Goal: Feedback & Contribution: Contribute content

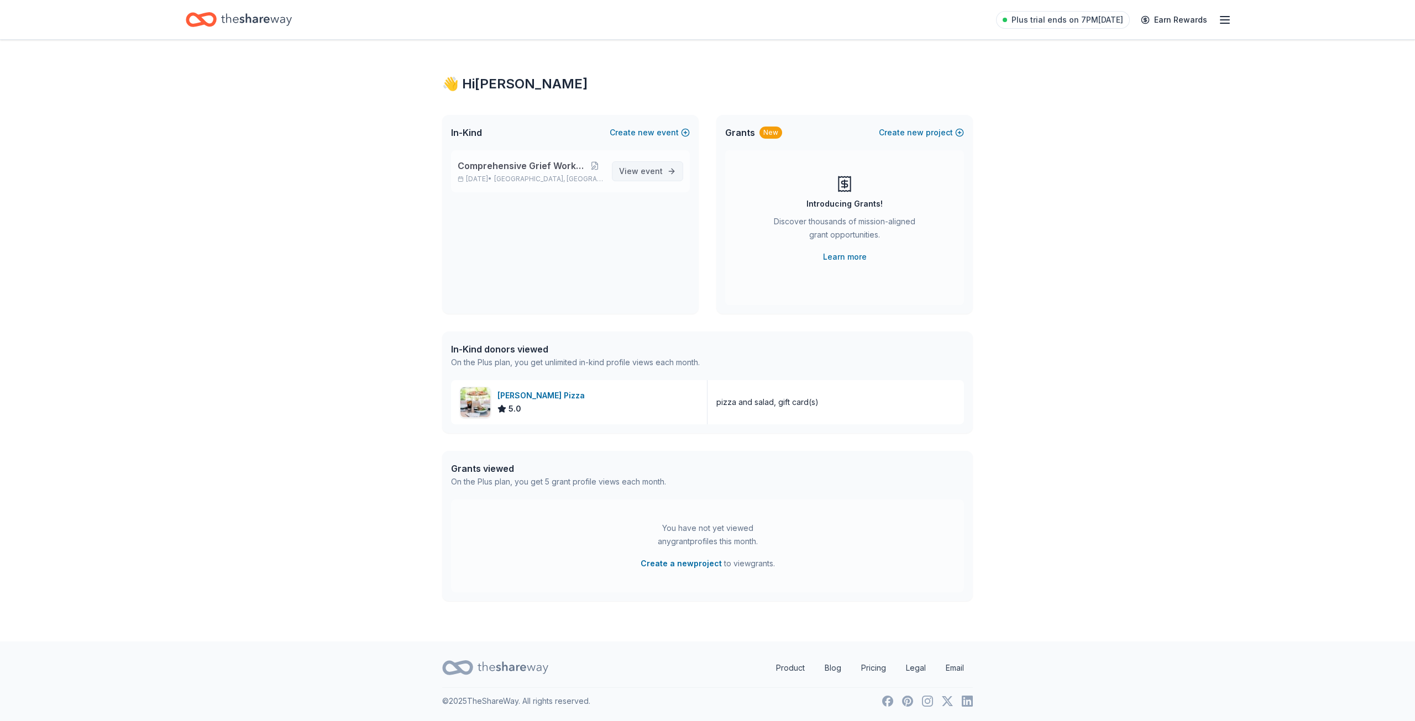
click at [651, 164] on link "View event" at bounding box center [647, 171] width 71 height 20
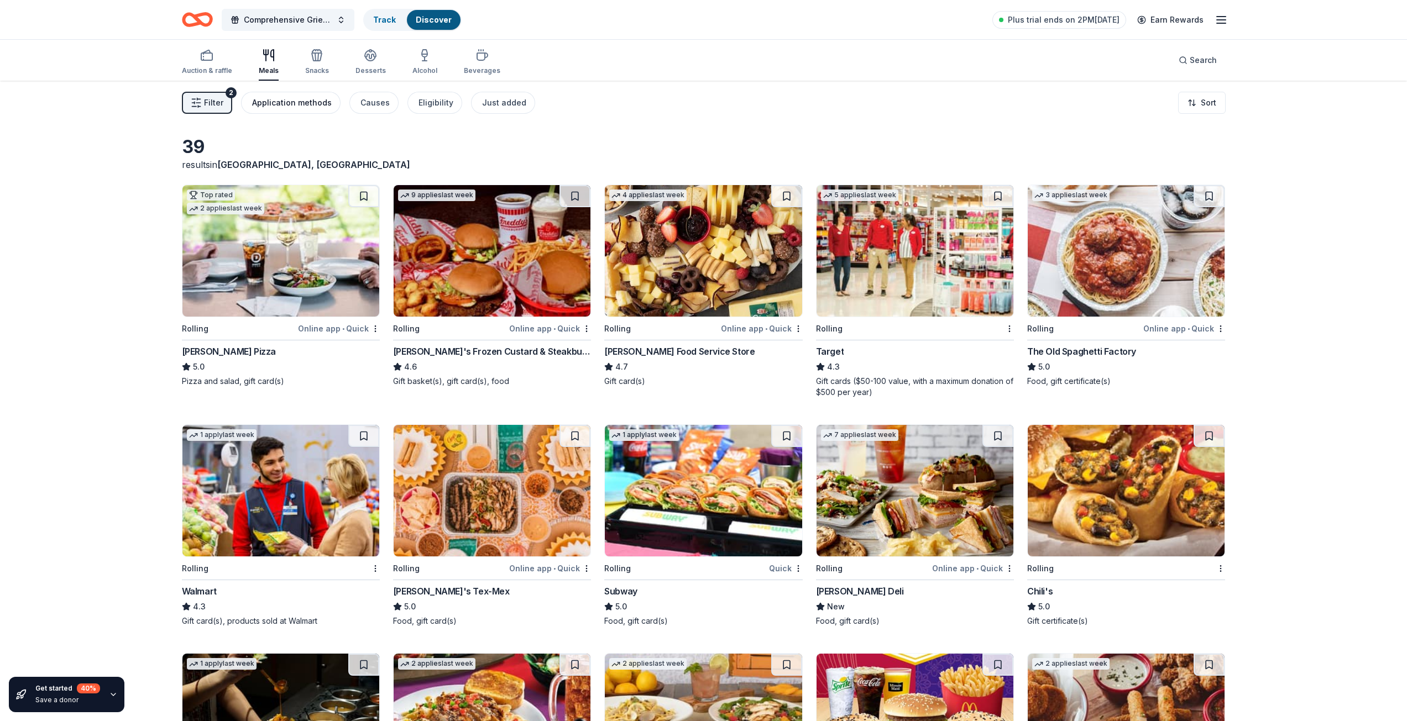
click at [290, 109] on div "Application methods" at bounding box center [292, 102] width 80 height 13
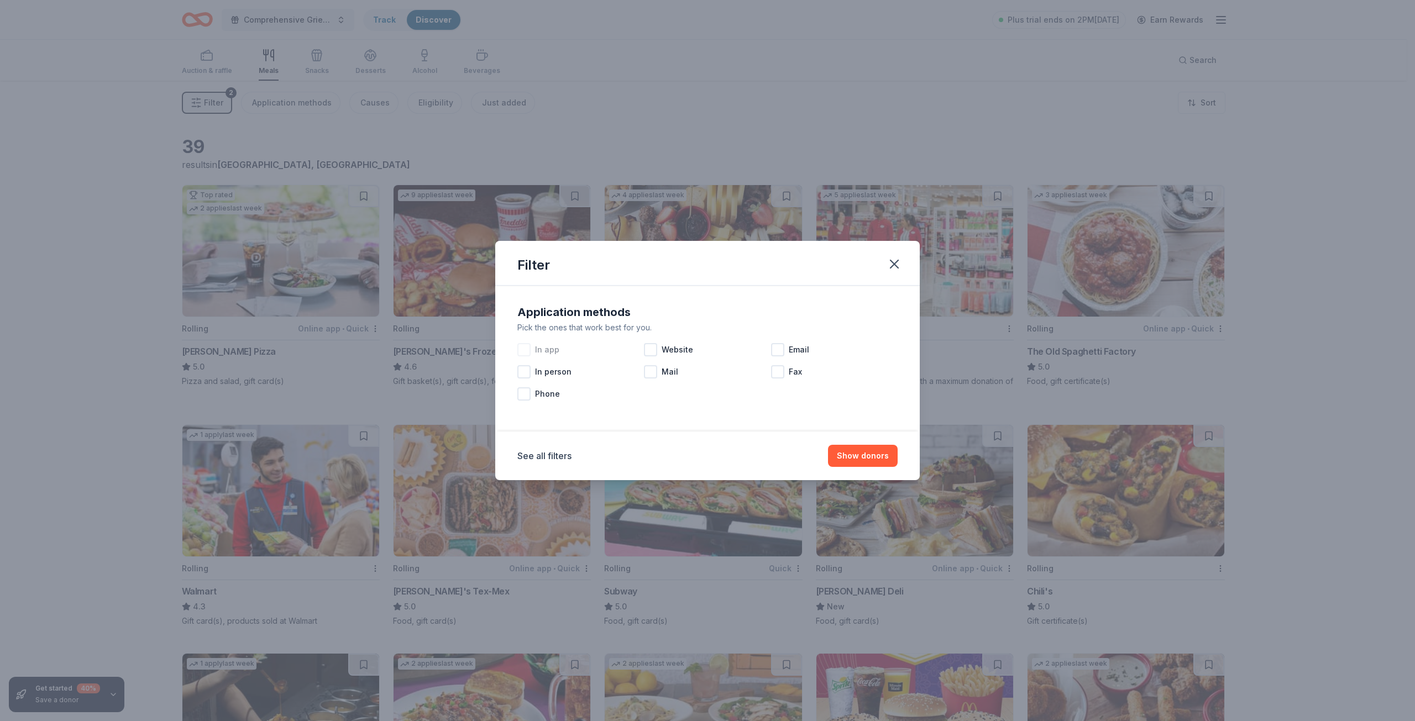
click at [526, 350] on div at bounding box center [523, 349] width 13 height 13
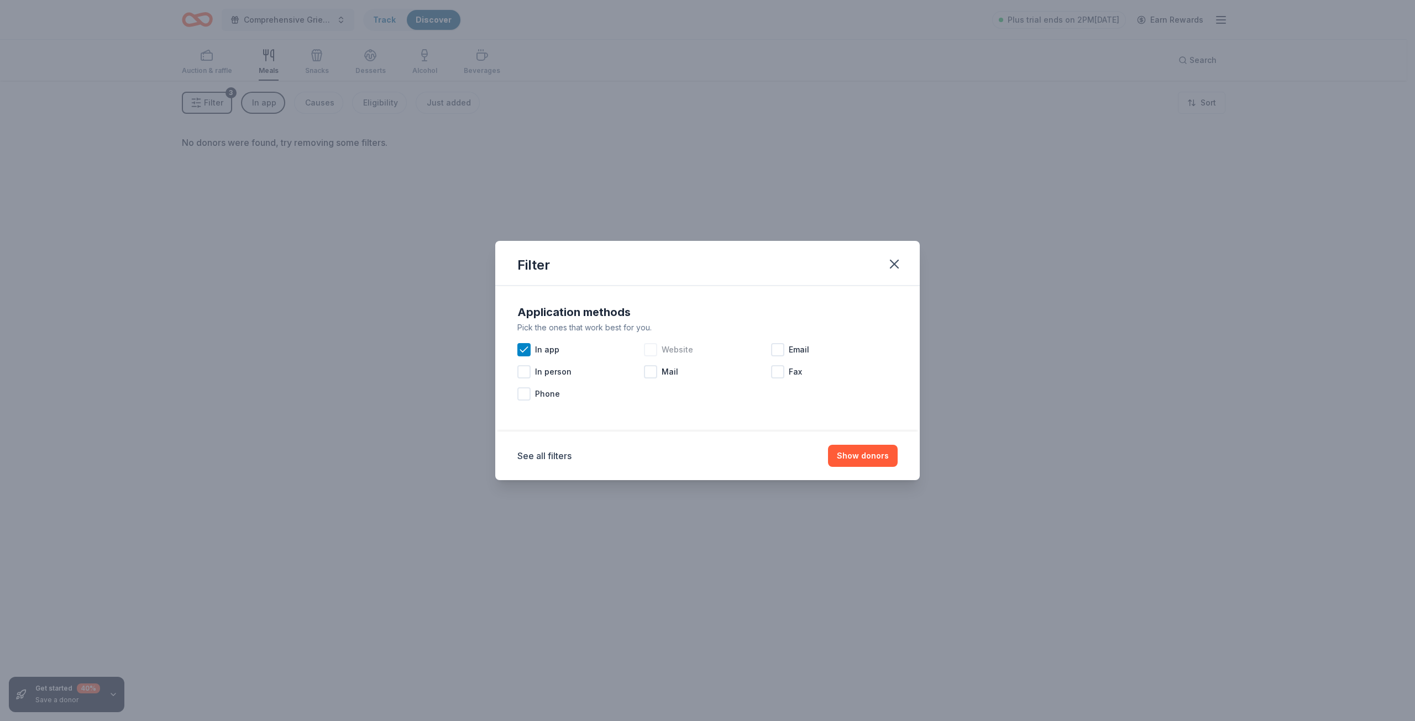
click at [648, 349] on div at bounding box center [650, 349] width 13 height 13
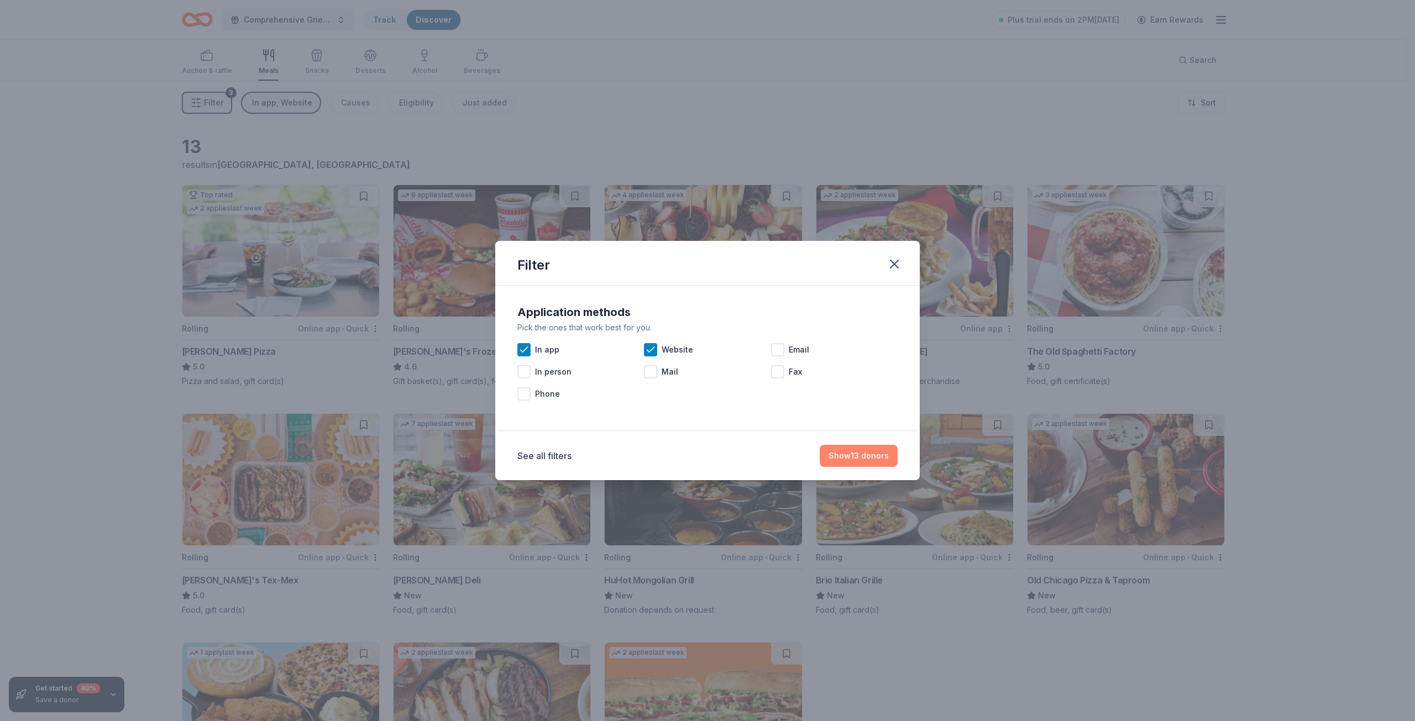
click at [840, 455] on button "Show 13 donors" at bounding box center [859, 456] width 78 height 22
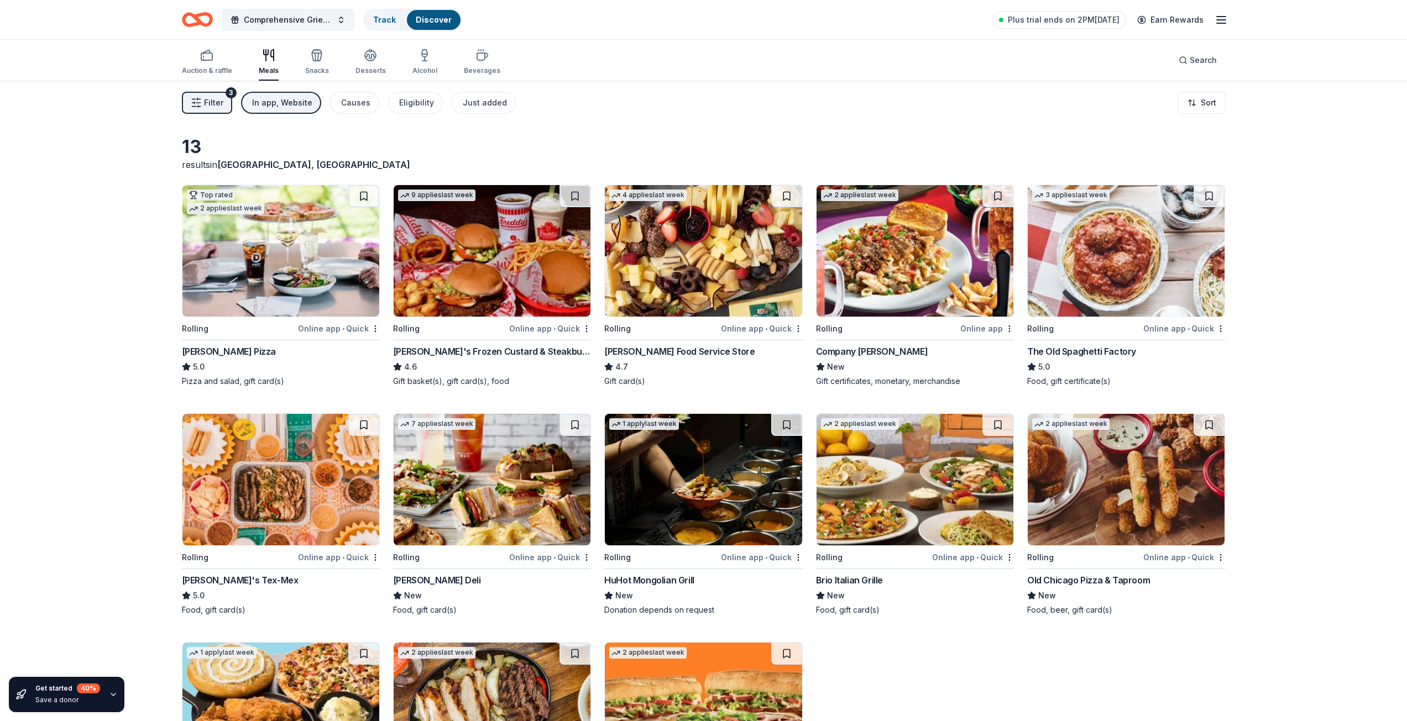
scroll to position [145, 0]
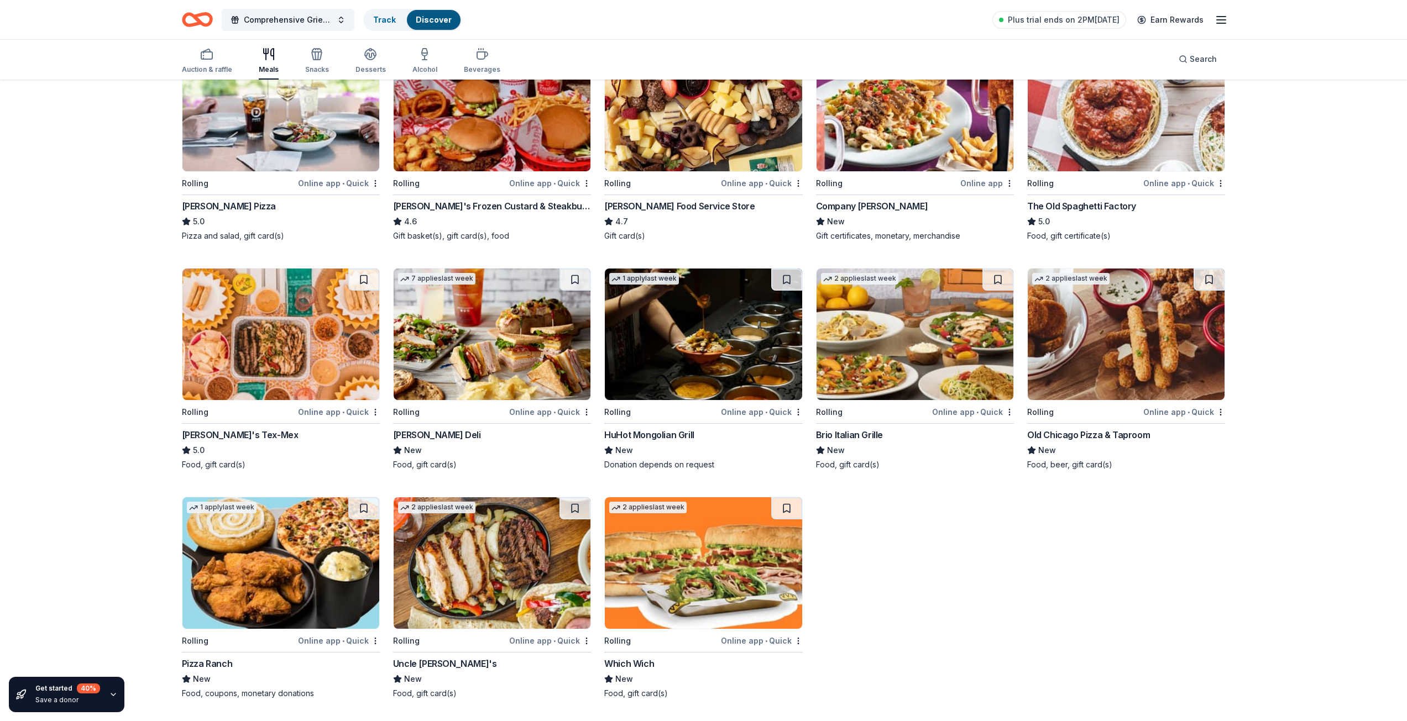
click at [502, 337] on img at bounding box center [492, 335] width 197 height 132
click at [51, 347] on div "Get started 40 % Save a donor 13 results in Kirkwood, MO Top rated 2 applies la…" at bounding box center [703, 328] width 1407 height 786
click at [832, 537] on div "Top rated 2 applies last week Rolling Online app • Quick Dewey's Pizza 5.0 Pizz…" at bounding box center [703, 369] width 1043 height 660
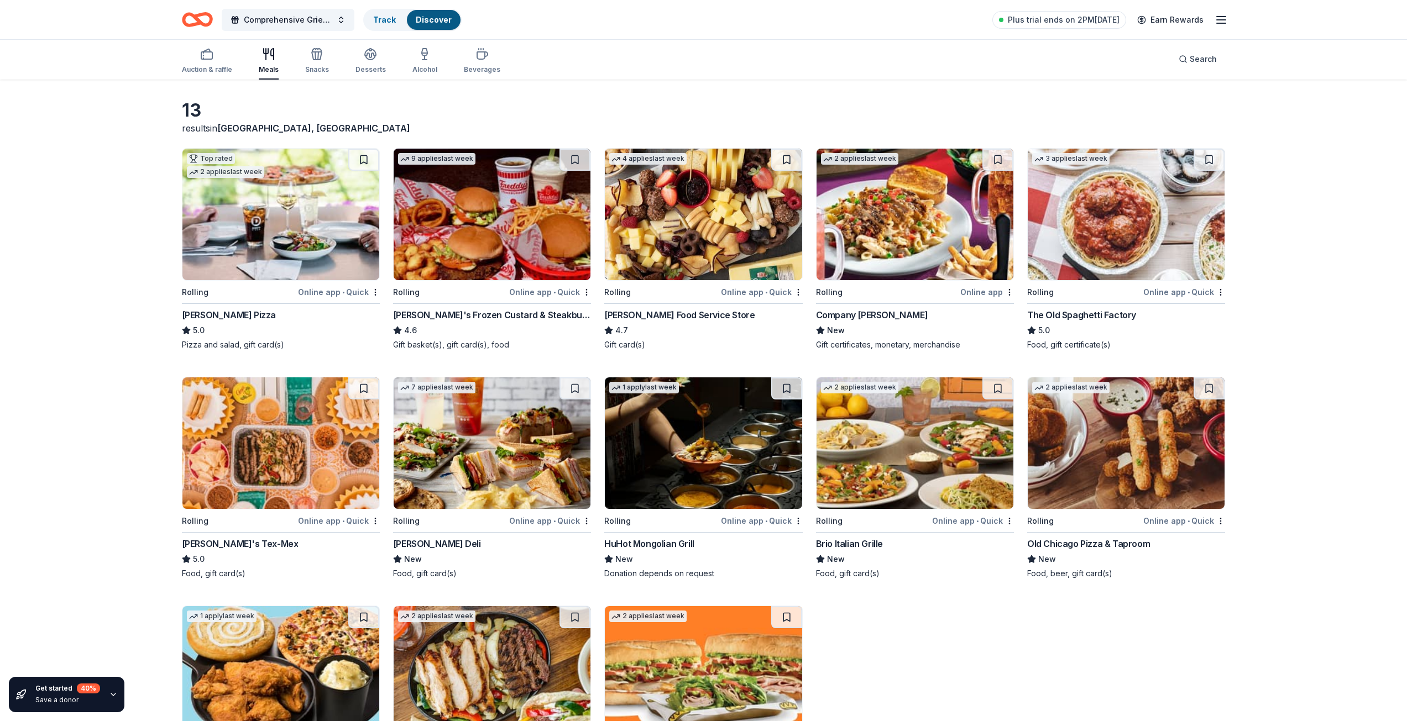
scroll to position [0, 0]
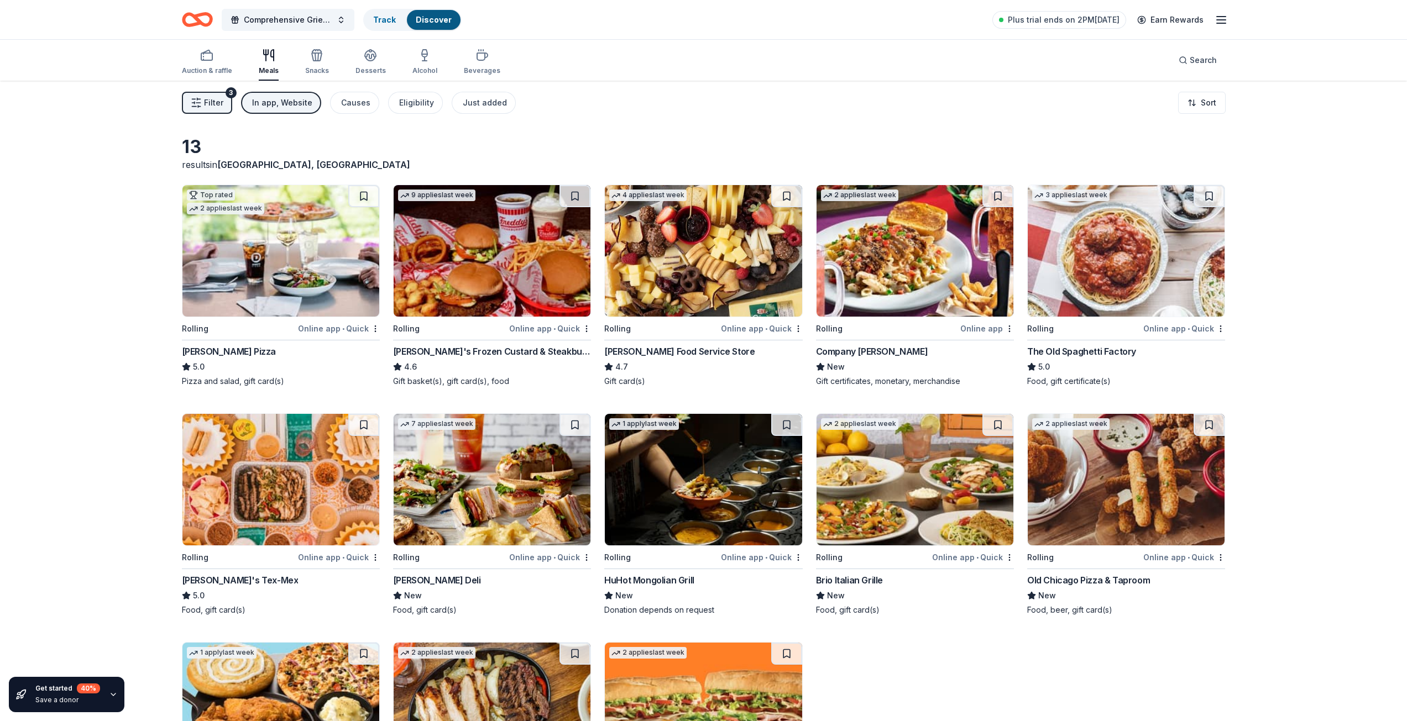
click at [260, 92] on button "In app, Website" at bounding box center [281, 103] width 80 height 22
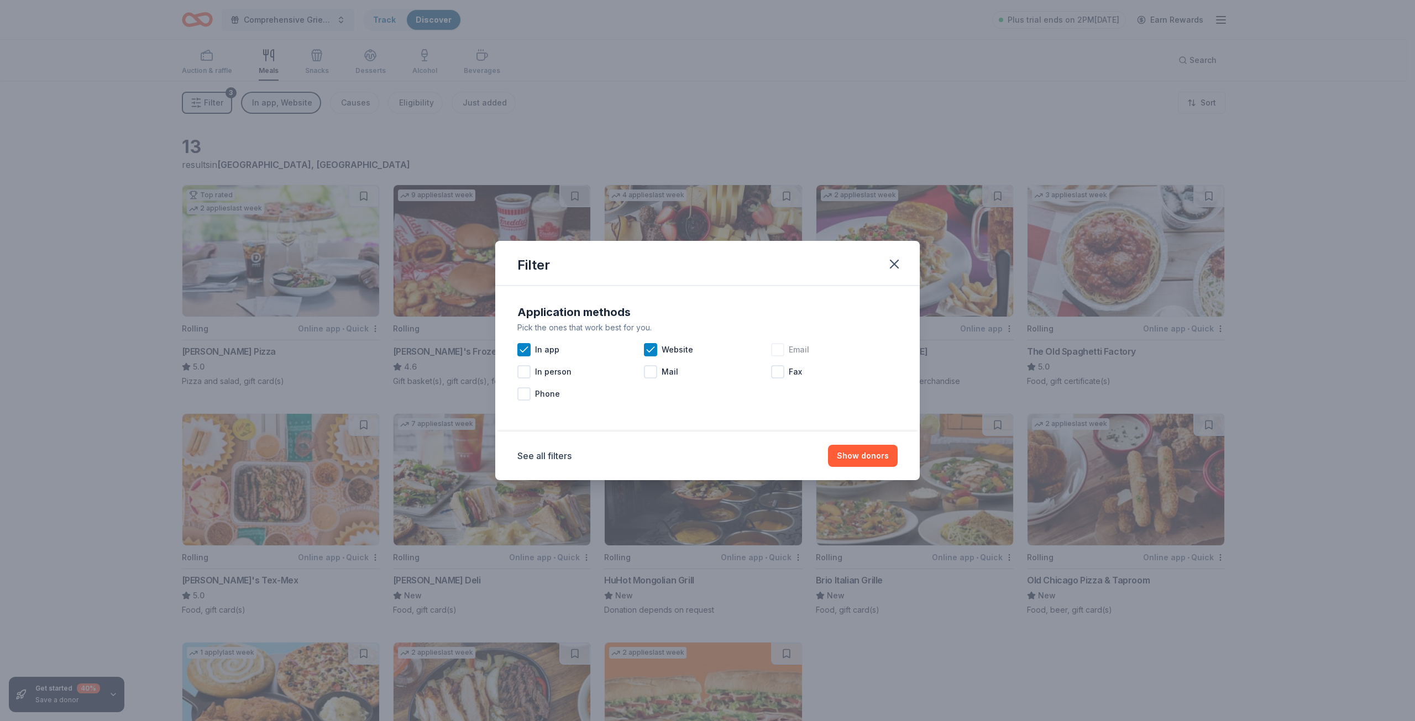
click at [779, 350] on div at bounding box center [777, 349] width 13 height 13
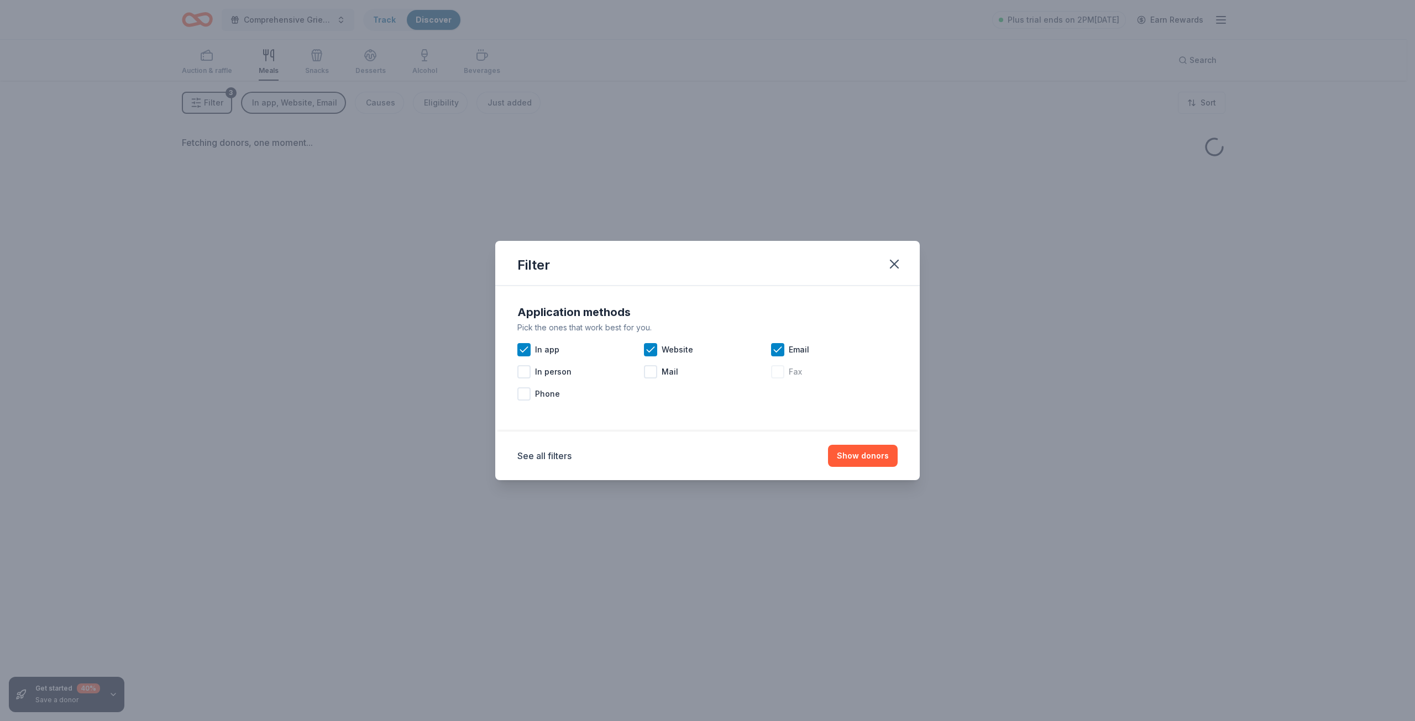
click at [776, 370] on div at bounding box center [777, 371] width 13 height 13
click at [856, 453] on button "Show donors" at bounding box center [863, 456] width 70 height 22
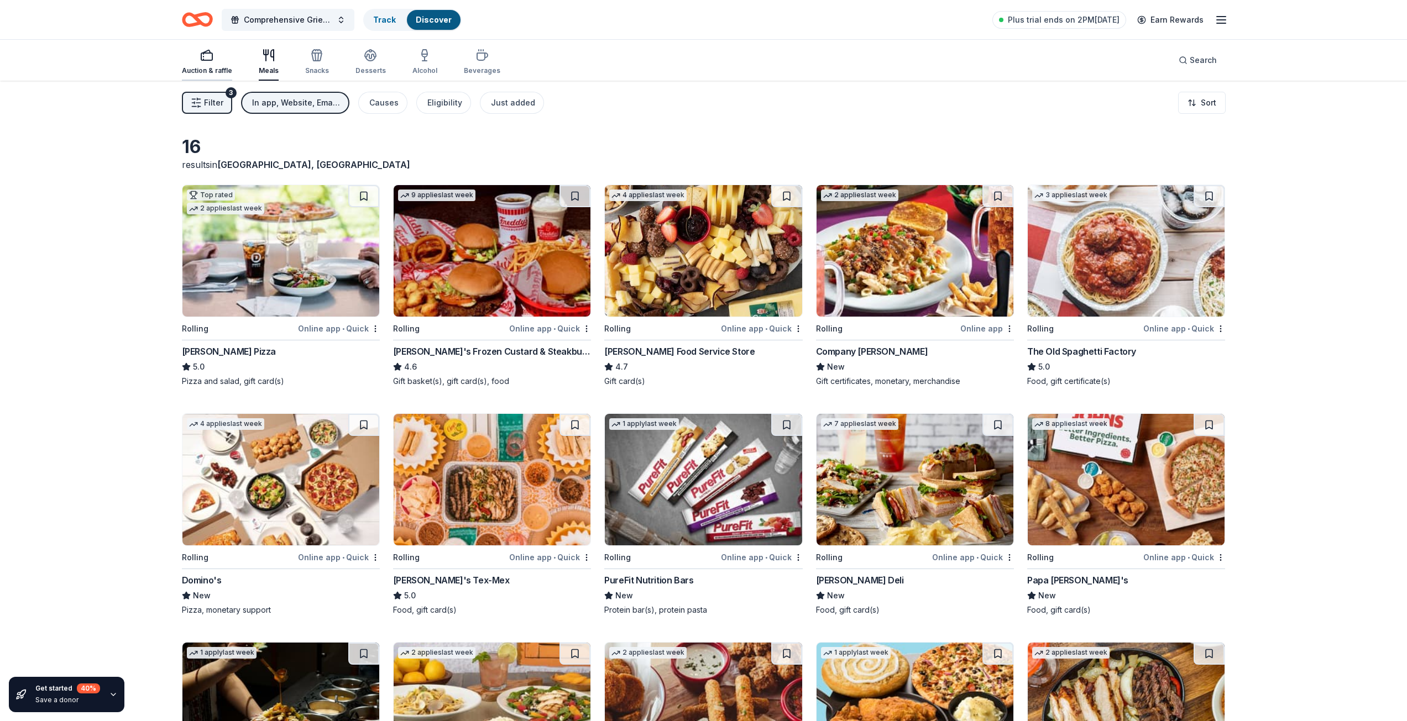
click at [195, 61] on div "button" at bounding box center [207, 55] width 50 height 13
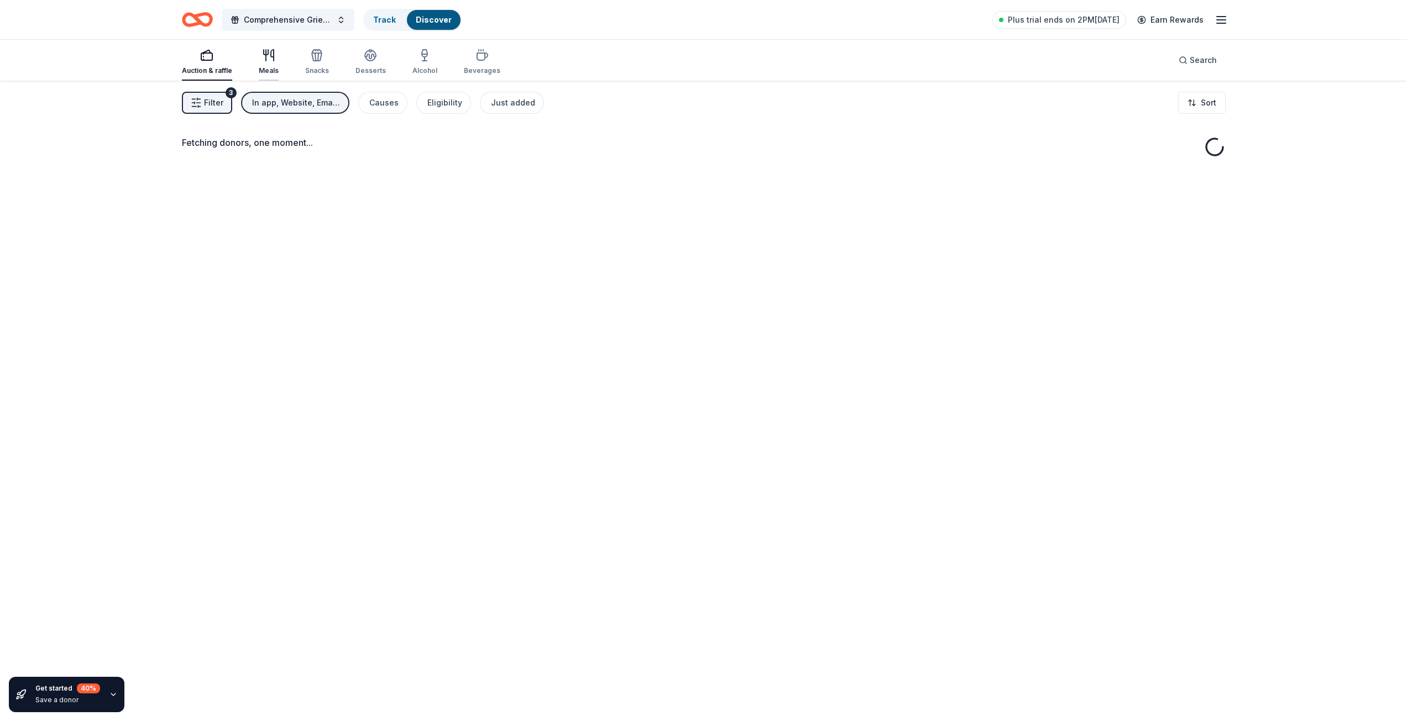
click at [264, 61] on icon "button" at bounding box center [268, 55] width 13 height 13
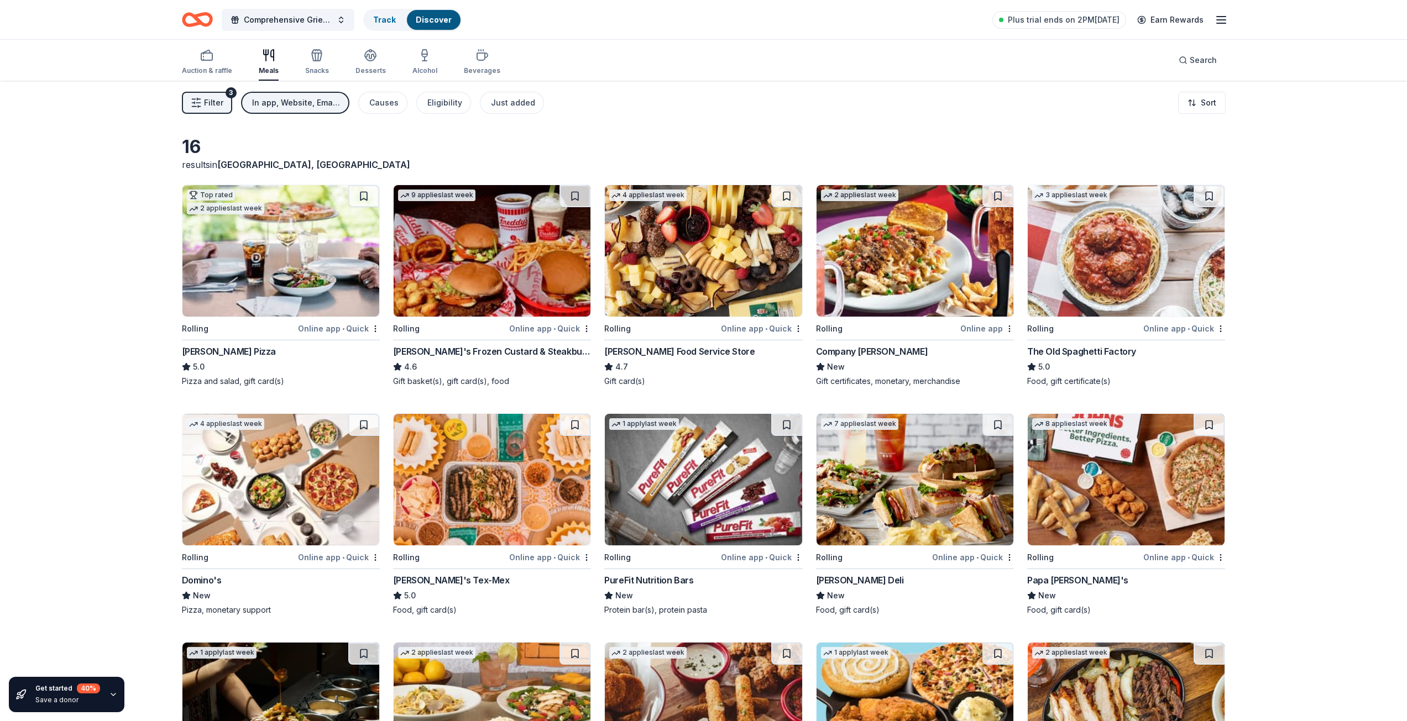
click at [1223, 19] on icon "button" at bounding box center [1220, 19] width 13 height 13
click at [1088, 85] on link "Account" at bounding box center [1088, 85] width 35 height 11
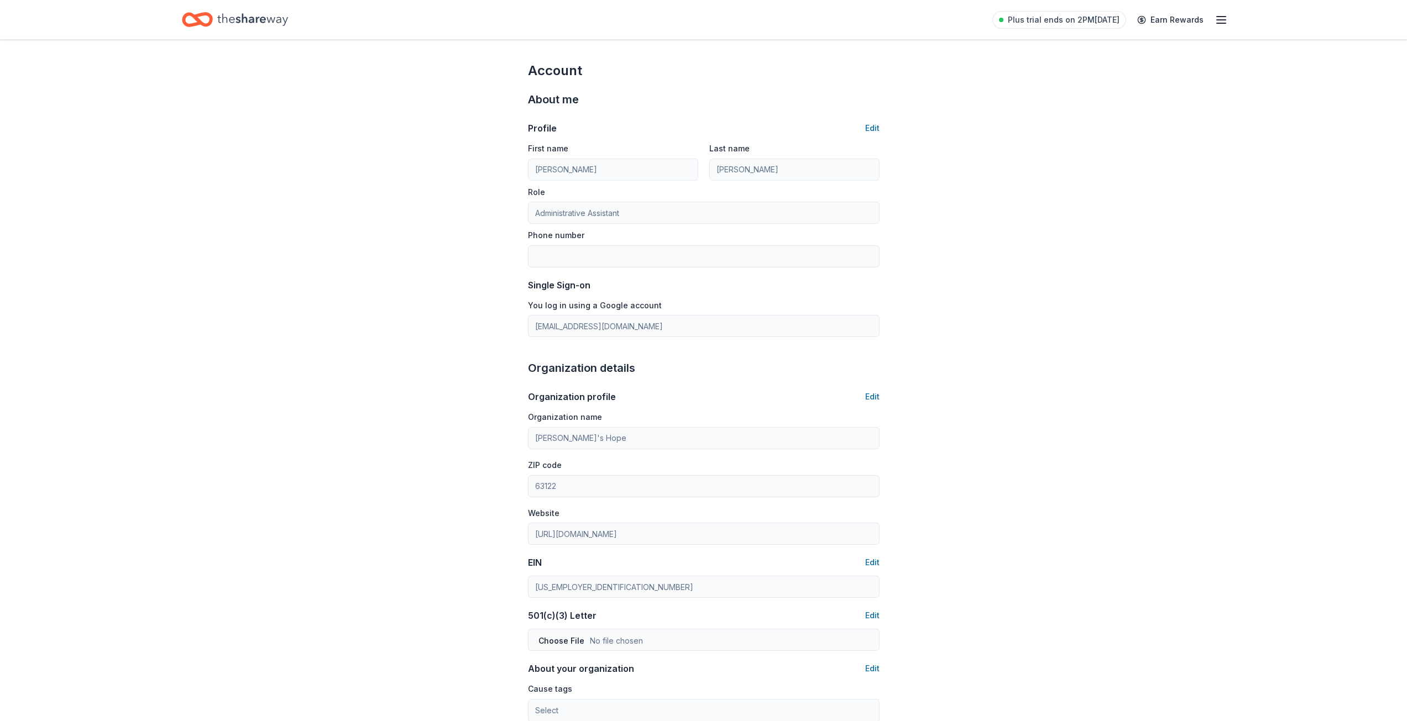
click at [1217, 18] on icon "button" at bounding box center [1220, 19] width 13 height 13
click at [247, 18] on icon "Home" at bounding box center [252, 19] width 71 height 23
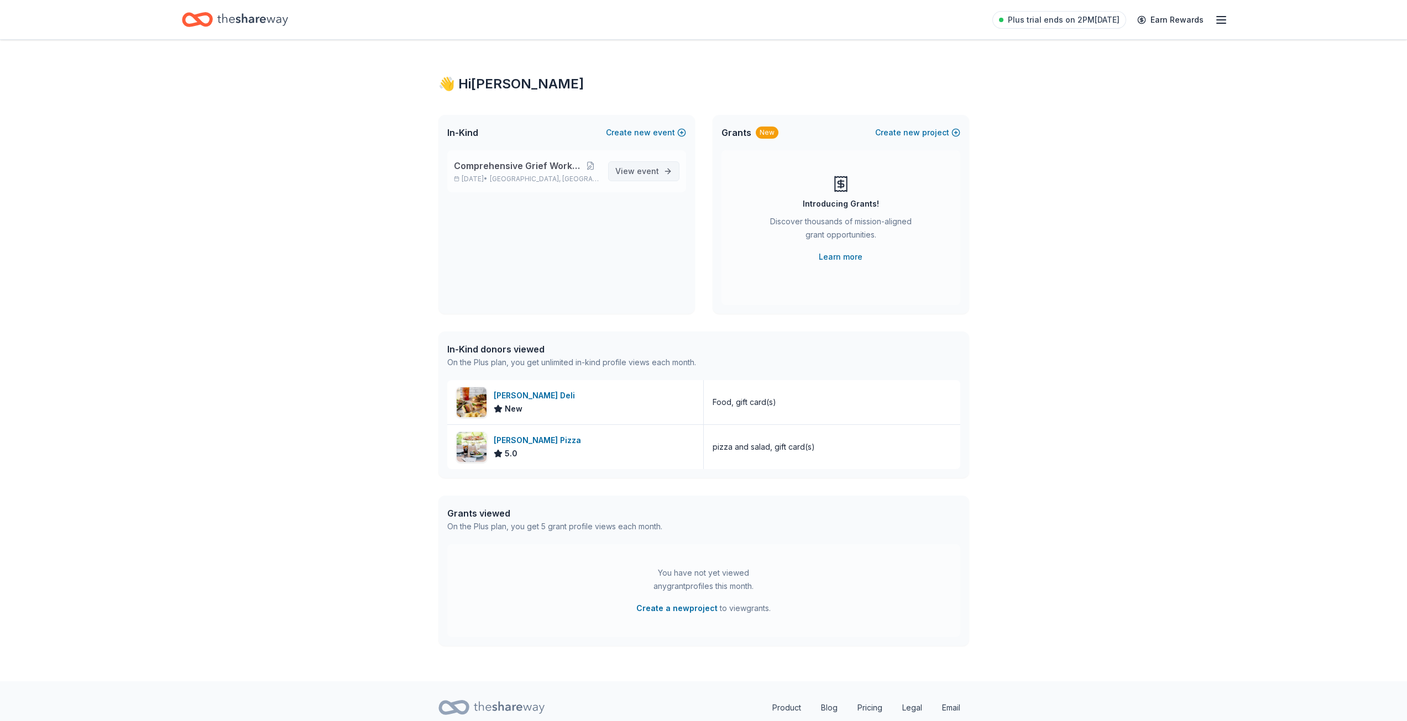
click at [636, 169] on span "View event" at bounding box center [637, 171] width 44 height 13
click at [635, 130] on button "Create new event" at bounding box center [646, 132] width 80 height 13
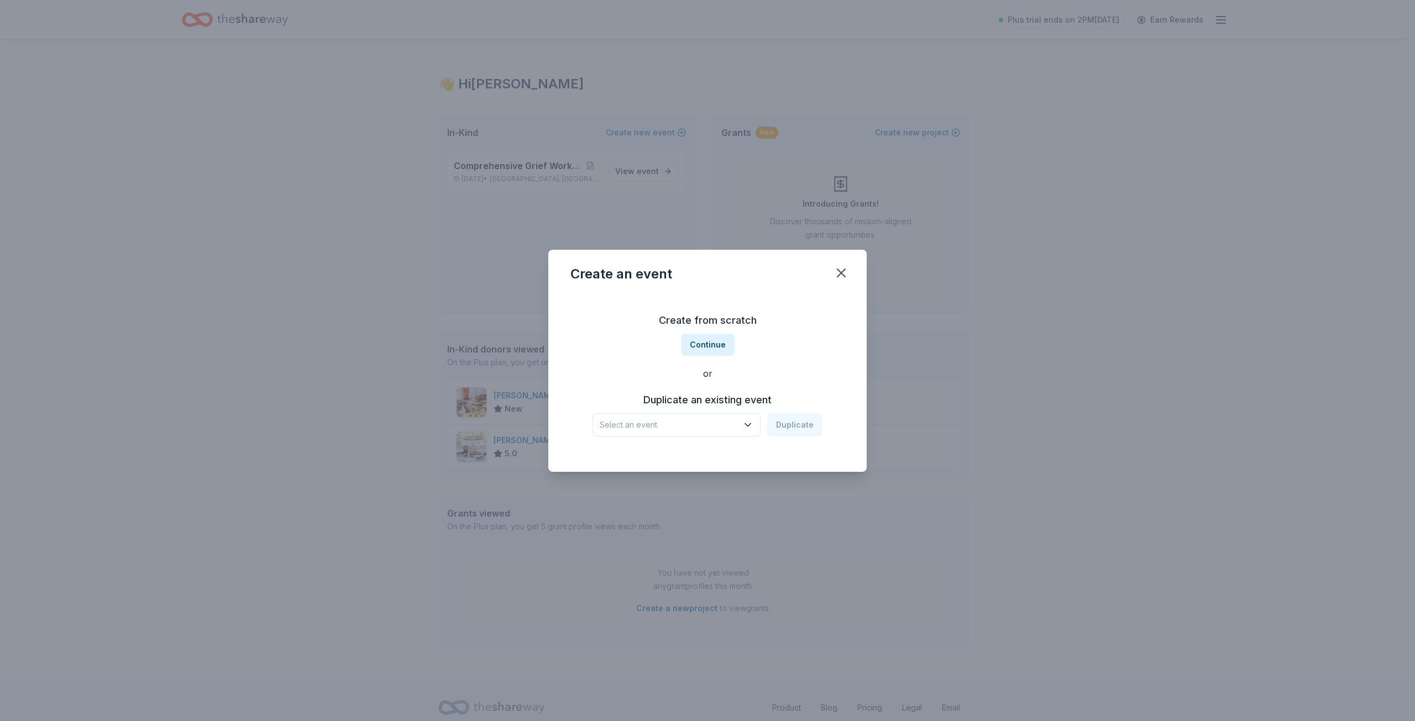
click at [660, 424] on span "Select an event" at bounding box center [669, 424] width 138 height 13
click at [652, 467] on div "Aug 21, 2025 · MO" at bounding box center [677, 467] width 147 height 13
click at [786, 426] on button "Duplicate" at bounding box center [794, 424] width 55 height 23
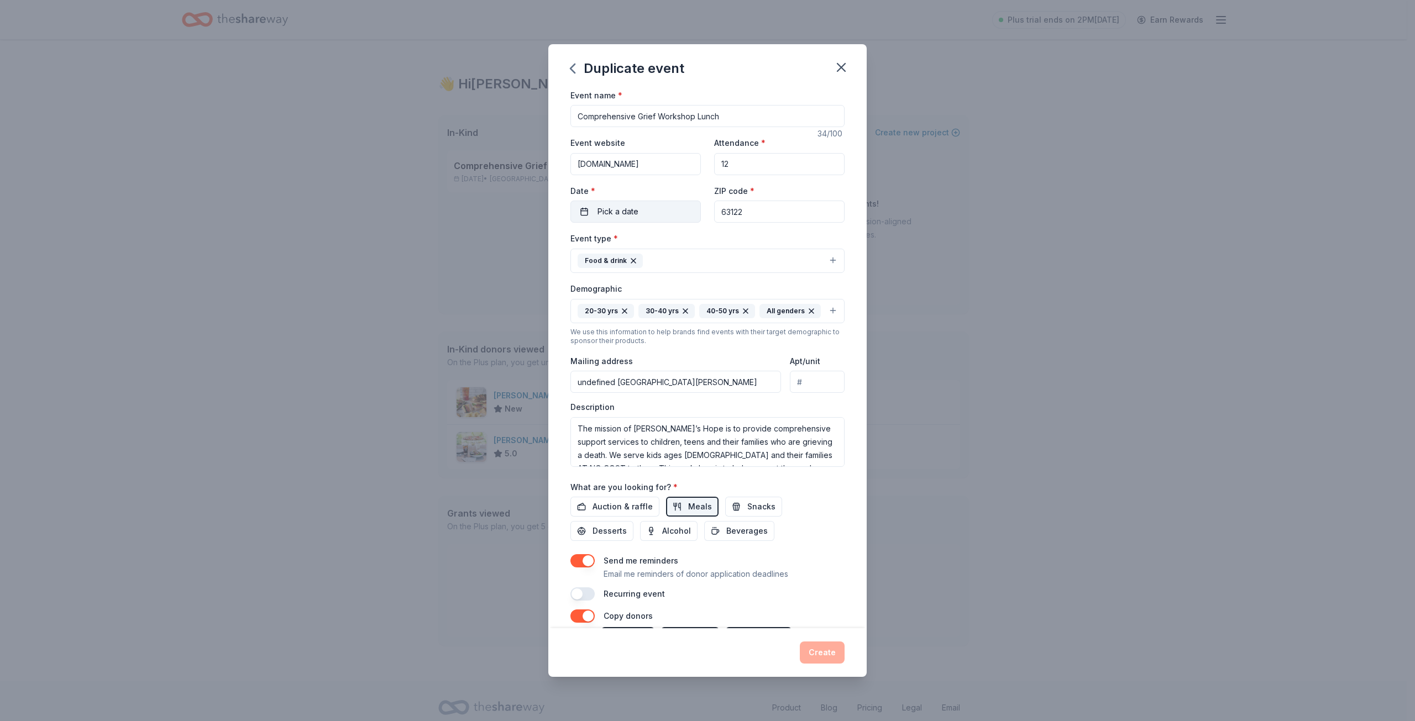
click at [622, 214] on span "Pick a date" at bounding box center [617, 211] width 41 height 13
click at [678, 353] on button "22" at bounding box center [673, 355] width 20 height 20
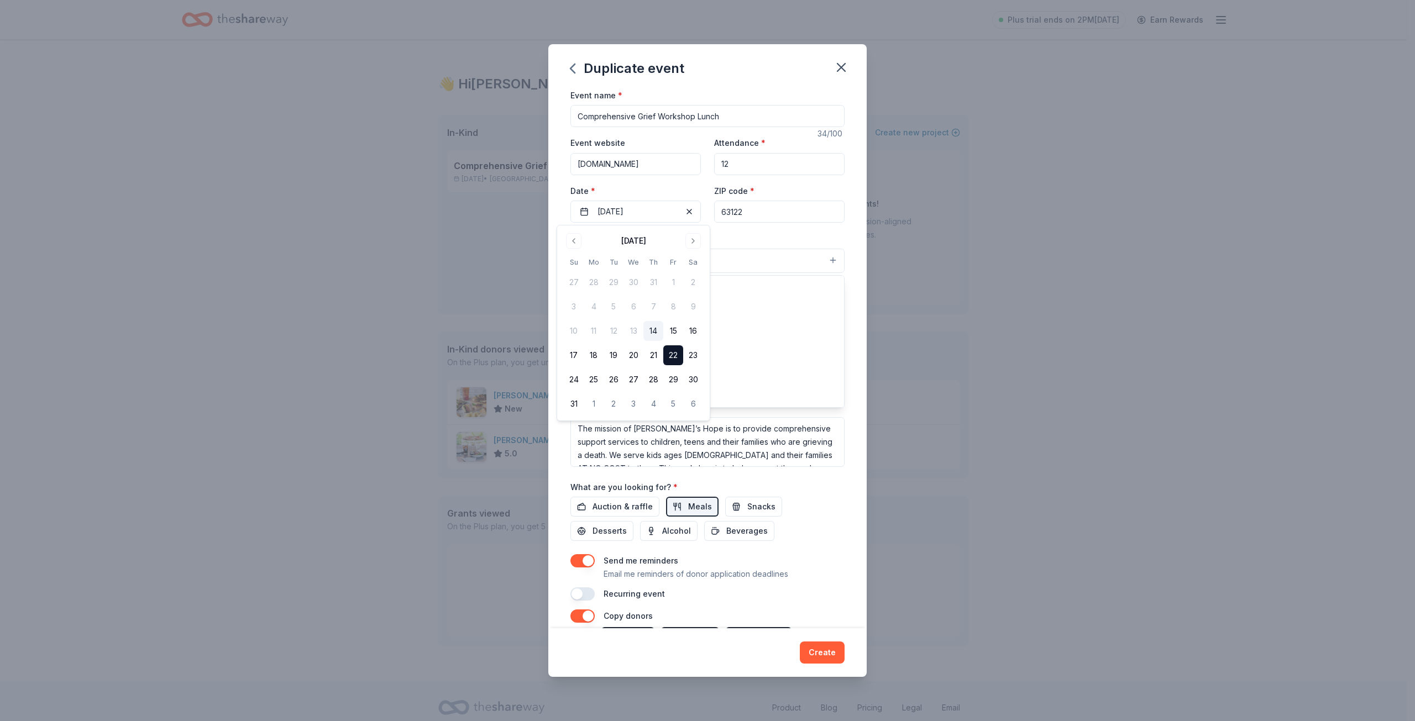
click at [762, 271] on button "Food & drink" at bounding box center [707, 261] width 274 height 24
click at [564, 266] on div "Event name * Comprehensive Grief Workshop Lunch 34 /100 Event website www.annie…" at bounding box center [707, 358] width 318 height 541
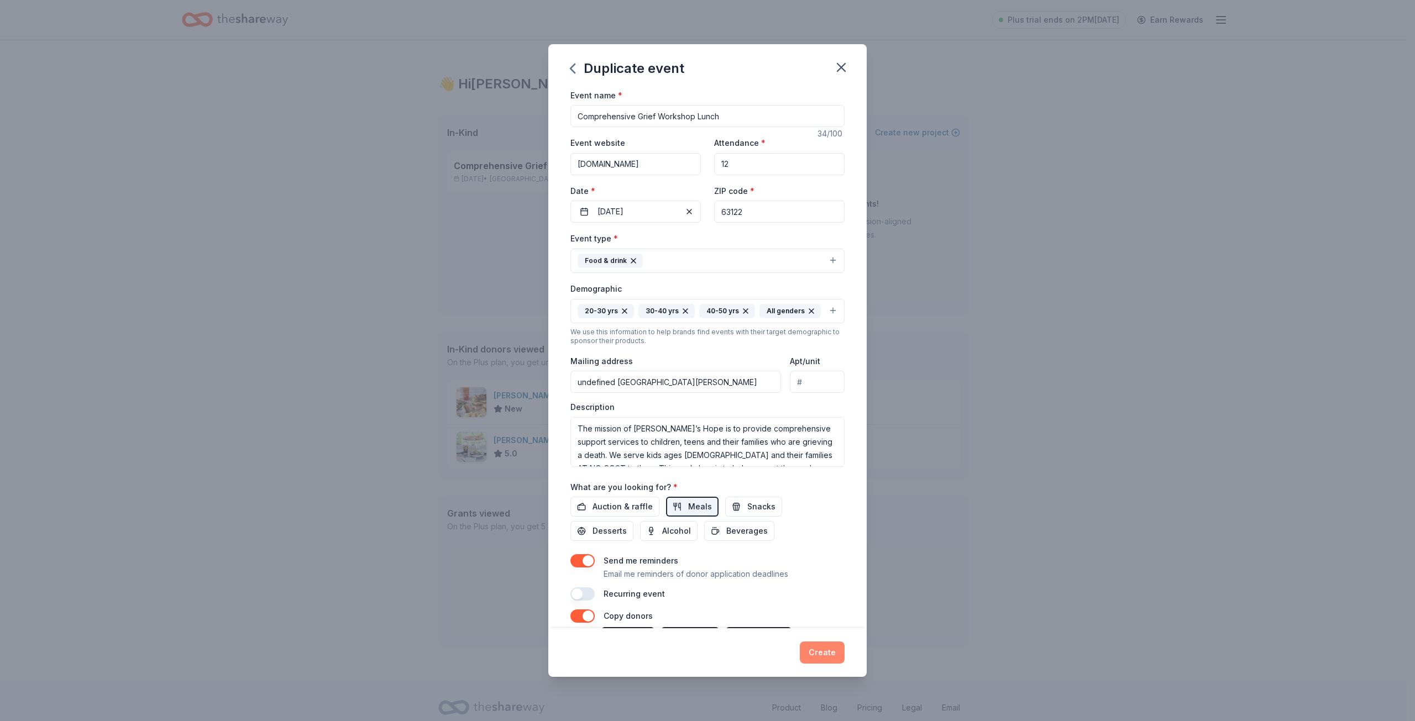
click at [826, 651] on button "Create" at bounding box center [822, 653] width 45 height 22
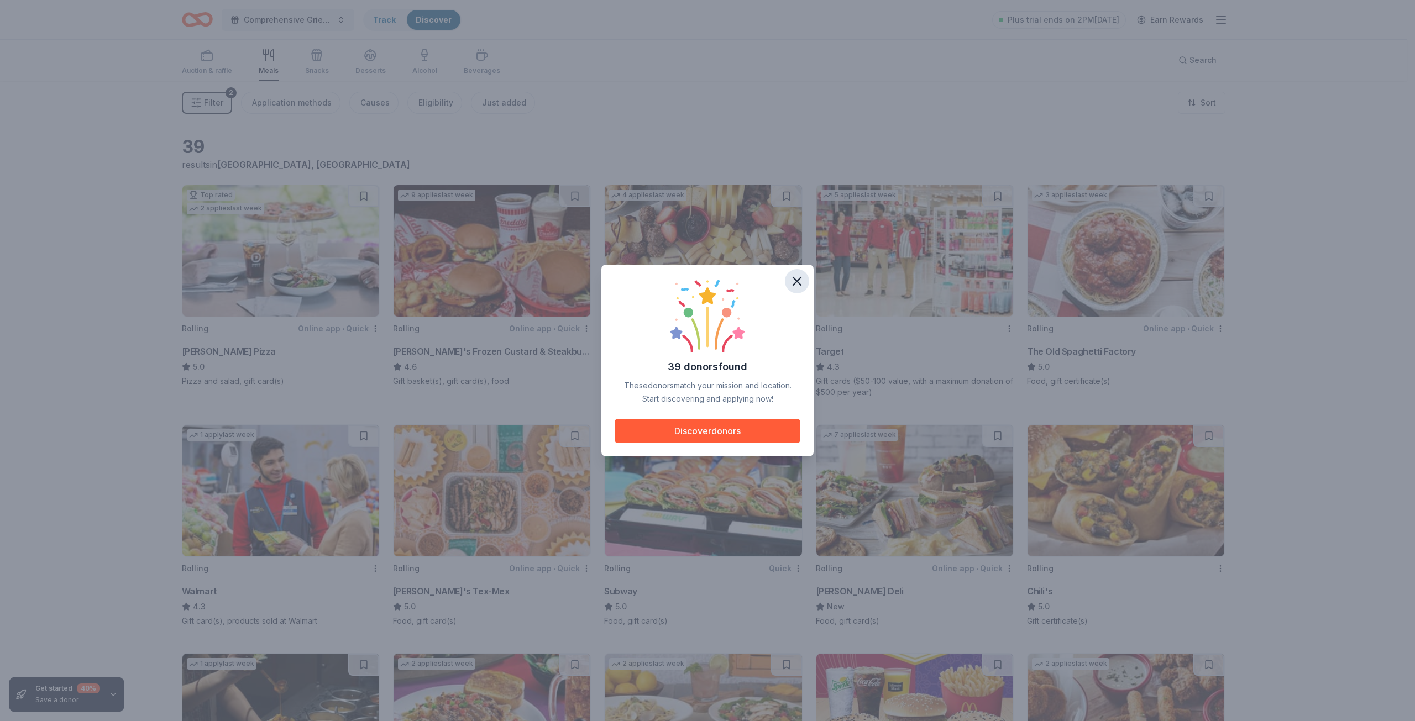
click at [796, 284] on icon "button" at bounding box center [796, 281] width 15 height 15
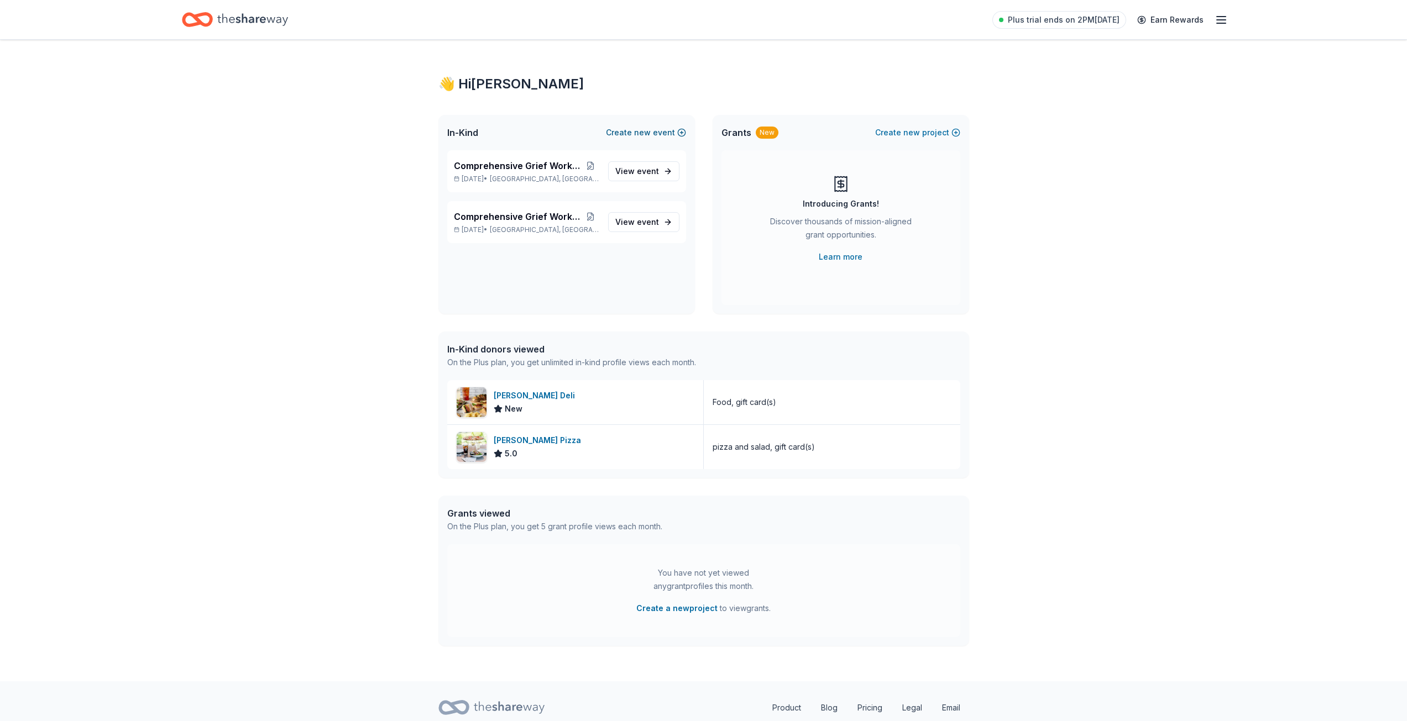
click at [634, 127] on button "Create new event" at bounding box center [646, 132] width 80 height 13
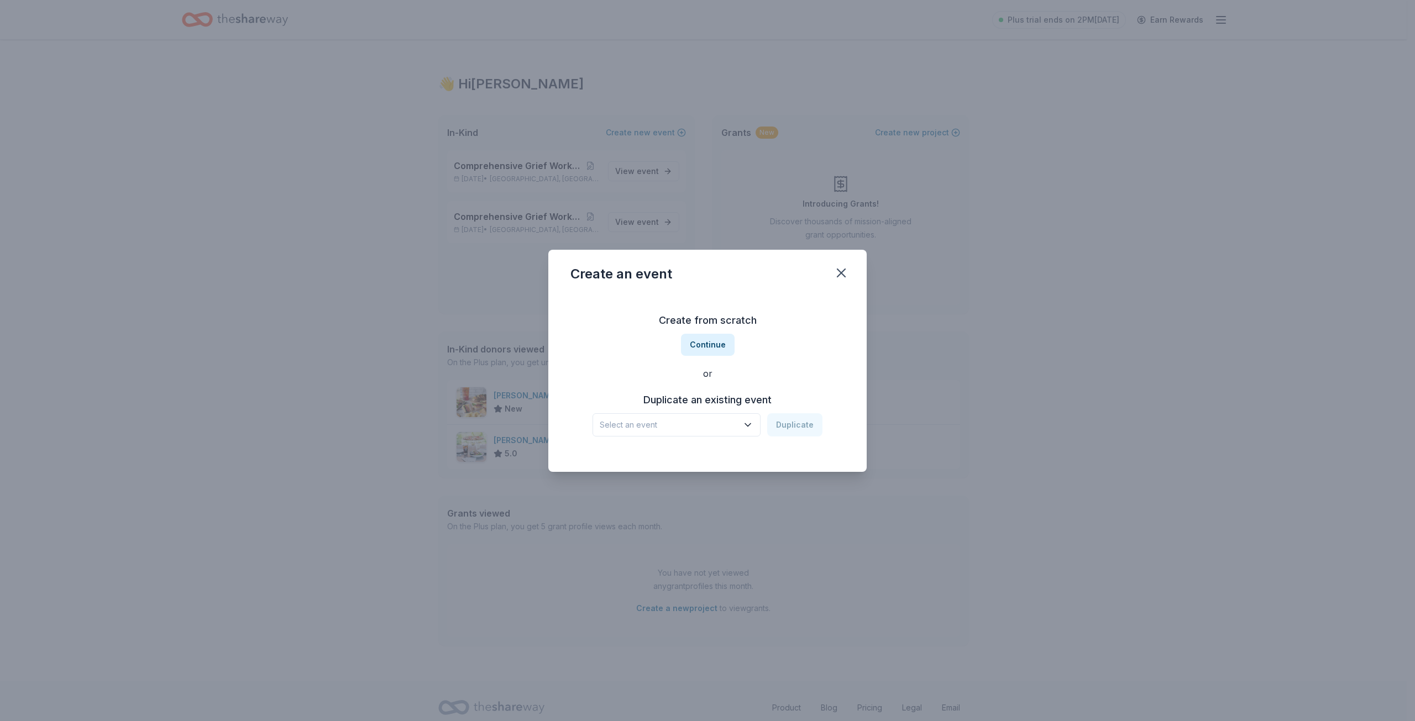
click at [715, 425] on span "Select an event" at bounding box center [669, 424] width 138 height 13
click at [688, 463] on div "Aug 22, 2025 · MO" at bounding box center [677, 467] width 147 height 13
click at [788, 423] on button "Duplicate" at bounding box center [794, 424] width 55 height 23
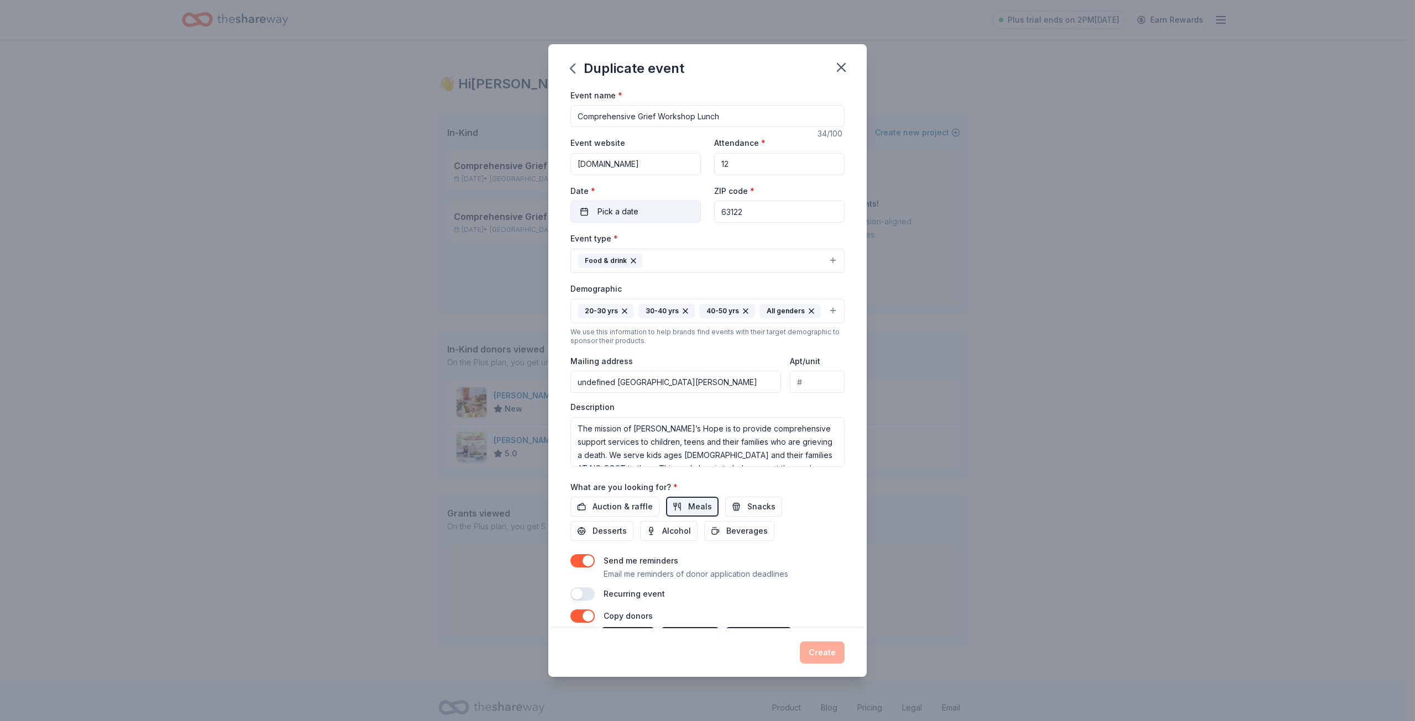
click at [625, 217] on span "Pick a date" at bounding box center [617, 211] width 41 height 13
click at [595, 377] on button "25" at bounding box center [594, 380] width 20 height 20
click at [590, 379] on button "25" at bounding box center [594, 380] width 20 height 20
click at [785, 318] on div "20-30 yrs 30-40 yrs 40-50 yrs All genders" at bounding box center [699, 311] width 243 height 14
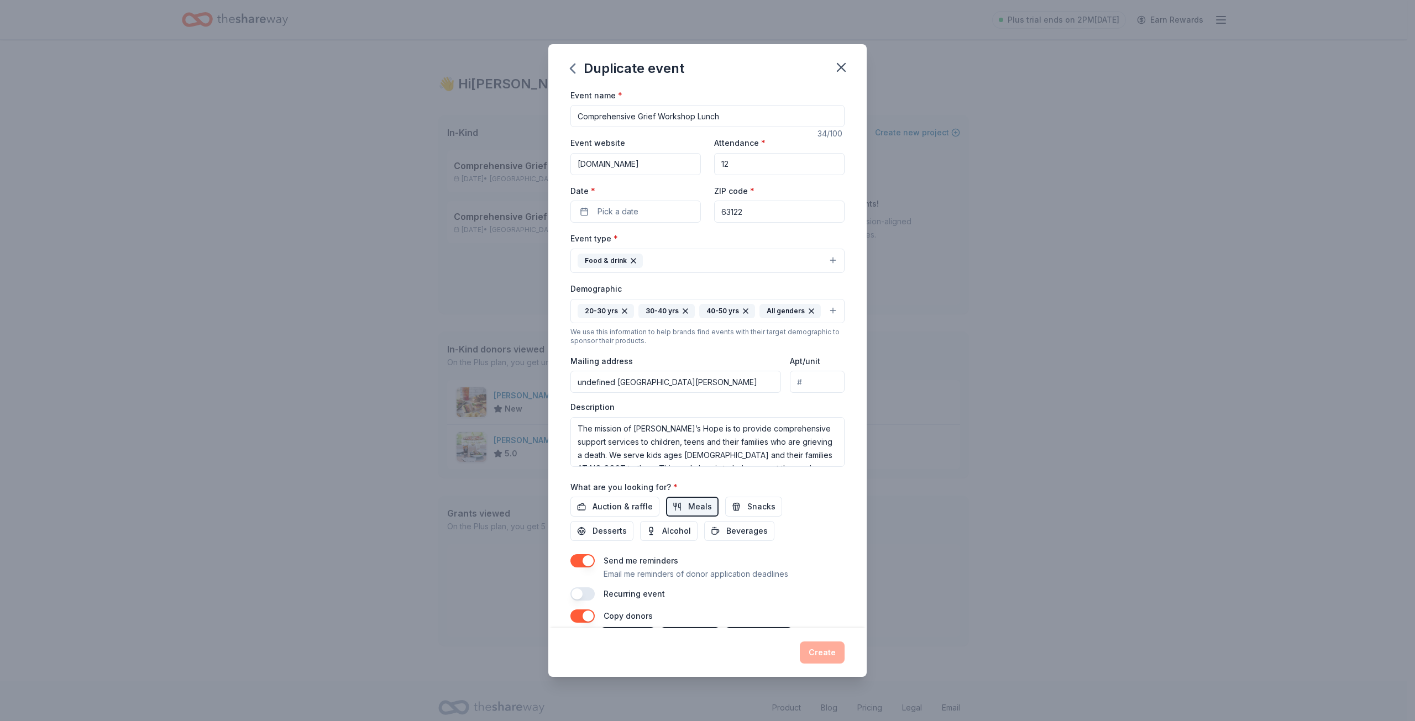
scroll to position [0, 15]
drag, startPoint x: 743, startPoint y: 404, endPoint x: 836, endPoint y: 407, distance: 92.9
click at [836, 394] on div "Mailing address undefined West Lockwood Avenue, Oakland, MO, 63122 Apt/unit" at bounding box center [707, 373] width 274 height 39
drag, startPoint x: 617, startPoint y: 401, endPoint x: 527, endPoint y: 405, distance: 90.7
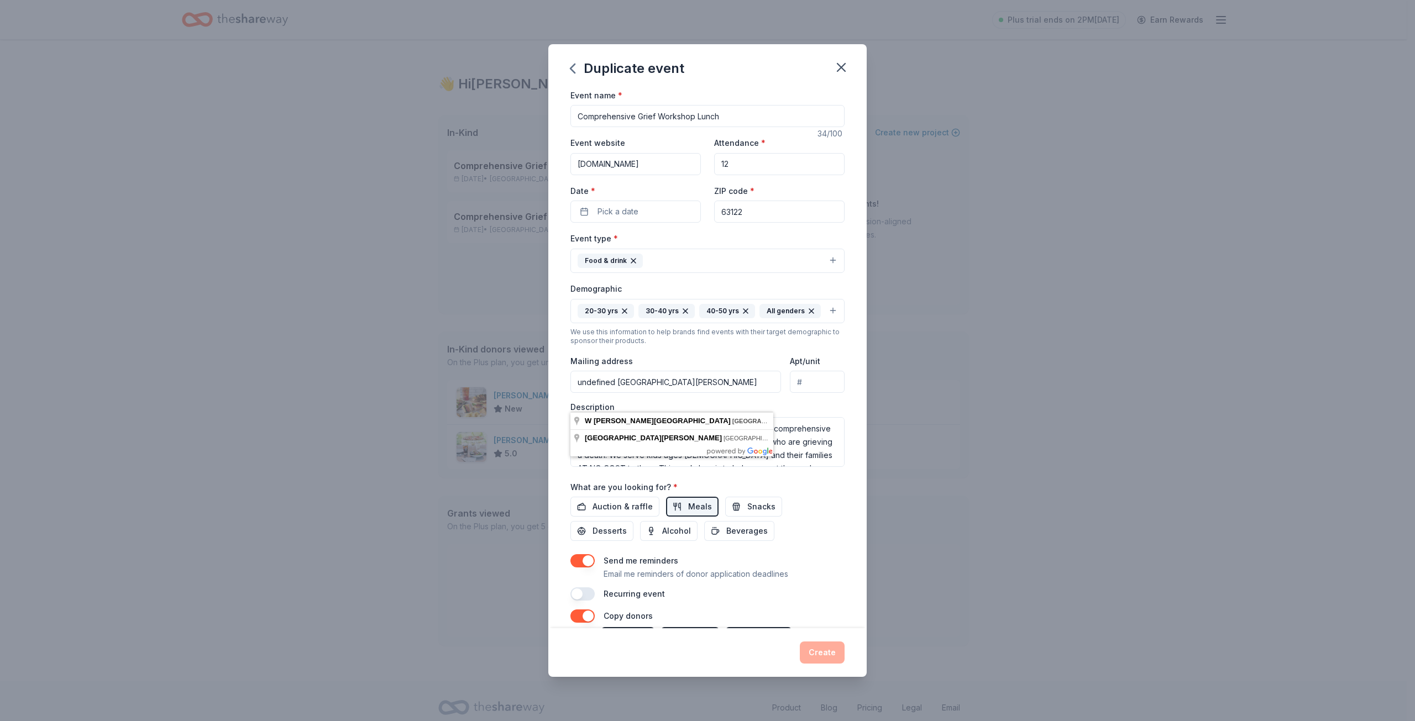
click at [527, 405] on div "Duplicate event Event name * Comprehensive Grief Workshop Lunch 34 /100 Event w…" at bounding box center [707, 360] width 1415 height 721
click at [804, 393] on input "Apt/unit" at bounding box center [817, 382] width 55 height 22
click at [578, 393] on input "West Lockwood Avenue, Oakland, MO, 63122" at bounding box center [675, 382] width 211 height 22
type input "1333 West Lockwood Avenue, Oakland, MO, 63122"
click at [761, 370] on div "Event type * Food & drink Demographic 20-30 yrs 30-40 yrs 40-50 yrs All genders…" at bounding box center [707, 349] width 274 height 235
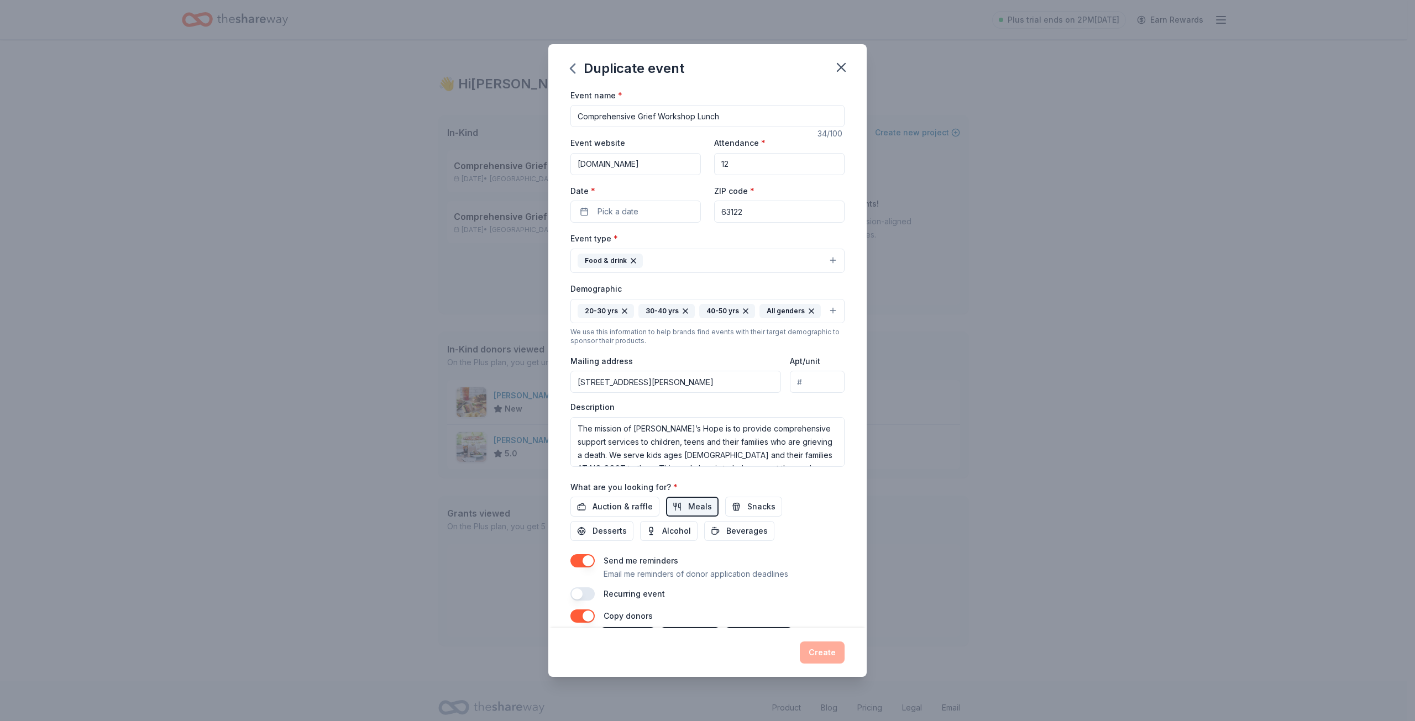
click at [804, 567] on div "Event name * Comprehensive Grief Workshop Lunch 34 /100 Event website www.annie…" at bounding box center [707, 344] width 274 height 513
click at [637, 212] on span "Pick a date" at bounding box center [617, 211] width 41 height 13
click at [594, 378] on button "25" at bounding box center [594, 380] width 20 height 20
click at [819, 522] on div "Auction & raffle Meals Snacks Desserts Alcohol Beverages" at bounding box center [707, 519] width 274 height 44
click at [814, 651] on button "Create" at bounding box center [822, 653] width 45 height 22
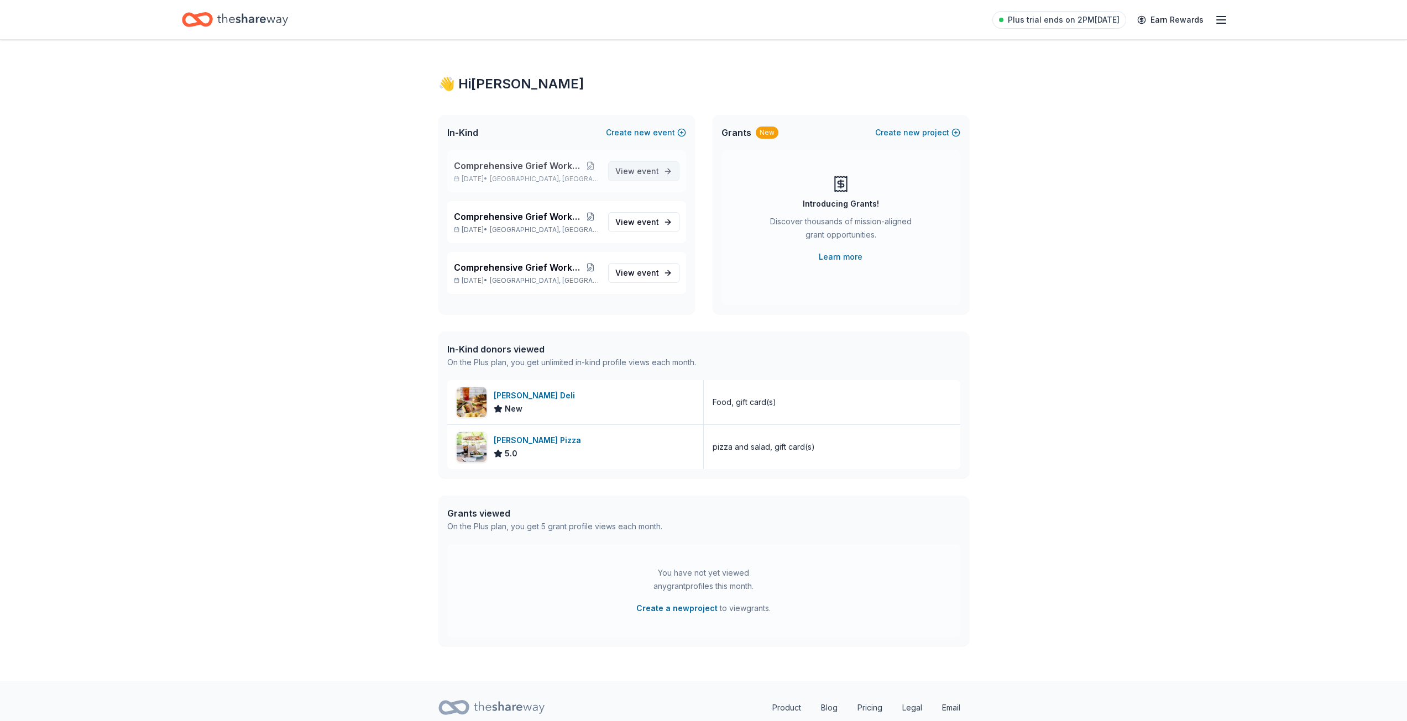
click at [635, 169] on span "View event" at bounding box center [637, 171] width 44 height 13
click at [590, 164] on button at bounding box center [590, 165] width 17 height 9
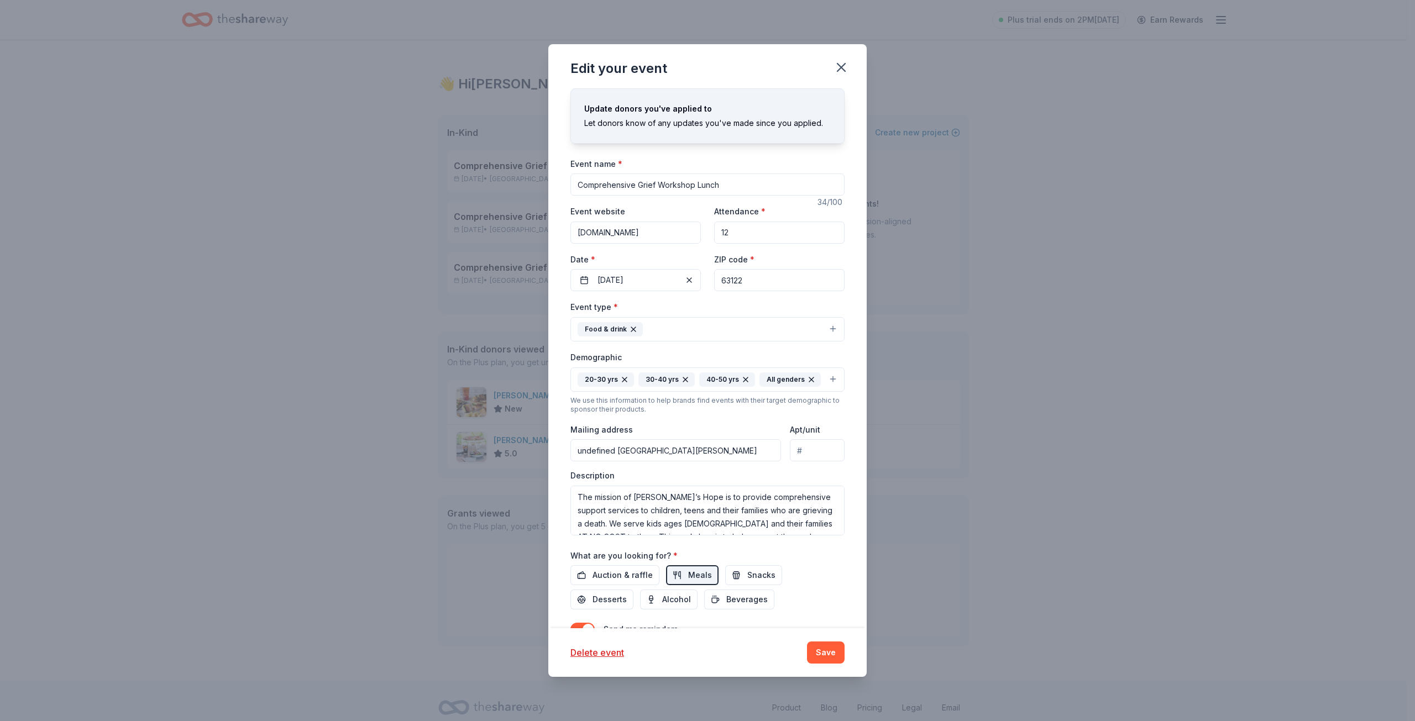
click at [617, 461] on input "undefined West Lockwood Avenue, Oakland, MO, 63122" at bounding box center [675, 450] width 211 height 22
drag, startPoint x: 573, startPoint y: 468, endPoint x: 834, endPoint y: 454, distance: 261.2
click at [834, 454] on div "Mailing address undefined West Lockwood Avenue, Oakland, MO, 63122 Apt/unit" at bounding box center [707, 442] width 274 height 39
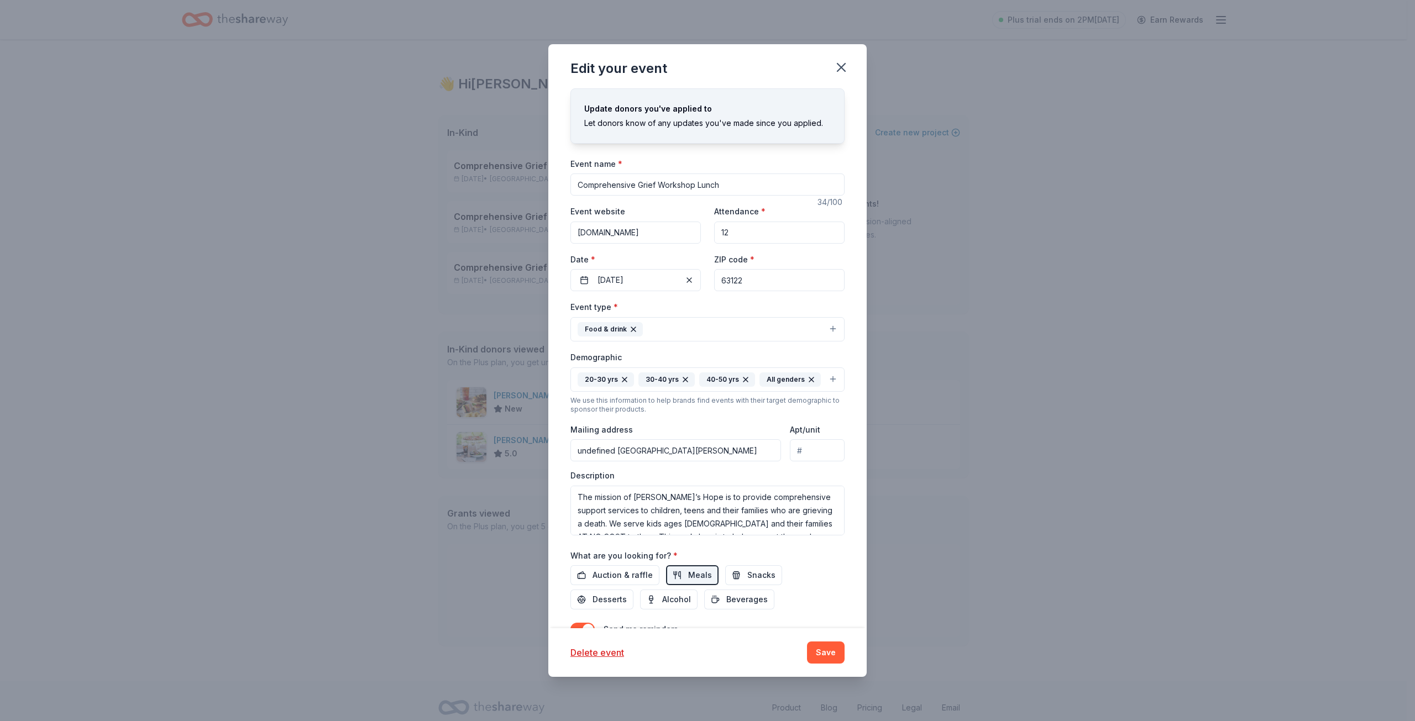
click at [612, 461] on input "undefined West Lockwood Avenue, Oakland, MO, 63122" at bounding box center [675, 450] width 211 height 22
drag, startPoint x: 575, startPoint y: 469, endPoint x: 914, endPoint y: 455, distance: 339.1
click at [914, 455] on div "Edit your event Update donors you've applied to Let donors know of any updates …" at bounding box center [707, 360] width 1415 height 721
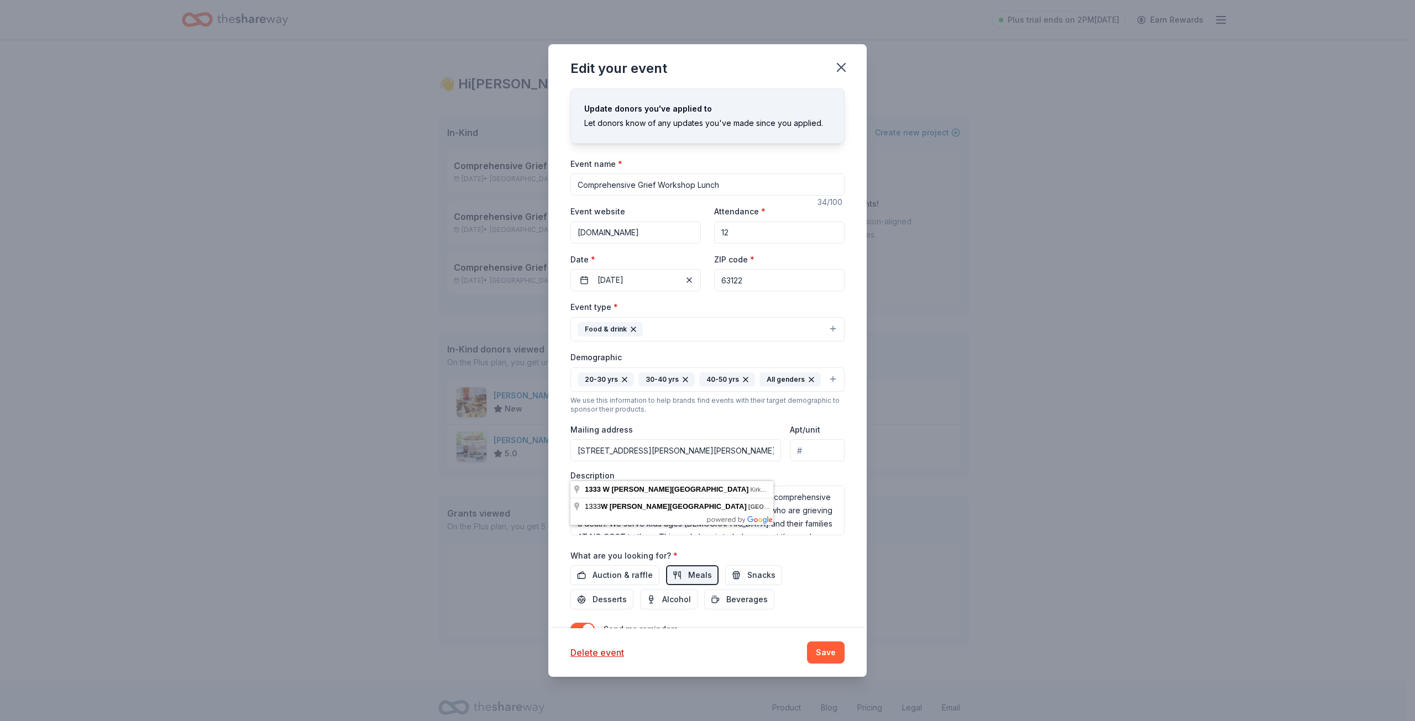
type input "1333 West Lockwood Ave., St. Louis, MO 63122"
click at [832, 651] on button "Save" at bounding box center [826, 653] width 38 height 22
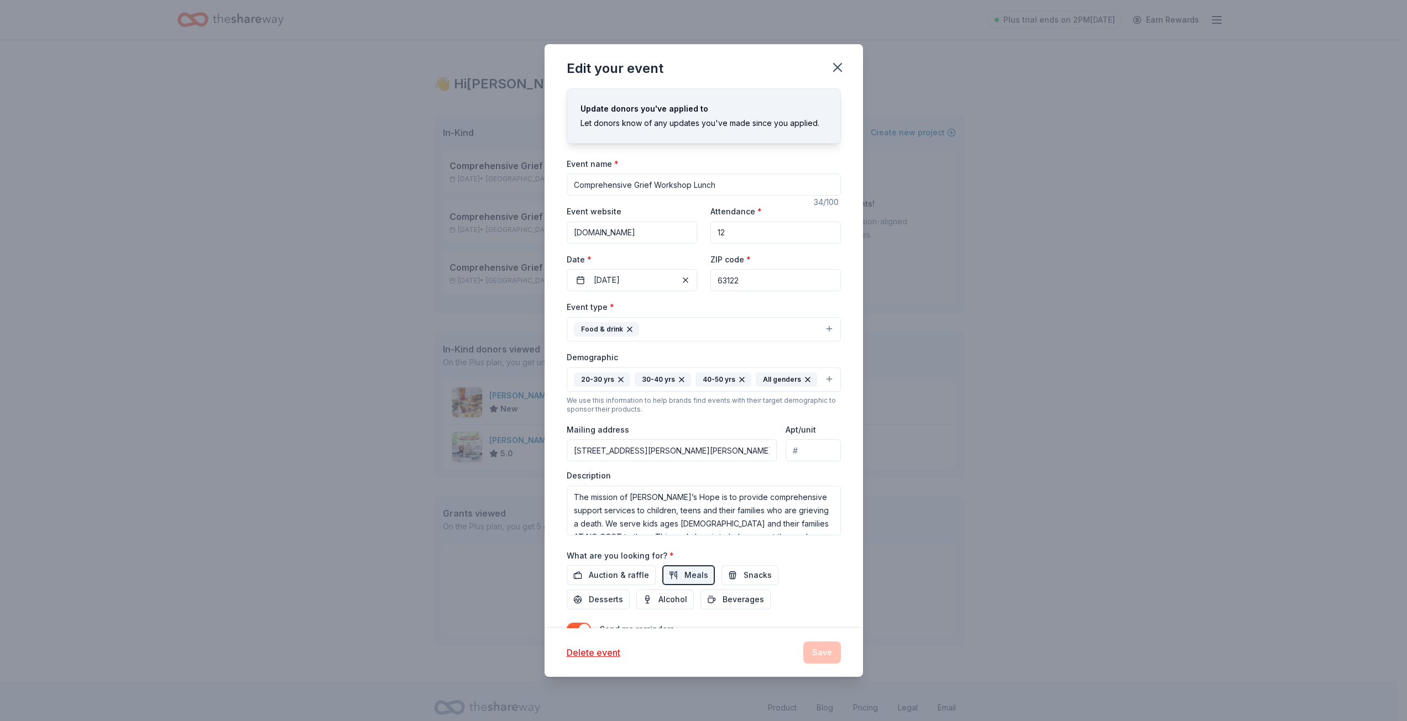
click at [832, 651] on button "Save" at bounding box center [822, 653] width 38 height 22
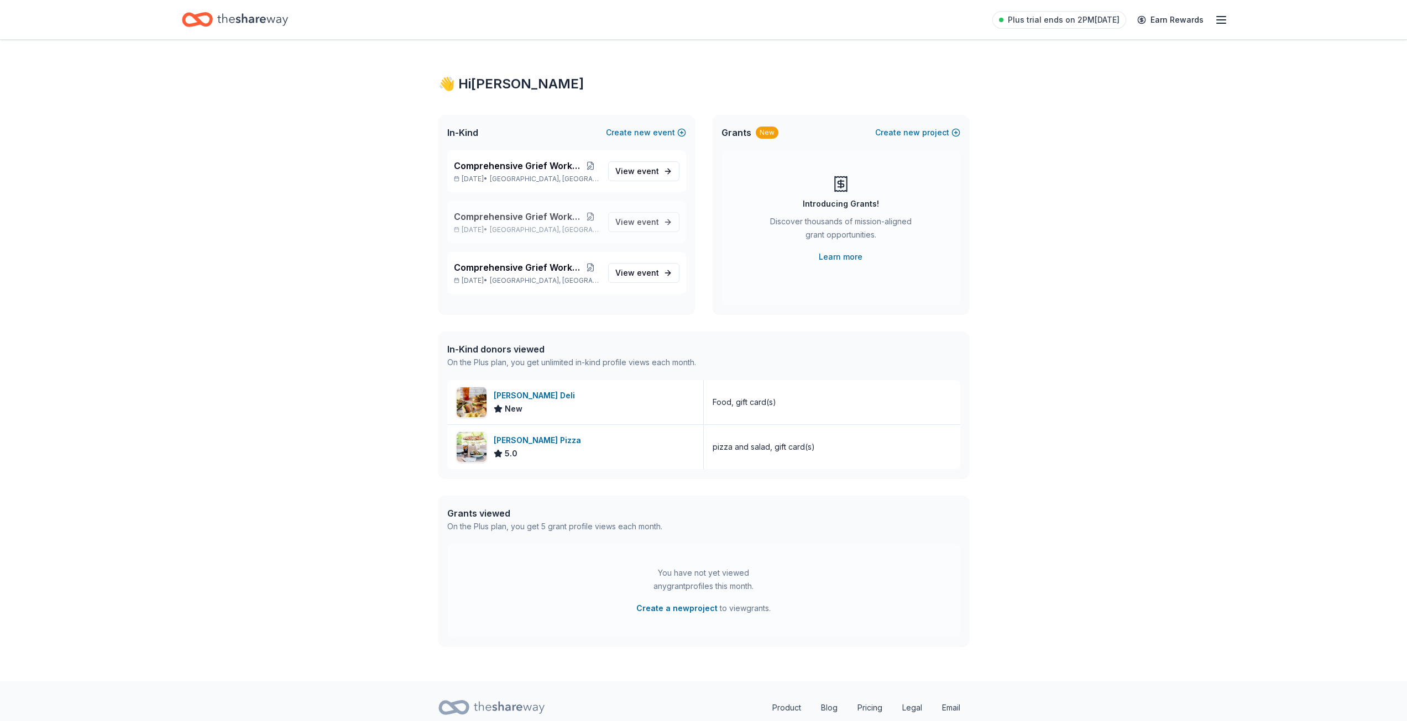
click at [596, 217] on button at bounding box center [590, 216] width 17 height 9
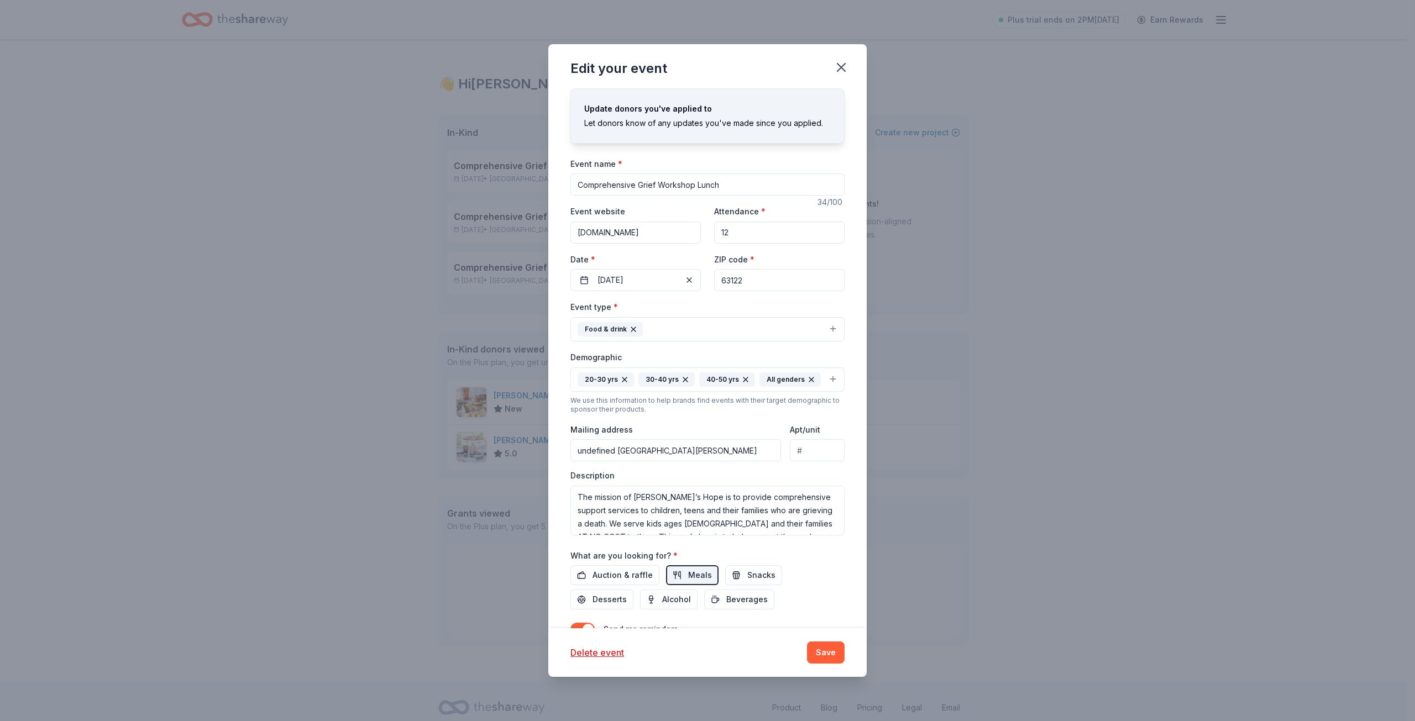
click at [615, 461] on input "undefined West Lockwood Avenue, Oakland, MO, 63122" at bounding box center [675, 450] width 211 height 22
drag, startPoint x: 576, startPoint y: 467, endPoint x: 875, endPoint y: 439, distance: 300.9
click at [875, 439] on div "Edit your event Update donors you've applied to Let donors know of any updates …" at bounding box center [707, 360] width 1415 height 721
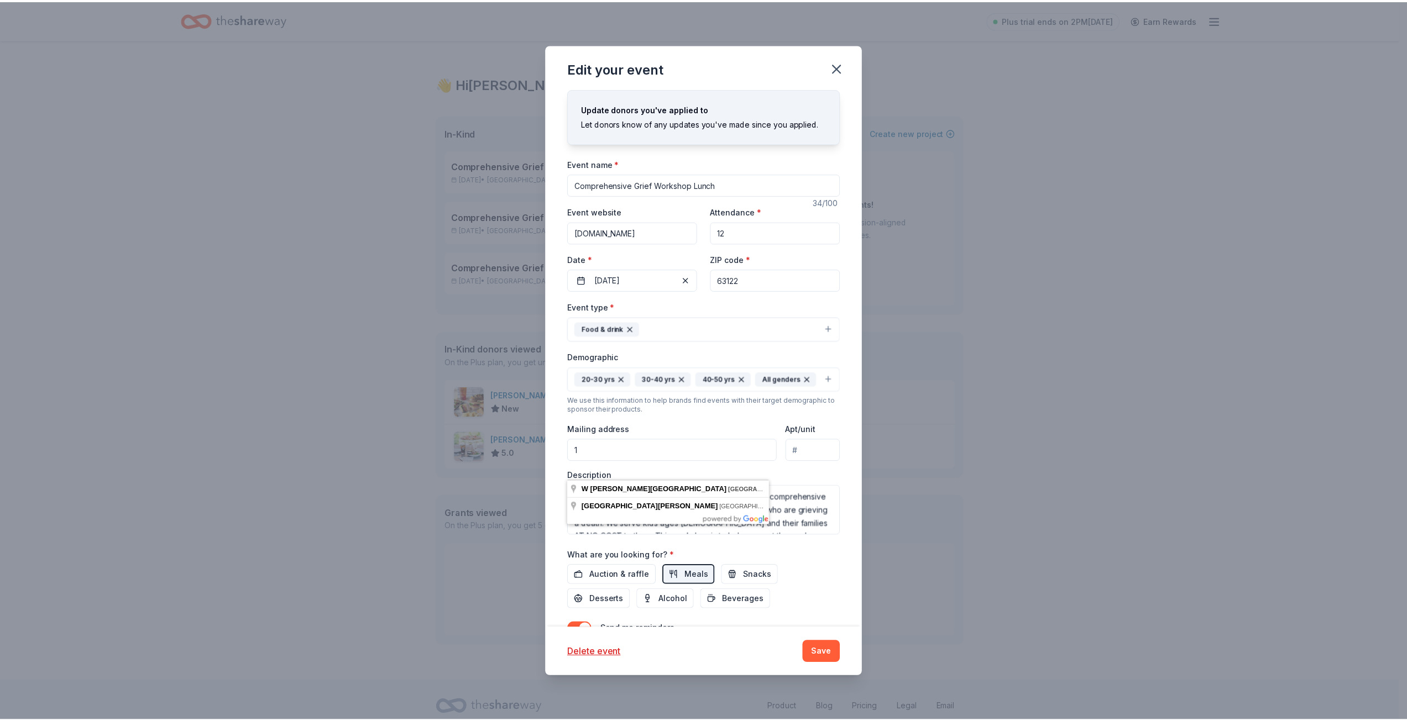
scroll to position [0, 0]
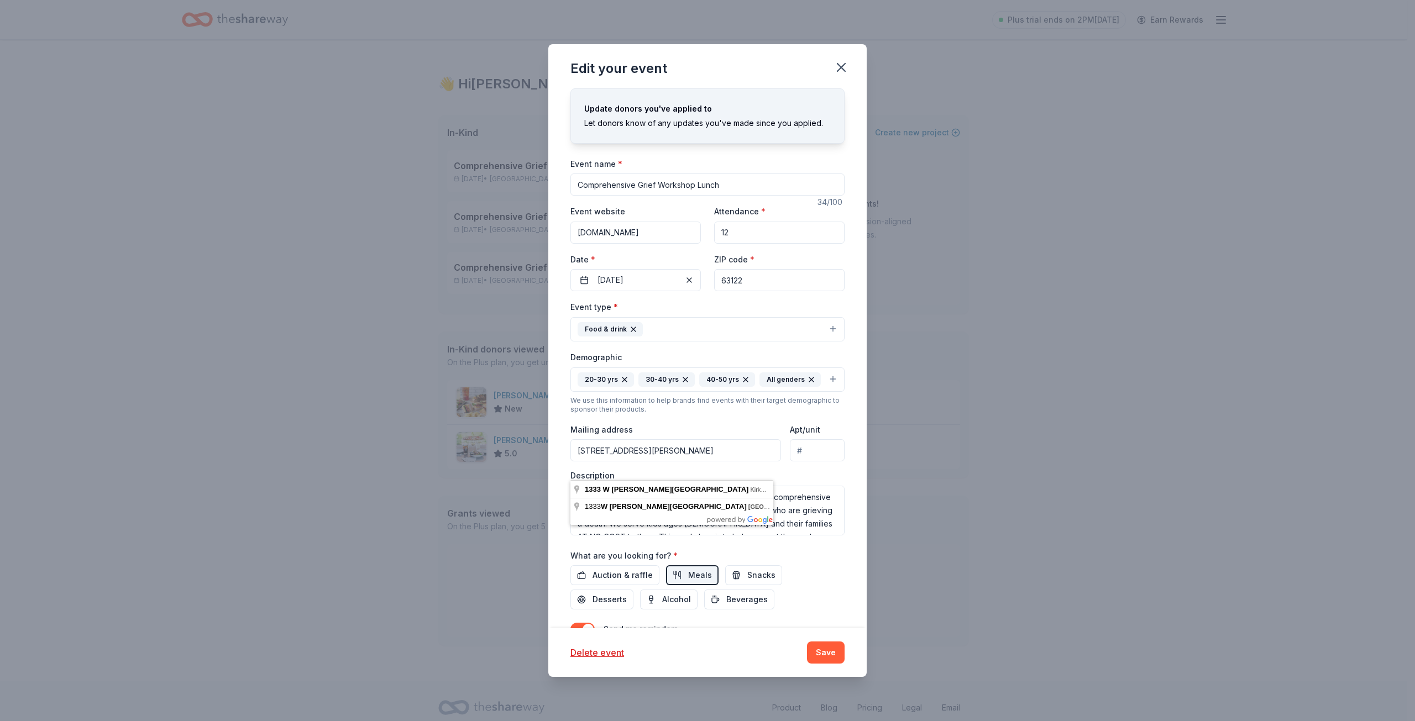
type input "1333 W. Lockwood Ave., St. Louis MO 63122"
click at [800, 461] on input "Apt/unit" at bounding box center [817, 450] width 55 height 22
click at [824, 649] on button "Save" at bounding box center [826, 653] width 38 height 22
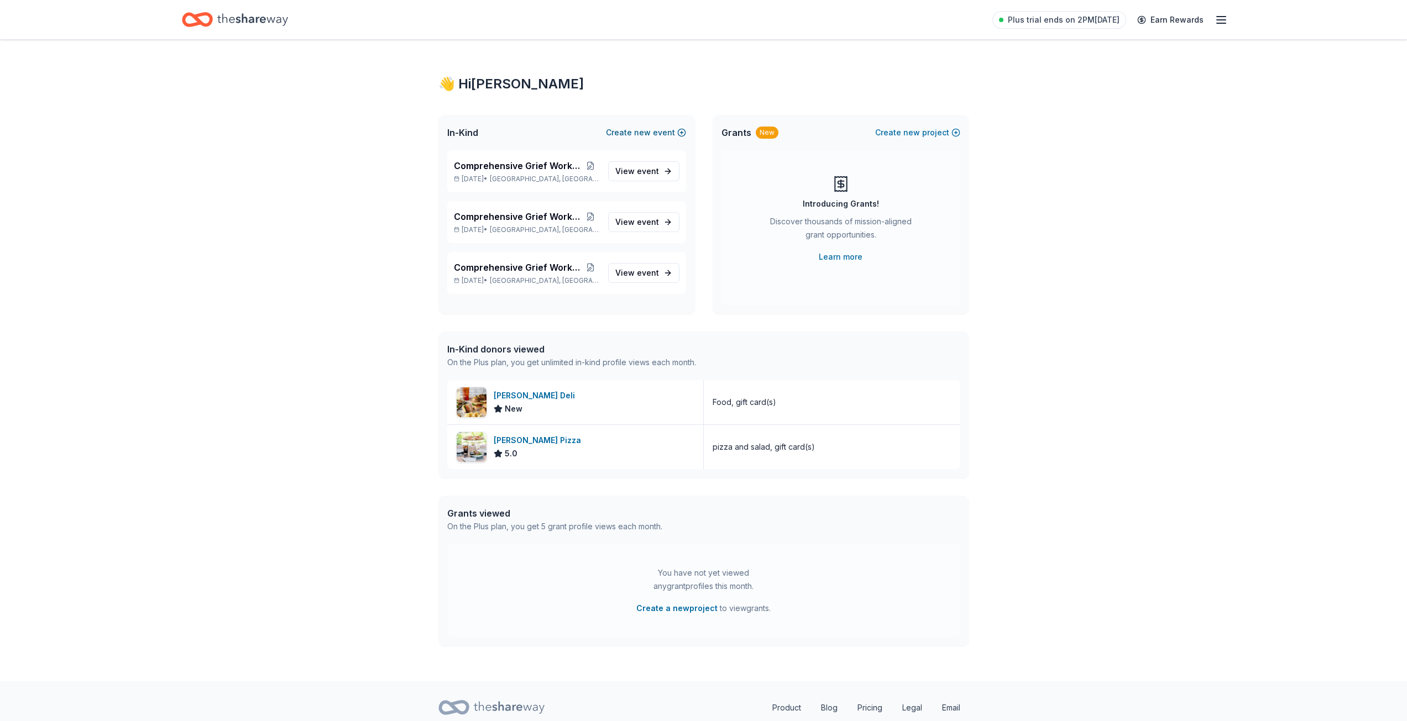
click at [645, 130] on span "new" at bounding box center [642, 132] width 17 height 13
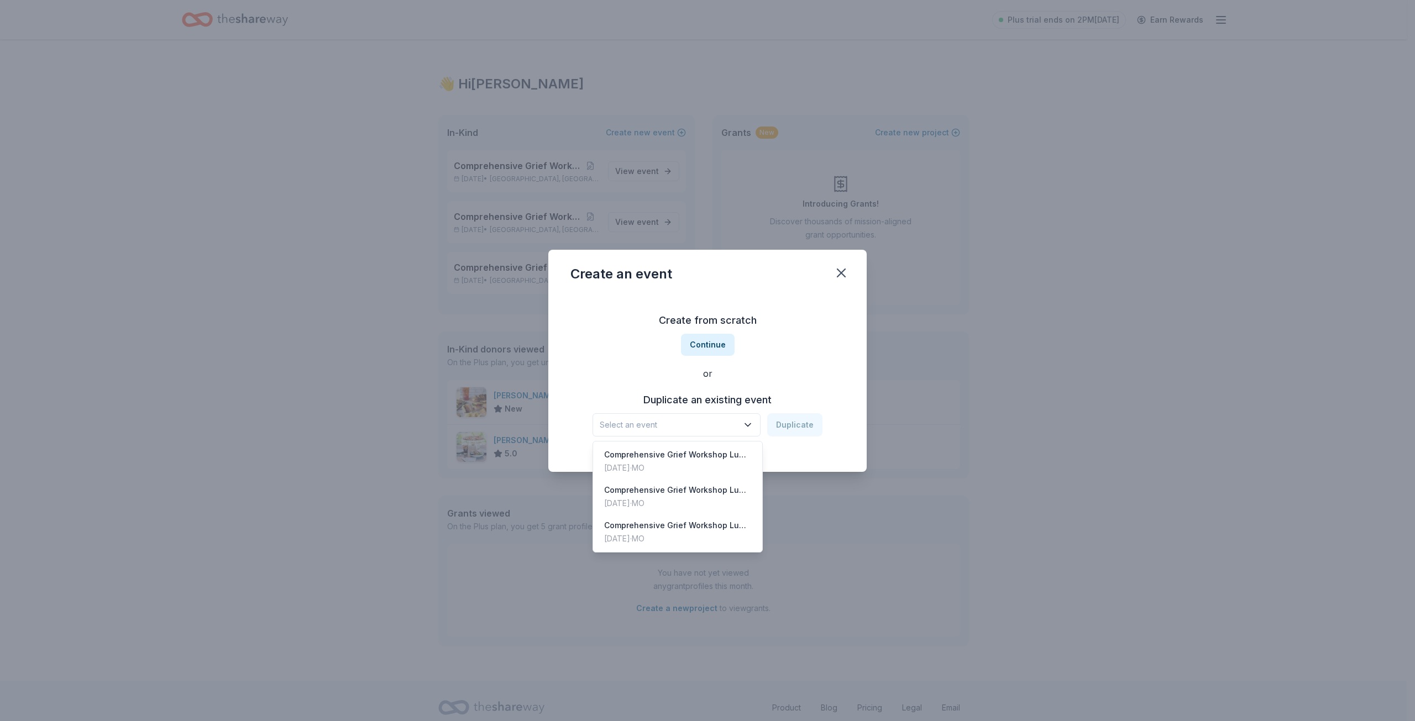
click at [678, 418] on span "Select an event" at bounding box center [669, 424] width 138 height 13
click at [664, 502] on div "Aug 22, 2025 · MO" at bounding box center [677, 503] width 147 height 13
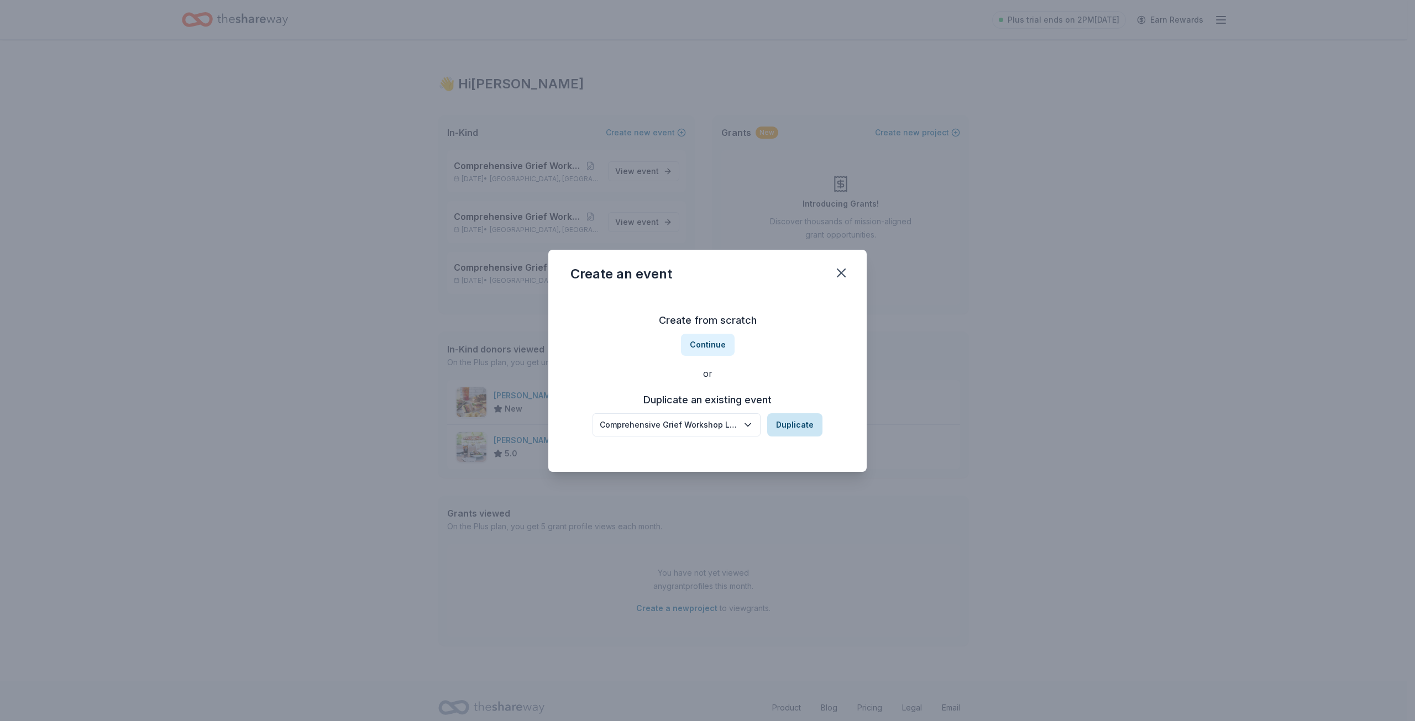
click at [787, 425] on button "Duplicate" at bounding box center [794, 424] width 55 height 23
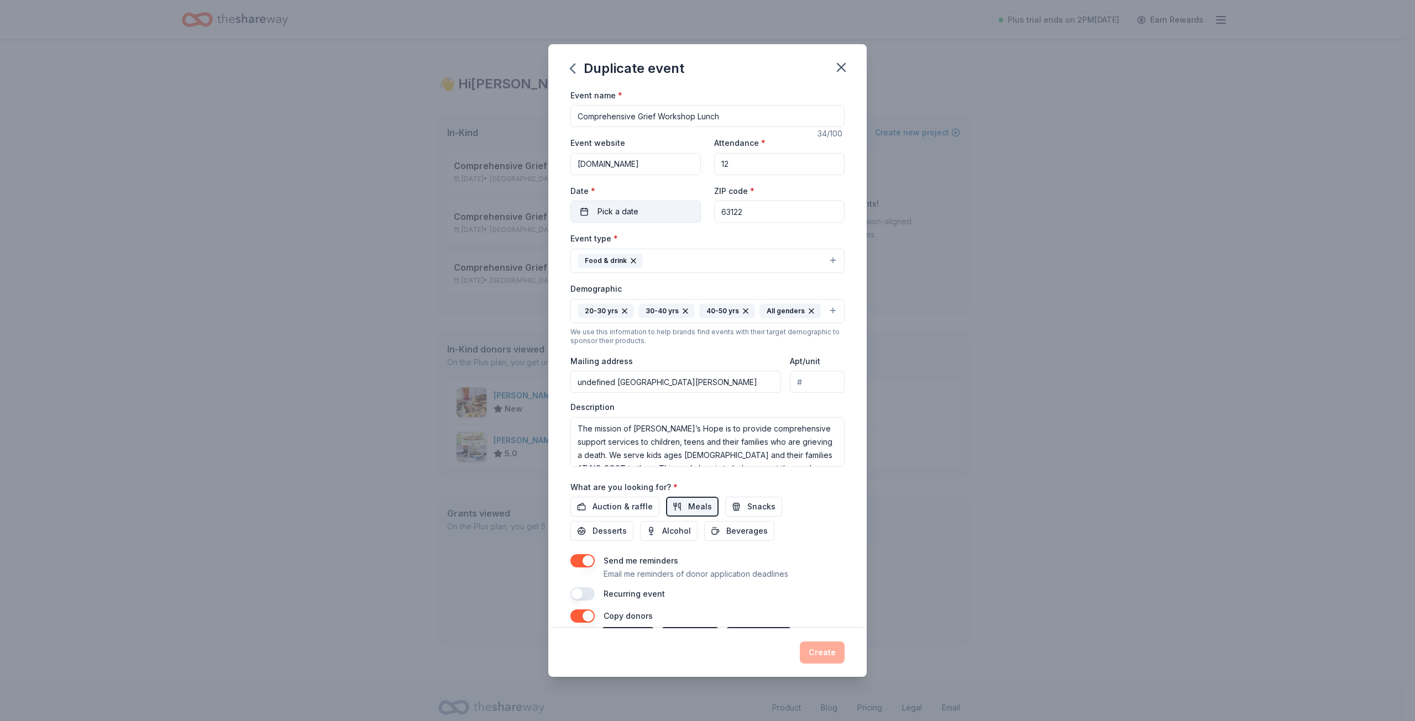
click at [642, 209] on button "Pick a date" at bounding box center [635, 212] width 130 height 22
click at [612, 378] on button "26" at bounding box center [614, 380] width 20 height 20
click at [812, 651] on button "Create" at bounding box center [822, 653] width 45 height 22
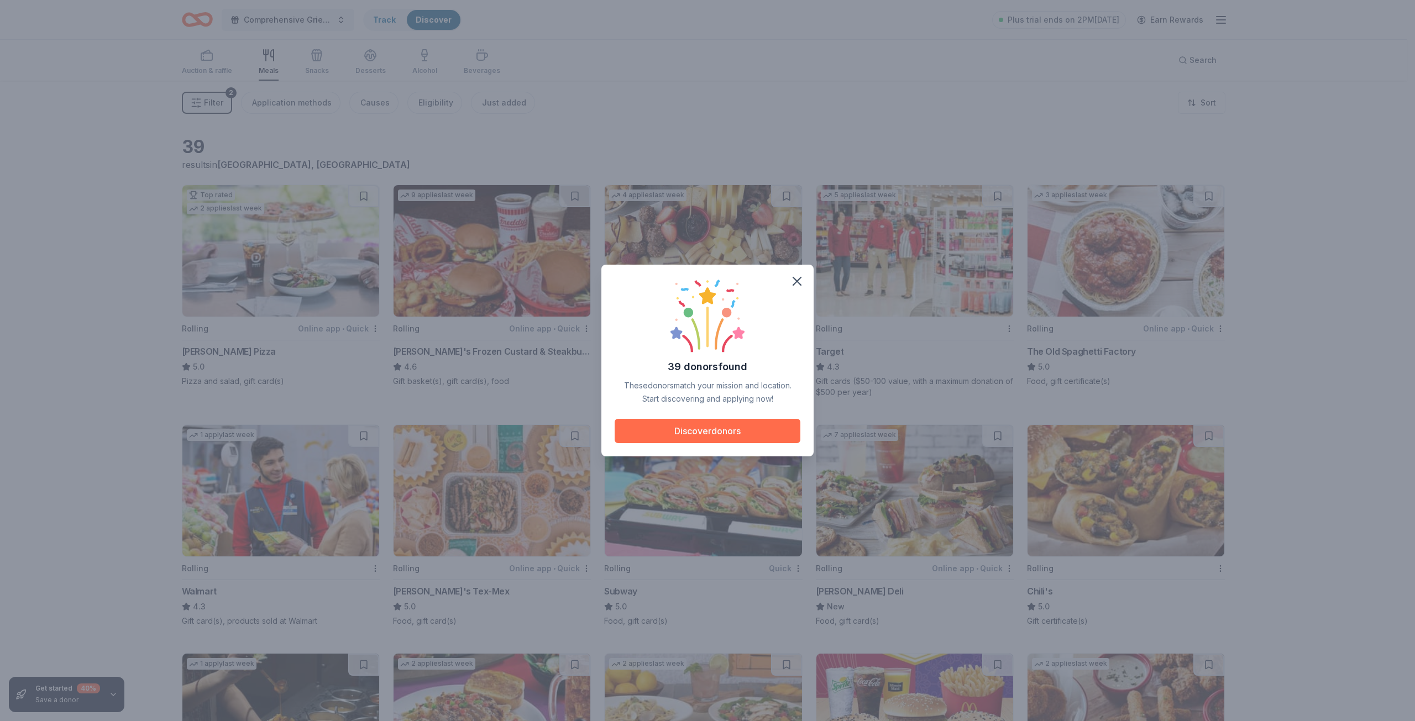
click at [679, 431] on button "Discover donors" at bounding box center [708, 431] width 186 height 24
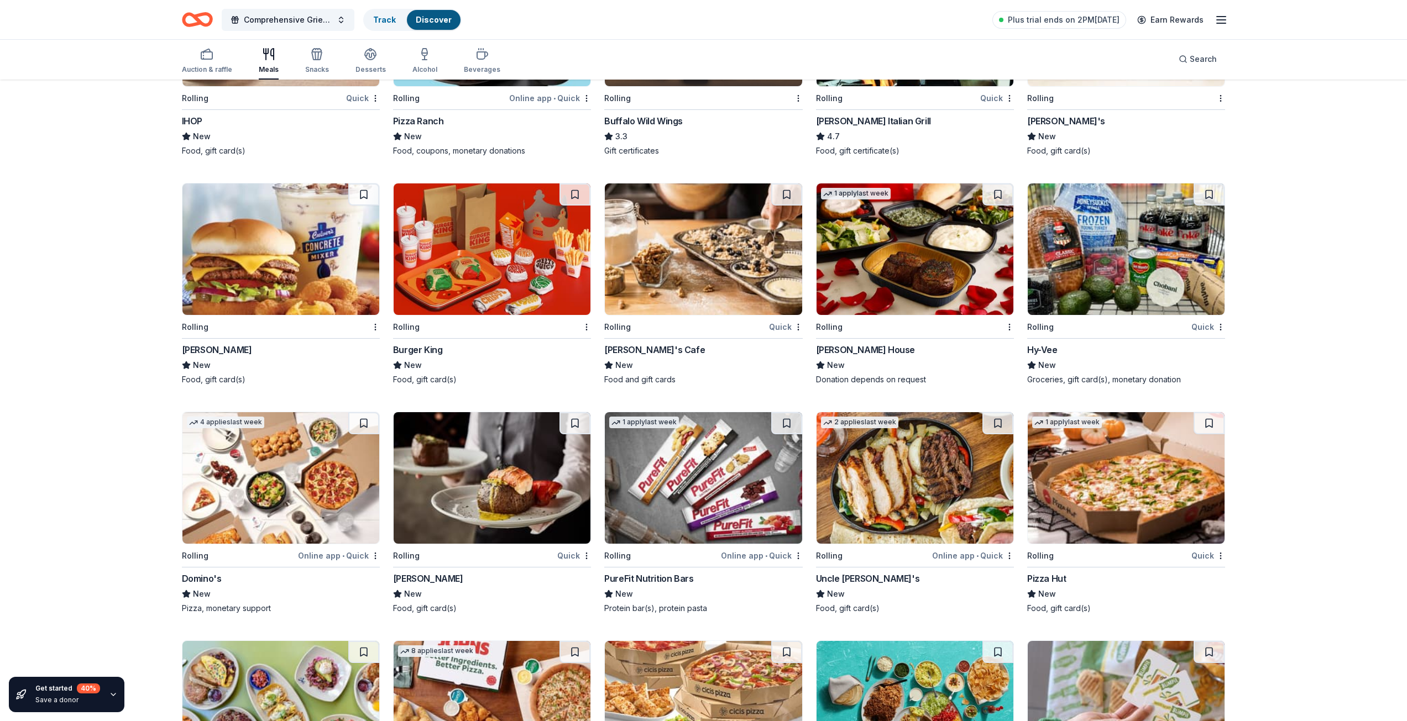
scroll to position [914, 0]
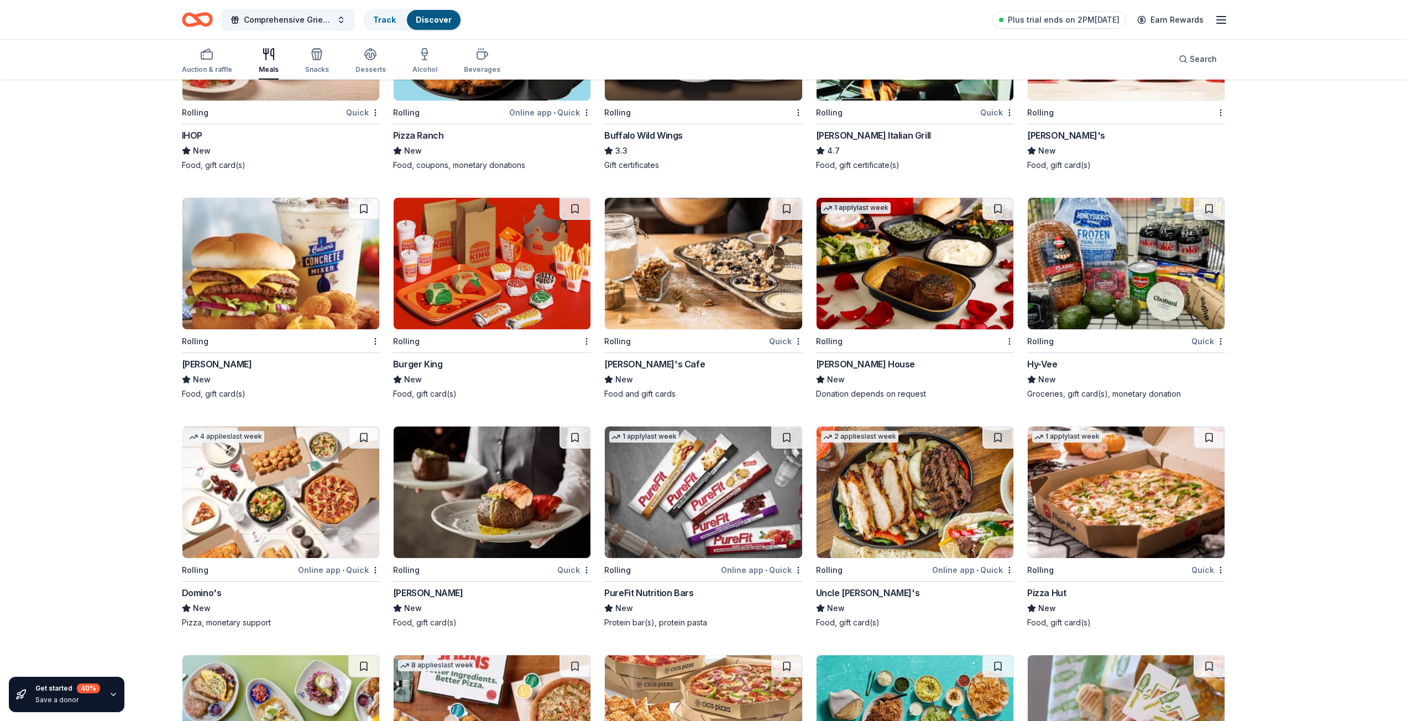
click at [890, 256] on img at bounding box center [914, 264] width 197 height 132
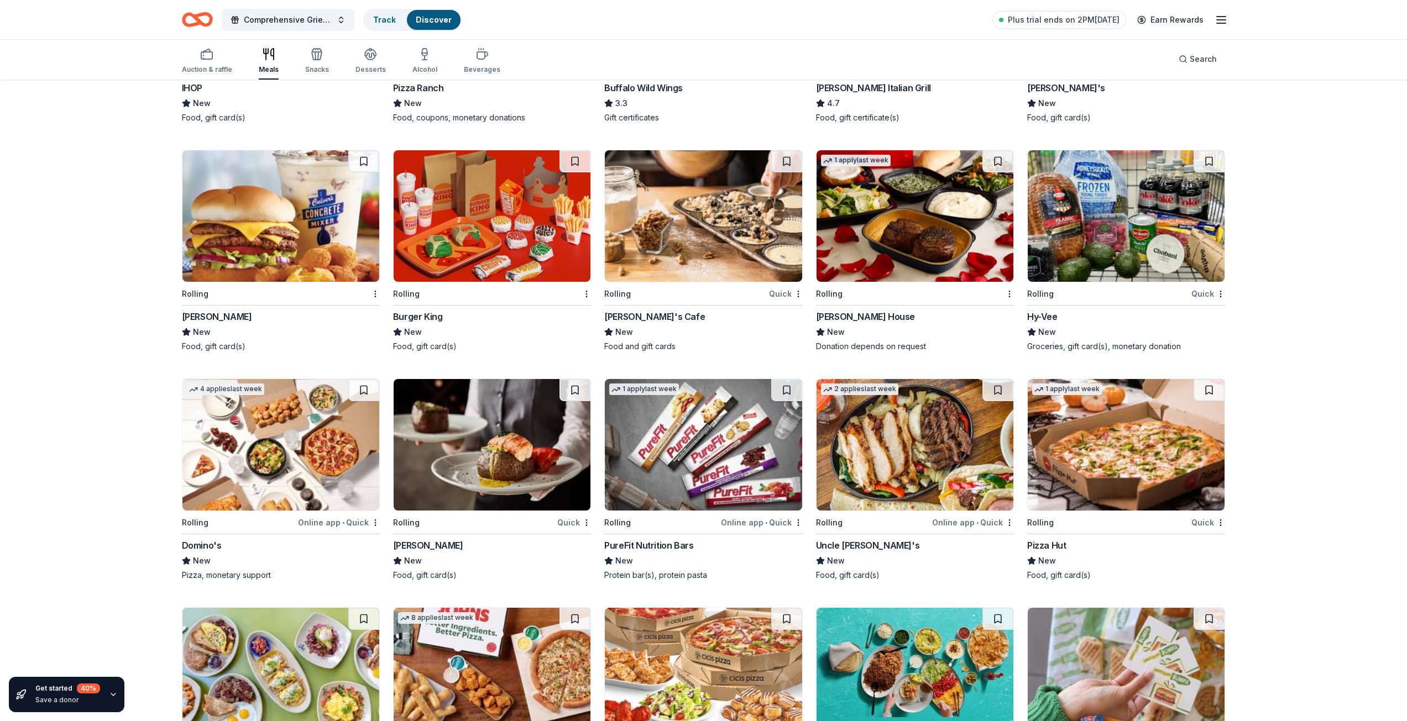
scroll to position [1135, 0]
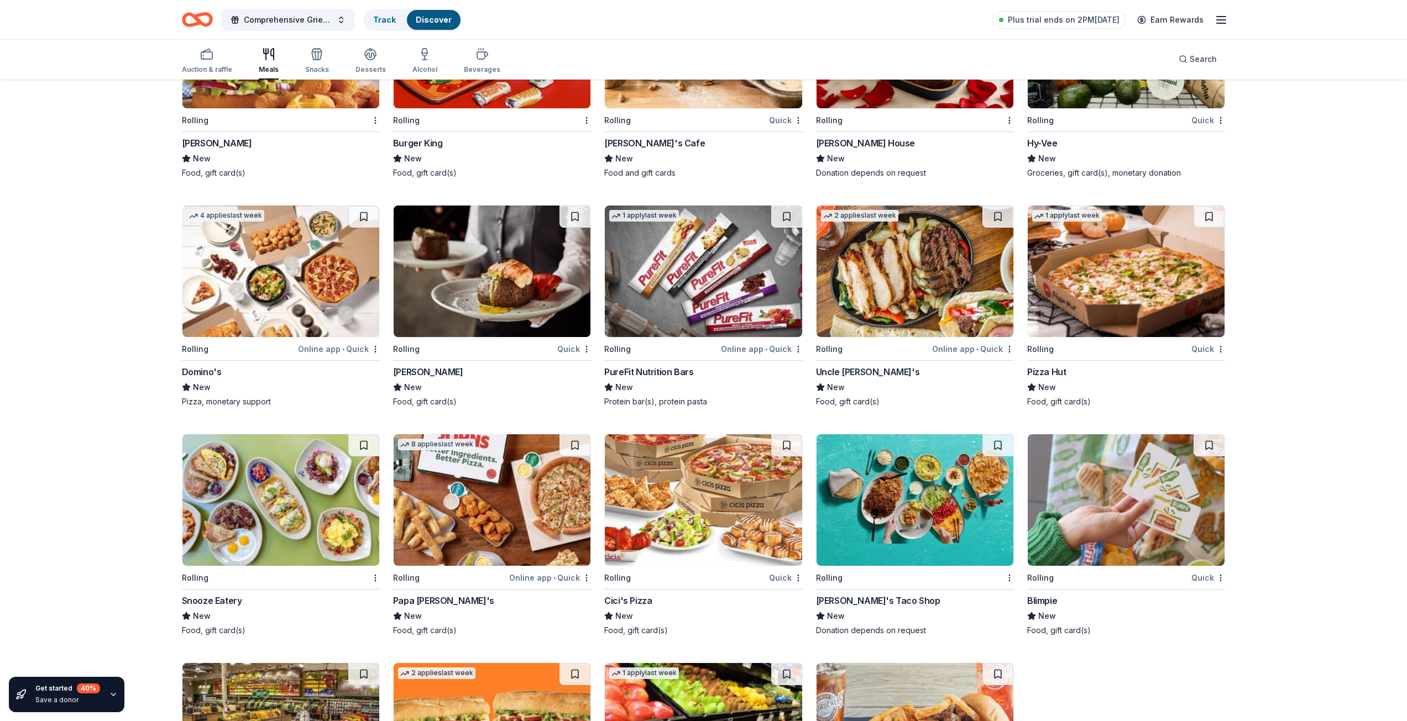
click at [507, 264] on img at bounding box center [492, 272] width 197 height 132
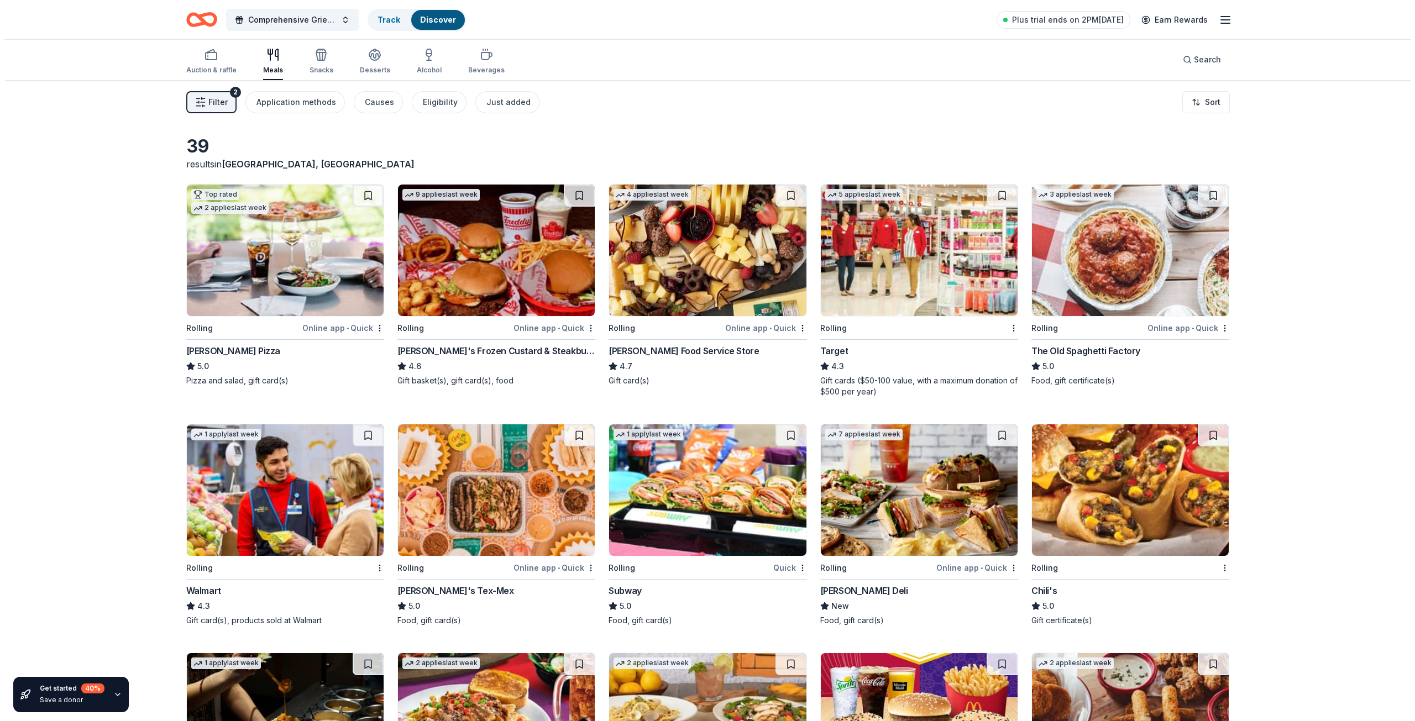
scroll to position [0, 0]
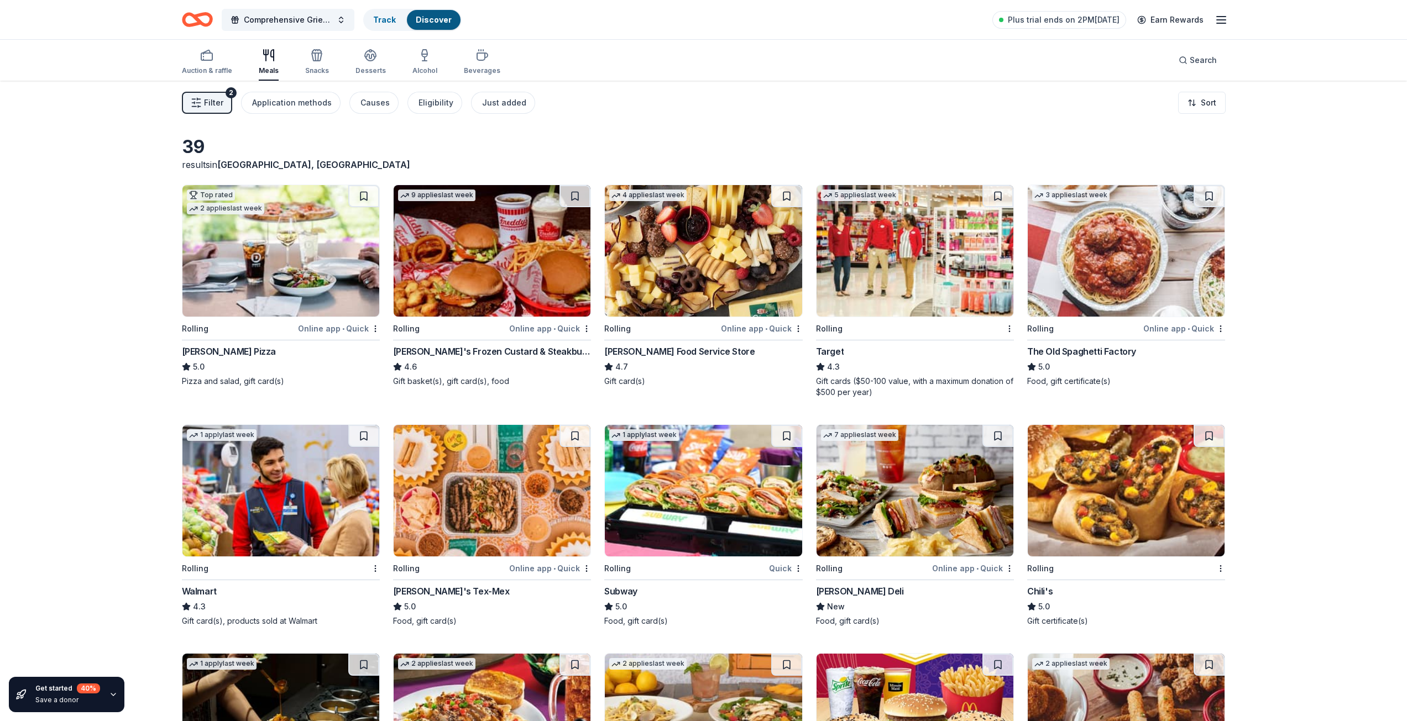
click at [213, 102] on span "Filter" at bounding box center [213, 102] width 19 height 13
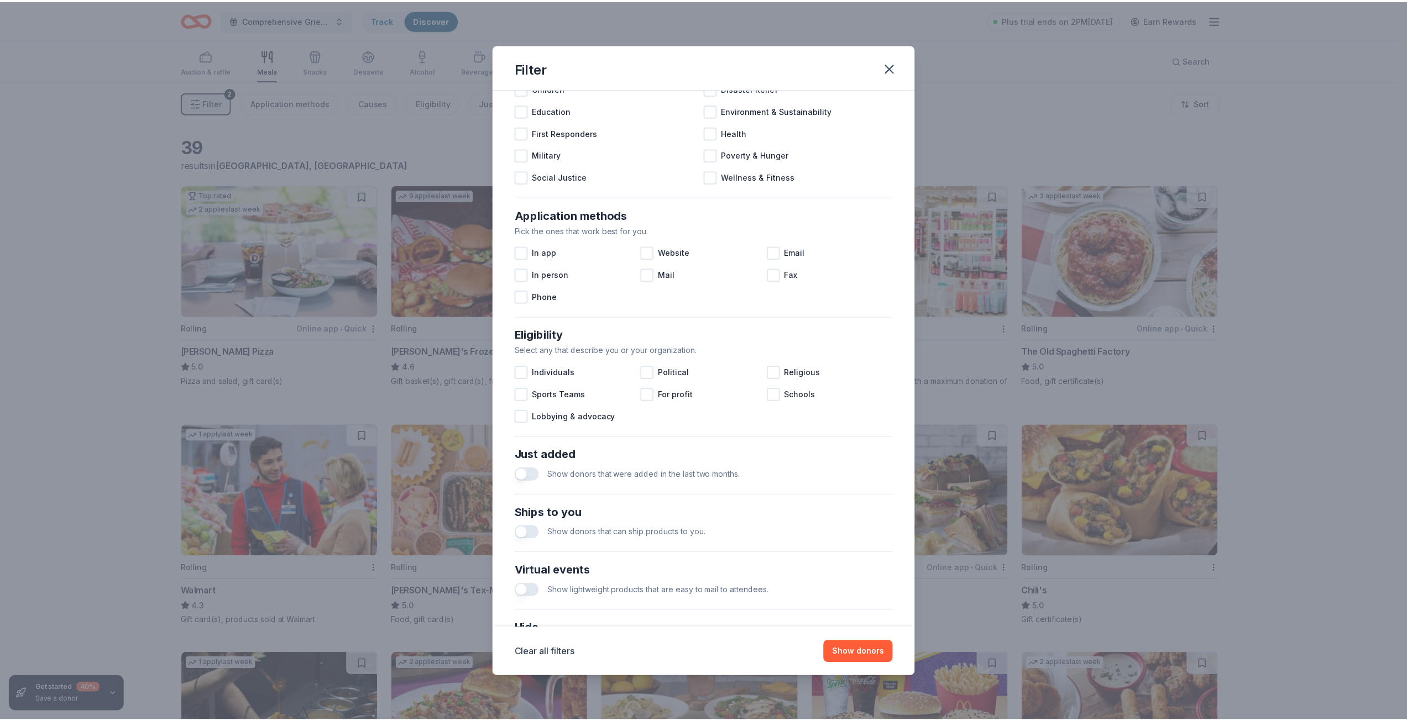
scroll to position [188, 0]
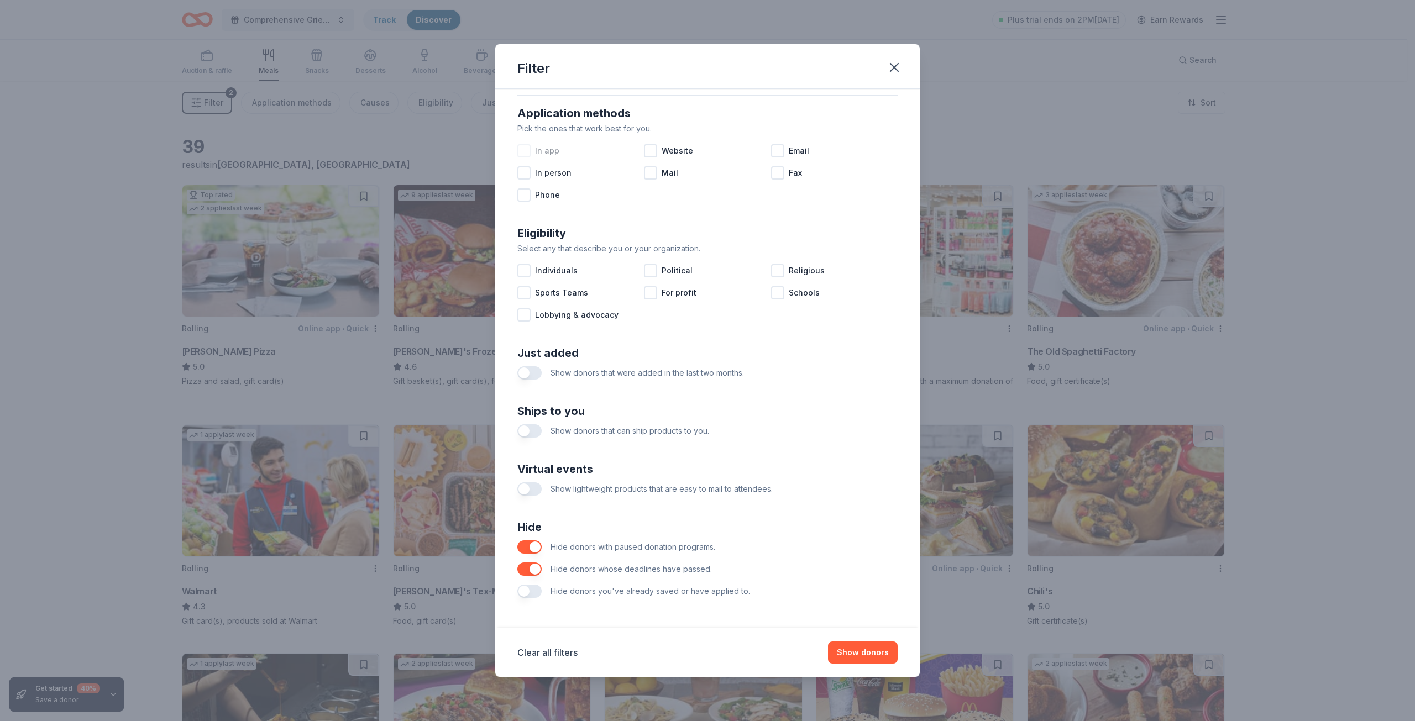
click at [523, 150] on div at bounding box center [523, 150] width 13 height 13
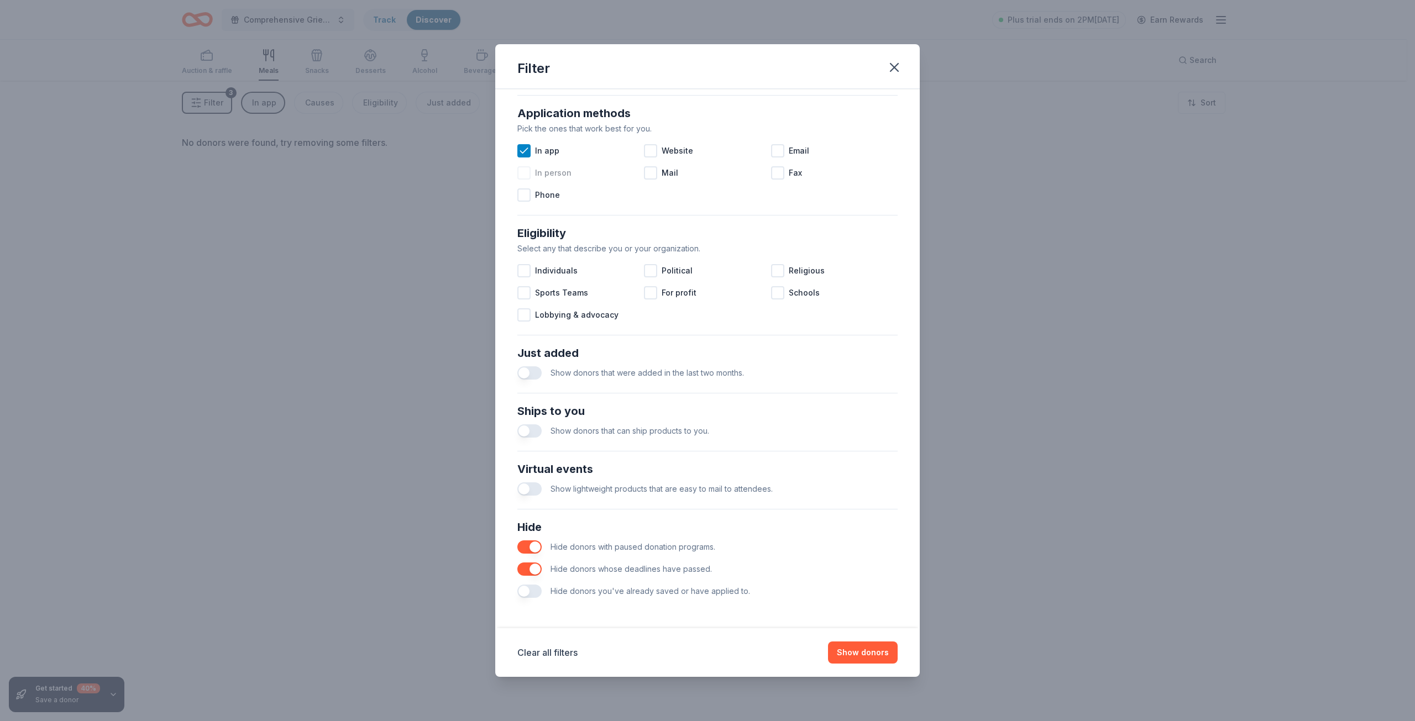
click at [524, 176] on div at bounding box center [523, 172] width 13 height 13
click at [524, 172] on icon at bounding box center [523, 172] width 11 height 11
click at [651, 148] on div at bounding box center [650, 150] width 13 height 13
click at [772, 148] on div at bounding box center [777, 150] width 13 height 13
click at [771, 180] on div "Fax" at bounding box center [834, 173] width 127 height 22
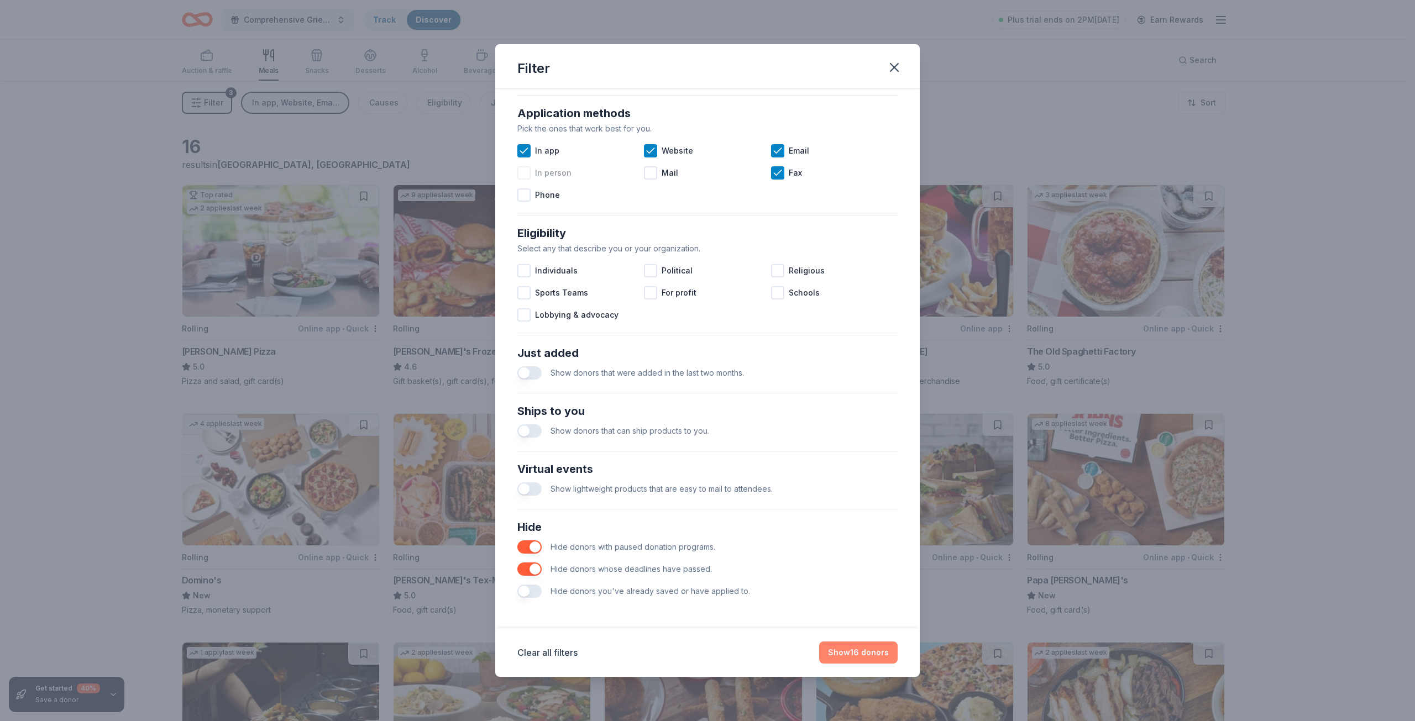
click at [849, 652] on button "Show 16 donors" at bounding box center [858, 653] width 78 height 22
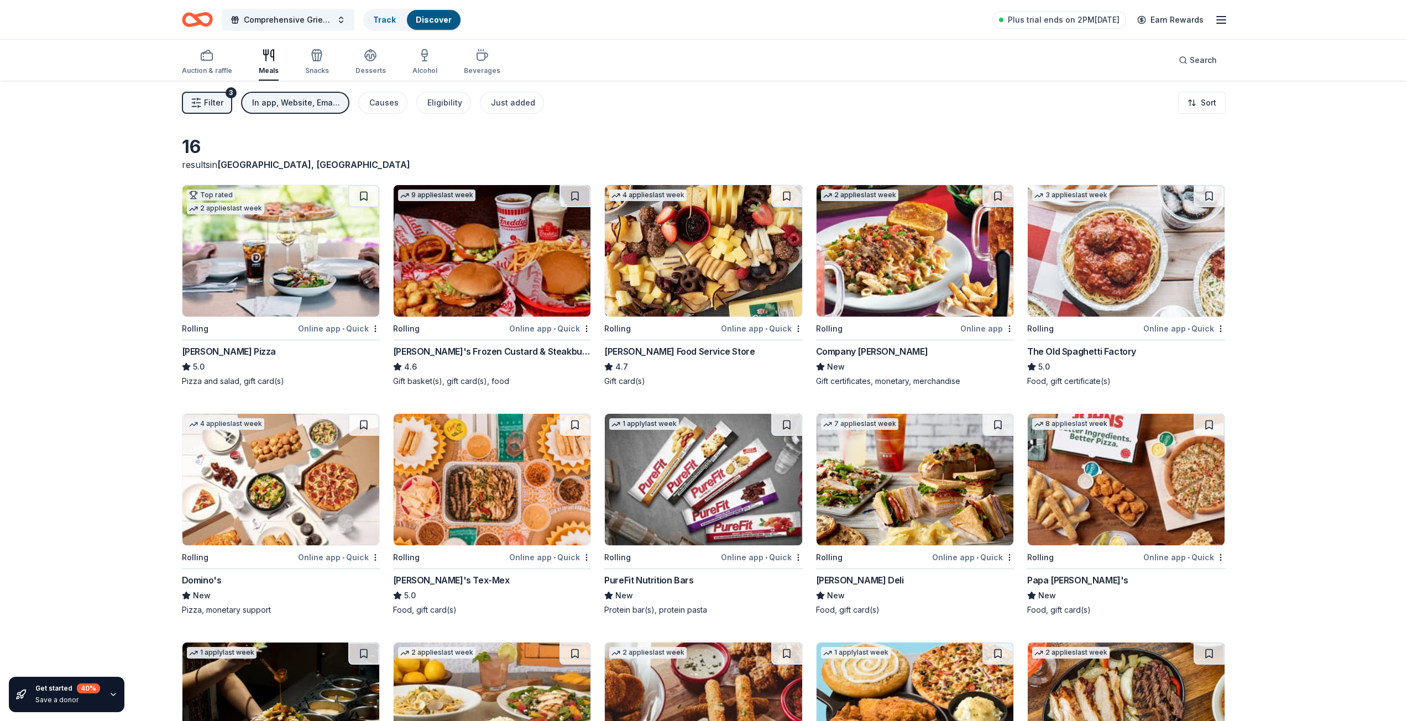
click at [1102, 242] on img at bounding box center [1125, 251] width 197 height 132
click at [379, 13] on div "Track" at bounding box center [384, 20] width 40 height 20
click at [381, 20] on link "Track" at bounding box center [384, 19] width 23 height 9
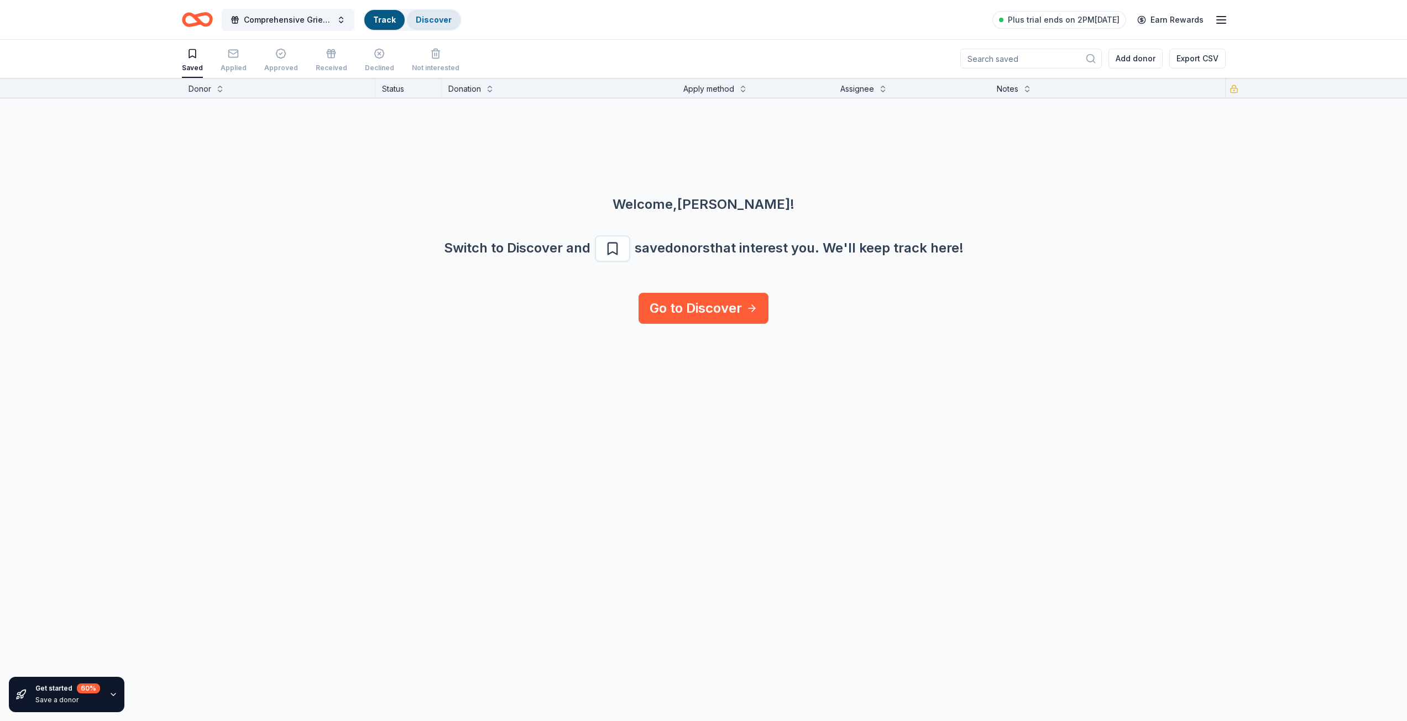
click at [438, 18] on link "Discover" at bounding box center [434, 19] width 36 height 9
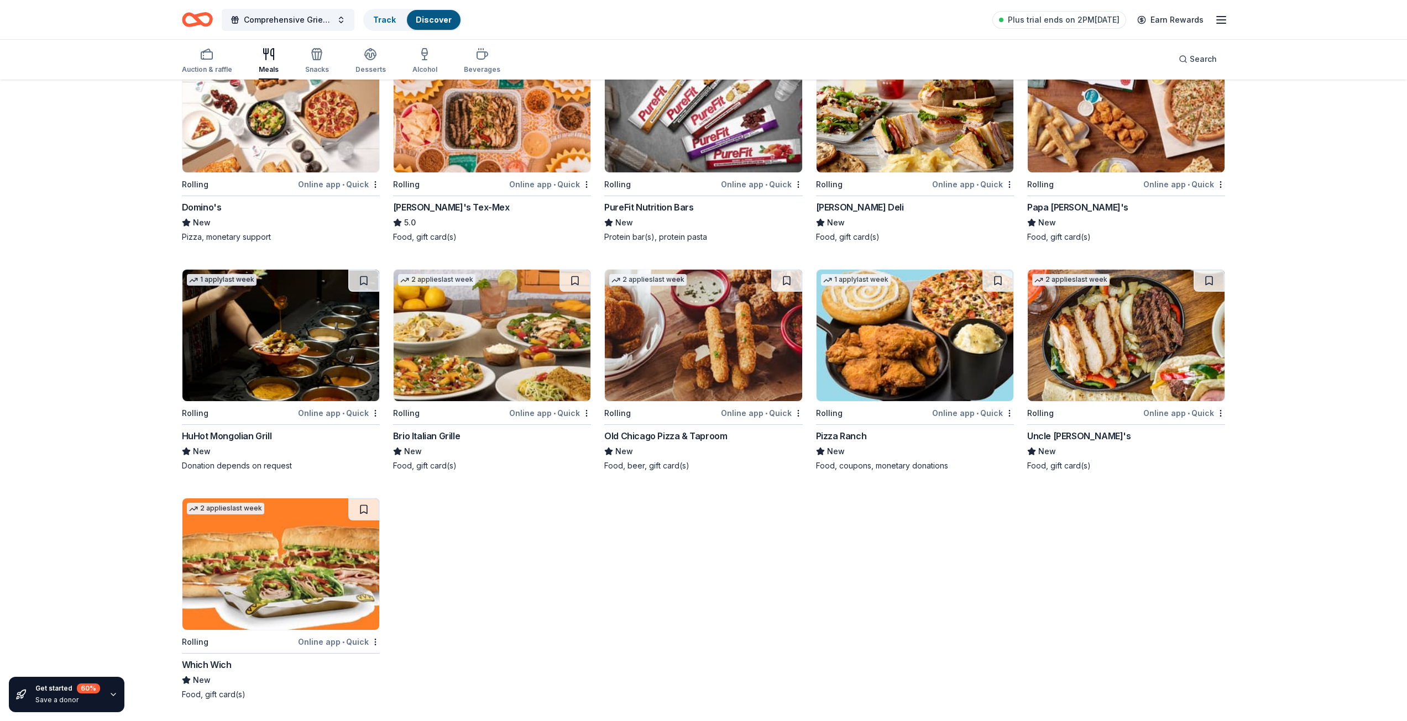
scroll to position [374, 0]
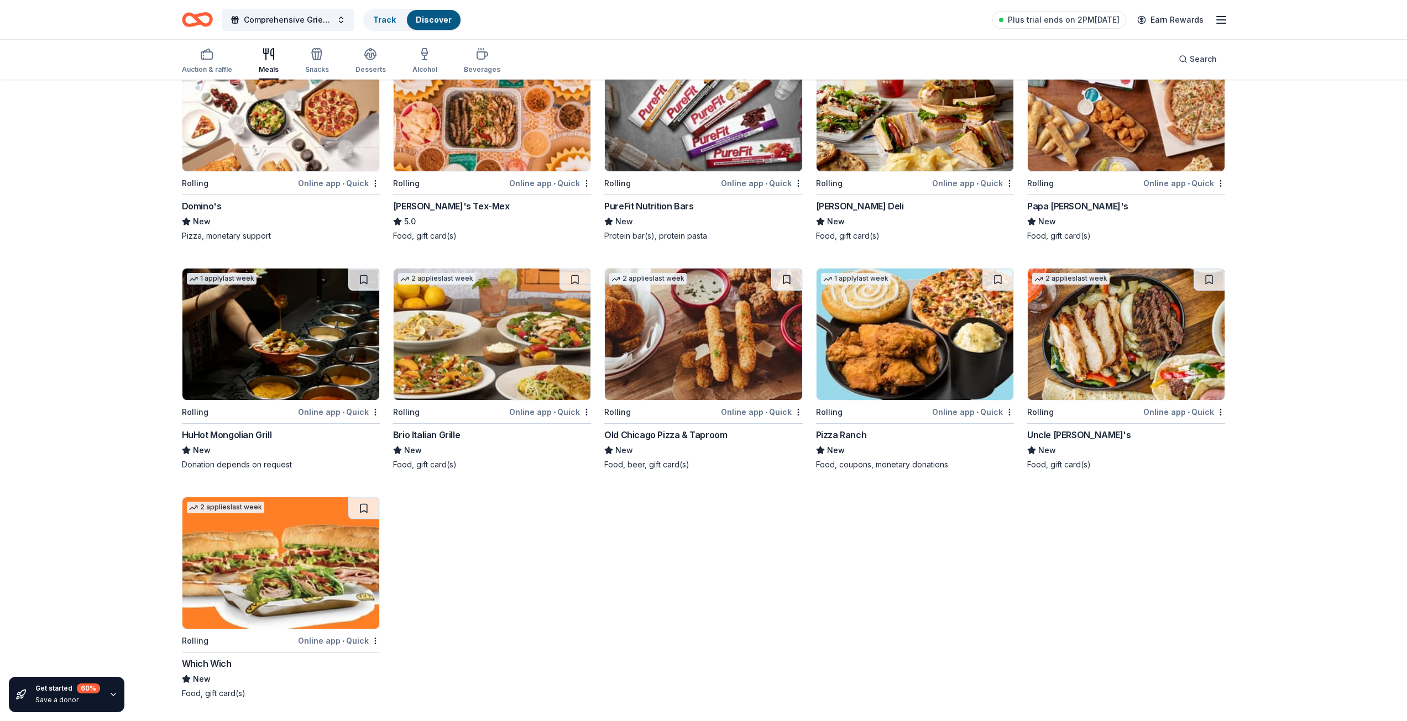
click at [461, 356] on img at bounding box center [492, 335] width 197 height 132
click at [269, 21] on span "Comprehensive Grief Workshop Lunch" at bounding box center [288, 19] width 88 height 13
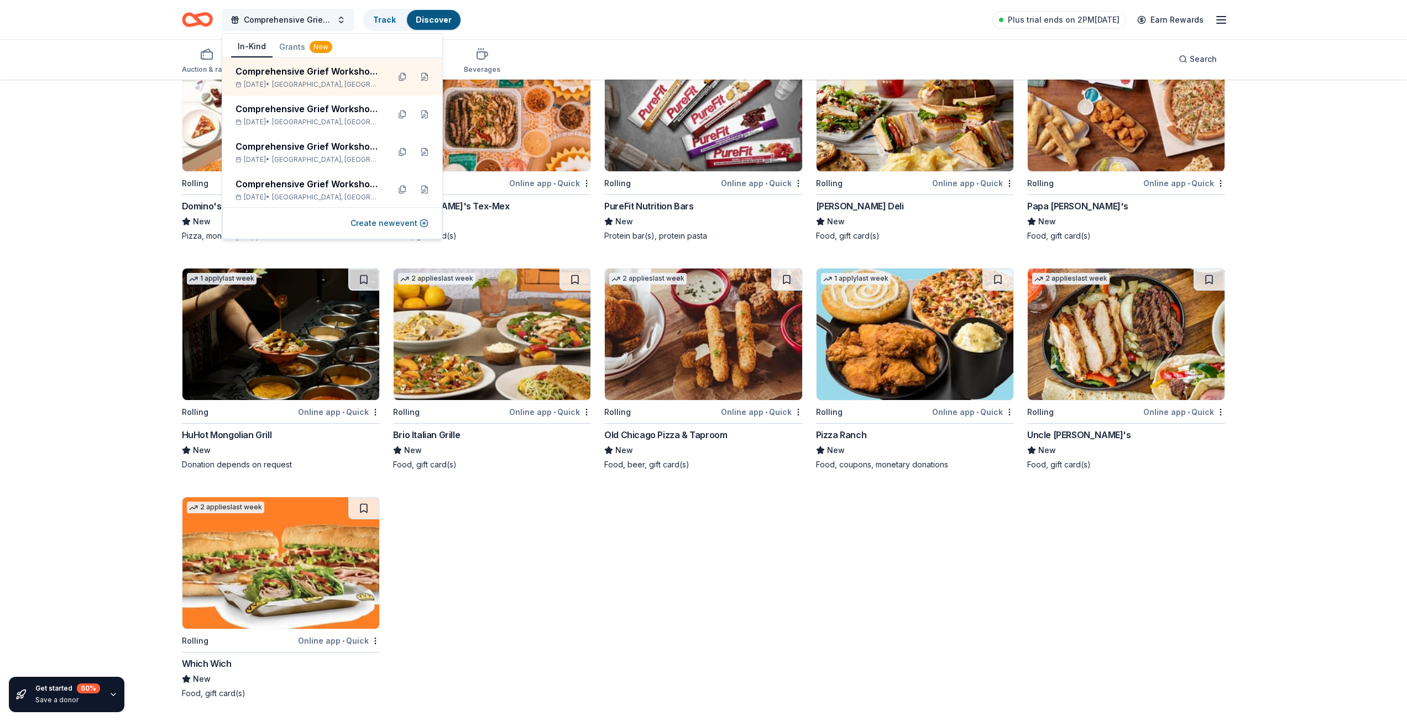
click at [269, 21] on span "Comprehensive Grief Workshop Lunch" at bounding box center [288, 19] width 88 height 13
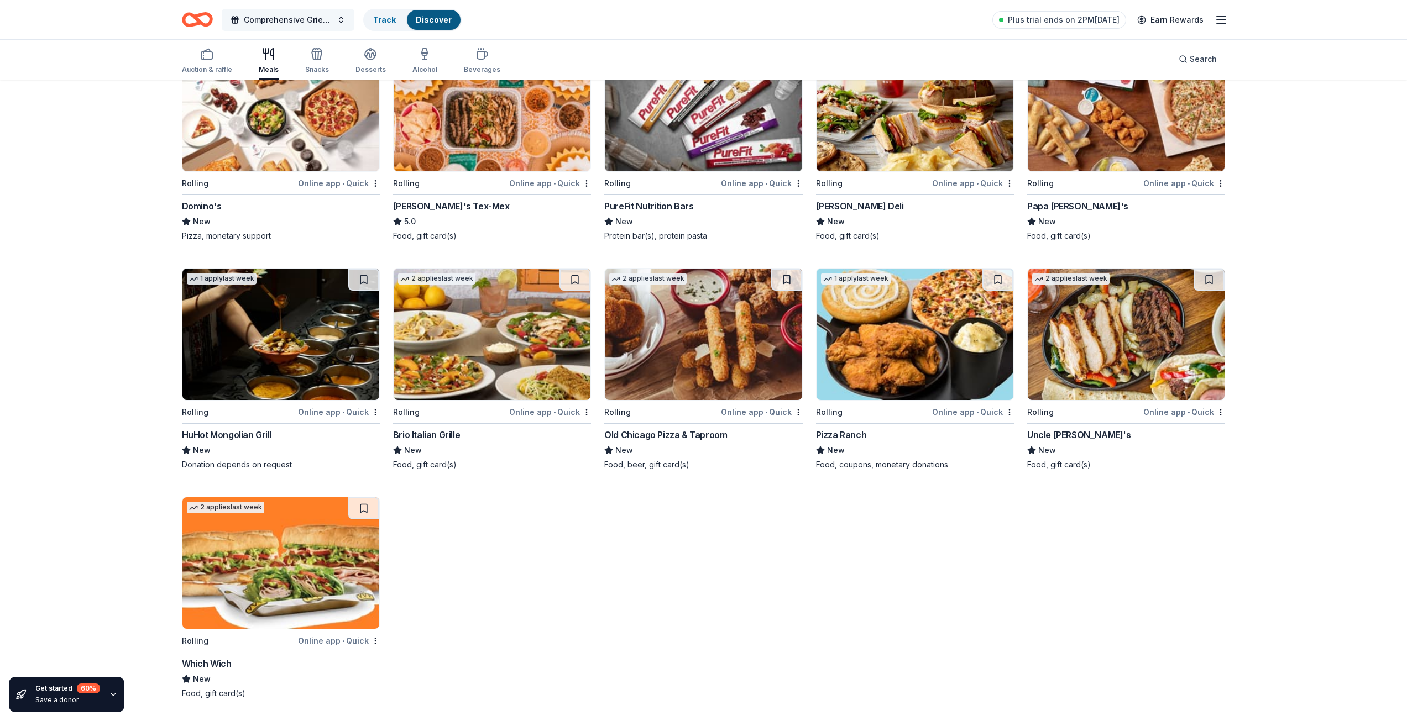
click at [268, 15] on span "Comprehensive Grief Workshop Lunch" at bounding box center [288, 19] width 88 height 13
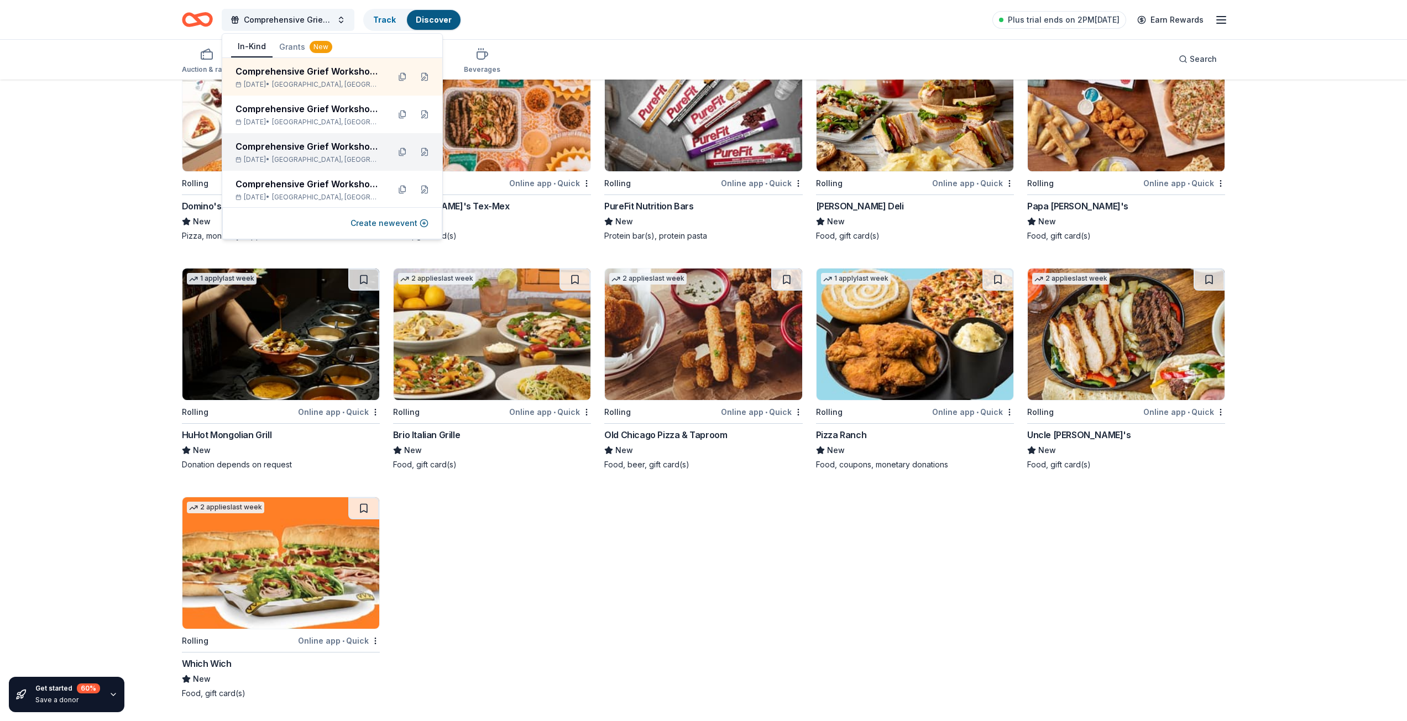
click at [319, 145] on div "Comprehensive Grief Workshop Lunch" at bounding box center [307, 146] width 145 height 13
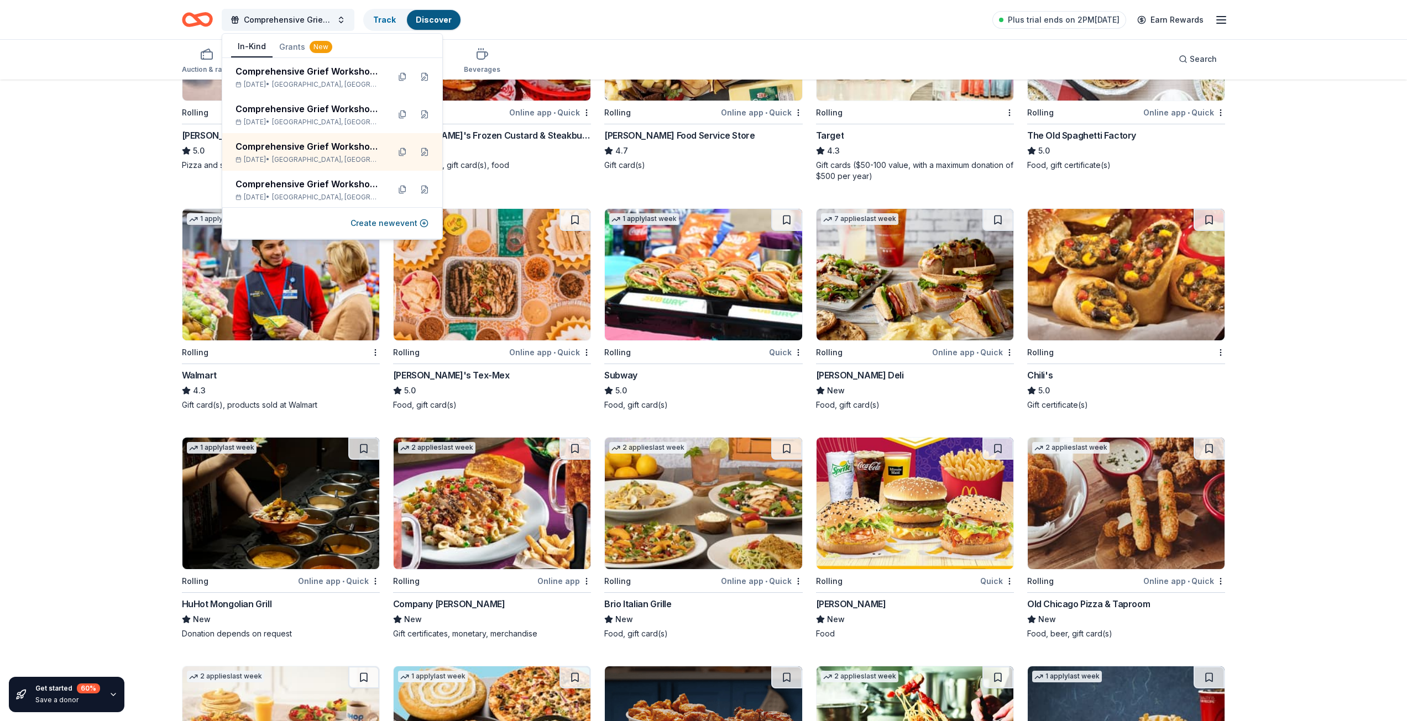
scroll to position [221, 0]
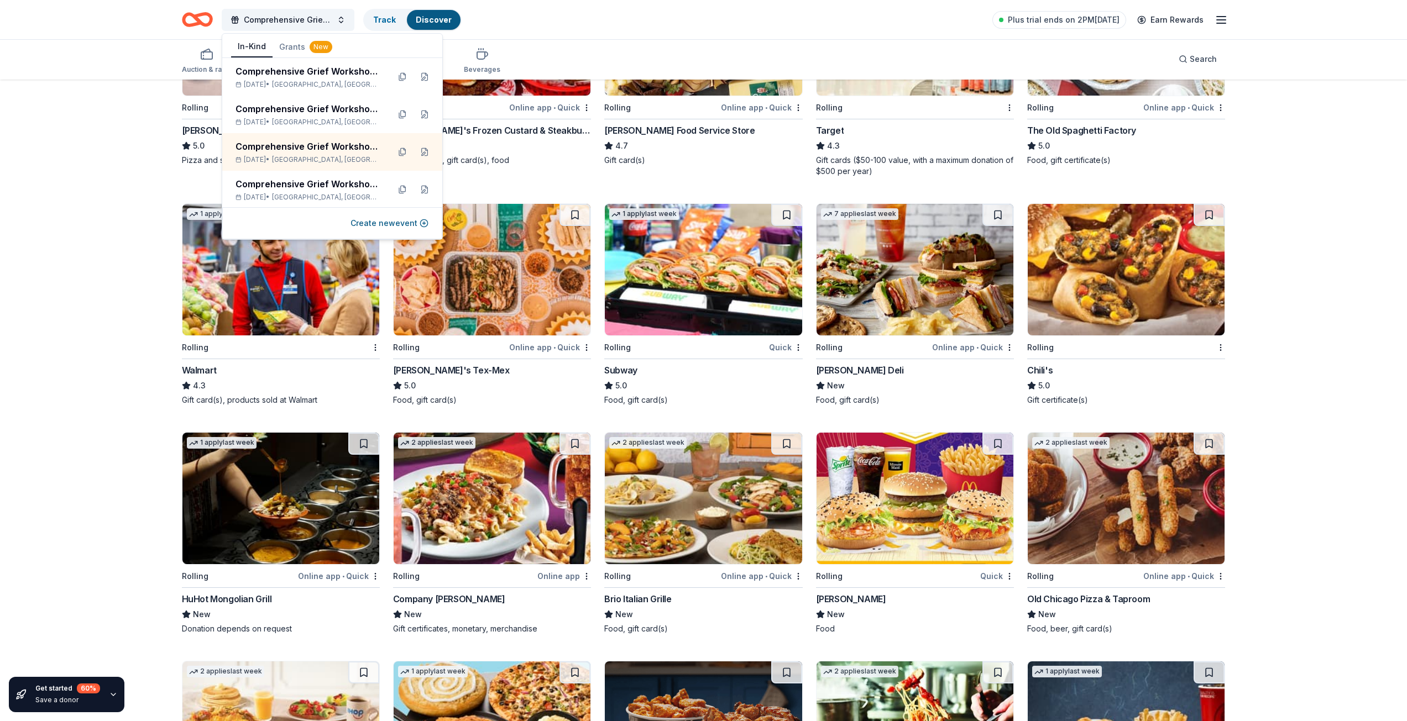
click at [1326, 261] on div "Get started 60 % Save a donor 39 results in Kirkwood, MO Top rated 2 applies la…" at bounding box center [703, 406] width 1407 height 1092
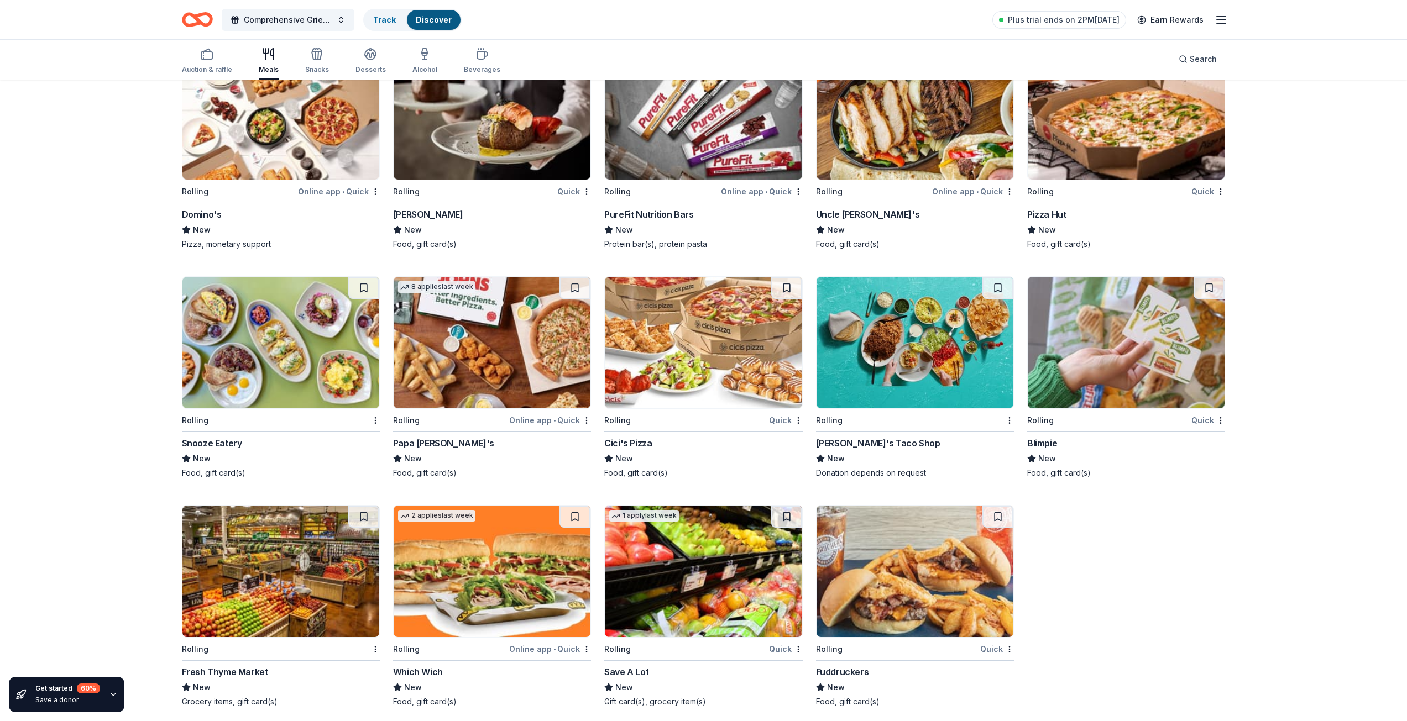
scroll to position [1300, 0]
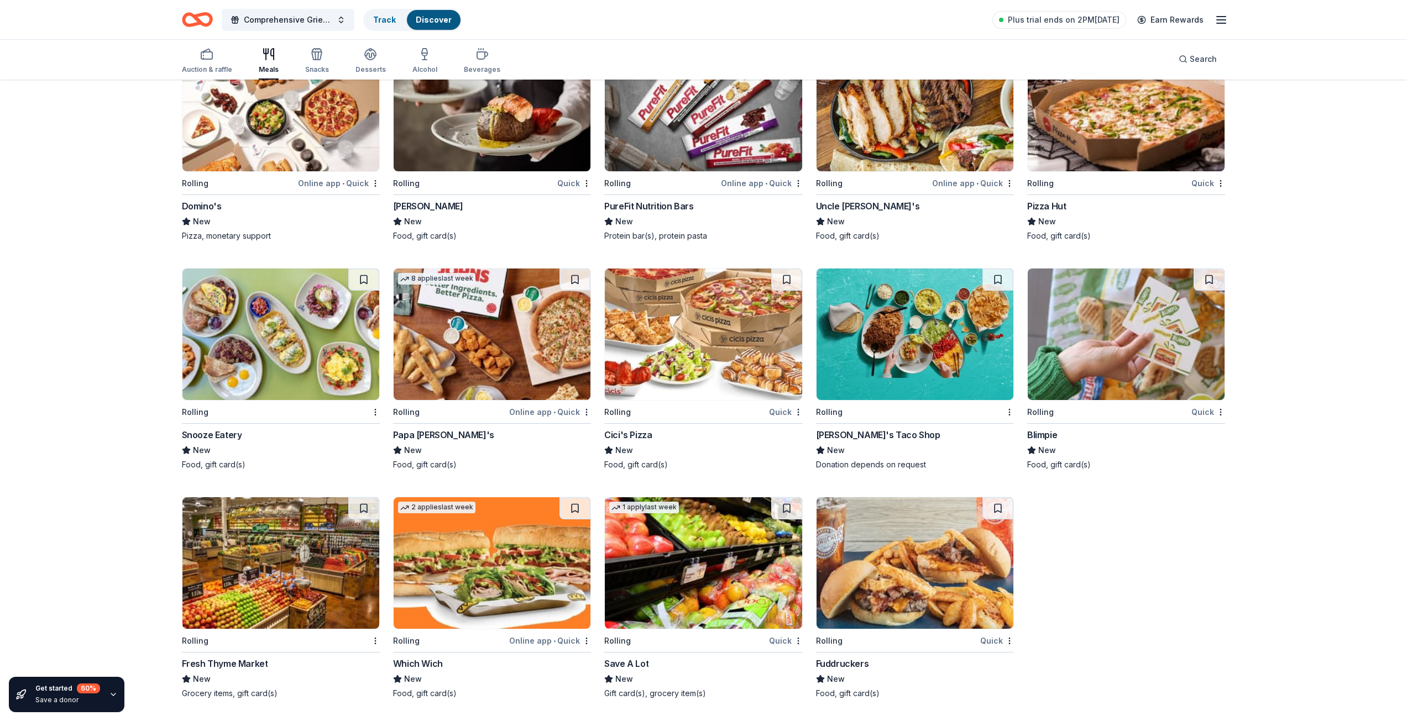
click at [476, 541] on img at bounding box center [492, 563] width 197 height 132
click at [867, 321] on img at bounding box center [914, 335] width 197 height 132
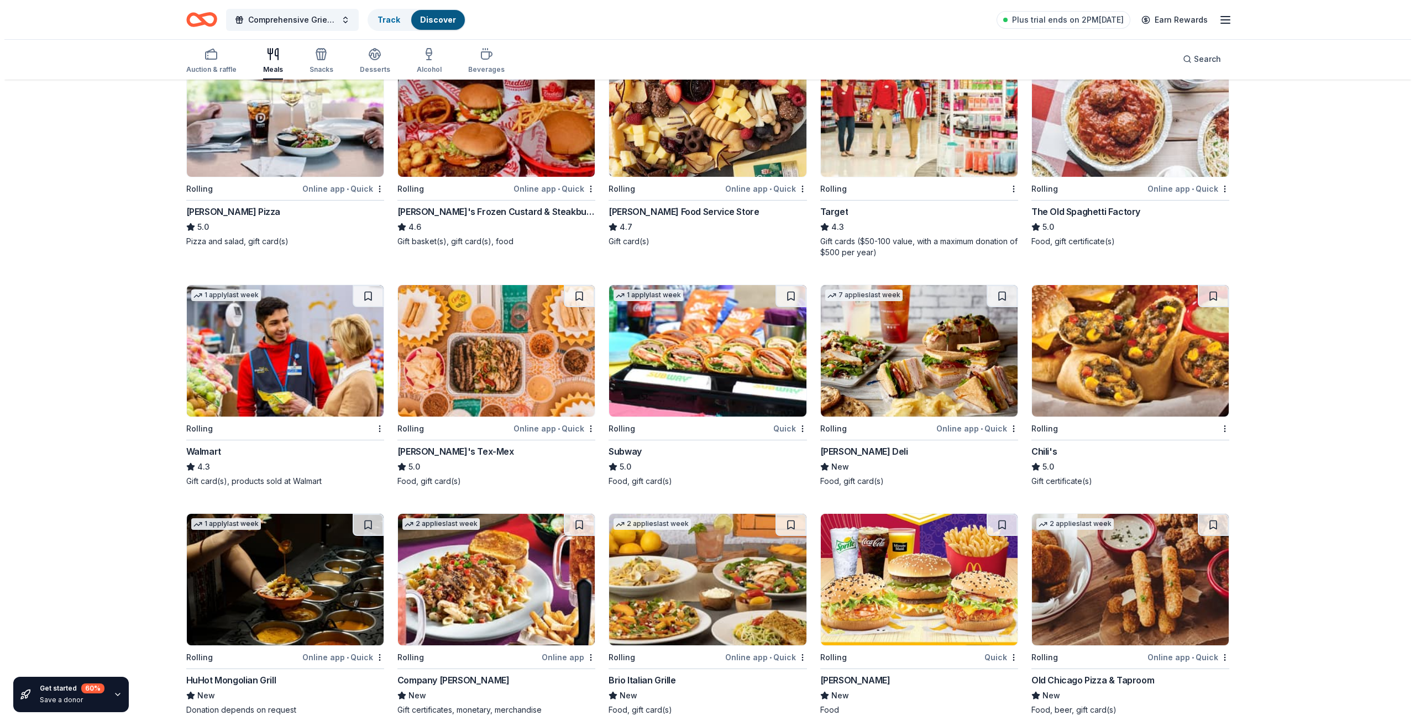
scroll to position [0, 0]
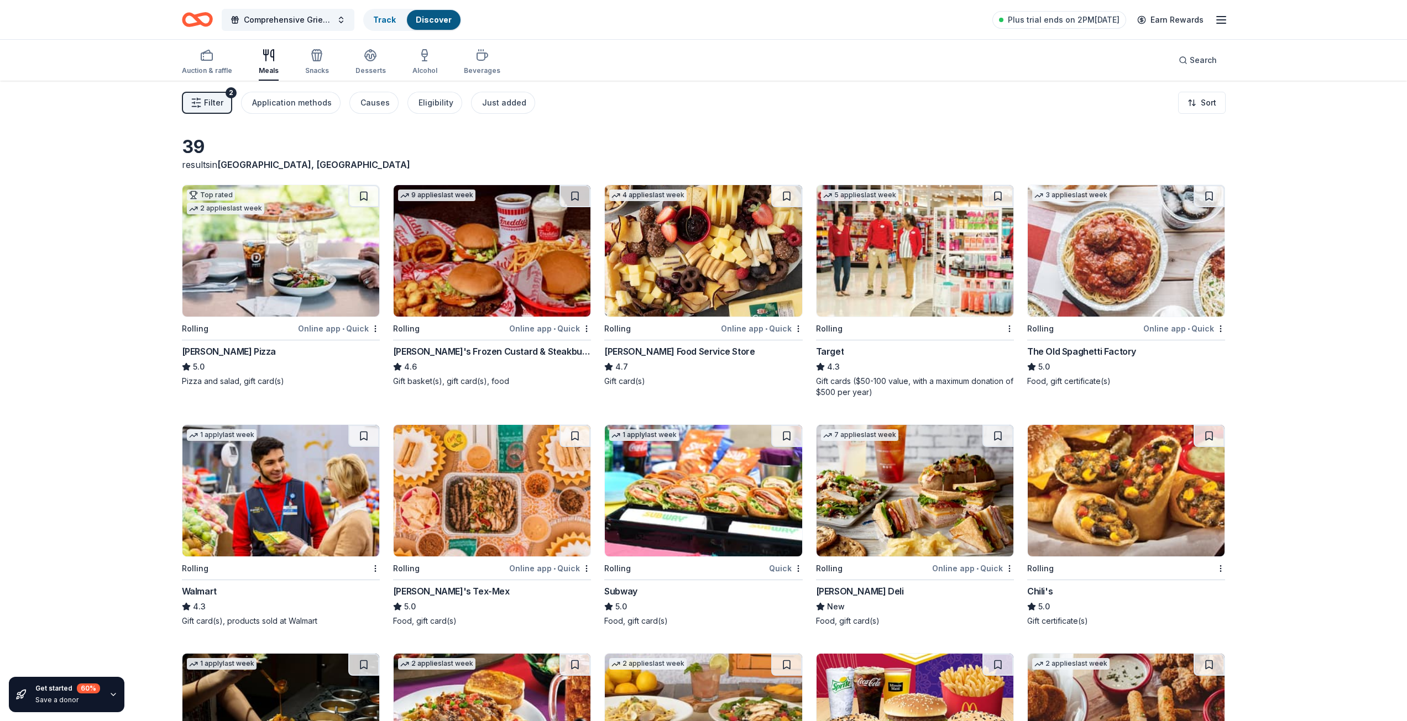
click at [212, 104] on span "Filter" at bounding box center [213, 102] width 19 height 13
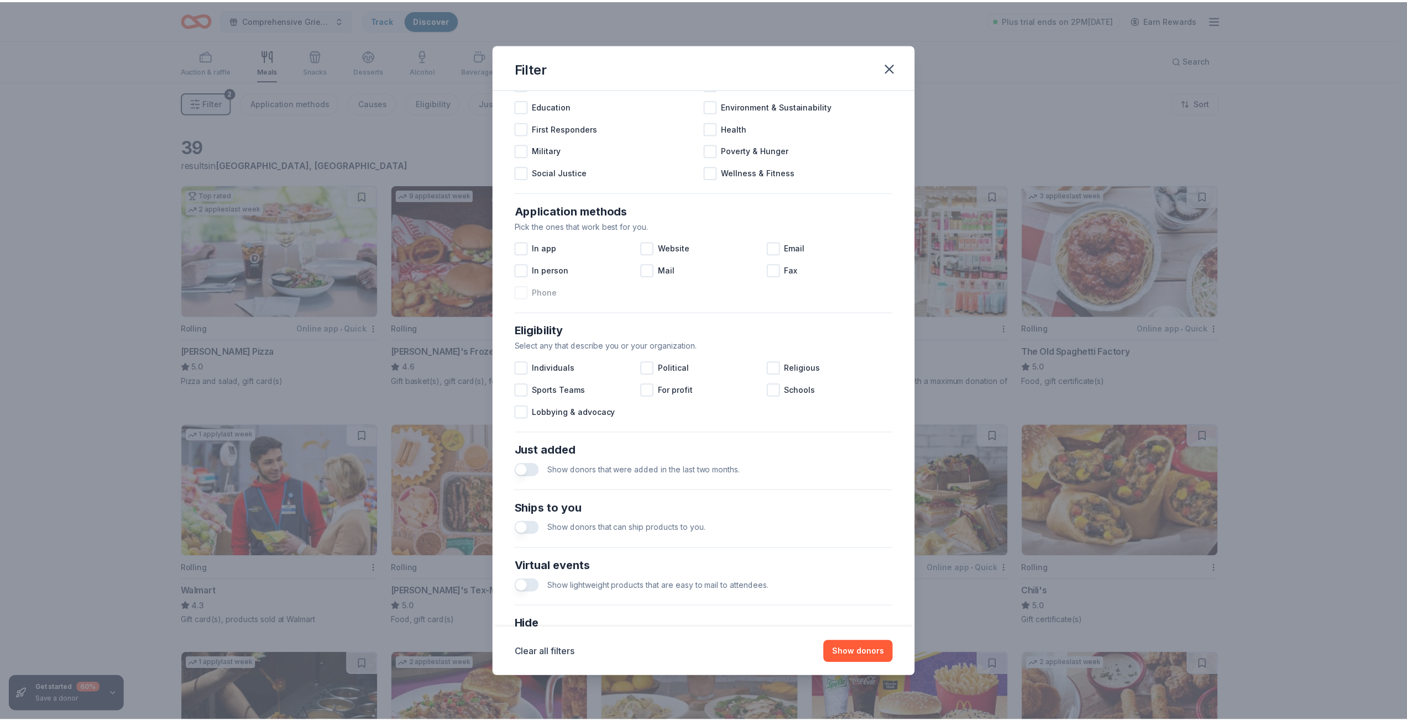
scroll to position [188, 0]
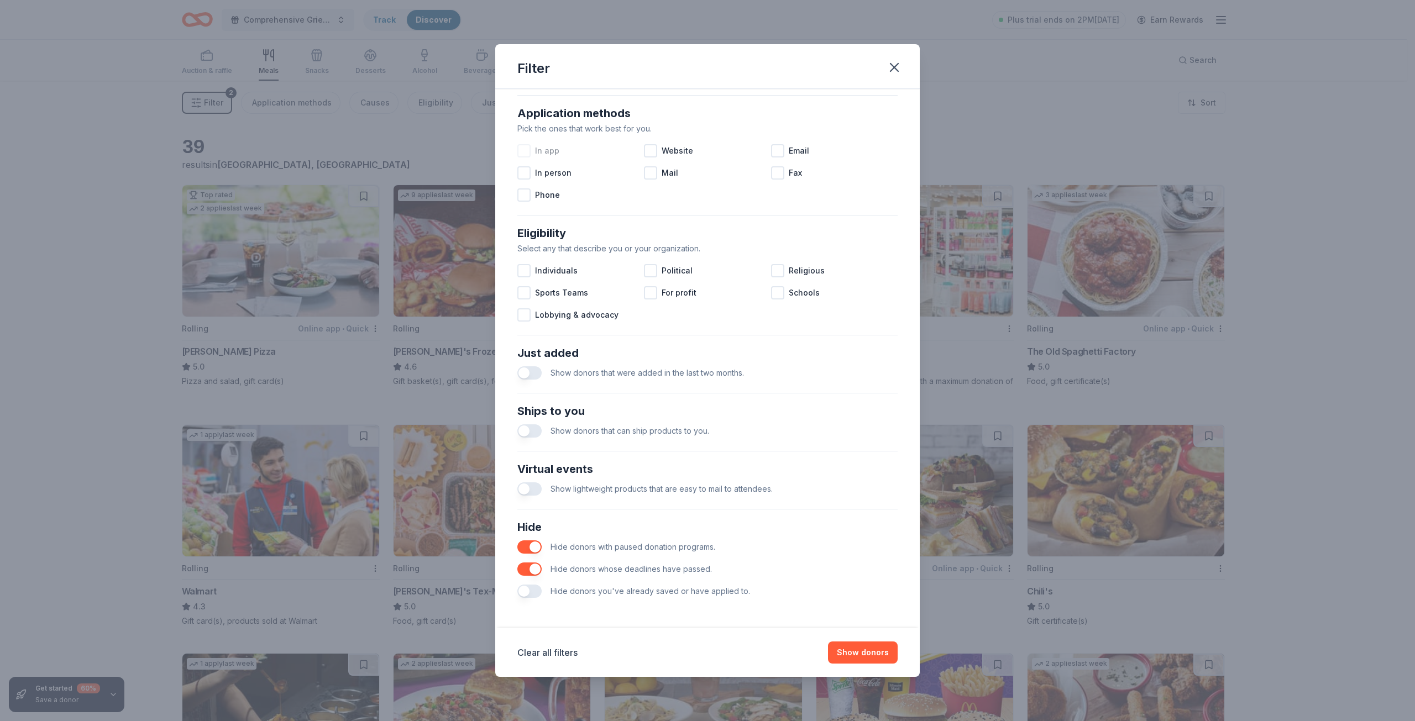
click at [522, 149] on div at bounding box center [523, 150] width 13 height 13
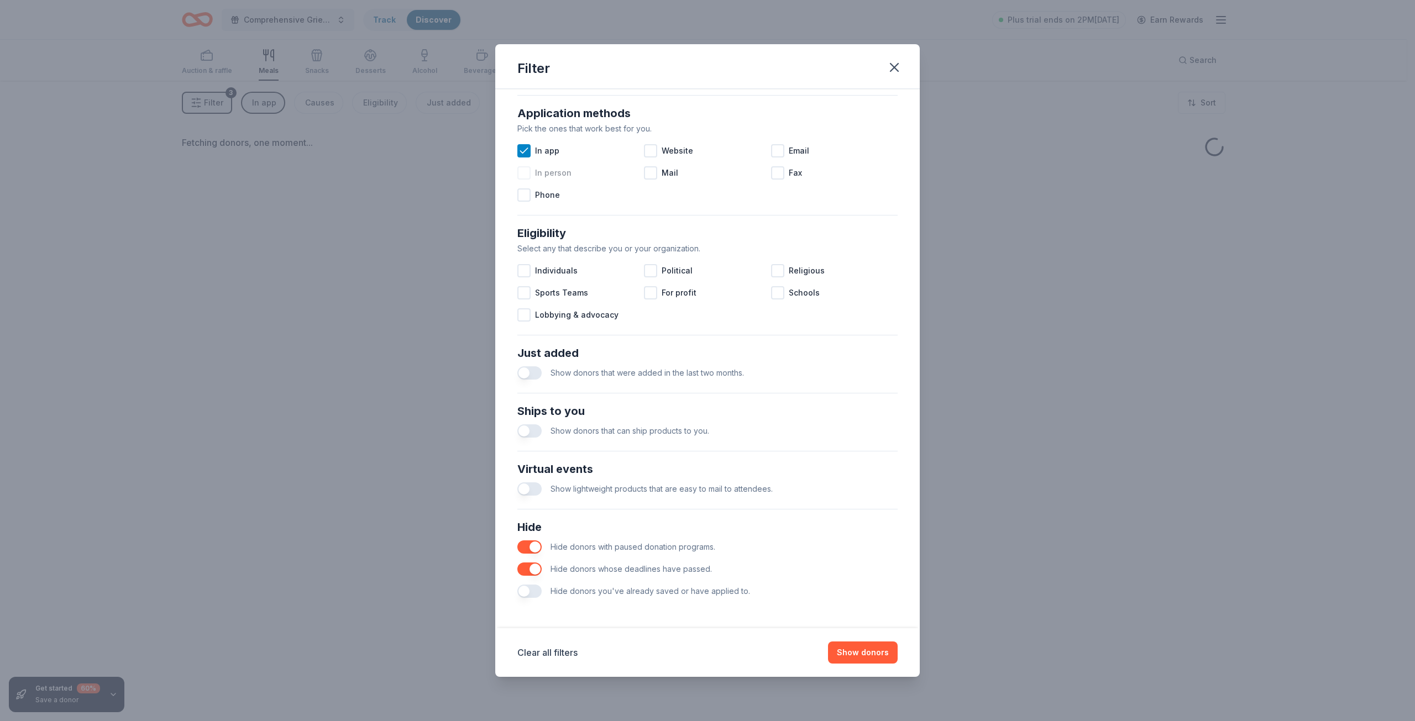
click at [522, 174] on div at bounding box center [523, 172] width 13 height 13
click at [648, 153] on div at bounding box center [650, 150] width 13 height 13
click at [779, 153] on div "Email" at bounding box center [834, 151] width 127 height 22
click at [771, 174] on div at bounding box center [777, 172] width 13 height 13
click at [647, 171] on div at bounding box center [650, 172] width 13 height 13
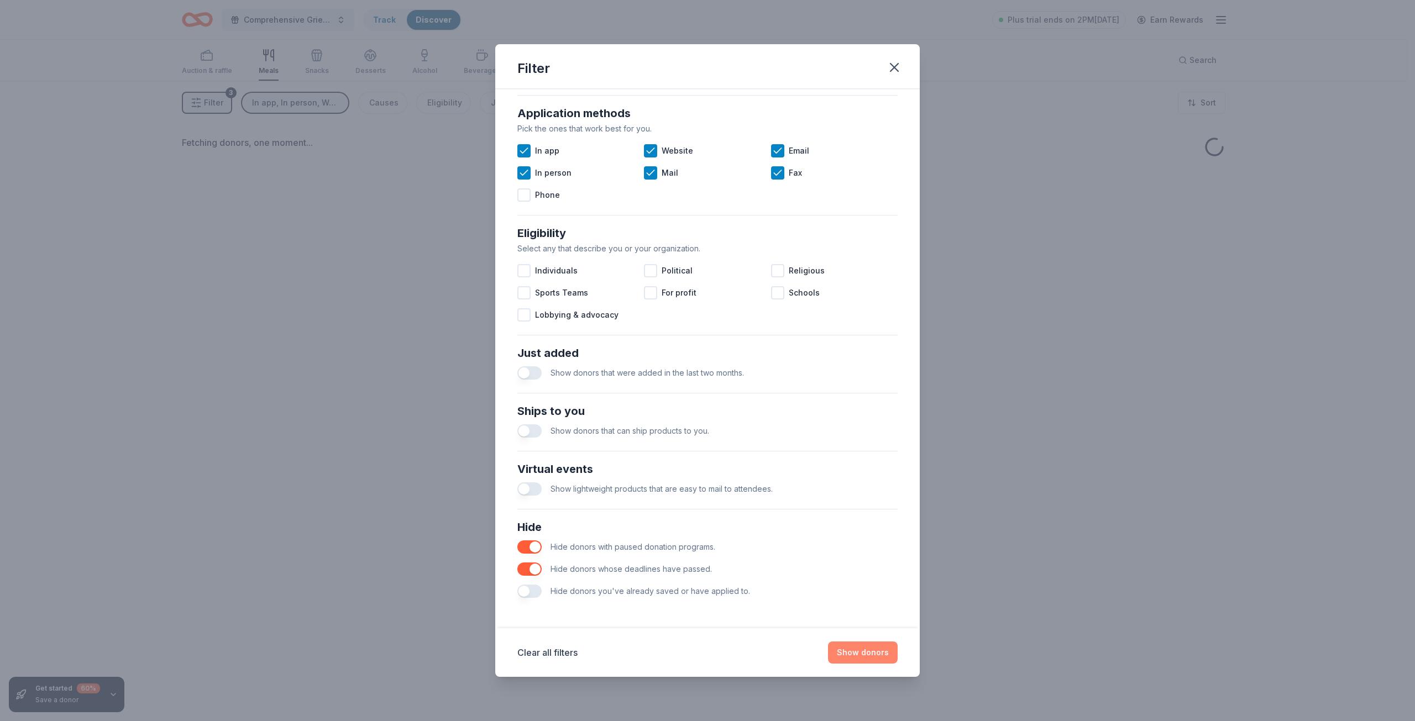
click at [865, 652] on button "Show donors" at bounding box center [863, 653] width 70 height 22
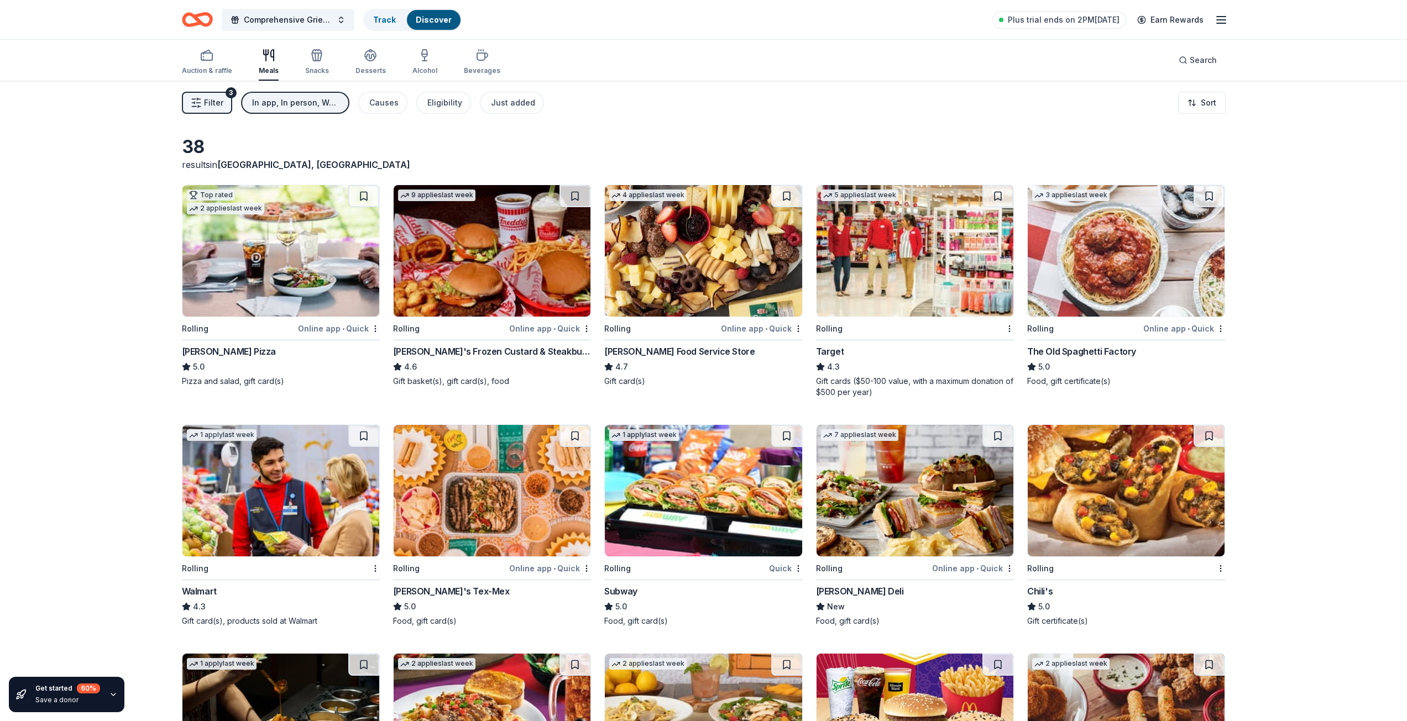
click at [224, 108] on button "Filter 3" at bounding box center [207, 103] width 50 height 22
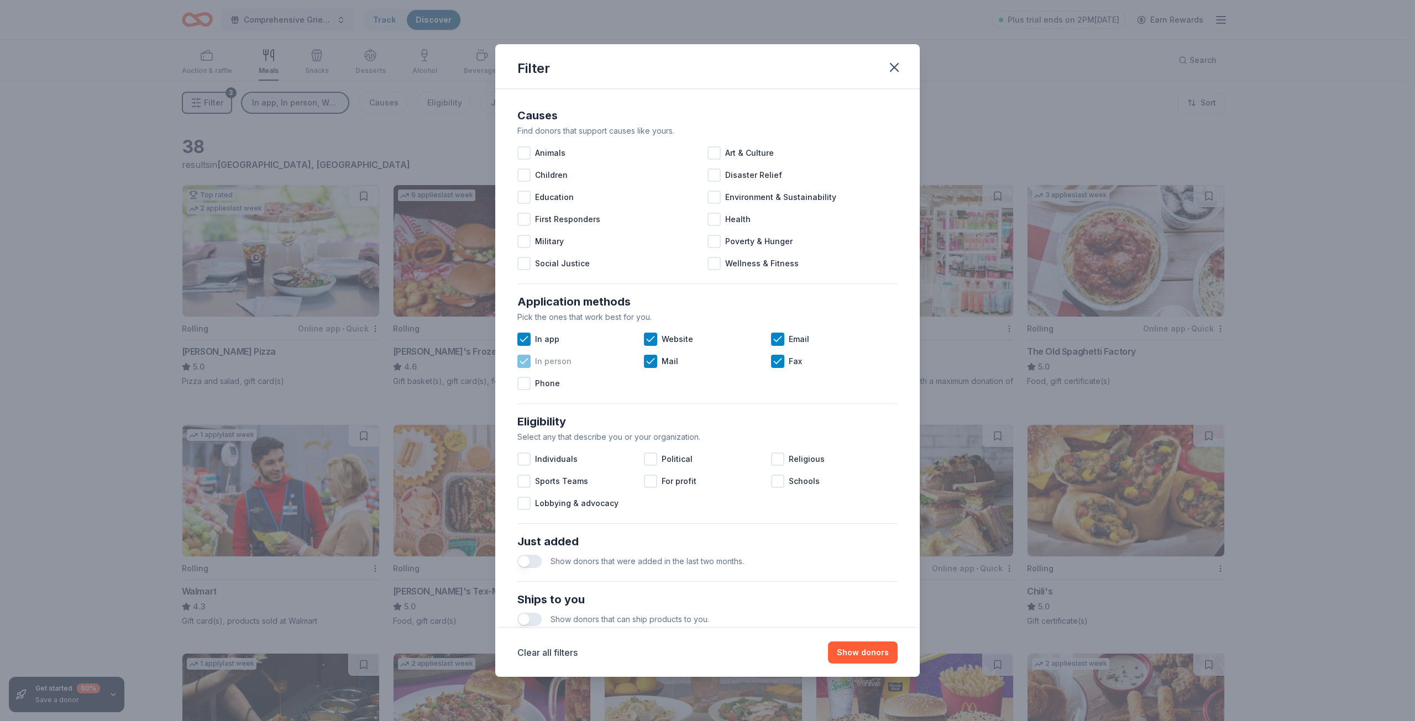
click at [521, 358] on icon at bounding box center [523, 361] width 11 height 11
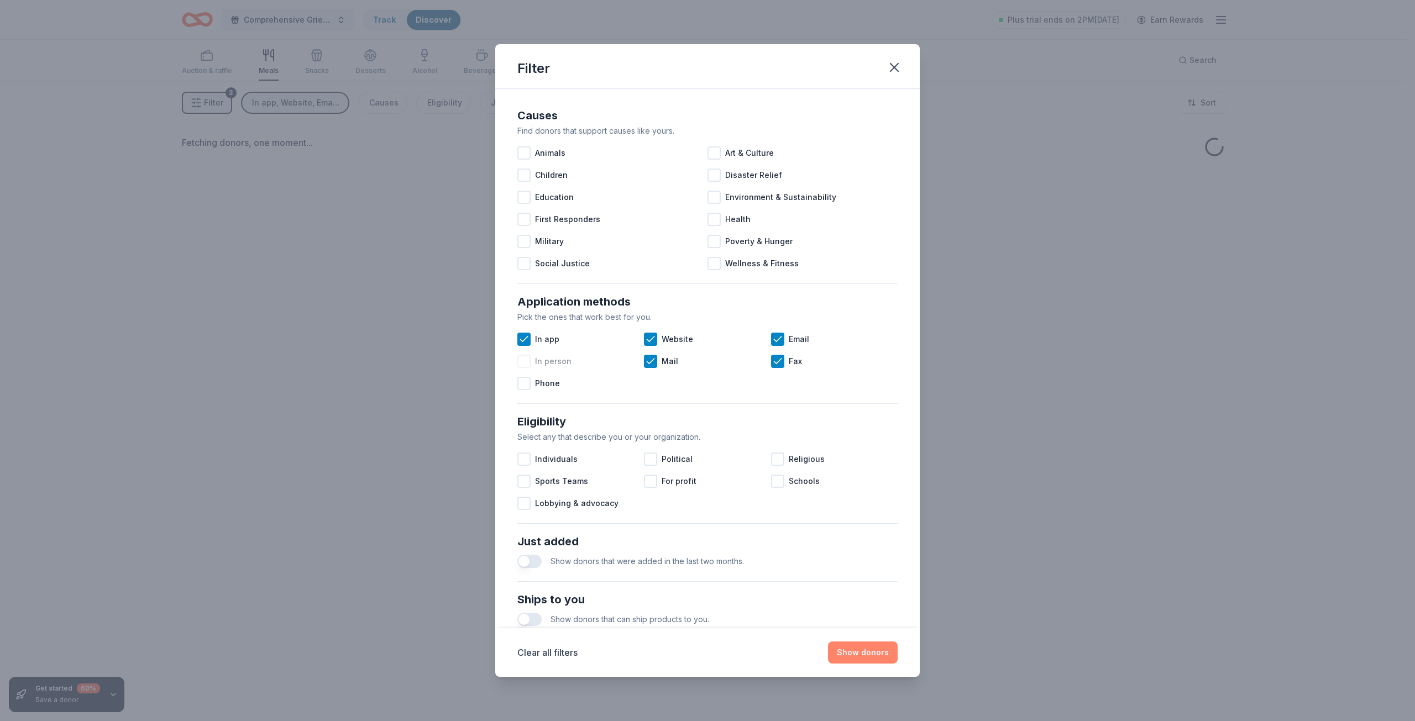
click at [855, 650] on button "Show donors" at bounding box center [863, 653] width 70 height 22
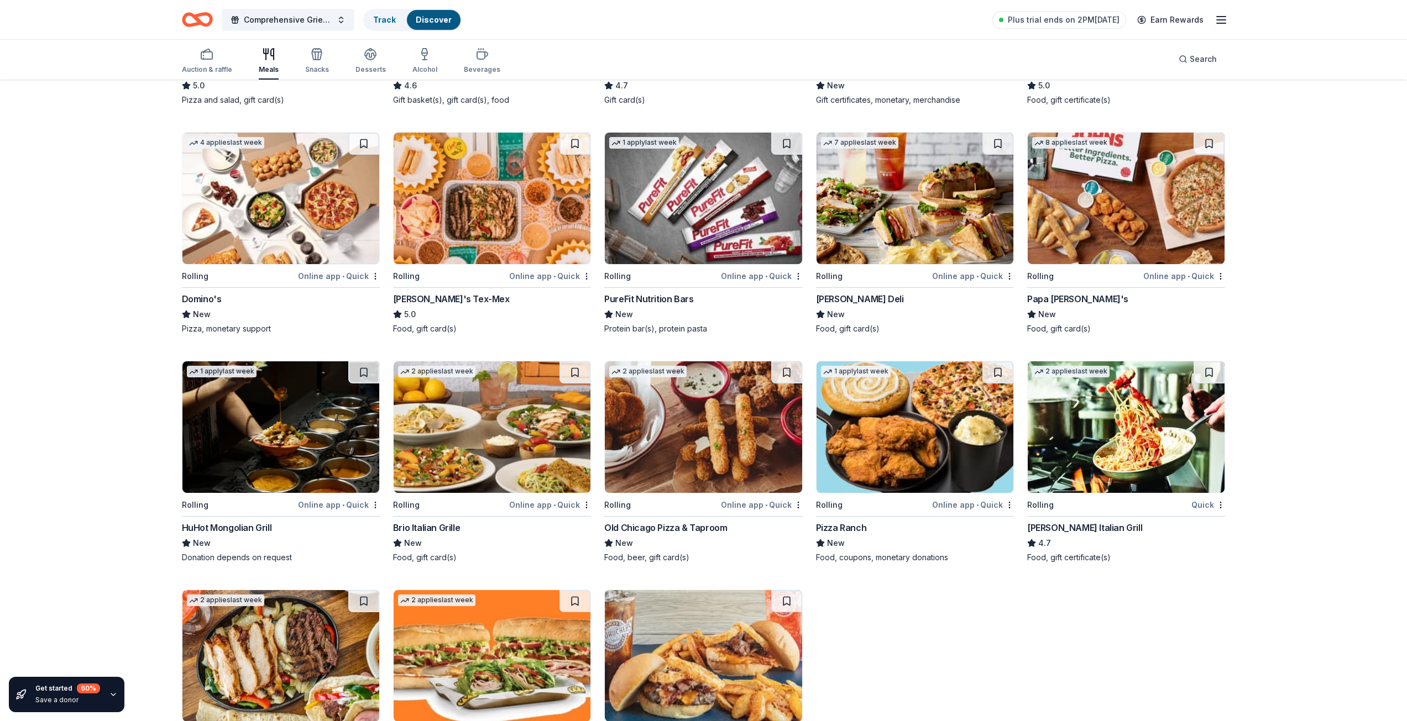
scroll to position [264, 0]
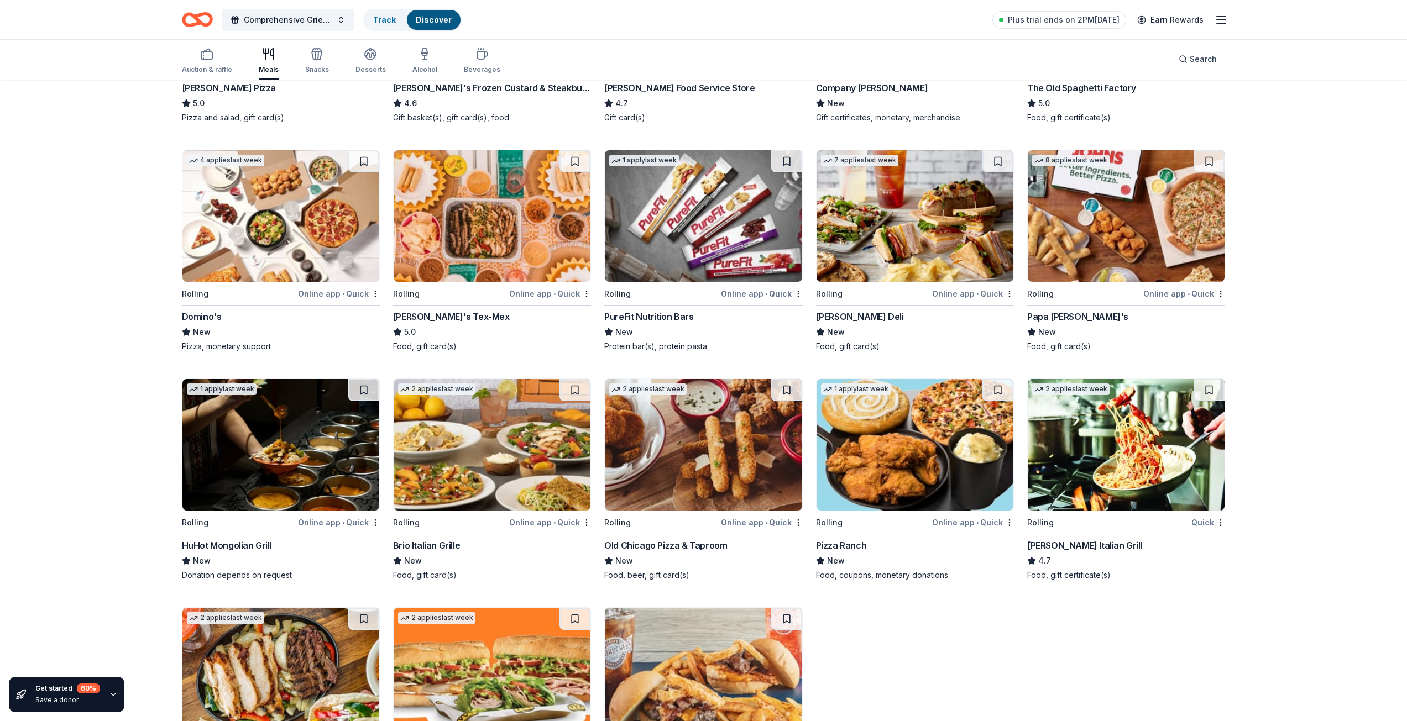
click at [286, 452] on img at bounding box center [280, 445] width 197 height 132
click at [491, 221] on img at bounding box center [492, 216] width 197 height 132
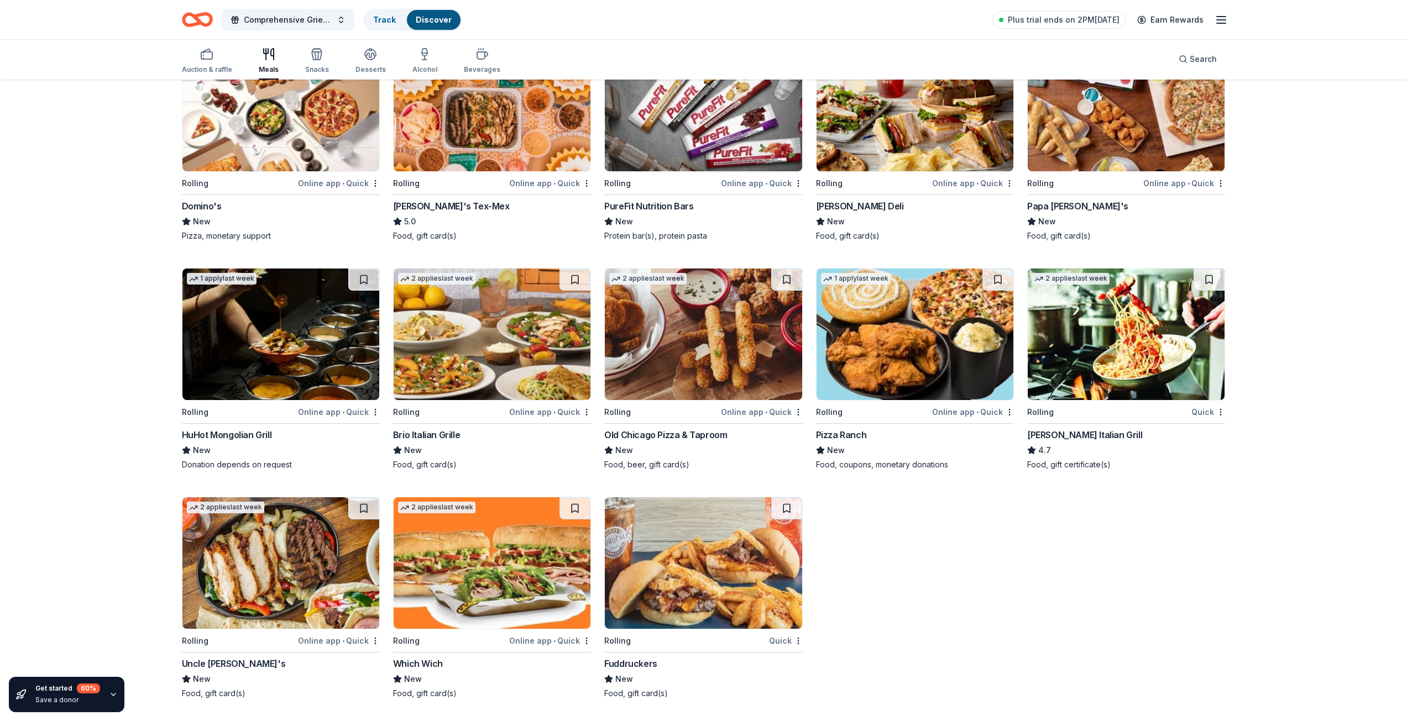
scroll to position [0, 0]
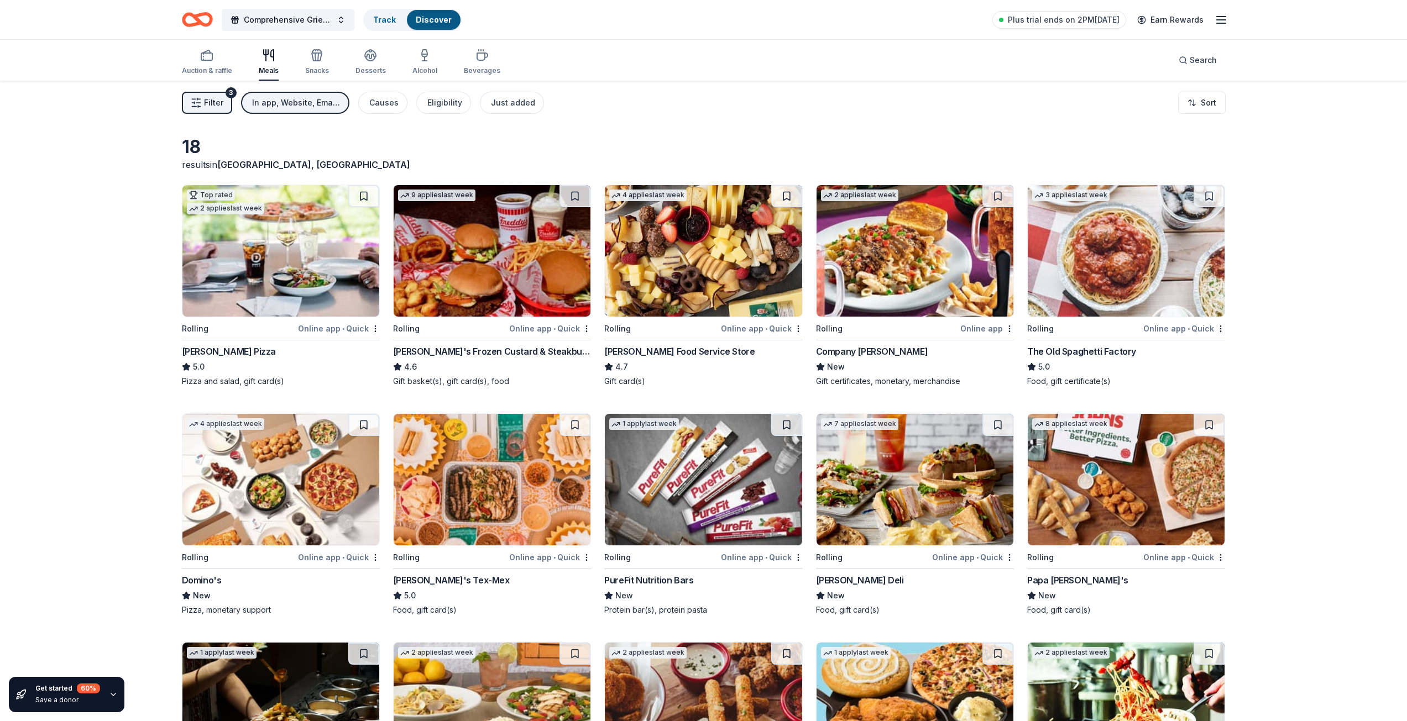
click at [861, 236] on img at bounding box center [914, 251] width 197 height 132
click at [100, 308] on div "Get started 60 % Save a donor 18 results in Kirkwood, MO Top rated 2 applies la…" at bounding box center [703, 588] width 1407 height 1015
click at [310, 60] on icon "button" at bounding box center [316, 55] width 13 height 13
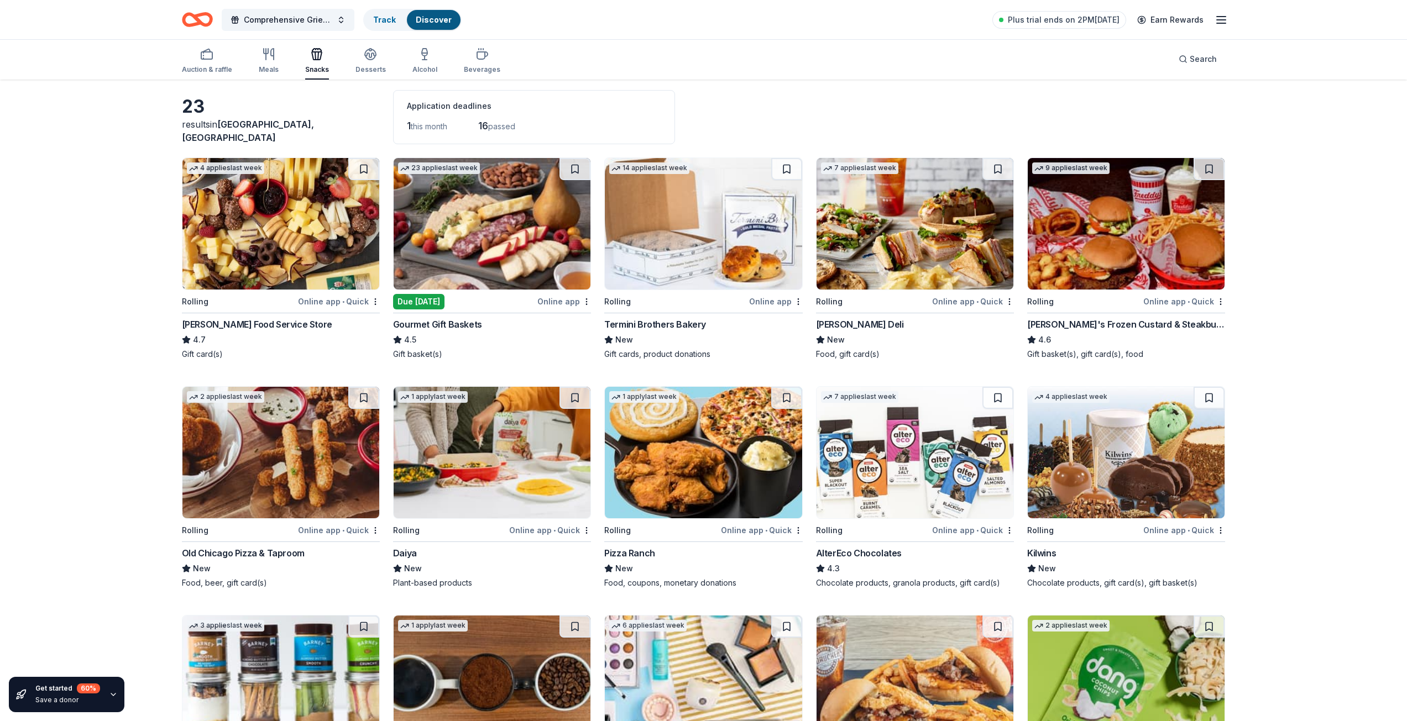
scroll to position [25, 0]
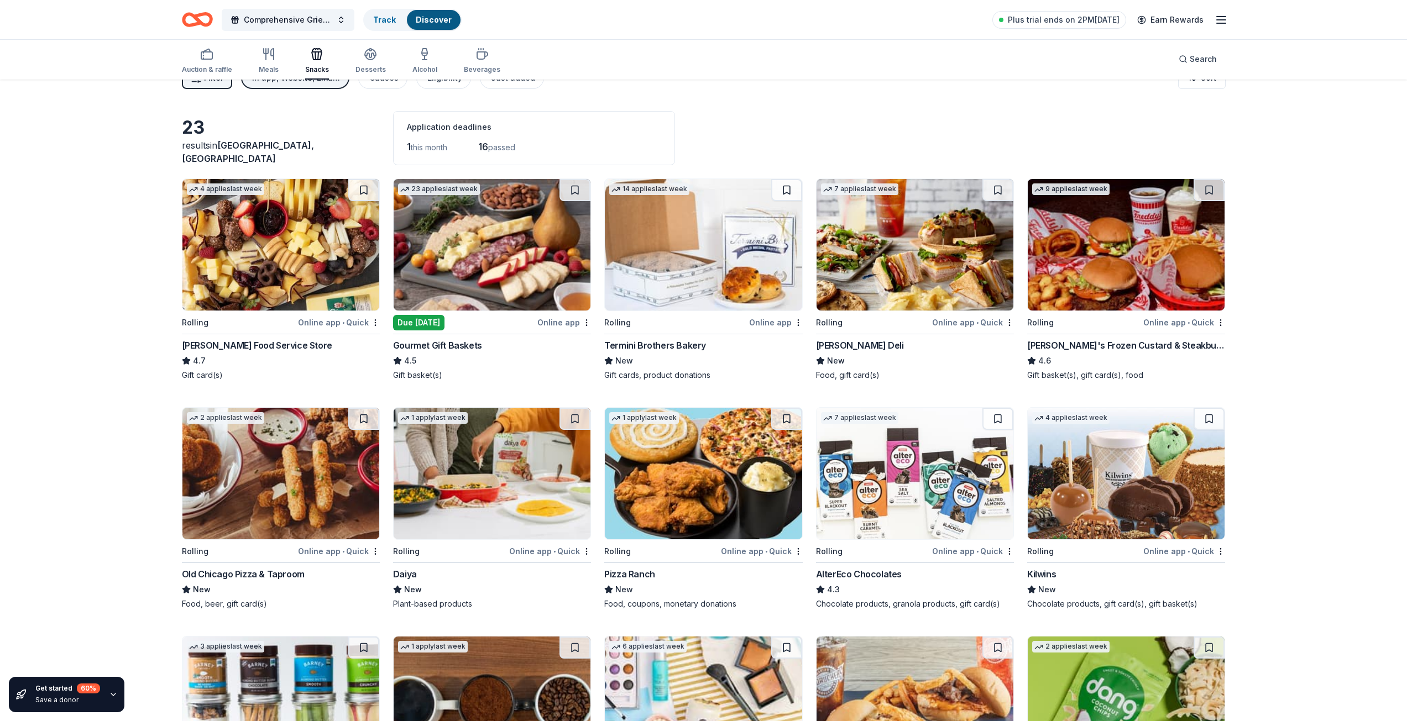
click at [688, 271] on img at bounding box center [703, 245] width 197 height 132
click at [302, 24] on span "Comprehensive Grief Workshop Lunch" at bounding box center [288, 19] width 88 height 13
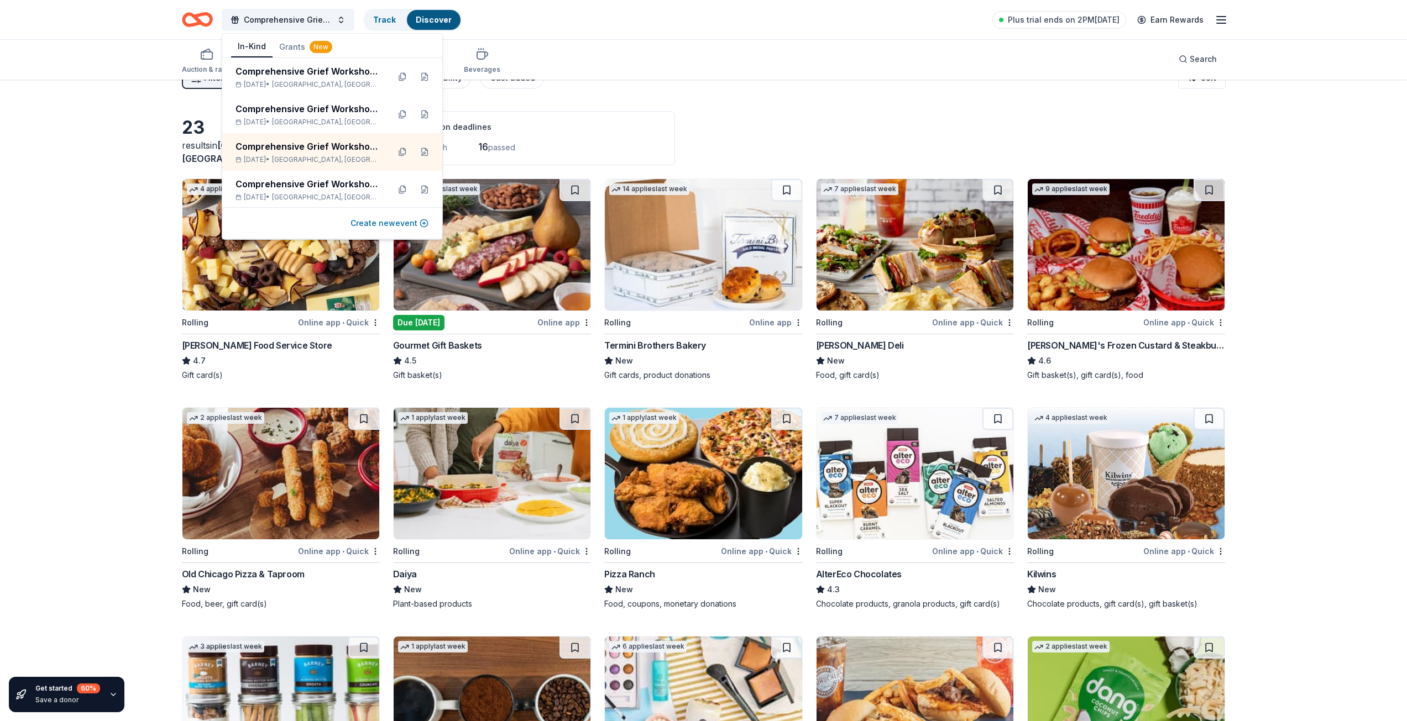
click at [391, 221] on button "Create new event" at bounding box center [389, 223] width 78 height 13
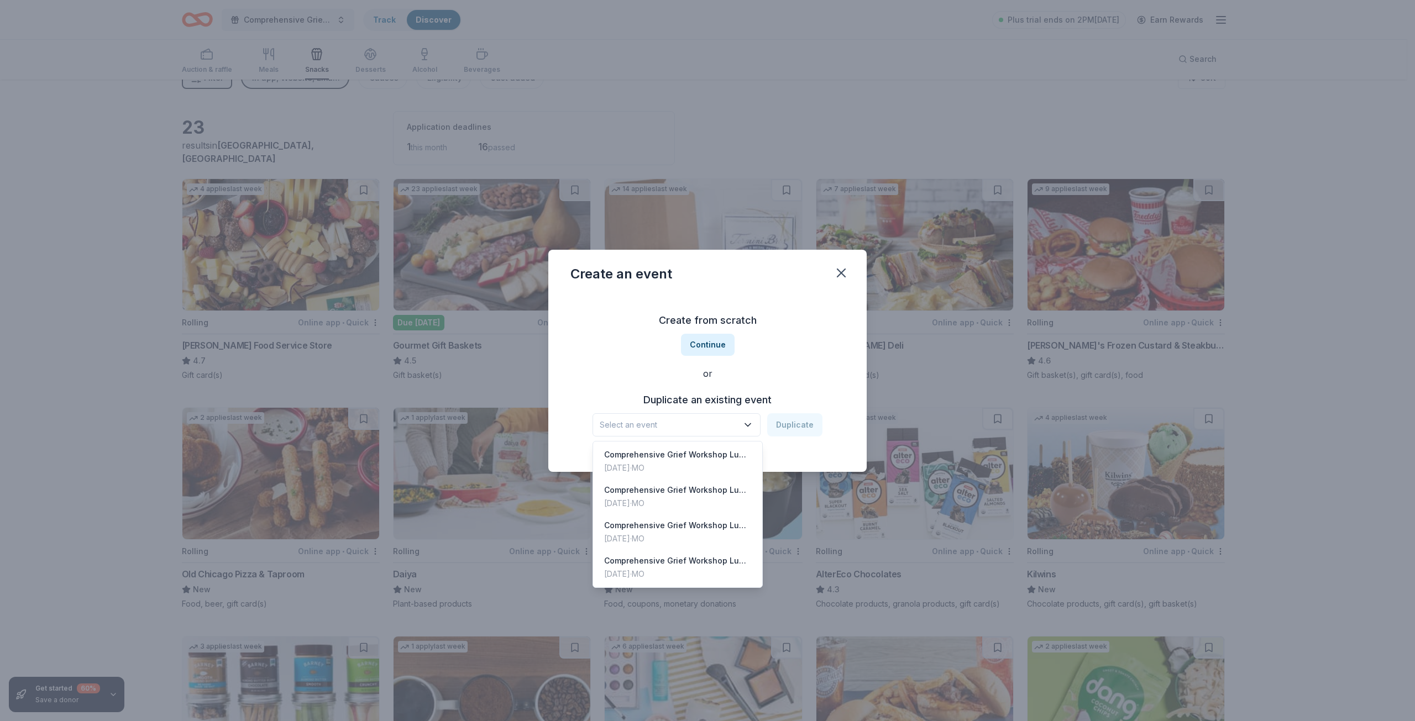
click at [697, 421] on span "Select an event" at bounding box center [669, 424] width 138 height 13
click at [669, 461] on div "Comprehensive Grief Workshop Lunch" at bounding box center [677, 454] width 147 height 13
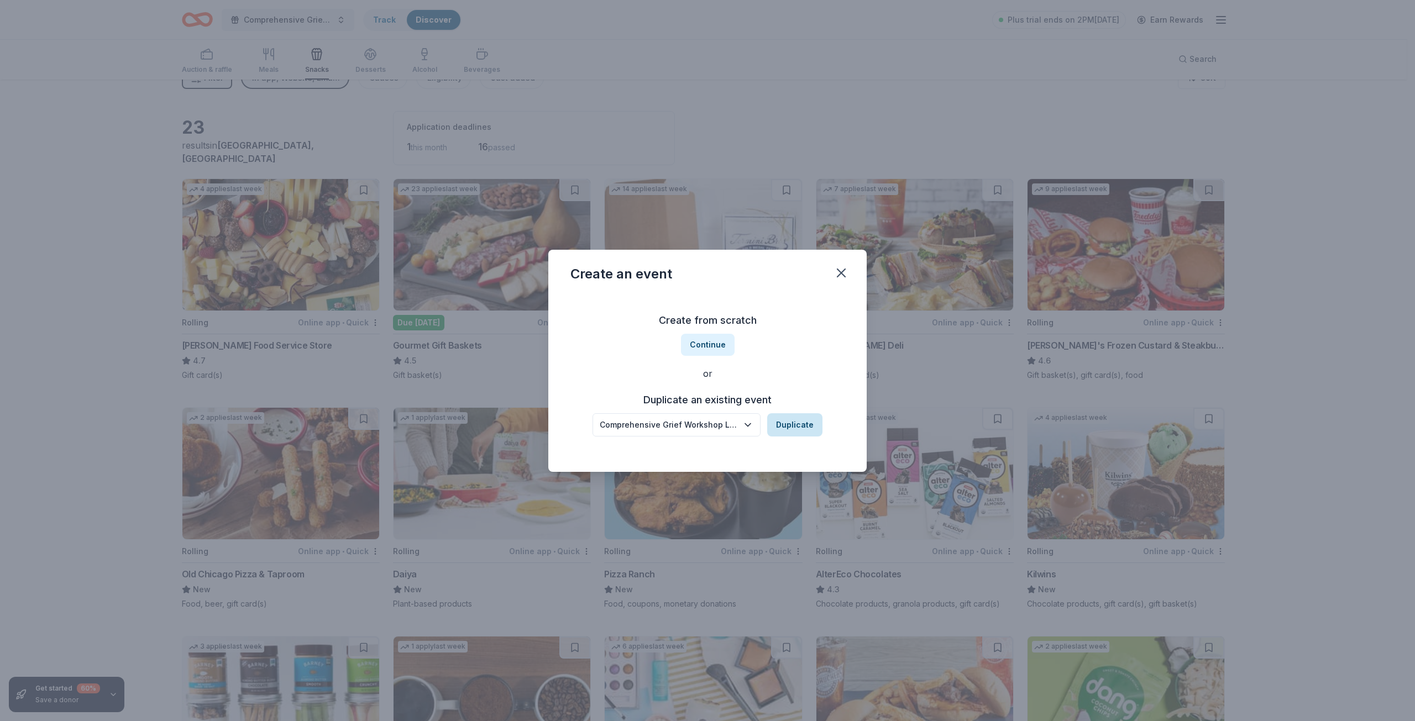
click at [797, 427] on button "Duplicate" at bounding box center [794, 424] width 55 height 23
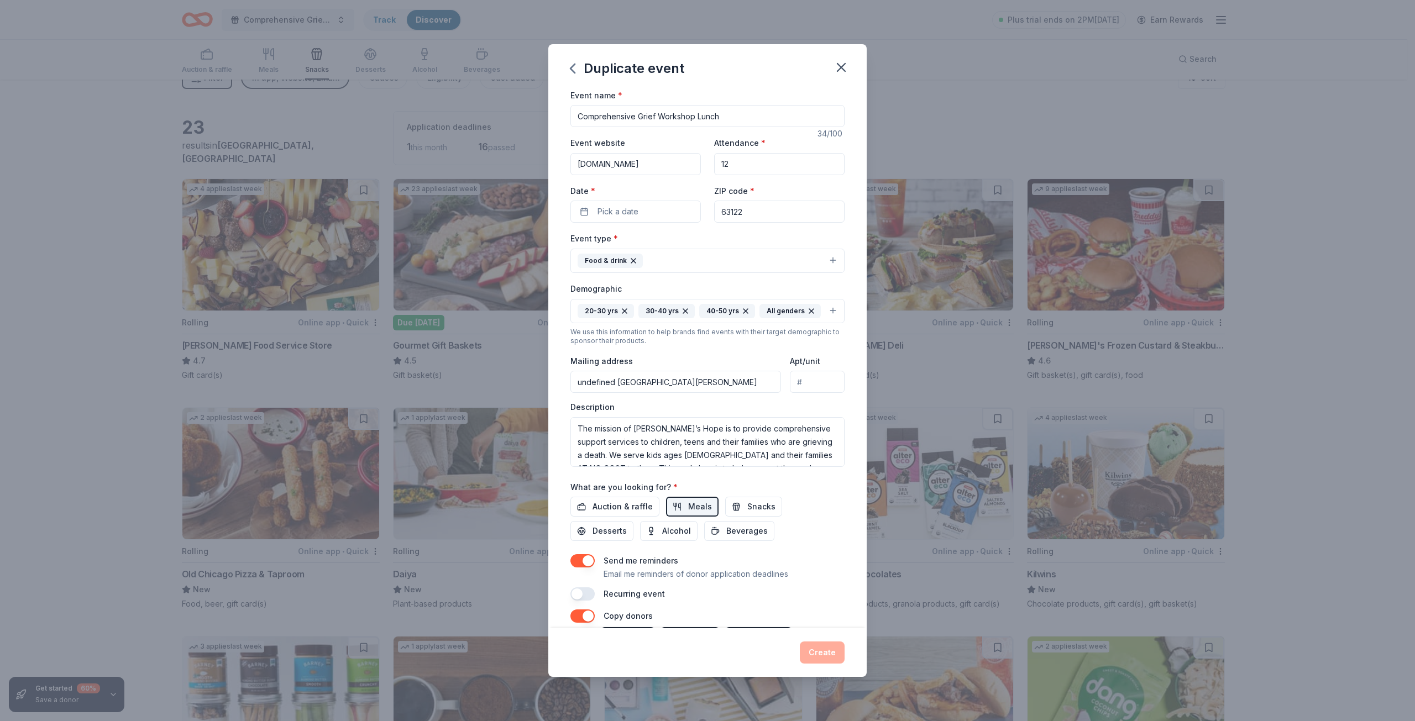
drag, startPoint x: 740, startPoint y: 116, endPoint x: 523, endPoint y: 122, distance: 217.3
click at [523, 122] on div "Duplicate event Event name * Comprehensive Grief Workshop Lunch 34 /100 Event w…" at bounding box center [707, 360] width 1415 height 721
type input "CGW - breakfast"
click at [615, 212] on span "Pick a date" at bounding box center [617, 211] width 41 height 13
click at [652, 352] on button "21" at bounding box center [653, 355] width 20 height 20
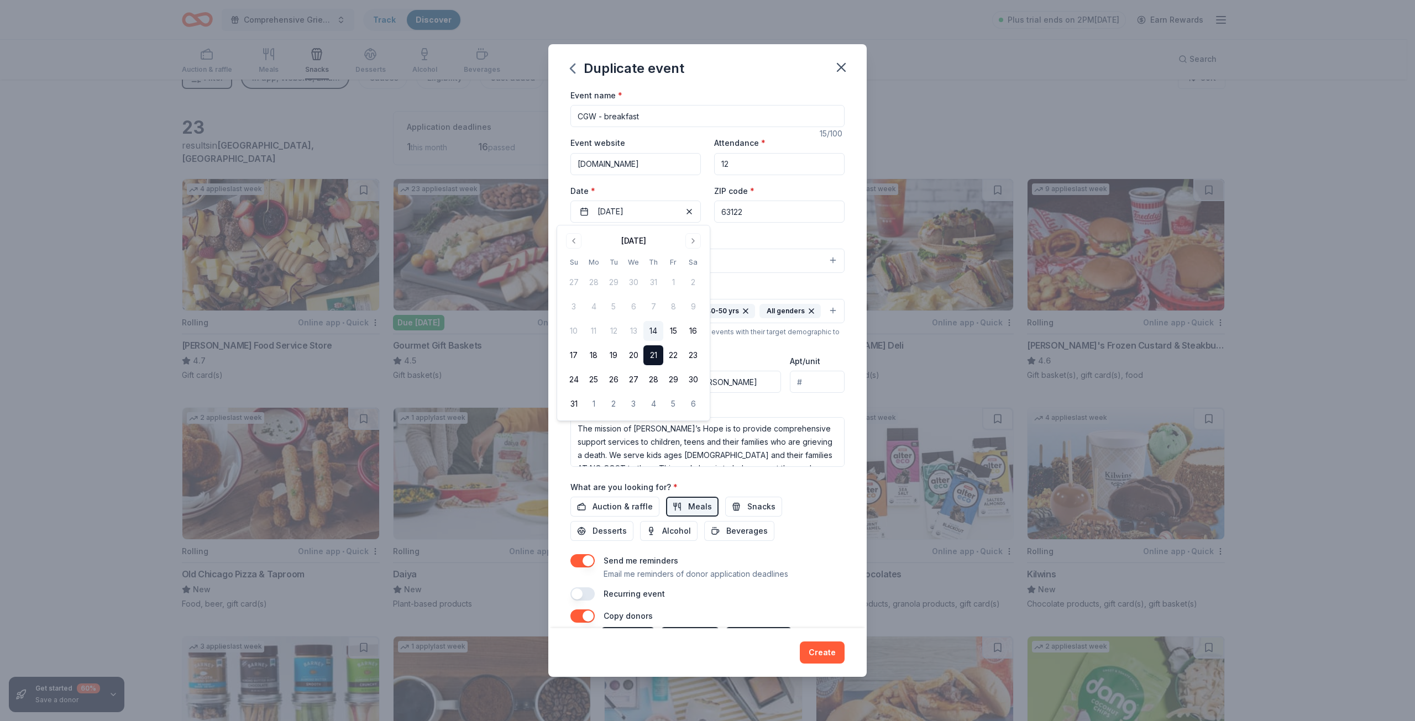
click at [806, 541] on div "Auction & raffle Meals Snacks Desserts Alcohol Beverages" at bounding box center [707, 519] width 274 height 44
click at [747, 513] on span "Snacks" at bounding box center [761, 506] width 28 height 13
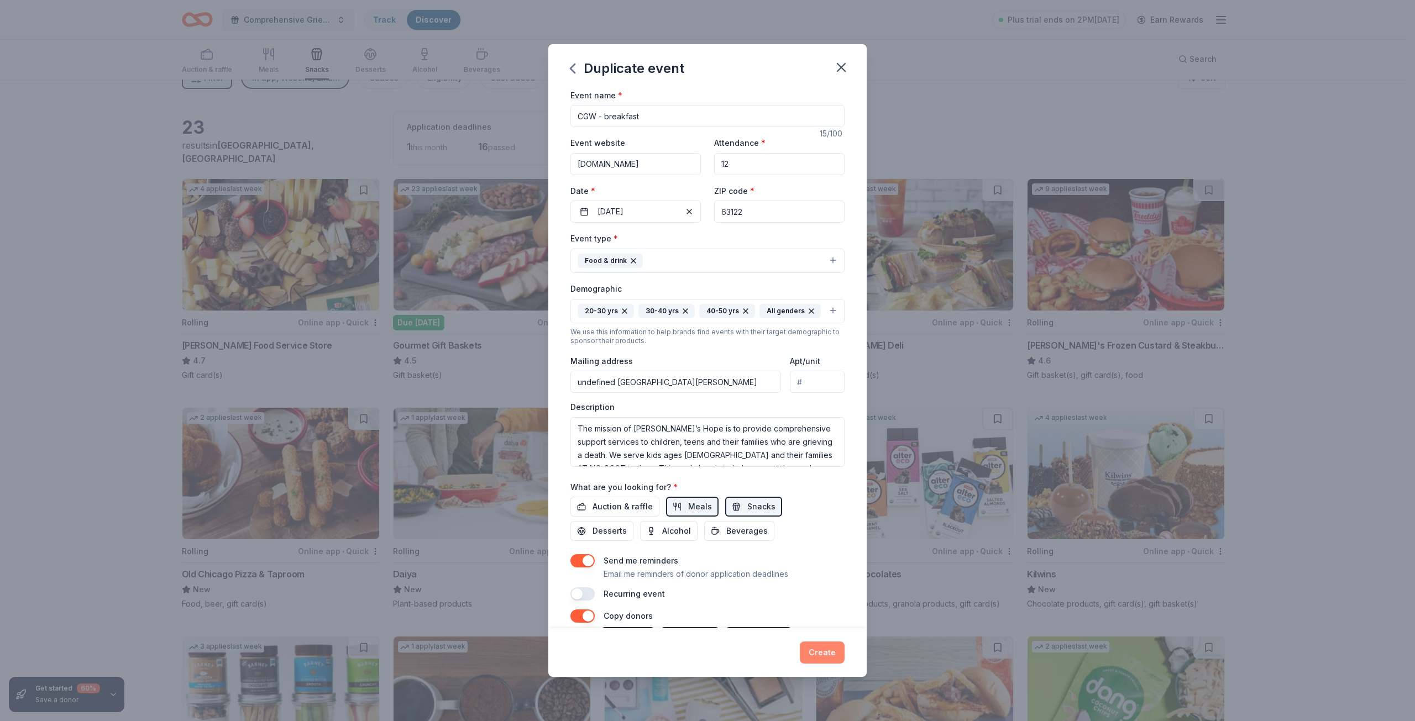
click at [825, 653] on button "Create" at bounding box center [822, 653] width 45 height 22
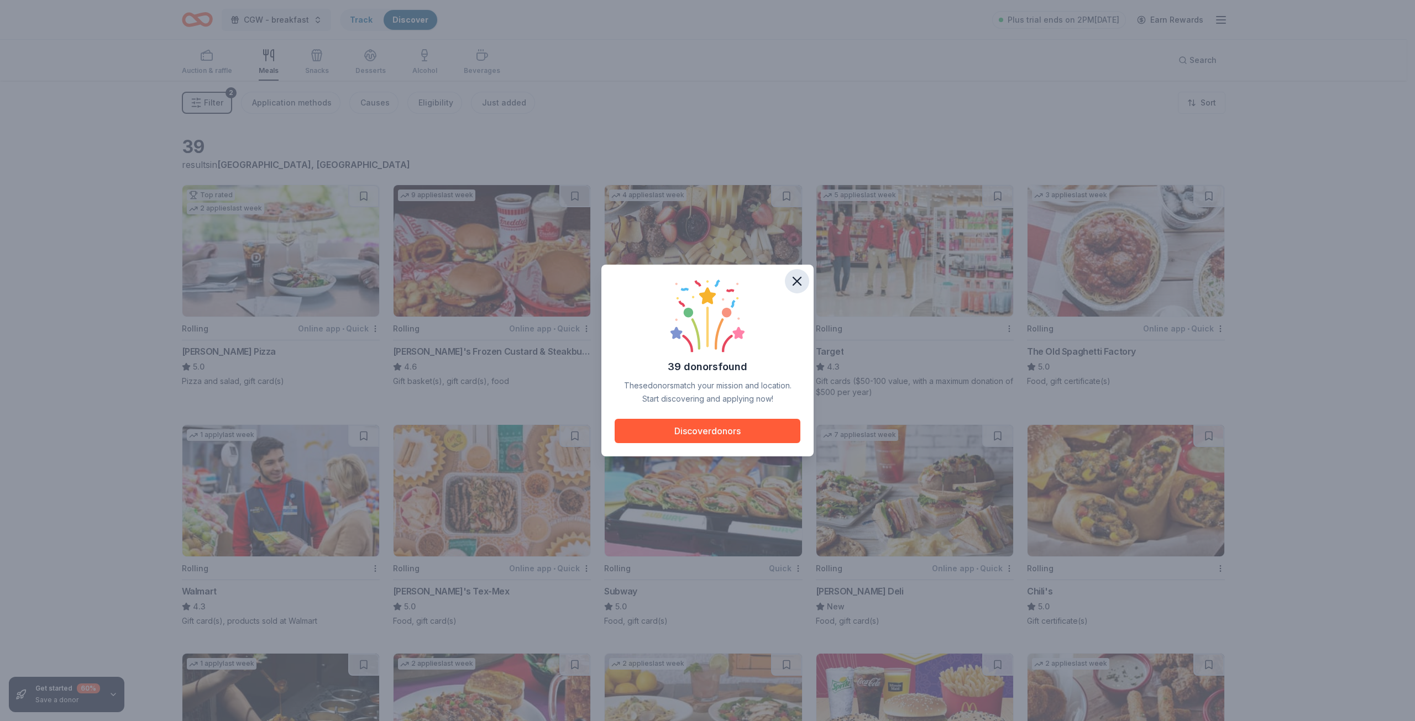
click at [800, 282] on icon "button" at bounding box center [796, 281] width 15 height 15
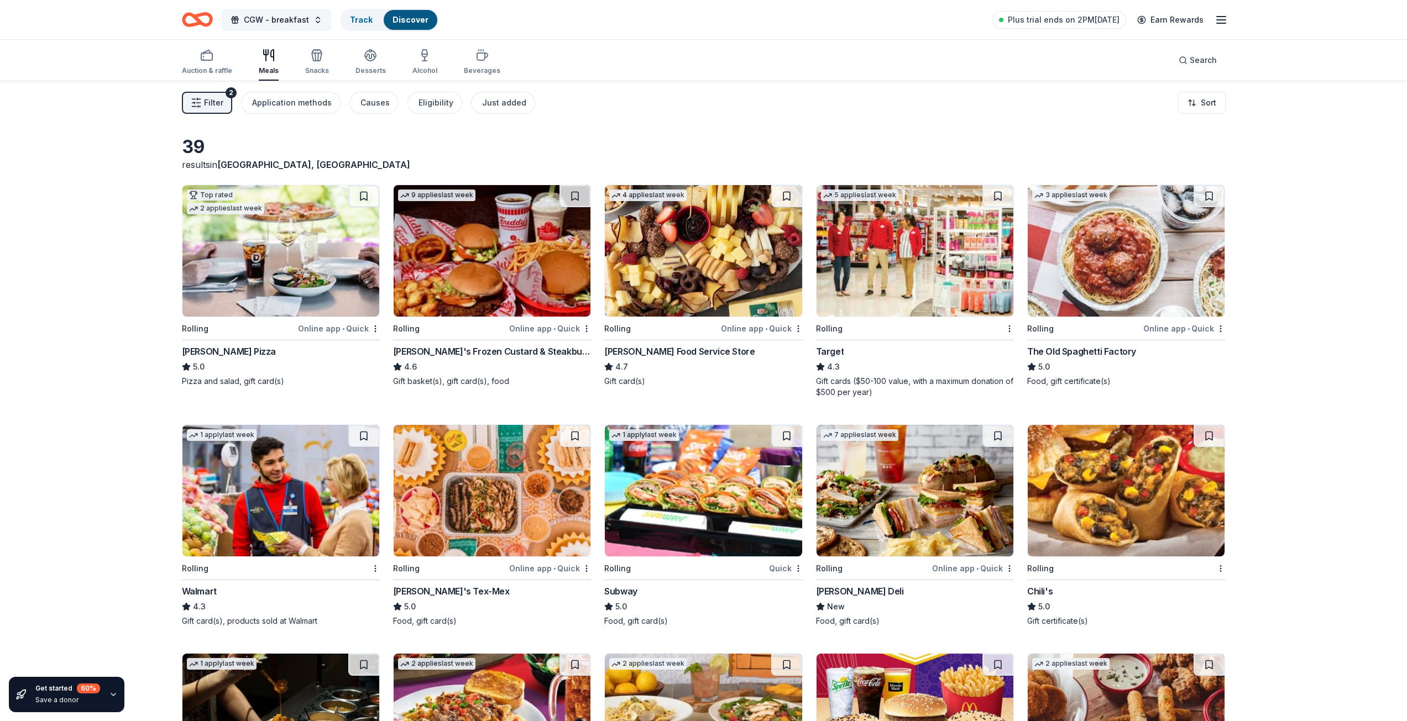
click at [307, 16] on button "CGW - breakfast" at bounding box center [276, 20] width 109 height 22
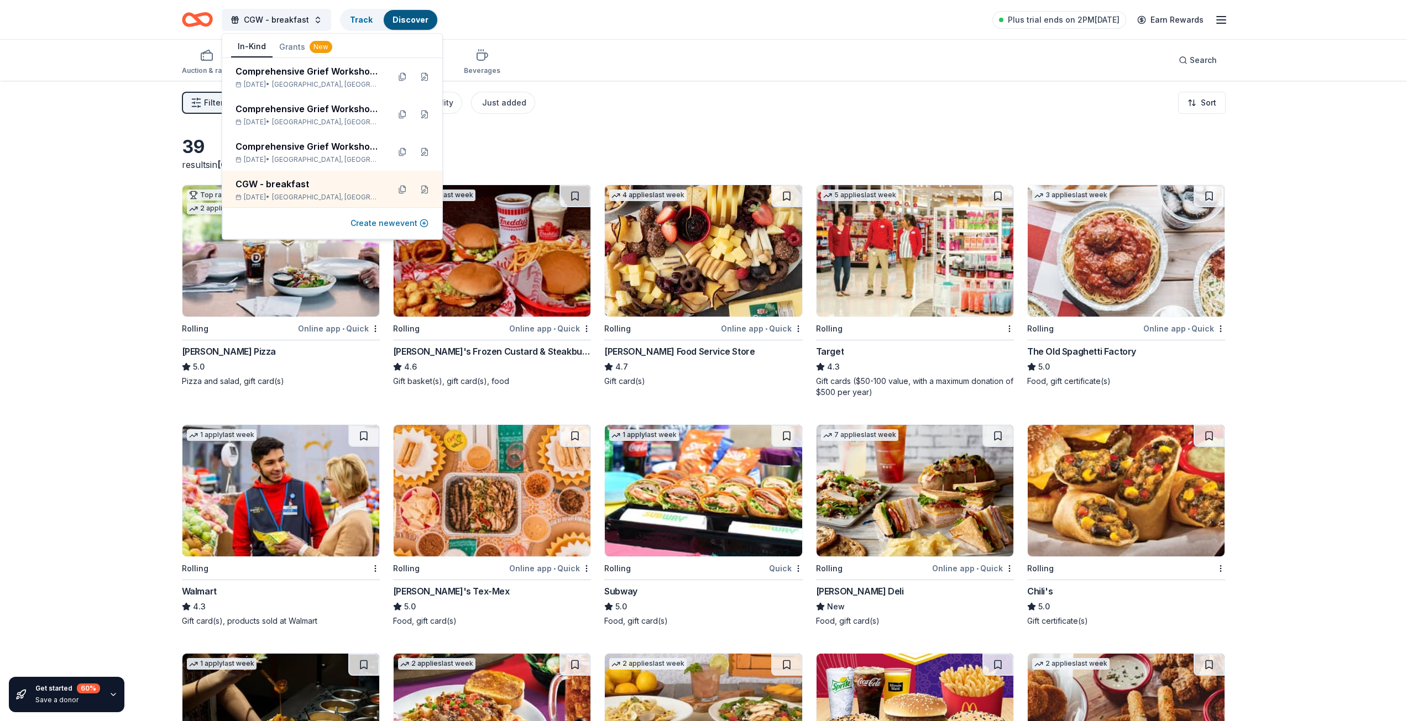
click at [394, 222] on button "Create new event" at bounding box center [389, 223] width 78 height 13
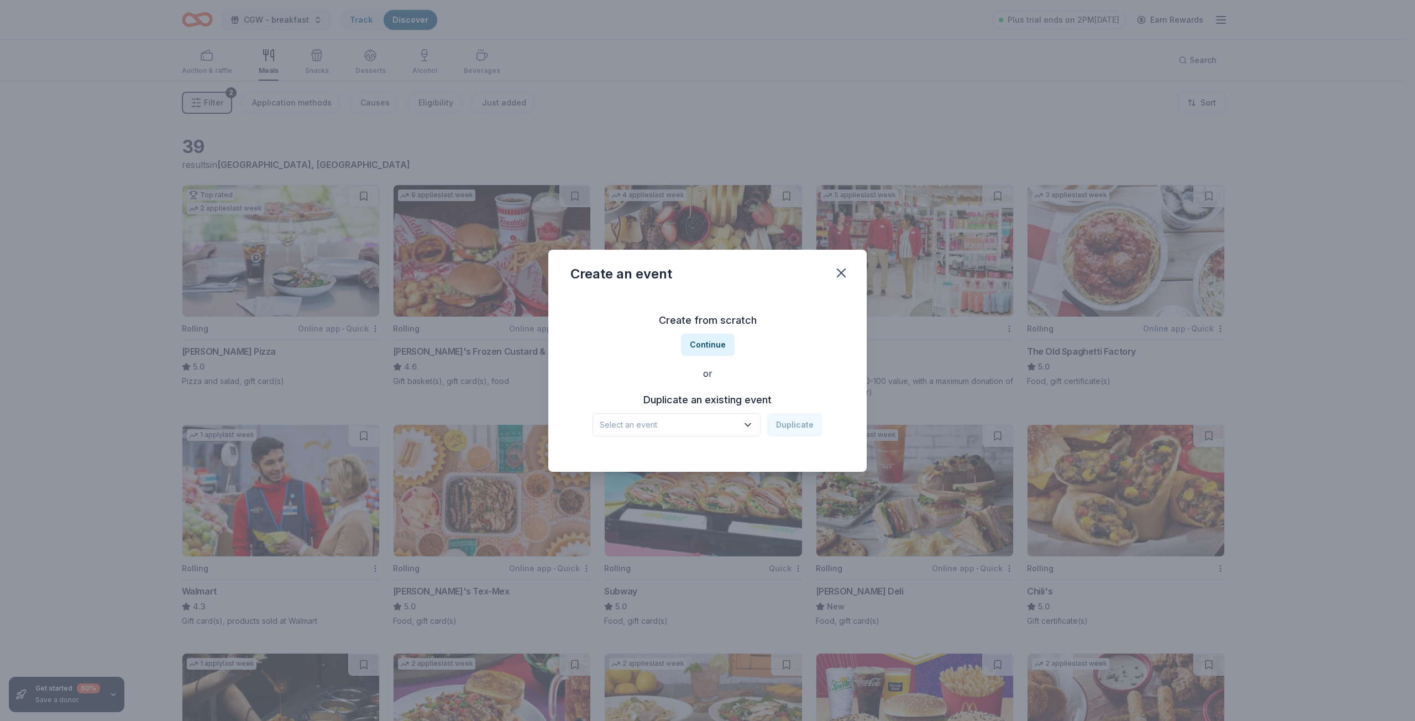
click at [685, 433] on button "Select an event" at bounding box center [676, 424] width 168 height 23
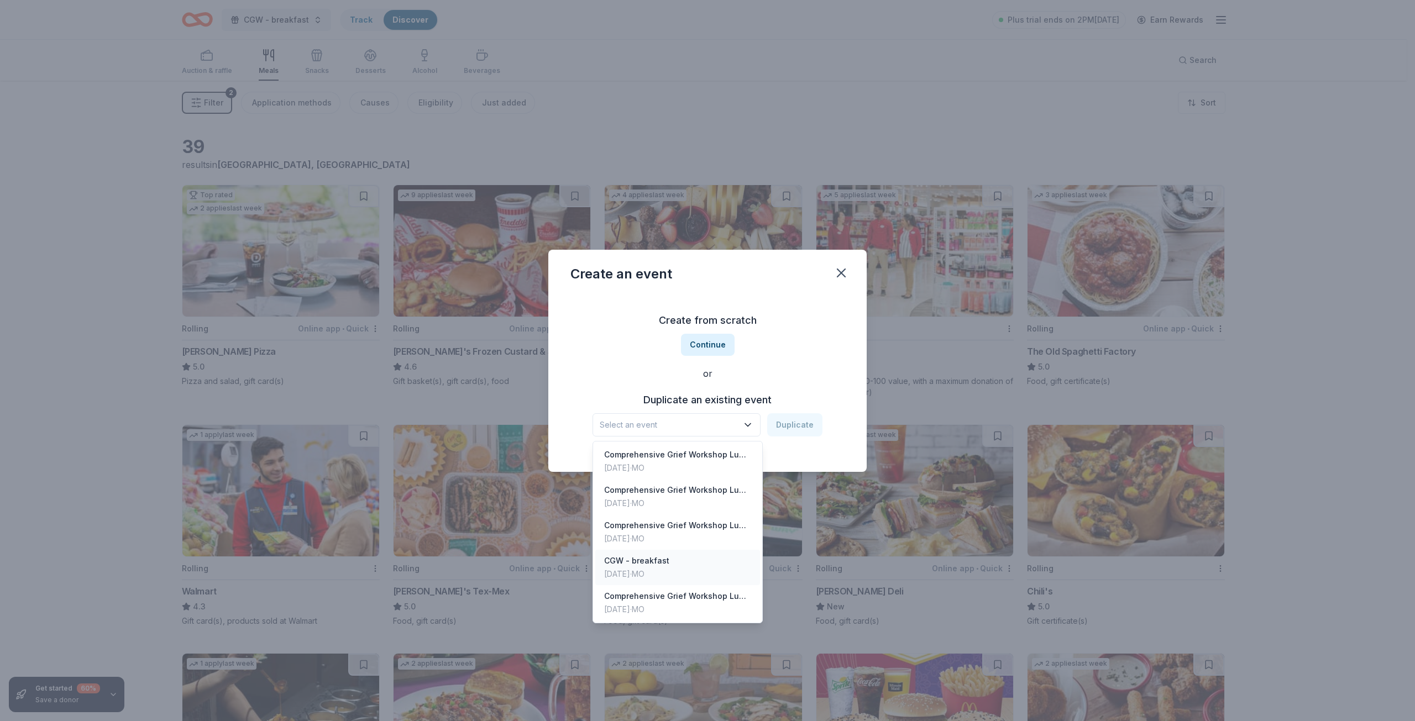
click at [668, 567] on div "CGW - breakfast" at bounding box center [636, 560] width 65 height 13
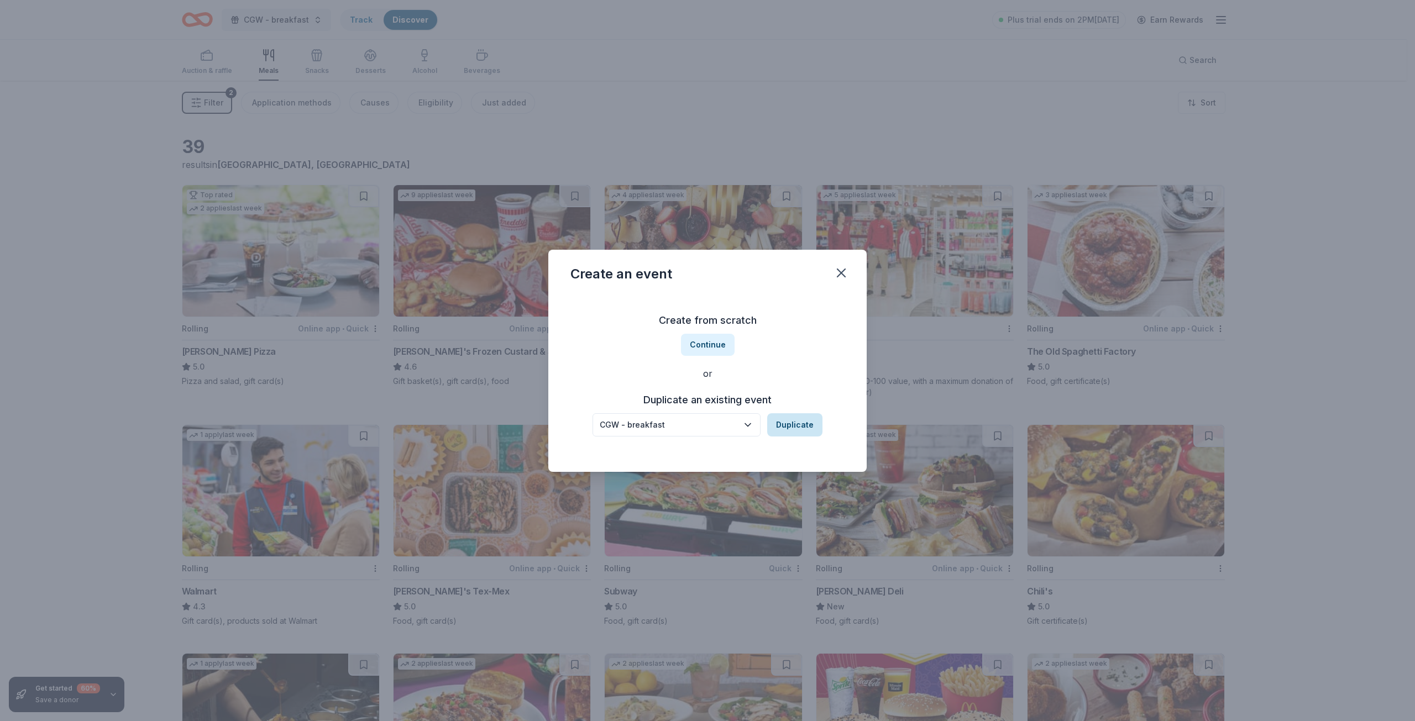
click at [793, 428] on button "Duplicate" at bounding box center [794, 424] width 55 height 23
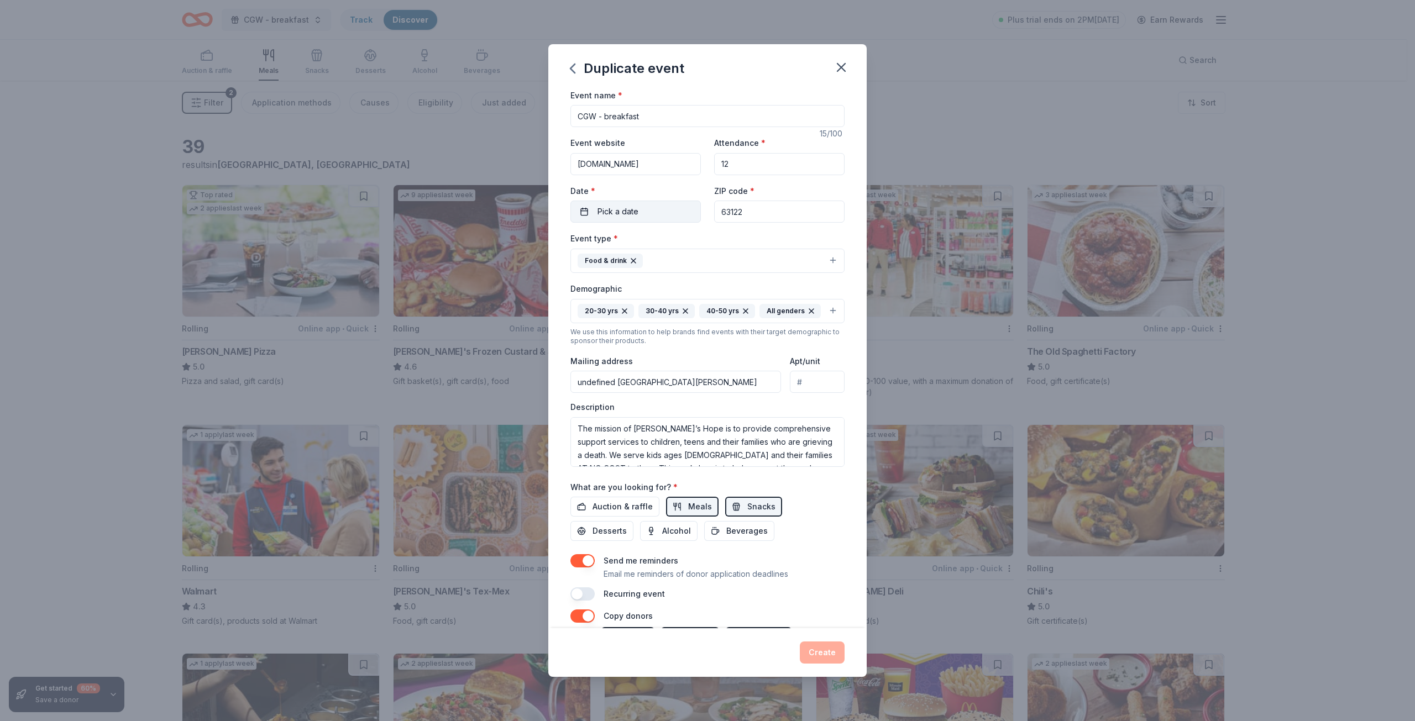
click at [638, 213] on button "Pick a date" at bounding box center [635, 212] width 130 height 22
click at [675, 358] on button "22" at bounding box center [673, 355] width 20 height 20
click at [821, 652] on button "Create" at bounding box center [822, 653] width 45 height 22
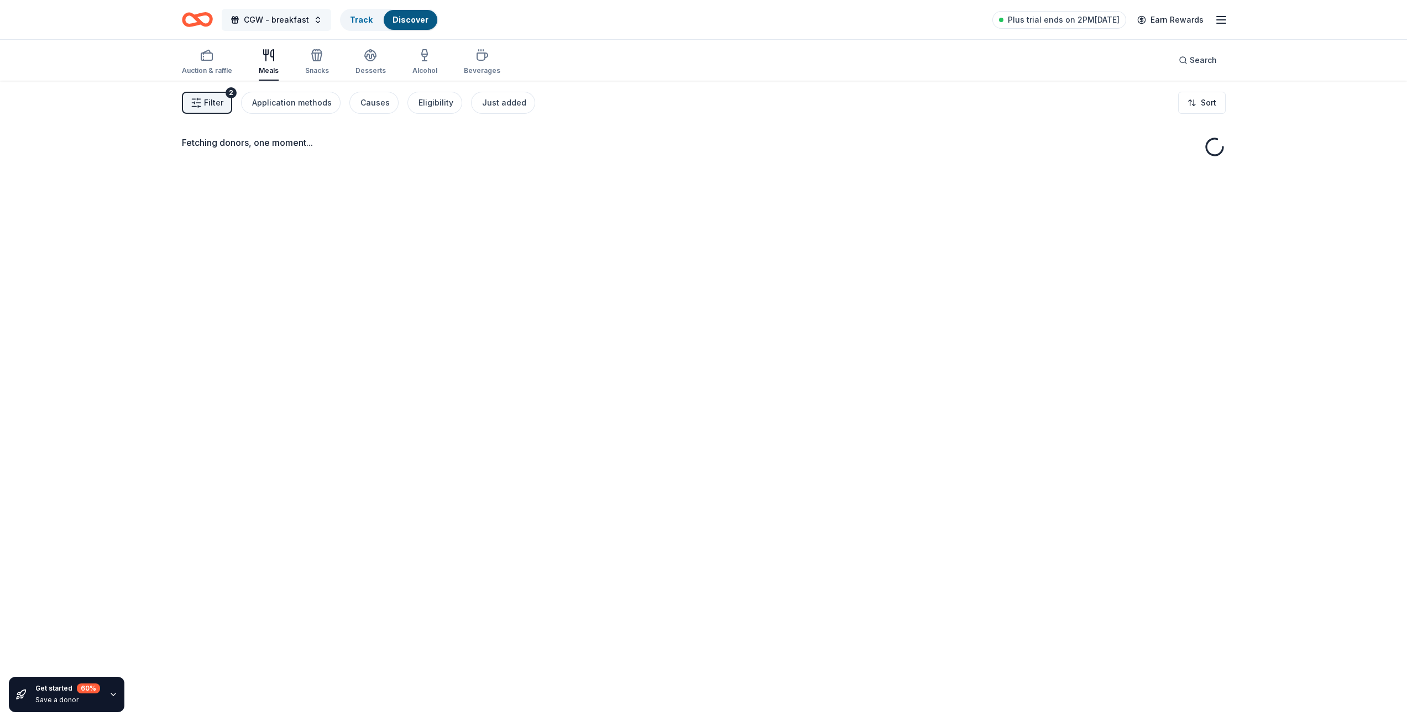
click at [317, 17] on button "CGW - breakfast" at bounding box center [276, 20] width 109 height 22
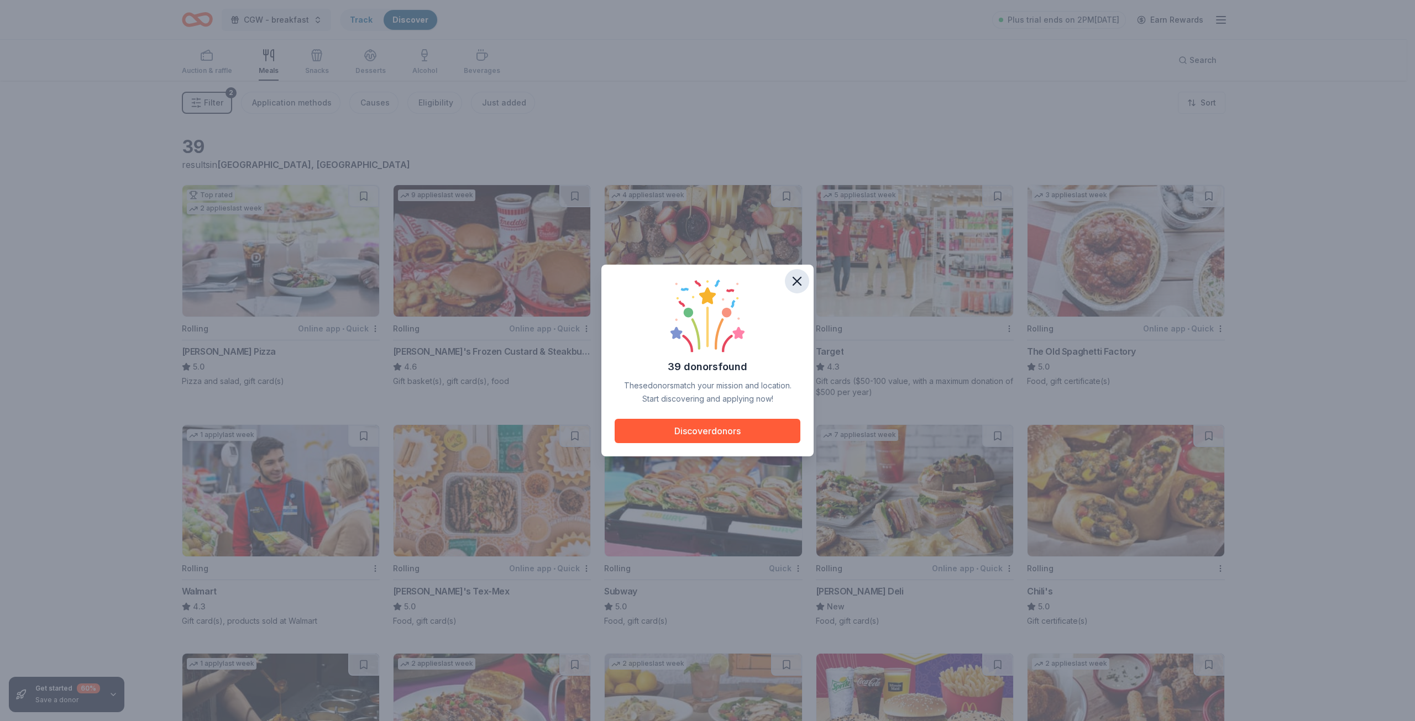
click at [793, 273] on button "button" at bounding box center [797, 281] width 24 height 24
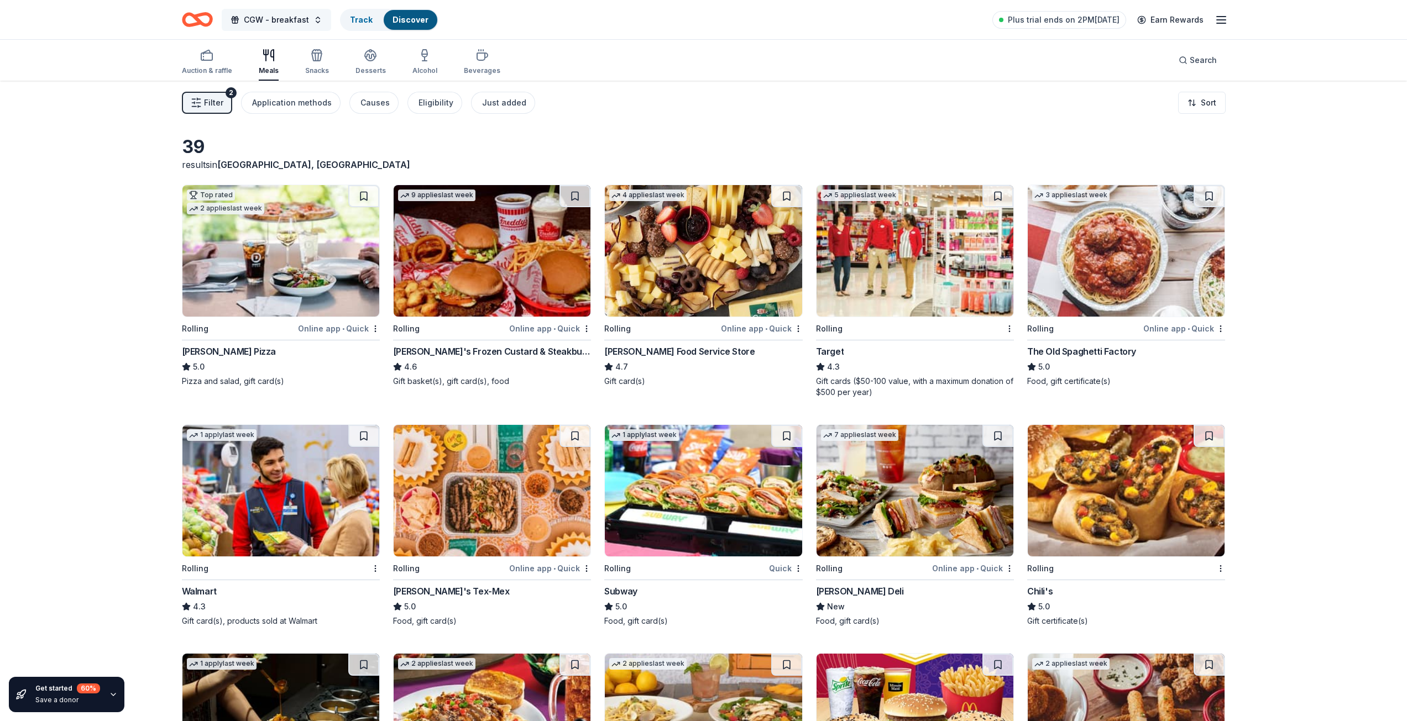
click at [311, 19] on button "CGW - breakfast" at bounding box center [276, 20] width 109 height 22
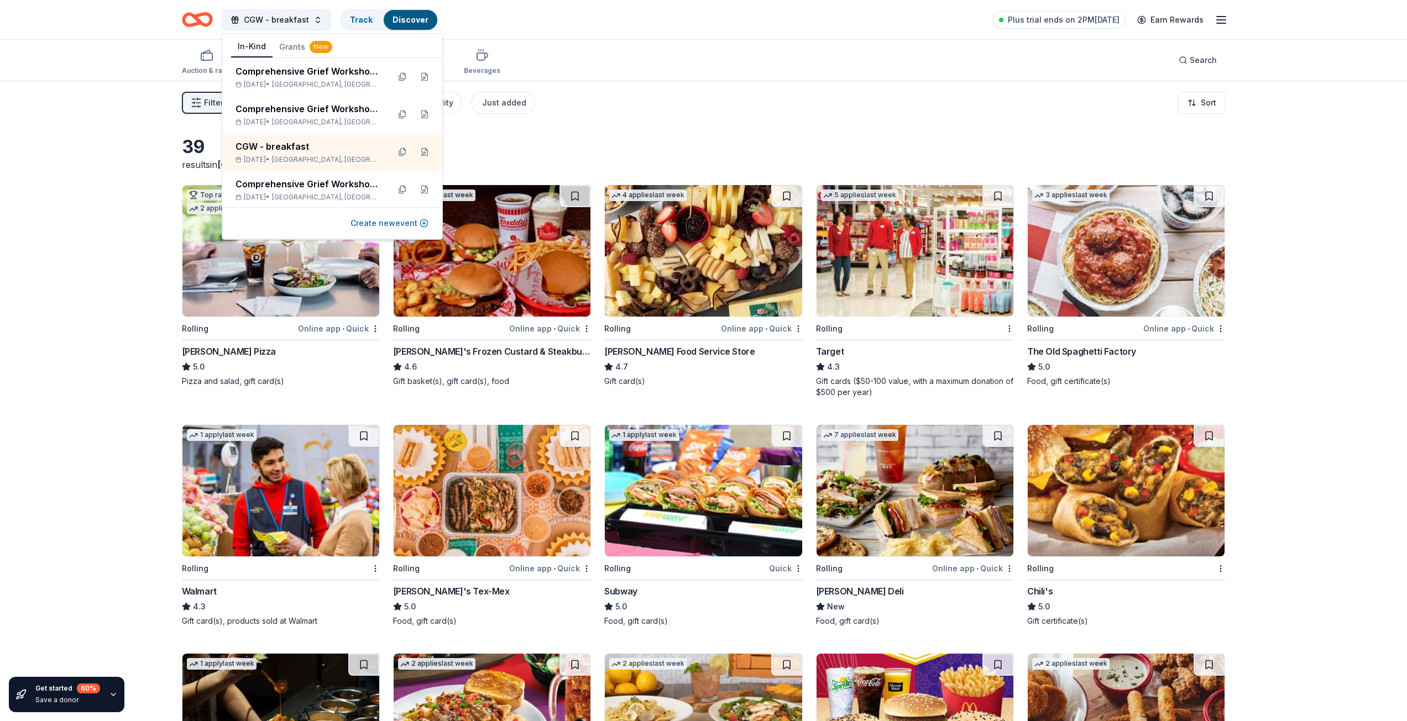
click at [390, 221] on button "Create new event" at bounding box center [389, 223] width 78 height 13
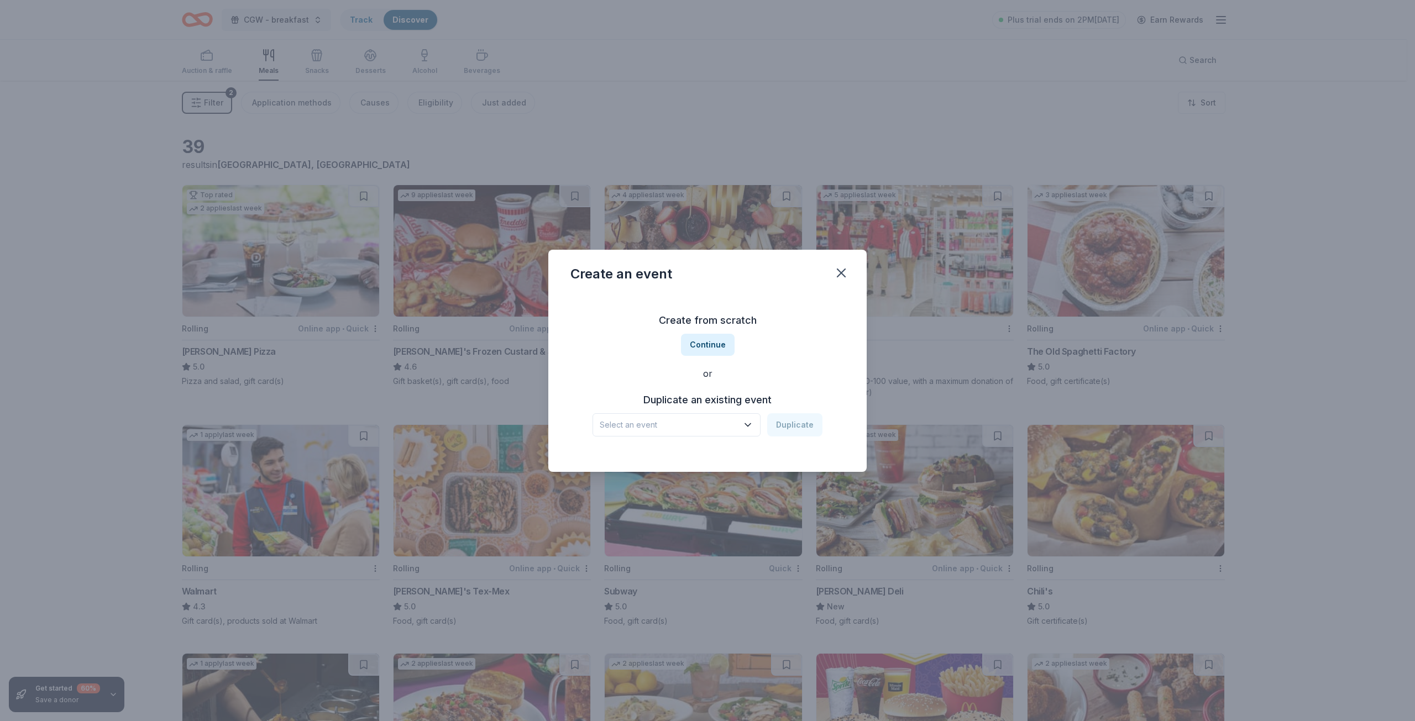
click at [743, 424] on button "Select an event" at bounding box center [676, 424] width 168 height 23
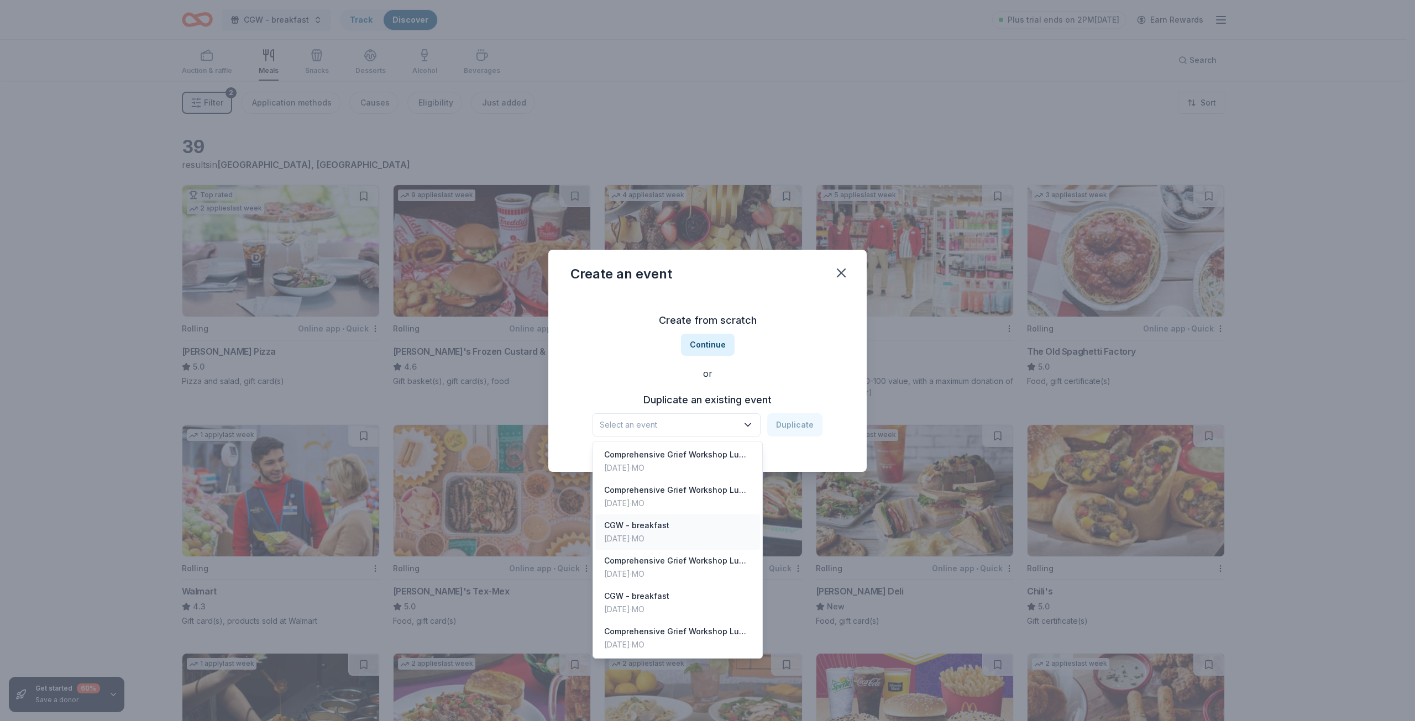
click at [706, 528] on div "CGW - breakfast Aug 22, 2025 · MO" at bounding box center [677, 532] width 165 height 35
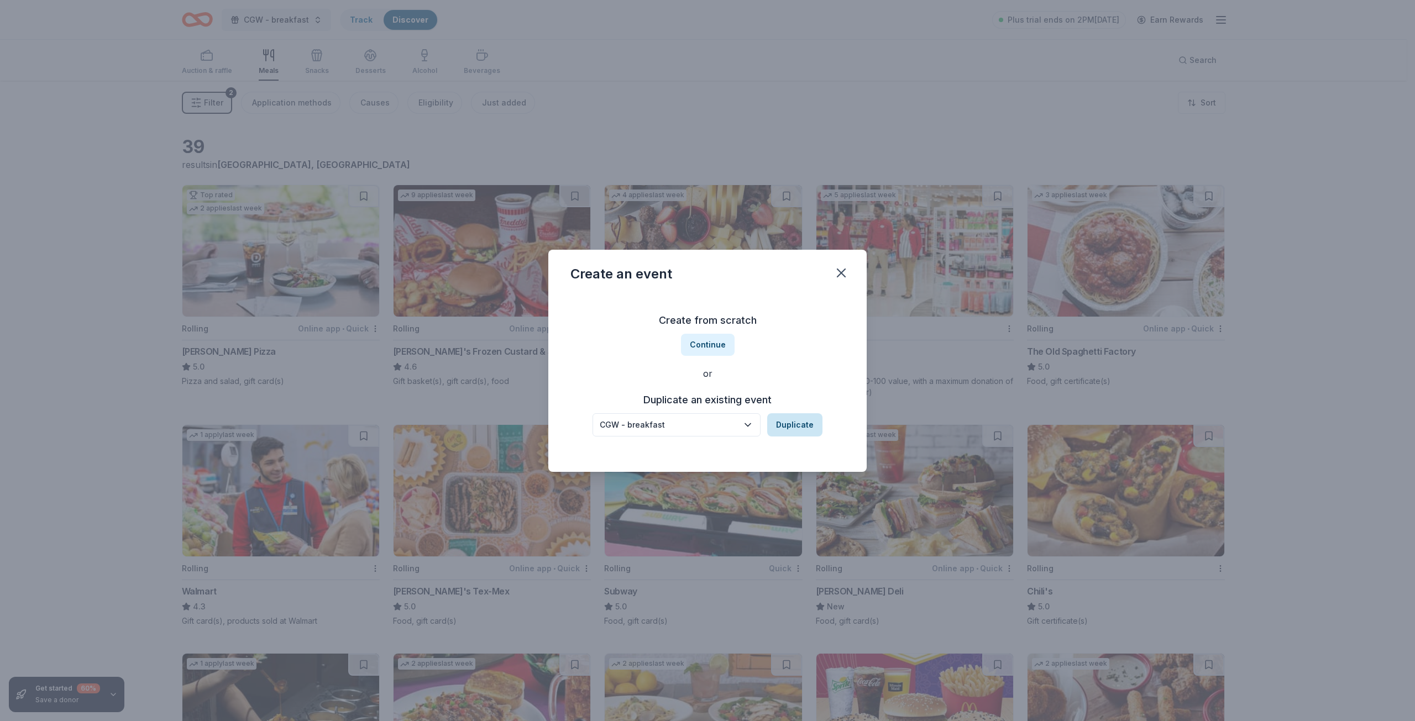
click at [800, 422] on button "Duplicate" at bounding box center [794, 424] width 55 height 23
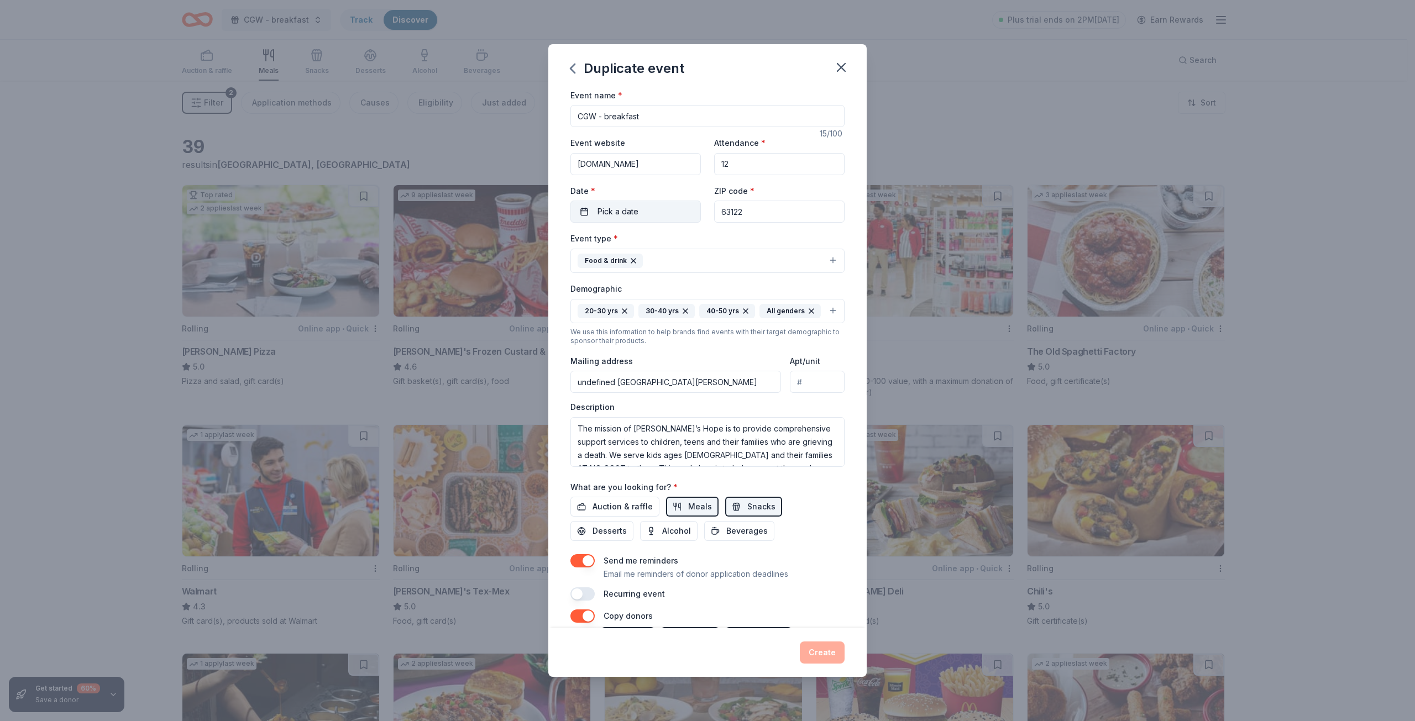
click at [644, 211] on button "Pick a date" at bounding box center [635, 212] width 130 height 22
click at [594, 378] on button "25" at bounding box center [594, 380] width 20 height 20
click at [826, 656] on button "Create" at bounding box center [822, 653] width 45 height 22
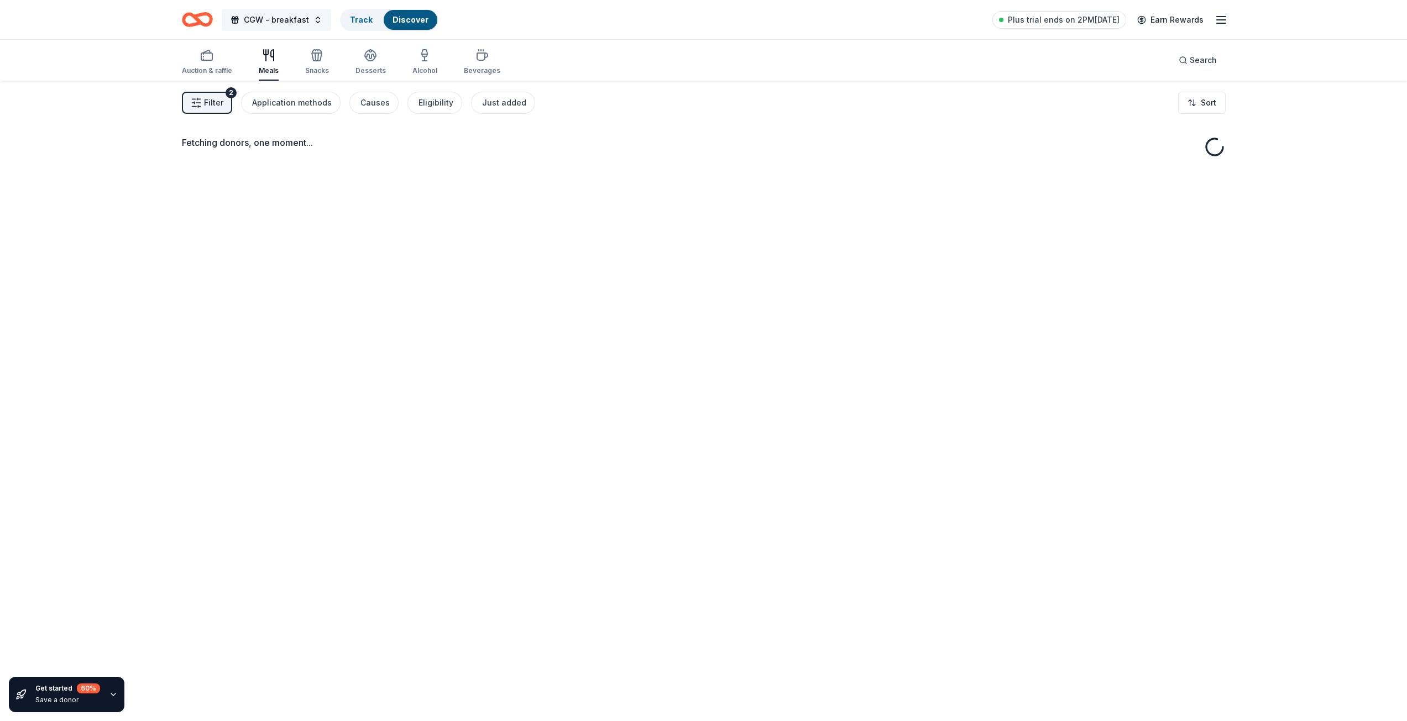
click at [316, 21] on button "CGW - breakfast" at bounding box center [276, 20] width 109 height 22
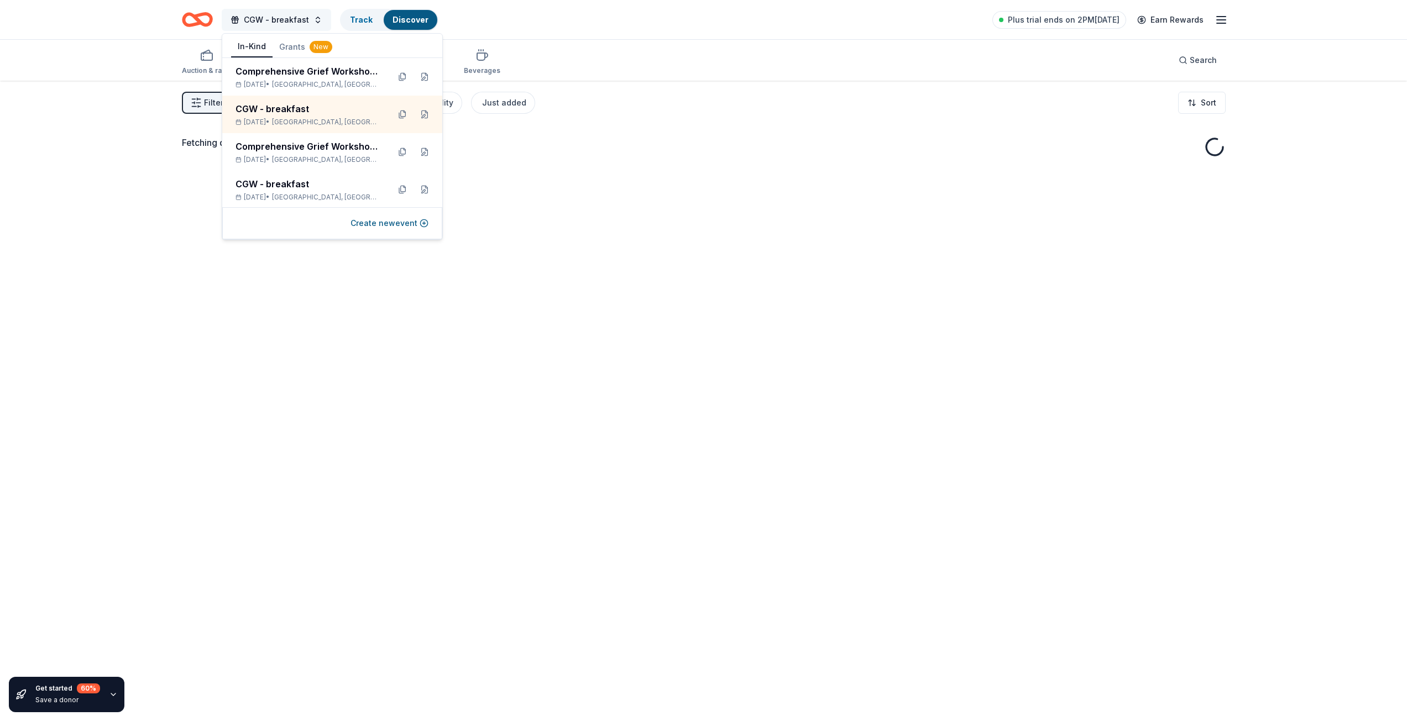
drag, startPoint x: 315, startPoint y: 21, endPoint x: 308, endPoint y: 24, distance: 7.7
click at [313, 21] on button "CGW - breakfast" at bounding box center [276, 20] width 109 height 22
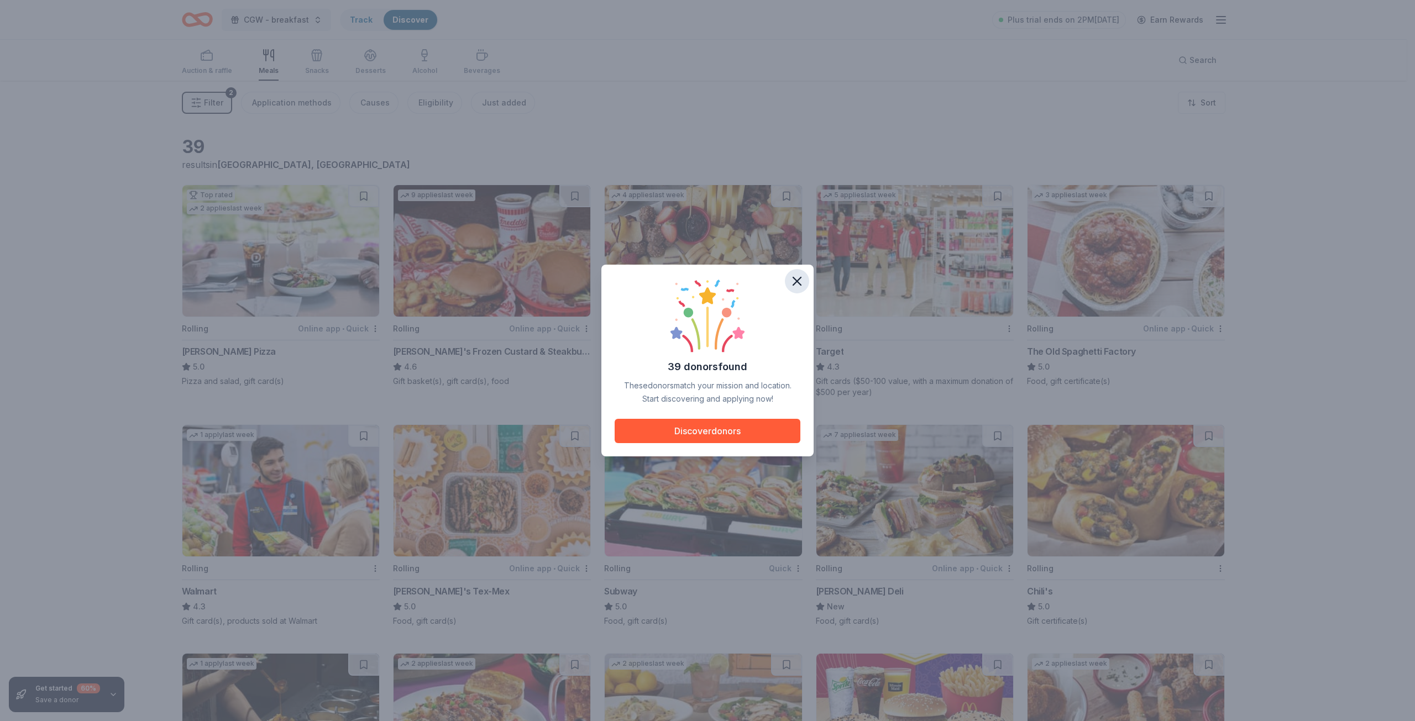
click at [795, 269] on button "button" at bounding box center [797, 281] width 24 height 24
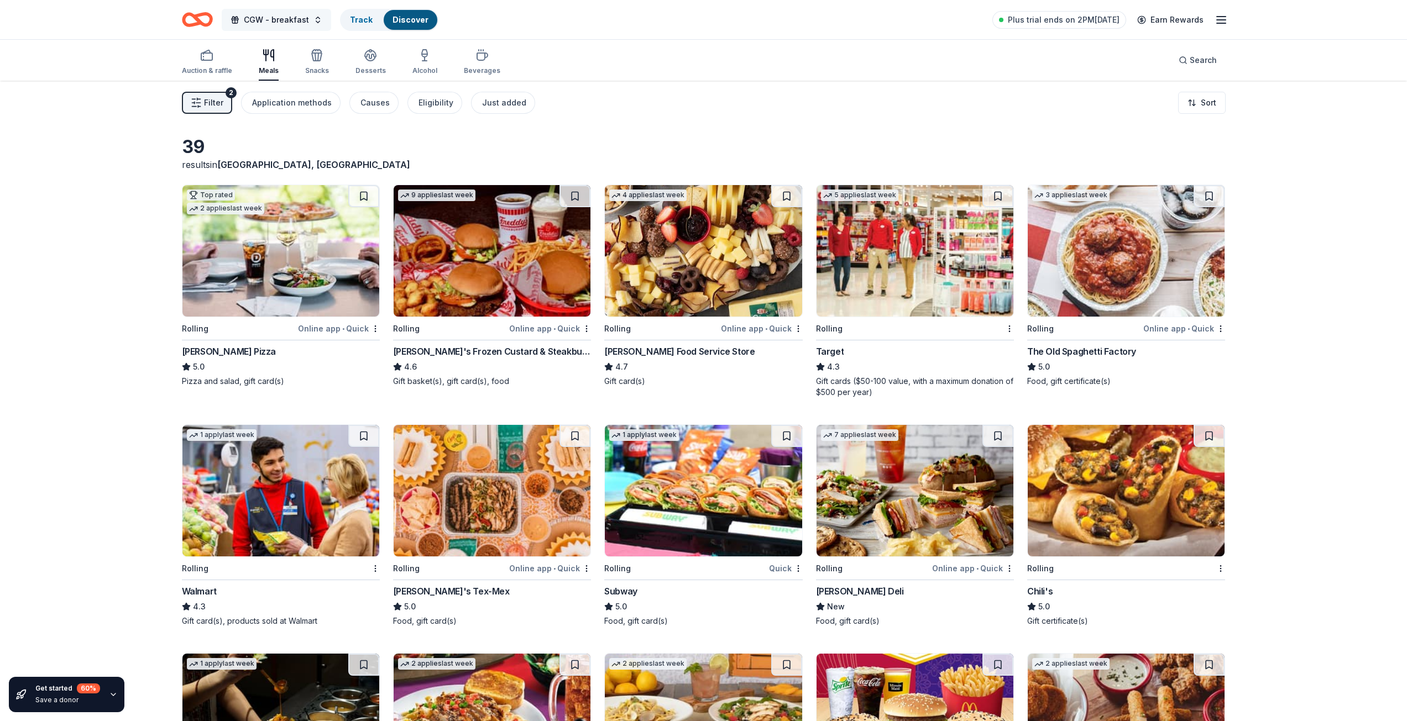
click at [310, 15] on button "CGW - breakfast" at bounding box center [276, 20] width 109 height 22
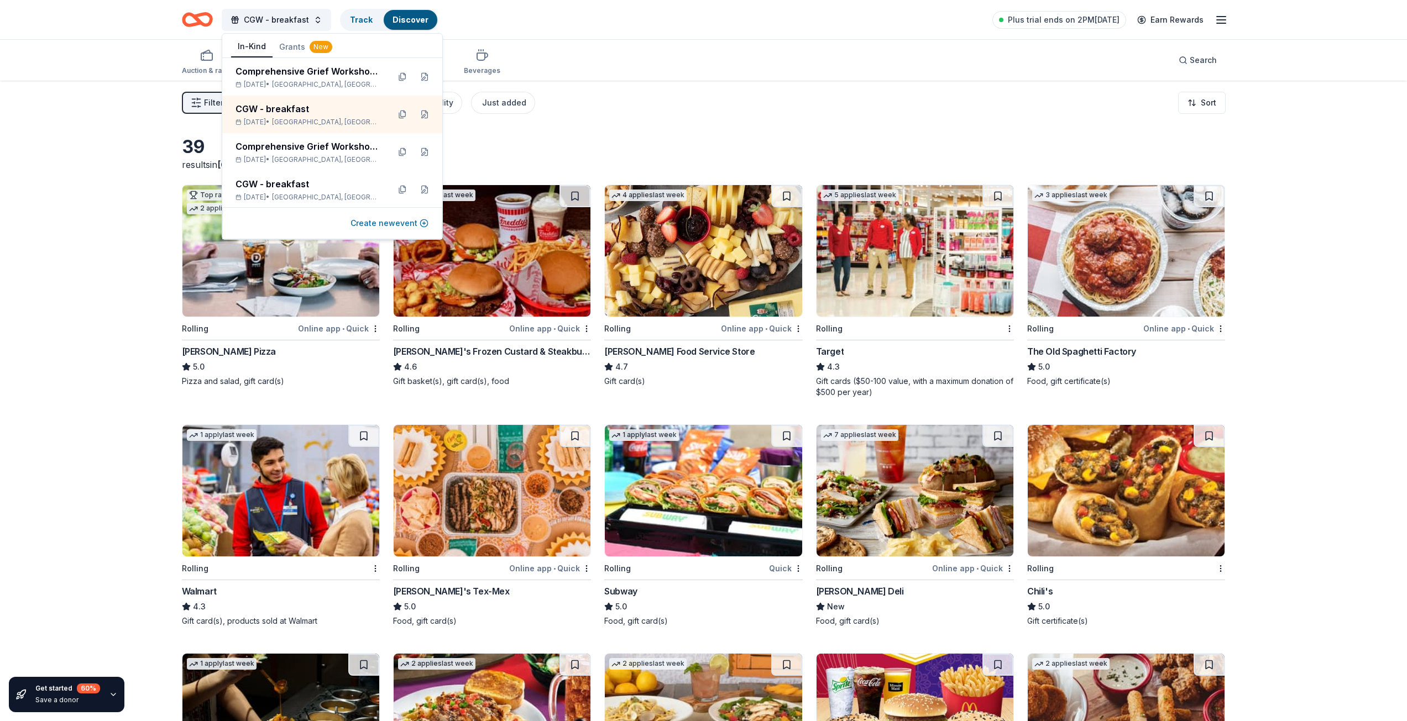
click at [385, 223] on button "Create new event" at bounding box center [389, 223] width 78 height 13
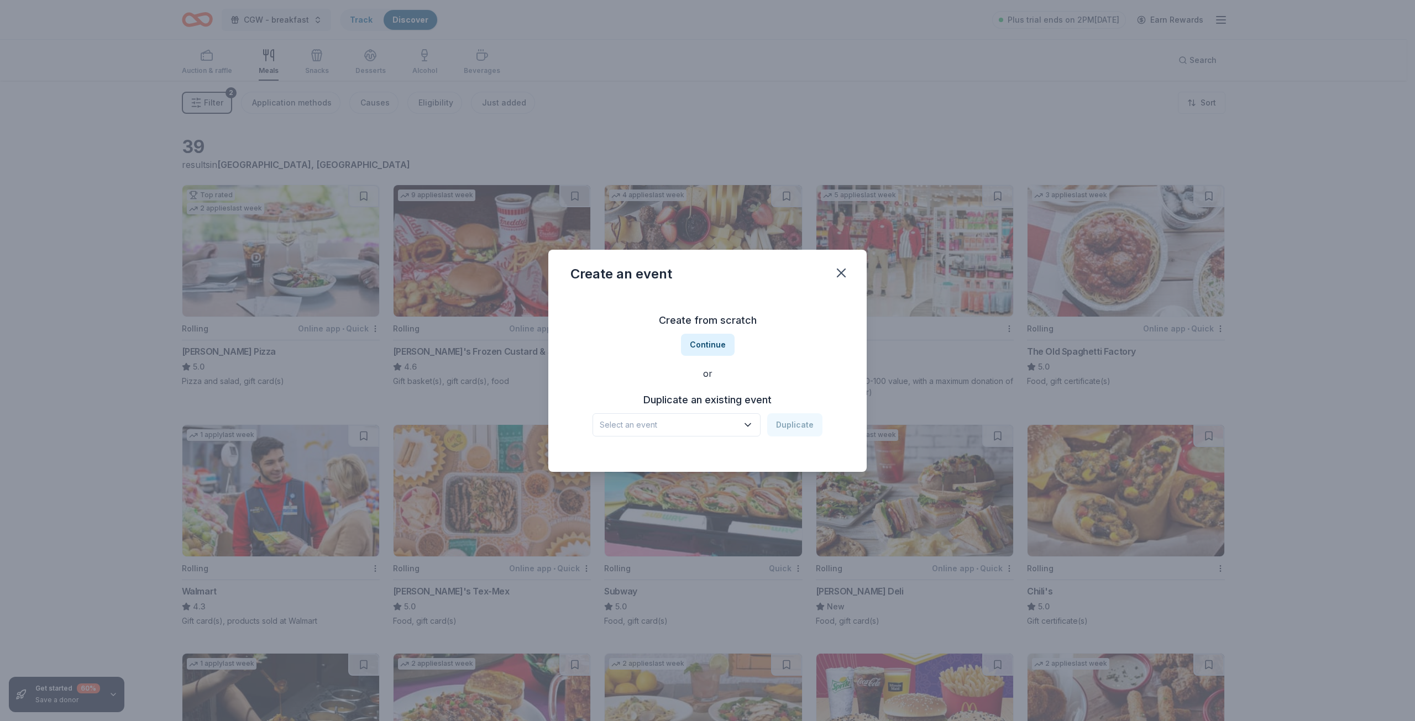
click at [737, 416] on button "Select an event" at bounding box center [676, 424] width 168 height 23
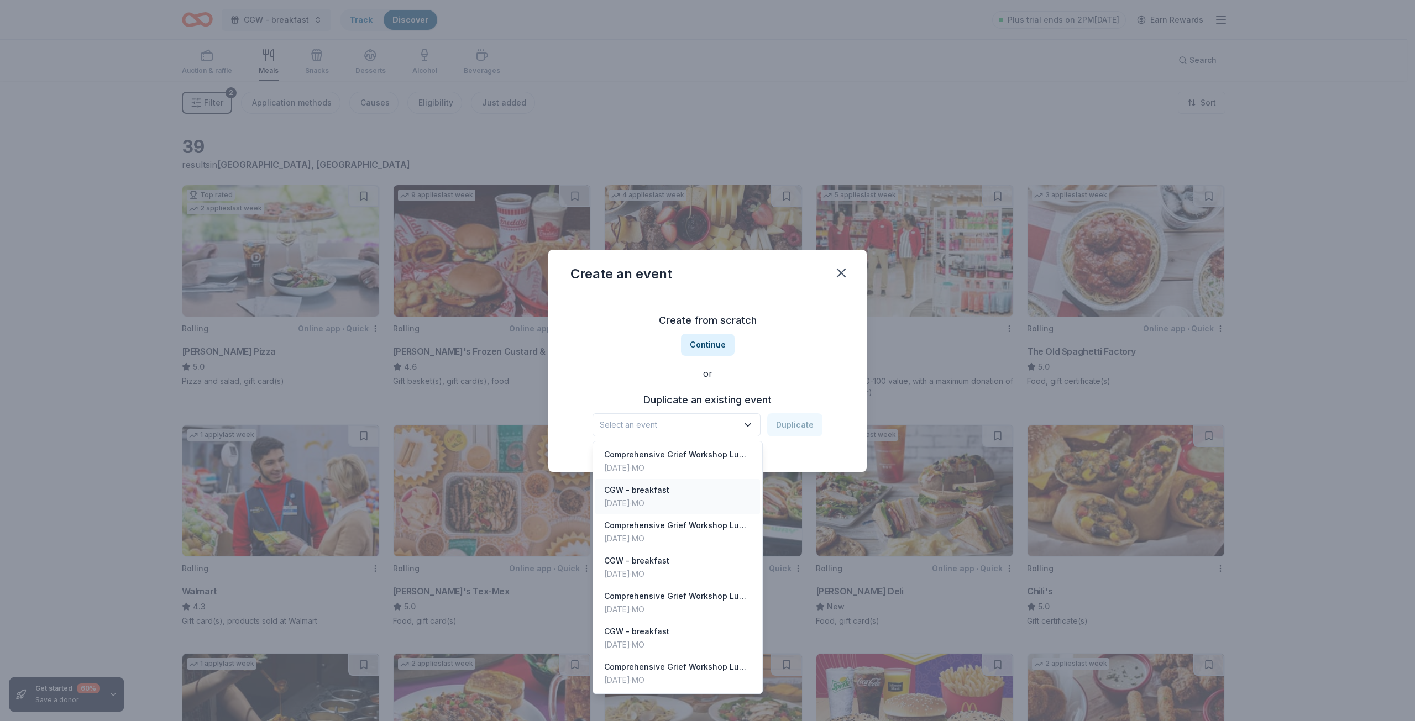
click at [687, 498] on div "CGW - breakfast Aug 25, 2025 · MO" at bounding box center [677, 496] width 165 height 35
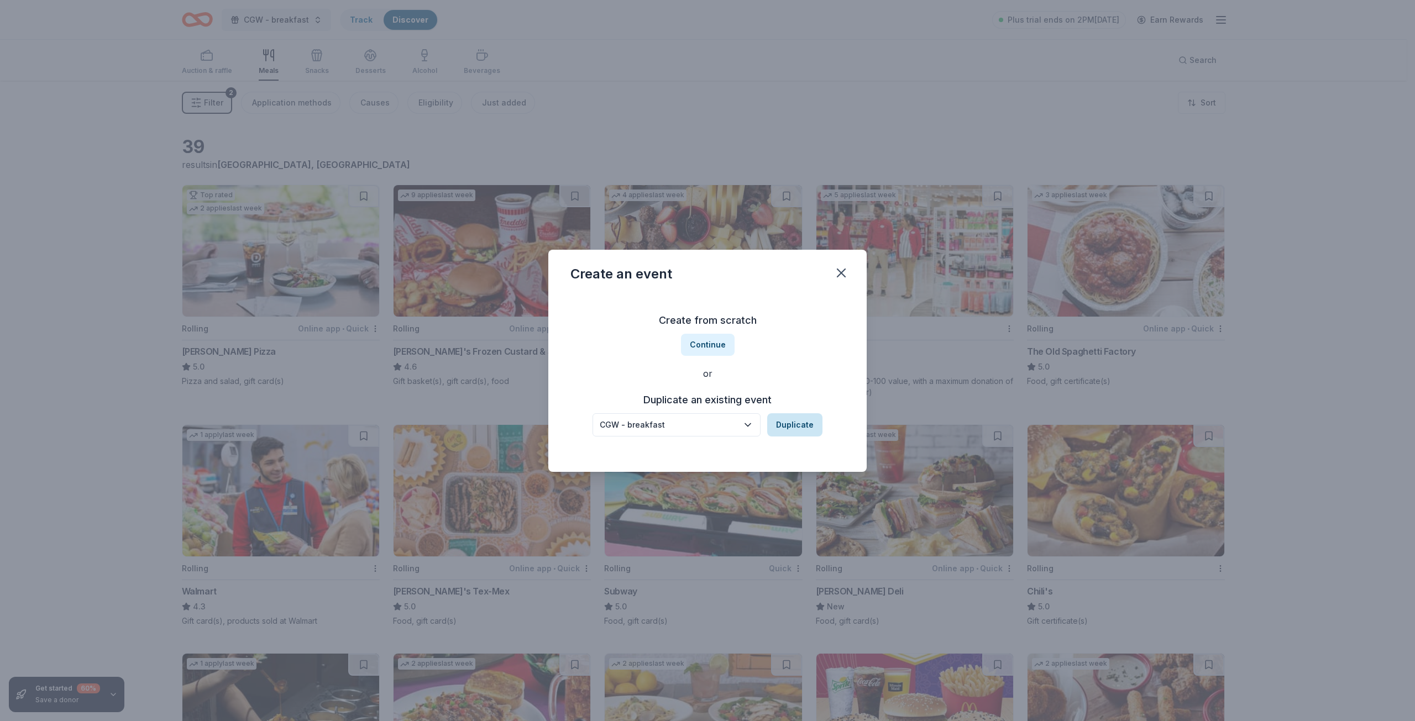
click at [806, 428] on button "Duplicate" at bounding box center [794, 424] width 55 height 23
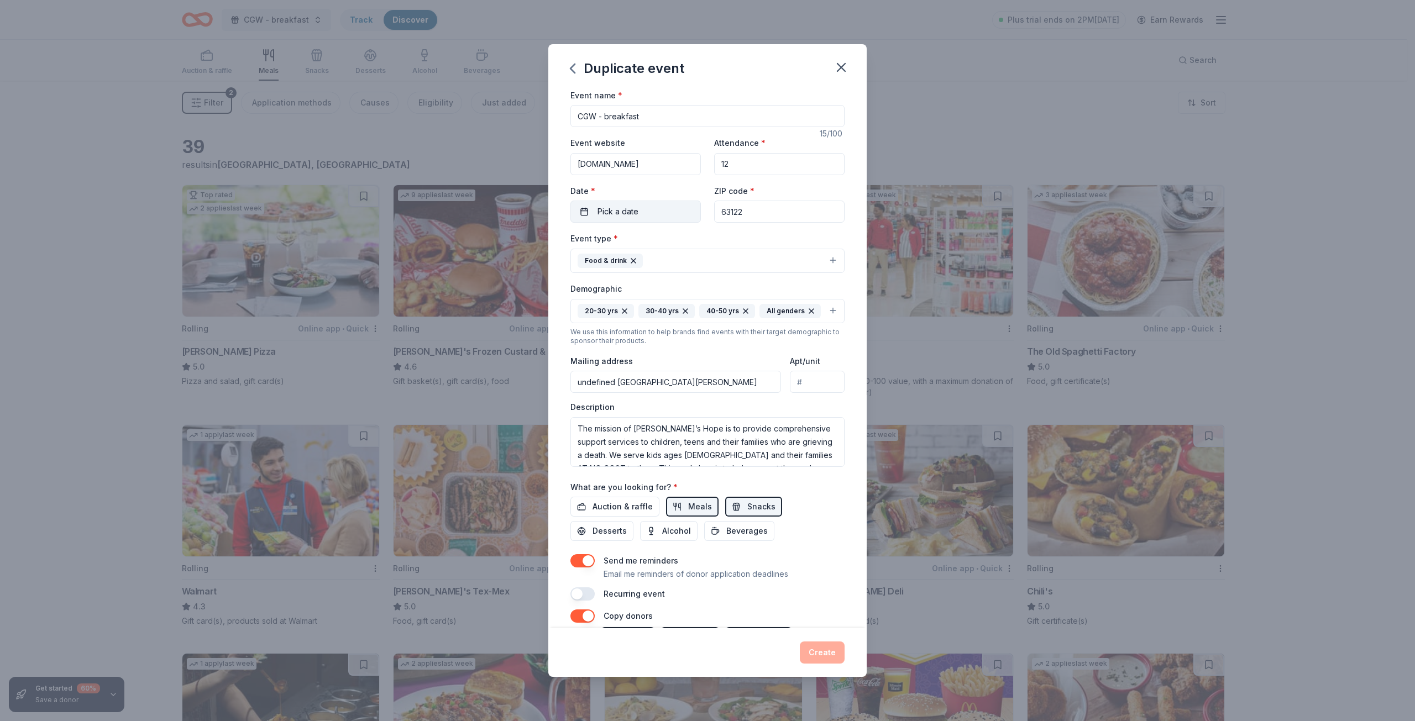
click at [637, 203] on button "Pick a date" at bounding box center [635, 212] width 130 height 22
click at [615, 376] on button "26" at bounding box center [614, 380] width 20 height 20
click at [818, 652] on button "Create" at bounding box center [822, 653] width 45 height 22
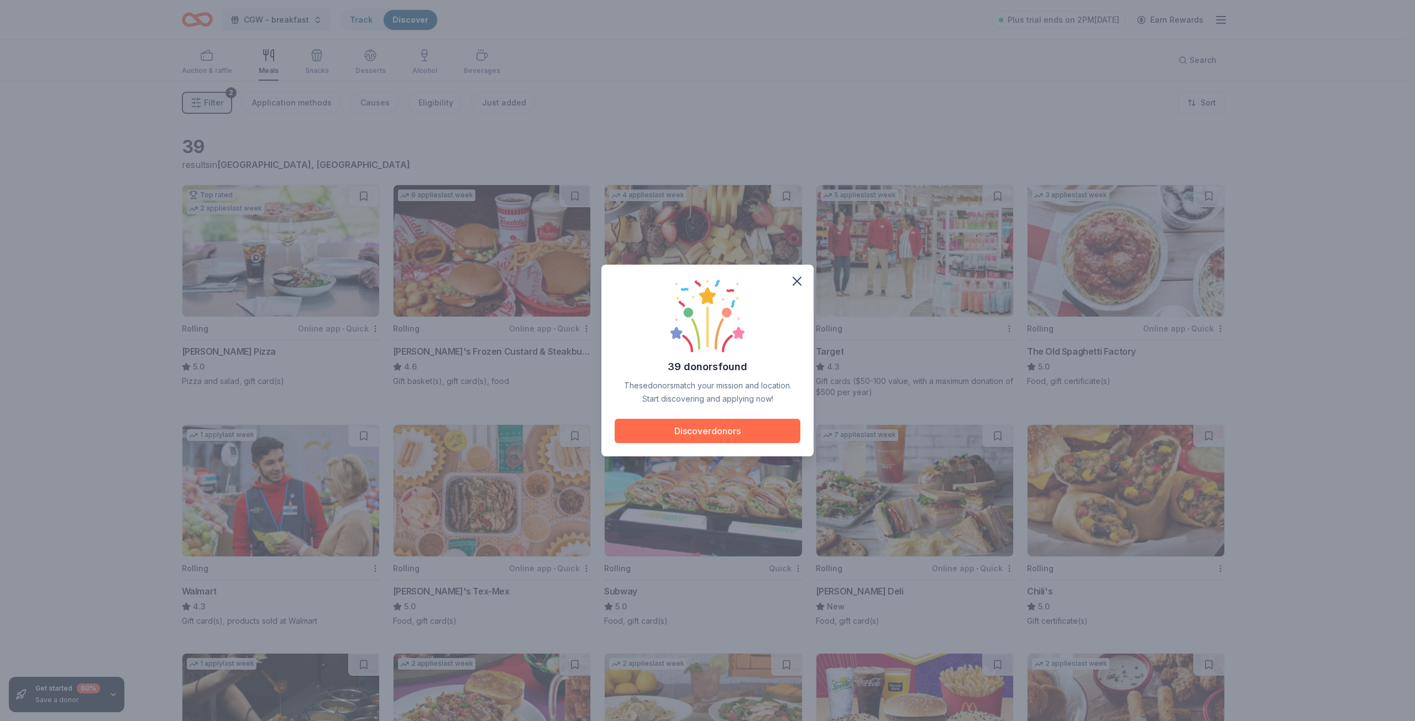
click at [678, 437] on button "Discover donors" at bounding box center [708, 431] width 186 height 24
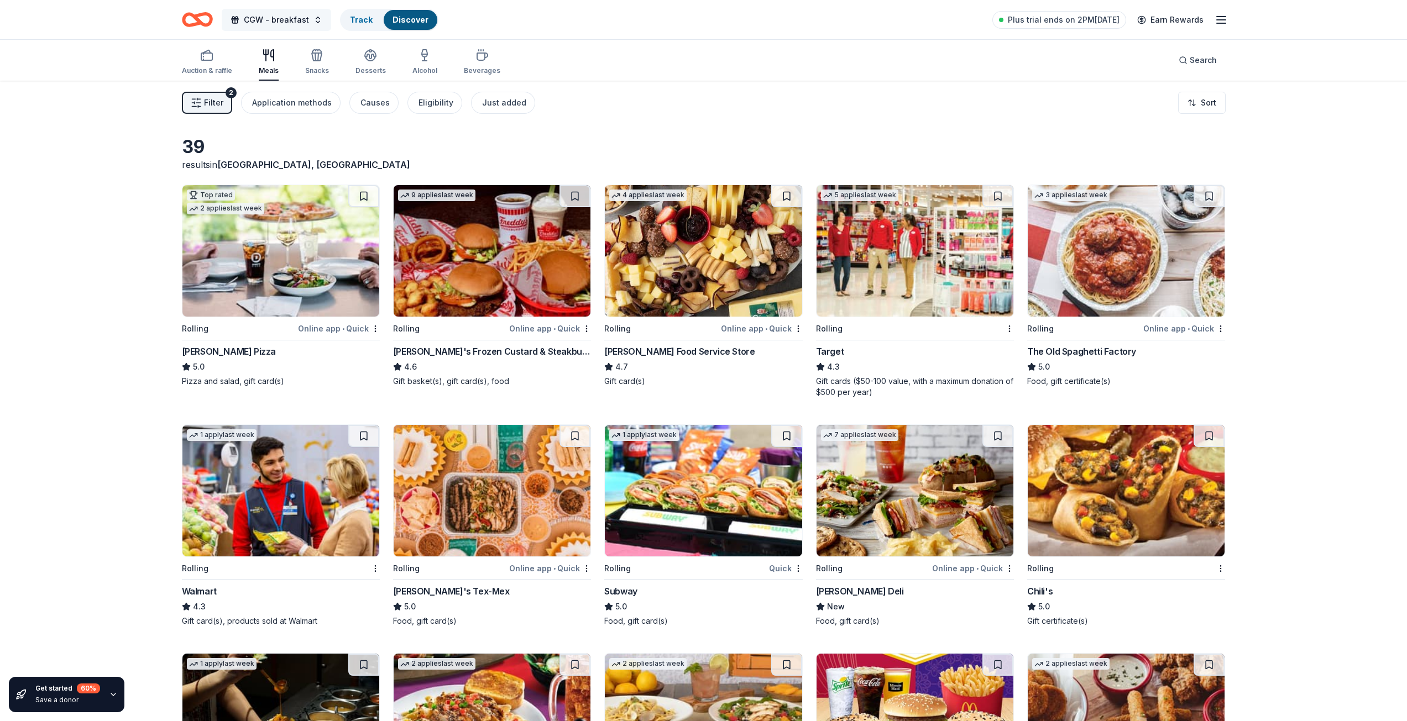
click at [286, 19] on span "CGW - breakfast" at bounding box center [276, 19] width 65 height 13
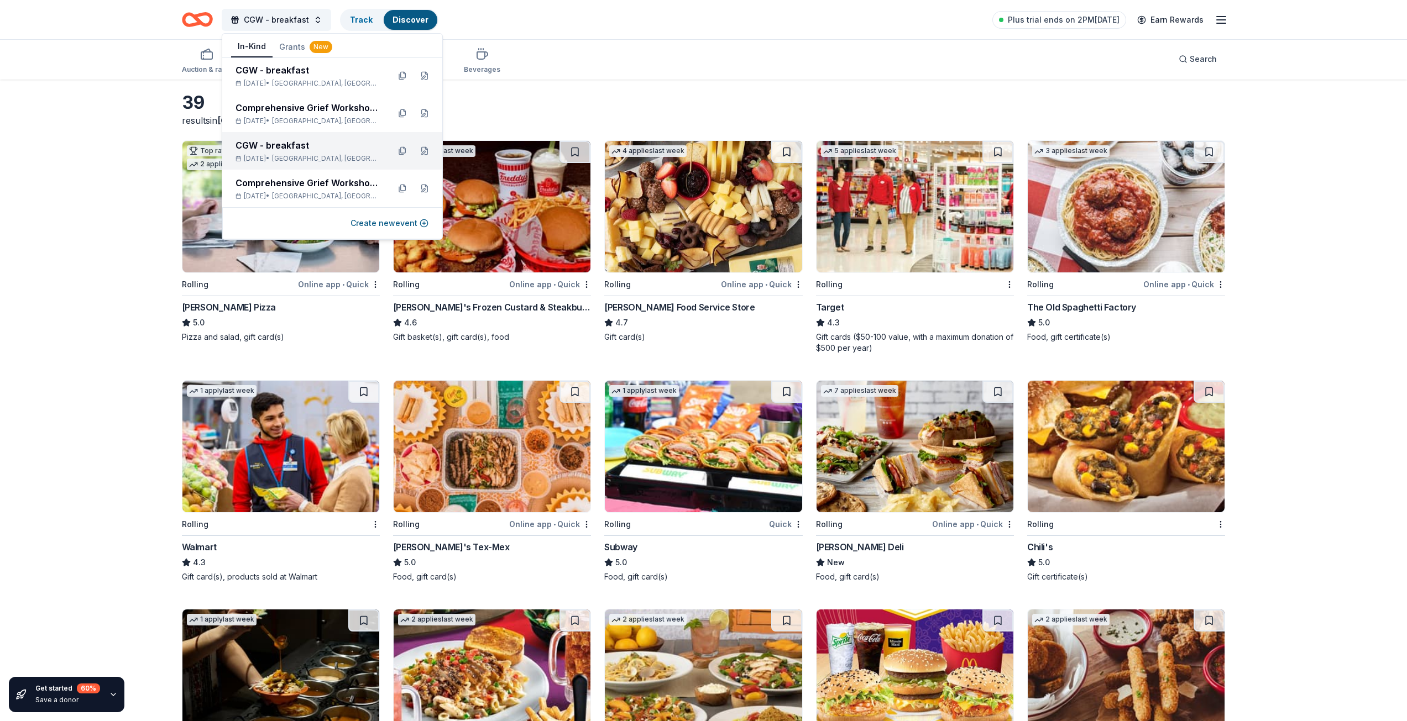
scroll to position [111, 0]
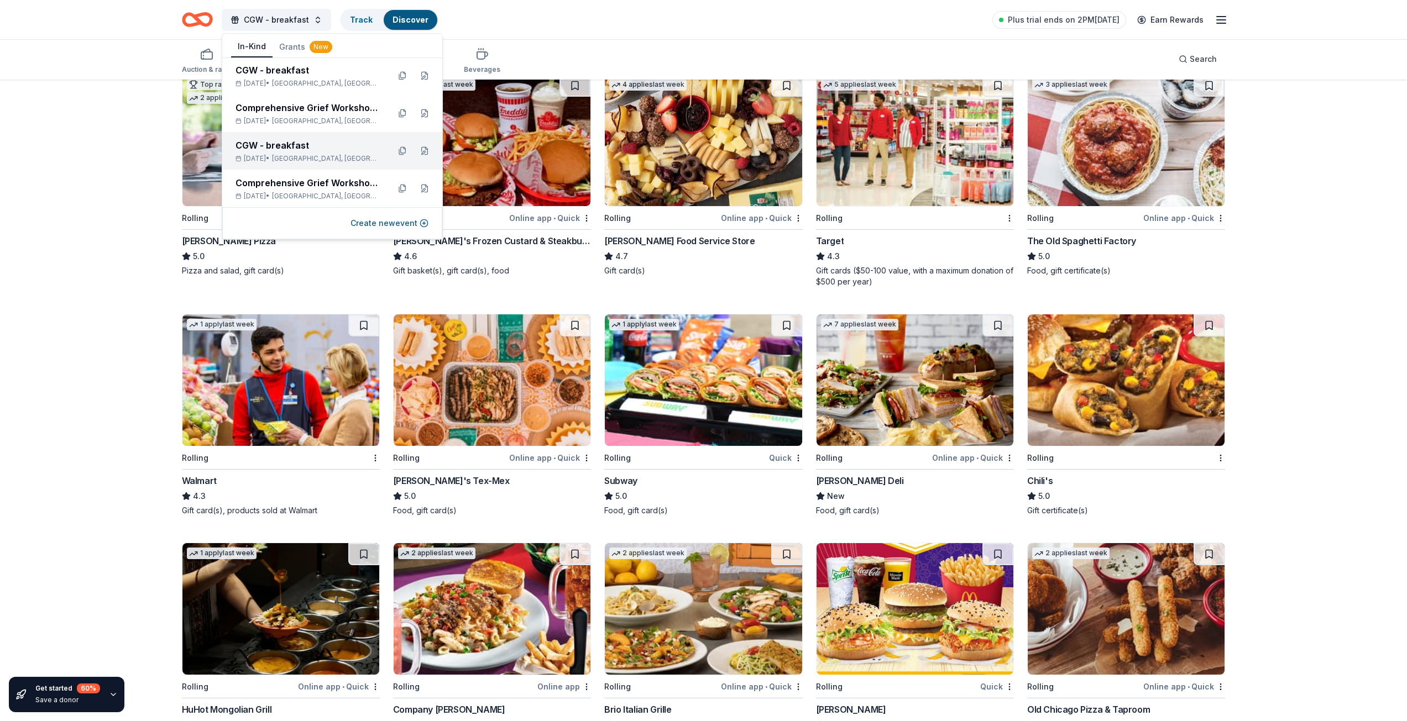
click at [299, 151] on div "CGW - breakfast" at bounding box center [307, 145] width 145 height 13
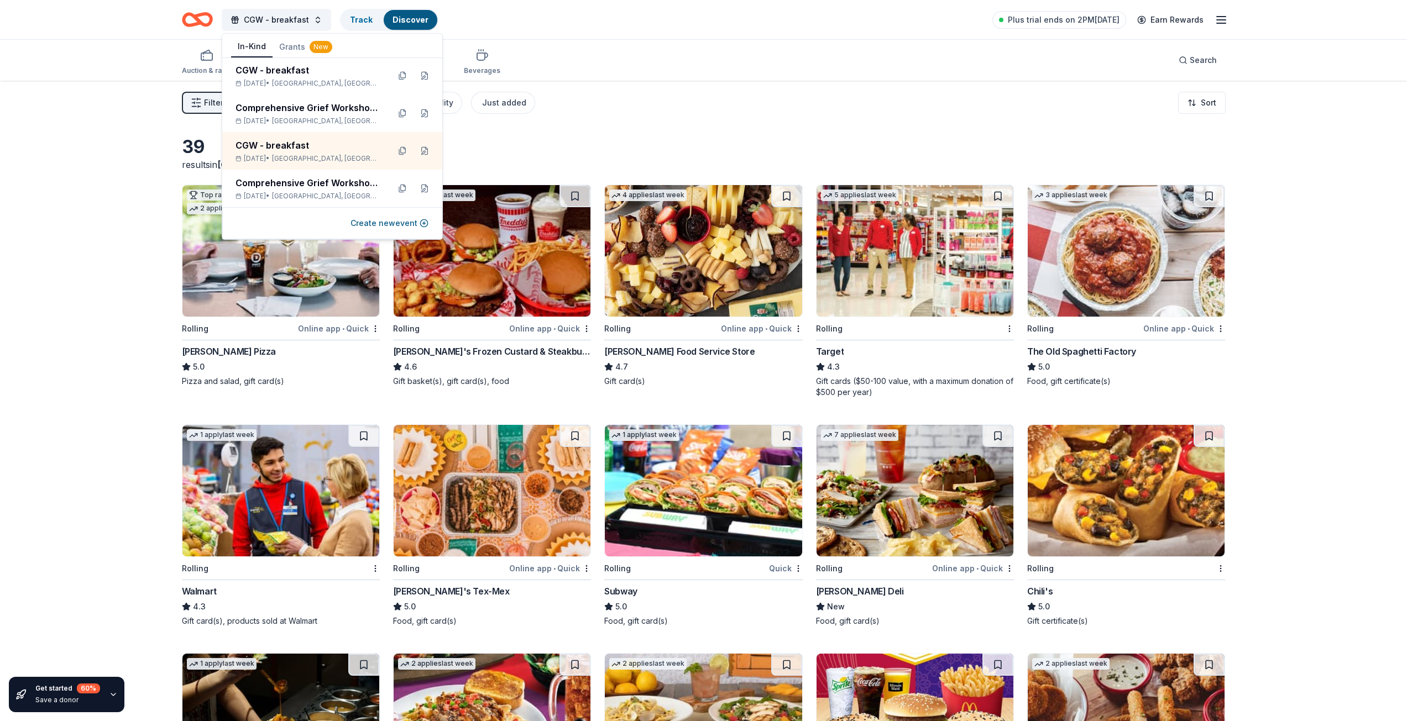
click at [663, 23] on div "CGW - breakfast Track Discover Plus trial ends on 2PM, 8/18 Earn Rewards" at bounding box center [703, 20] width 1043 height 26
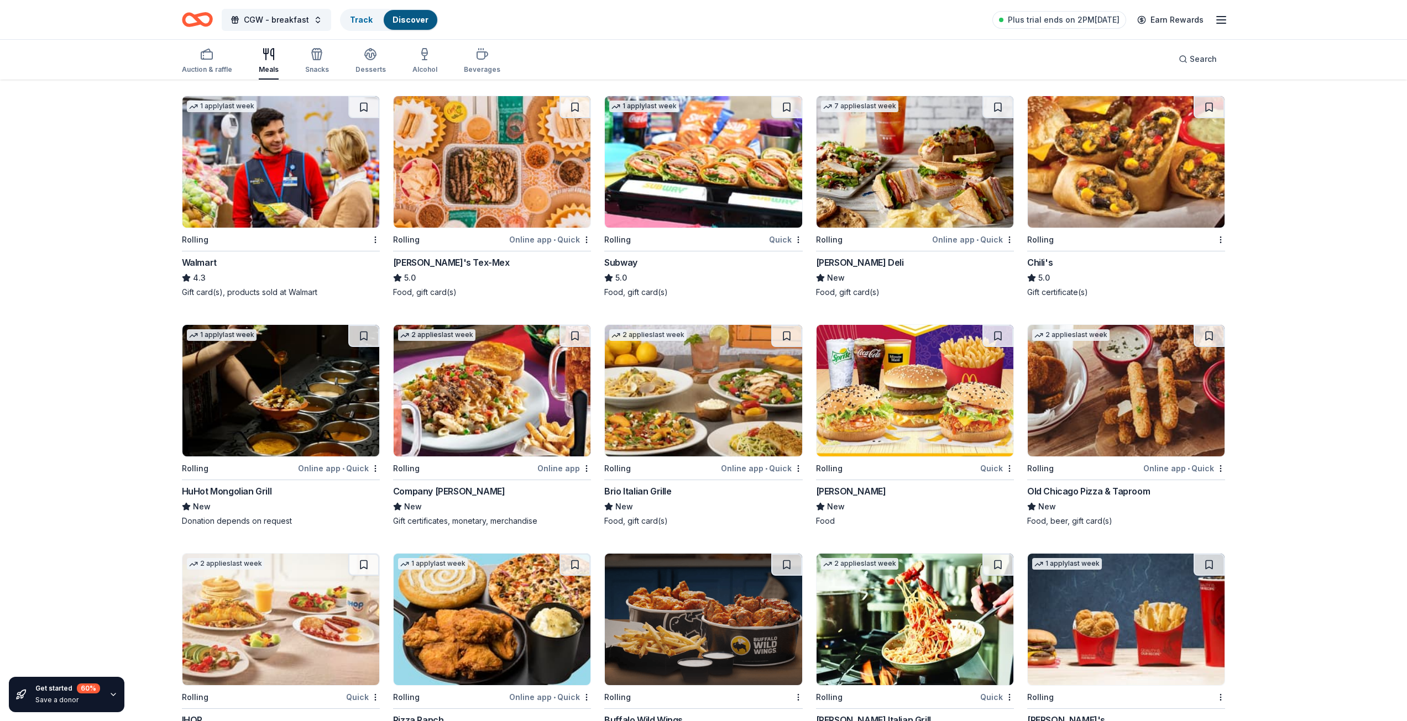
scroll to position [332, 0]
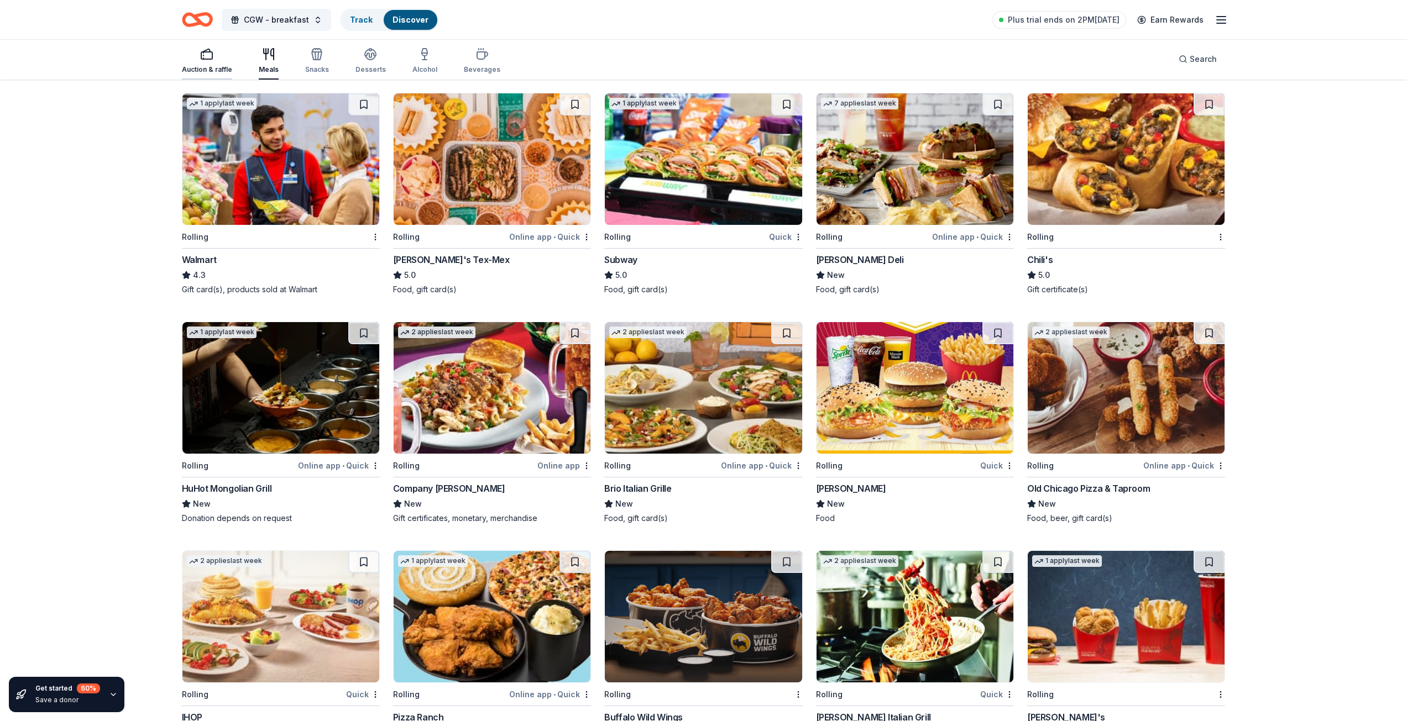
click at [207, 58] on icon "button" at bounding box center [206, 54] width 13 height 13
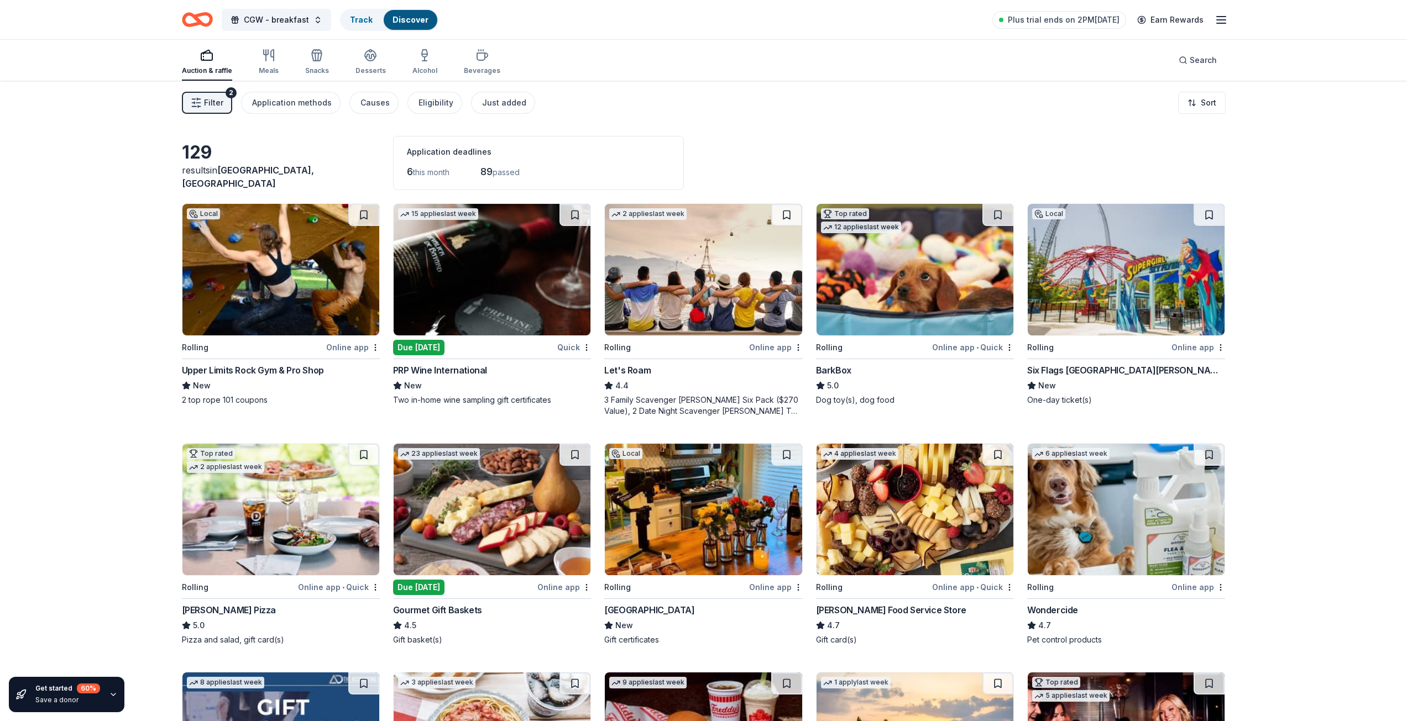
click at [198, 102] on icon "button" at bounding box center [196, 102] width 11 height 11
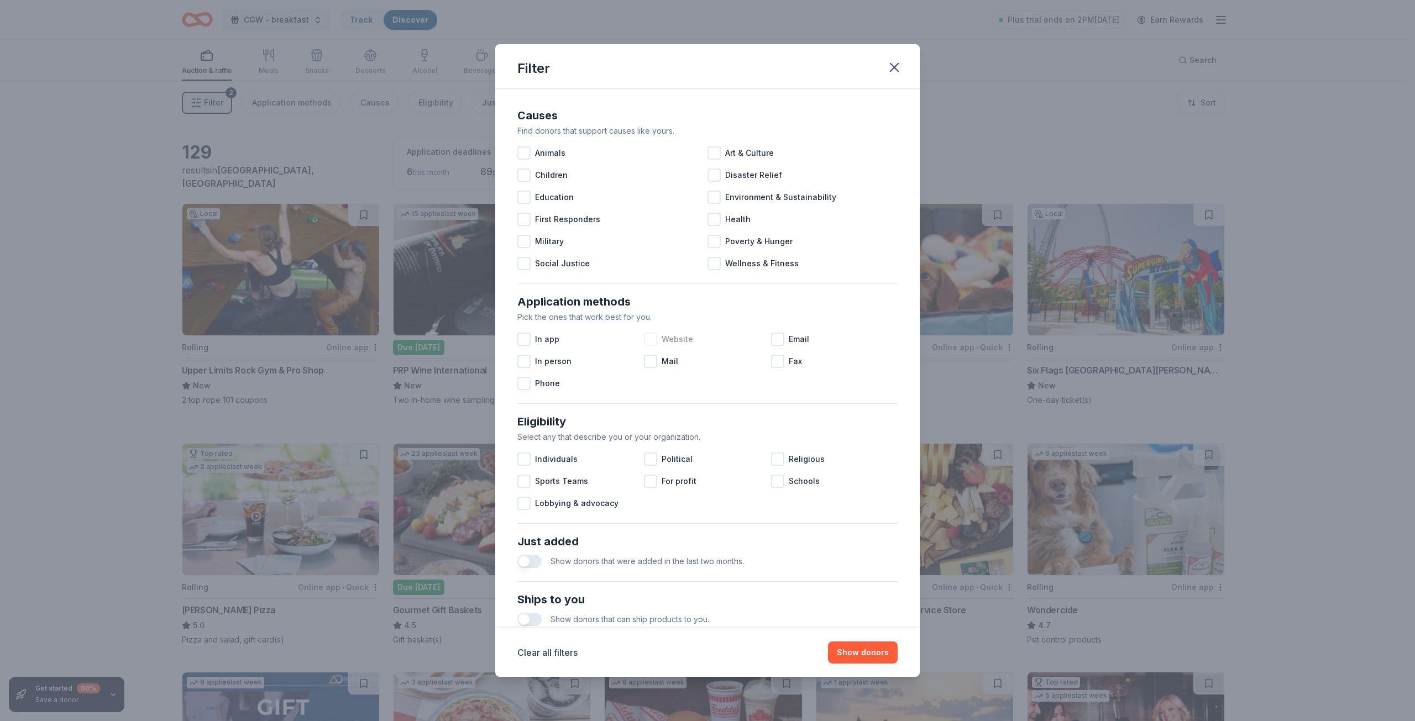
click at [647, 338] on div at bounding box center [650, 339] width 13 height 13
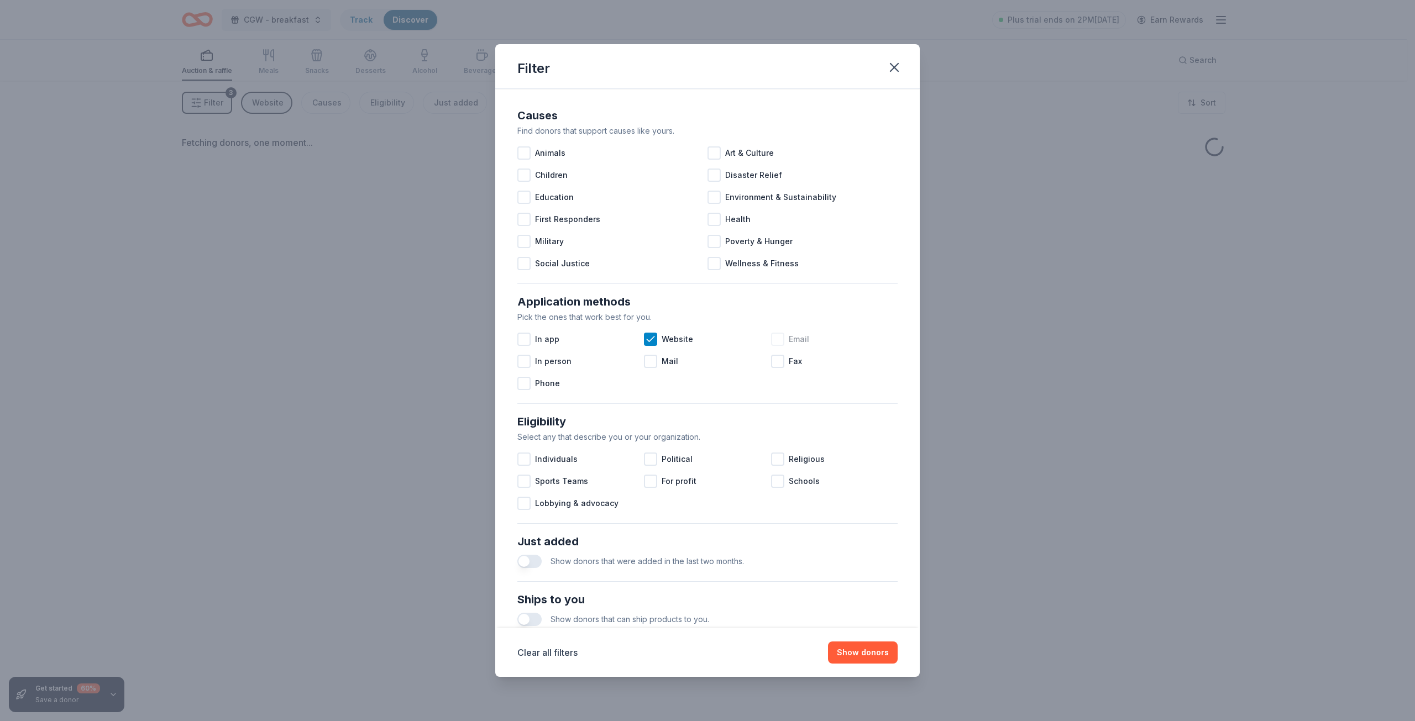
click at [777, 339] on div at bounding box center [777, 339] width 13 height 13
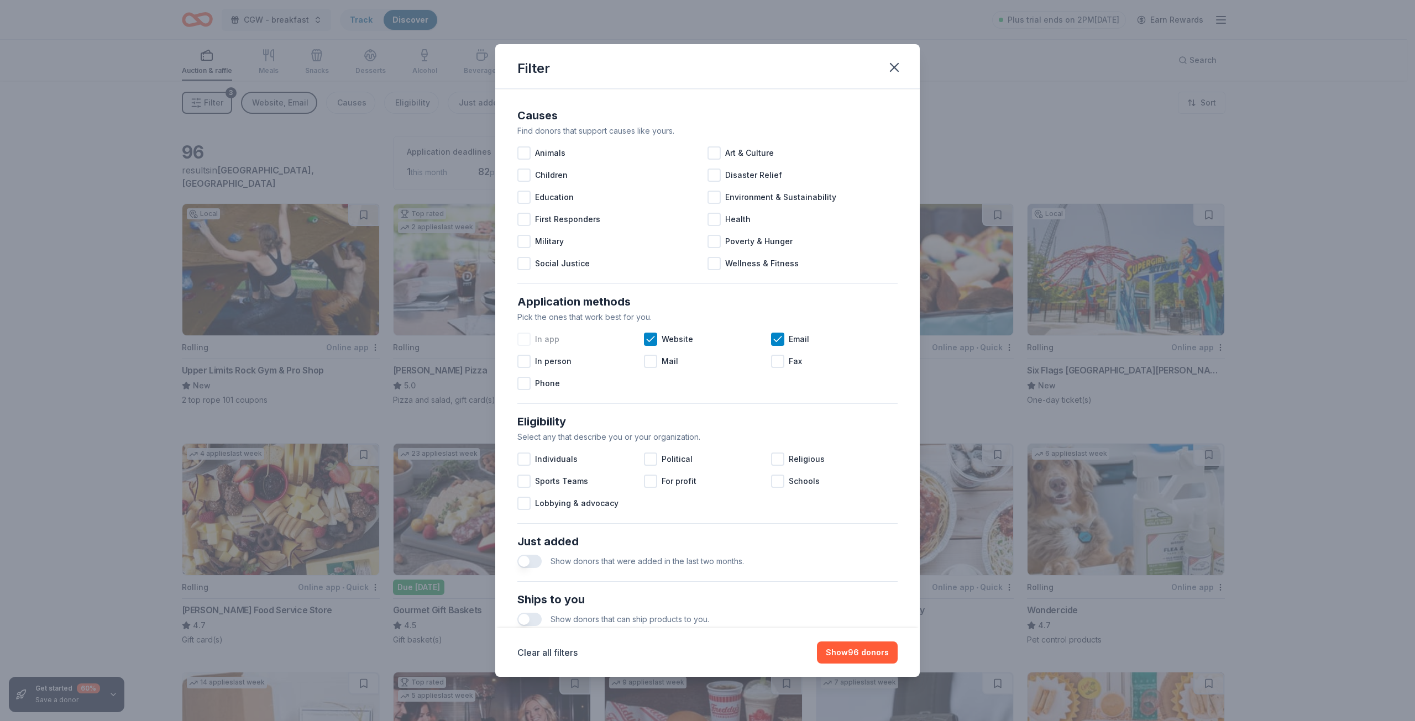
click at [526, 341] on div at bounding box center [523, 339] width 13 height 13
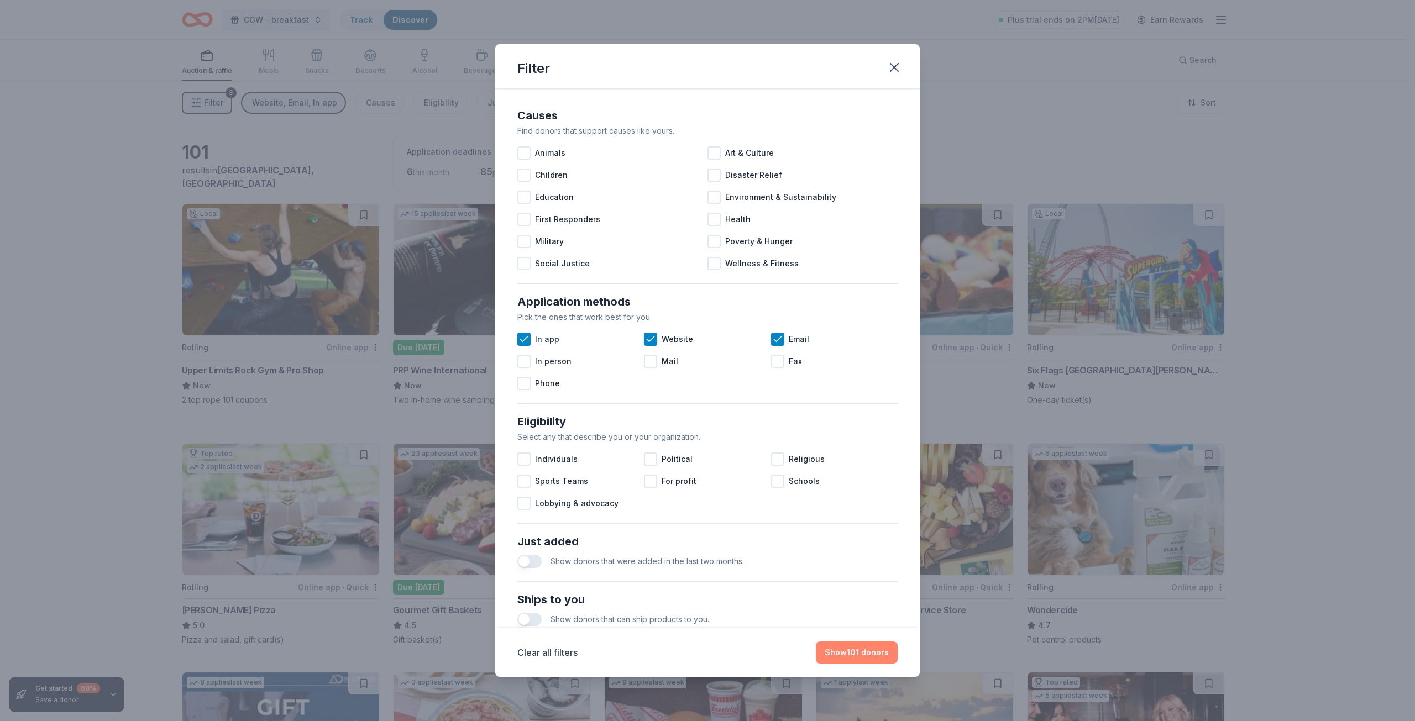
click at [847, 653] on button "Show 101 donors" at bounding box center [857, 653] width 82 height 22
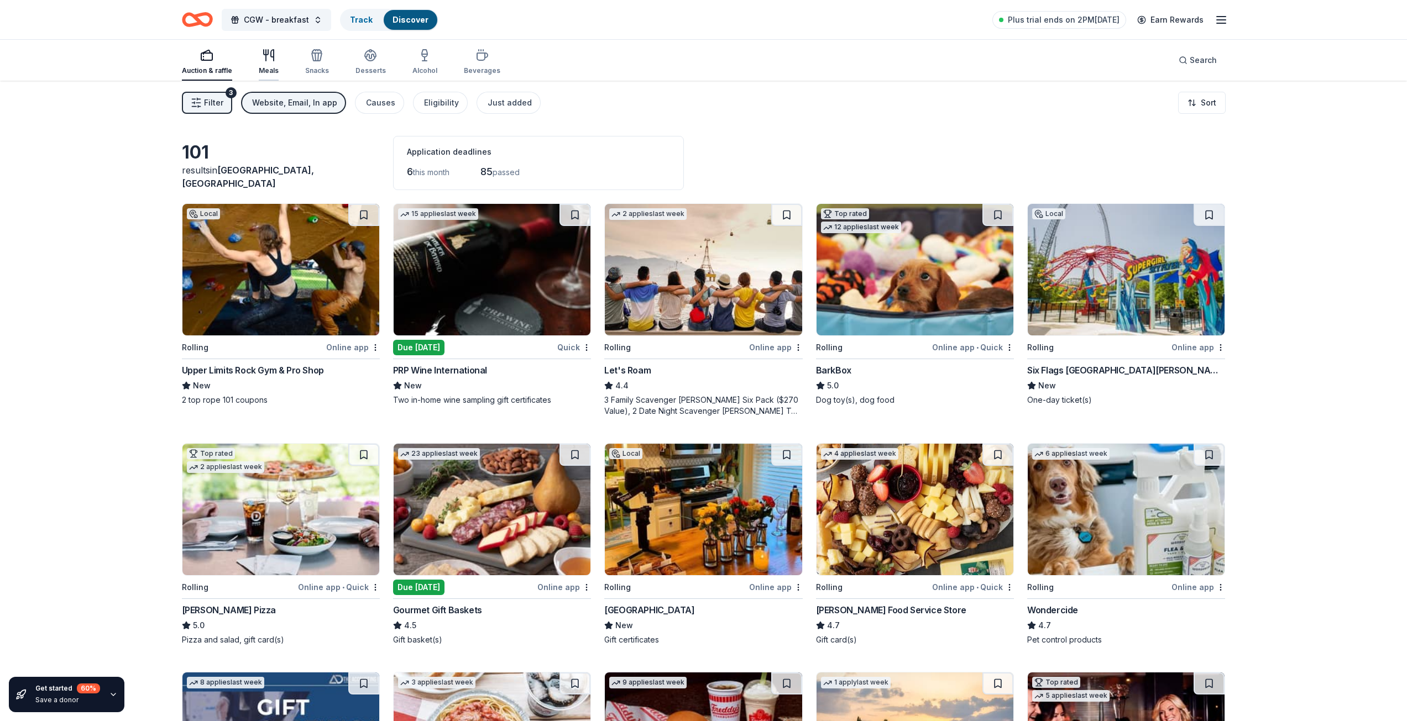
click at [266, 55] on icon "button" at bounding box center [266, 52] width 4 height 5
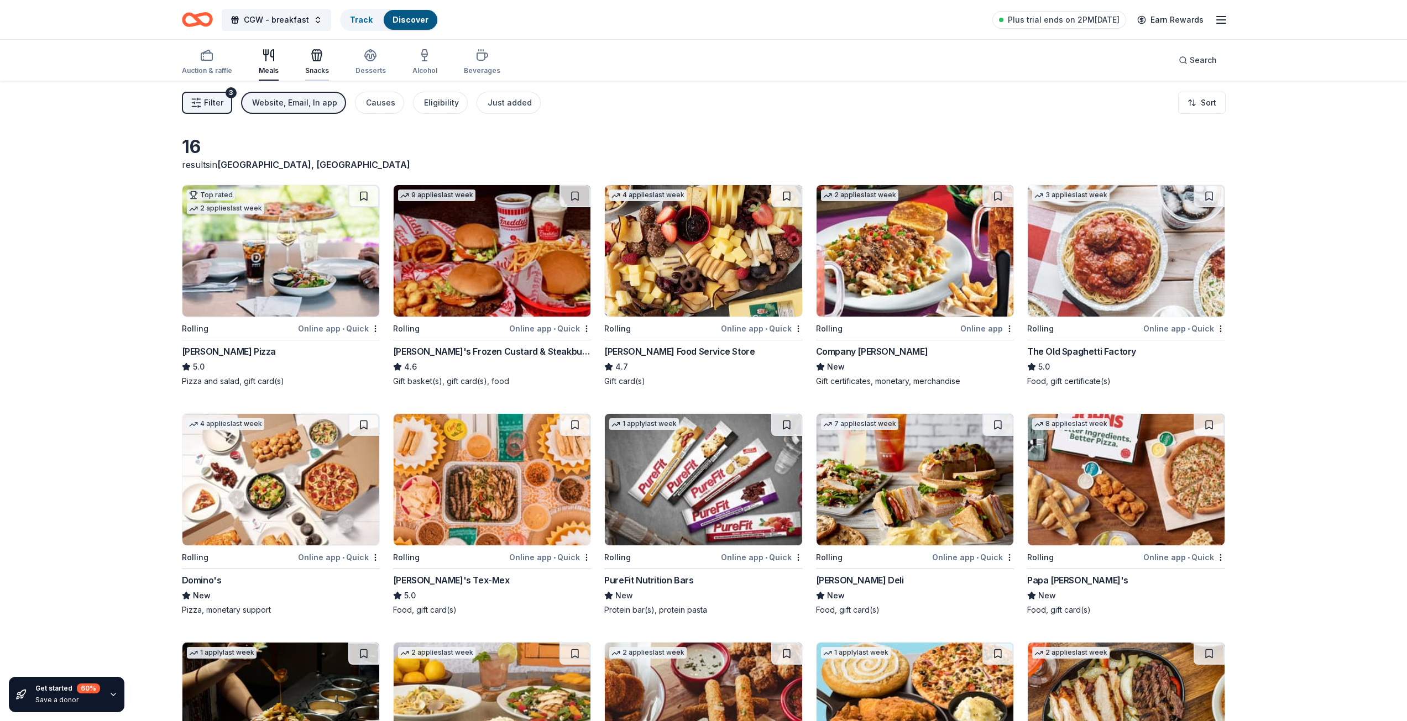
click at [319, 55] on icon "button" at bounding box center [317, 57] width 10 height 8
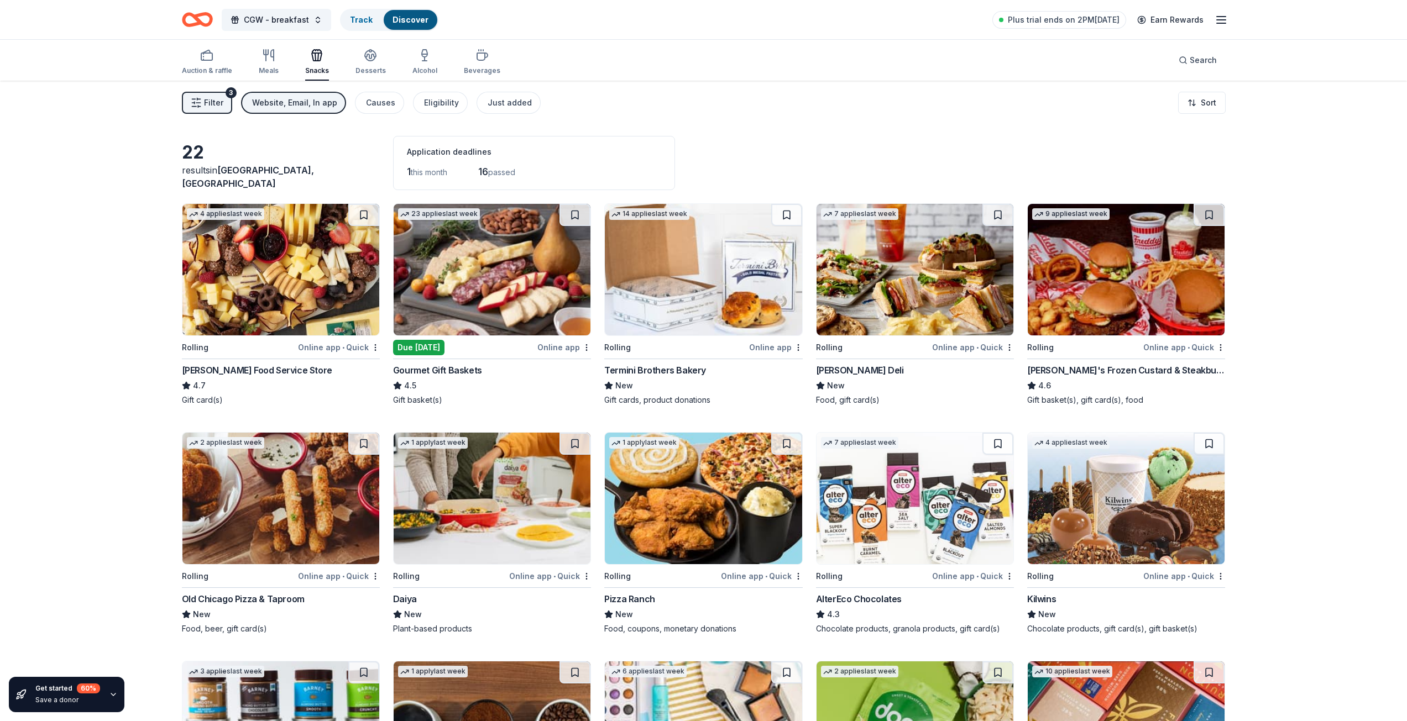
click at [458, 296] on img at bounding box center [492, 270] width 197 height 132
click at [685, 284] on img at bounding box center [703, 270] width 197 height 132
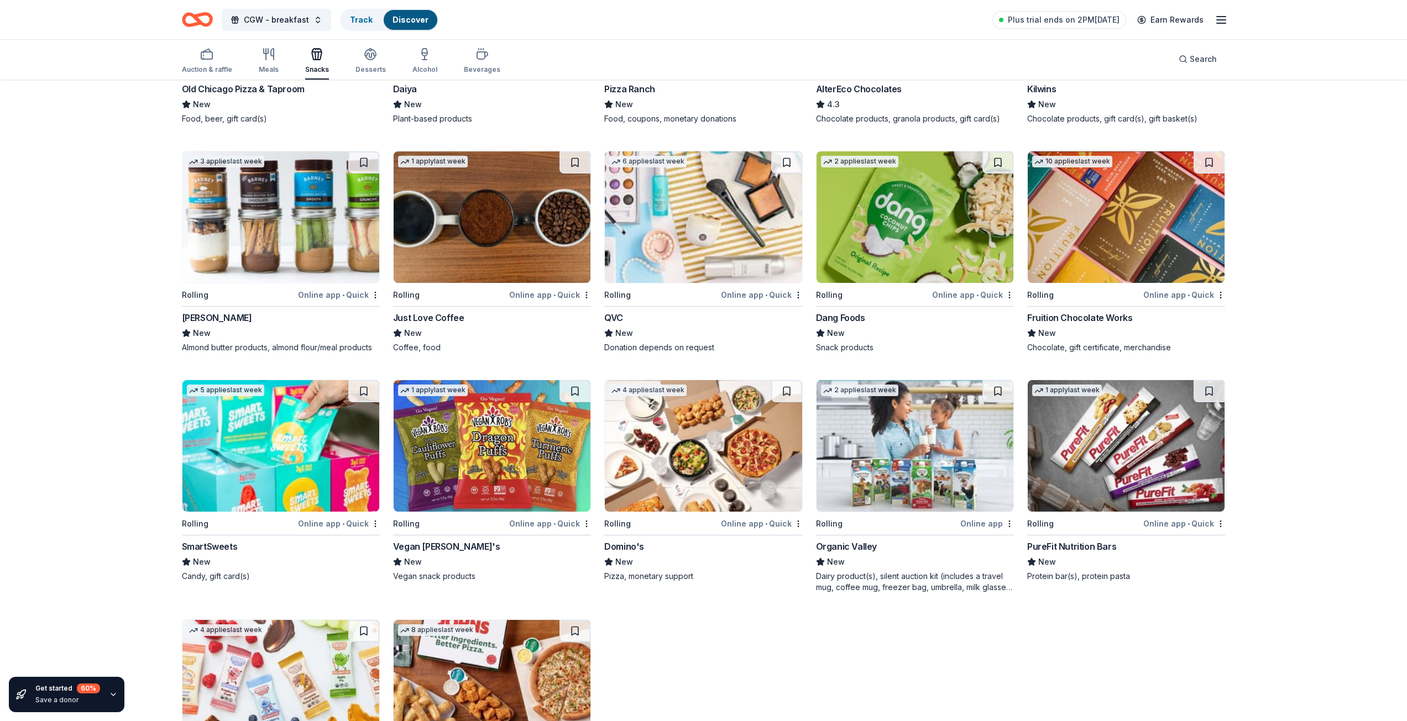
scroll to position [467, 0]
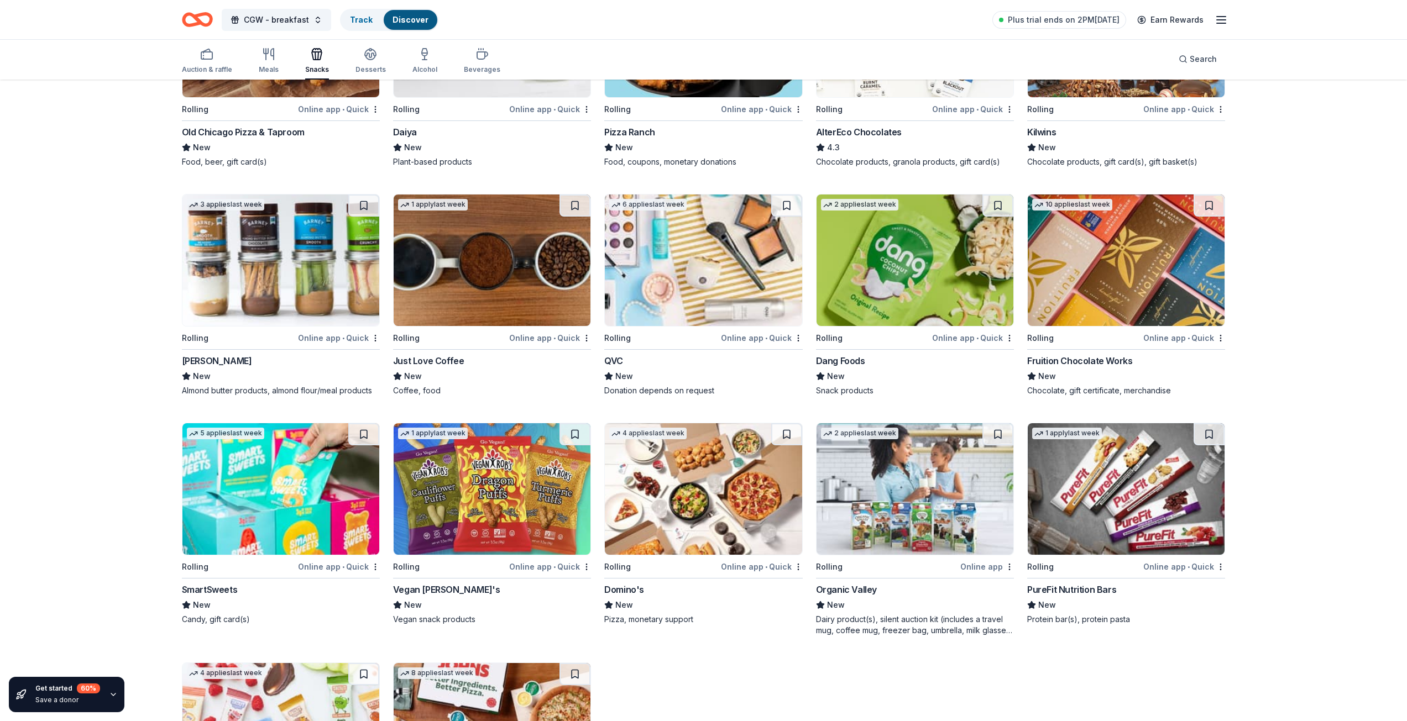
click at [1085, 494] on img at bounding box center [1125, 489] width 197 height 132
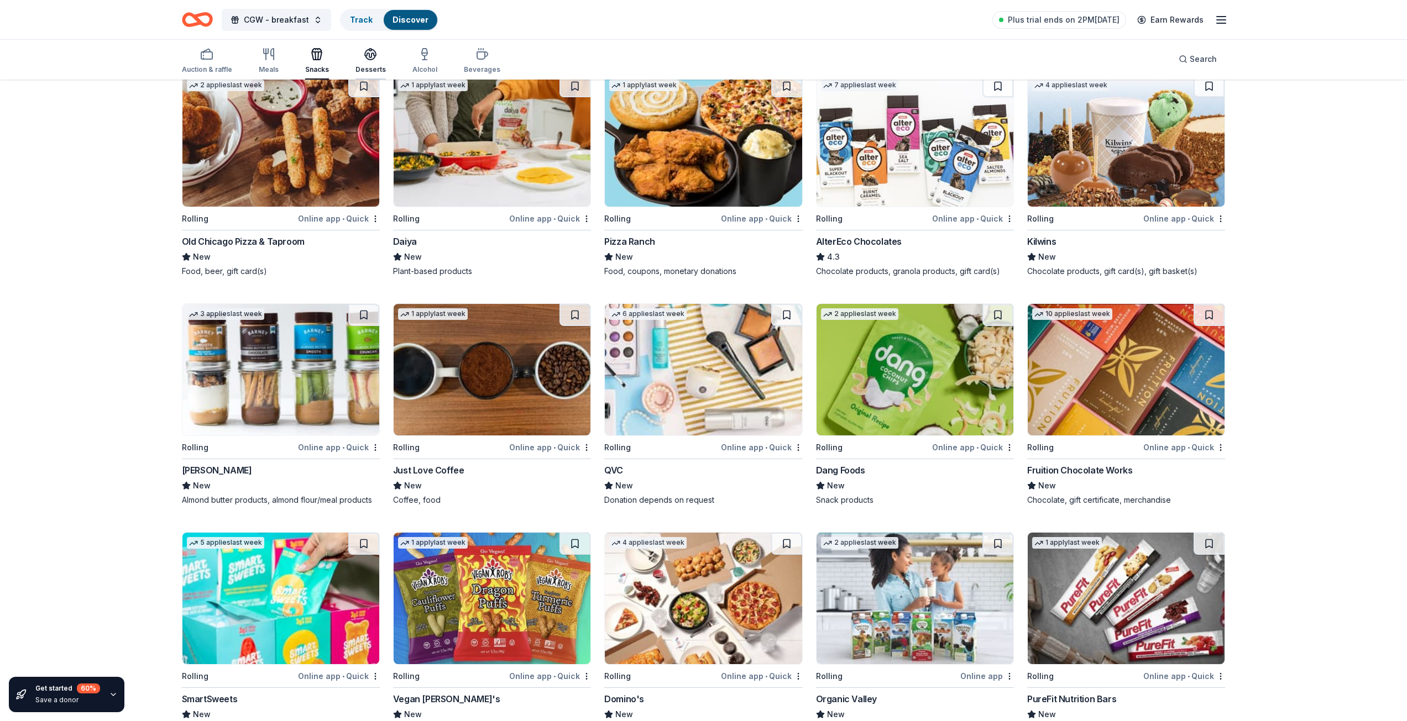
scroll to position [356, 0]
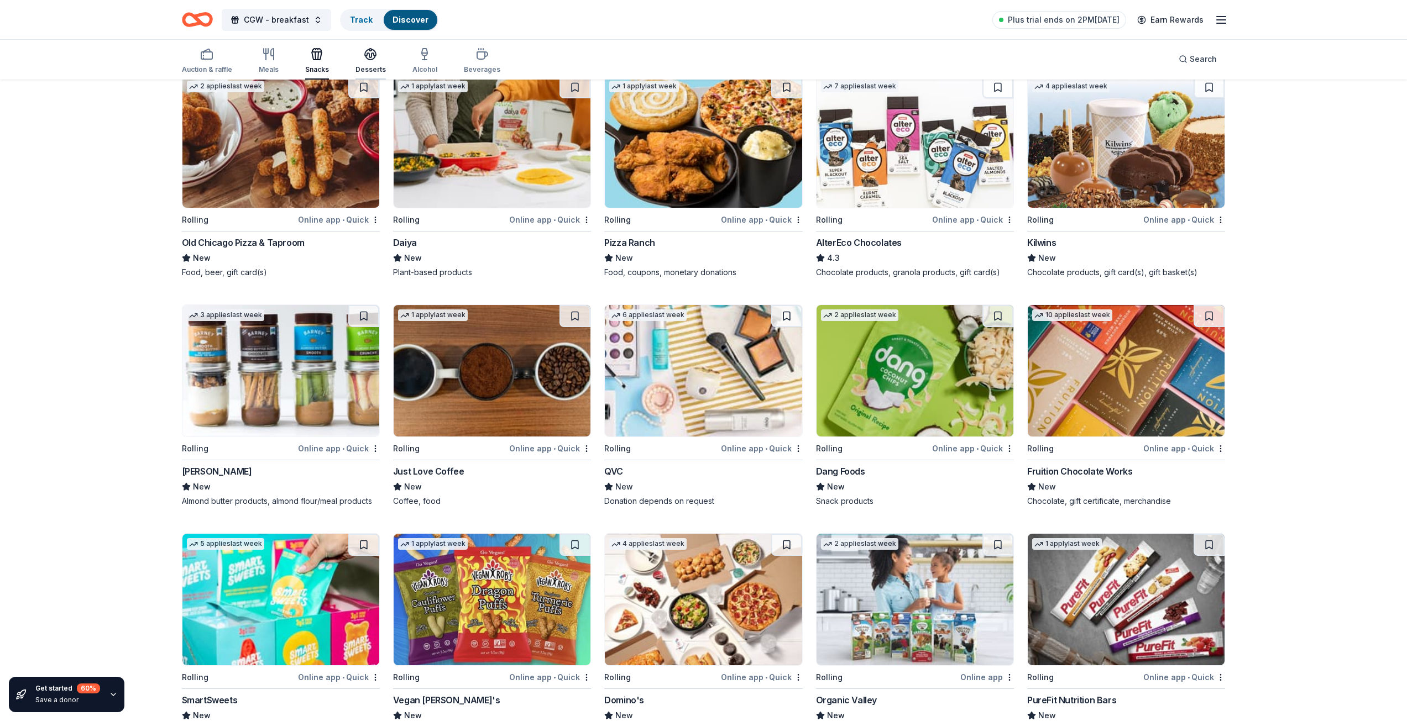
click at [365, 61] on div "Desserts" at bounding box center [370, 61] width 30 height 27
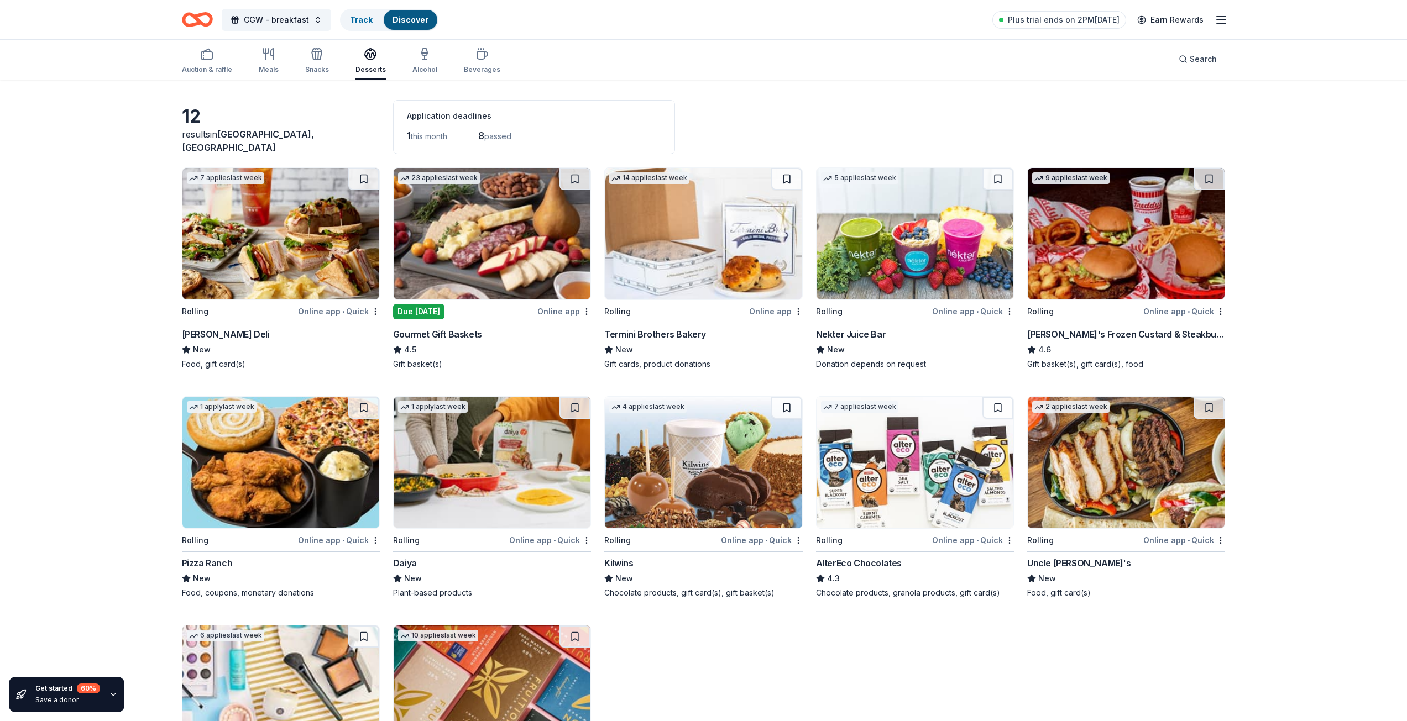
scroll to position [55, 0]
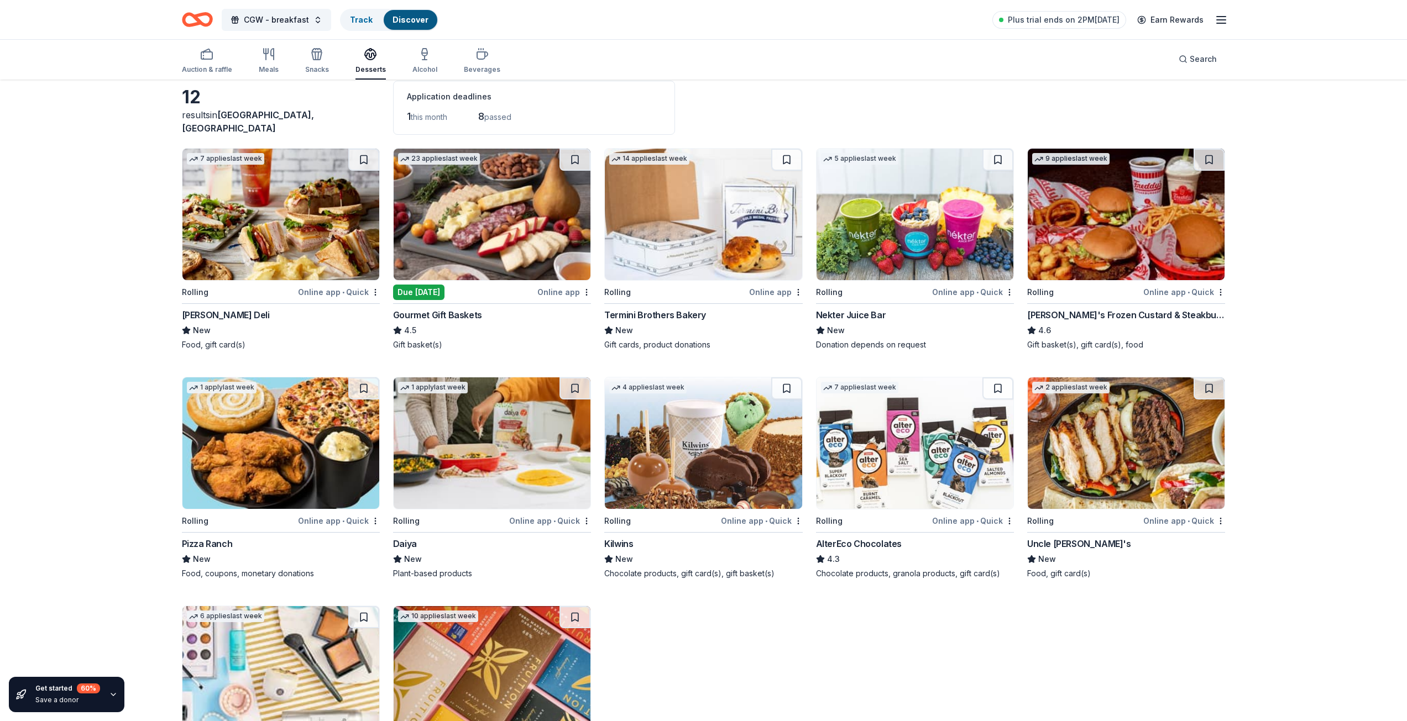
click at [697, 447] on img at bounding box center [703, 443] width 197 height 132
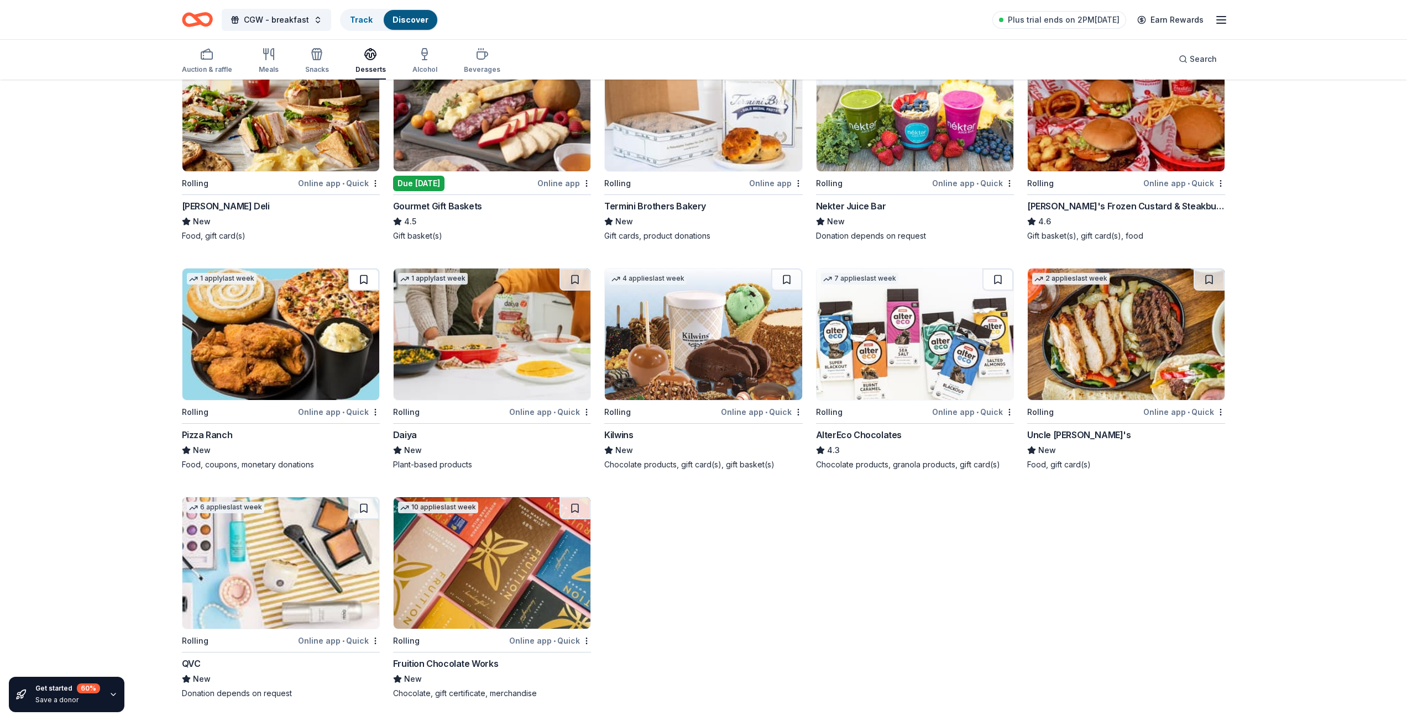
scroll to position [0, 0]
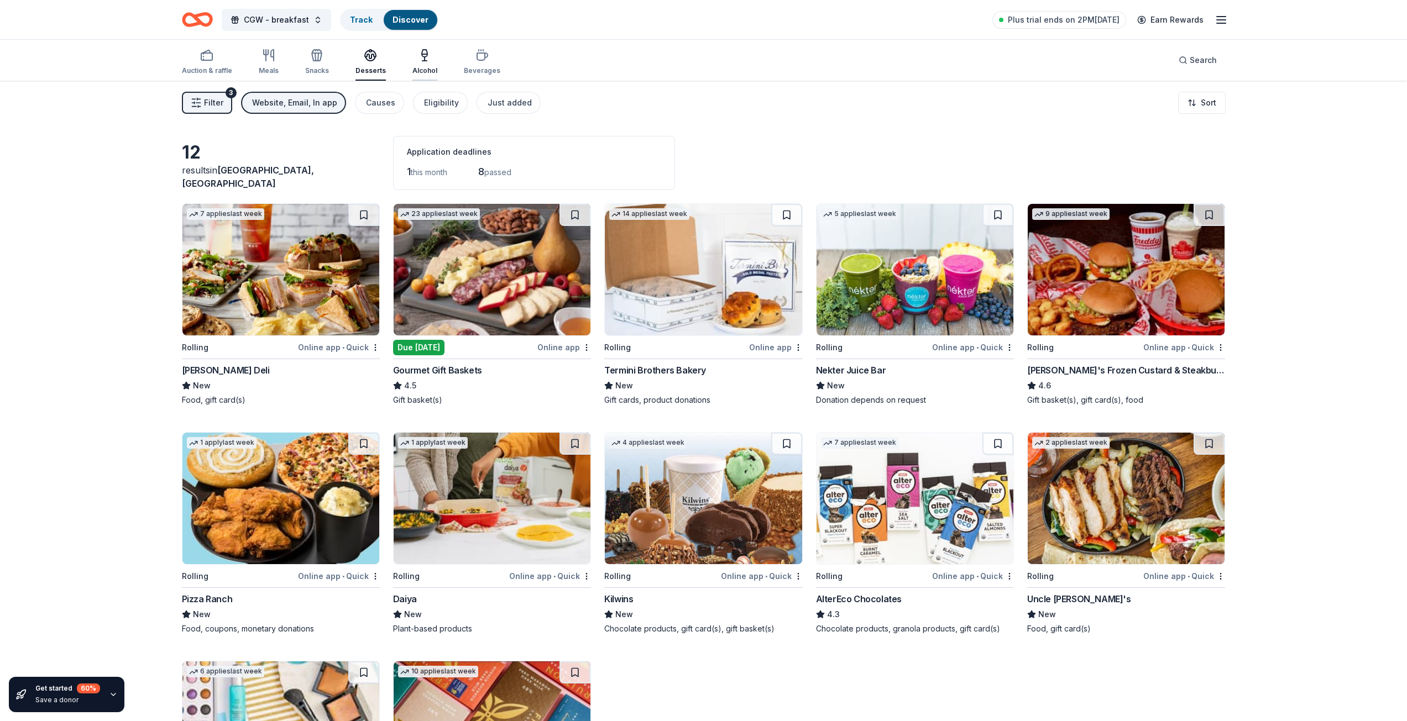
click at [424, 62] on div "Alcohol" at bounding box center [424, 62] width 25 height 27
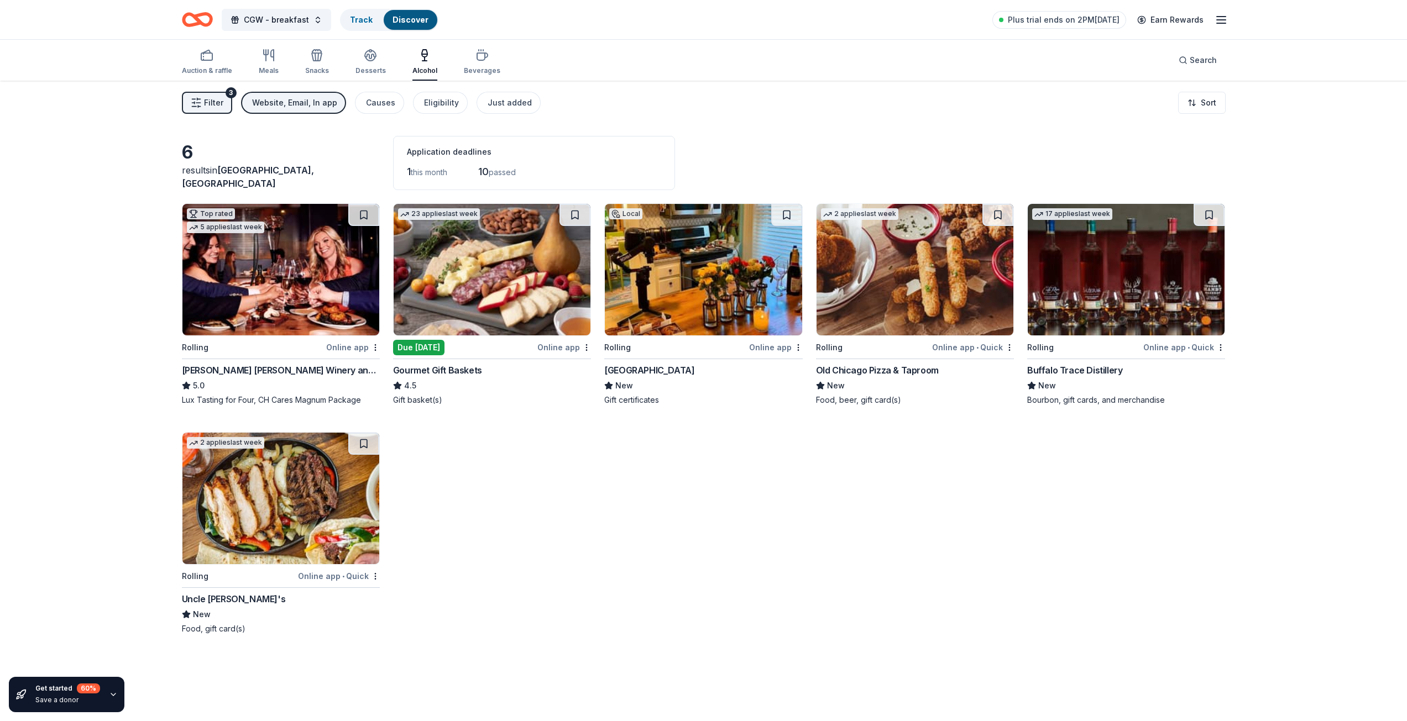
click at [298, 488] on img at bounding box center [280, 499] width 197 height 132
click at [807, 38] on div "CGW - breakfast Track Discover Plus trial ends on 2PM, 8/18 Earn Rewards" at bounding box center [704, 19] width 1132 height 39
click at [260, 64] on div "Meals" at bounding box center [269, 62] width 20 height 27
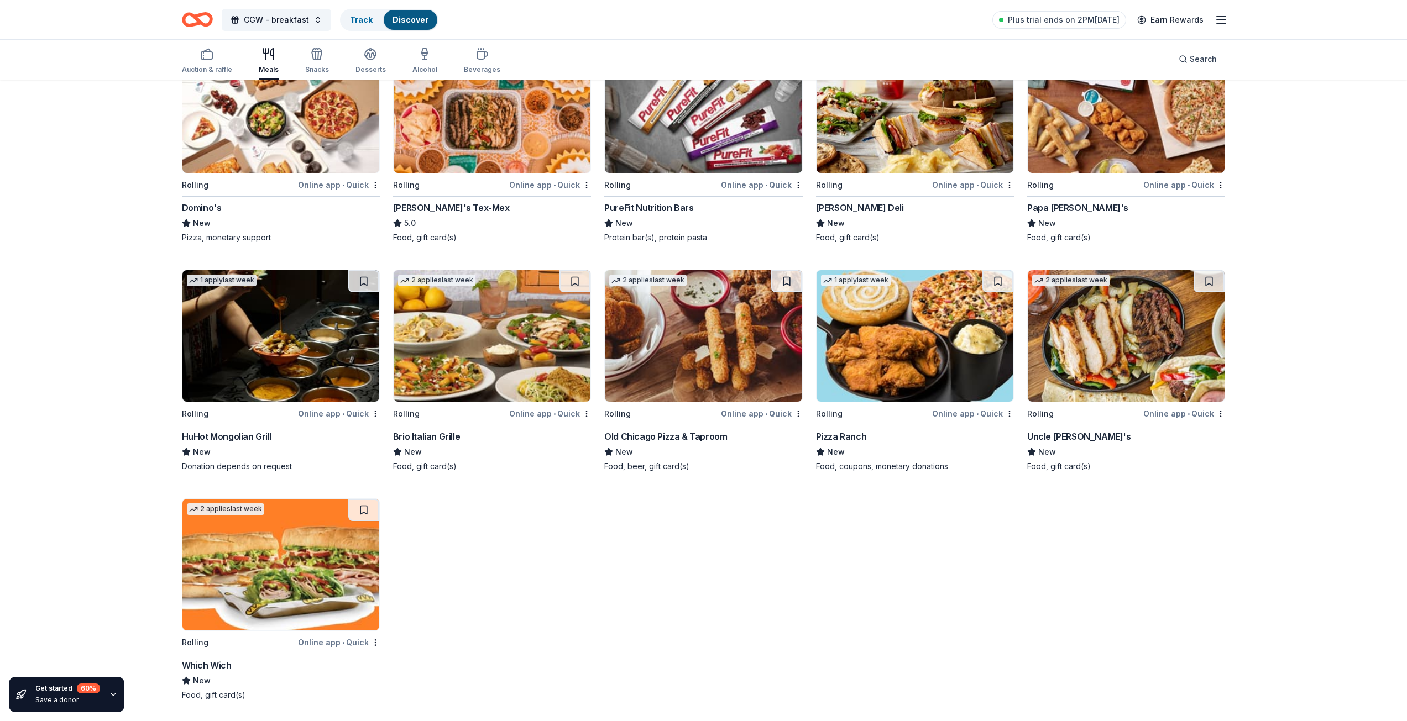
scroll to position [374, 0]
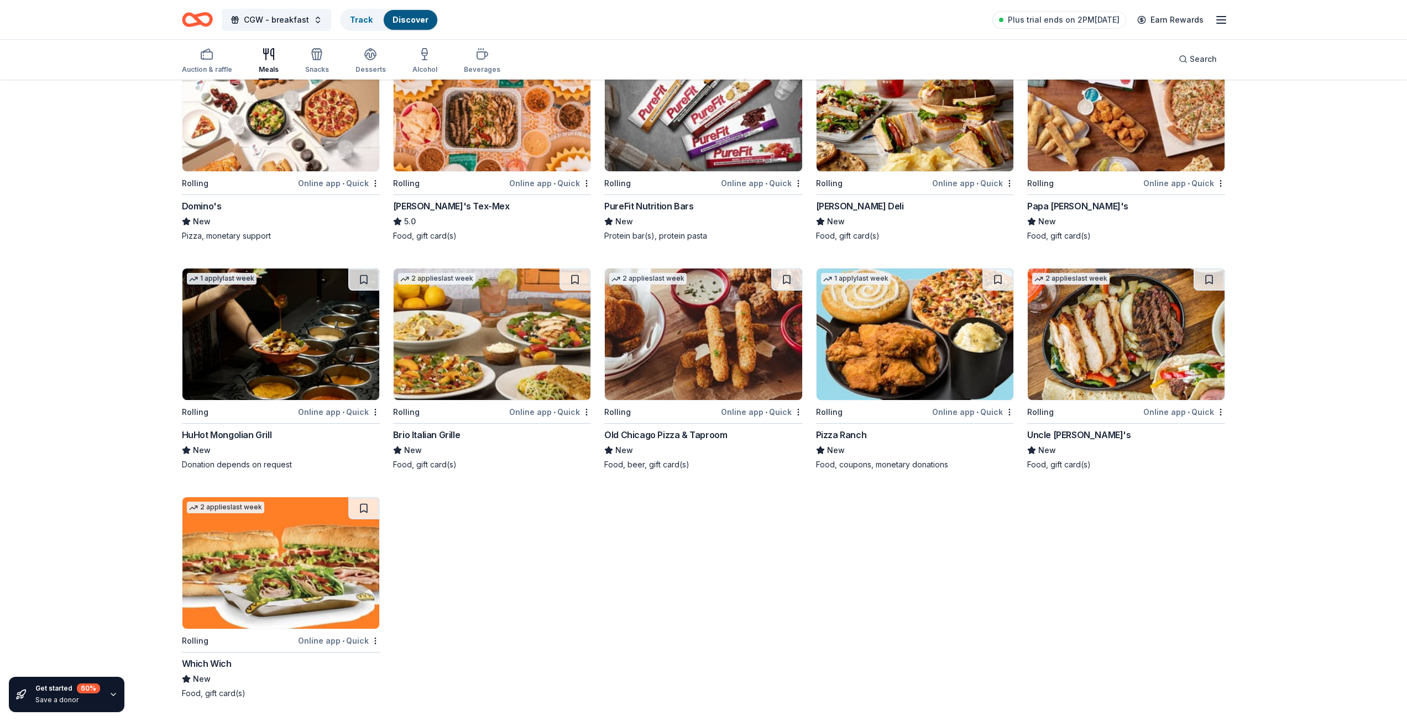
click at [108, 123] on div "Get started 60 % Save a donor 16 results in Kirkwood, MO Top rated 2 applies la…" at bounding box center [703, 214] width 1407 height 1015
click at [301, 61] on div "Auction & raffle Meals Snacks Desserts Alcohol Beverages" at bounding box center [341, 61] width 318 height 36
click at [385, 59] on div "Auction & raffle Meals Snacks Desserts Alcohol Beverages" at bounding box center [341, 61] width 318 height 36
click at [375, 64] on div "Desserts" at bounding box center [370, 61] width 30 height 27
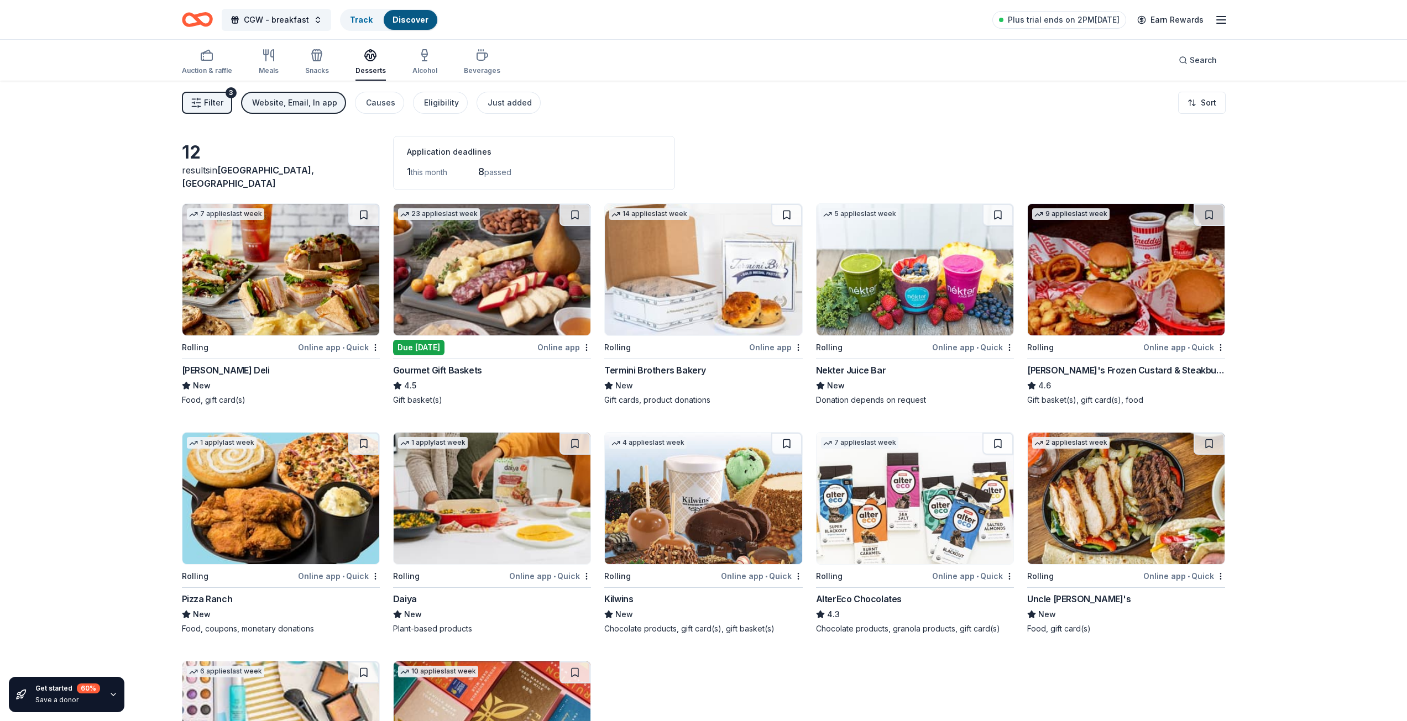
click at [1014, 127] on div "12 results in Kirkwood, MO Application deadlines 1 this month 8 passed 7 applie…" at bounding box center [704, 483] width 1132 height 805
click at [1095, 9] on div "Plus trial ends on 2PM, 8/18 Earn Rewards" at bounding box center [1109, 20] width 235 height 26
click at [1060, 19] on span "Plus trial ends on 2PM, 8/18" at bounding box center [1064, 19] width 112 height 13
click at [1093, 22] on span "Plus trial ends on 2PM, 8/18" at bounding box center [1064, 19] width 112 height 13
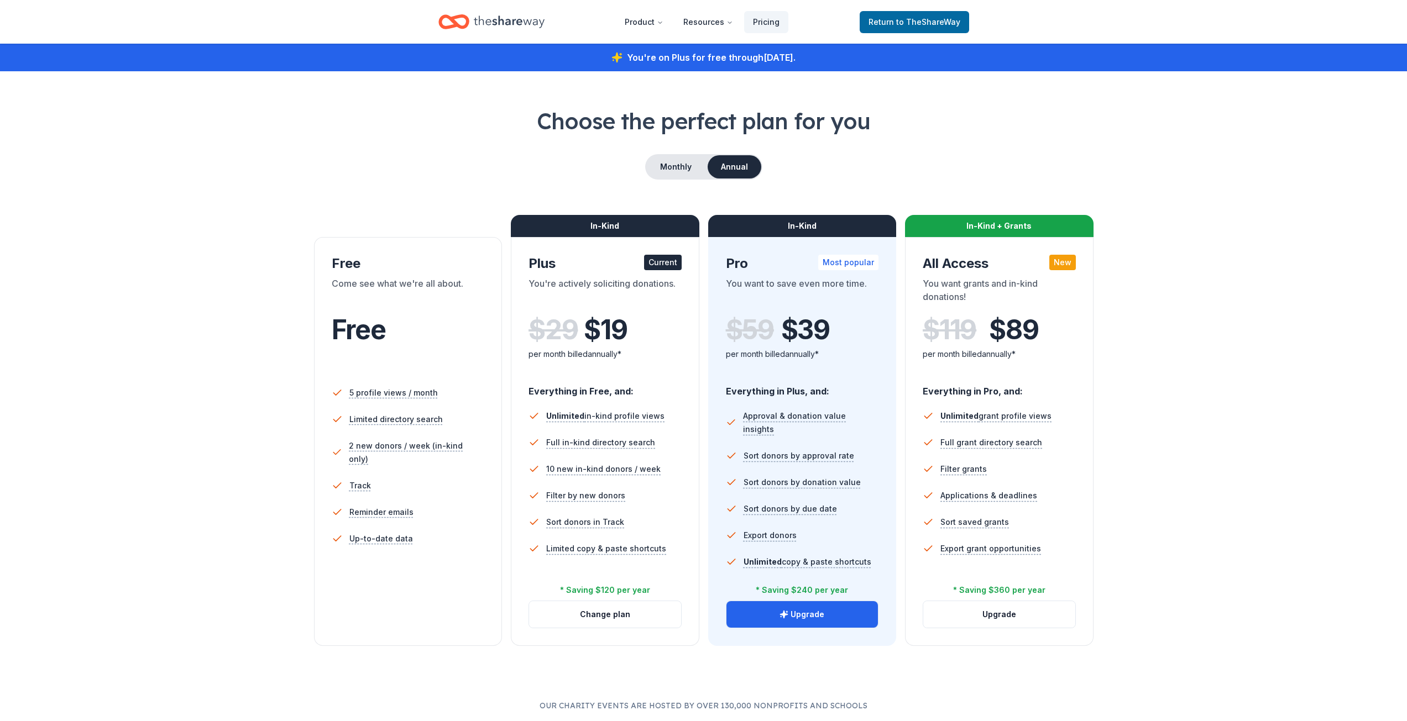
scroll to position [55, 0]
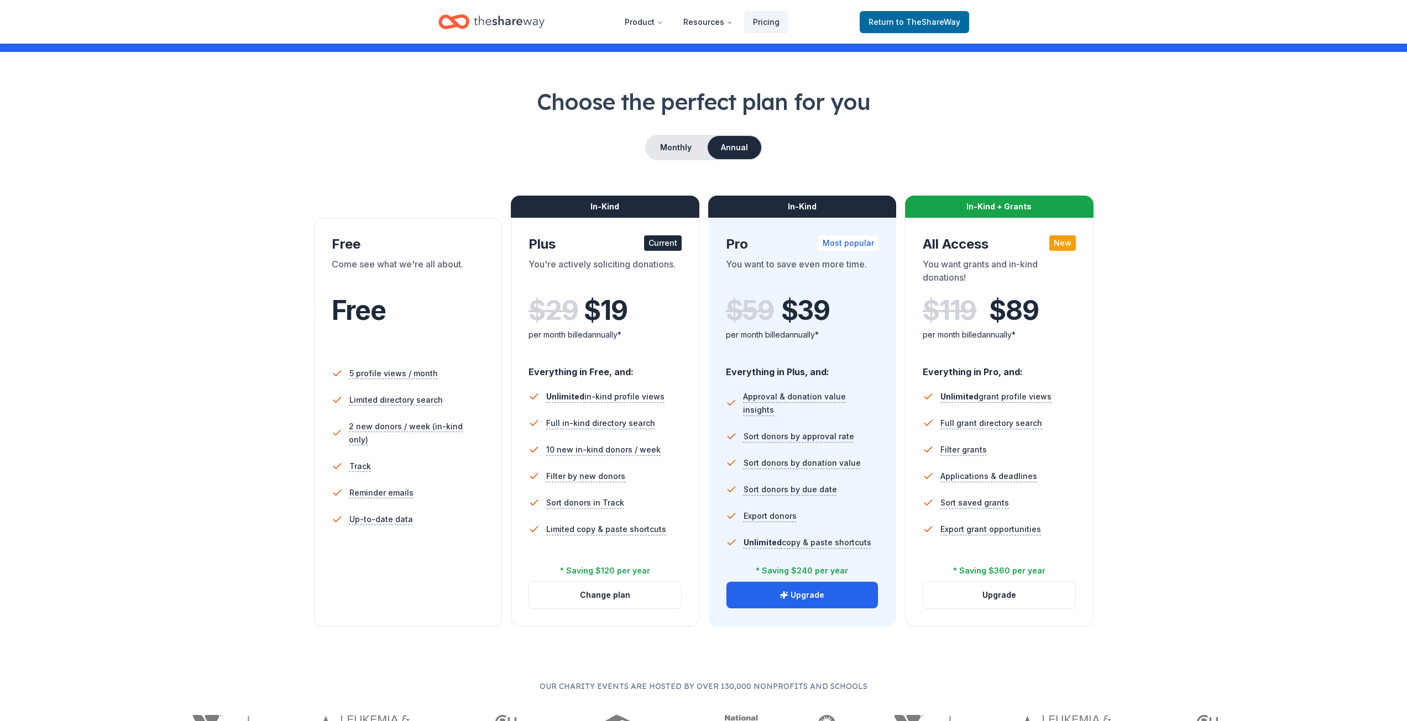
scroll to position [0, 0]
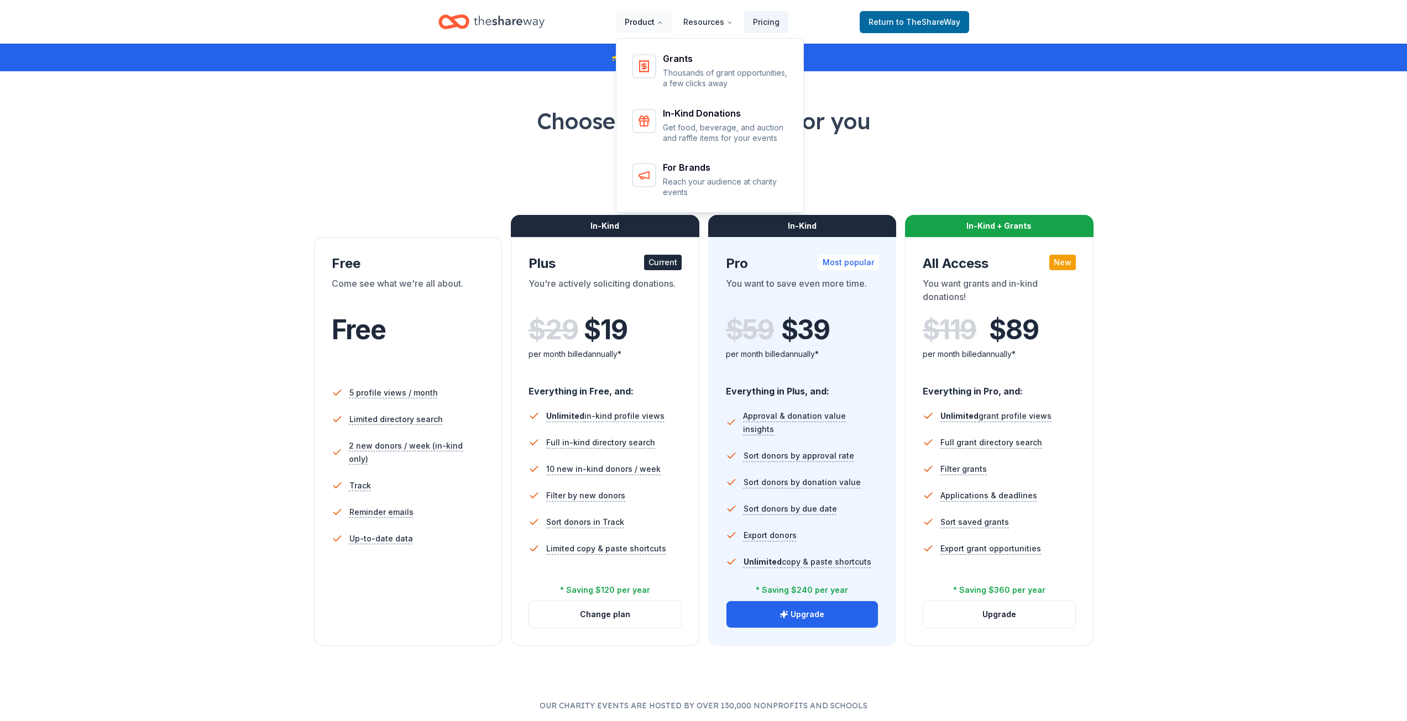
click at [648, 26] on button "Product" at bounding box center [644, 22] width 56 height 22
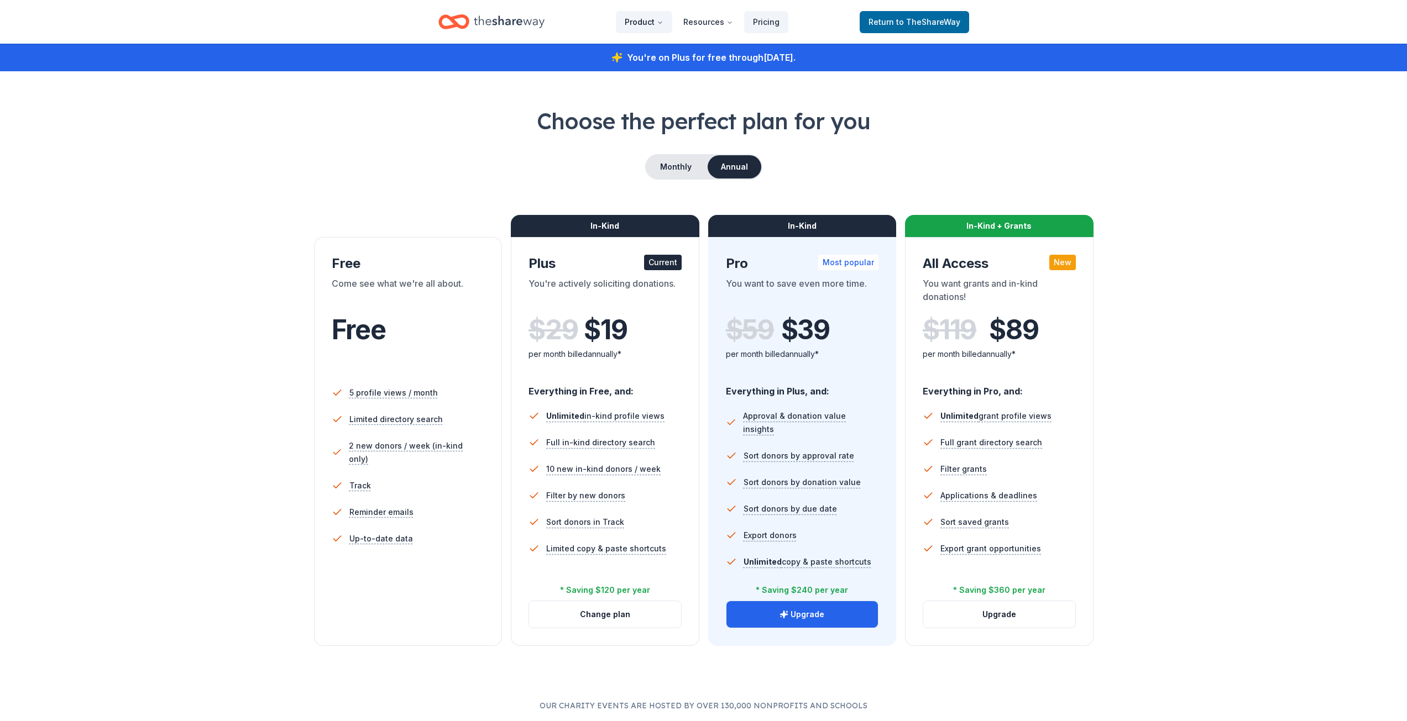
click at [657, 20] on button "Product" at bounding box center [644, 22] width 56 height 22
click at [648, 15] on button "Product" at bounding box center [644, 22] width 56 height 22
click at [647, 16] on button "Product" at bounding box center [644, 22] width 56 height 22
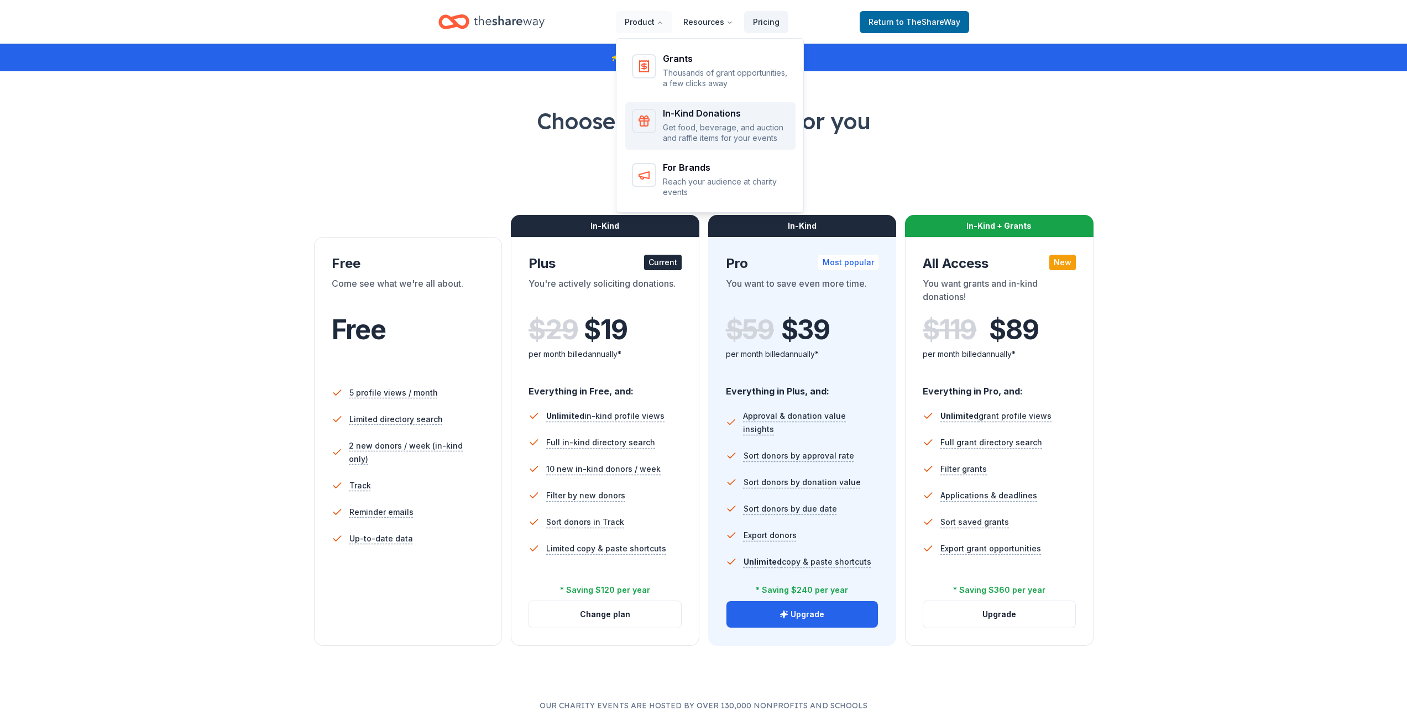
click at [680, 128] on p "Get food, beverage, and auction and raffle items for your events" at bounding box center [726, 133] width 126 height 22
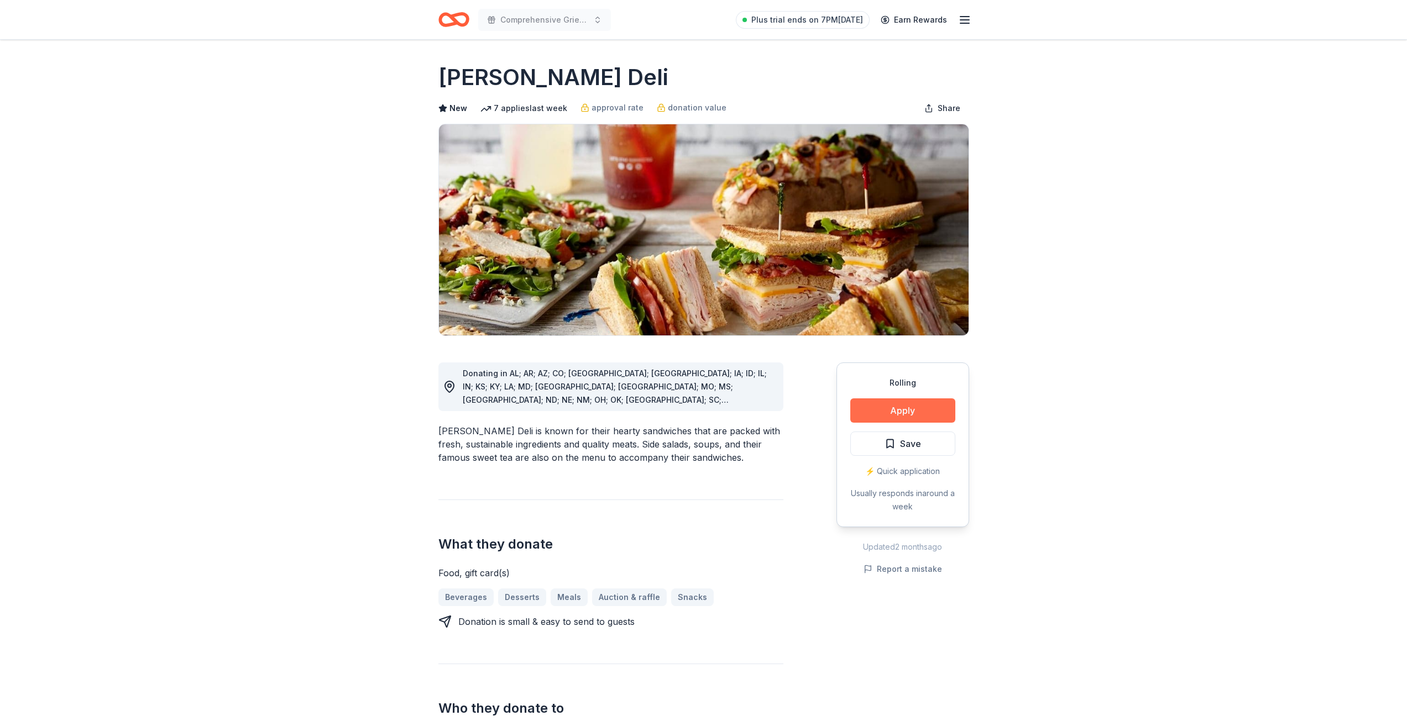
click at [891, 407] on button "Apply" at bounding box center [902, 410] width 105 height 24
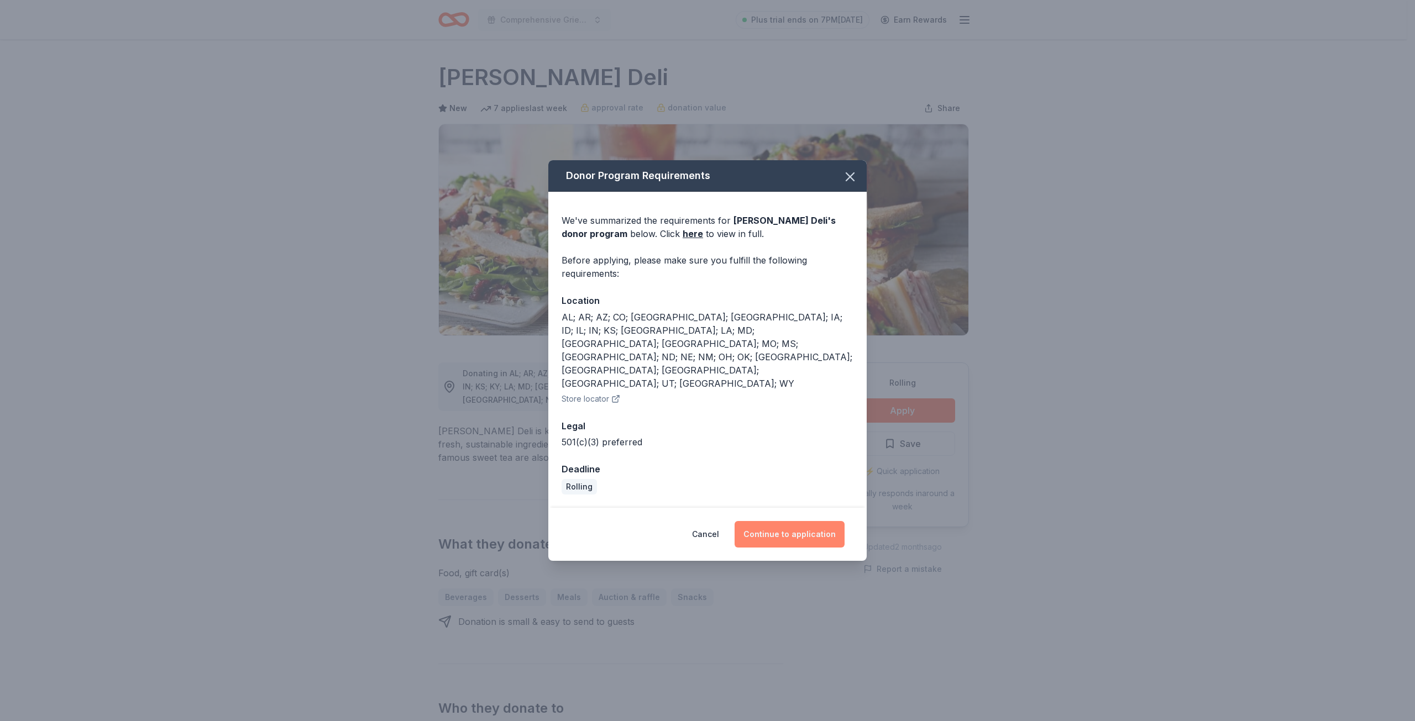
click at [789, 521] on button "Continue to application" at bounding box center [790, 534] width 110 height 27
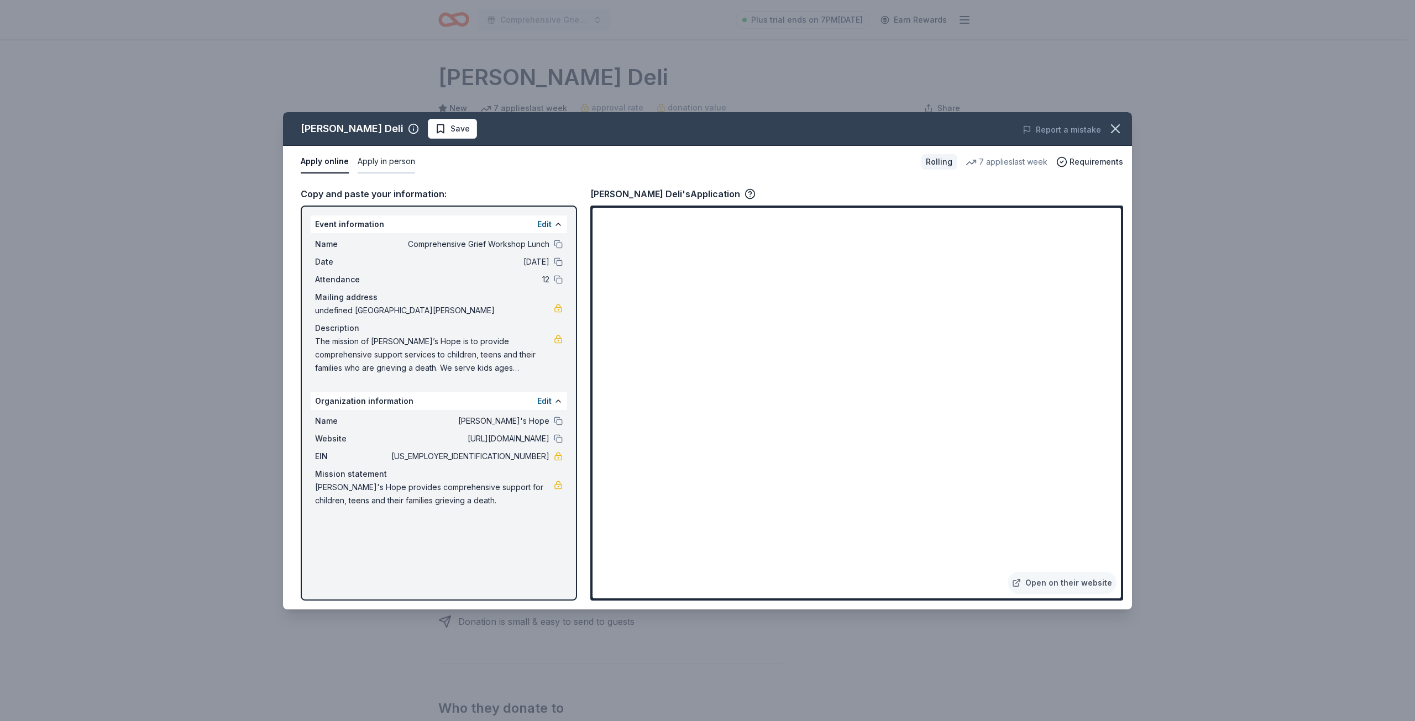
click at [383, 160] on button "Apply in person" at bounding box center [386, 161] width 57 height 23
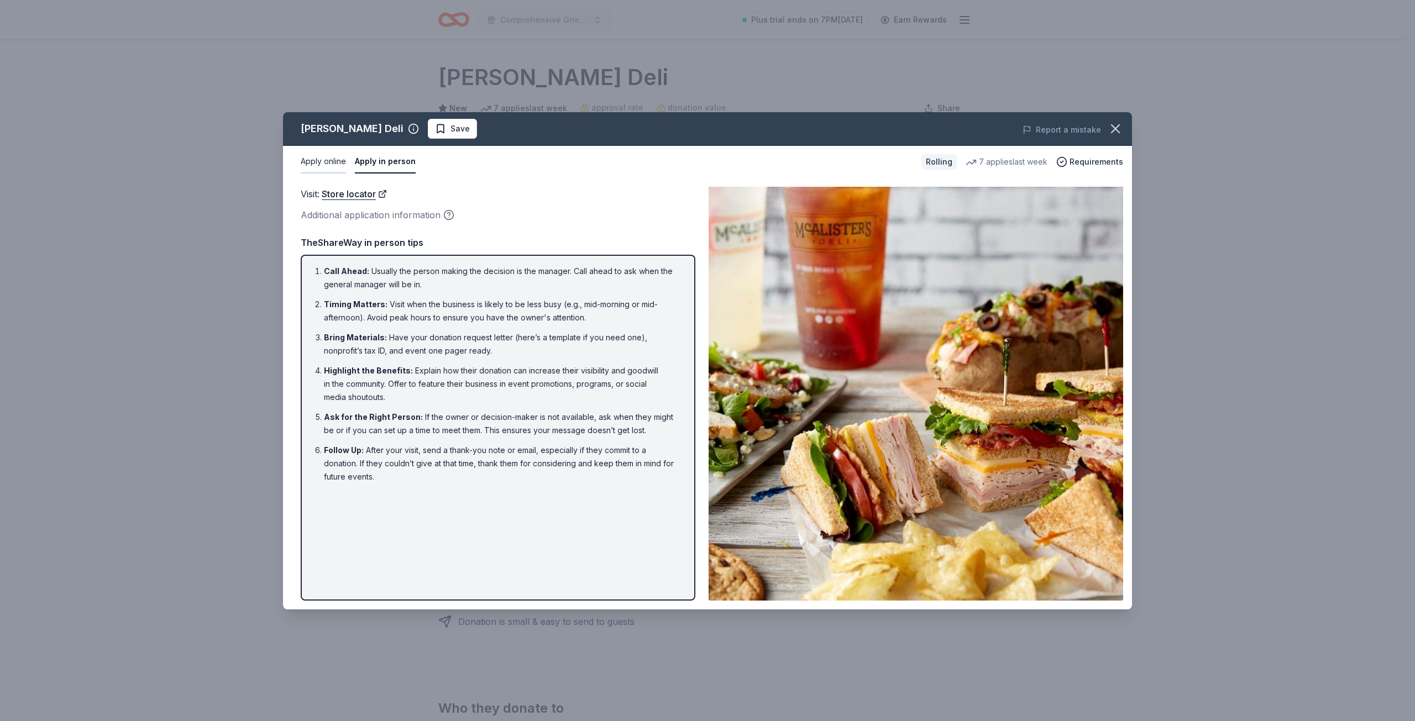
click at [319, 160] on button "Apply online" at bounding box center [323, 161] width 45 height 23
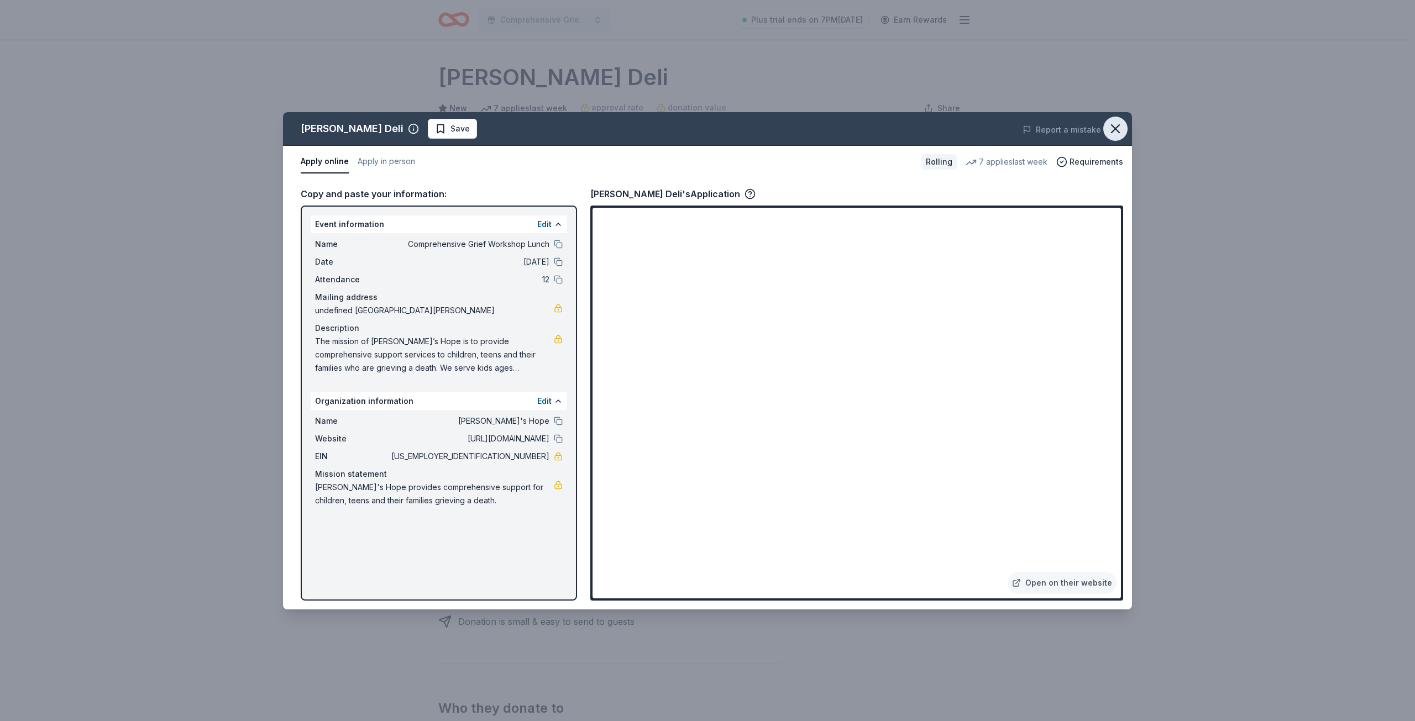
click at [1113, 124] on icon "button" at bounding box center [1115, 128] width 15 height 15
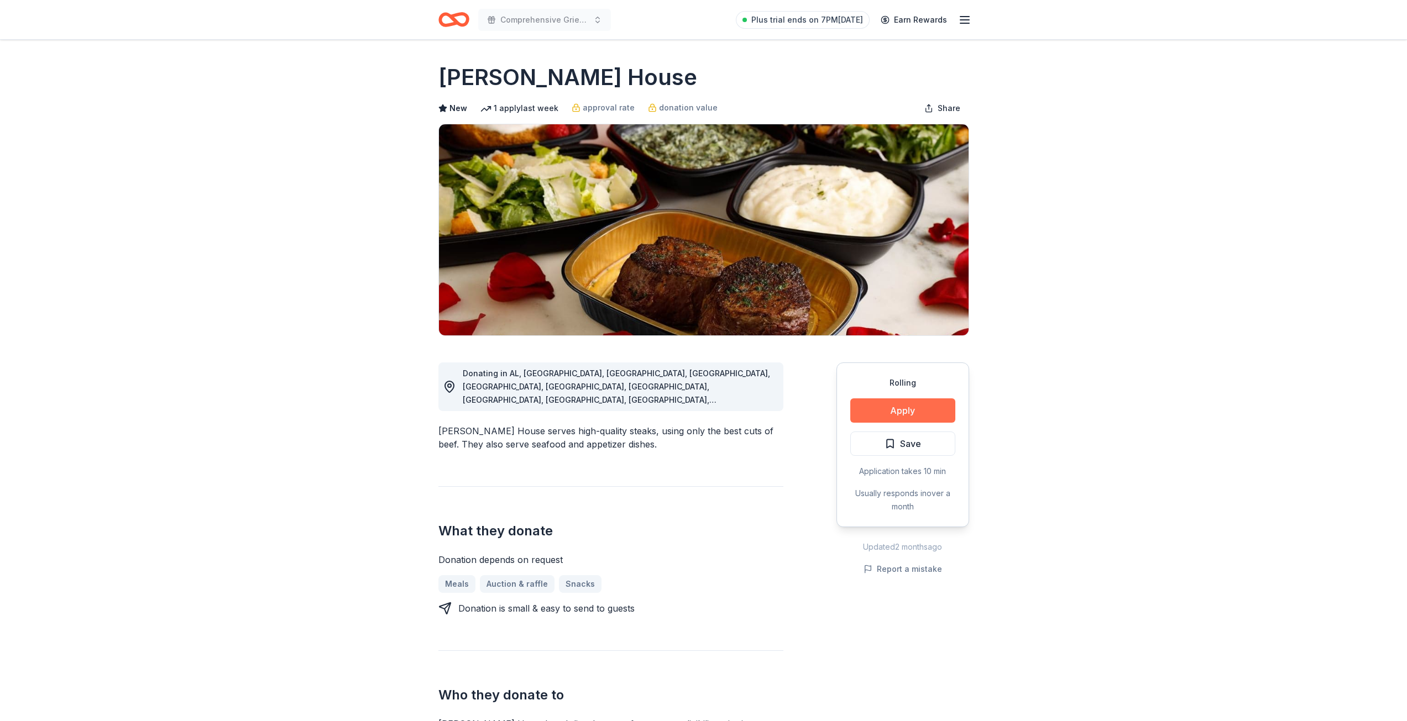
click at [901, 412] on button "Apply" at bounding box center [902, 410] width 105 height 24
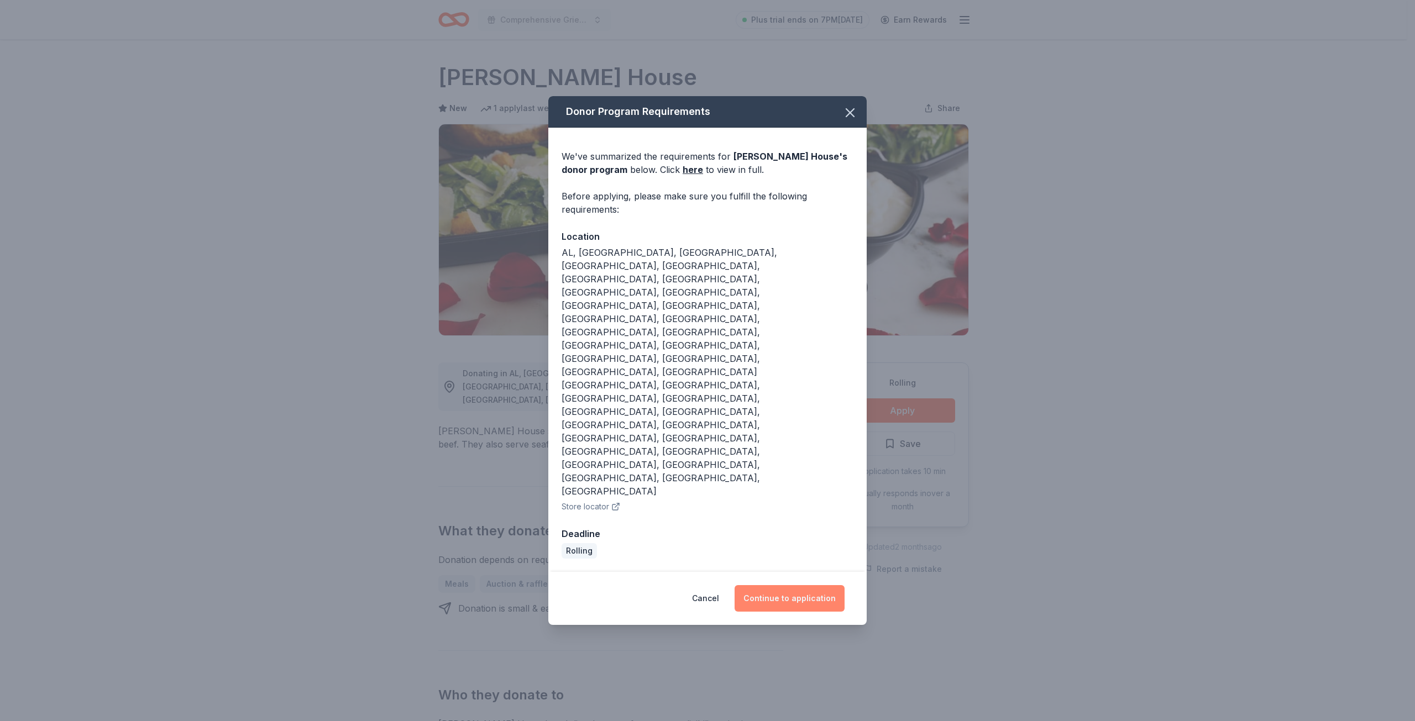
click at [785, 585] on button "Continue to application" at bounding box center [790, 598] width 110 height 27
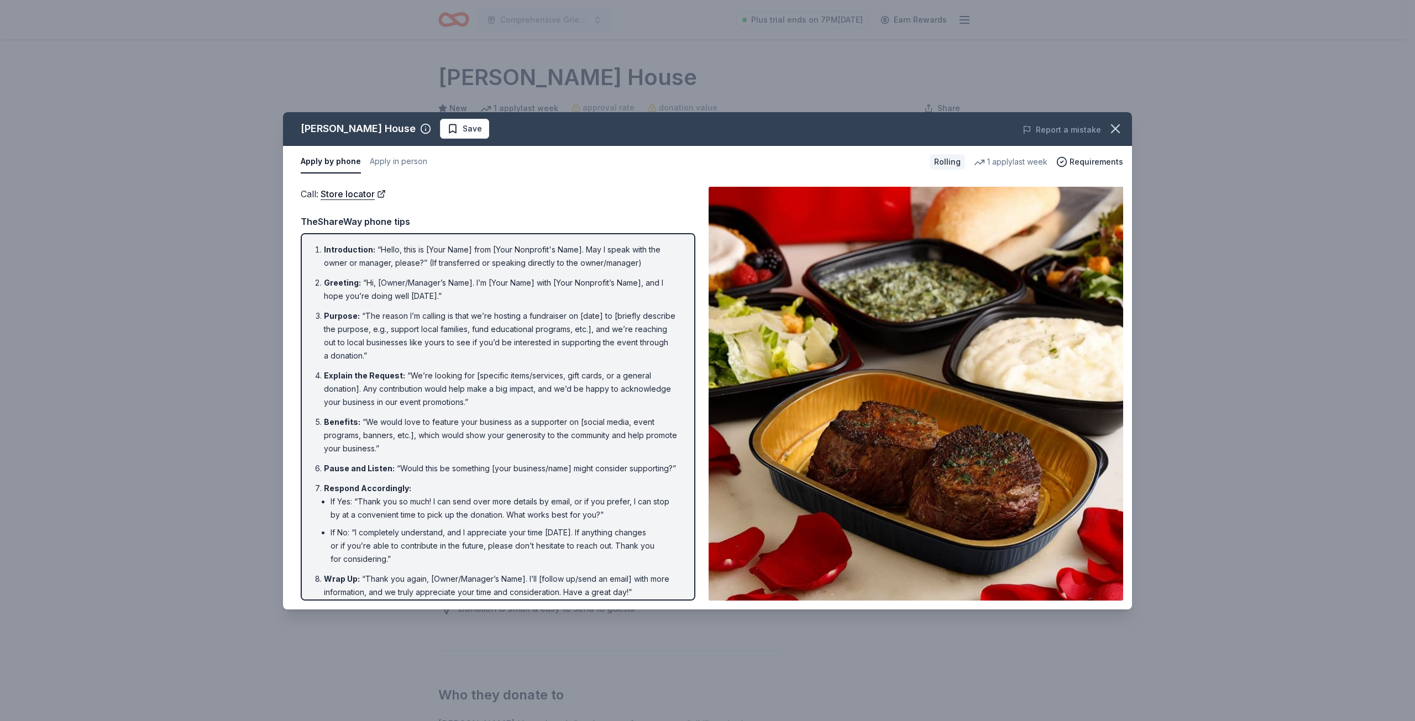
click at [420, 350] on li "Purpose : “The reason I’m calling is that we’re hosting a fundraiser on [date] …" at bounding box center [501, 336] width 355 height 53
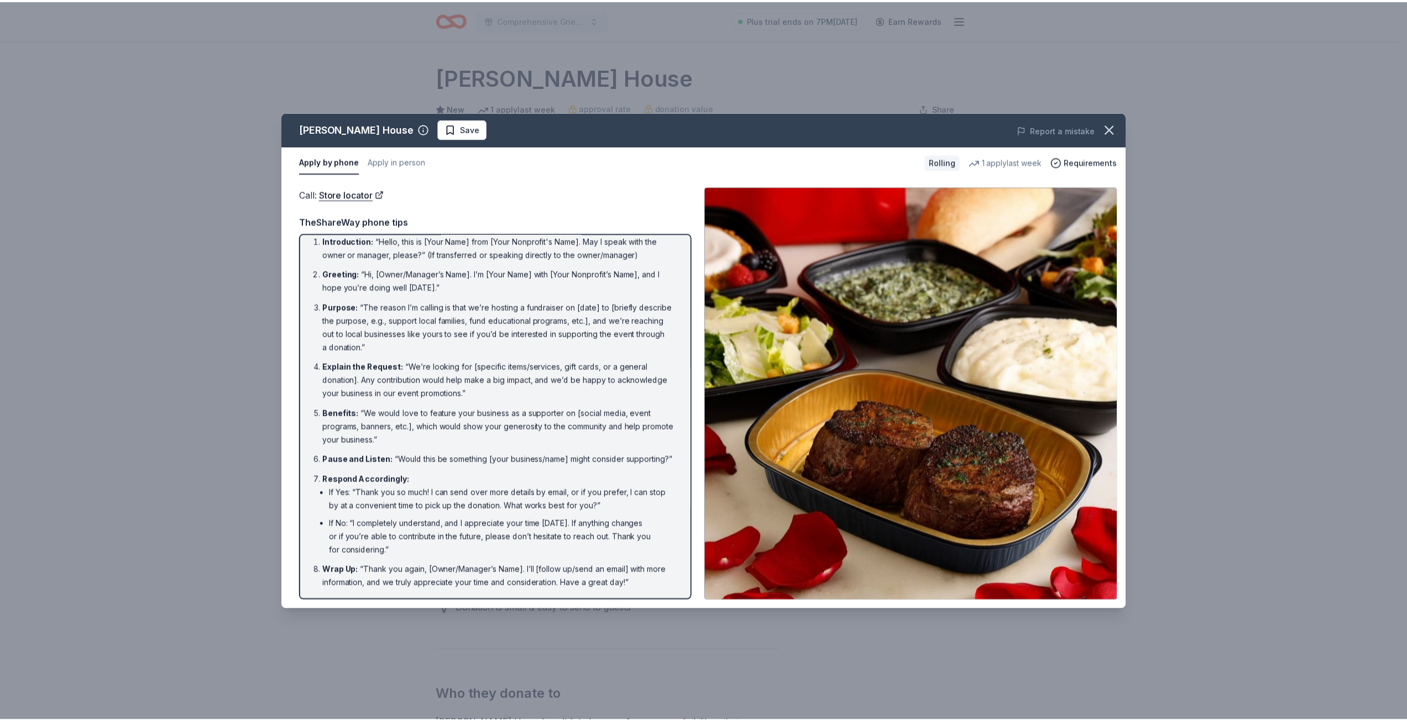
scroll to position [22, 0]
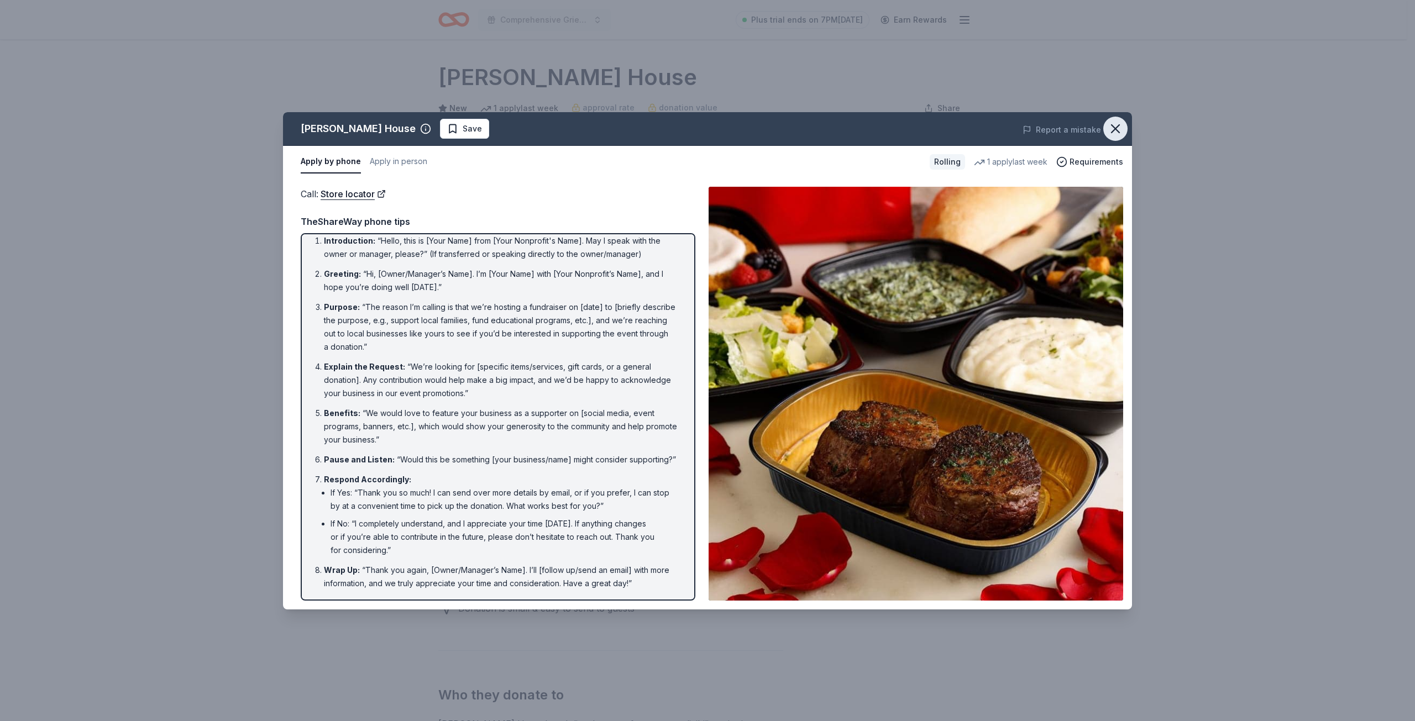
click at [1113, 131] on icon "button" at bounding box center [1115, 129] width 8 height 8
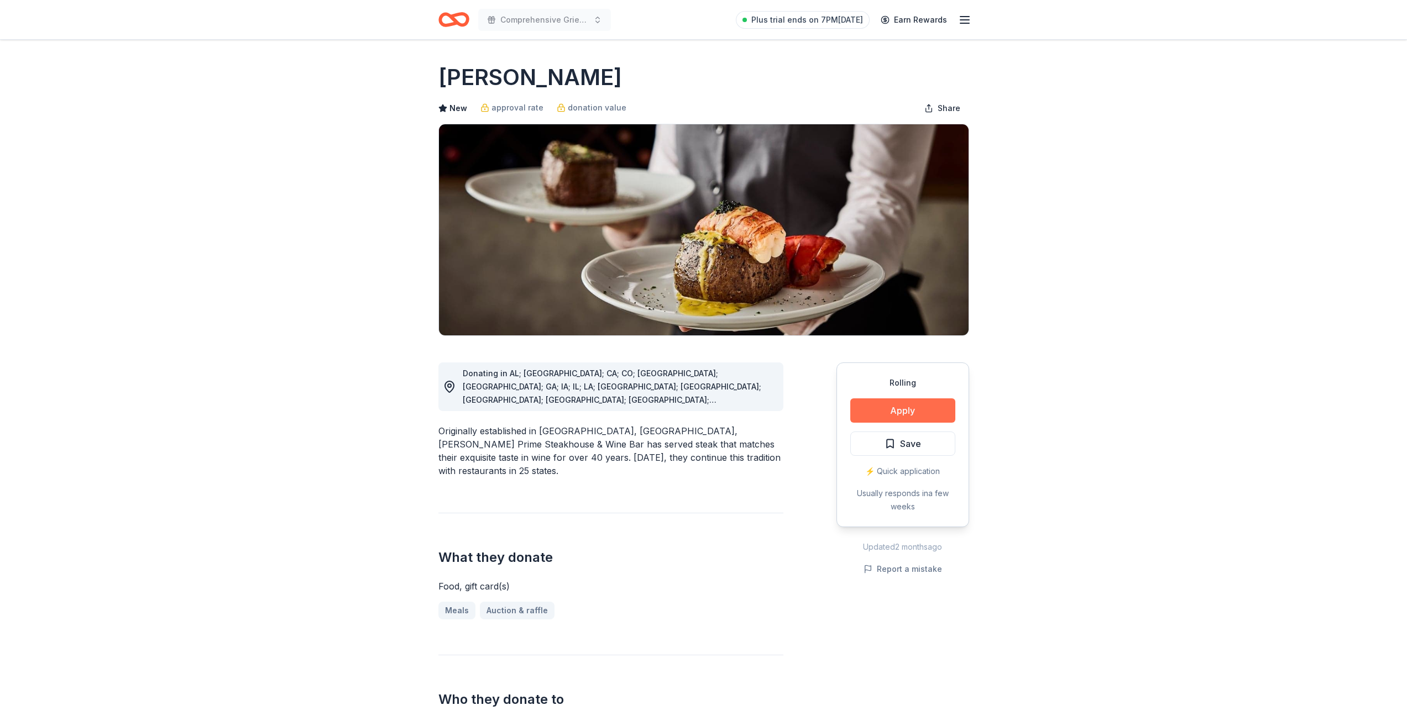
click at [896, 411] on button "Apply" at bounding box center [902, 410] width 105 height 24
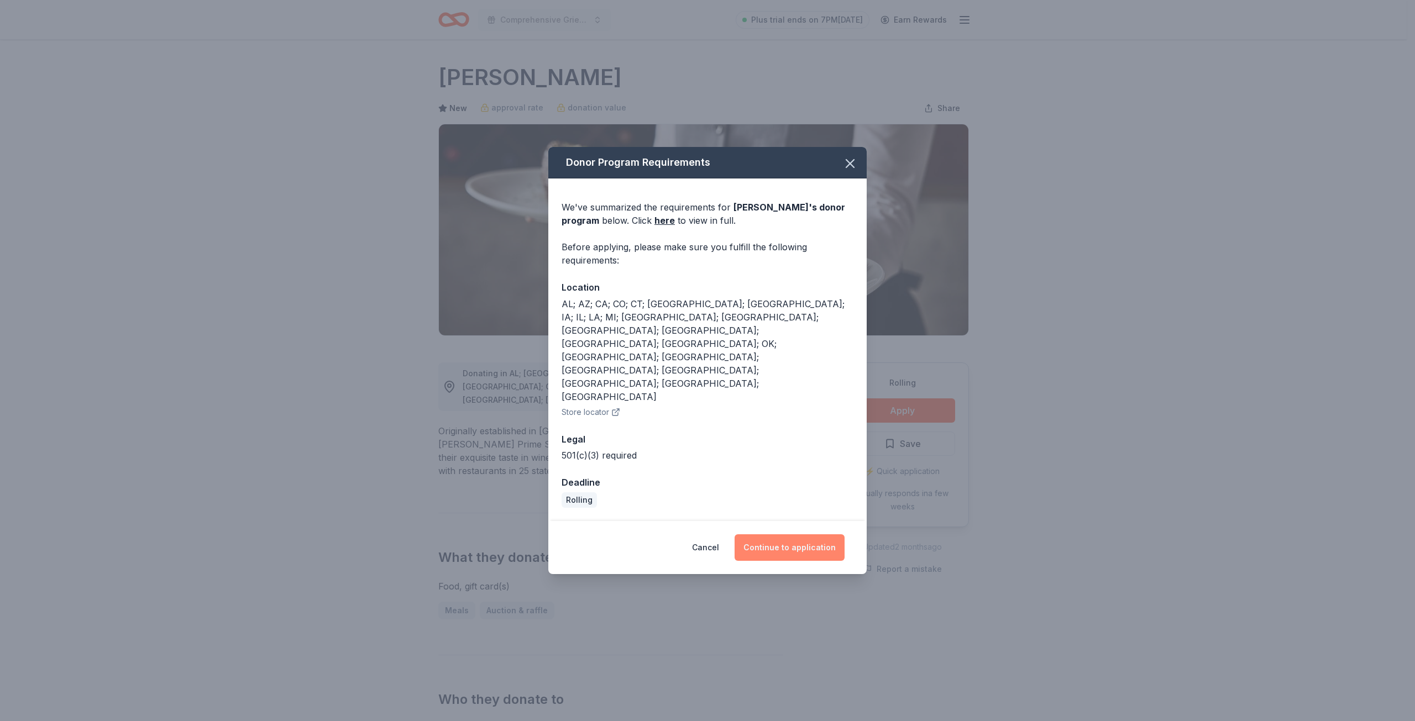
click at [788, 534] on button "Continue to application" at bounding box center [790, 547] width 110 height 27
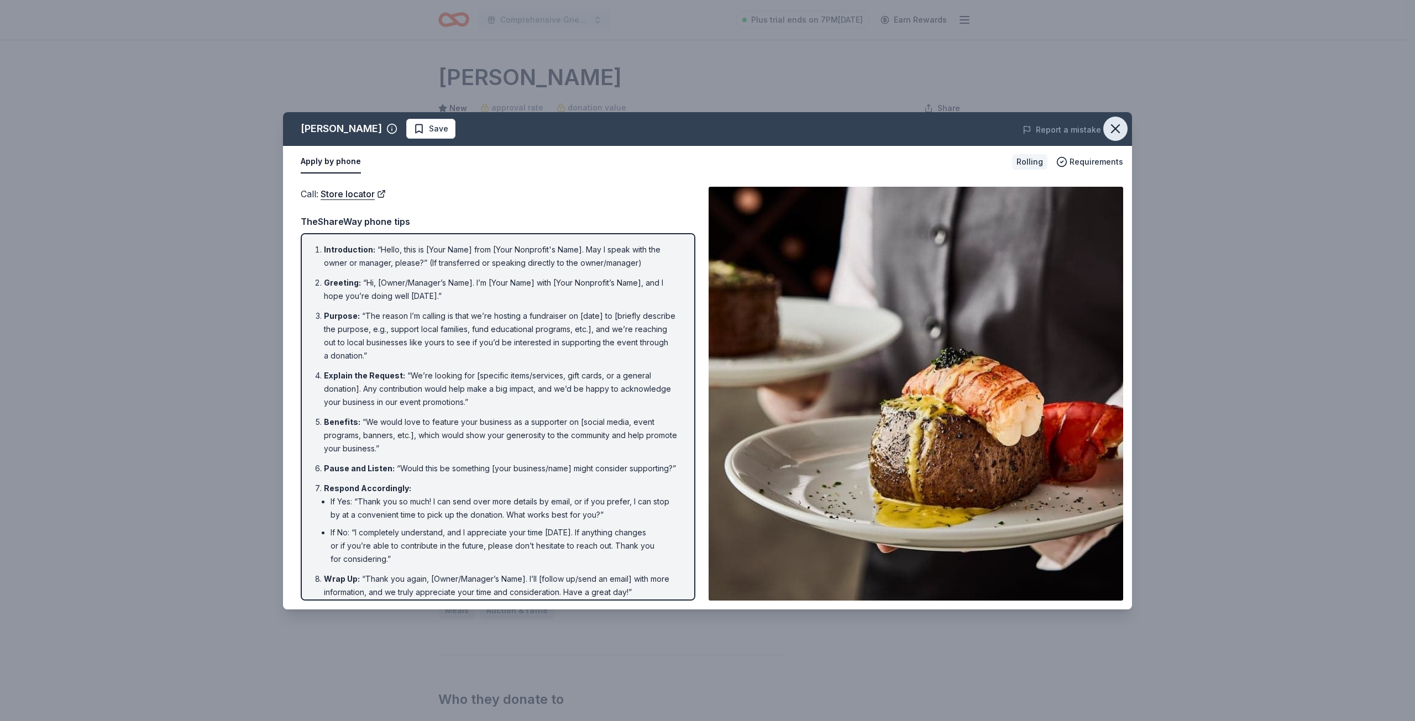
click at [1116, 127] on icon "button" at bounding box center [1115, 128] width 15 height 15
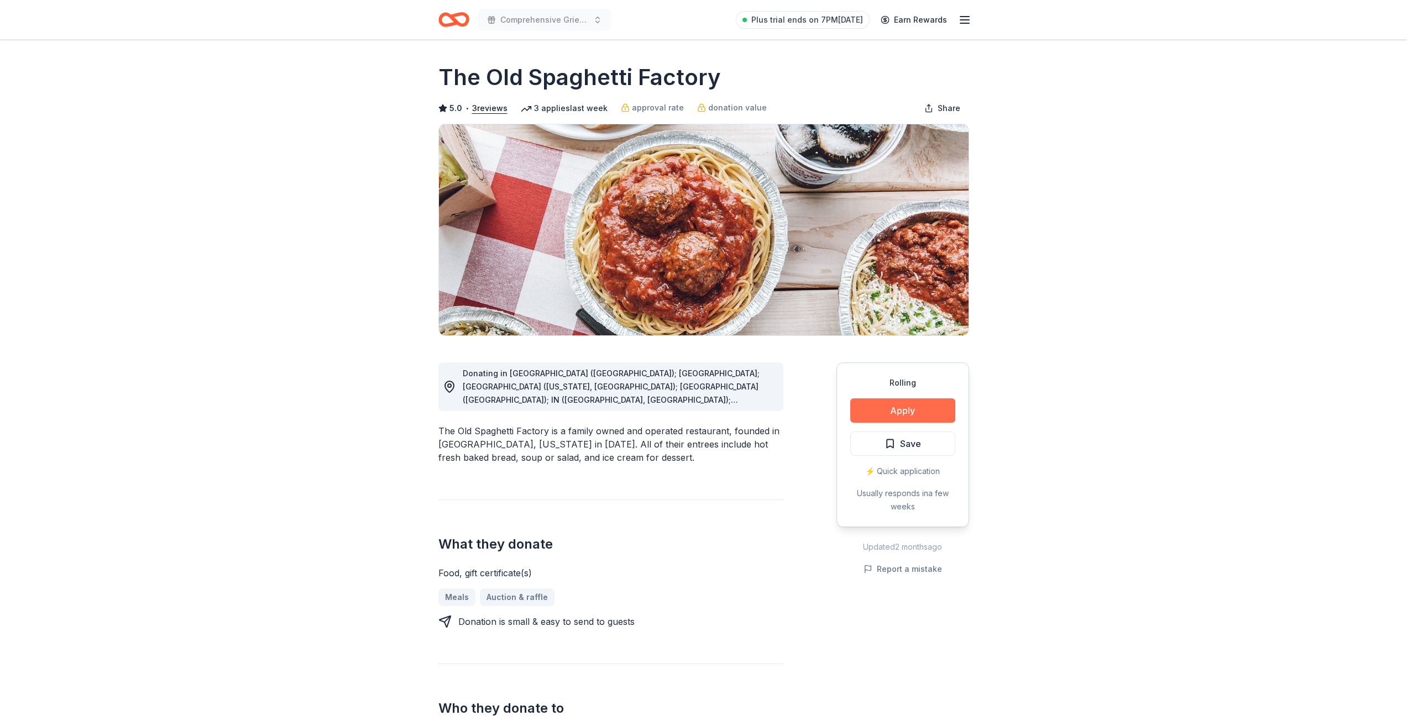
click at [895, 407] on button "Apply" at bounding box center [902, 410] width 105 height 24
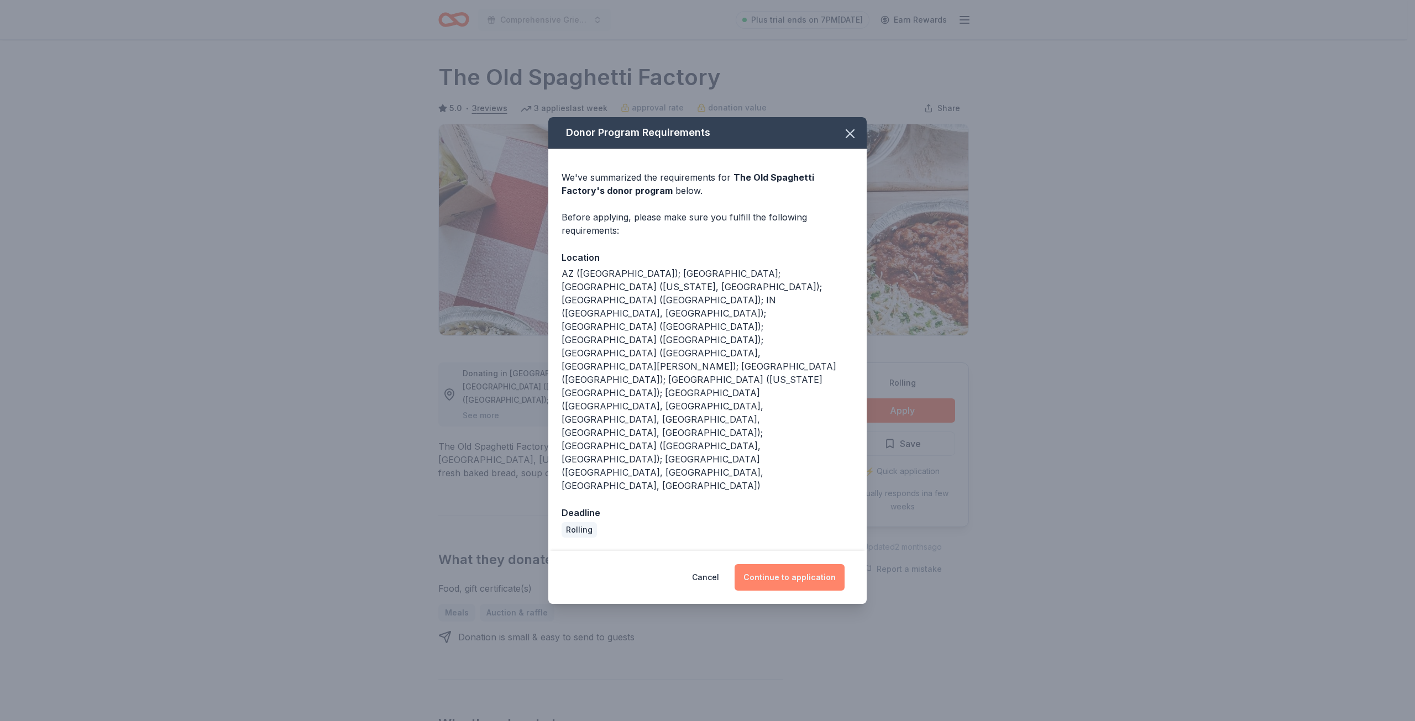
click at [777, 564] on button "Continue to application" at bounding box center [790, 577] width 110 height 27
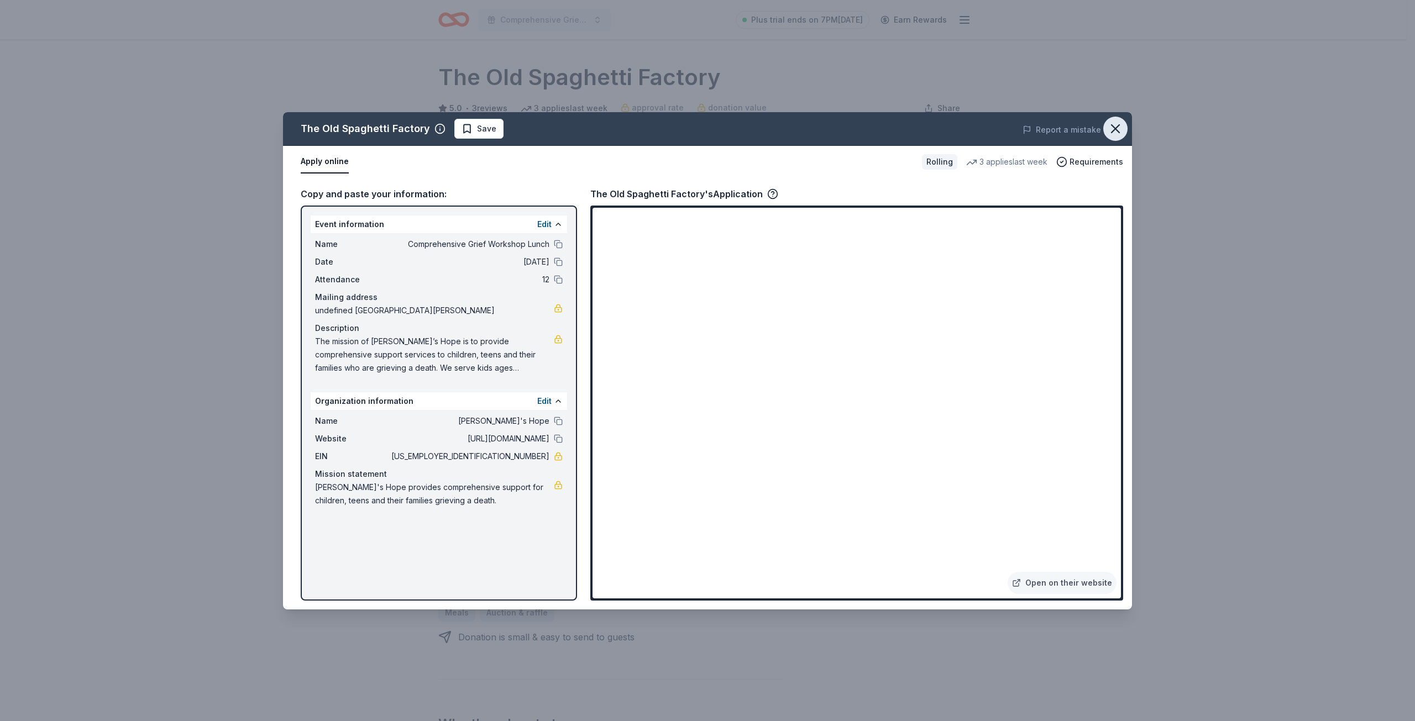
click at [1114, 128] on icon "button" at bounding box center [1115, 128] width 15 height 15
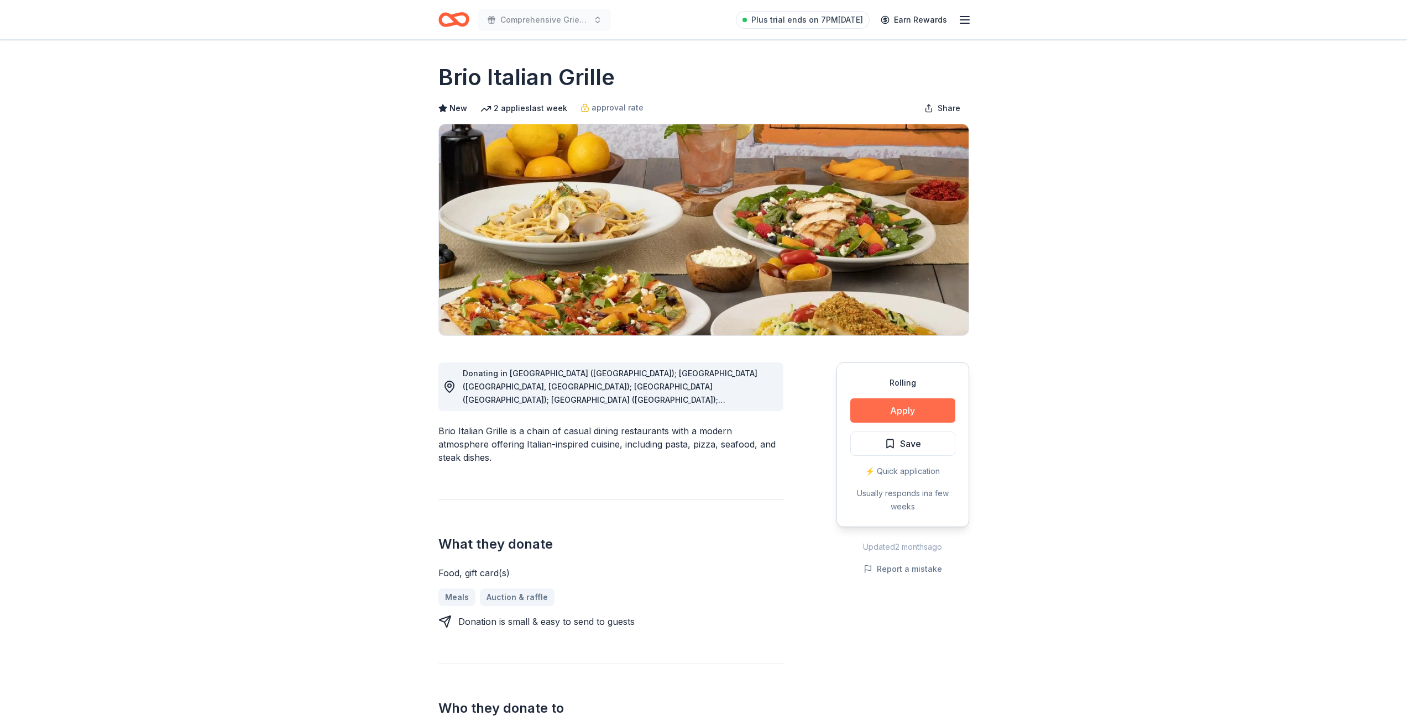
click at [896, 407] on button "Apply" at bounding box center [902, 410] width 105 height 24
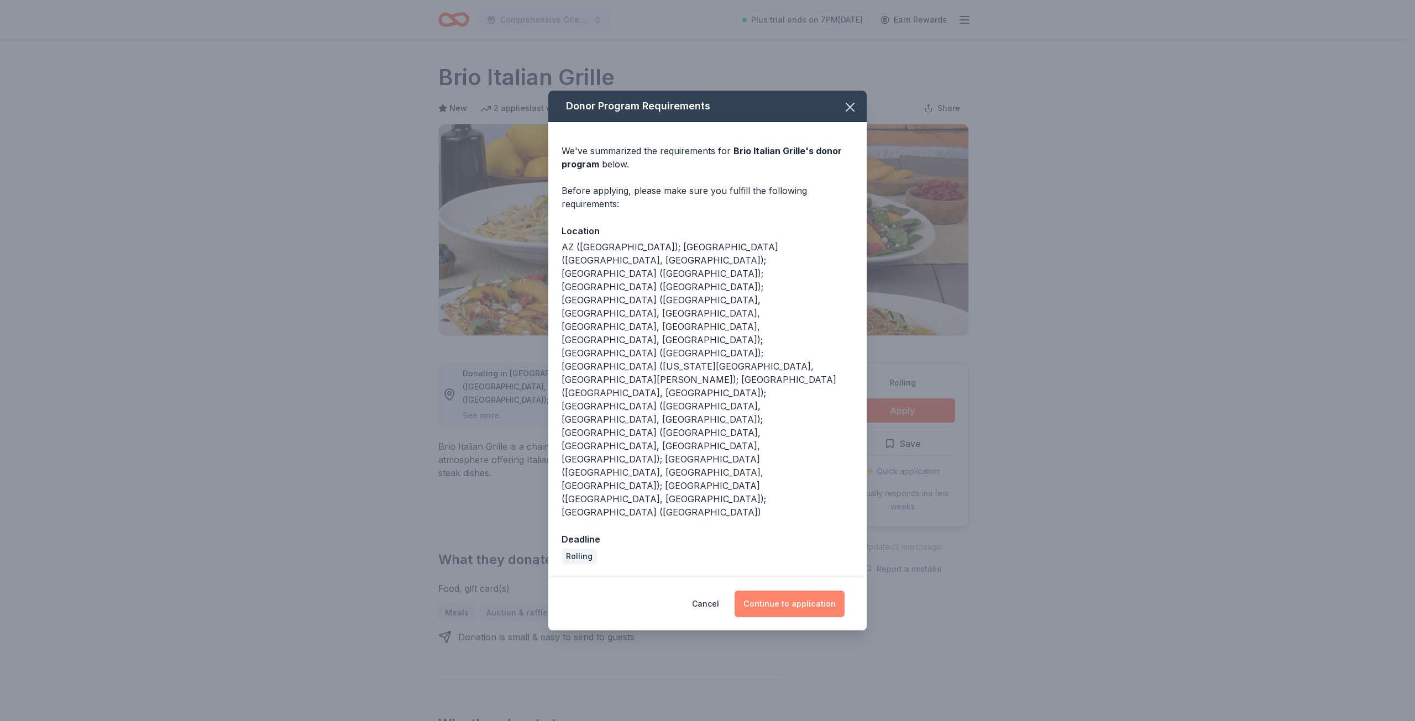
click at [795, 591] on button "Continue to application" at bounding box center [790, 604] width 110 height 27
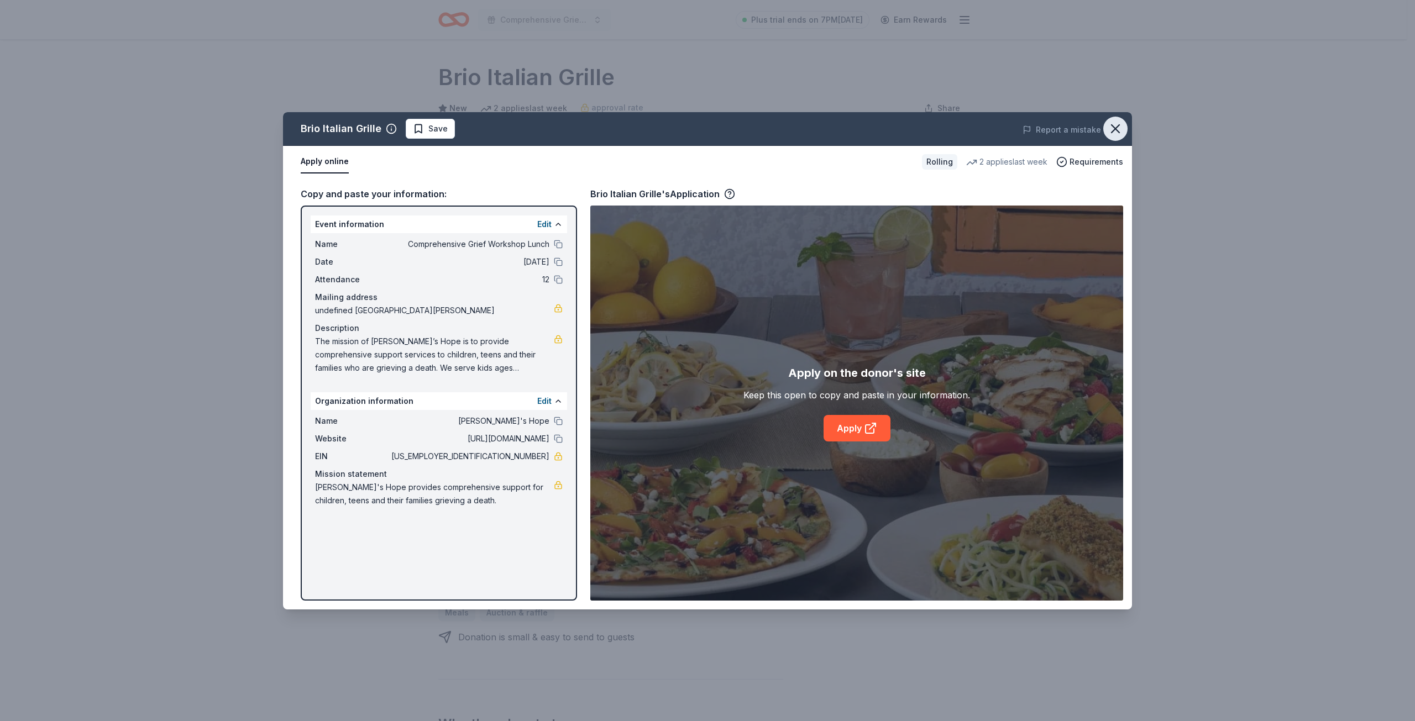
click at [1116, 125] on icon "button" at bounding box center [1115, 128] width 15 height 15
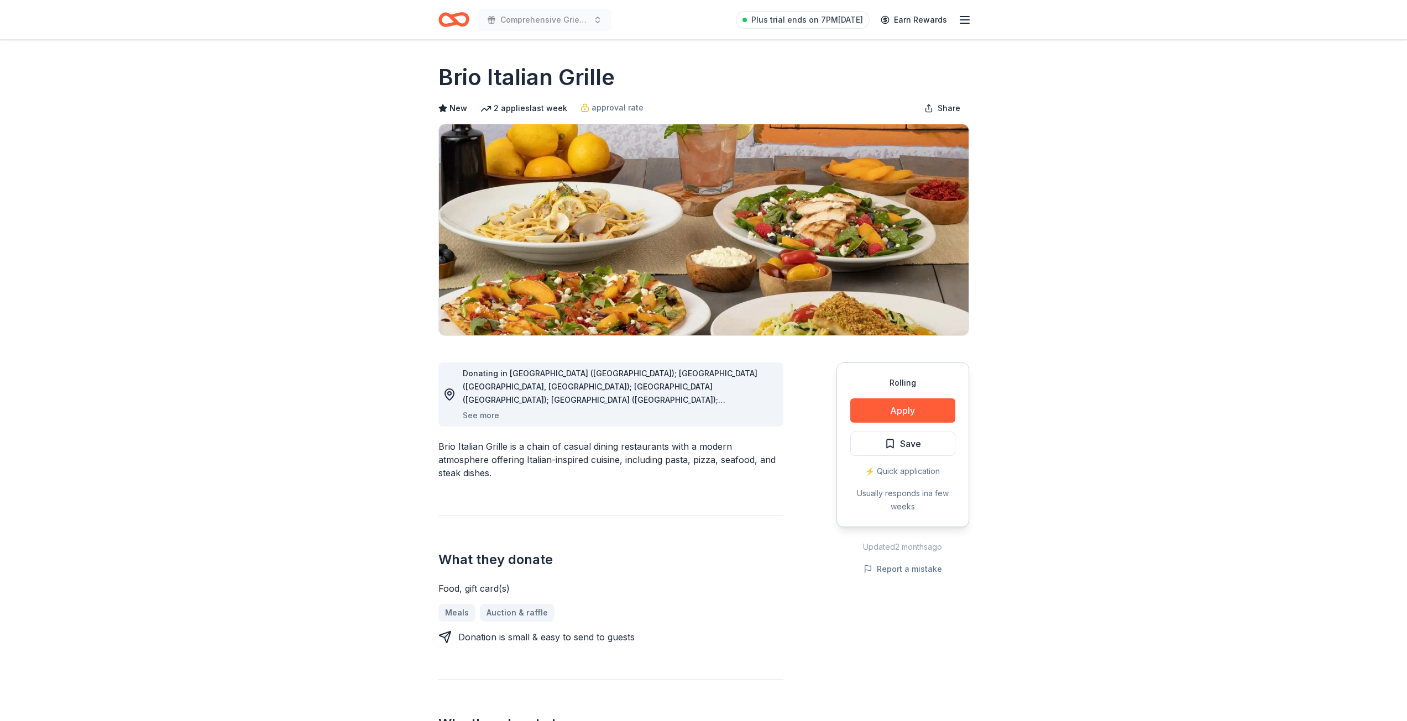
click at [891, 410] on button "Apply" at bounding box center [902, 410] width 105 height 24
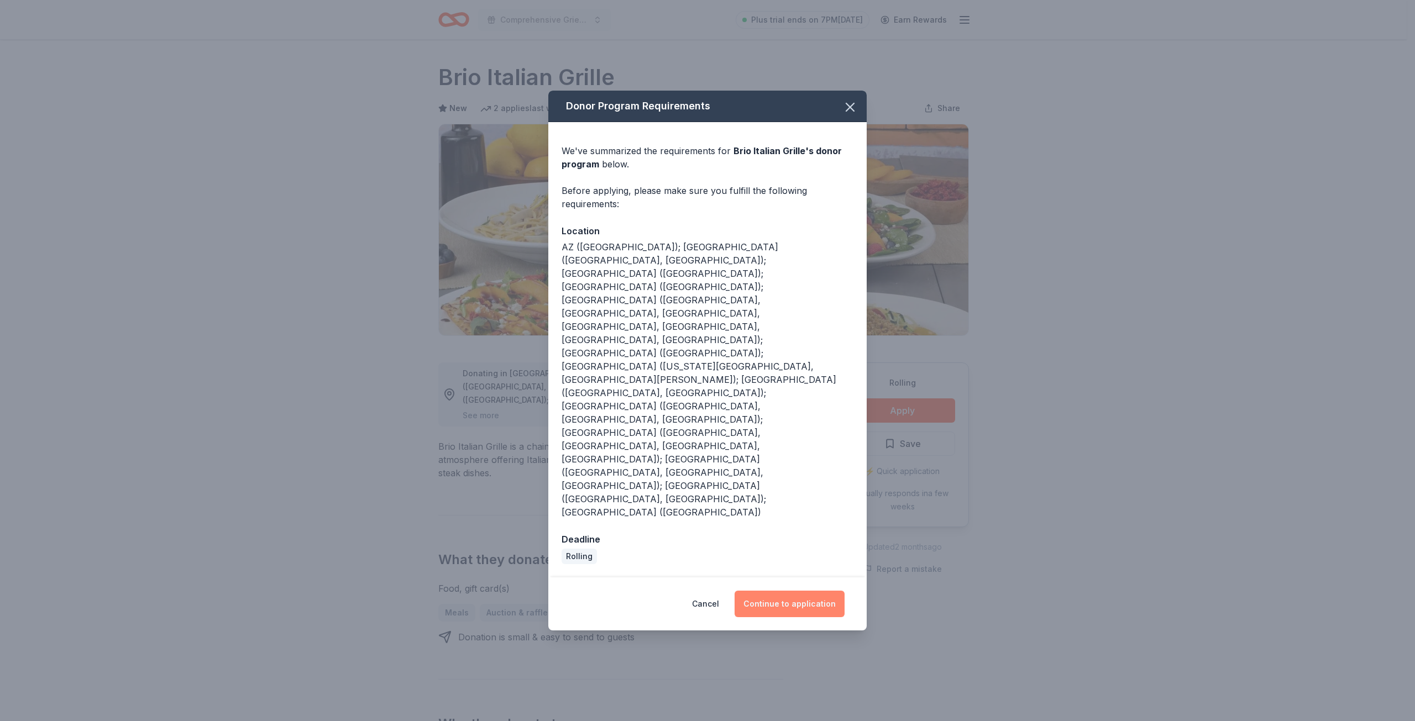
click at [770, 591] on button "Continue to application" at bounding box center [790, 604] width 110 height 27
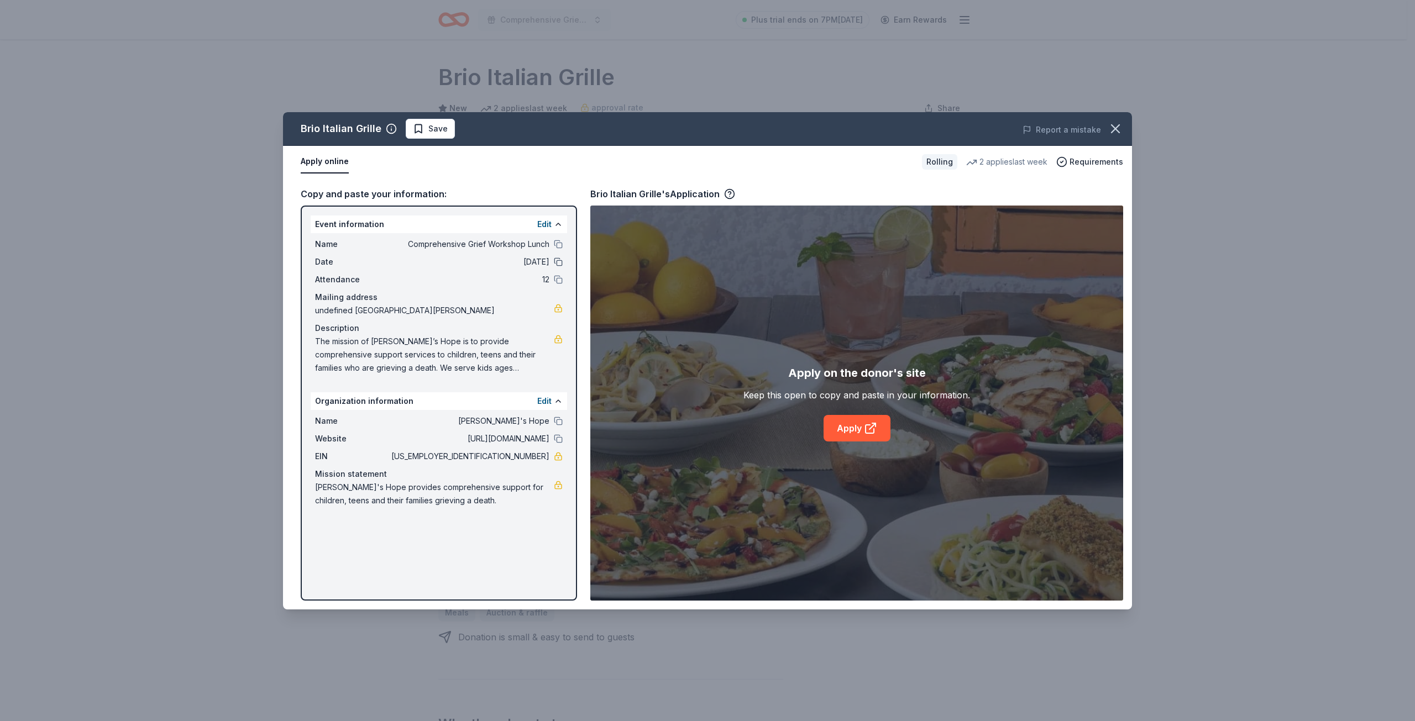
click at [560, 263] on button at bounding box center [558, 262] width 9 height 9
click at [849, 428] on link "Apply" at bounding box center [857, 428] width 67 height 27
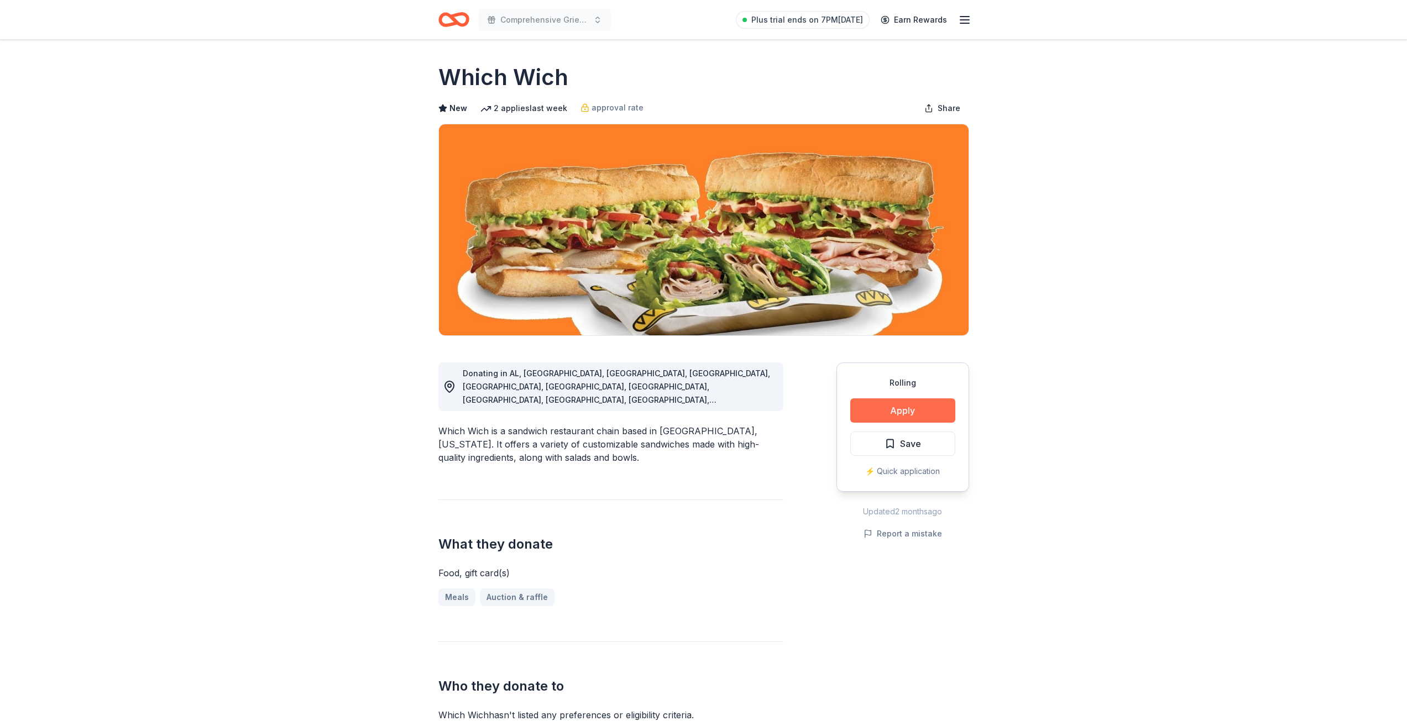
click at [917, 406] on button "Apply" at bounding box center [902, 410] width 105 height 24
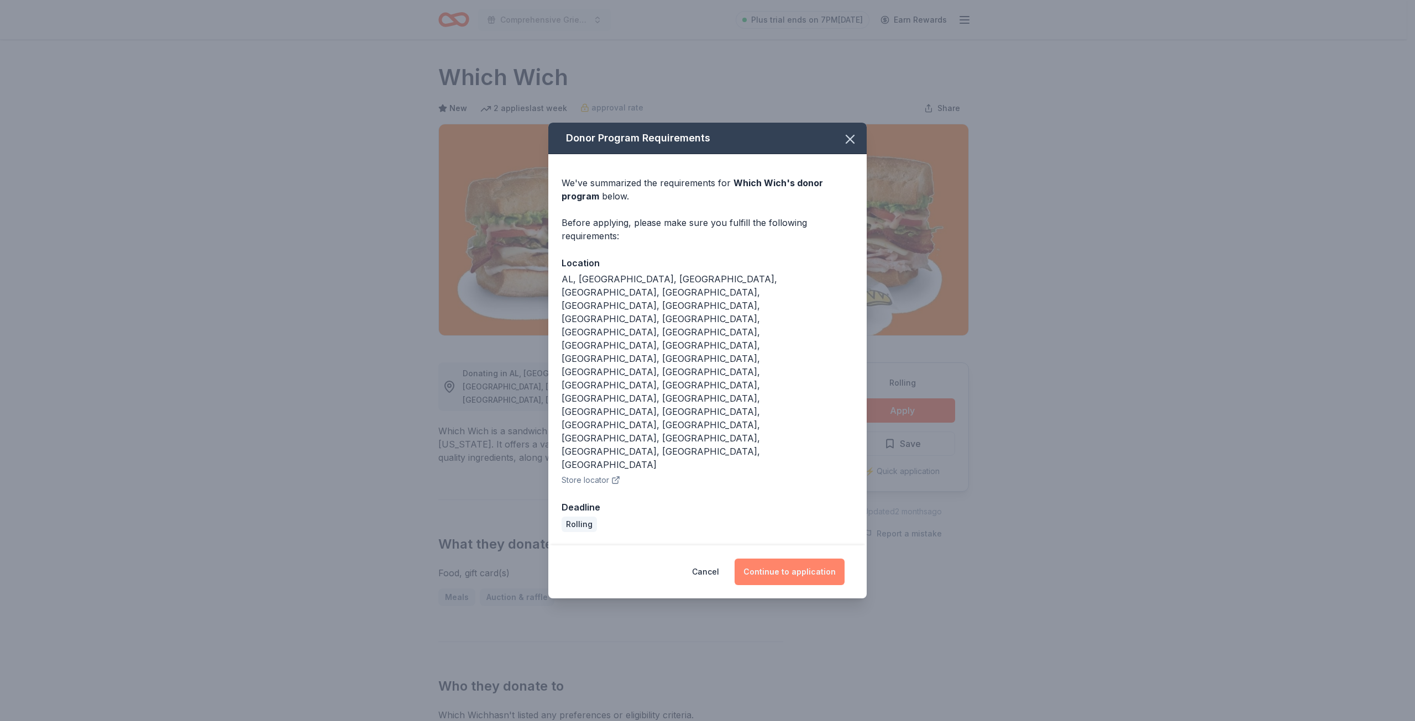
click at [784, 559] on button "Continue to application" at bounding box center [790, 572] width 110 height 27
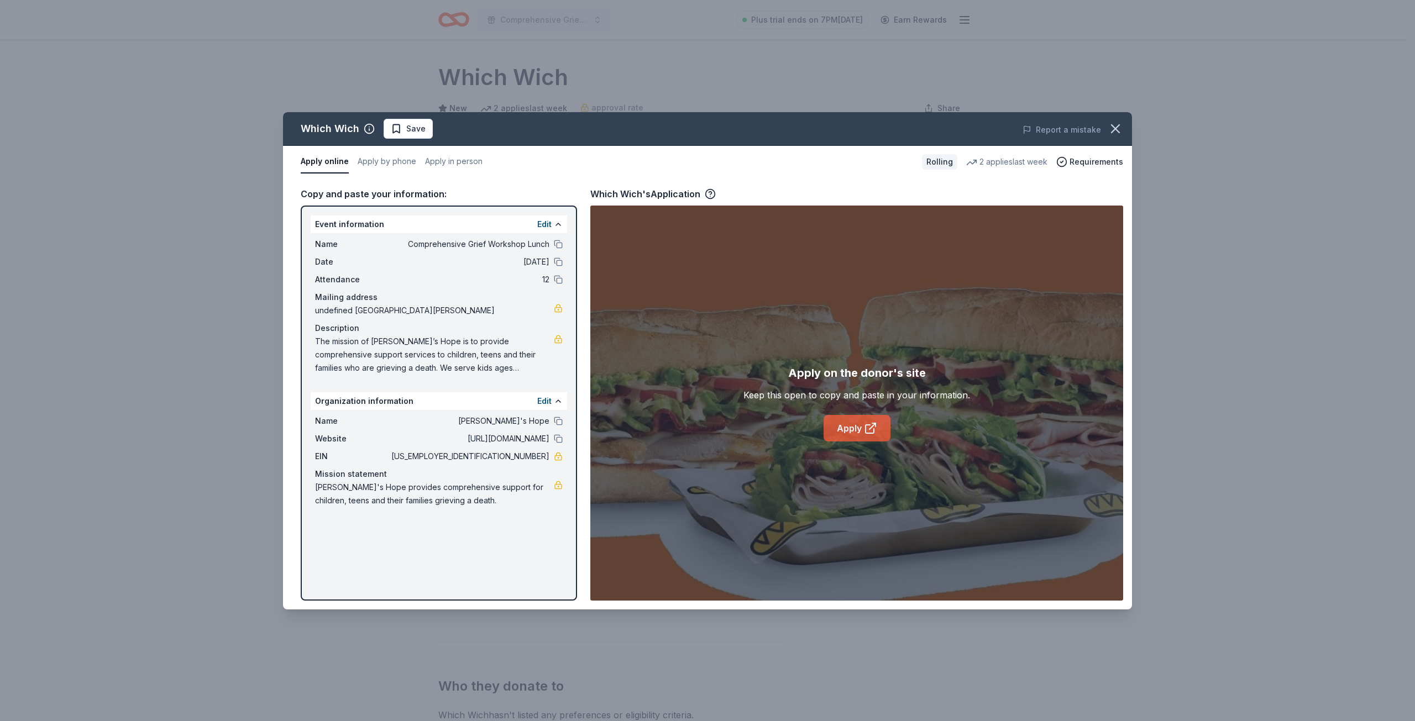
click at [853, 429] on link "Apply" at bounding box center [857, 428] width 67 height 27
click at [1111, 129] on icon "button" at bounding box center [1115, 128] width 15 height 15
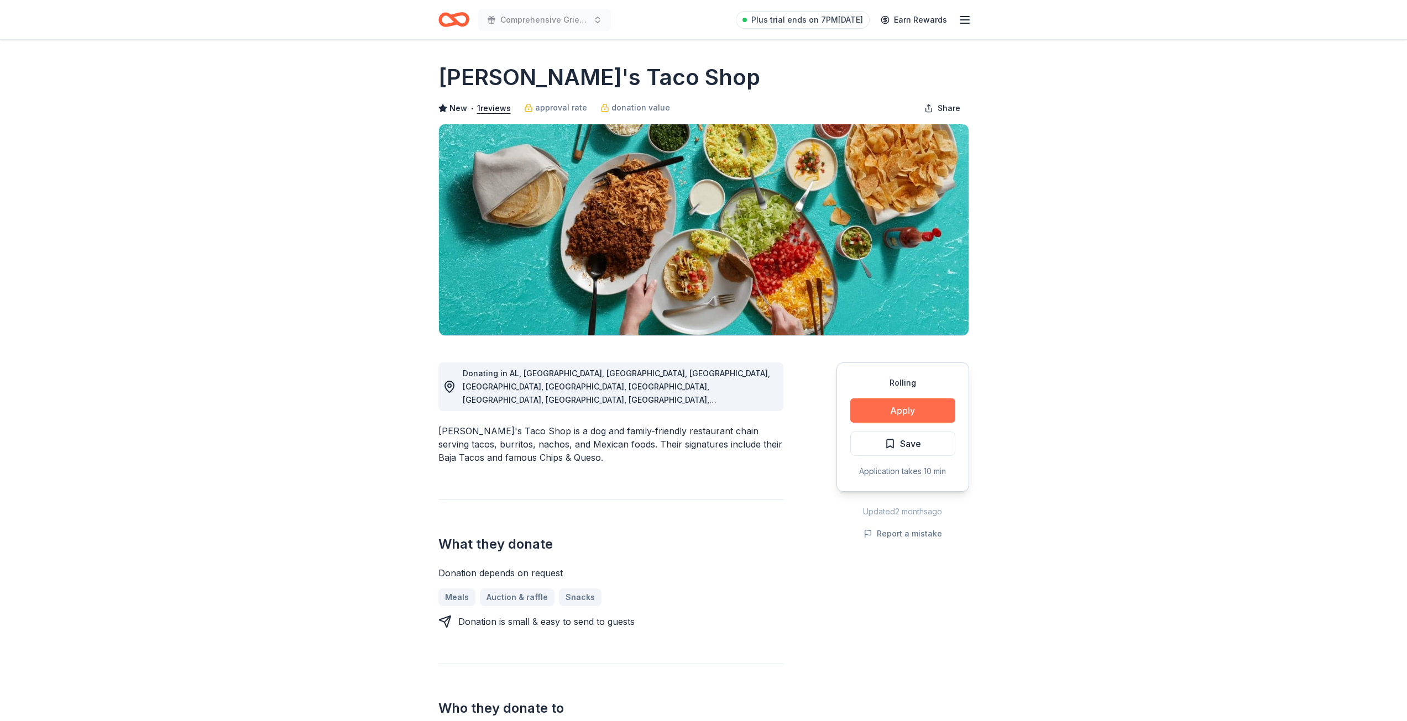
click at [905, 405] on button "Apply" at bounding box center [902, 410] width 105 height 24
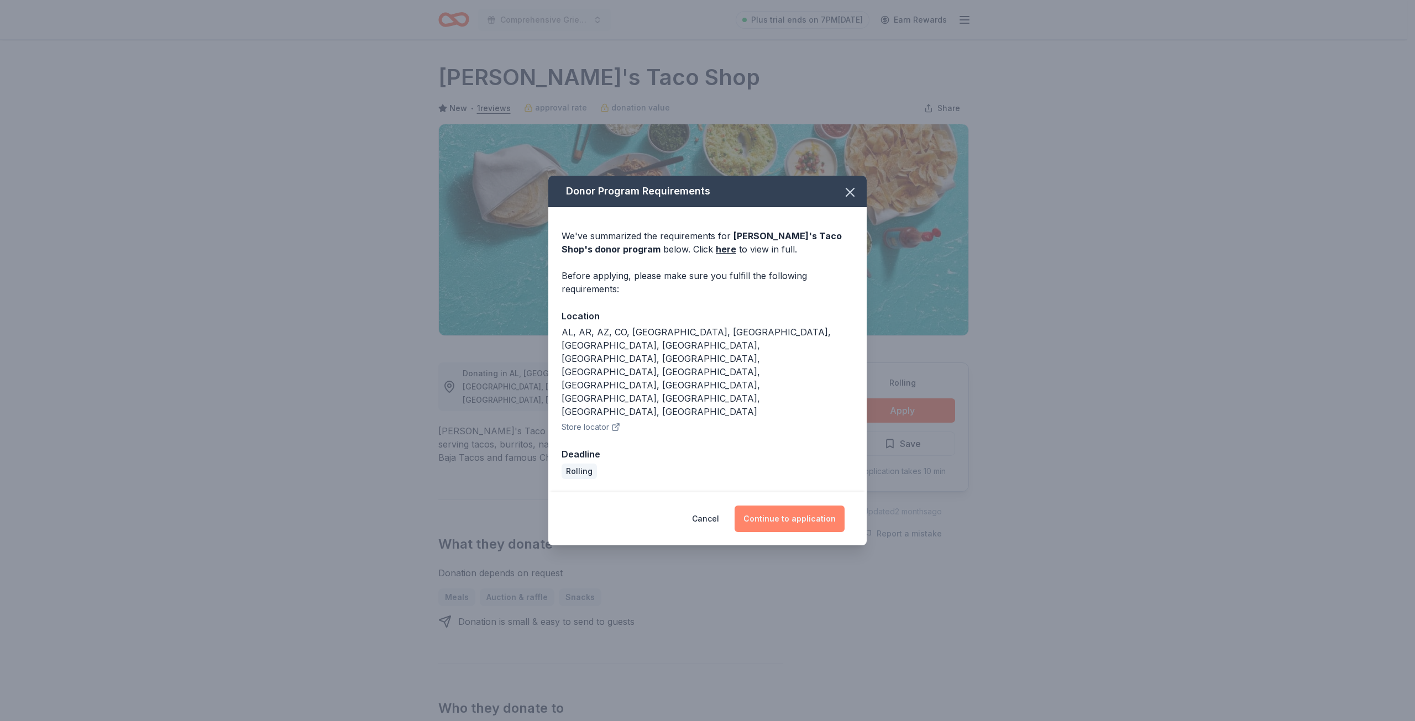
click at [802, 506] on button "Continue to application" at bounding box center [790, 519] width 110 height 27
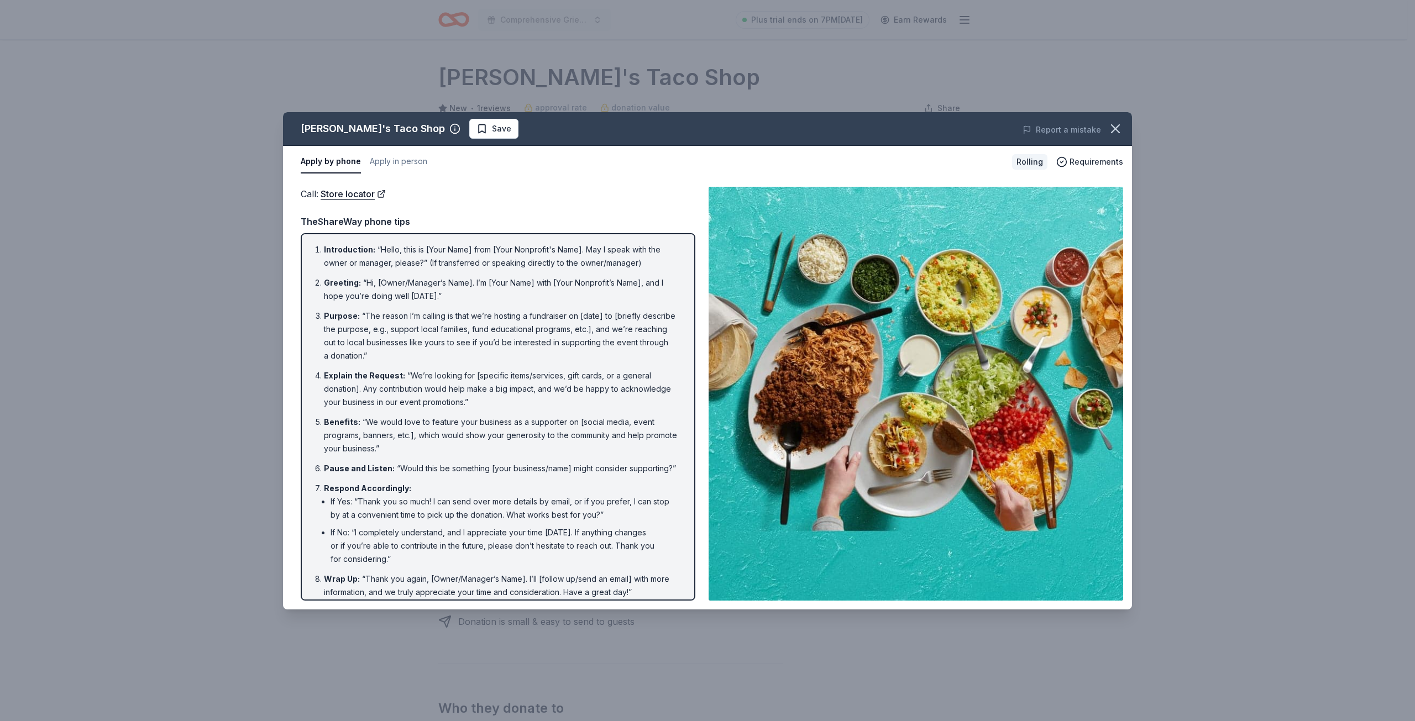
click at [410, 311] on li "Purpose : “The reason I’m calling is that we’re hosting a fundraiser on [date] …" at bounding box center [501, 336] width 355 height 53
click at [1114, 129] on icon "button" at bounding box center [1115, 129] width 8 height 8
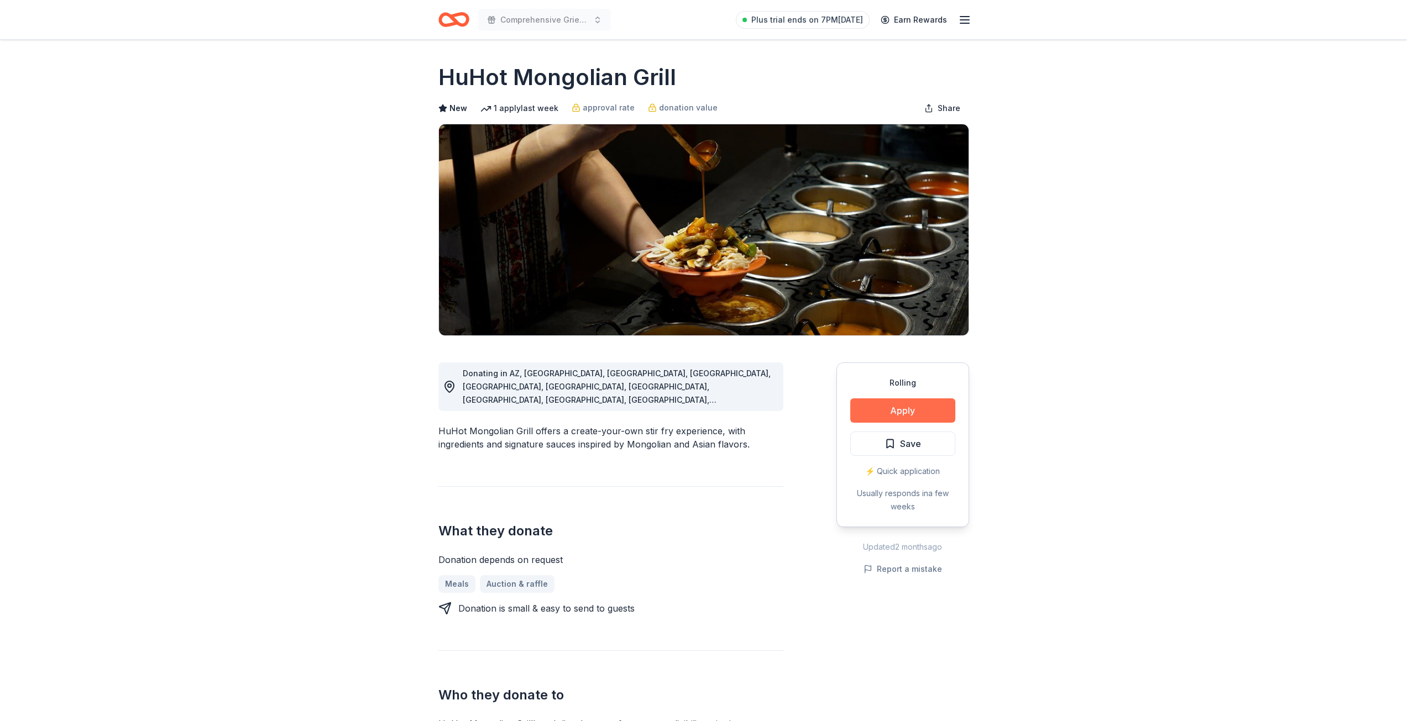
click at [879, 405] on button "Apply" at bounding box center [902, 410] width 105 height 24
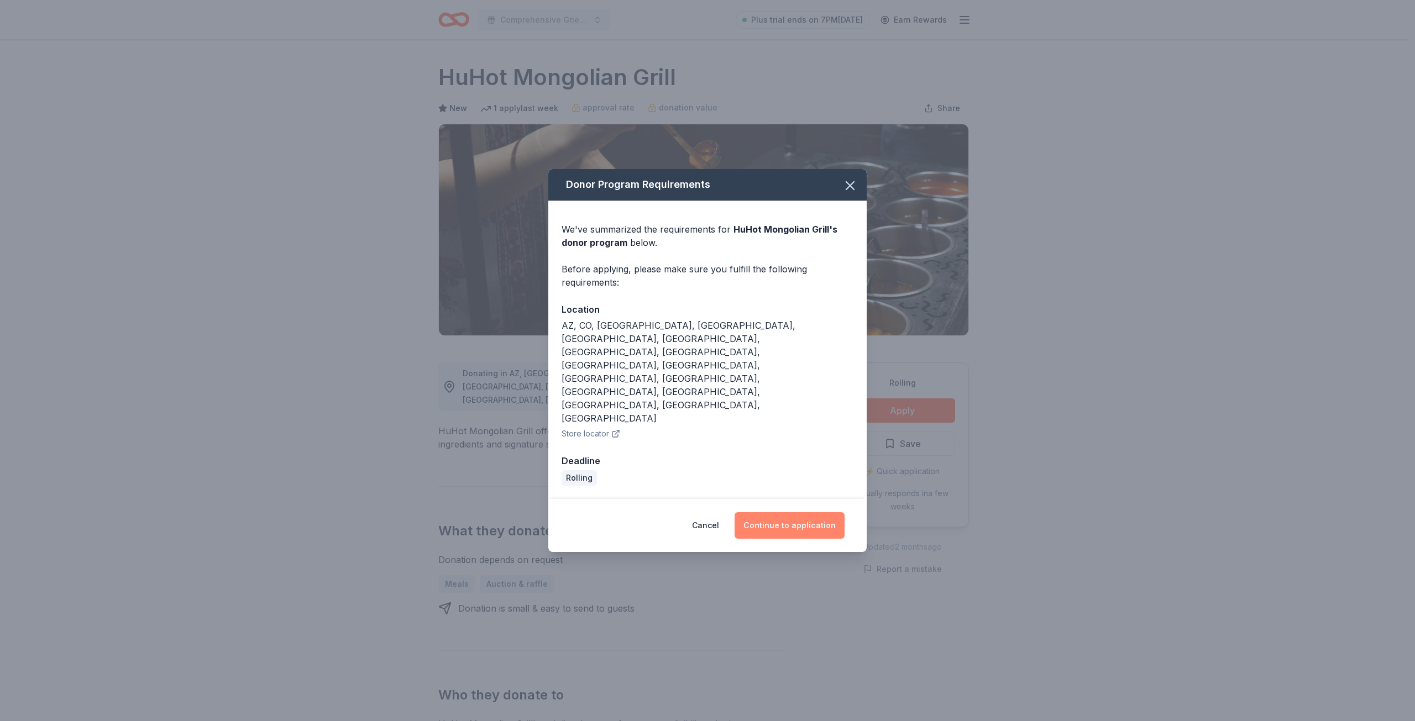
click at [784, 512] on button "Continue to application" at bounding box center [790, 525] width 110 height 27
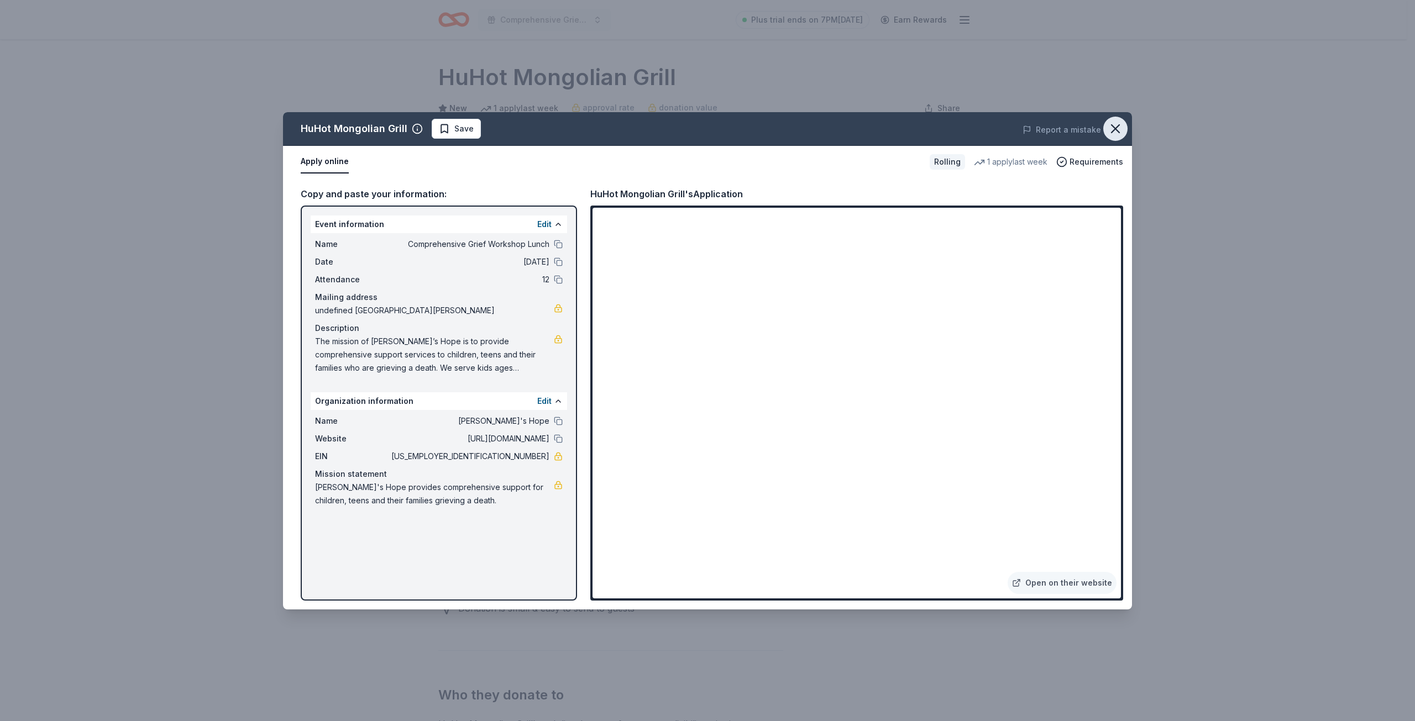
click at [1115, 128] on icon "button" at bounding box center [1115, 129] width 8 height 8
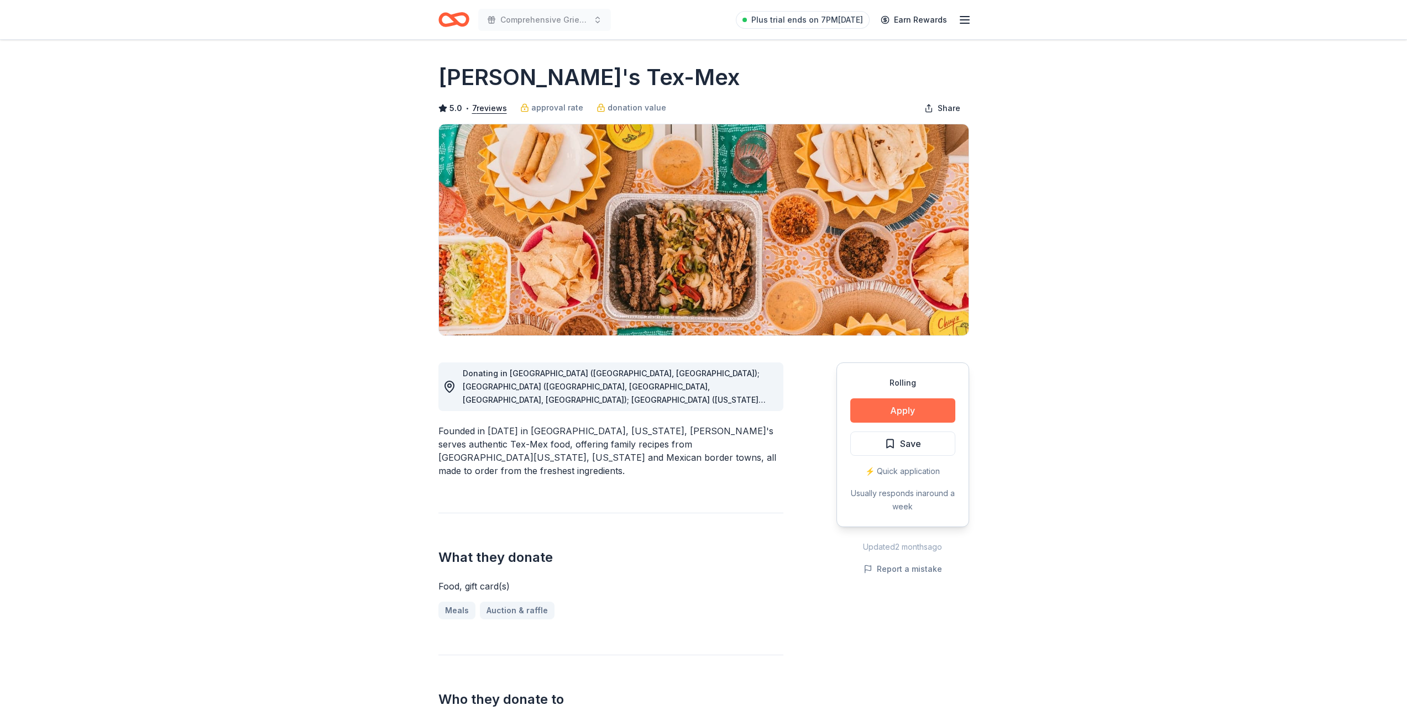
click at [890, 403] on button "Apply" at bounding box center [902, 410] width 105 height 24
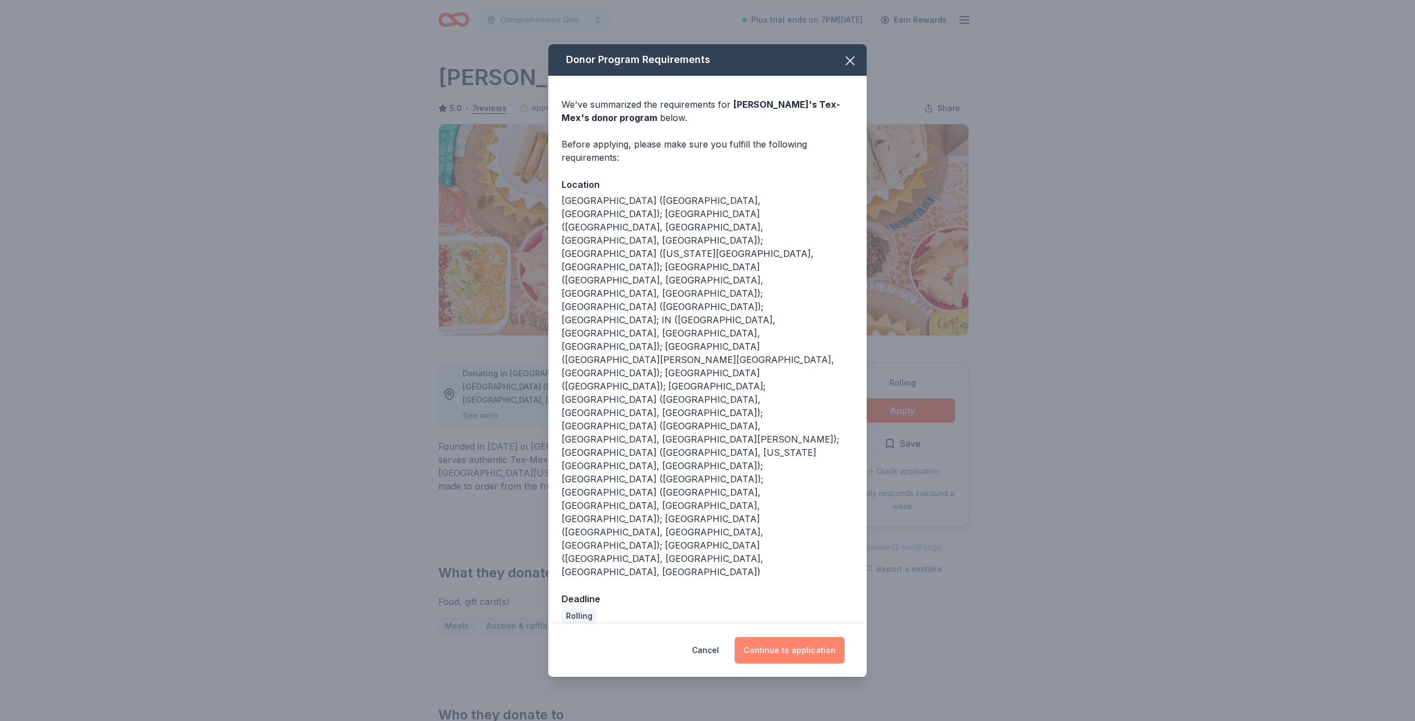
click at [796, 637] on button "Continue to application" at bounding box center [790, 650] width 110 height 27
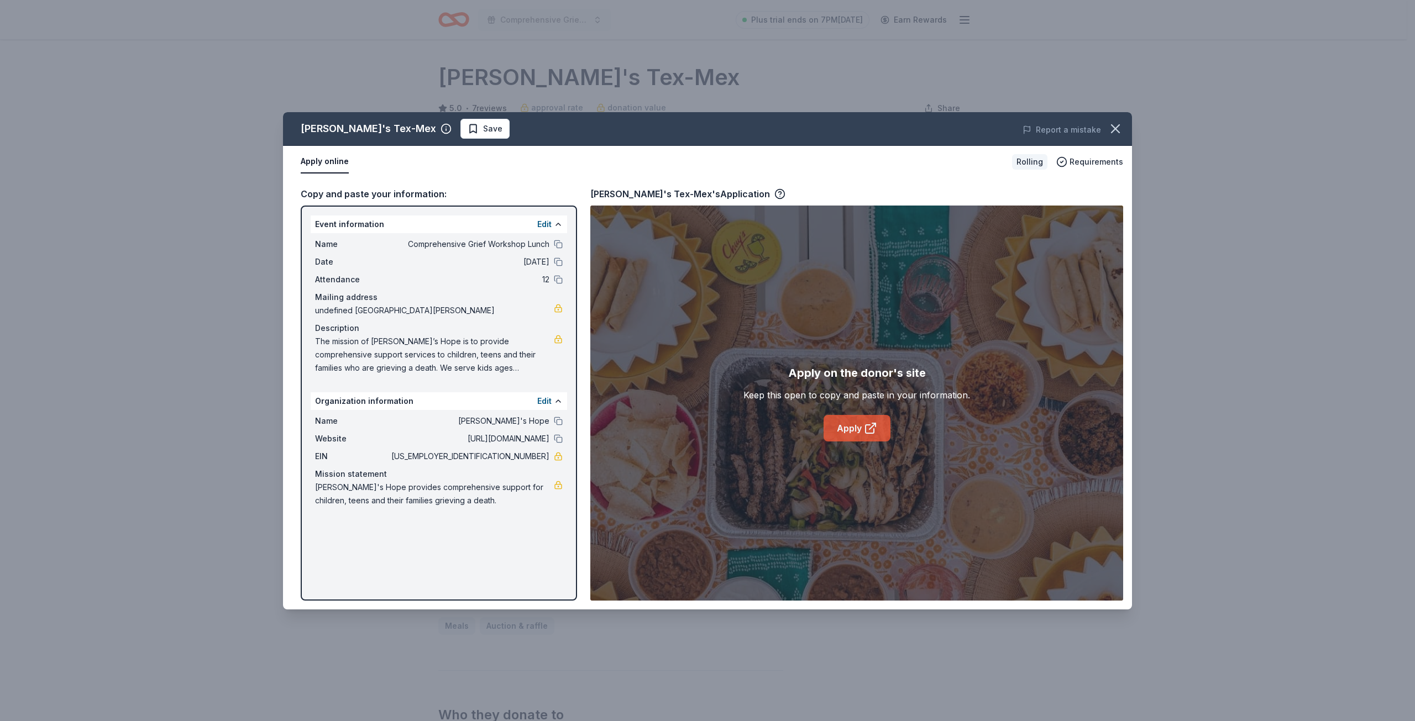
click at [860, 426] on link "Apply" at bounding box center [857, 428] width 67 height 27
click at [1114, 128] on icon "button" at bounding box center [1115, 129] width 8 height 8
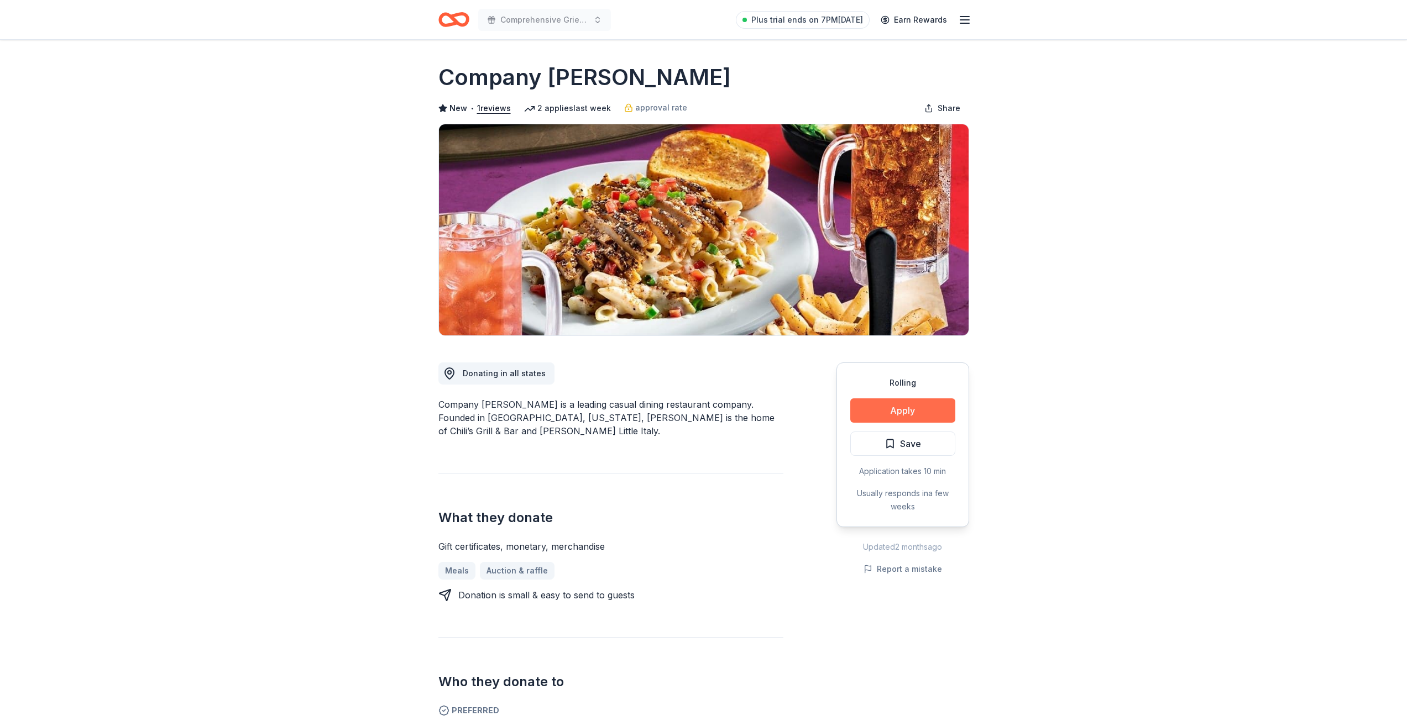
click at [895, 415] on button "Apply" at bounding box center [902, 410] width 105 height 24
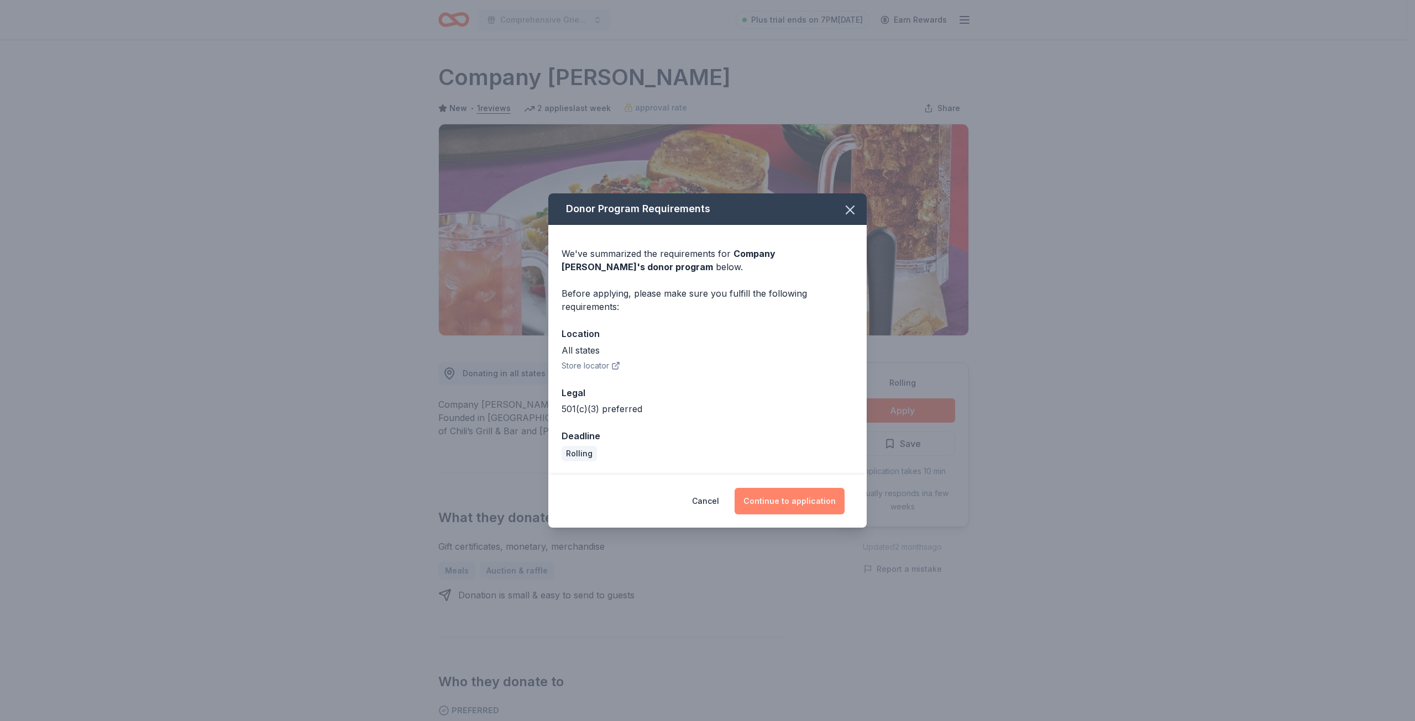
click at [810, 496] on button "Continue to application" at bounding box center [790, 501] width 110 height 27
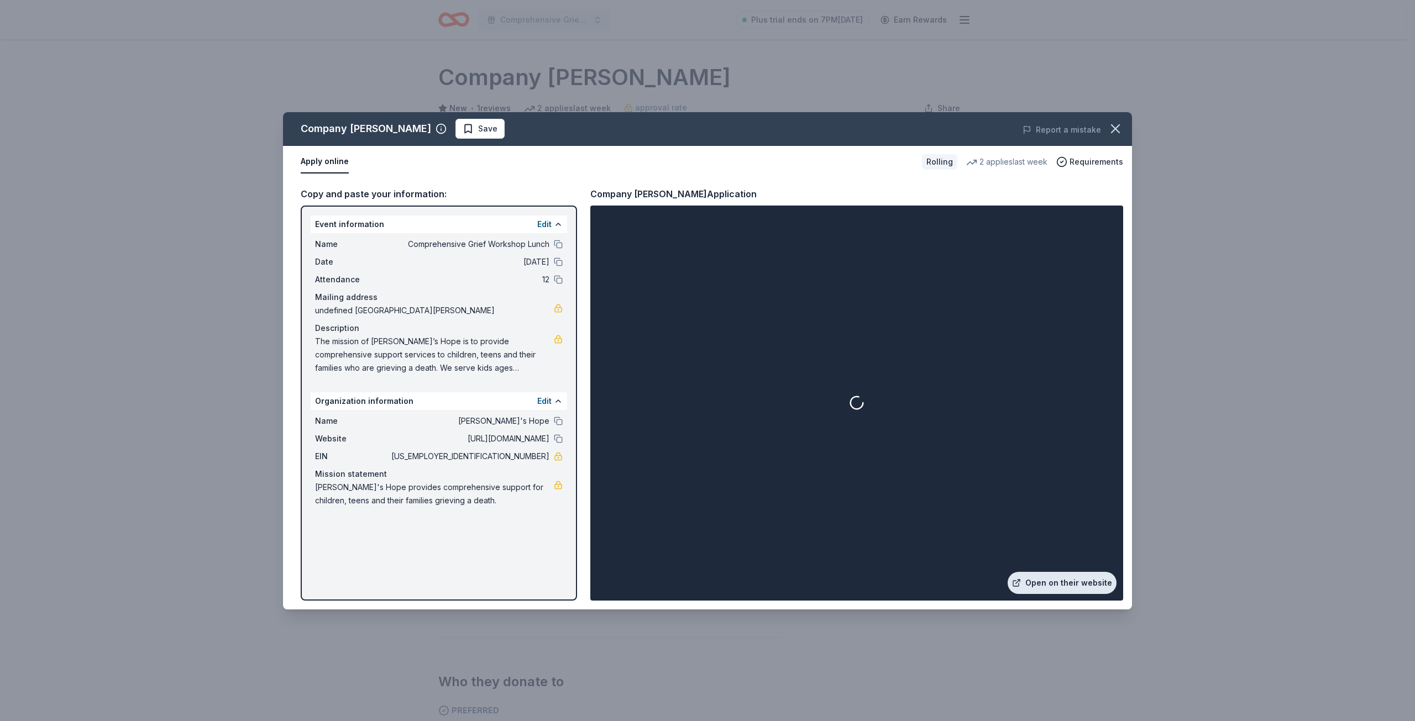
click at [1078, 583] on link "Open on their website" at bounding box center [1062, 583] width 109 height 22
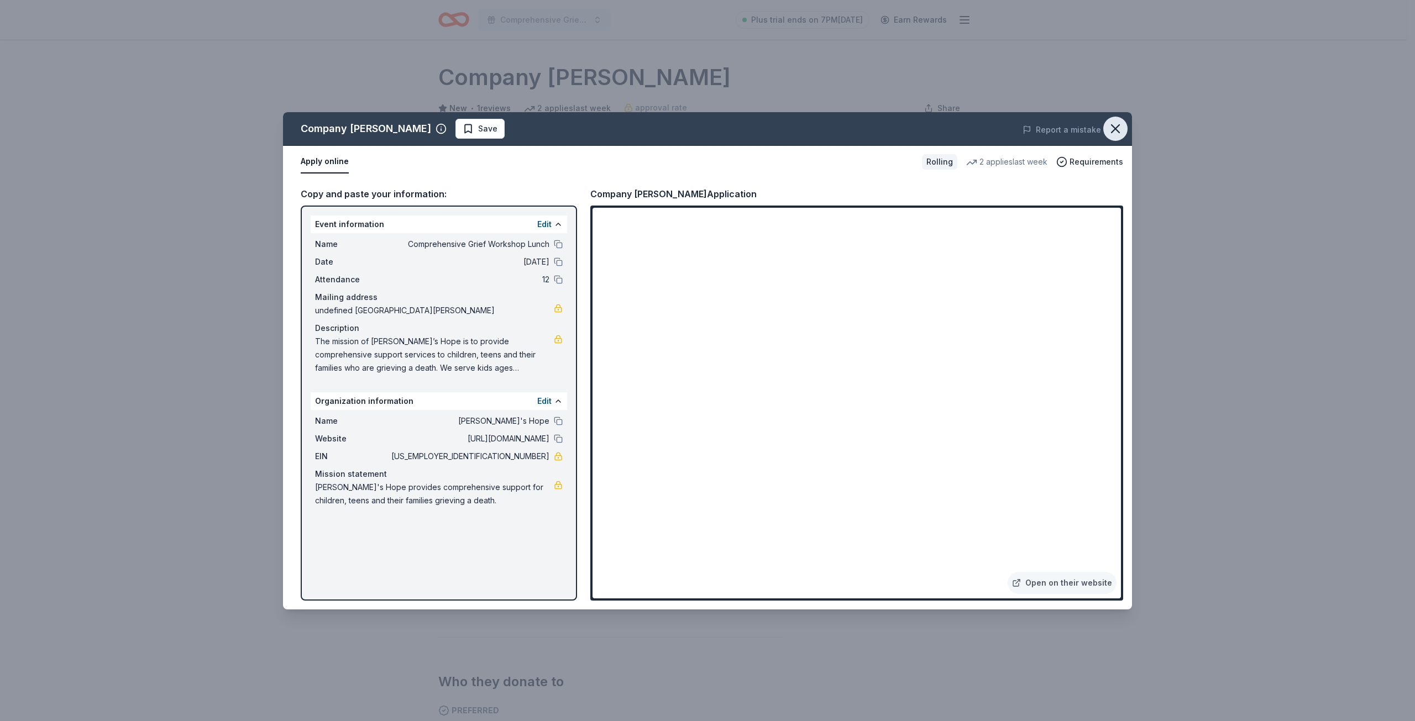
click at [1119, 132] on icon "button" at bounding box center [1115, 129] width 8 height 8
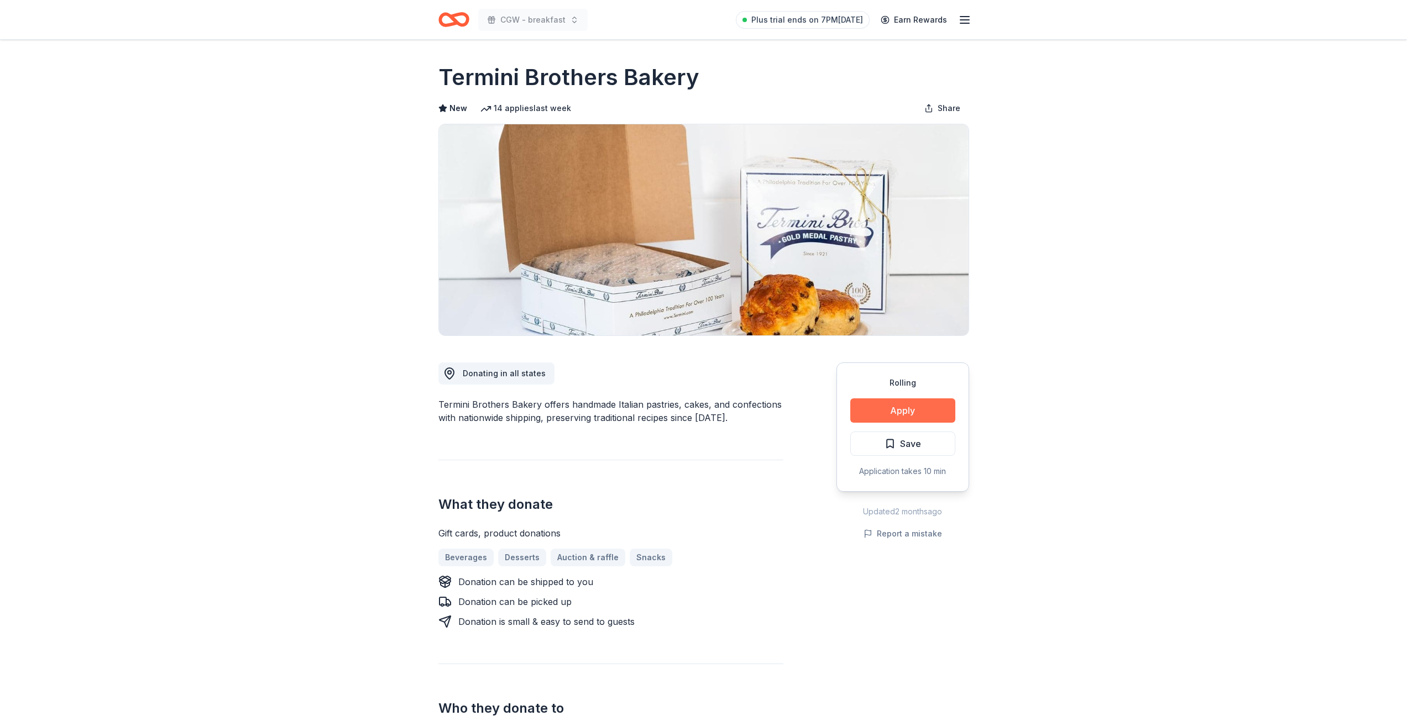
click at [896, 410] on button "Apply" at bounding box center [902, 410] width 105 height 24
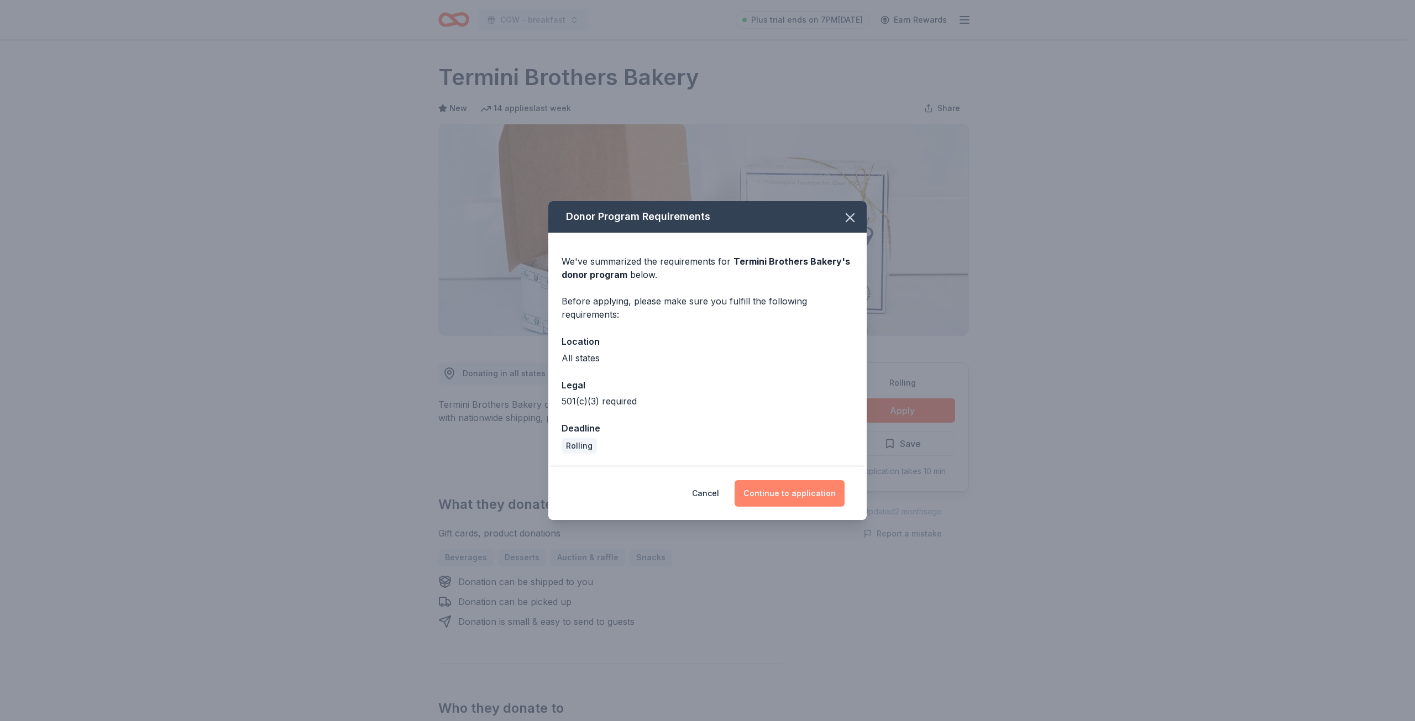
click at [799, 494] on button "Continue to application" at bounding box center [790, 493] width 110 height 27
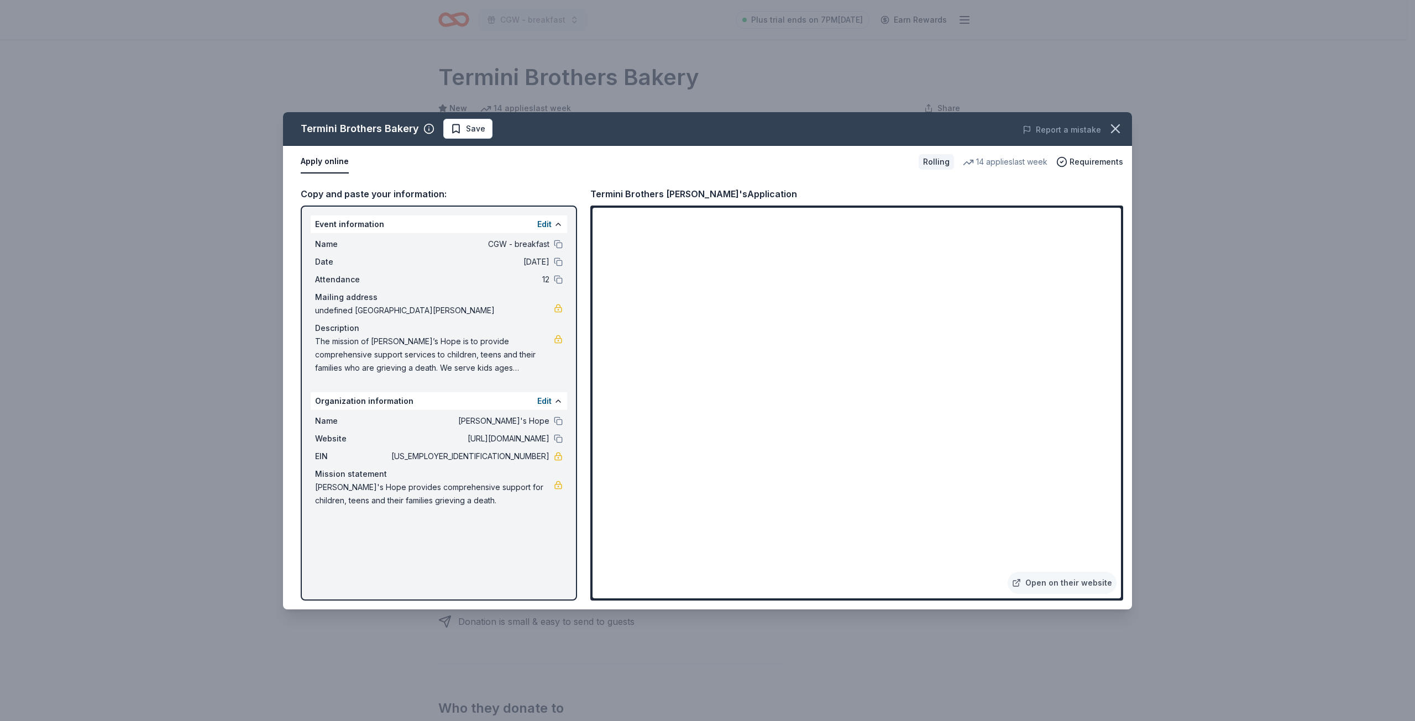
click at [98, 129] on div "Termini Brothers Bakery Save Report a mistake Apply online Rolling 14 applies l…" at bounding box center [707, 360] width 1415 height 721
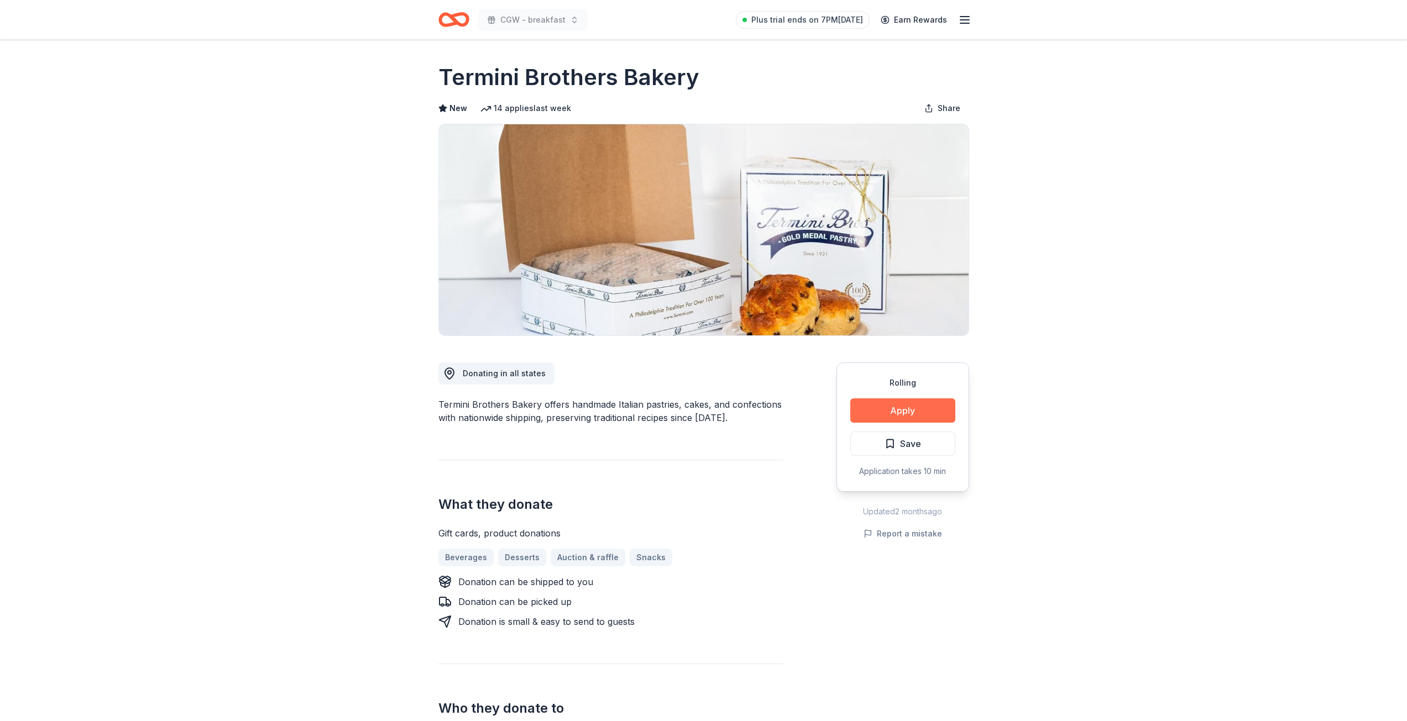
click at [890, 405] on button "Apply" at bounding box center [902, 410] width 105 height 24
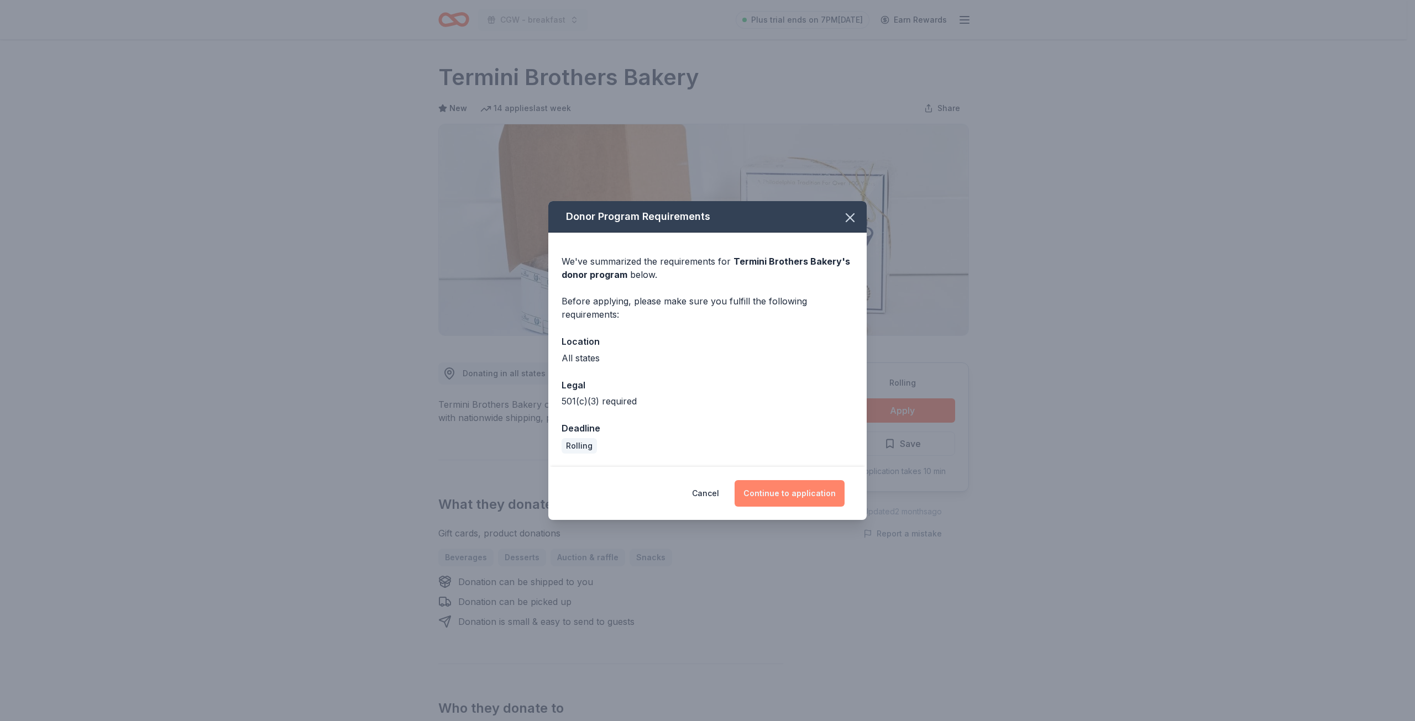
click at [794, 494] on button "Continue to application" at bounding box center [790, 493] width 110 height 27
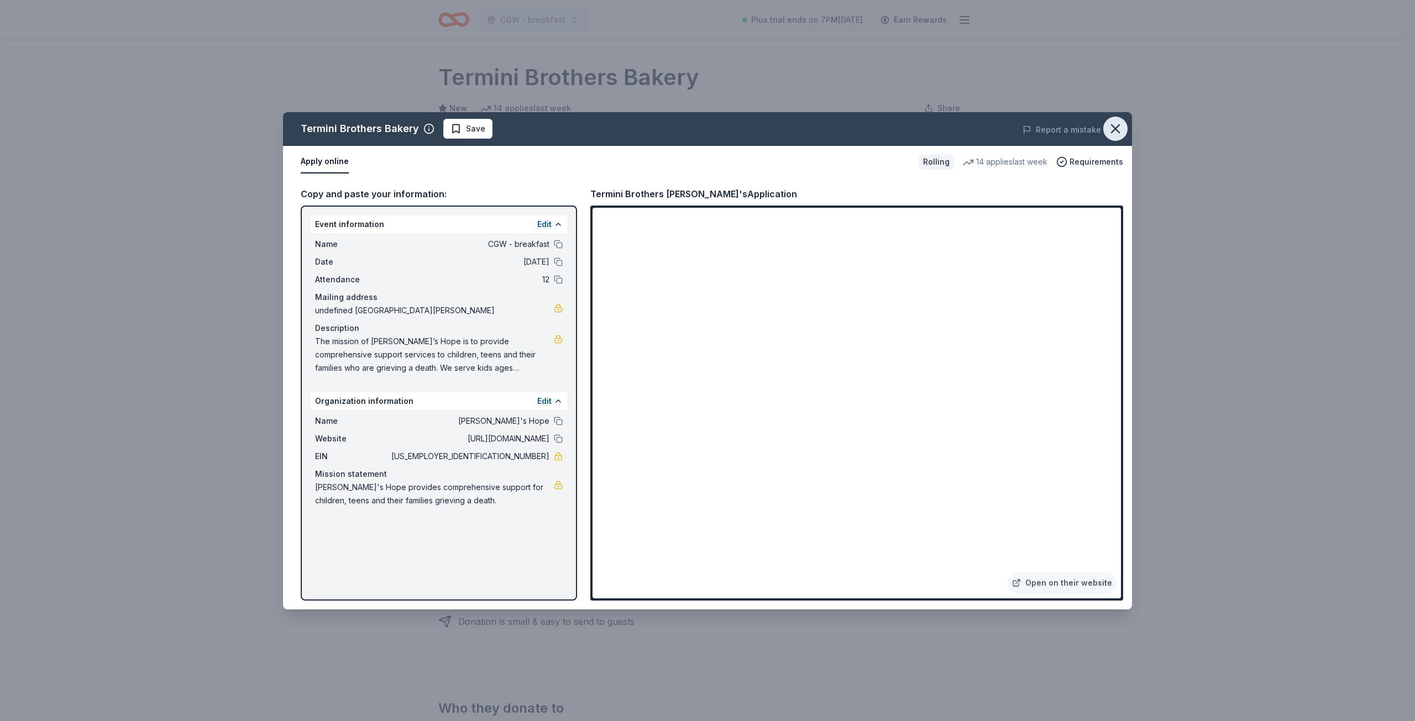
click at [1120, 136] on icon "button" at bounding box center [1115, 128] width 15 height 15
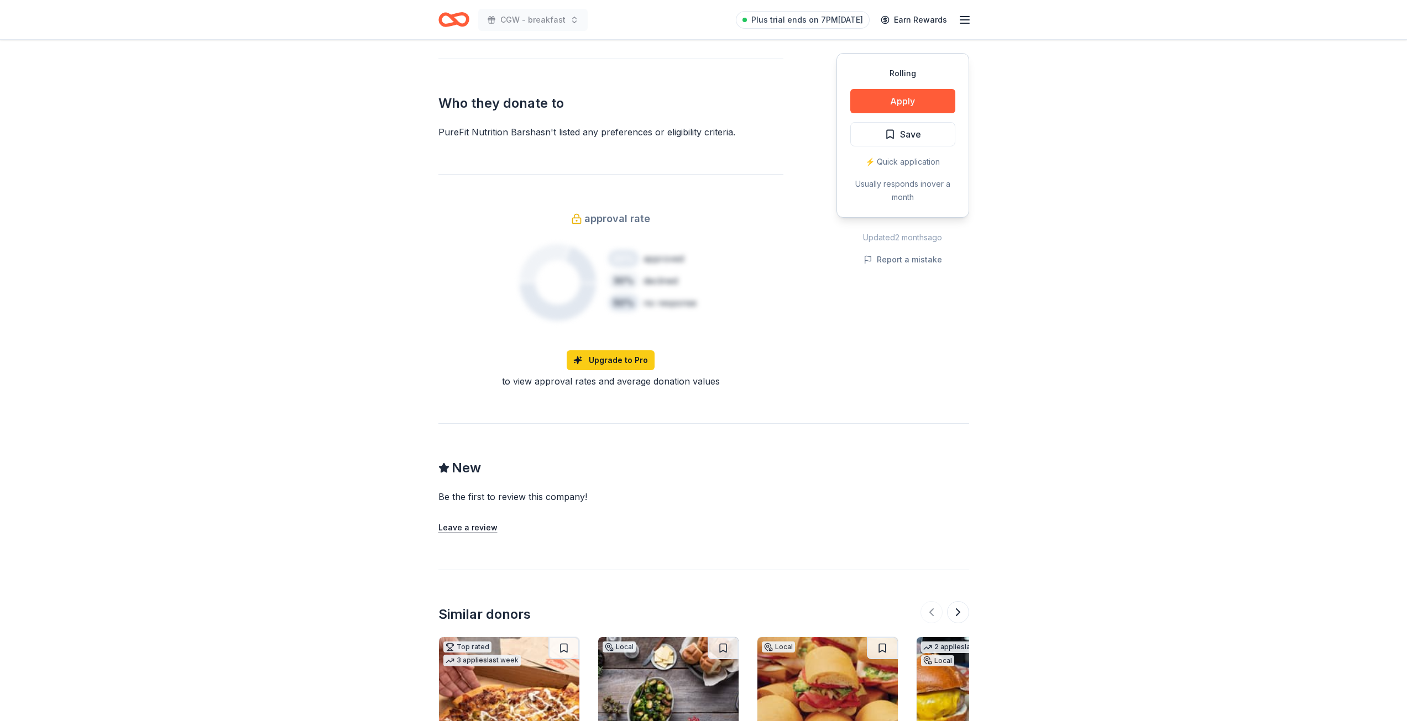
scroll to position [718, 0]
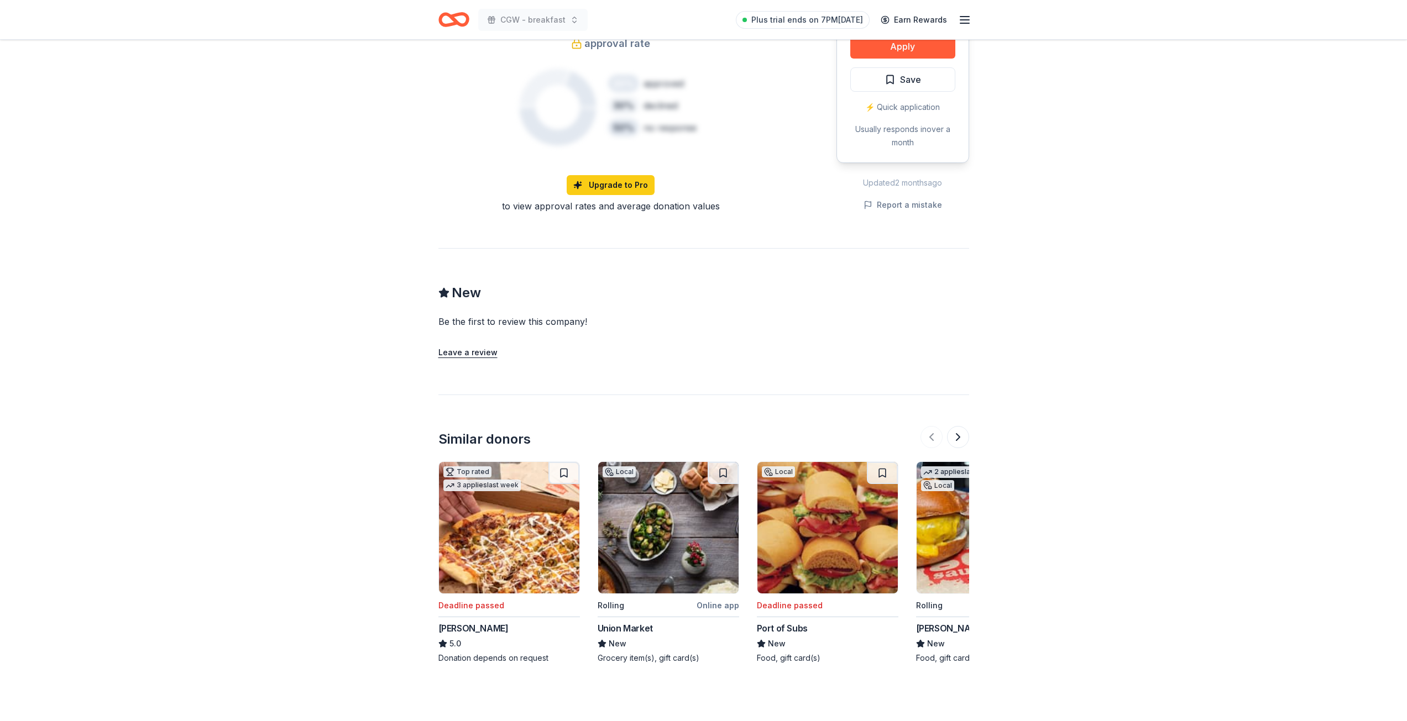
click at [642, 546] on img at bounding box center [668, 528] width 140 height 132
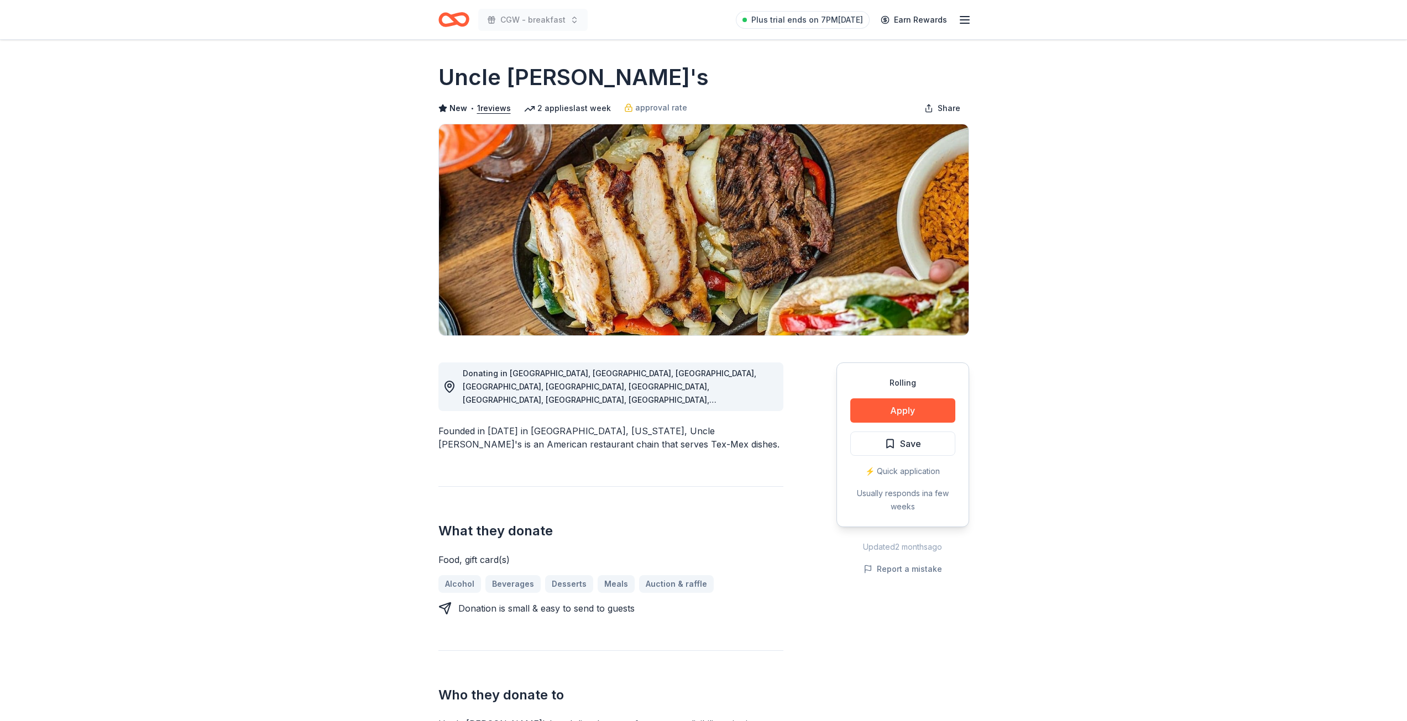
drag, startPoint x: 279, startPoint y: 236, endPoint x: 241, endPoint y: 183, distance: 64.6
click at [450, 20] on icon "Home" at bounding box center [453, 20] width 31 height 26
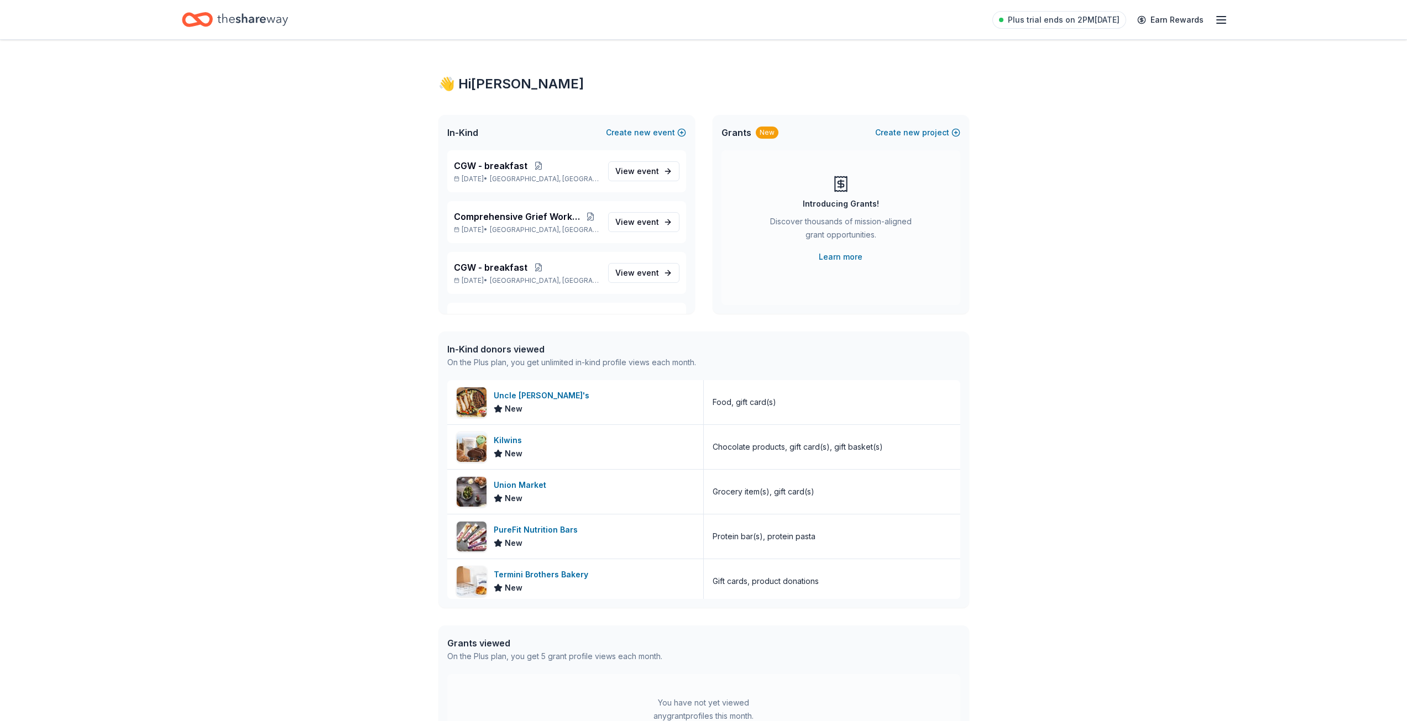
click at [211, 20] on icon "Home" at bounding box center [201, 19] width 17 height 11
click at [495, 181] on p "Aug 26, 2025 • Kirkwood, MO" at bounding box center [526, 179] width 145 height 9
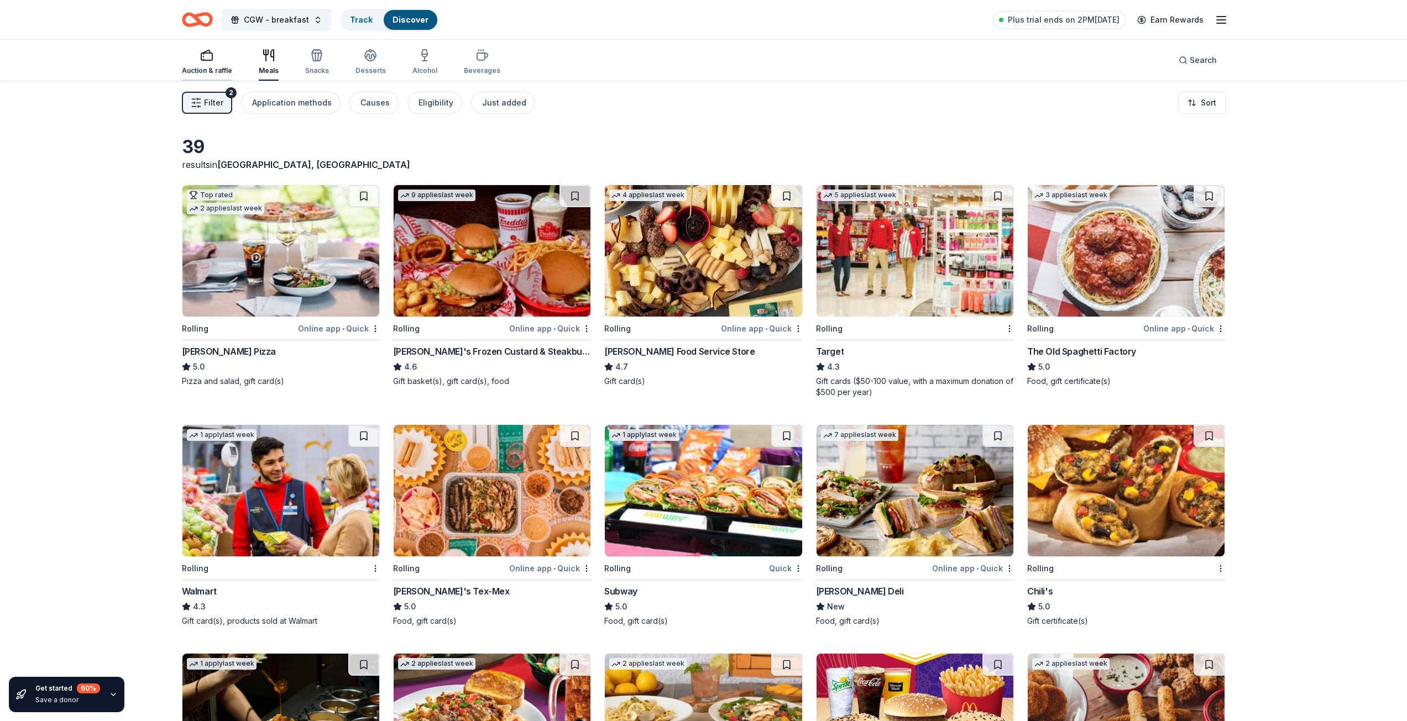
click at [213, 59] on div "button" at bounding box center [207, 55] width 50 height 13
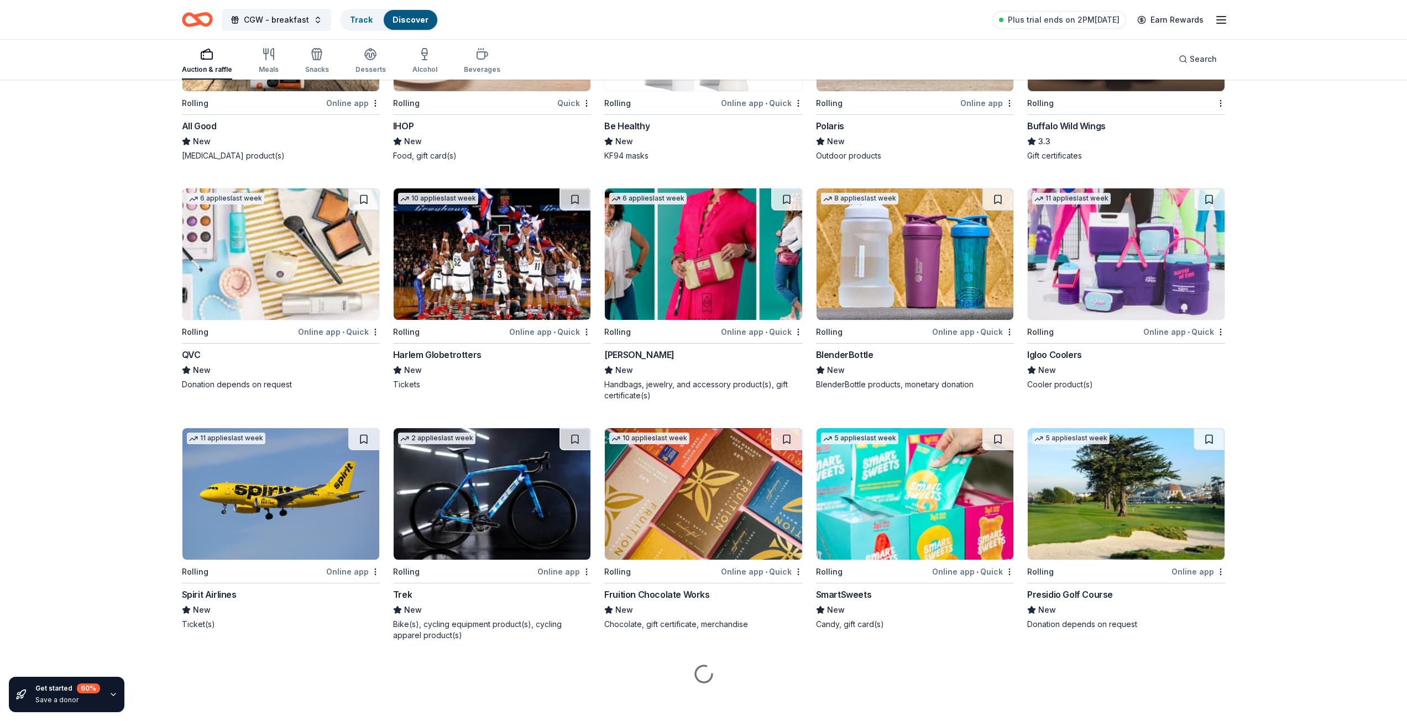
scroll to position [4242, 0]
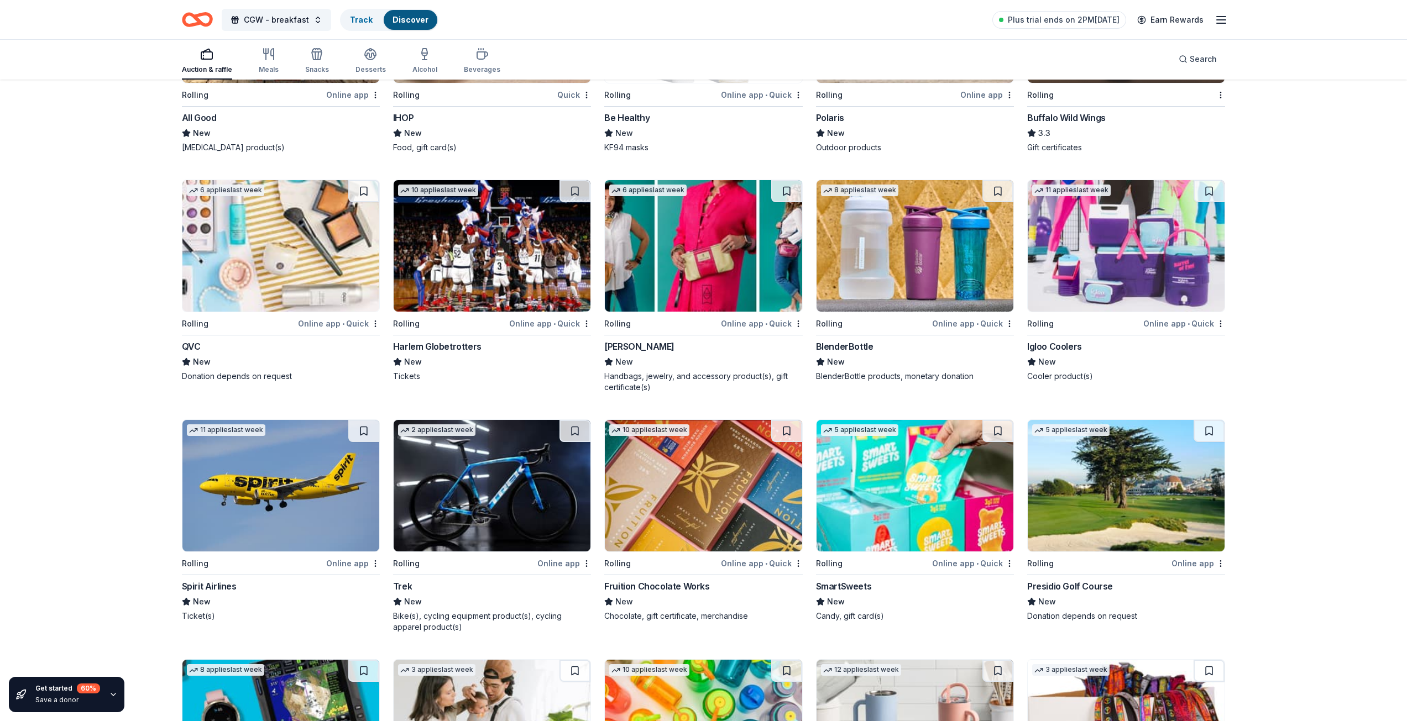
click at [841, 284] on img at bounding box center [914, 246] width 197 height 132
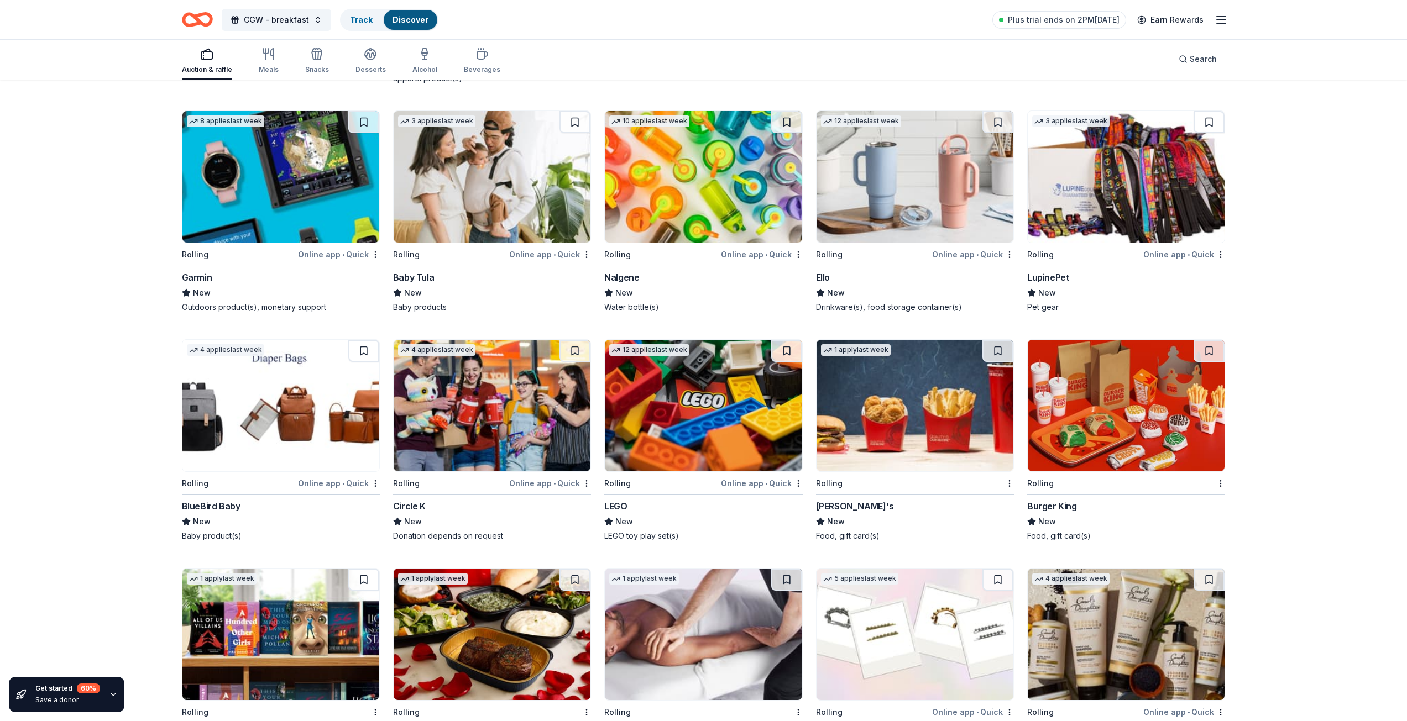
scroll to position [4810, 0]
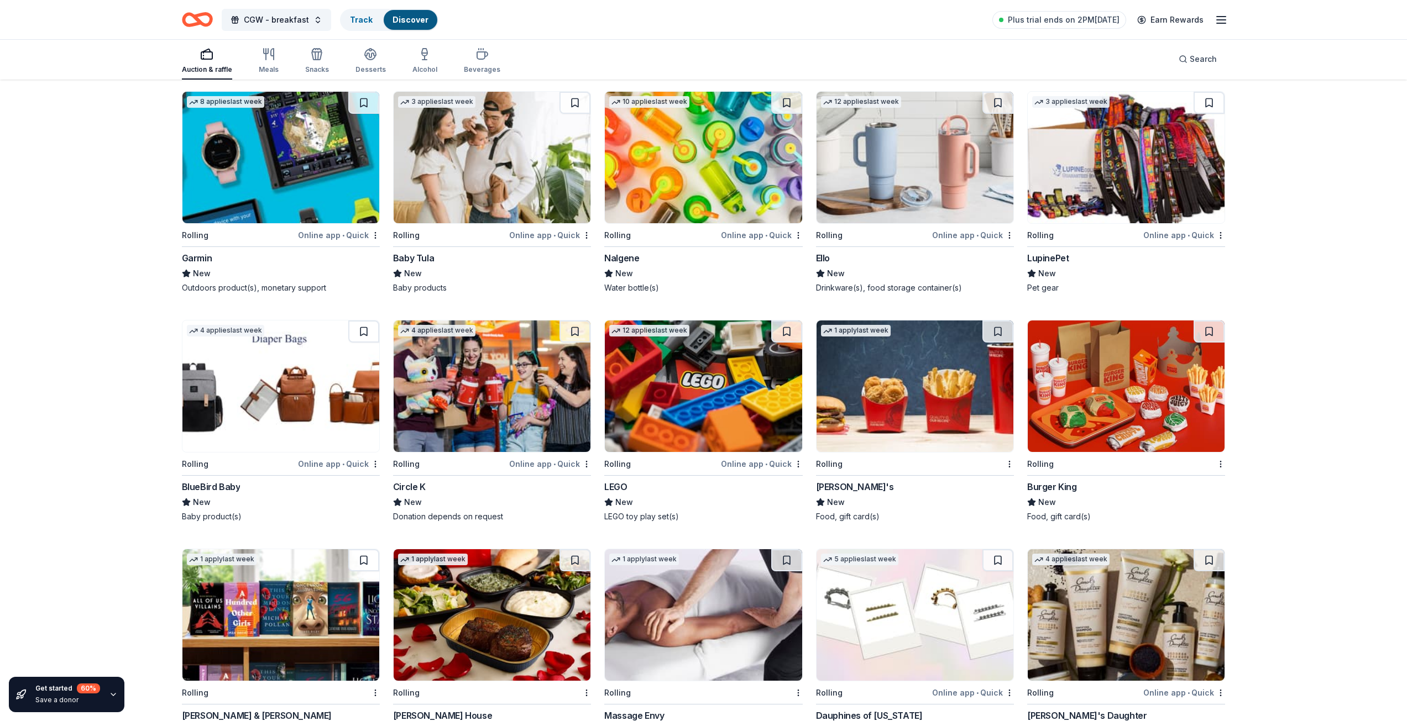
click at [885, 406] on img at bounding box center [914, 387] width 197 height 132
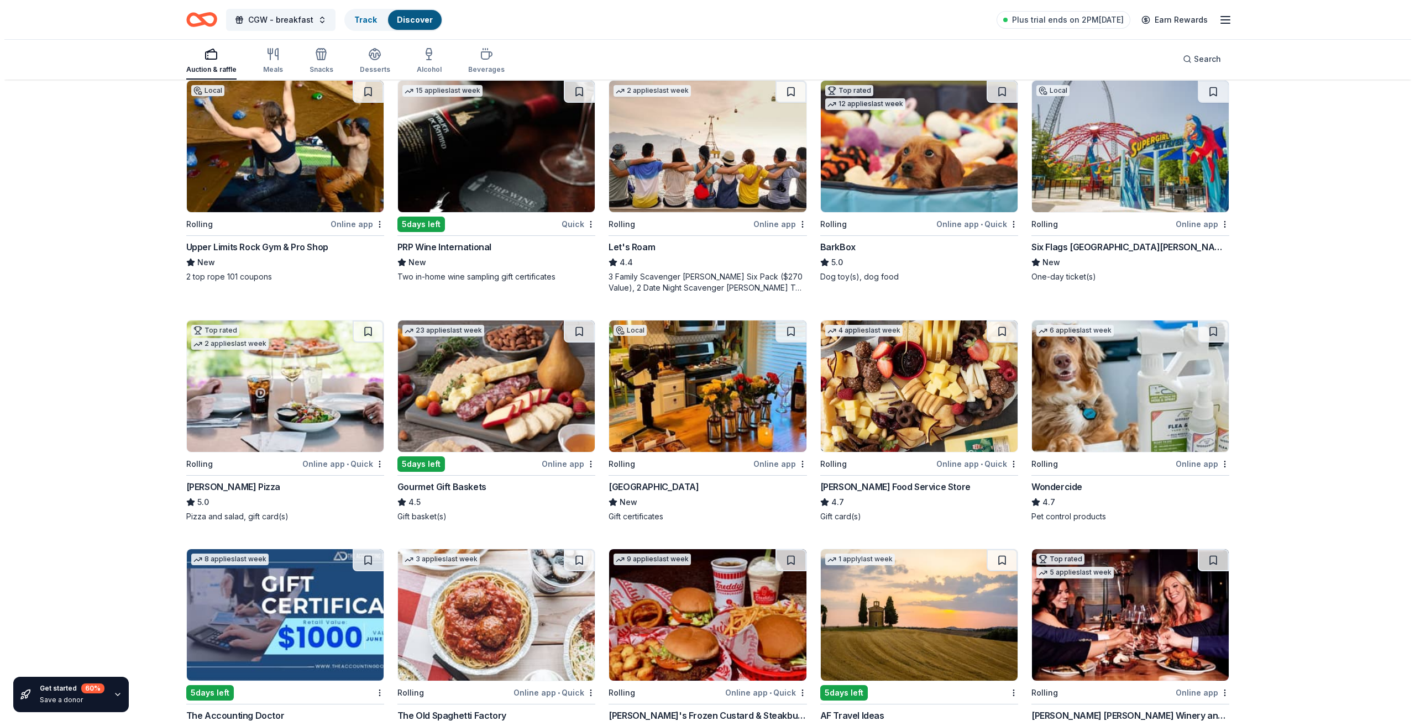
scroll to position [0, 0]
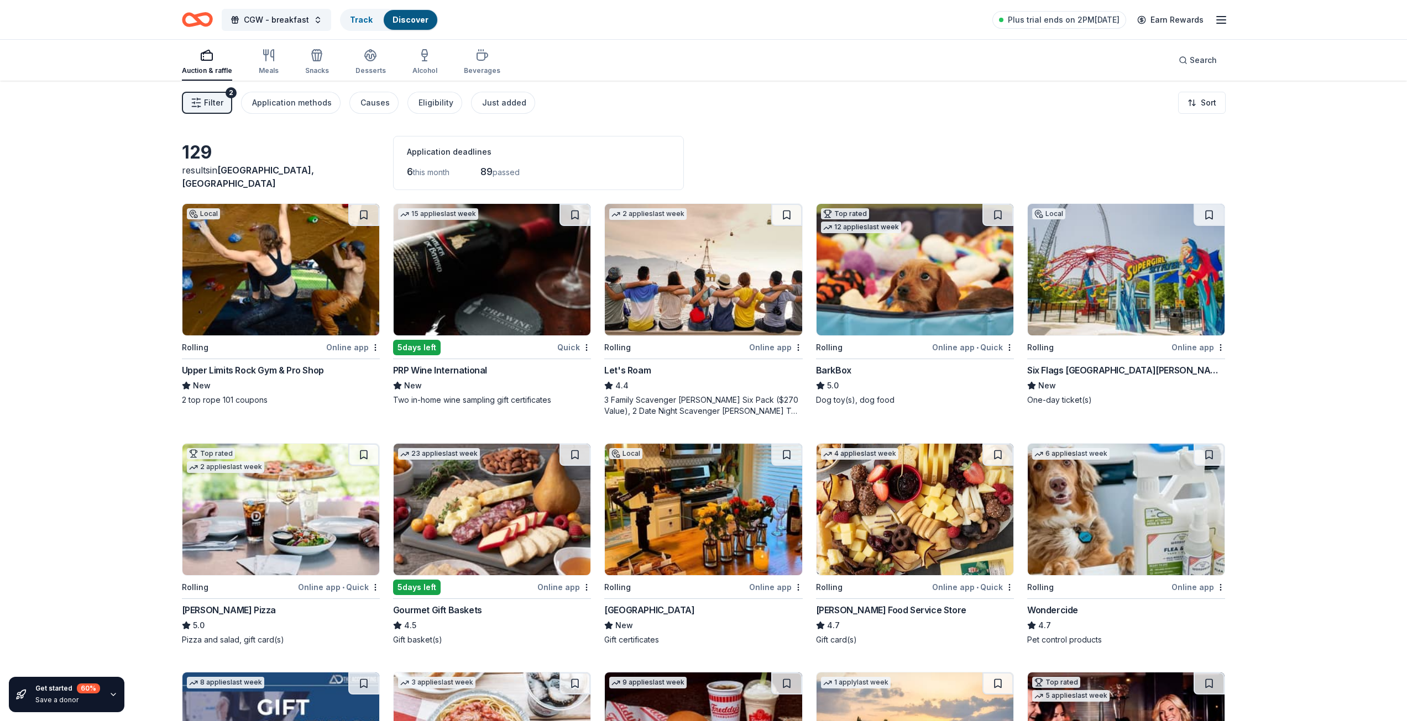
click at [210, 97] on span "Filter" at bounding box center [213, 102] width 19 height 13
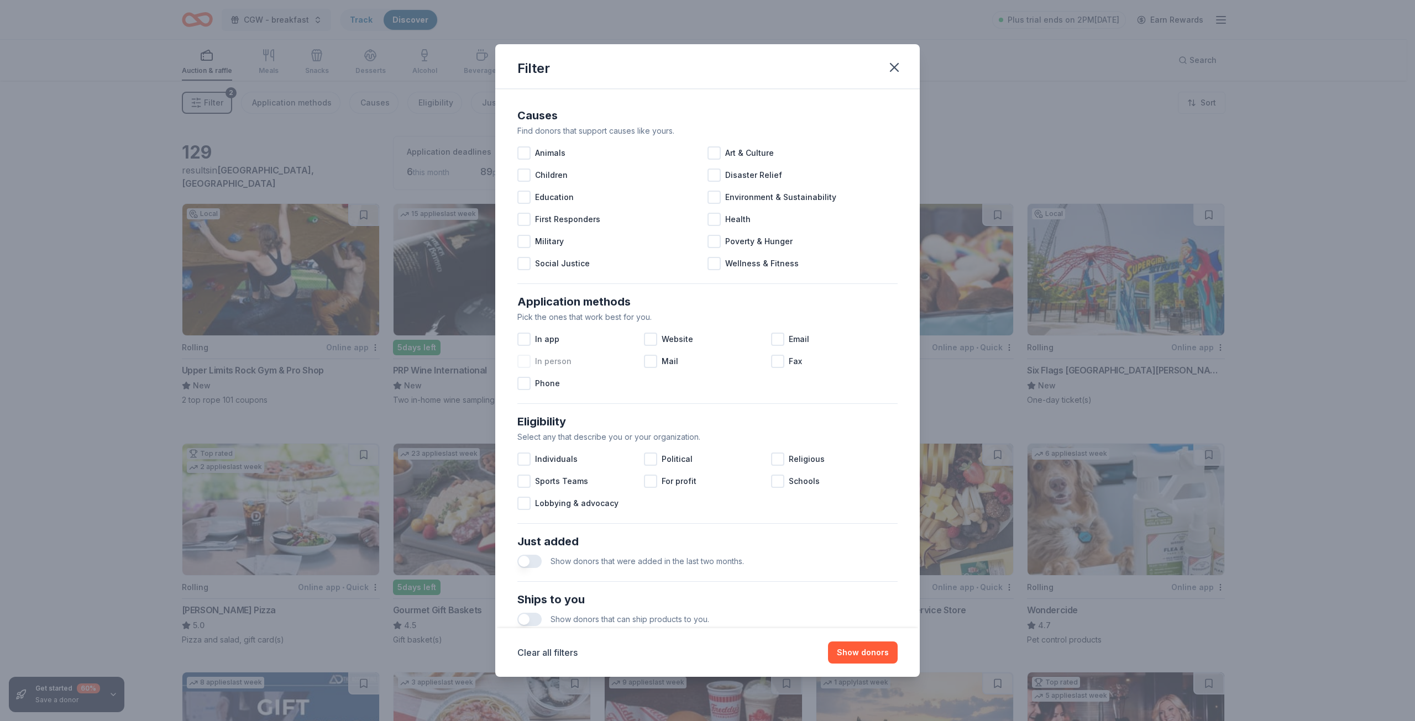
click at [528, 361] on div at bounding box center [523, 361] width 13 height 13
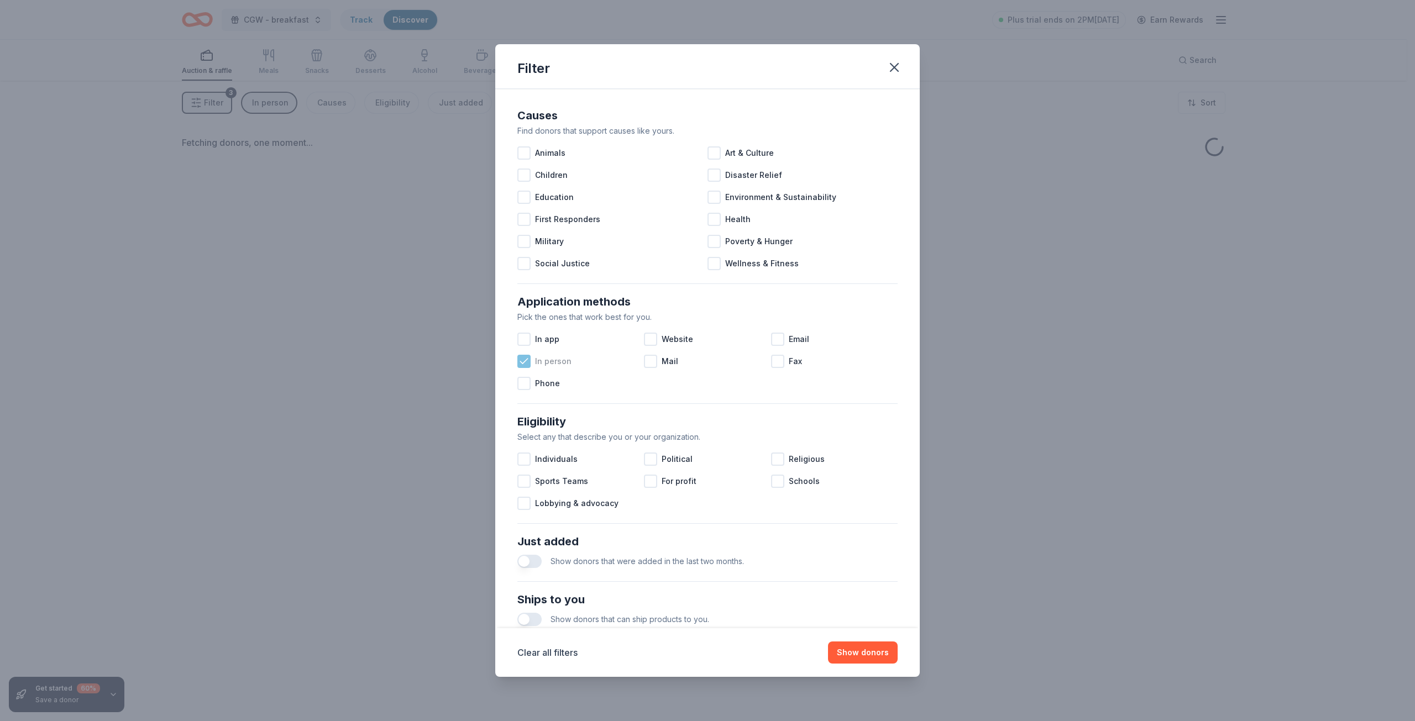
click at [524, 360] on icon at bounding box center [523, 361] width 11 height 11
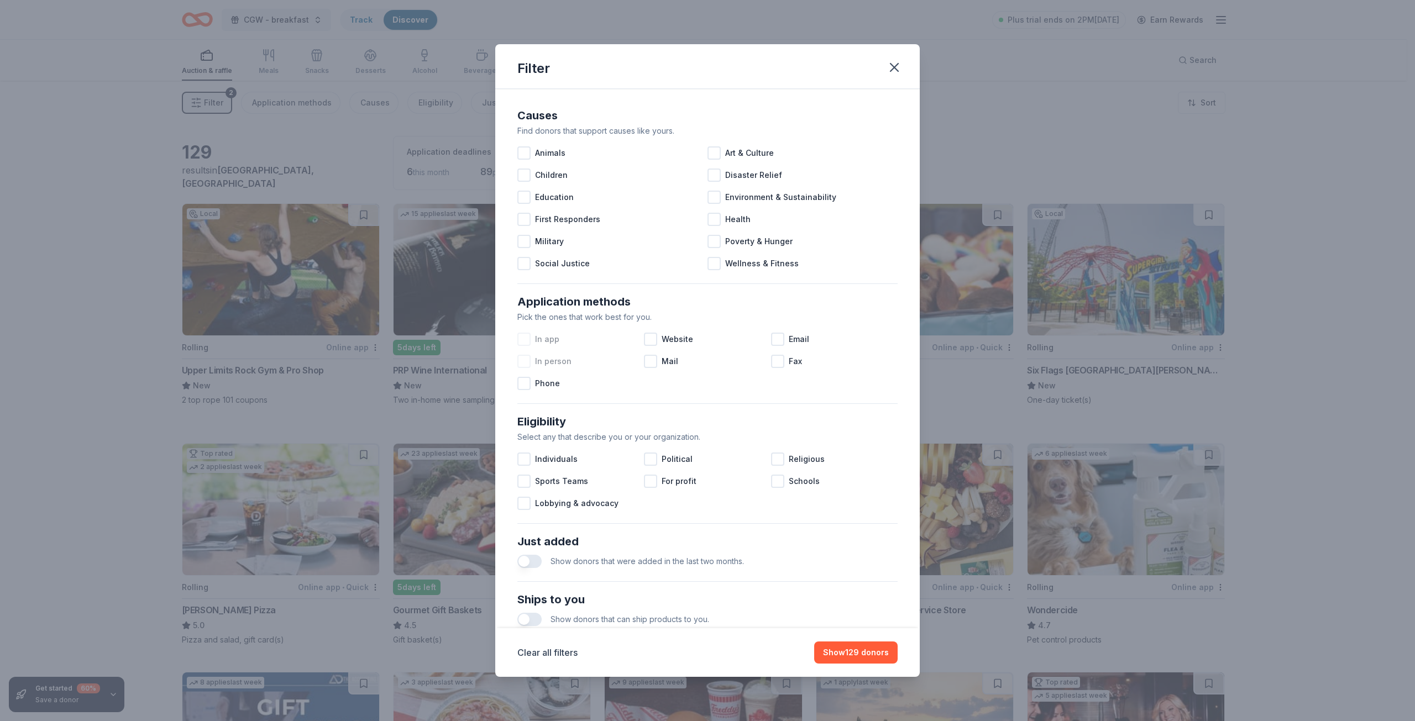
click at [527, 338] on div at bounding box center [523, 339] width 13 height 13
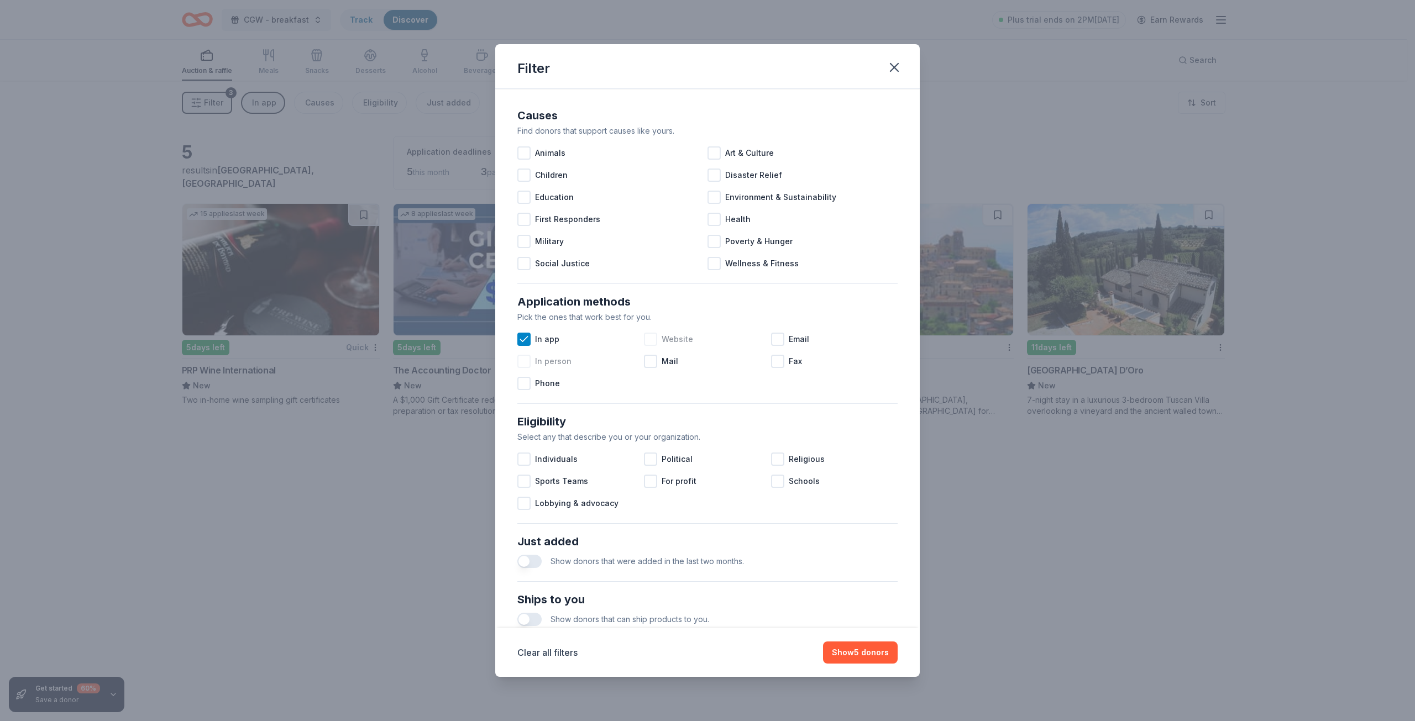
click at [651, 340] on div at bounding box center [650, 339] width 13 height 13
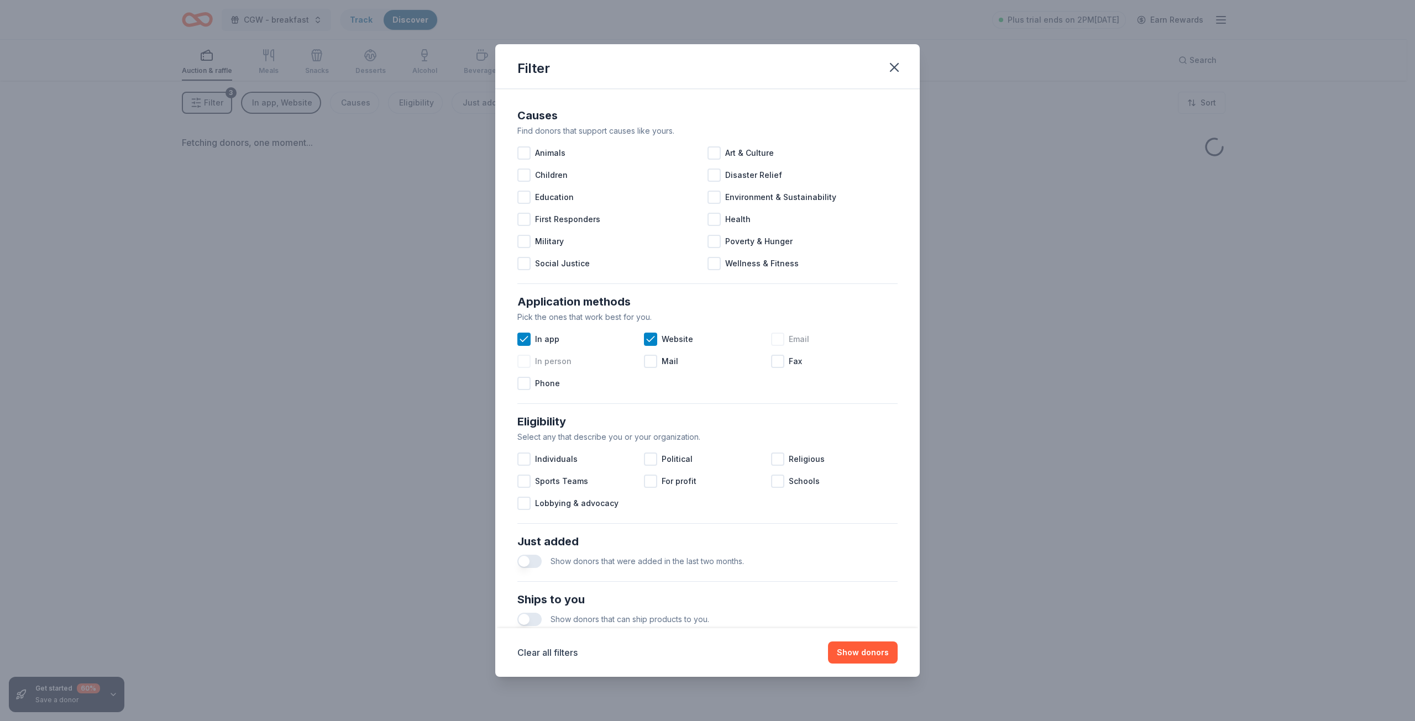
click at [778, 341] on div at bounding box center [777, 339] width 13 height 13
click at [644, 366] on div at bounding box center [650, 361] width 13 height 13
click at [780, 365] on div "Fax" at bounding box center [834, 361] width 127 height 22
click at [889, 649] on button "Show donors" at bounding box center [863, 653] width 70 height 22
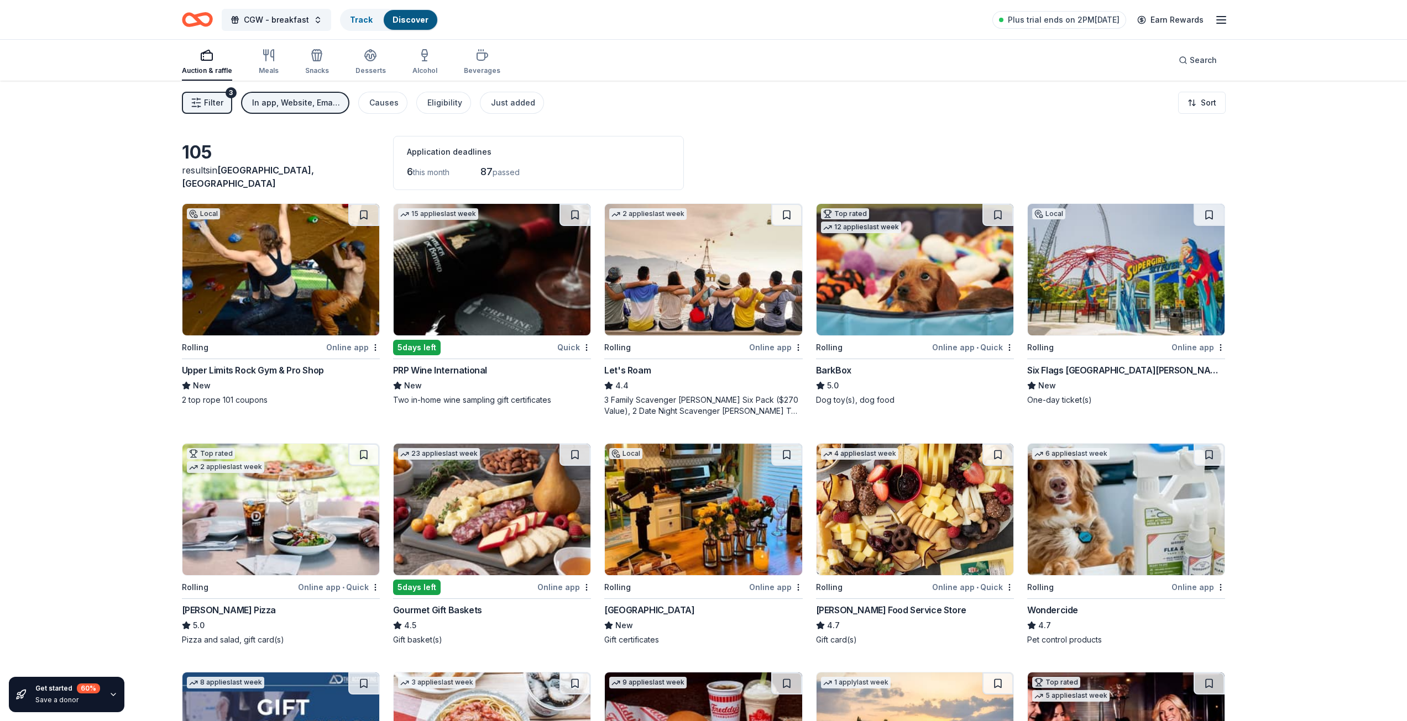
click at [523, 191] on div "105 results in Kirkwood, MO Application deadlines 6 this month 87 passed Local …" at bounding box center [703, 664] width 1043 height 1056
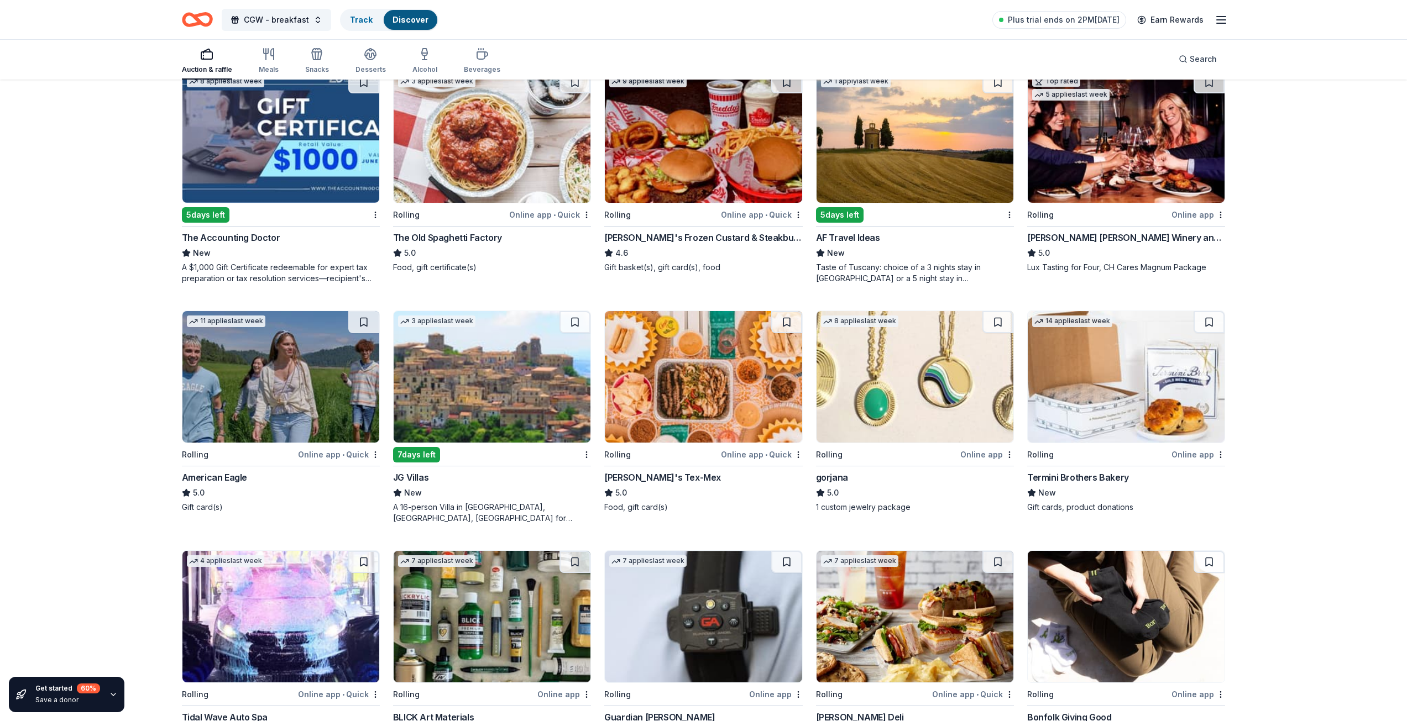
scroll to position [603, 0]
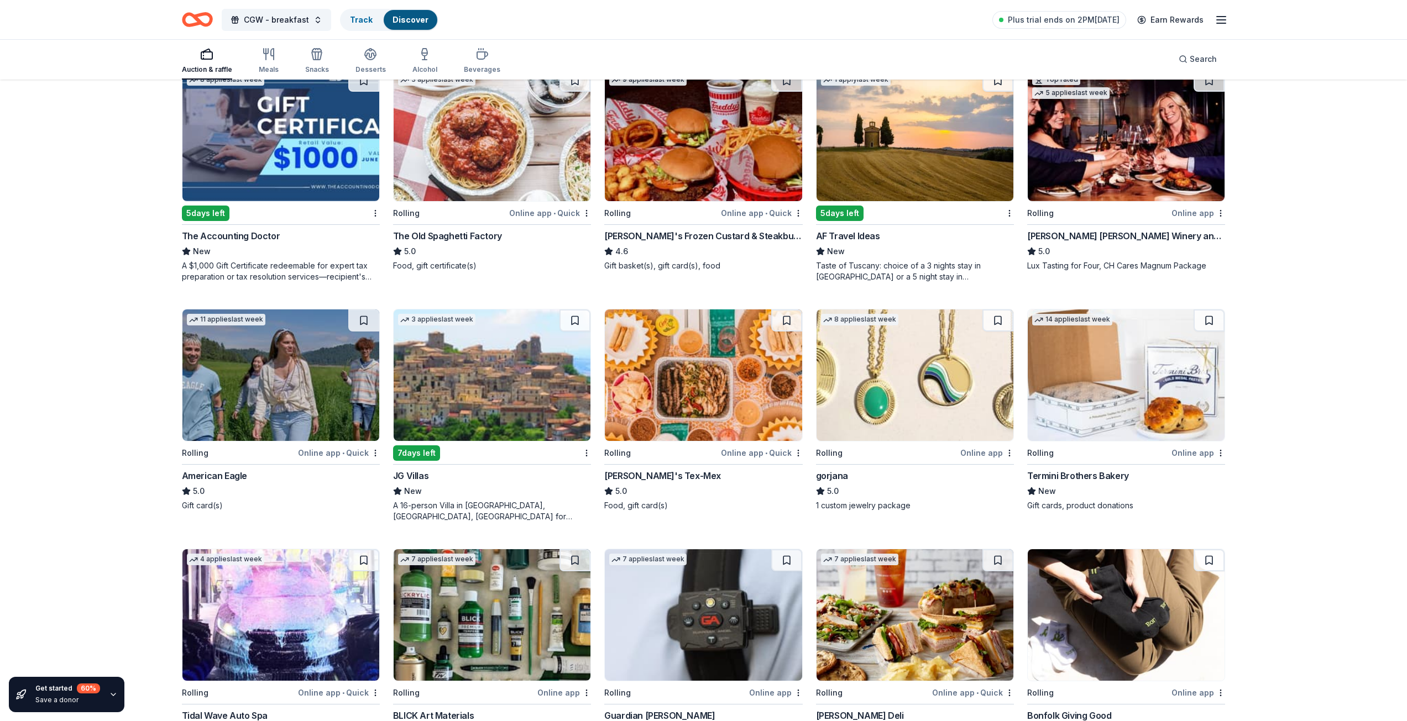
click at [918, 369] on img at bounding box center [914, 376] width 197 height 132
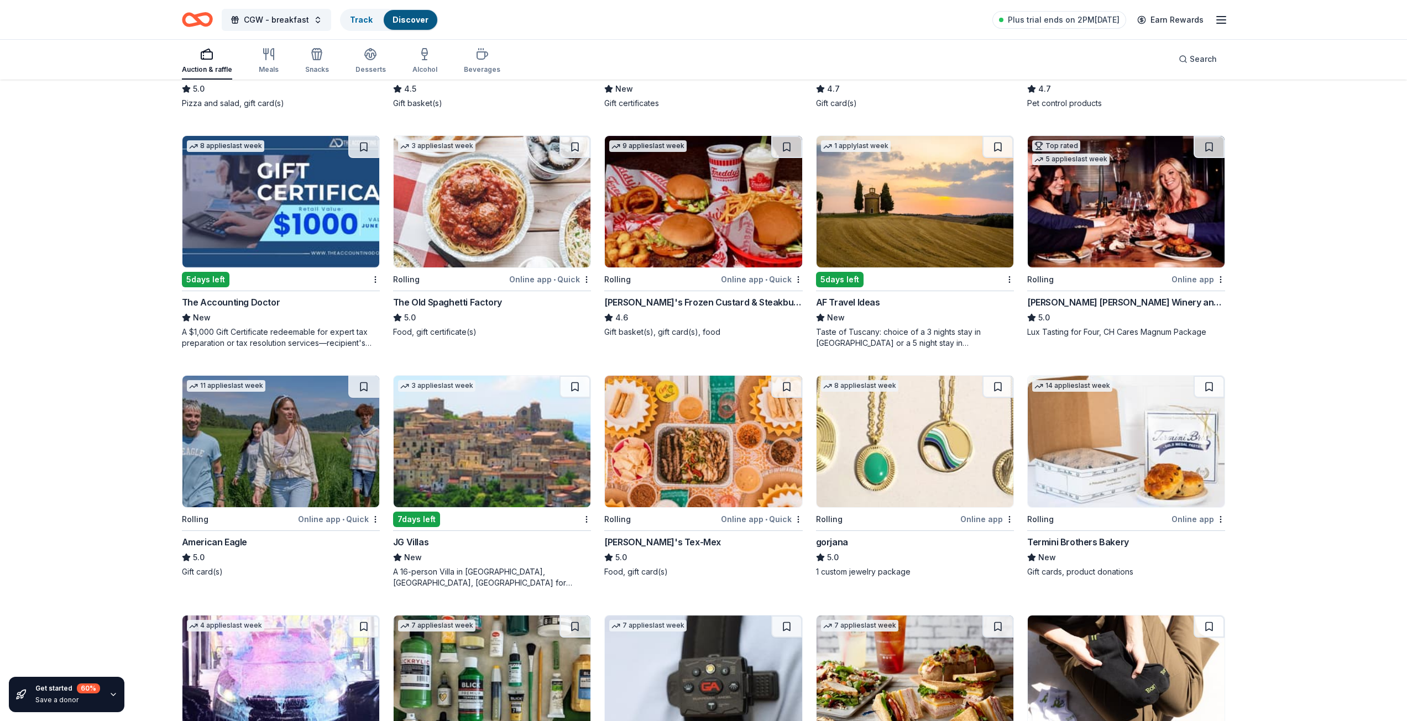
scroll to position [327, 0]
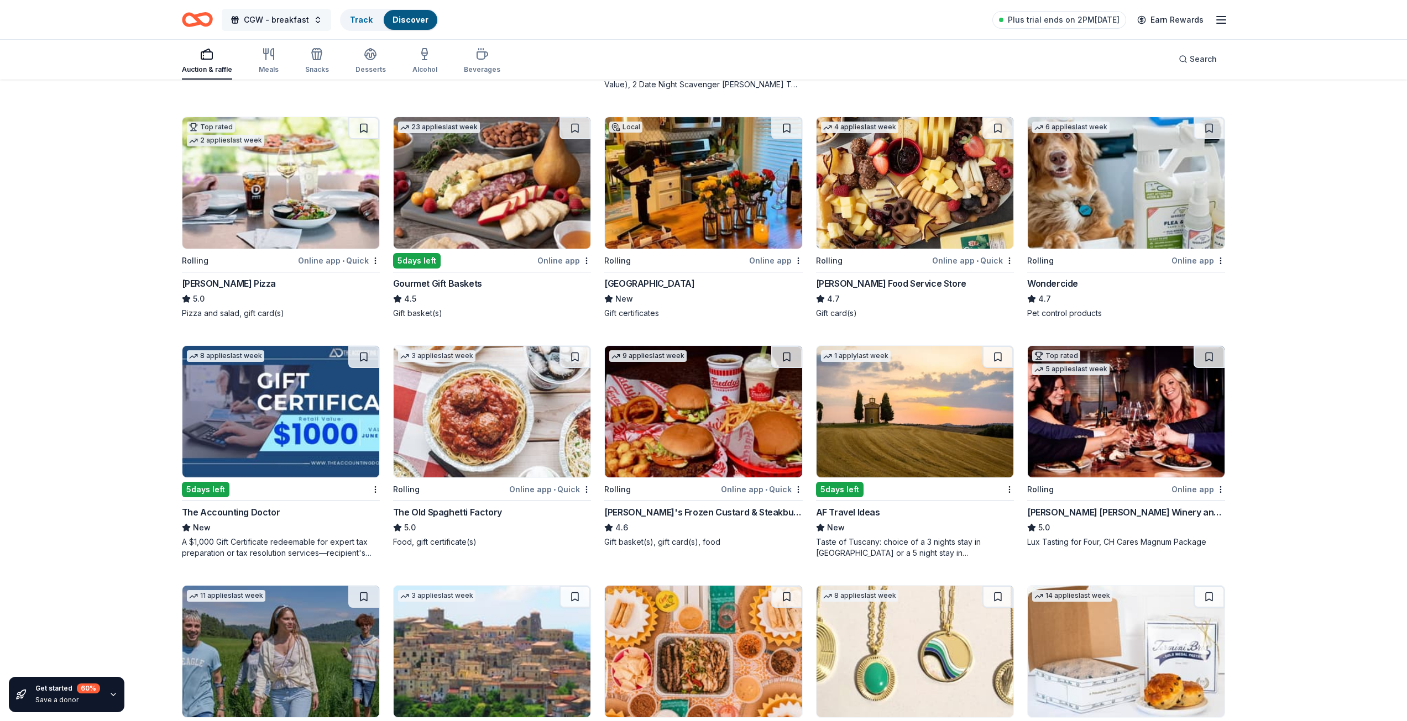
click at [274, 19] on span "CGW - breakfast" at bounding box center [276, 19] width 65 height 13
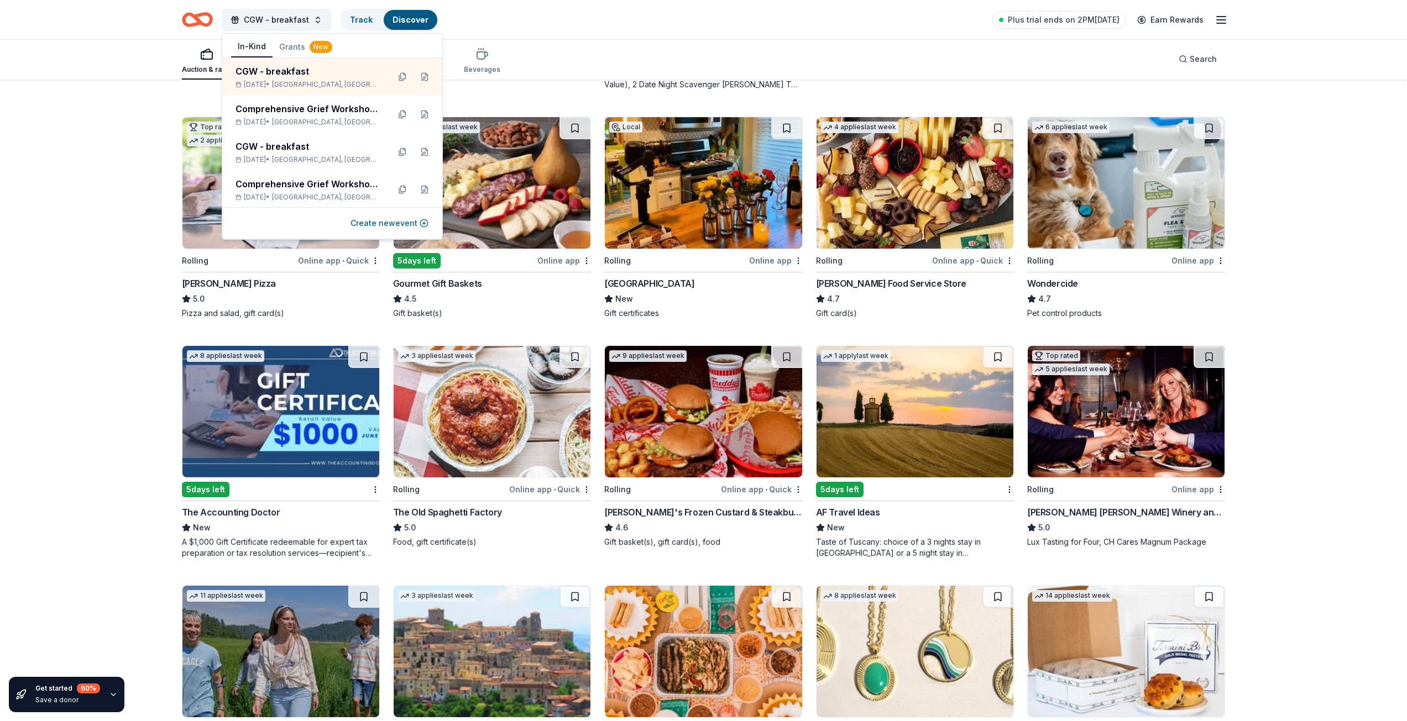
click at [278, 46] on button "Grants New" at bounding box center [305, 47] width 66 height 20
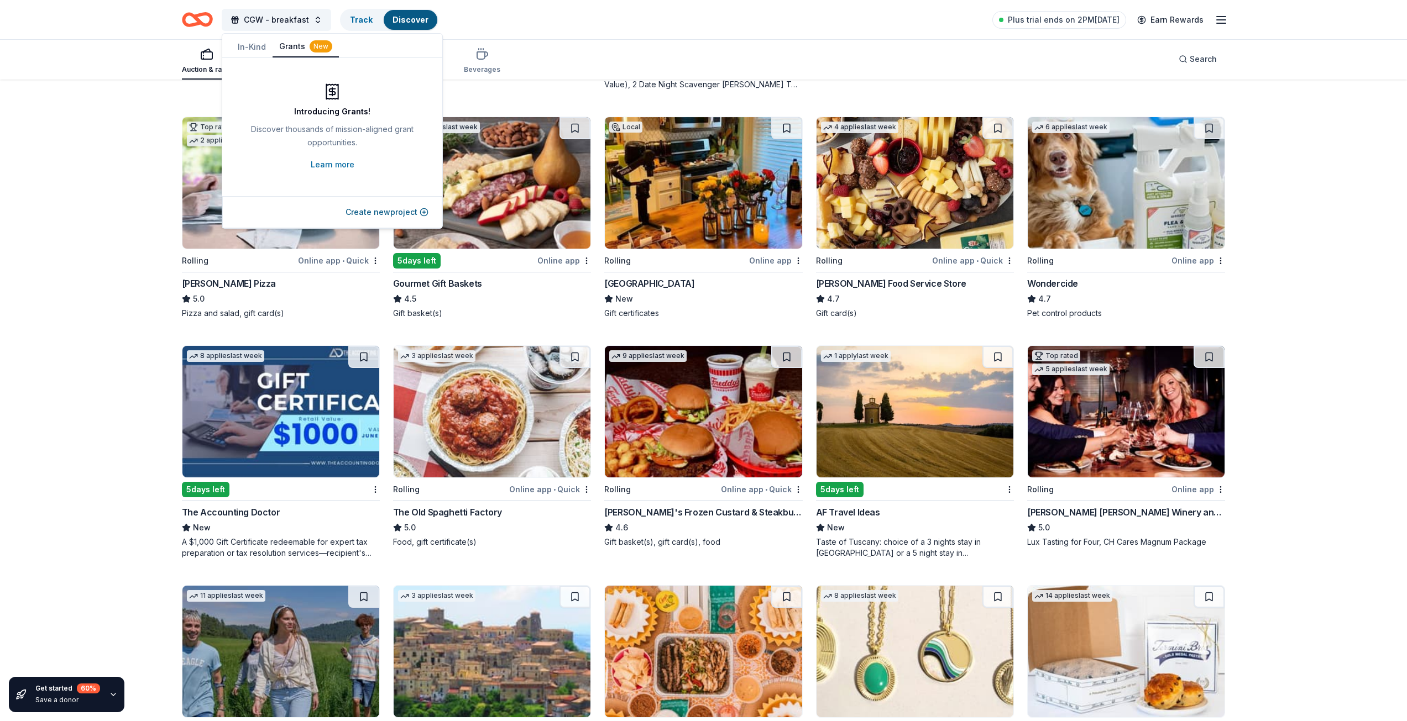
click at [306, 48] on button "Grants New" at bounding box center [305, 46] width 66 height 21
click at [102, 47] on div "Auction & raffle Meals Snacks Desserts Alcohol Beverages Search" at bounding box center [703, 59] width 1407 height 41
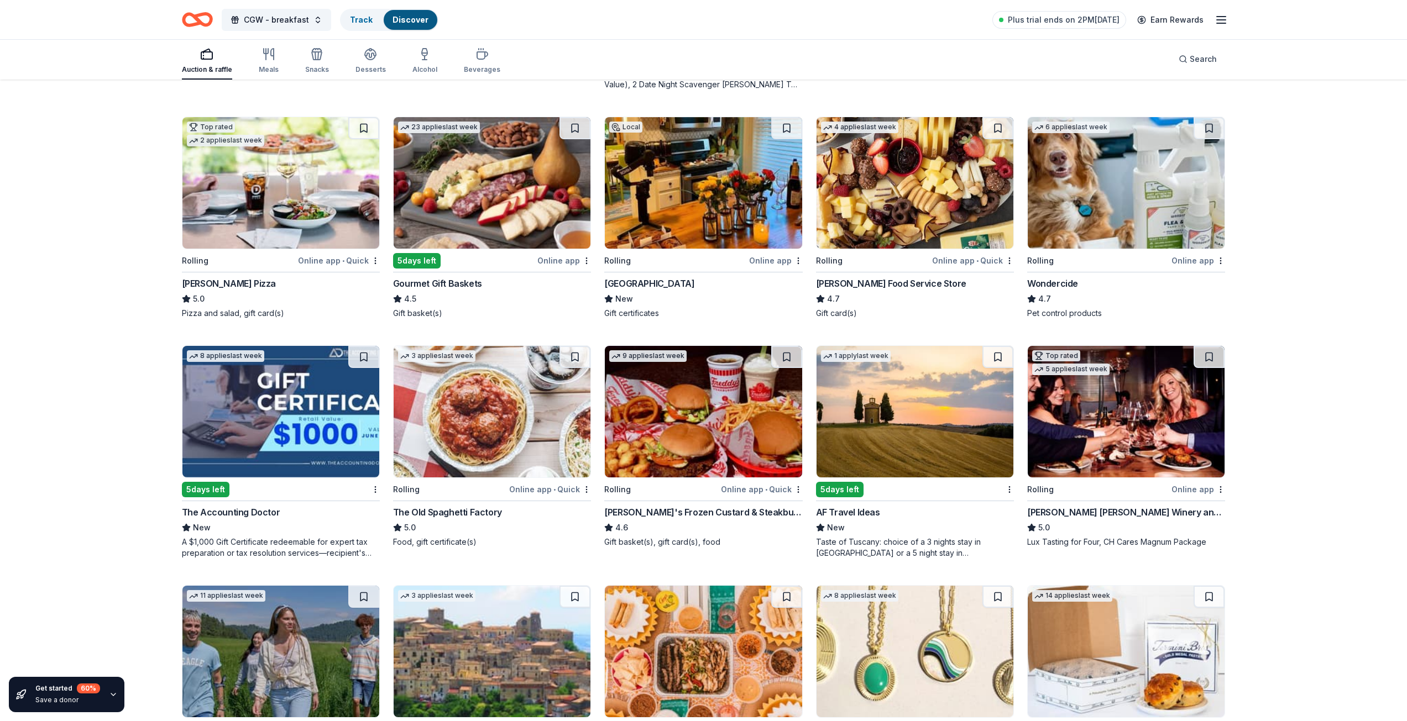
click at [775, 54] on div "Auction & raffle Meals Snacks Desserts Alcohol Beverages Search" at bounding box center [703, 59] width 1043 height 41
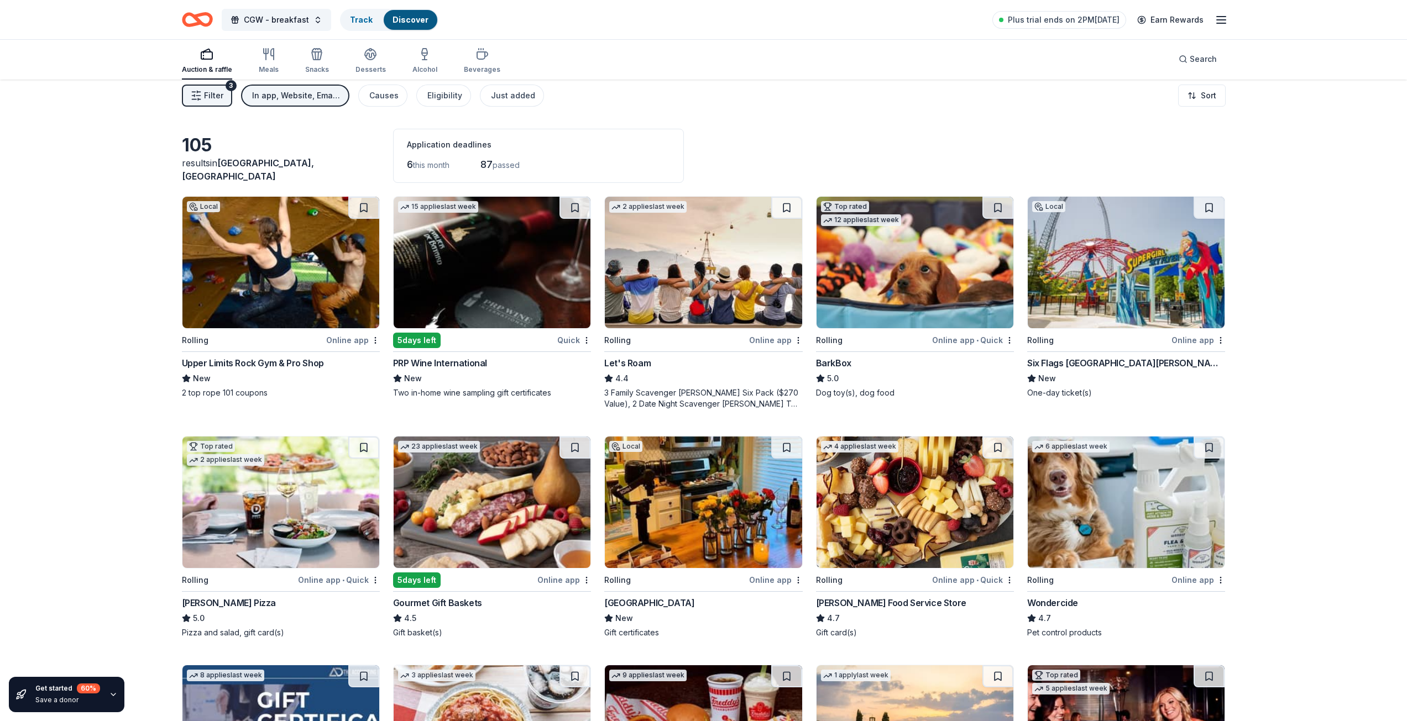
scroll to position [0, 0]
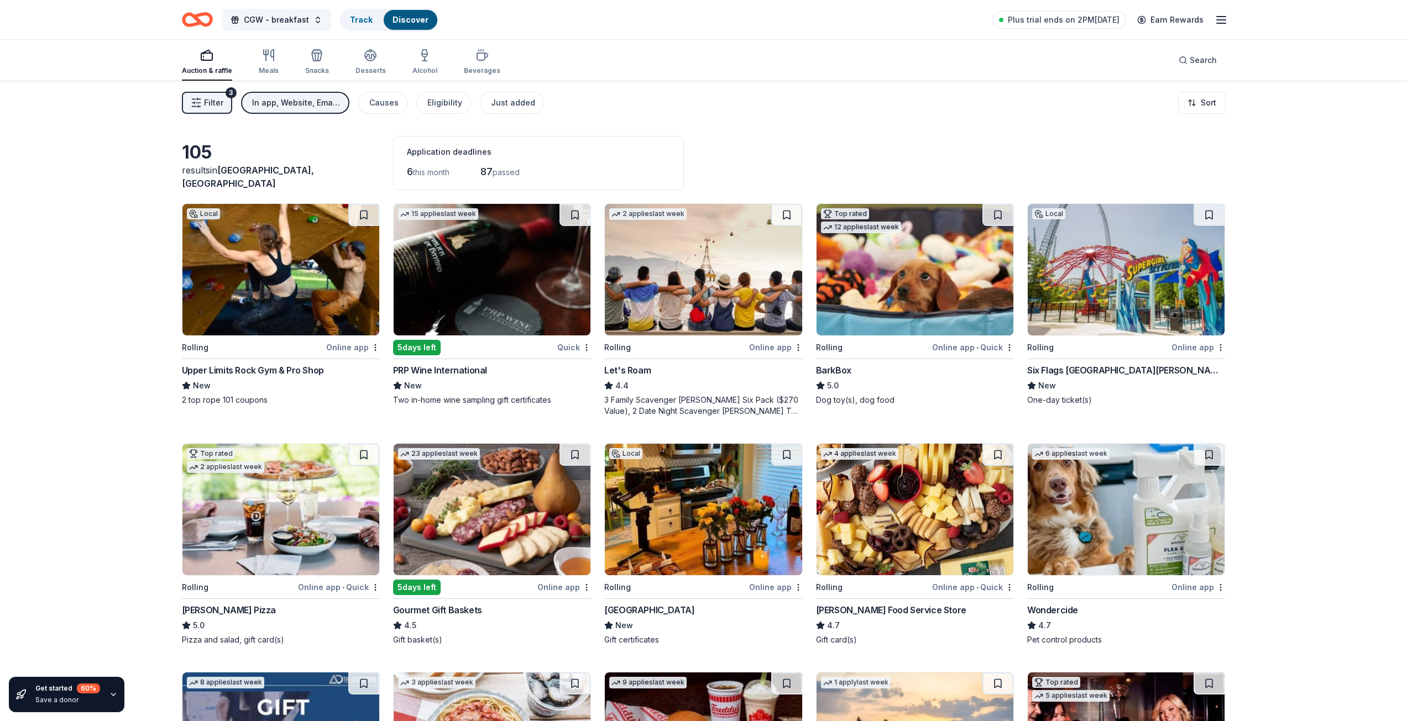
click at [272, 24] on span "CGW - breakfast" at bounding box center [276, 19] width 65 height 13
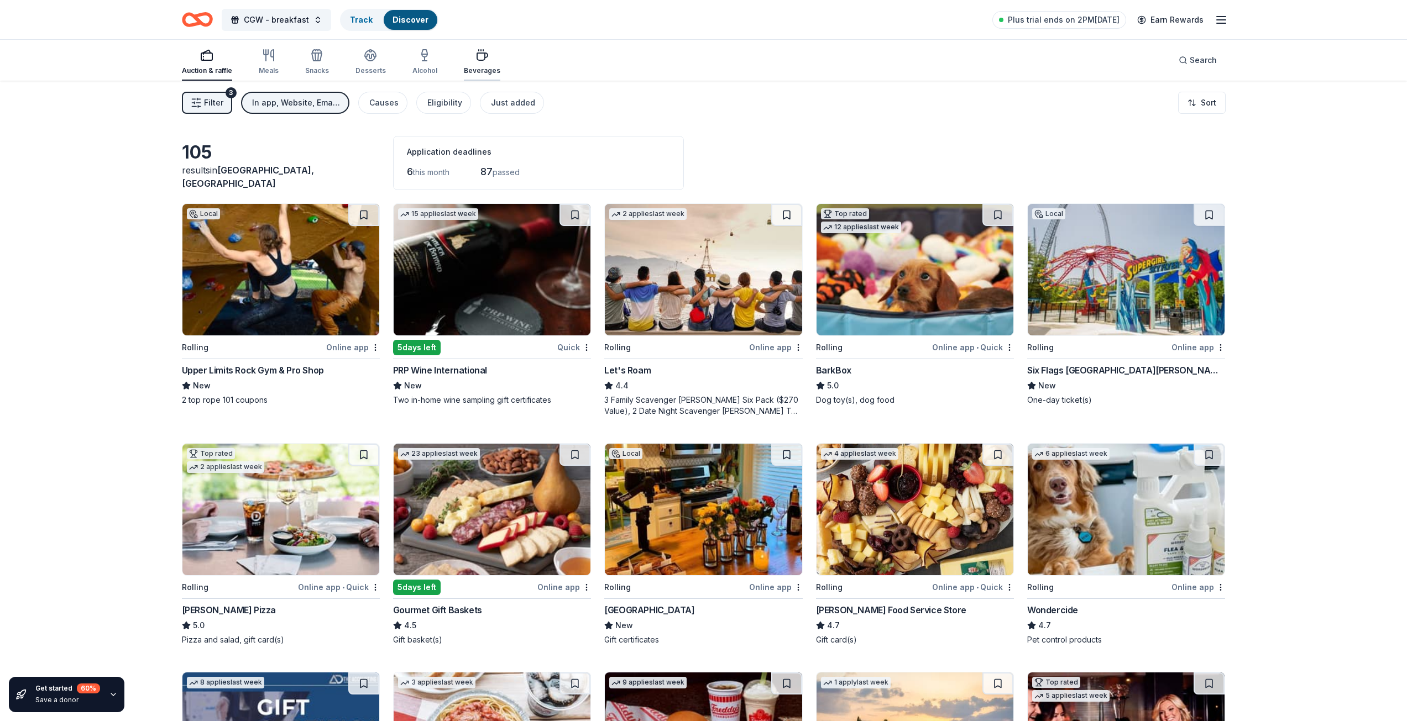
click at [493, 62] on div "Auction & raffle Meals Snacks Desserts Alcohol Beverages Search" at bounding box center [703, 60] width 1043 height 41
click at [483, 62] on div "Beverages" at bounding box center [482, 62] width 36 height 27
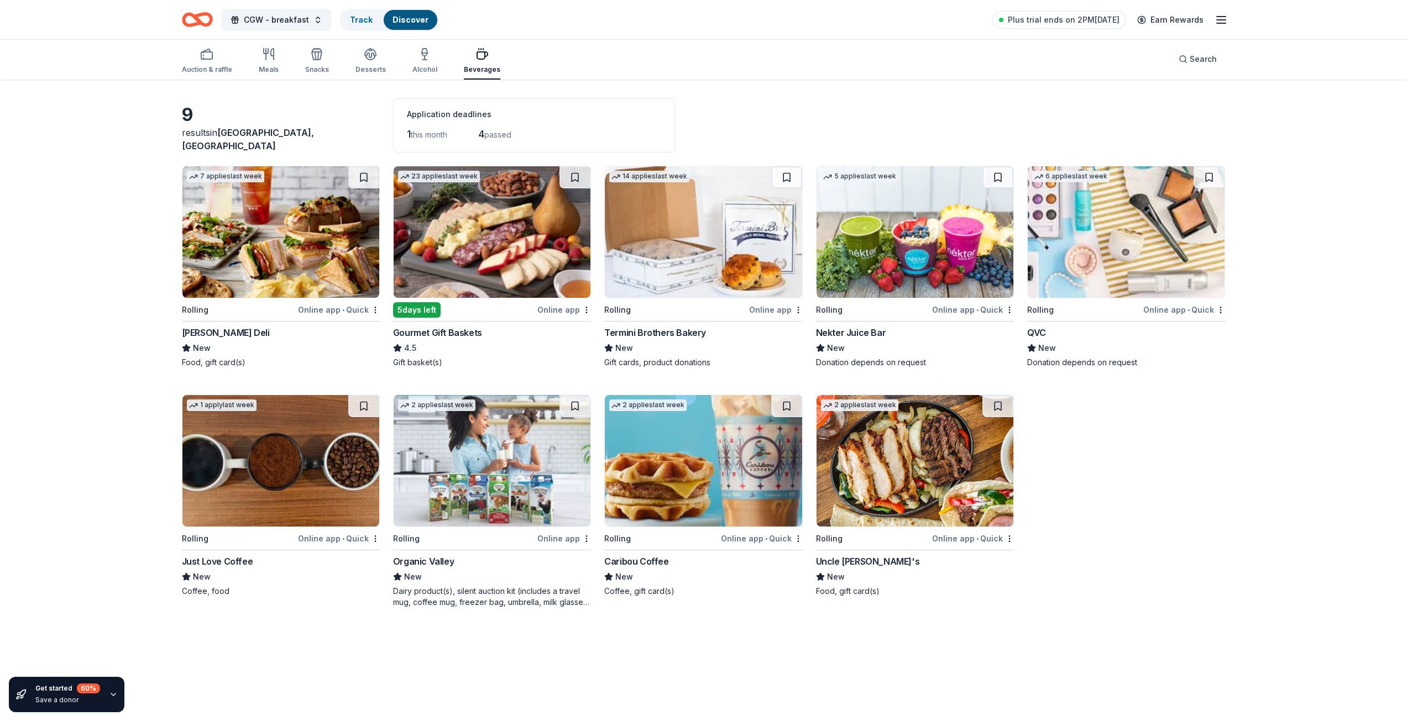
scroll to position [81, 0]
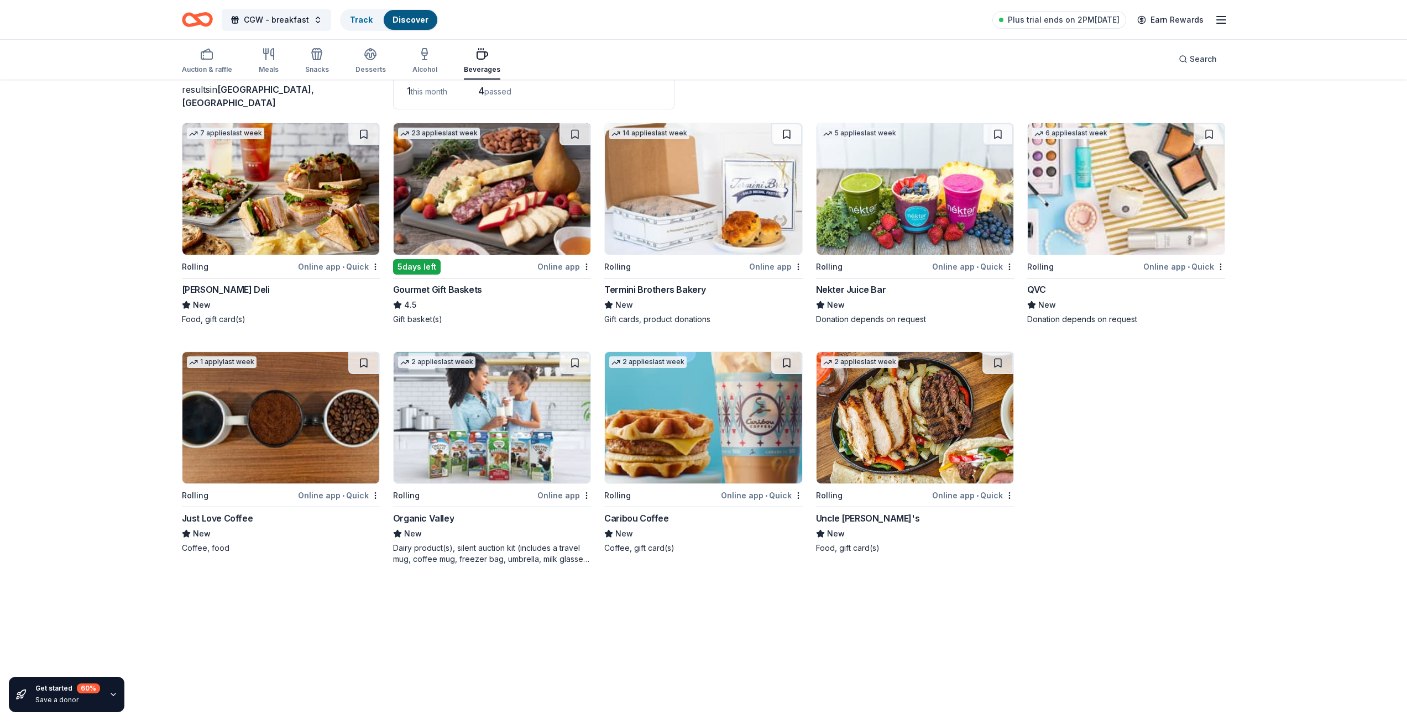
click at [915, 416] on img at bounding box center [914, 418] width 197 height 132
click at [268, 16] on span "CGW - breakfast" at bounding box center [276, 19] width 65 height 13
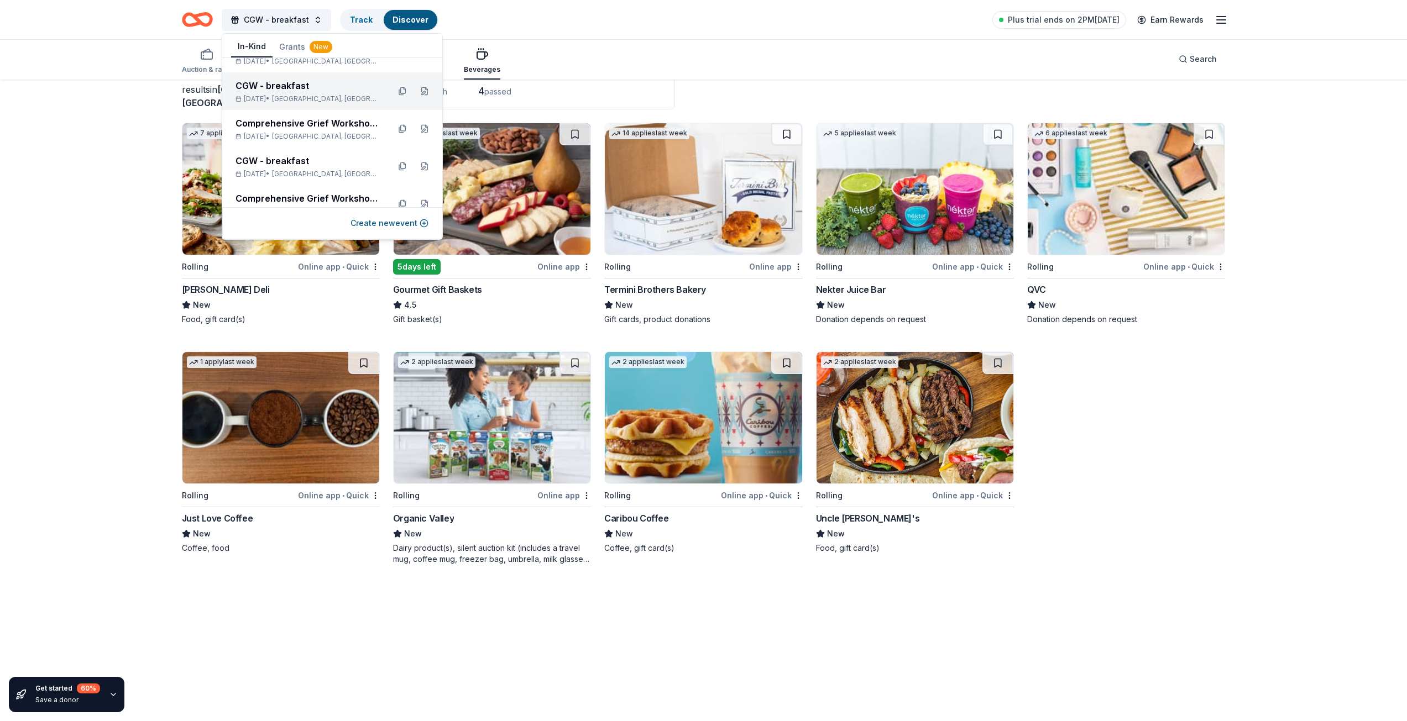
scroll to position [151, 0]
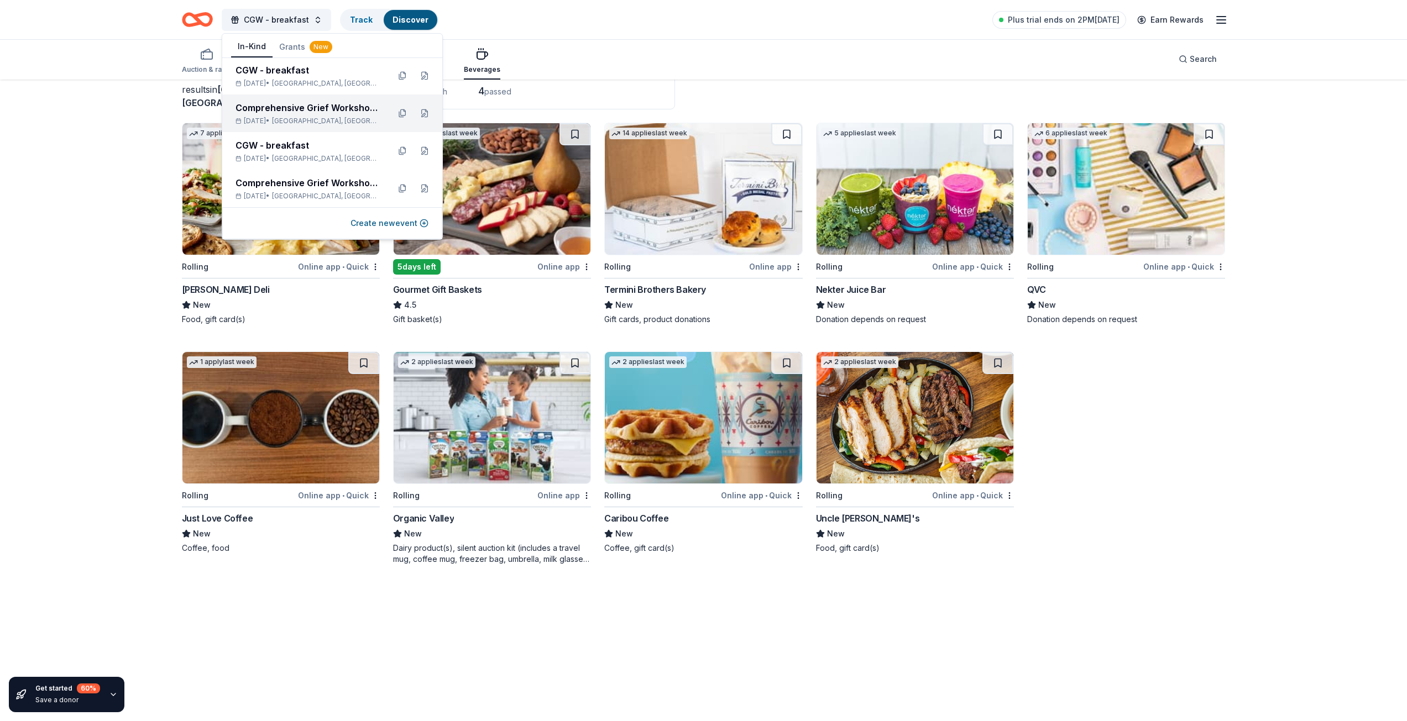
click at [283, 116] on div "Comprehensive Grief Workshop Lunch Aug 22, 2025 • Kirkwood, MO" at bounding box center [307, 113] width 145 height 24
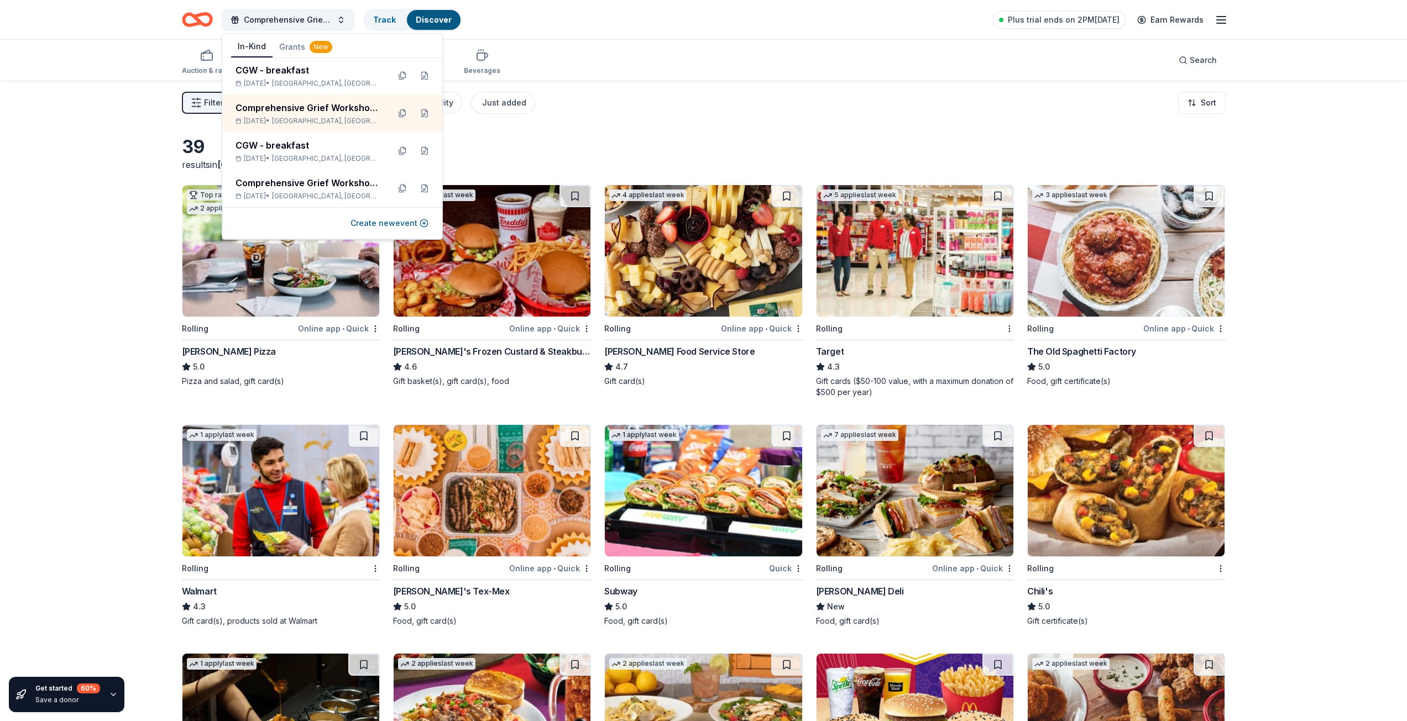
click at [171, 344] on div "39 results in Kirkwood, MO Top rated 2 applies last week Rolling Online app • Q…" at bounding box center [704, 627] width 1132 height 1092
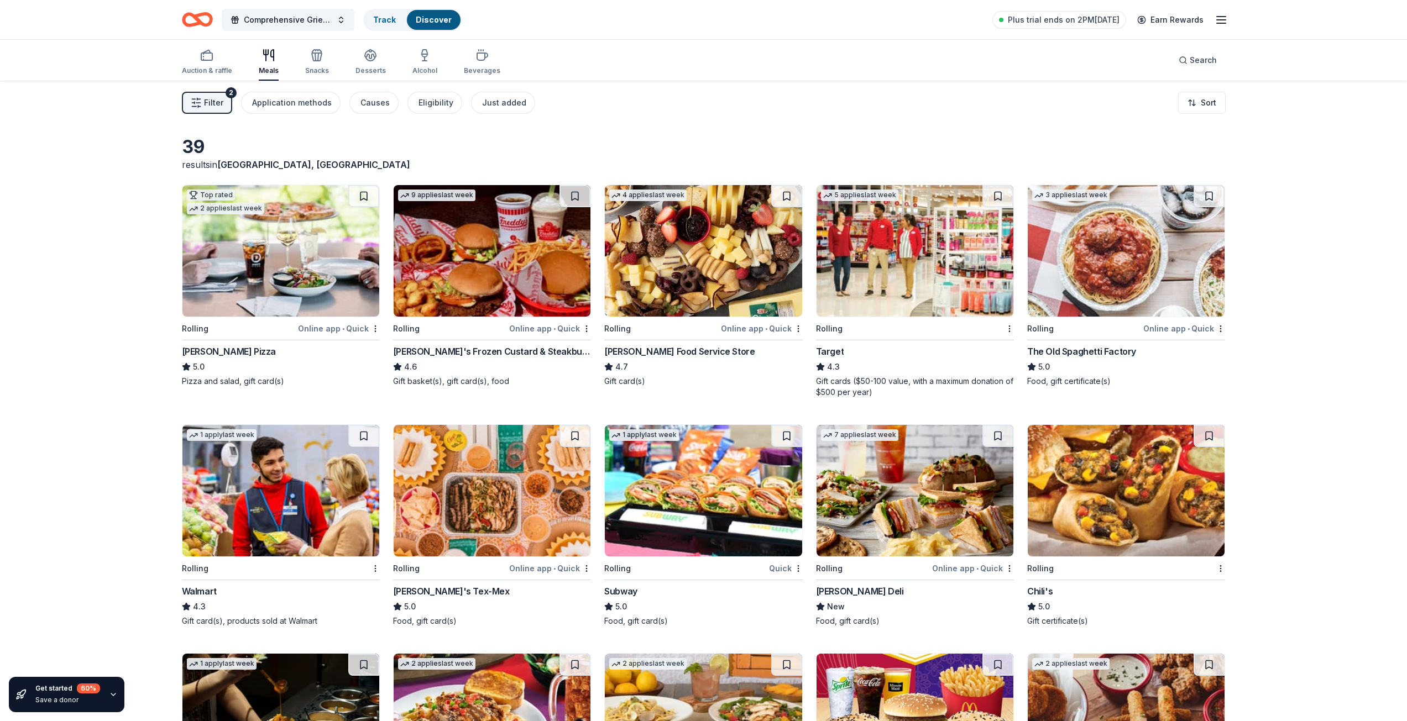
click at [224, 104] on button "Filter 2" at bounding box center [207, 103] width 50 height 22
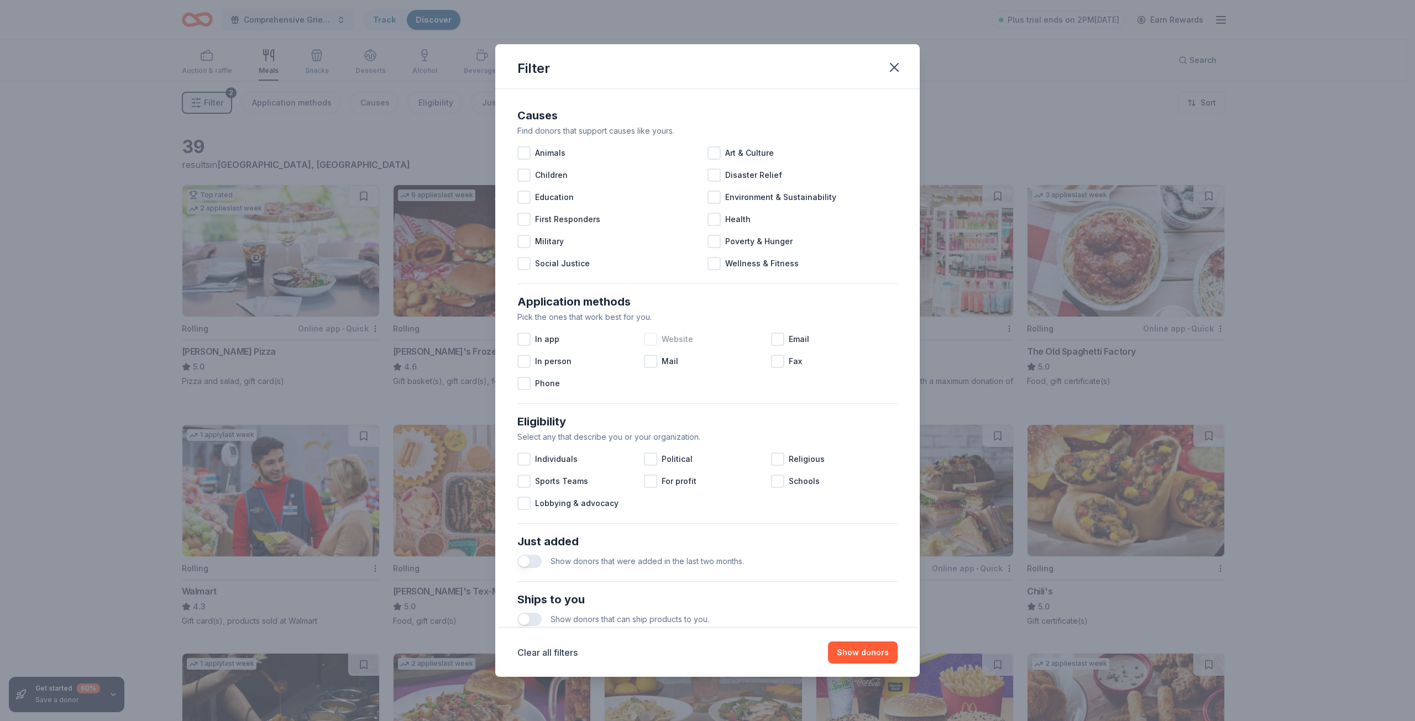
click at [654, 337] on div at bounding box center [650, 339] width 13 height 13
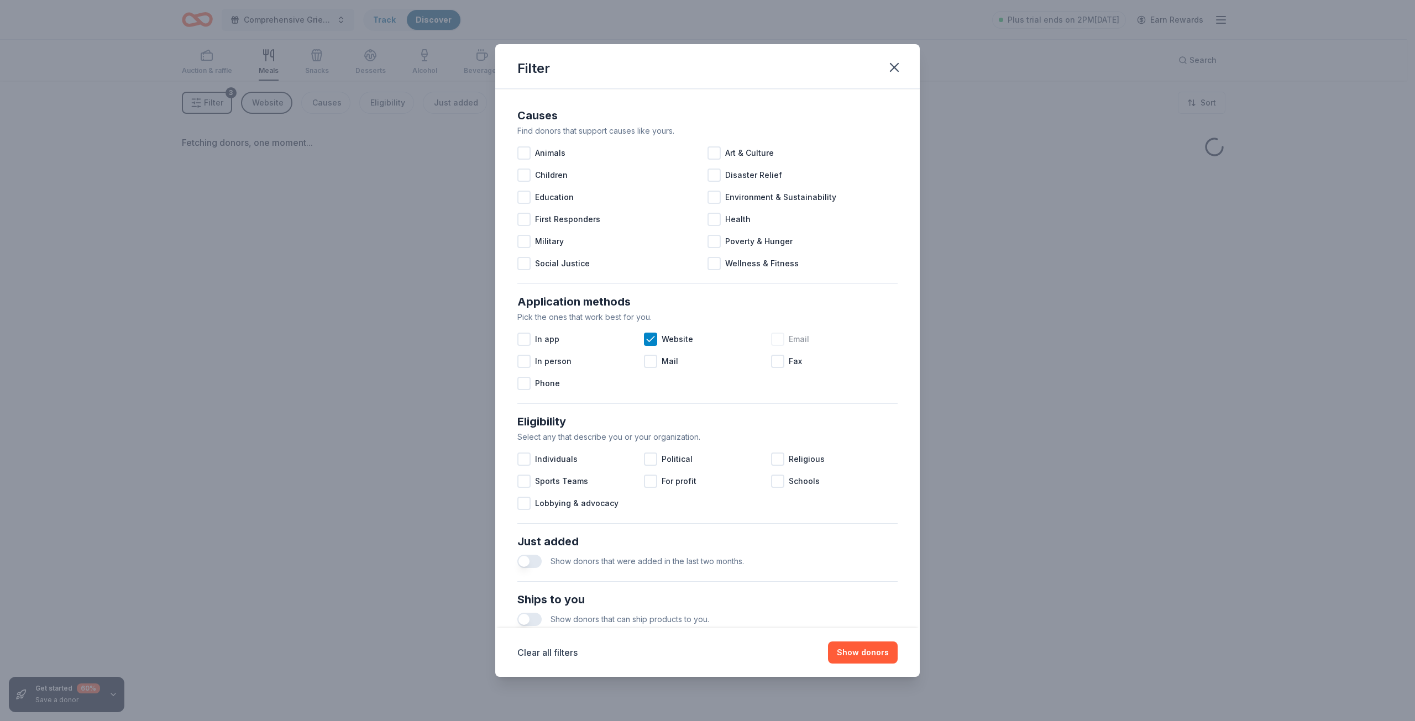
drag, startPoint x: 787, startPoint y: 340, endPoint x: 782, endPoint y: 339, distance: 5.6
click at [789, 339] on span "Email" at bounding box center [799, 339] width 20 height 13
click at [554, 338] on span "In app" at bounding box center [547, 339] width 24 height 13
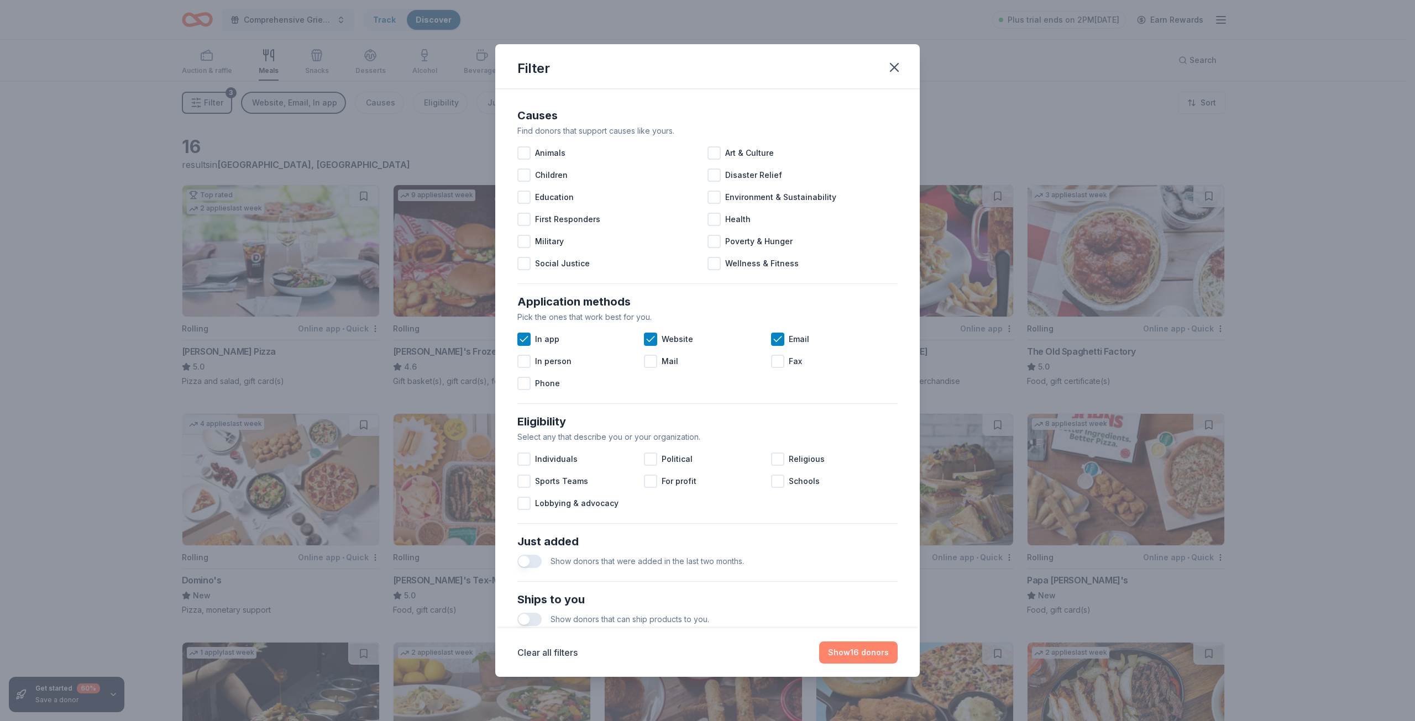
click at [861, 647] on button "Show 16 donors" at bounding box center [858, 653] width 78 height 22
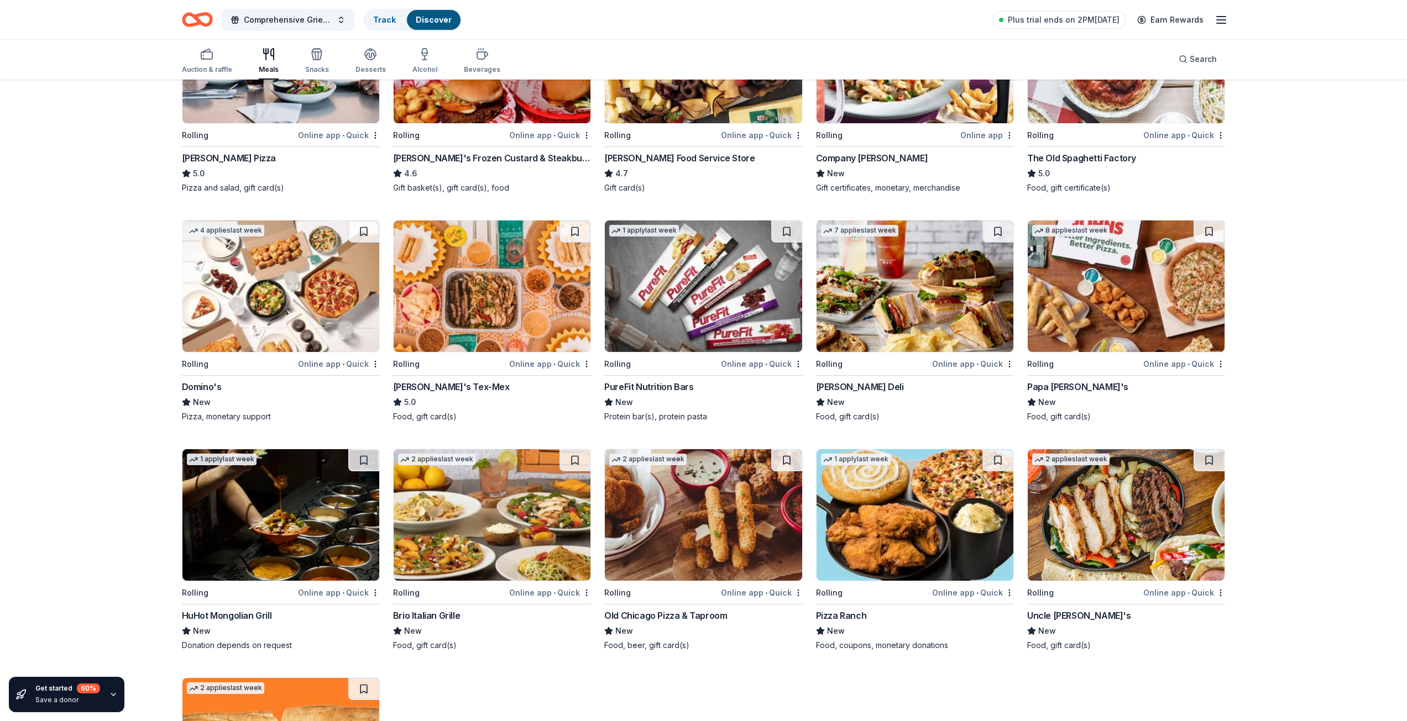
scroll to position [374, 0]
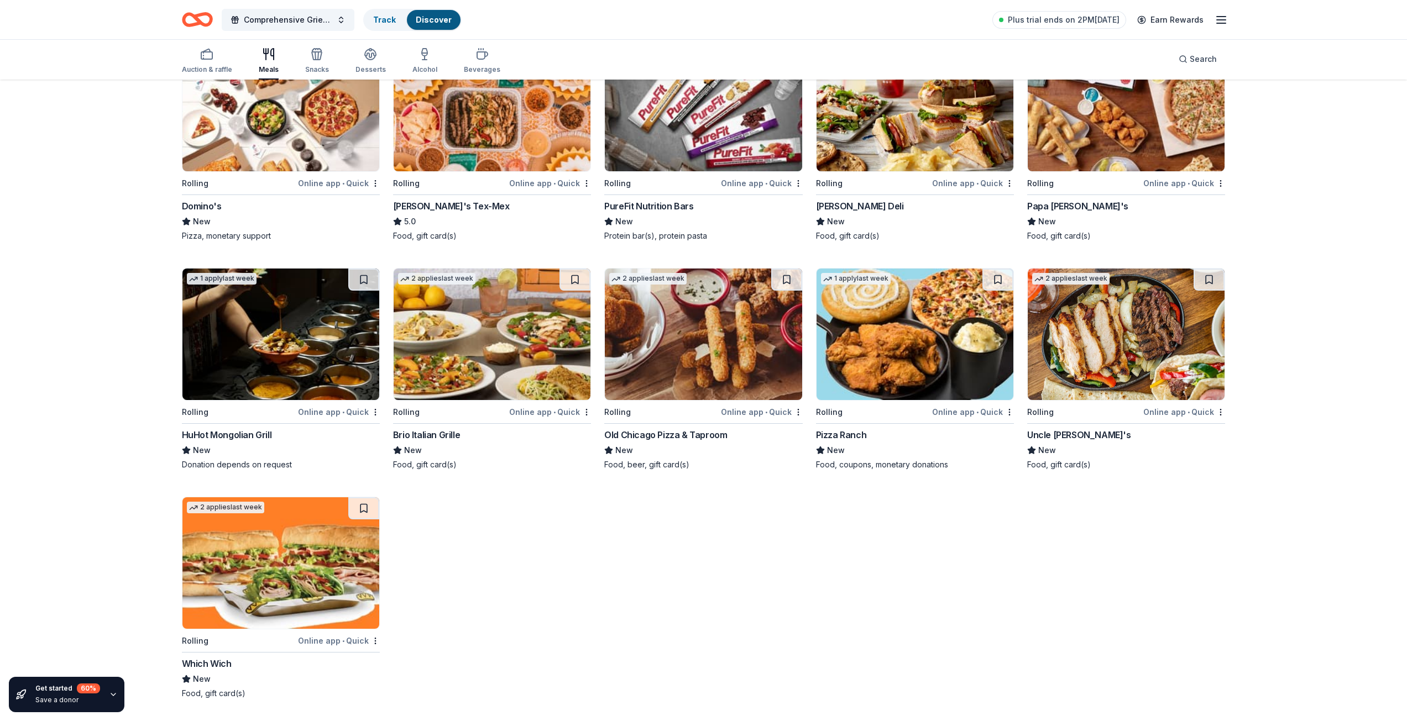
click at [1089, 352] on img at bounding box center [1125, 335] width 197 height 132
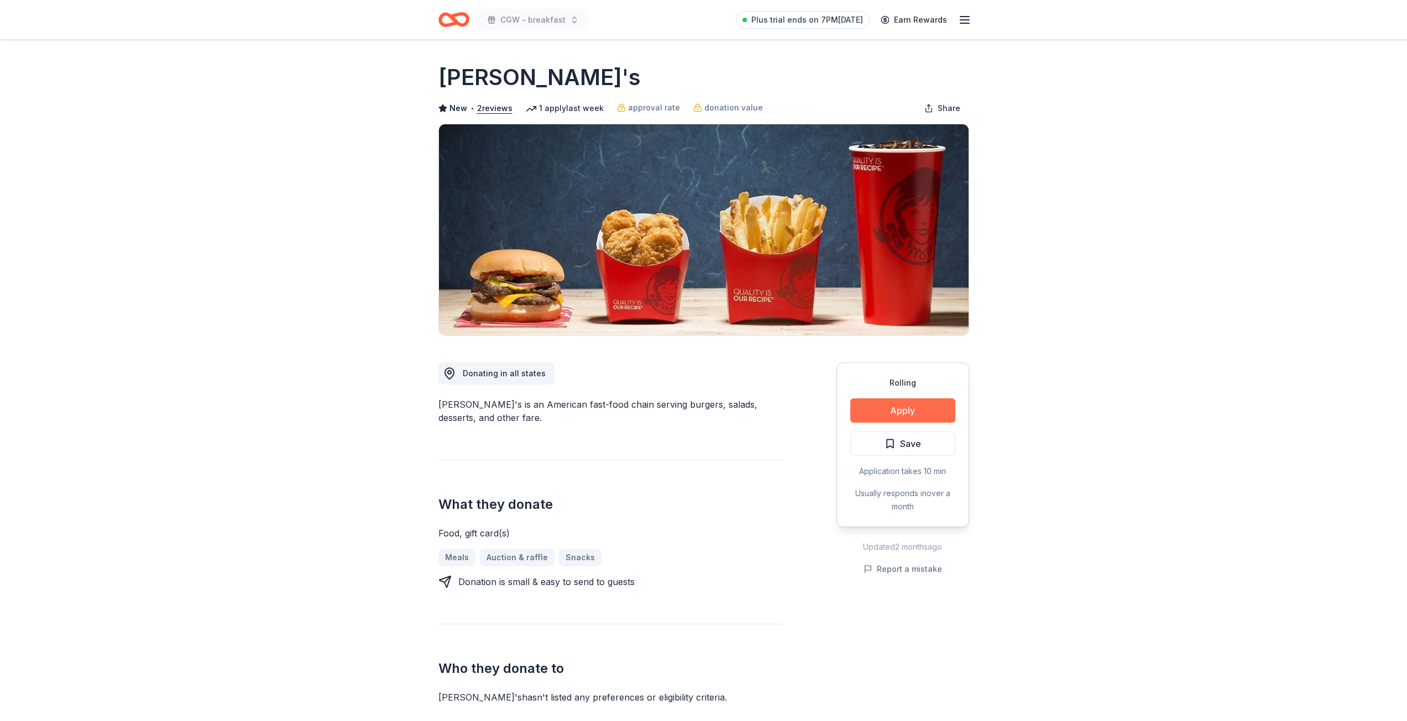
click at [909, 411] on button "Apply" at bounding box center [902, 410] width 105 height 24
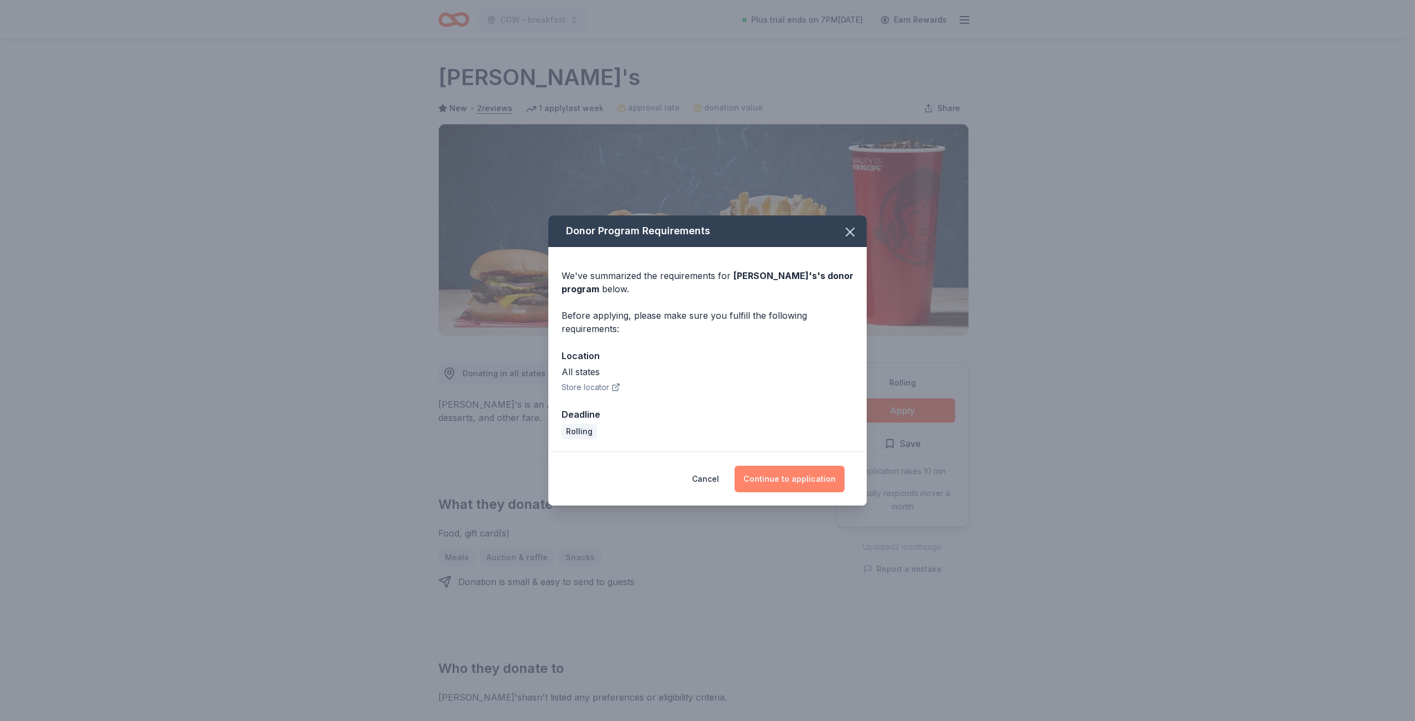
click at [785, 482] on button "Continue to application" at bounding box center [790, 479] width 110 height 27
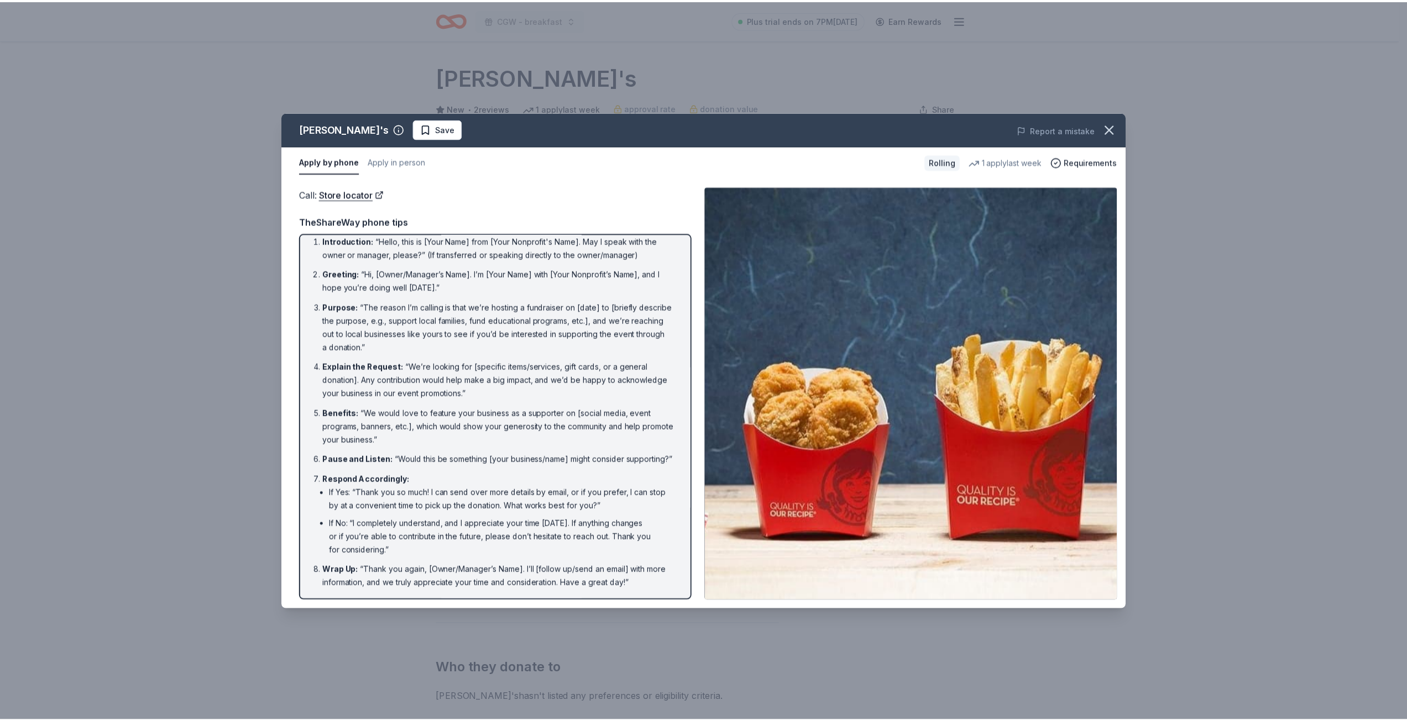
scroll to position [22, 0]
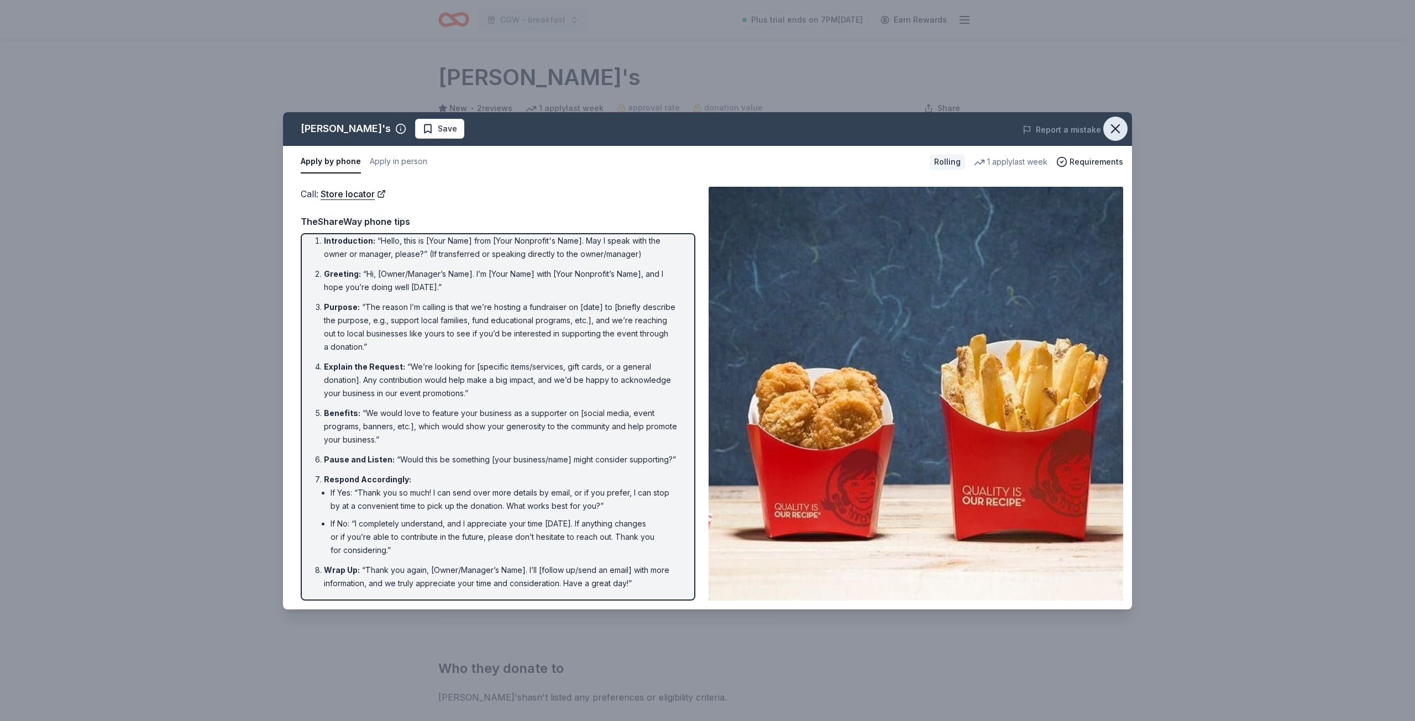
click at [1110, 129] on icon "button" at bounding box center [1115, 128] width 15 height 15
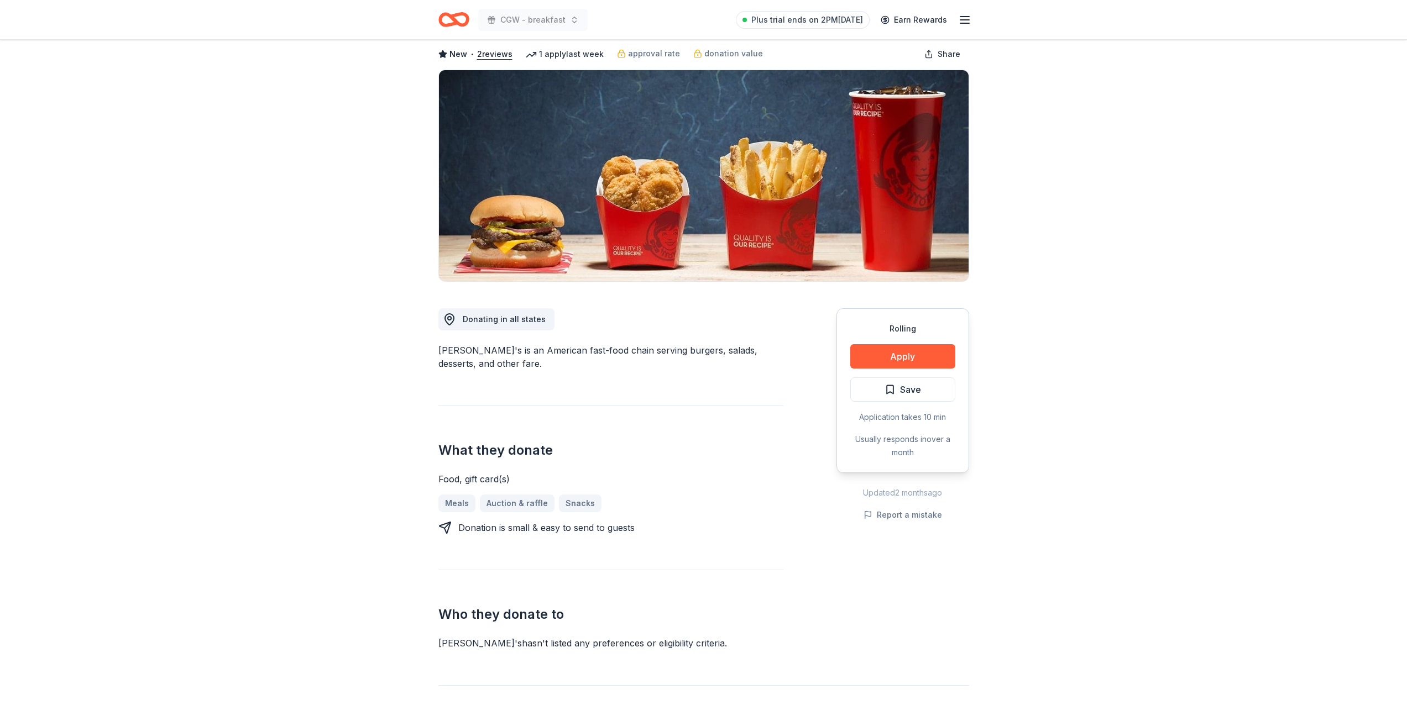
scroll to position [0, 0]
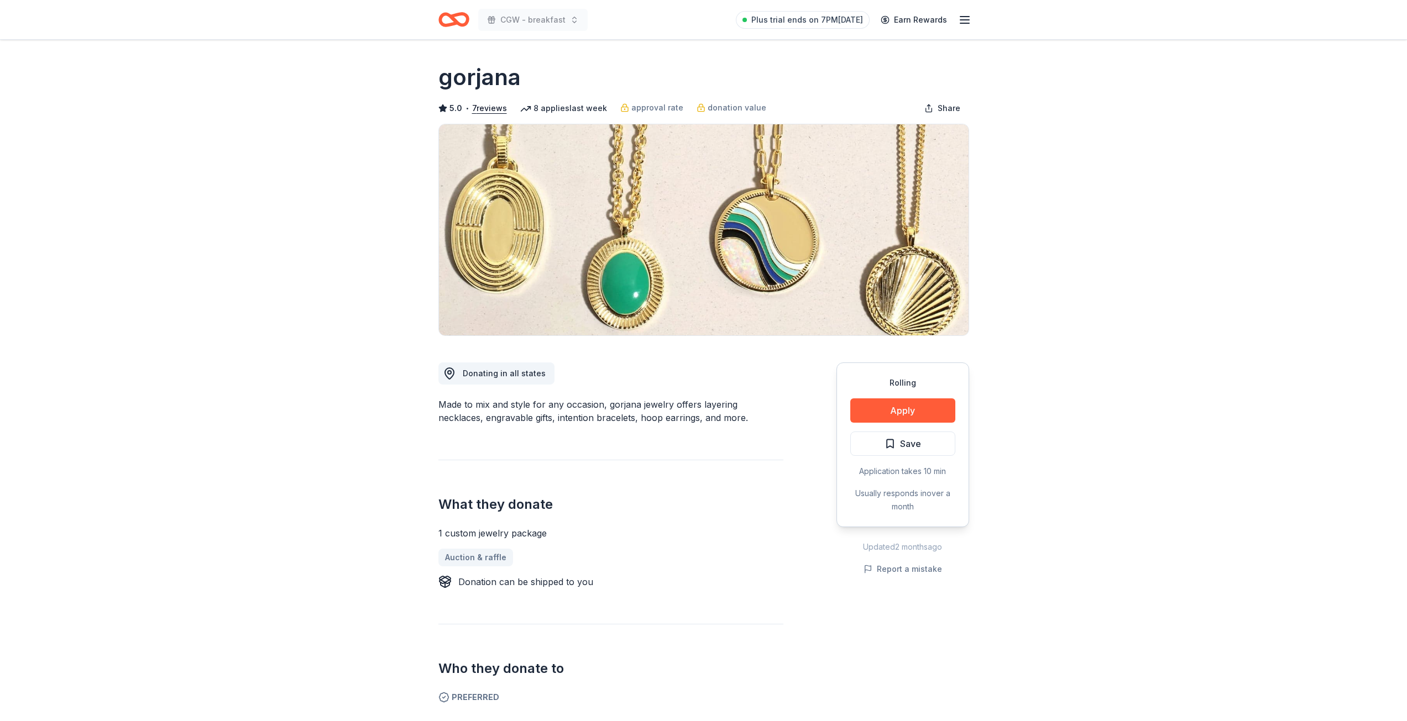
click at [967, 19] on icon "button" at bounding box center [964, 19] width 13 height 13
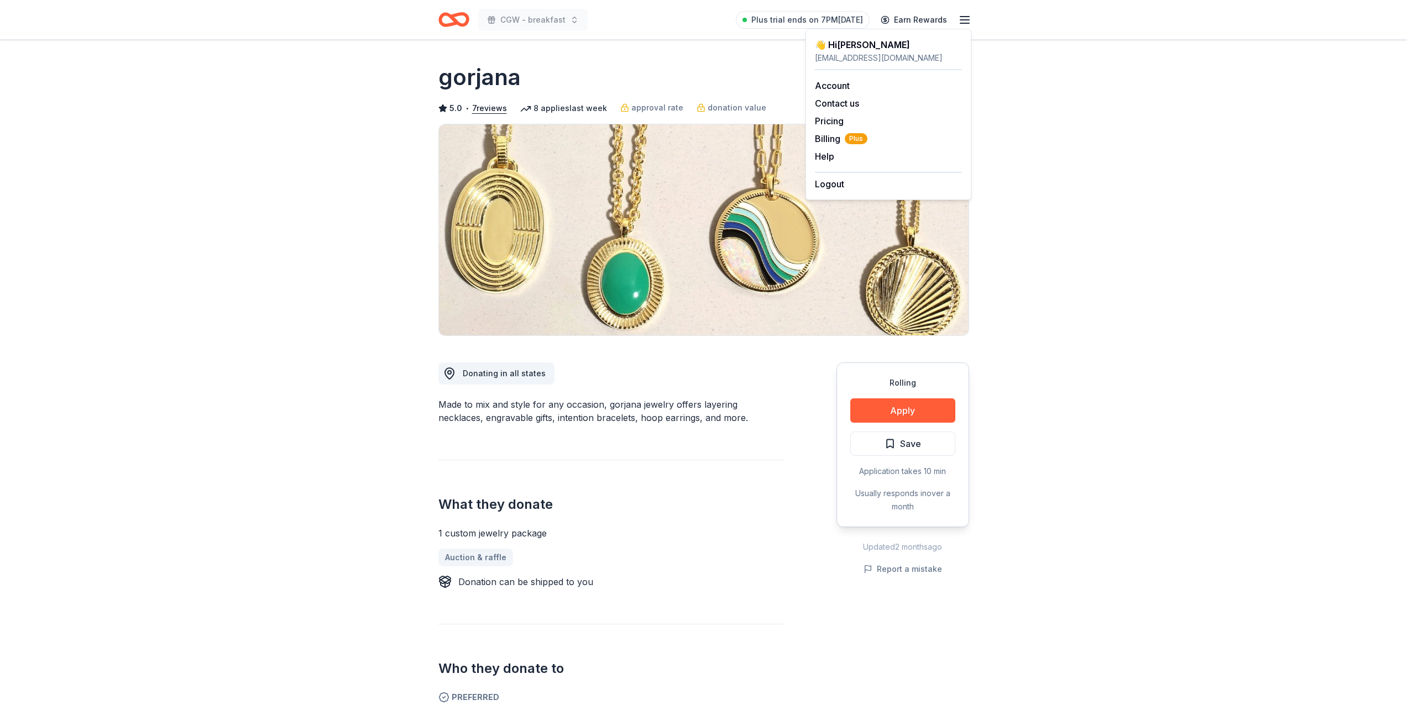
click at [856, 45] on div "👋 Hi Becky" at bounding box center [888, 44] width 147 height 13
click at [912, 59] on div "beckybkap@gmail.com" at bounding box center [888, 57] width 147 height 13
click at [830, 86] on link "Account" at bounding box center [832, 85] width 35 height 11
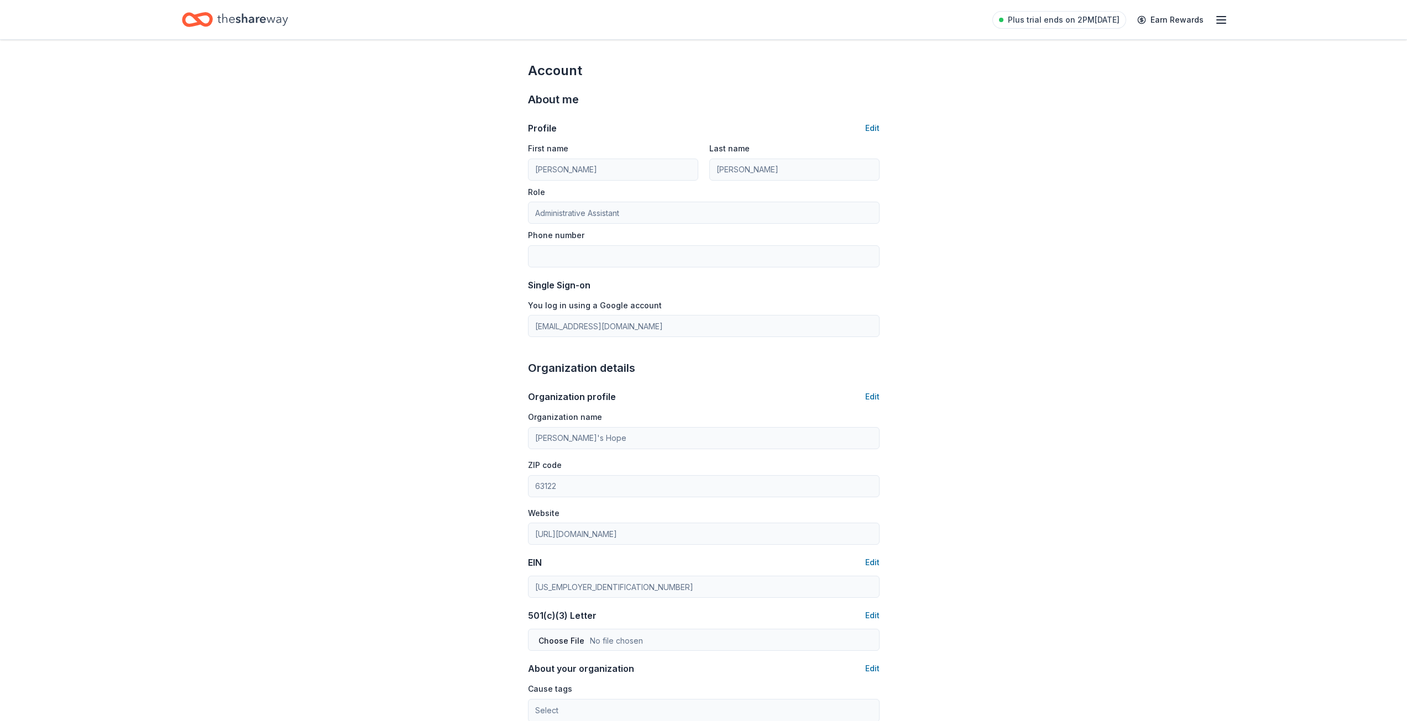
click at [375, 318] on div "Account About me Profile Edit First name Becky Last name Kaplan Role Administra…" at bounding box center [703, 515] width 1407 height 951
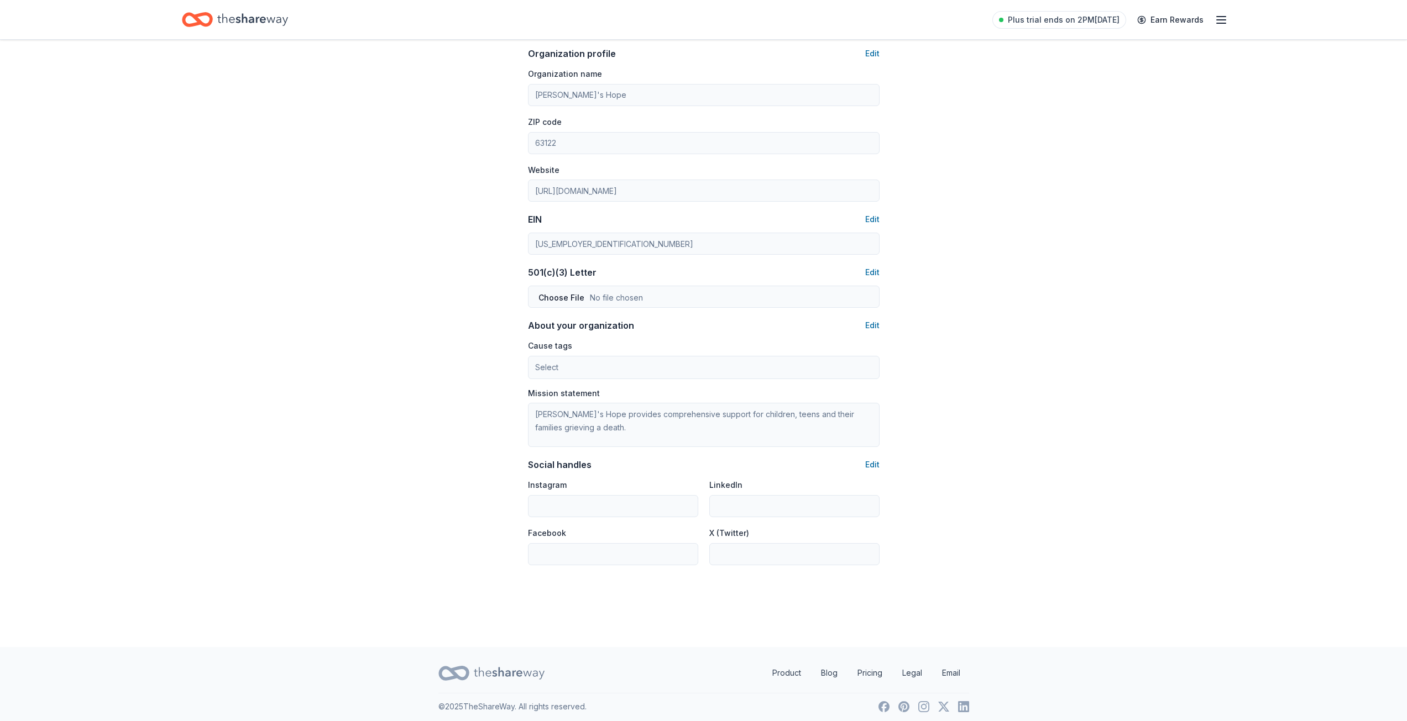
scroll to position [349, 0]
click at [869, 665] on link "Pricing" at bounding box center [869, 668] width 43 height 22
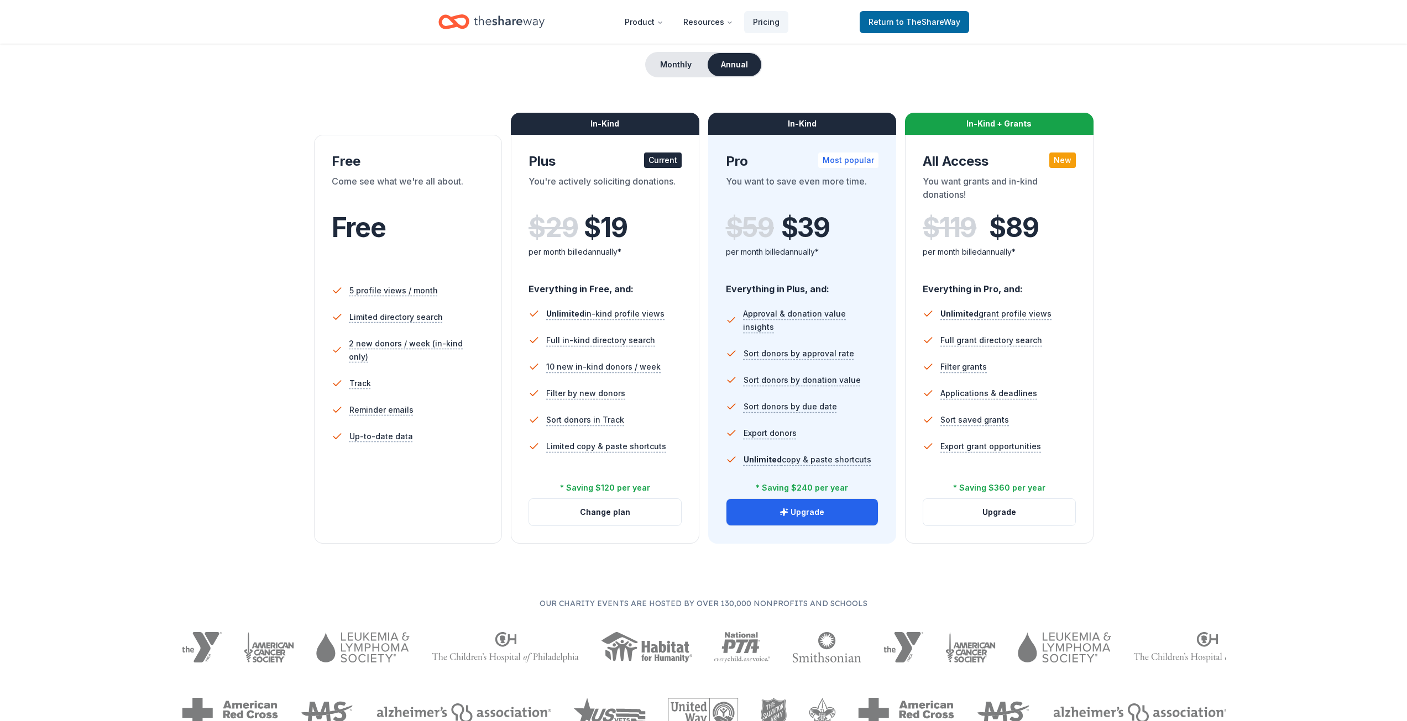
scroll to position [111, 0]
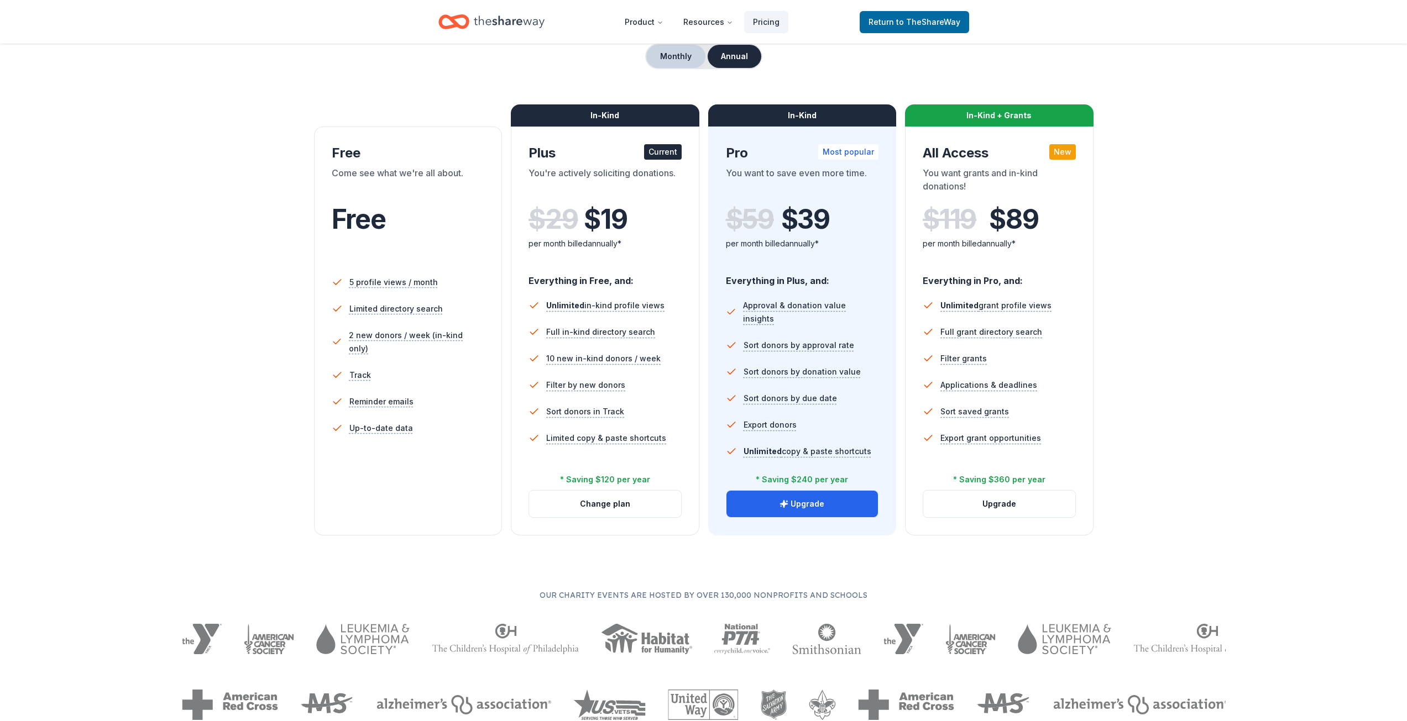
click at [675, 55] on button "Monthly" at bounding box center [675, 56] width 59 height 23
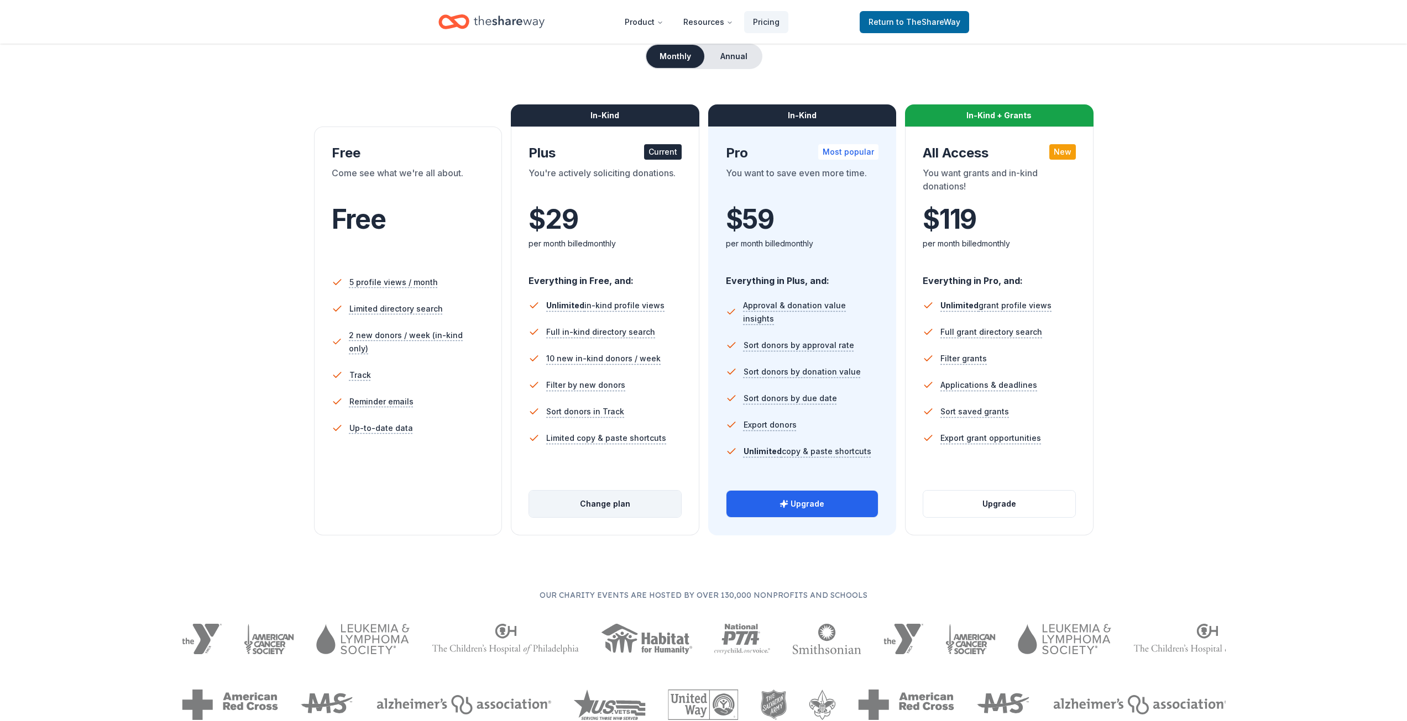
click at [569, 510] on button "Change plan" at bounding box center [605, 504] width 152 height 27
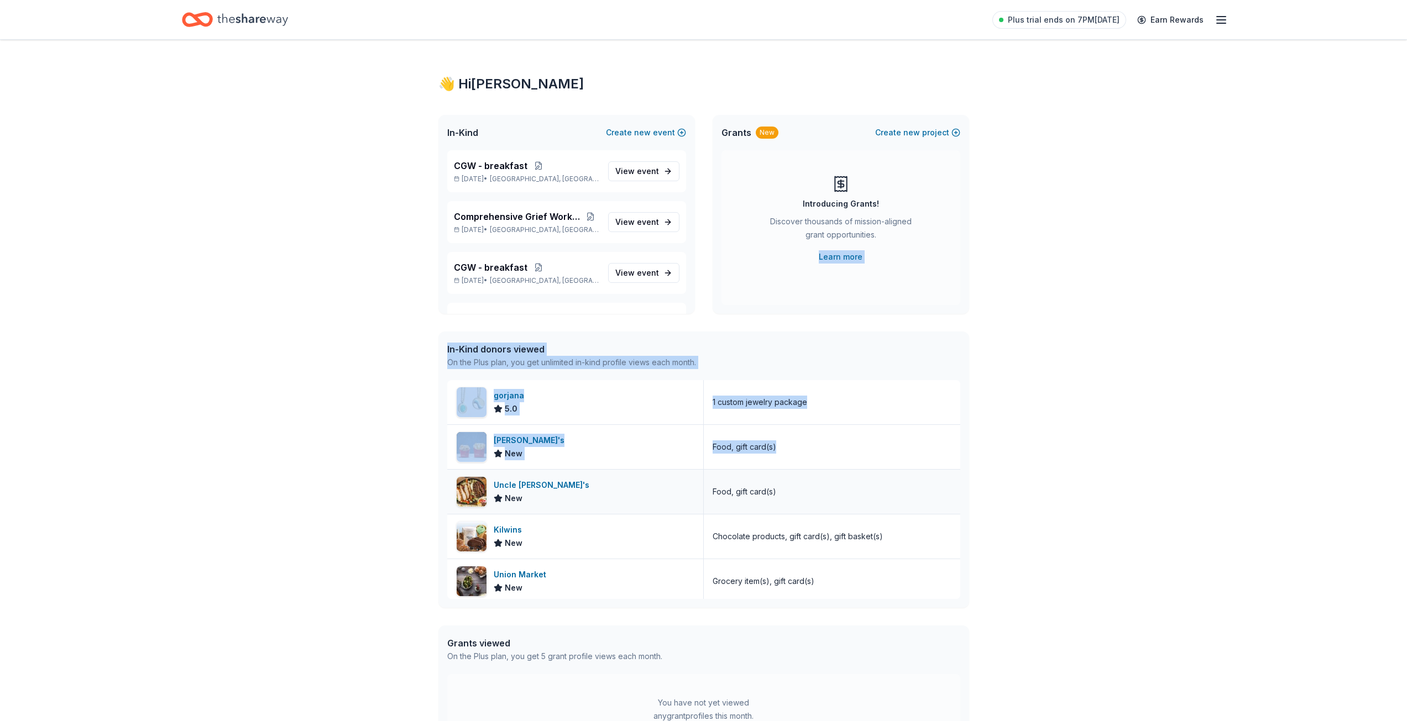
click at [891, 499] on div "👋 Hi [PERSON_NAME] In-Kind Create new event CGW - breakfast [DATE] • [GEOGRAPHI…" at bounding box center [703, 426] width 1407 height 772
click at [1218, 374] on div "👋 Hi [PERSON_NAME] In-Kind Create new event CGW - breakfast [DATE] • [GEOGRAPHI…" at bounding box center [703, 426] width 1407 height 772
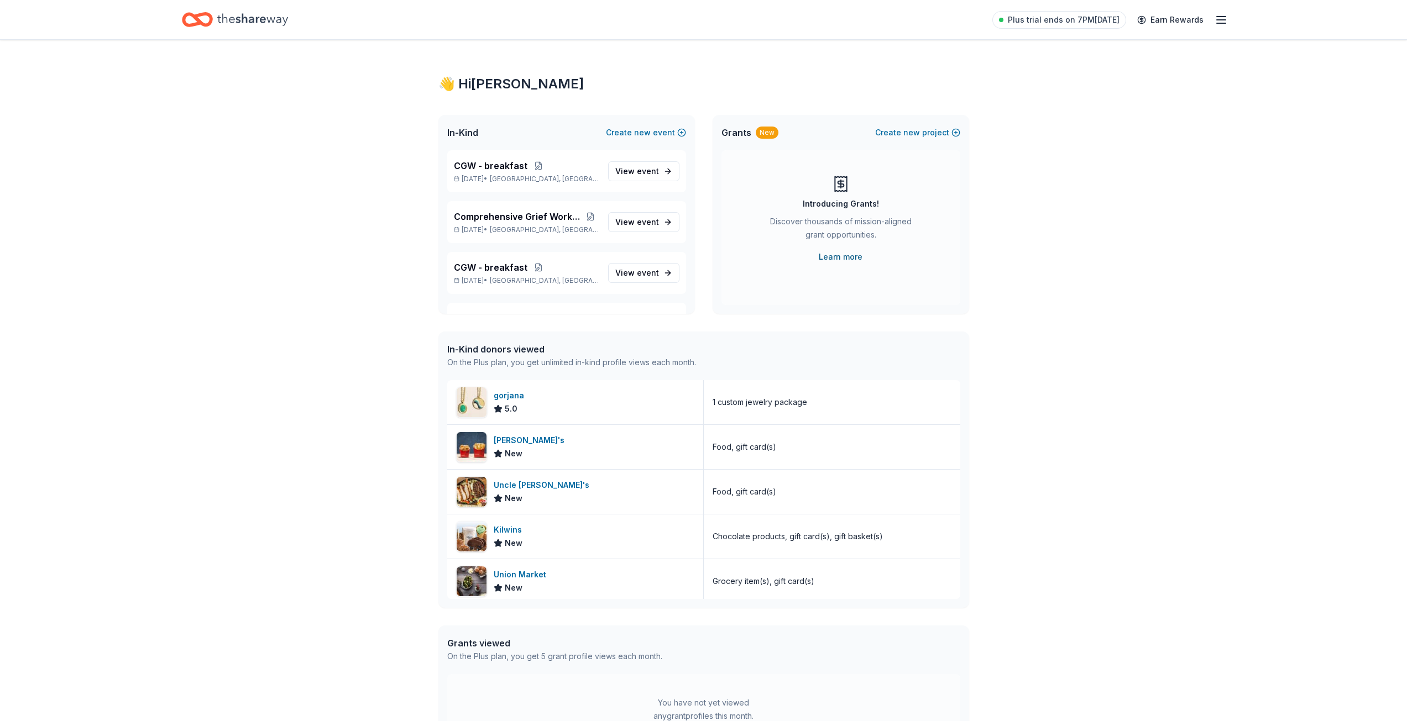
click at [845, 260] on link "Learn more" at bounding box center [841, 256] width 44 height 13
click at [925, 131] on button "Create new project" at bounding box center [917, 132] width 85 height 13
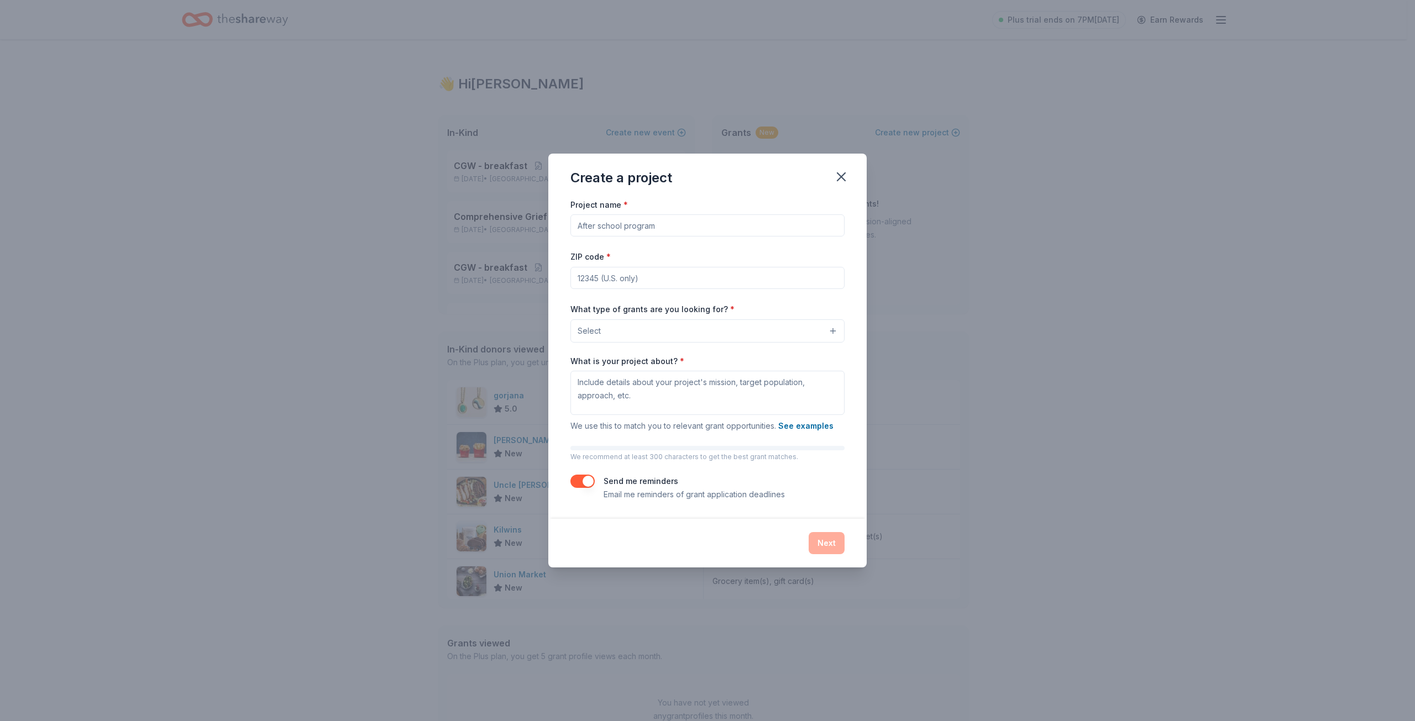
click at [639, 227] on input "Project name *" at bounding box center [707, 225] width 274 height 22
type input "fsg"
type input "2"
type input "63122"
click at [781, 312] on div "What type of grants are you looking for? * Select" at bounding box center [707, 322] width 274 height 40
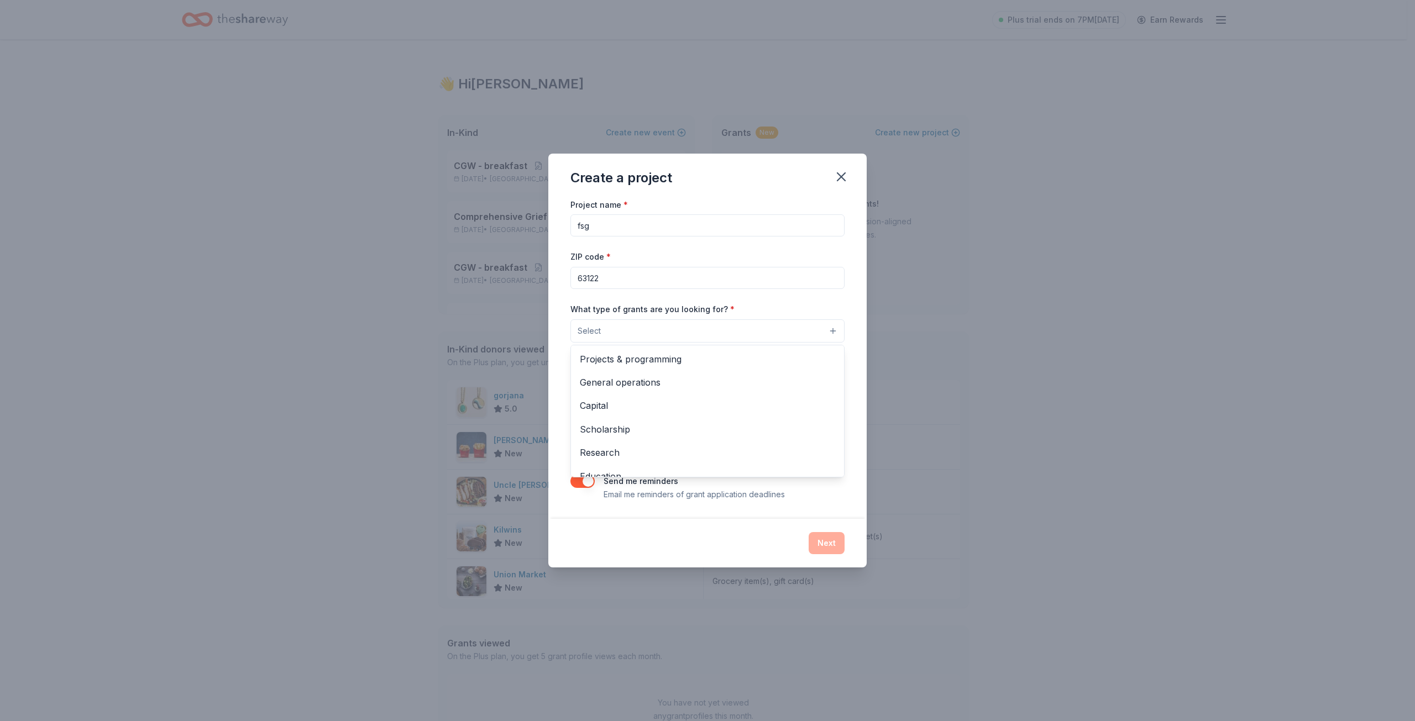
click at [611, 333] on button "Select" at bounding box center [707, 330] width 274 height 23
click at [609, 364] on span "Projects & programming" at bounding box center [707, 359] width 255 height 14
click at [634, 364] on span "General operations" at bounding box center [707, 360] width 255 height 14
click at [605, 380] on span "Scholarship" at bounding box center [707, 383] width 255 height 14
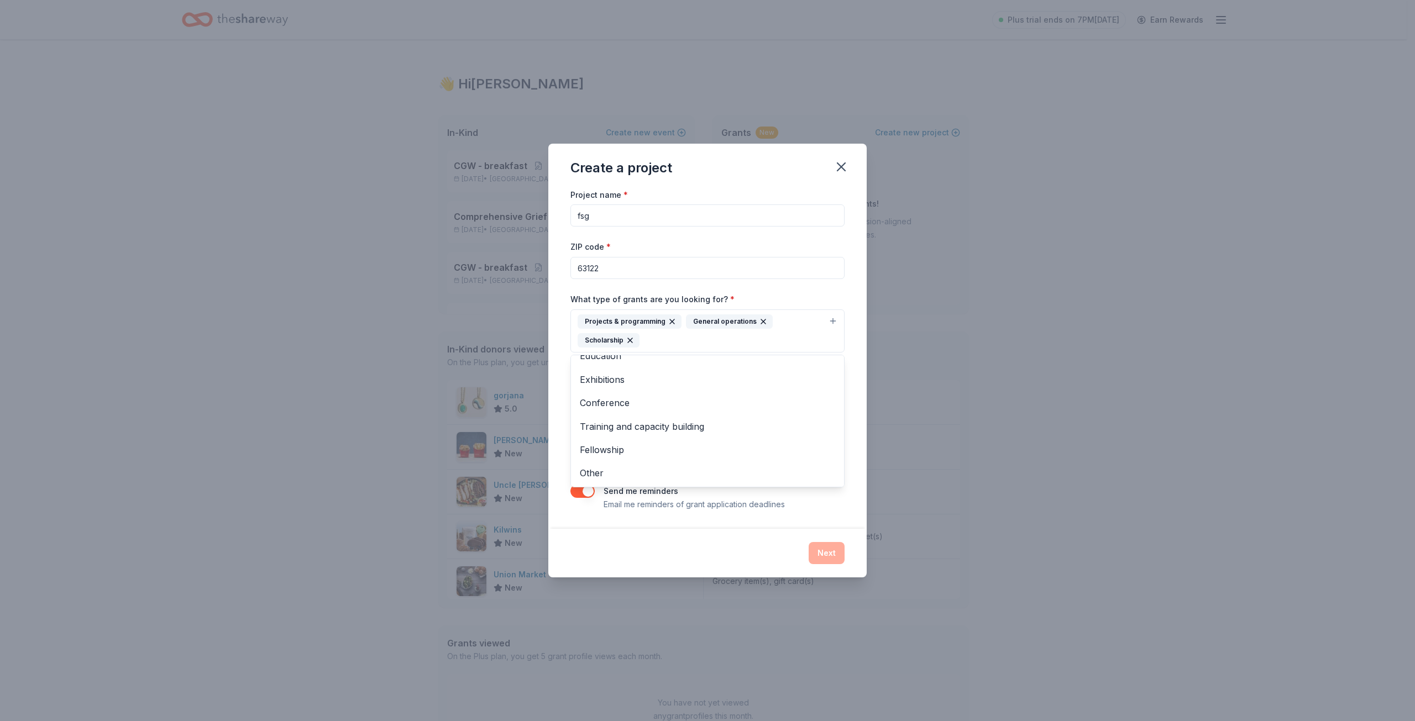
scroll to position [60, 0]
click at [590, 405] on span "Conference" at bounding box center [707, 402] width 255 height 14
click at [696, 337] on icon "button" at bounding box center [697, 340] width 9 height 9
click at [676, 338] on div "Projects & programming General operations Scholarship" at bounding box center [701, 330] width 246 height 33
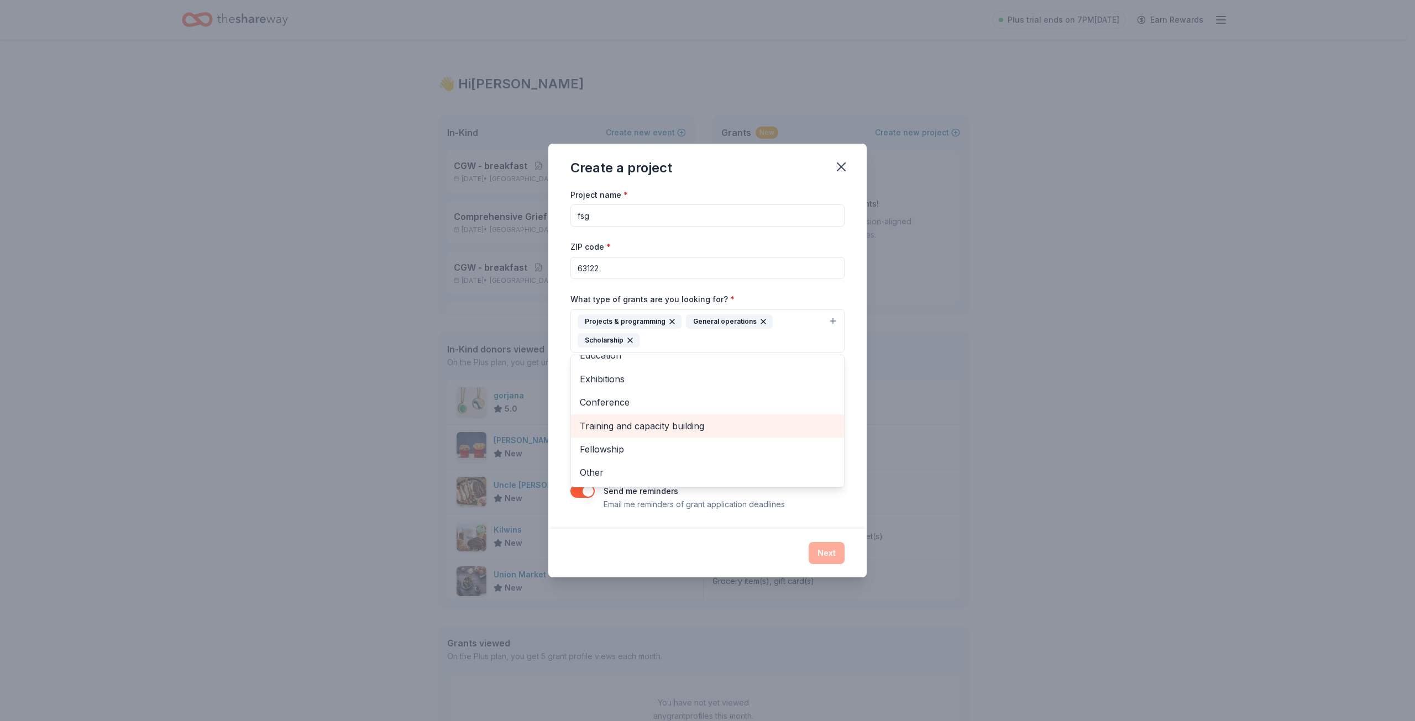
click at [619, 423] on span "Training and capacity building" at bounding box center [707, 426] width 255 height 14
click at [563, 347] on div "Project name * fsg ZIP code * 63122 What type of grants are you looking for? * …" at bounding box center [707, 358] width 318 height 341
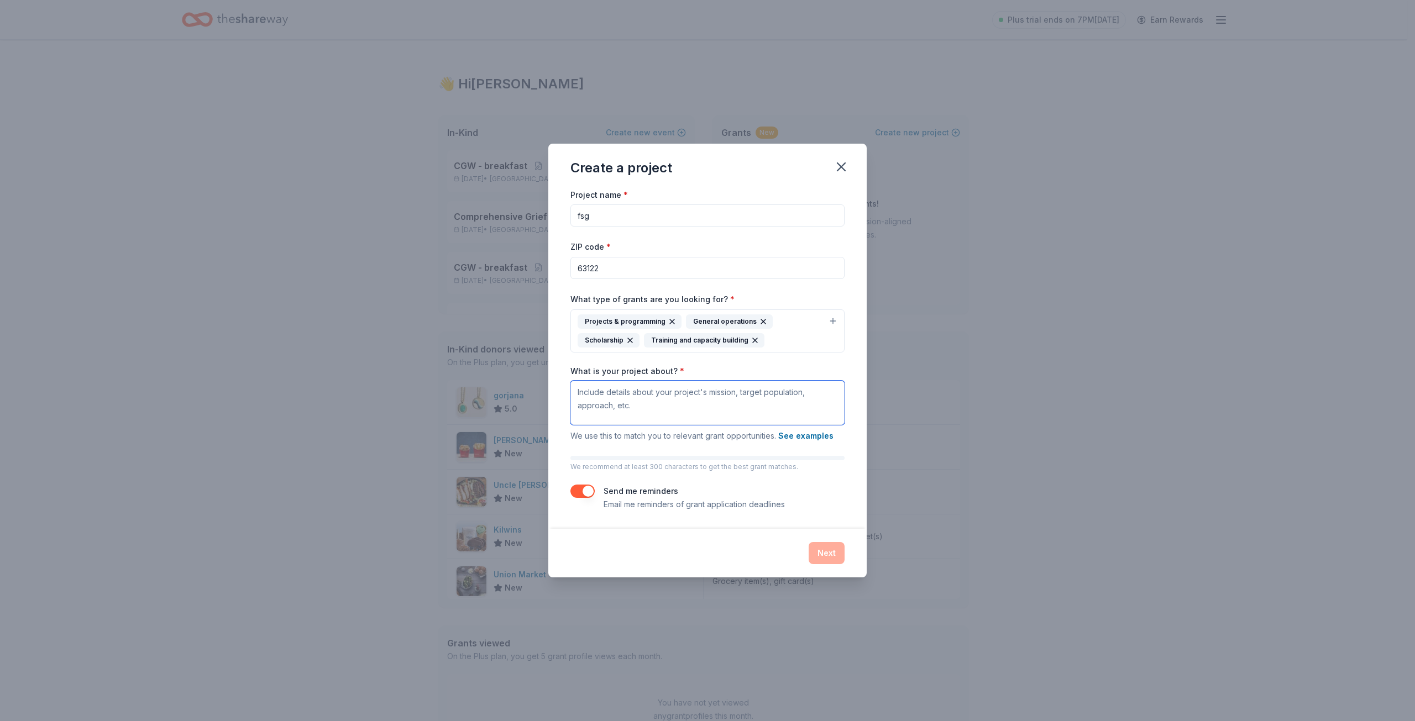
click at [626, 411] on textarea "What is your project about? *" at bounding box center [707, 403] width 274 height 44
paste textarea "At Annie’s Hope – The Center for Grieving Kids, we believe that no child should…"
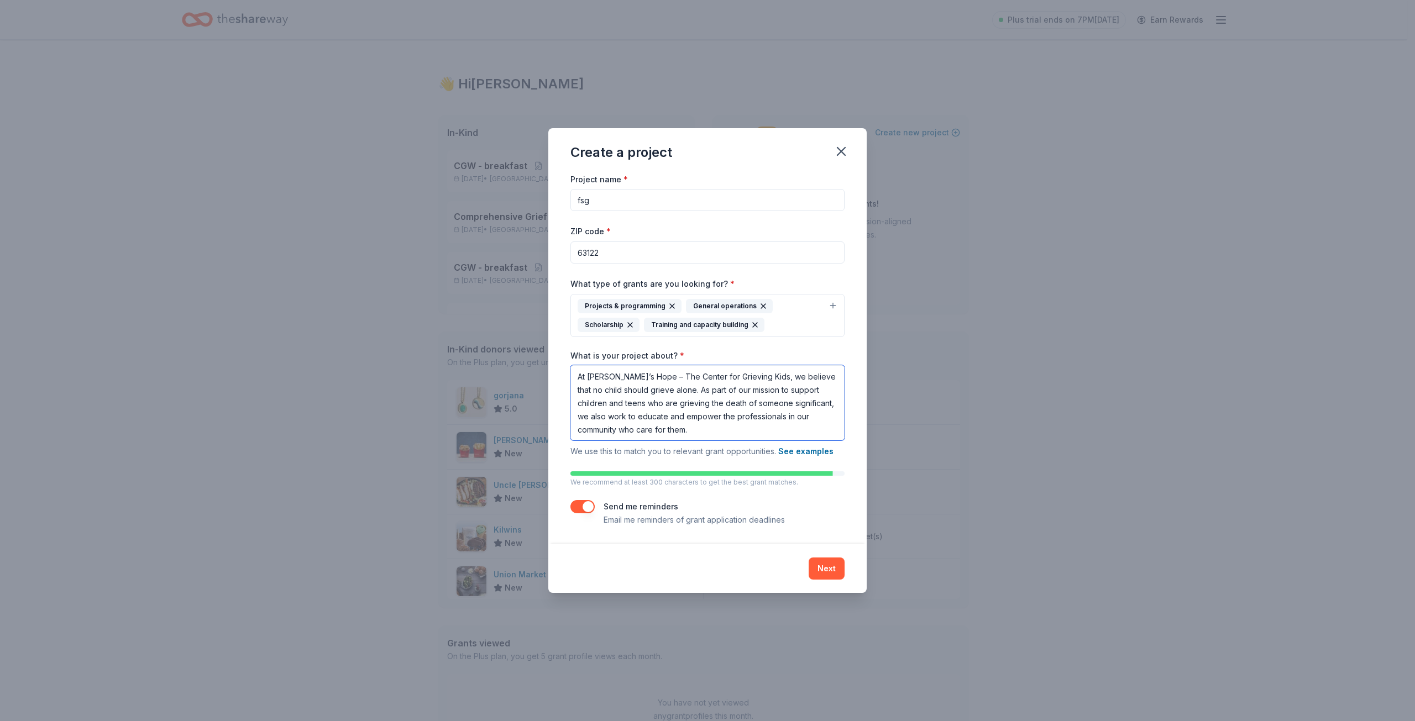
click at [679, 376] on textarea "At Annie’s Hope – The Center for Grieving Kids, we believe that no child should…" at bounding box center [707, 402] width 274 height 75
click at [714, 429] on textarea "At Annie’s Hope – The Center for Grieving Kids, we believe that no child should…" at bounding box center [707, 402] width 274 height 75
type textarea "At Annie’s Hope – The Center for Grieving Kids, we believe that no child should…"
drag, startPoint x: 616, startPoint y: 205, endPoint x: 557, endPoint y: 198, distance: 59.6
click at [557, 198] on div "Project name * fsg ZIP code * 63122 What type of grants are you looking for? * …" at bounding box center [707, 358] width 318 height 372
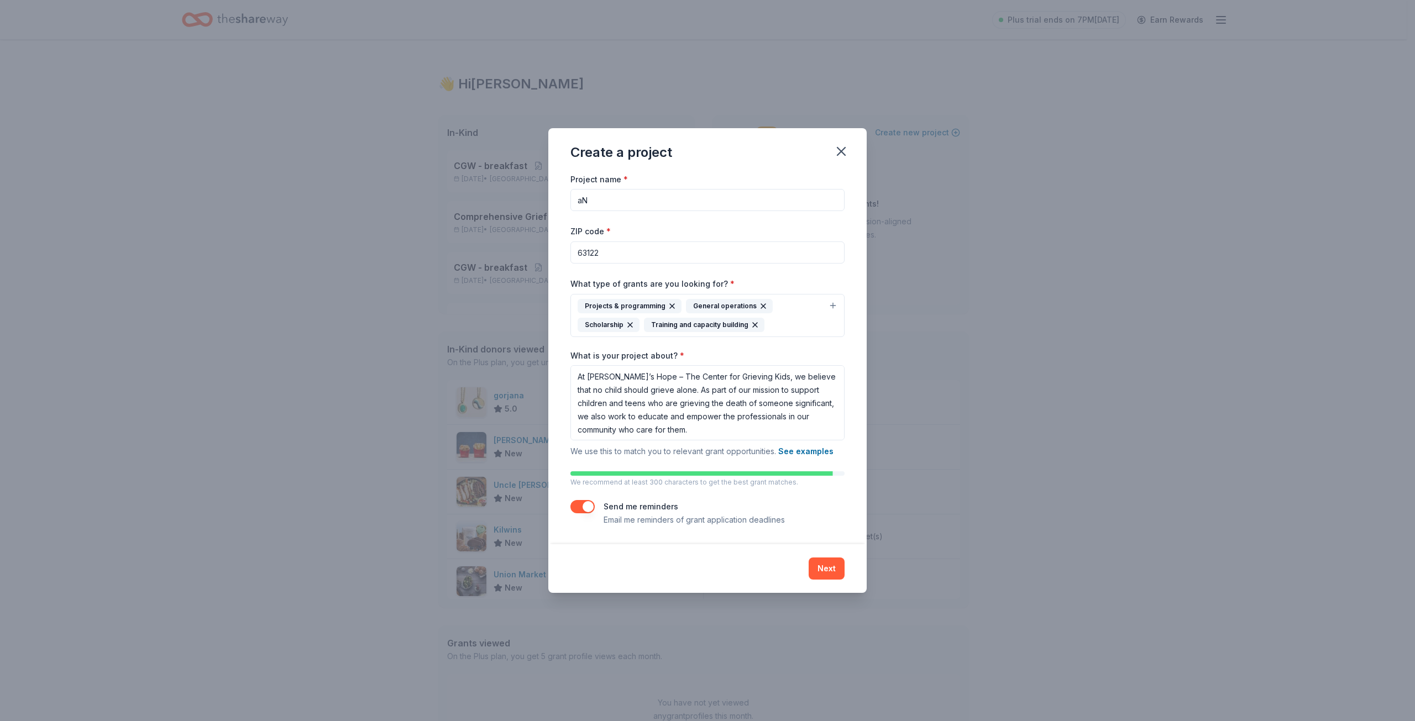
type input "a"
drag, startPoint x: 698, startPoint y: 198, endPoint x: 801, endPoint y: 211, distance: 104.1
click at [801, 211] on input "Annie's Hope programs and servcies" at bounding box center [707, 200] width 274 height 22
type input "Annie's Hope programs and services"
click at [827, 564] on button "Next" at bounding box center [827, 569] width 36 height 22
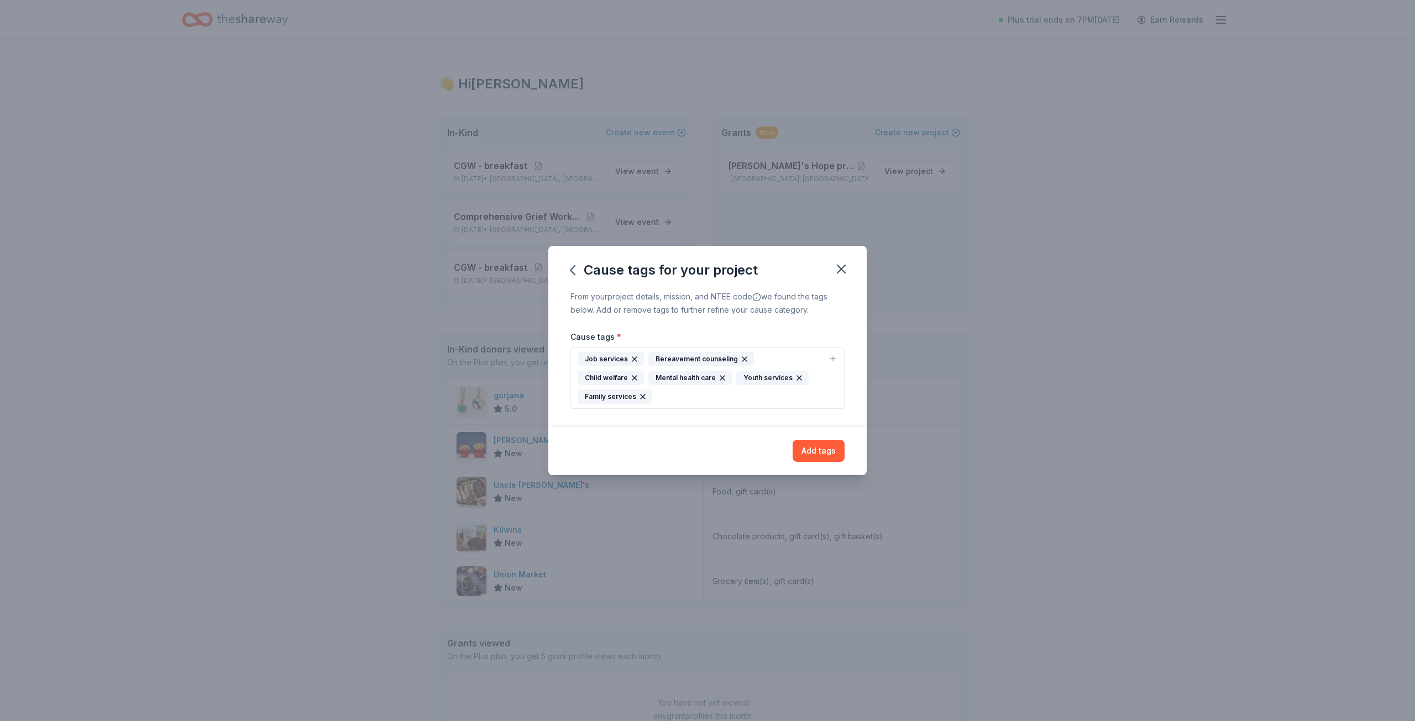
click at [631, 364] on icon "button" at bounding box center [634, 359] width 9 height 9
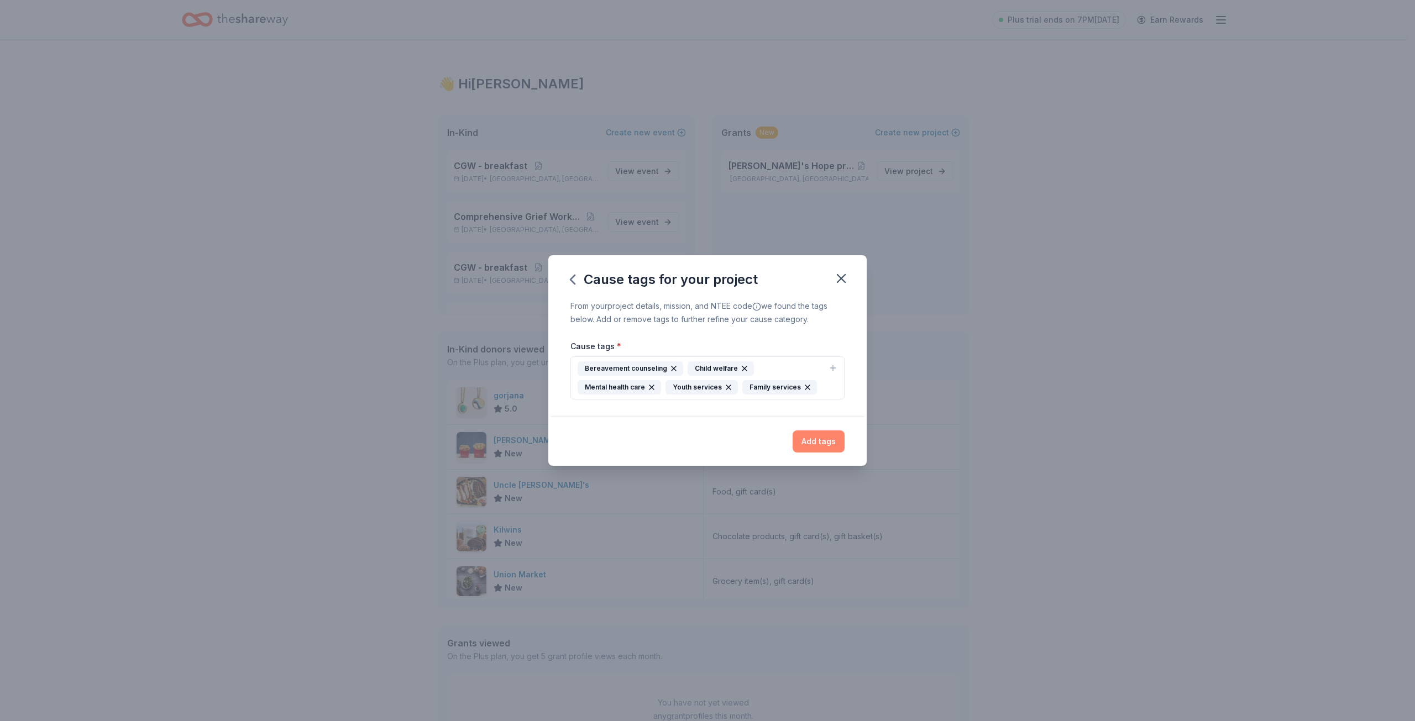
click at [822, 439] on button "Add tags" at bounding box center [819, 442] width 52 height 22
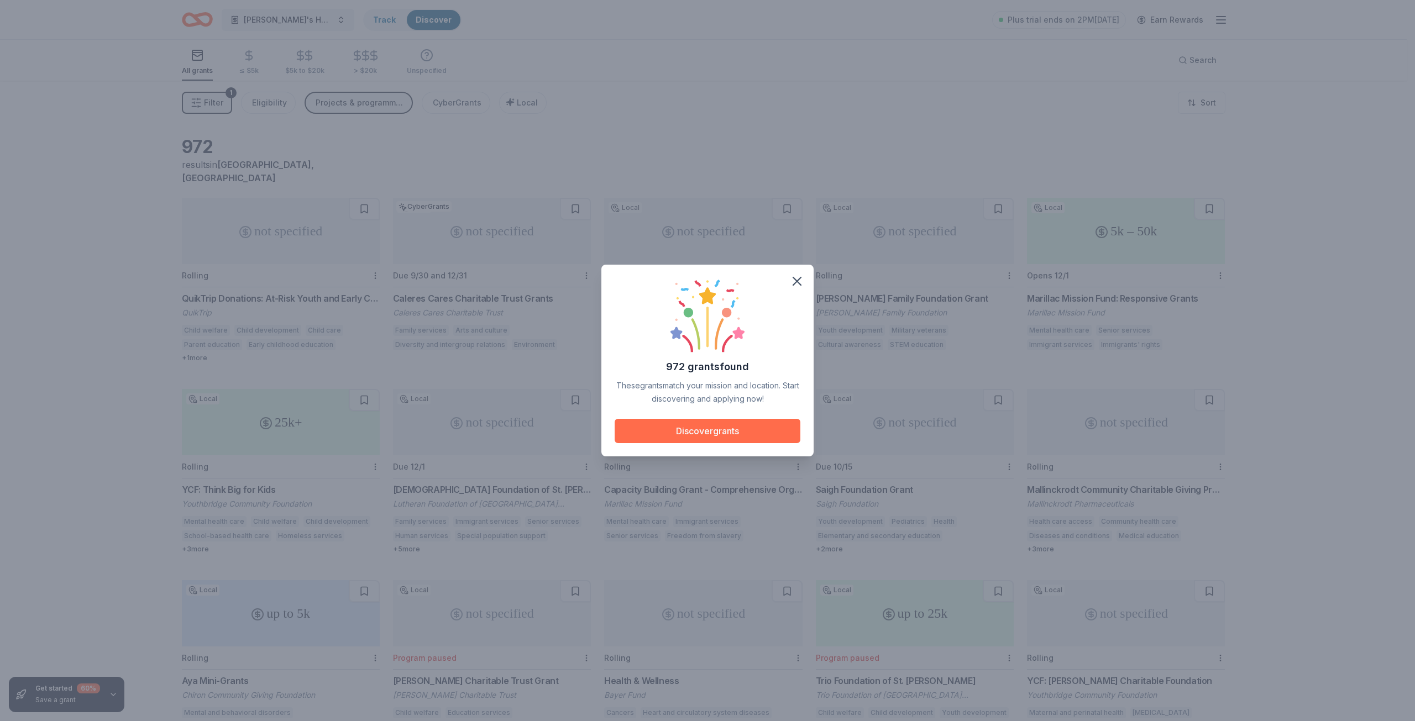
click at [714, 431] on button "Discover grants" at bounding box center [708, 431] width 186 height 24
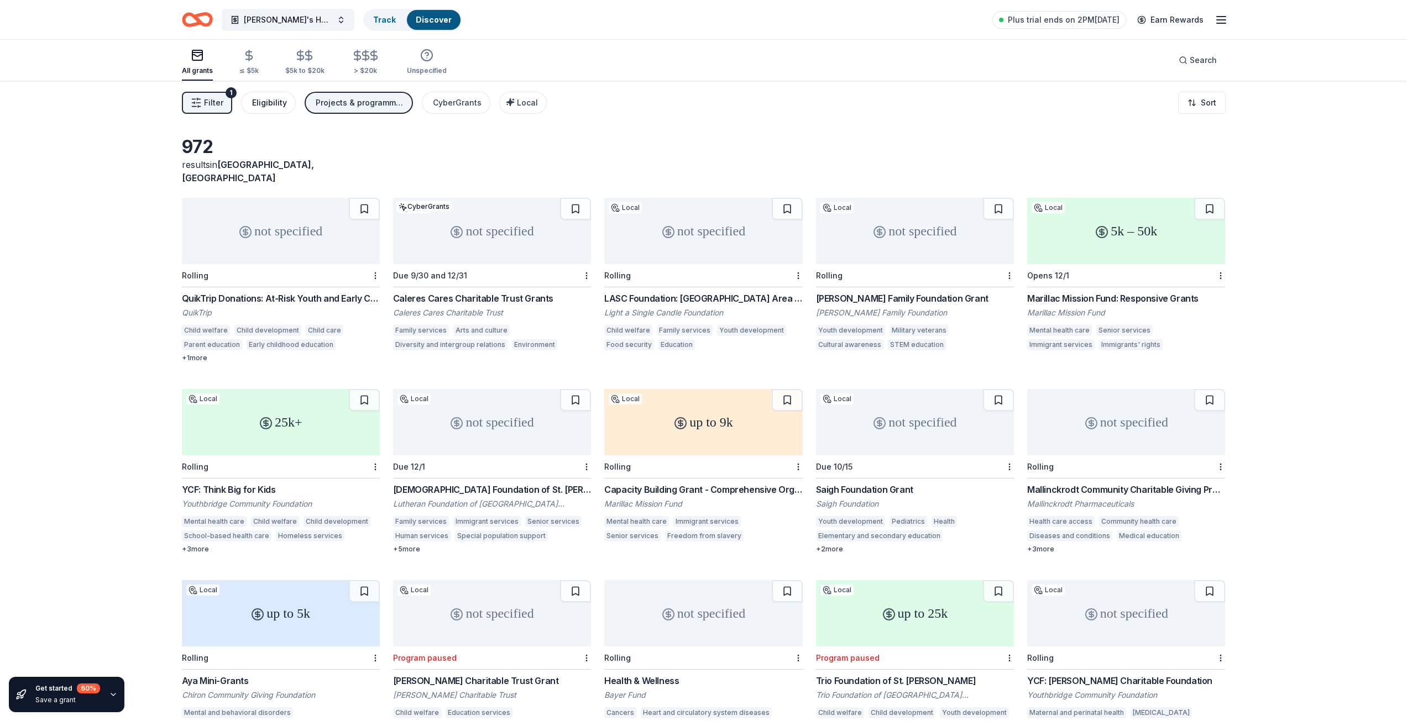
click at [262, 96] on div "Eligibility" at bounding box center [269, 102] width 35 height 13
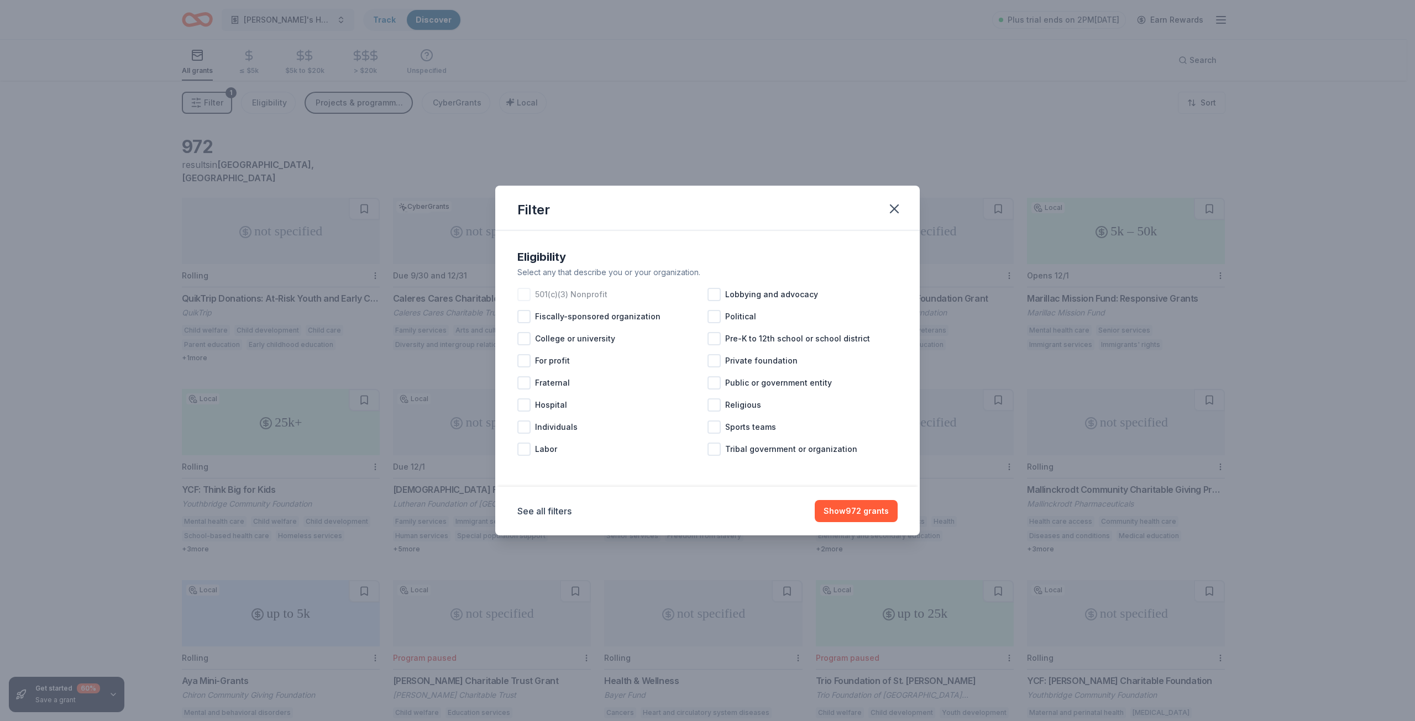
click at [526, 293] on div at bounding box center [523, 294] width 13 height 13
click at [843, 512] on button "Show 746 grants" at bounding box center [856, 511] width 83 height 22
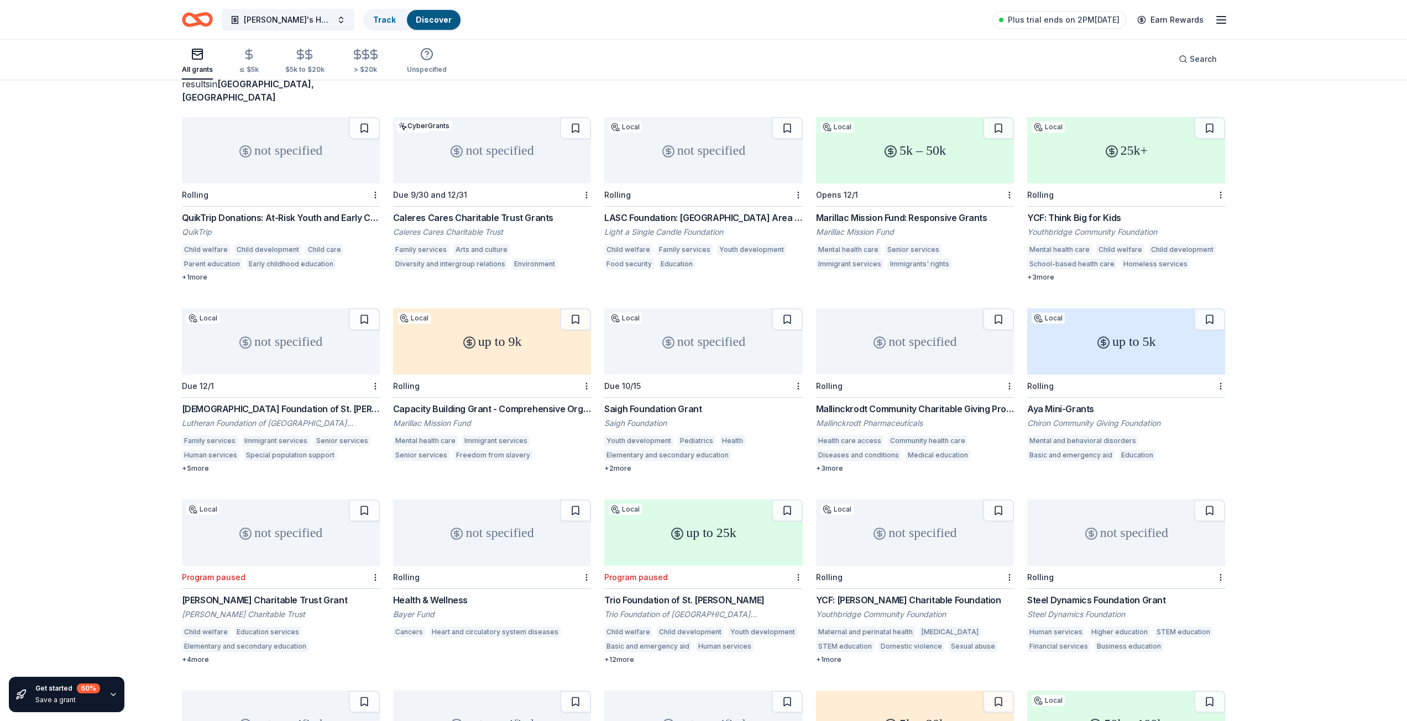
scroll to position [8, 0]
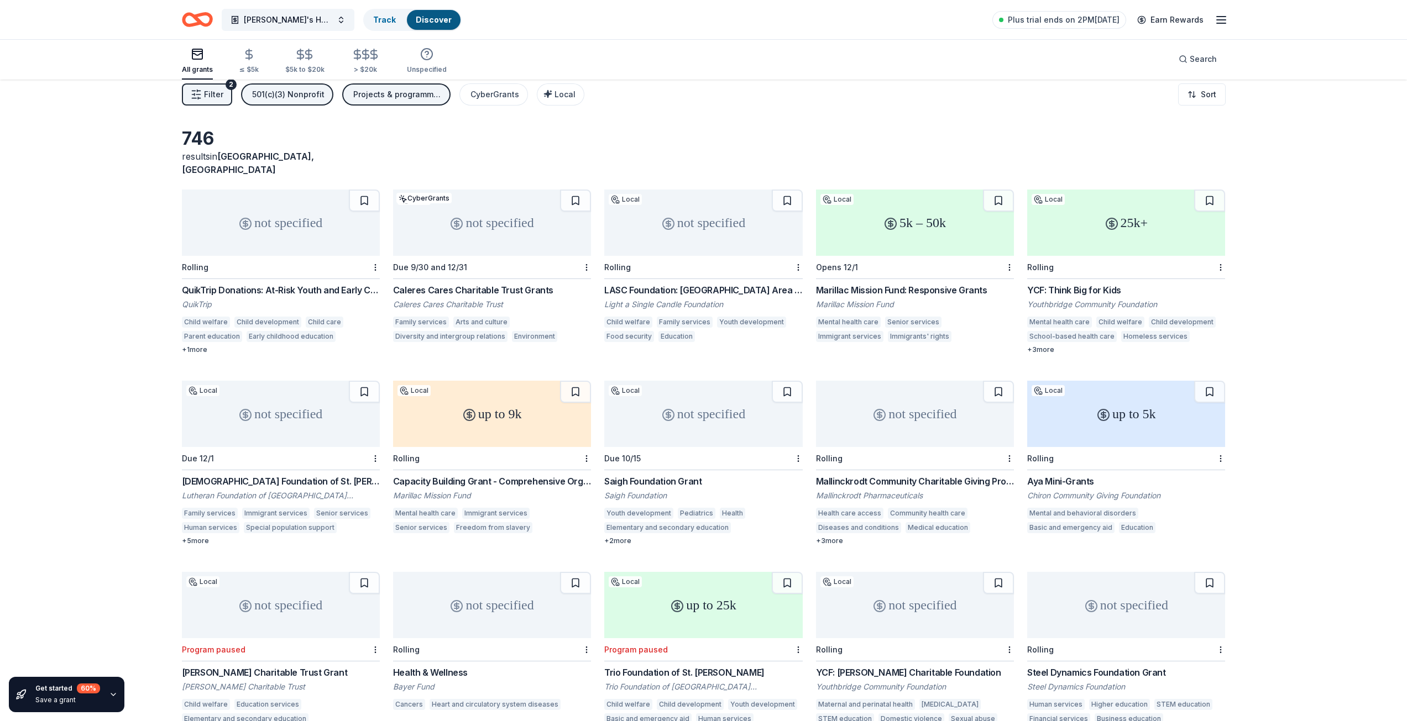
click at [867, 284] on div "Marillac Mission Fund: Responsive Grants" at bounding box center [915, 290] width 198 height 13
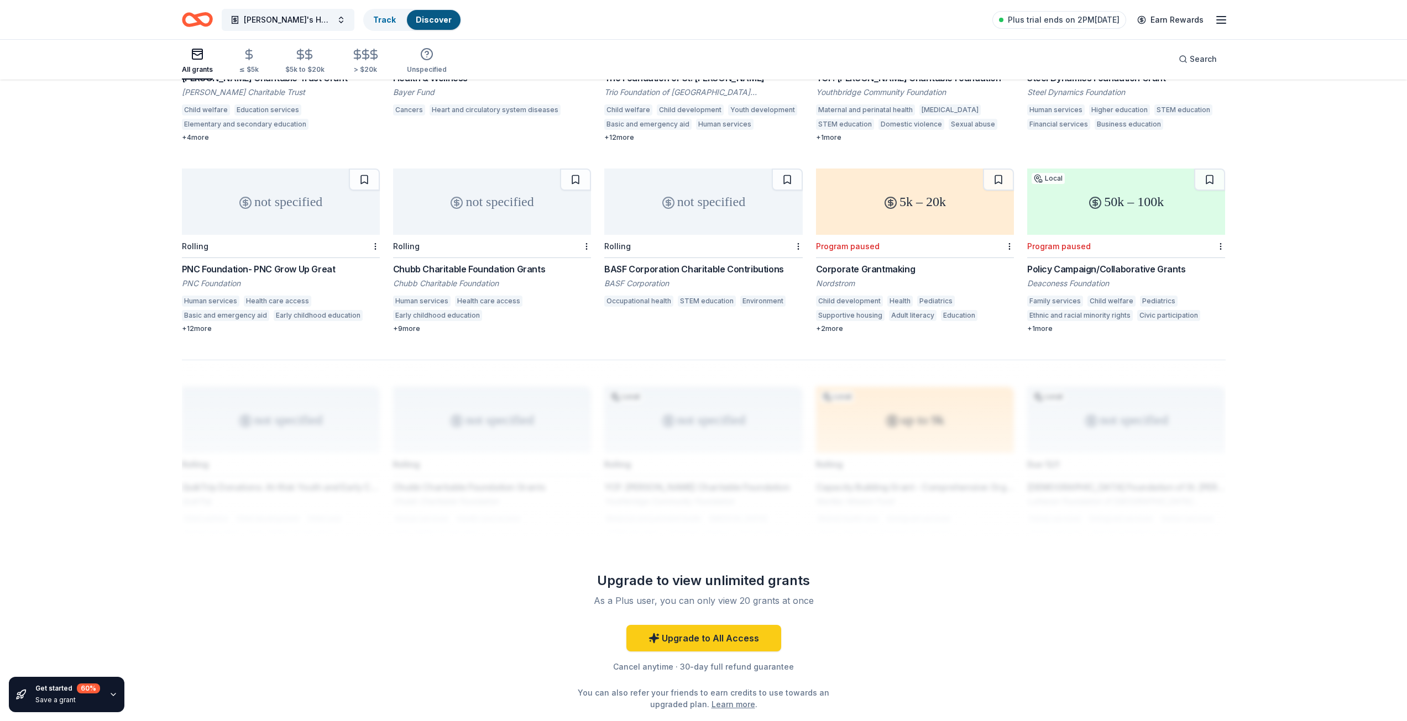
scroll to position [616, 0]
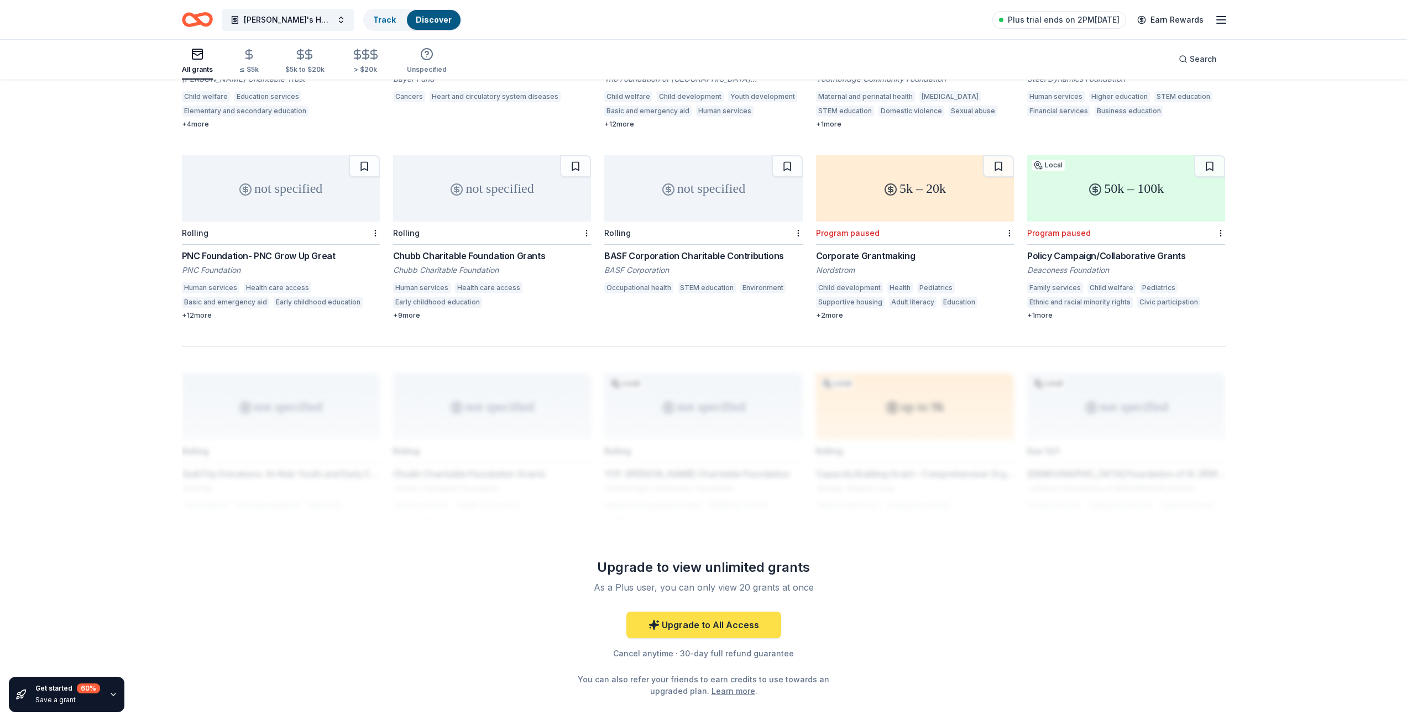
click at [708, 615] on link "Upgrade to All Access" at bounding box center [703, 625] width 155 height 27
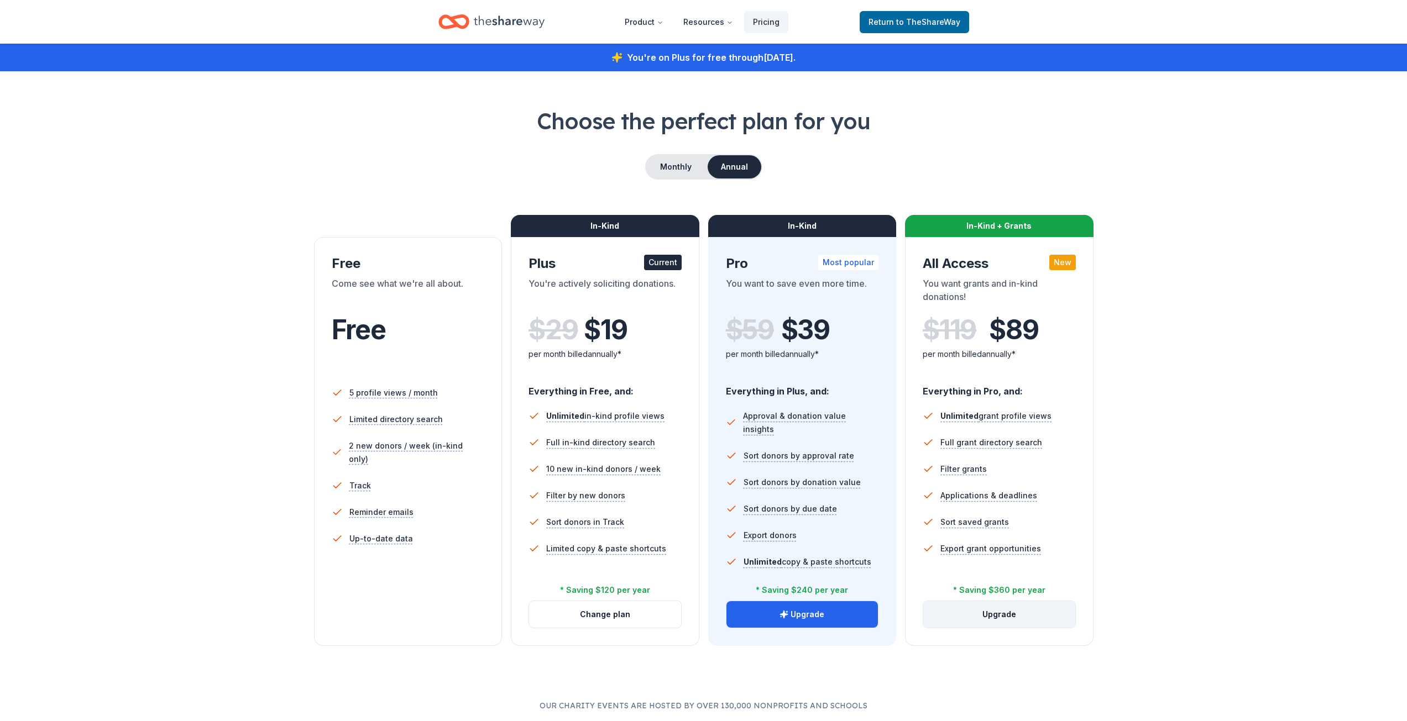
click at [989, 612] on button "Upgrade" at bounding box center [999, 614] width 152 height 27
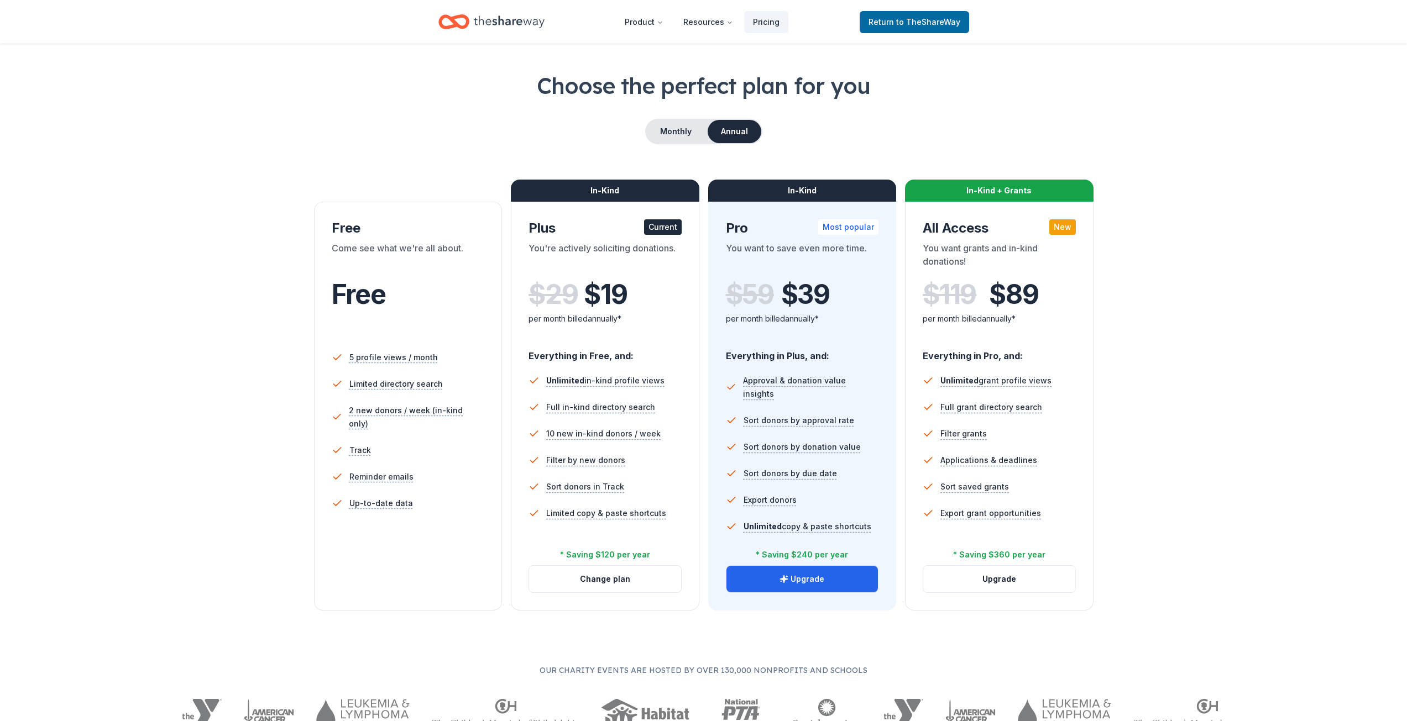
scroll to position [55, 0]
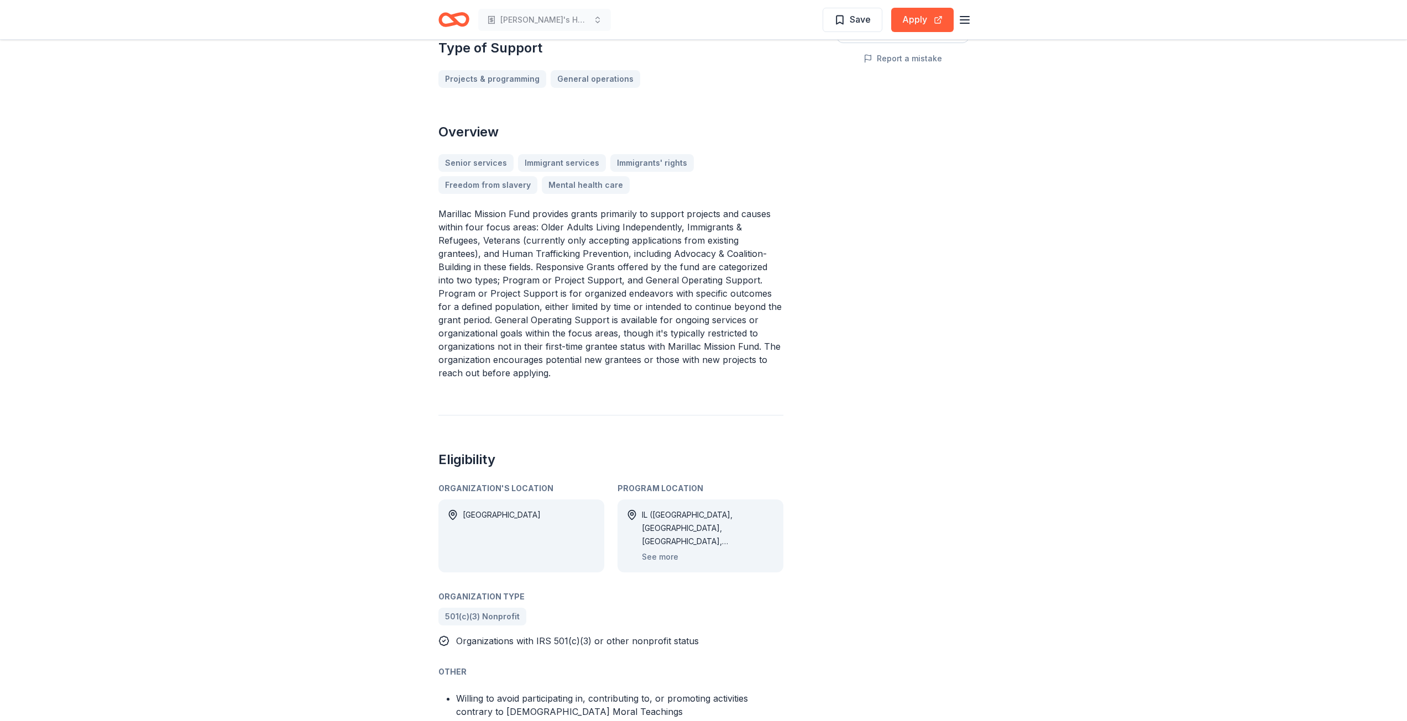
scroll to position [276, 0]
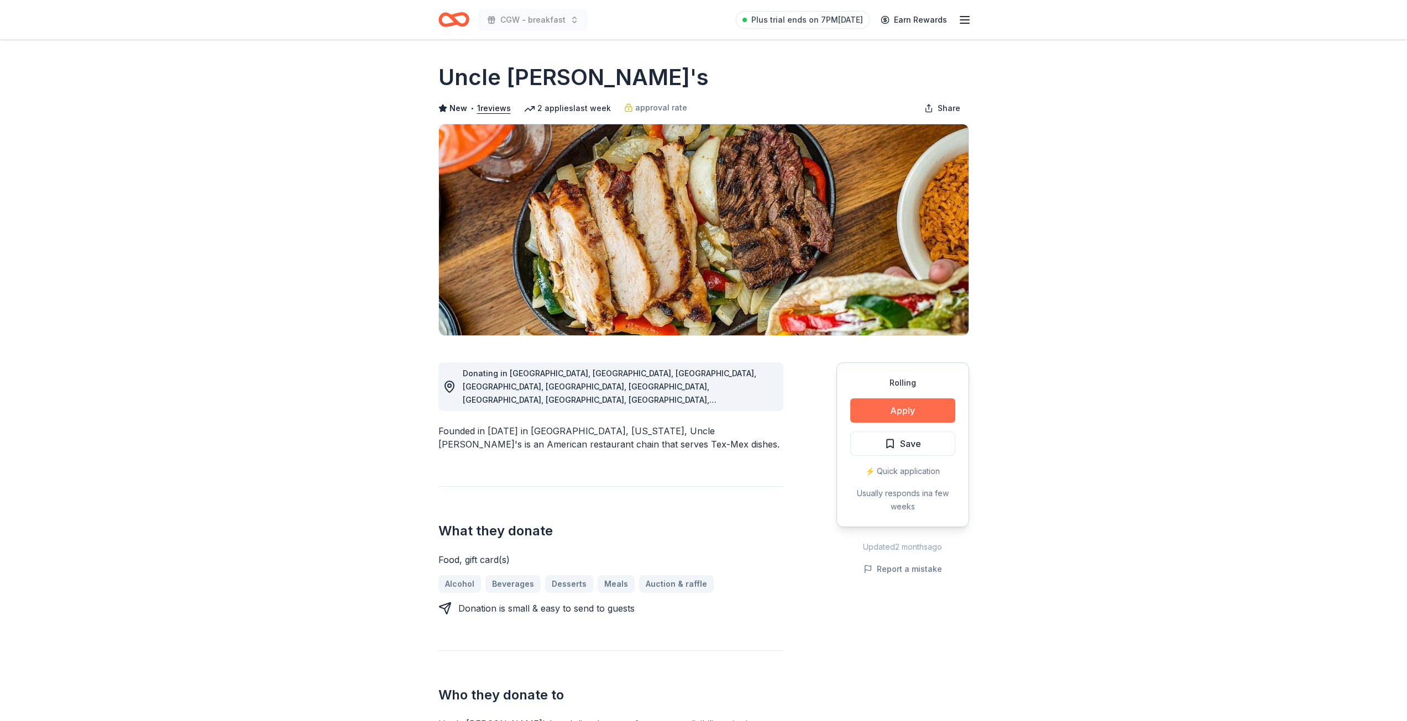
click at [893, 402] on button "Apply" at bounding box center [902, 410] width 105 height 24
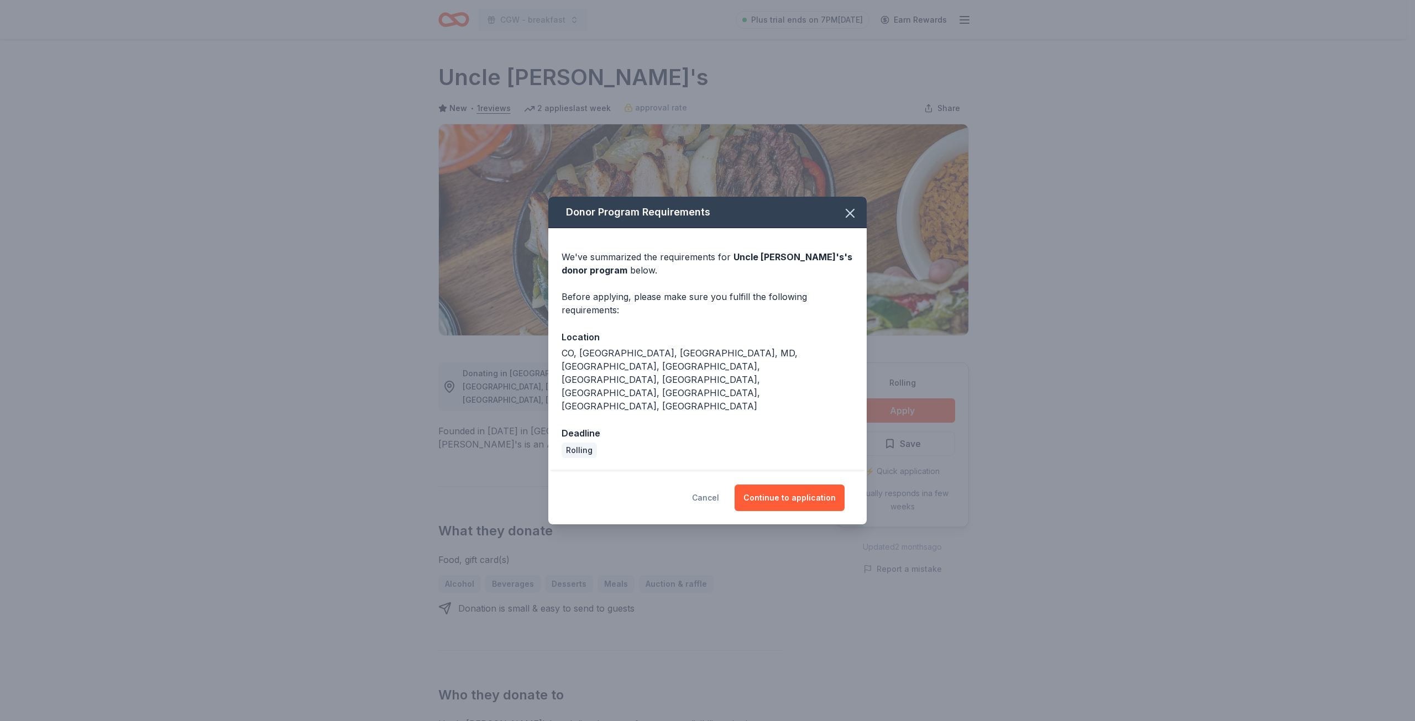
click at [711, 485] on button "Cancel" at bounding box center [705, 498] width 27 height 27
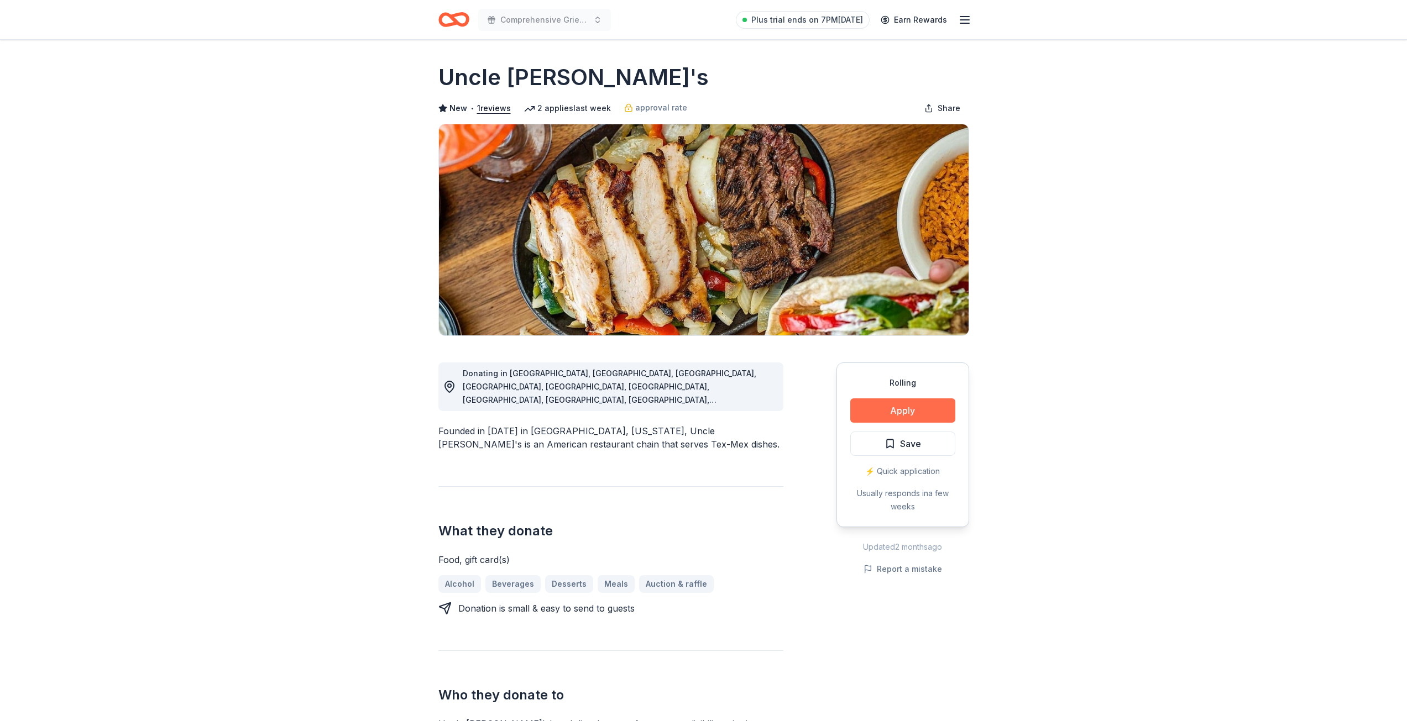
click at [900, 416] on button "Apply" at bounding box center [902, 410] width 105 height 24
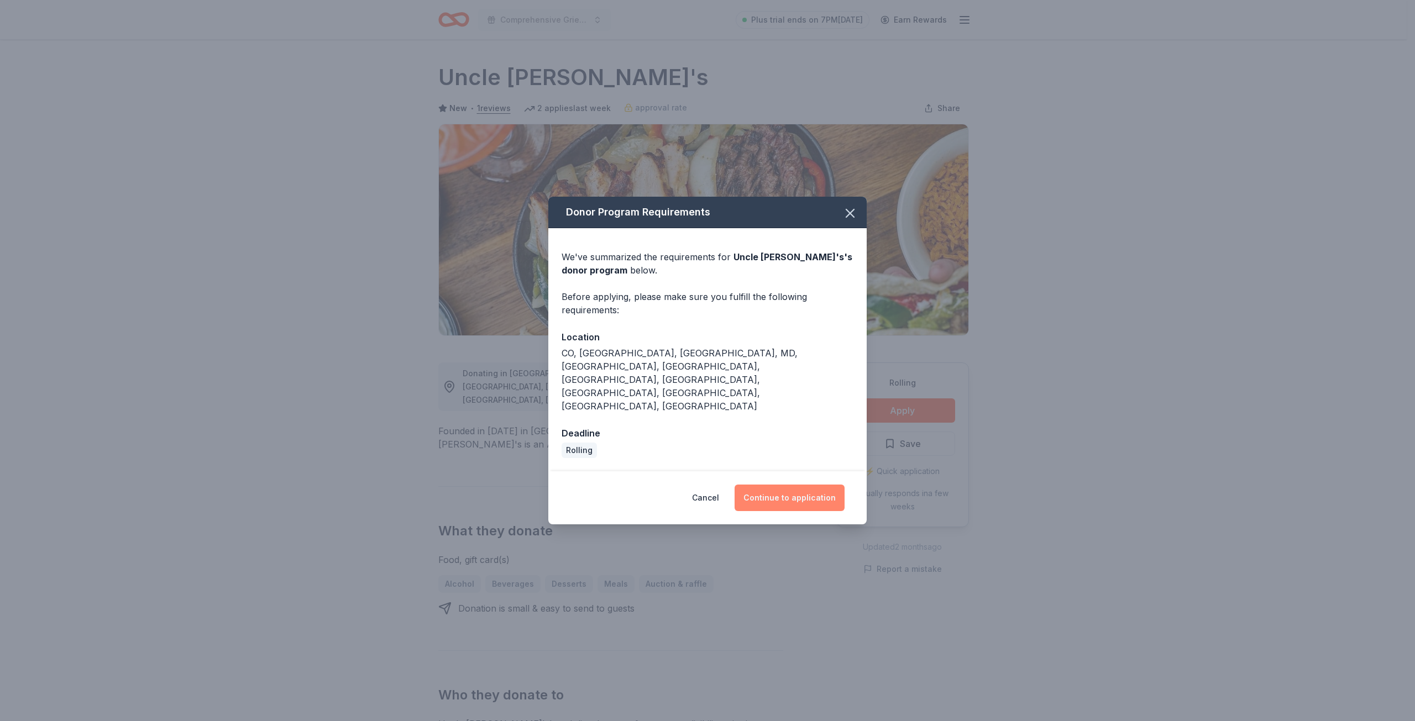
click at [789, 485] on button "Continue to application" at bounding box center [790, 498] width 110 height 27
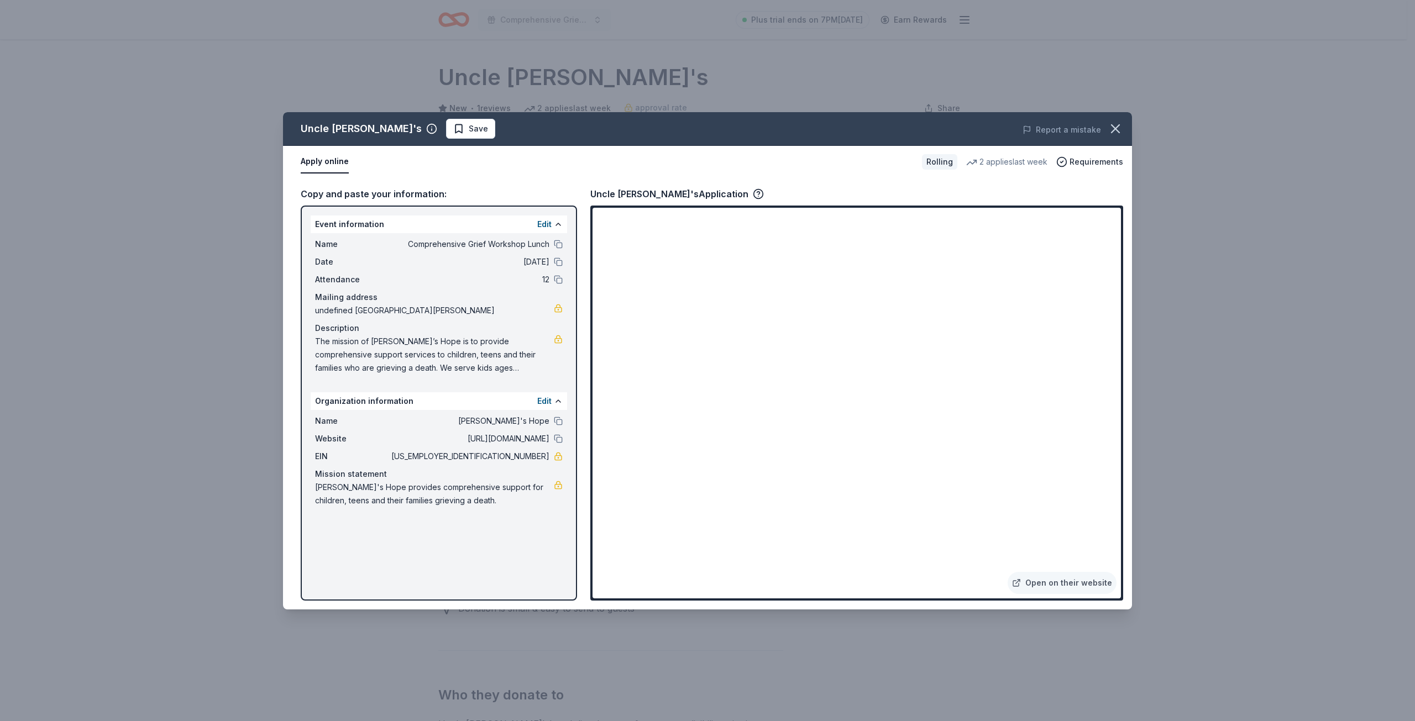
drag, startPoint x: 314, startPoint y: 337, endPoint x: 459, endPoint y: 382, distance: 151.9
click at [459, 382] on div "Event information Edit Name Comprehensive Grief Workshop Lunch Date 08/22/25 At…" at bounding box center [439, 403] width 276 height 395
click at [1118, 129] on icon "button" at bounding box center [1115, 128] width 15 height 15
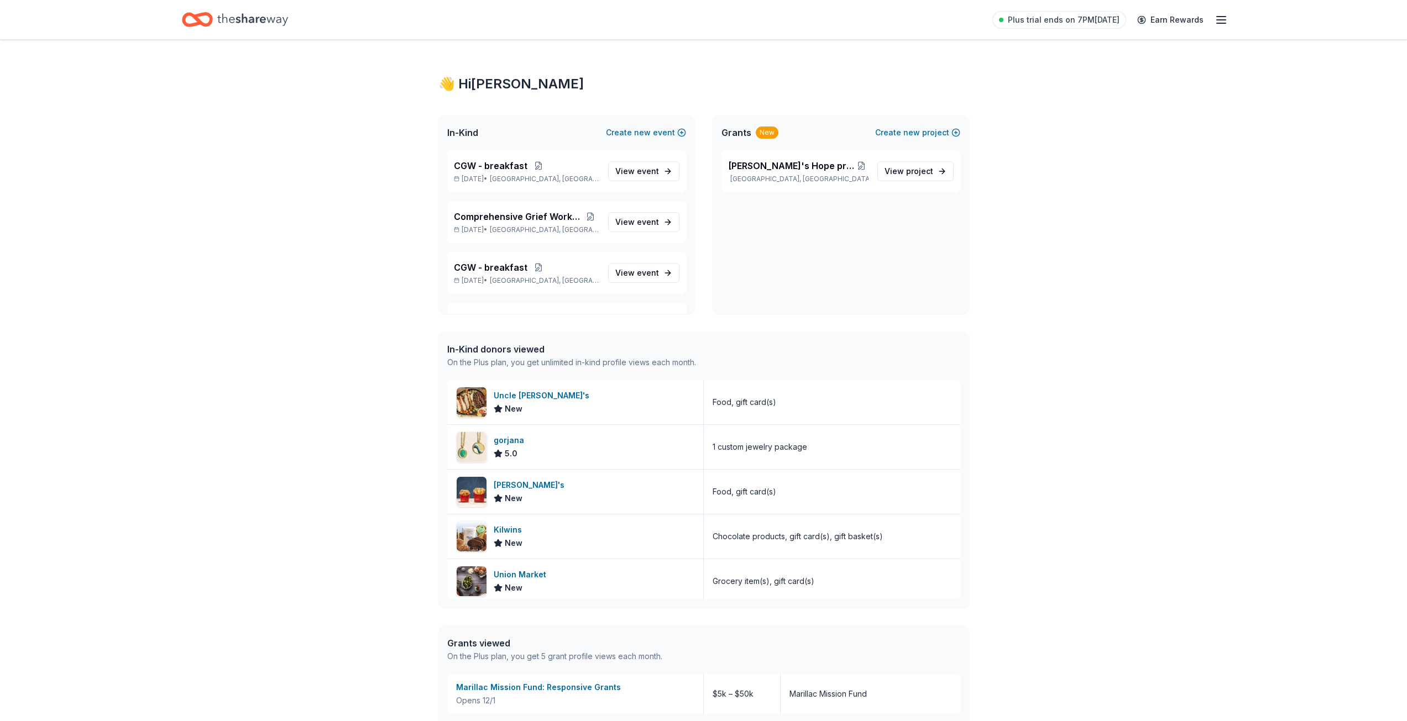
click at [1219, 18] on icon "button" at bounding box center [1220, 19] width 13 height 13
click at [1086, 85] on link "Account" at bounding box center [1088, 85] width 35 height 11
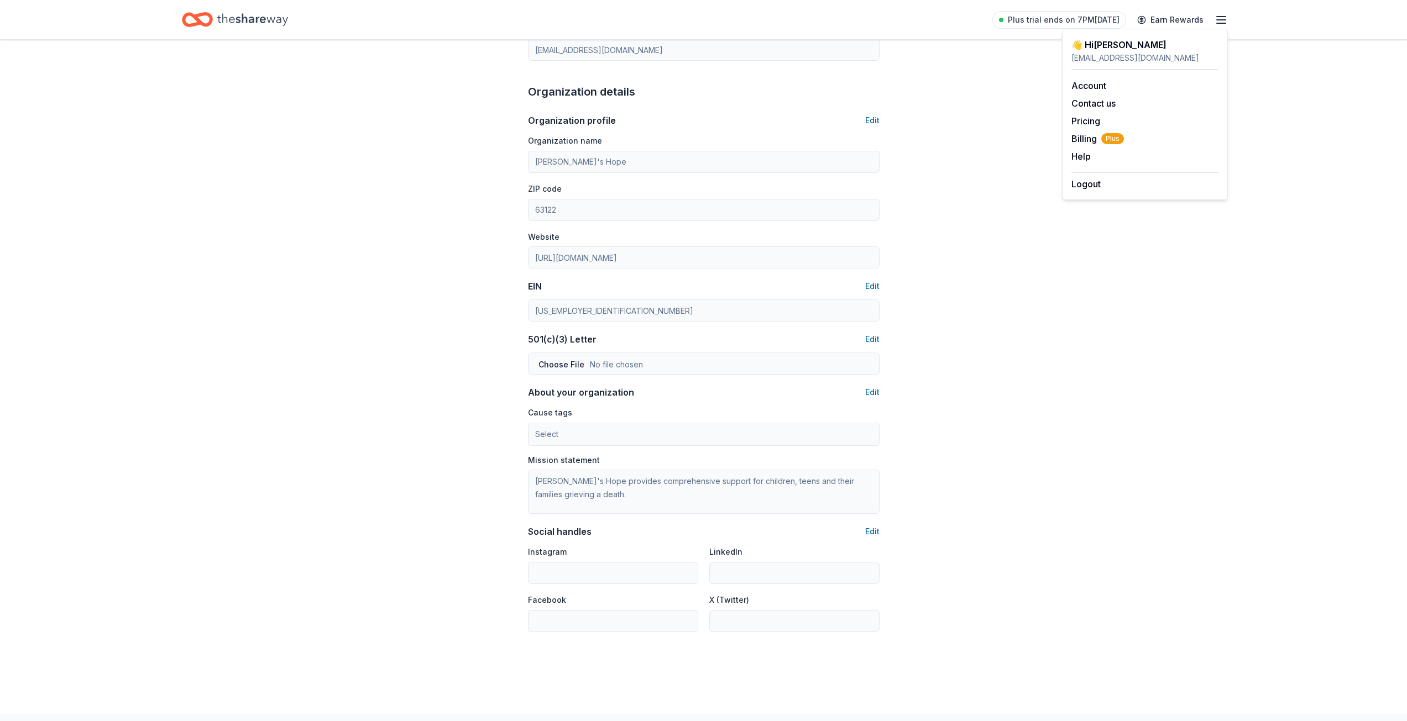
scroll to position [332, 0]
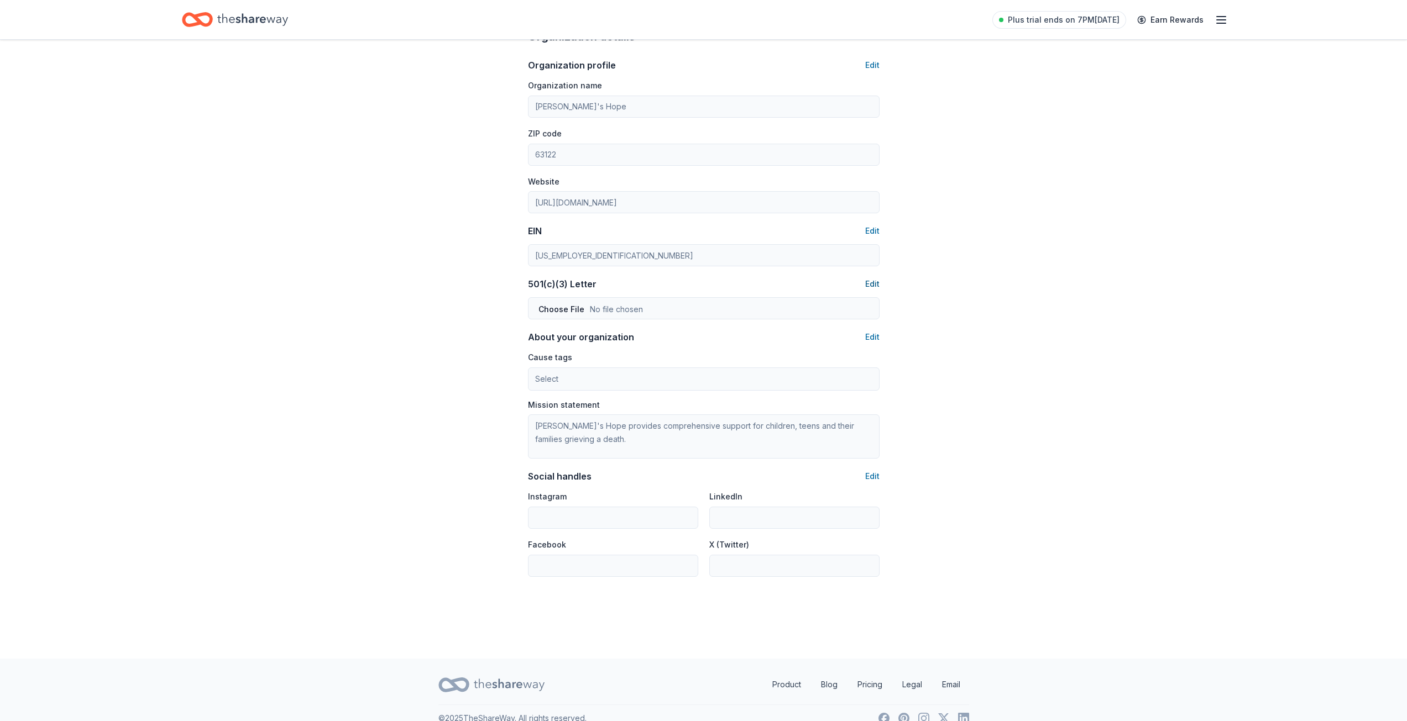
click at [874, 283] on button "Edit" at bounding box center [872, 283] width 14 height 13
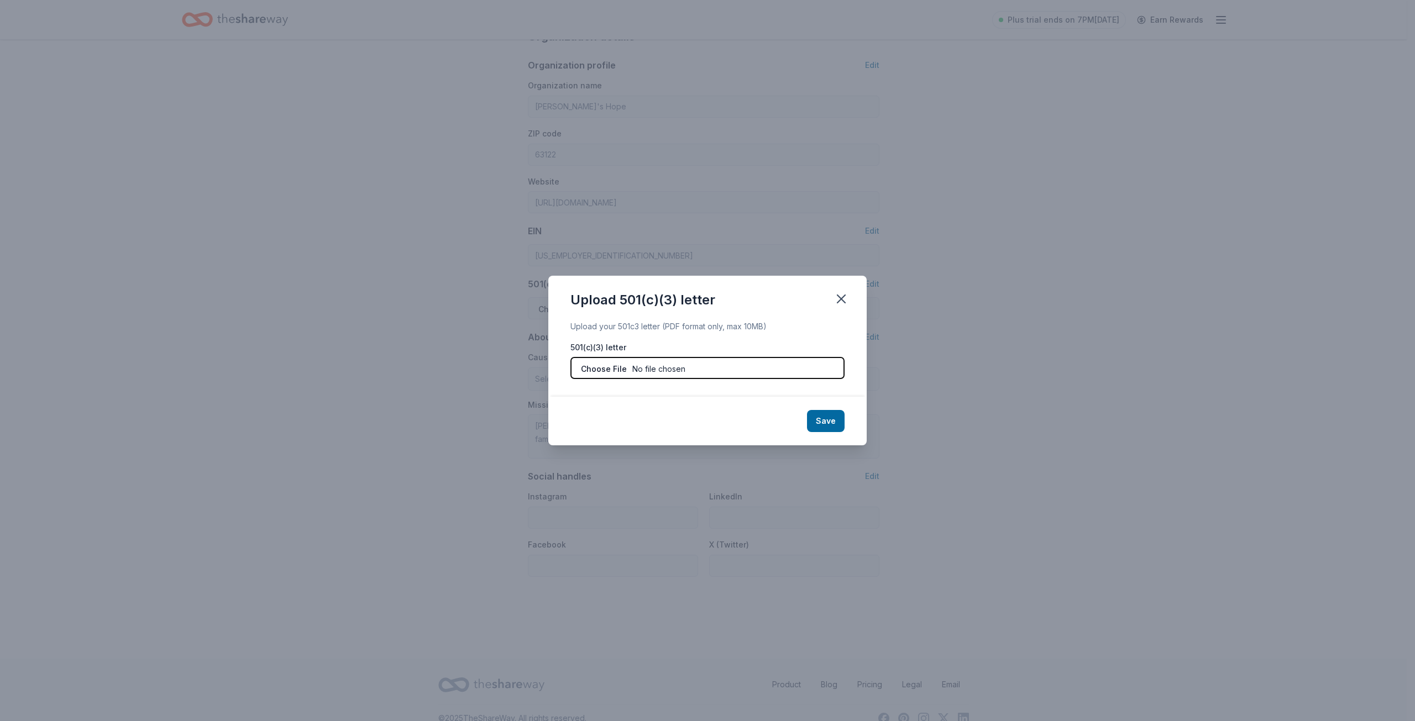
click at [651, 365] on input "file" at bounding box center [707, 368] width 274 height 22
click at [842, 297] on icon "button" at bounding box center [840, 298] width 15 height 15
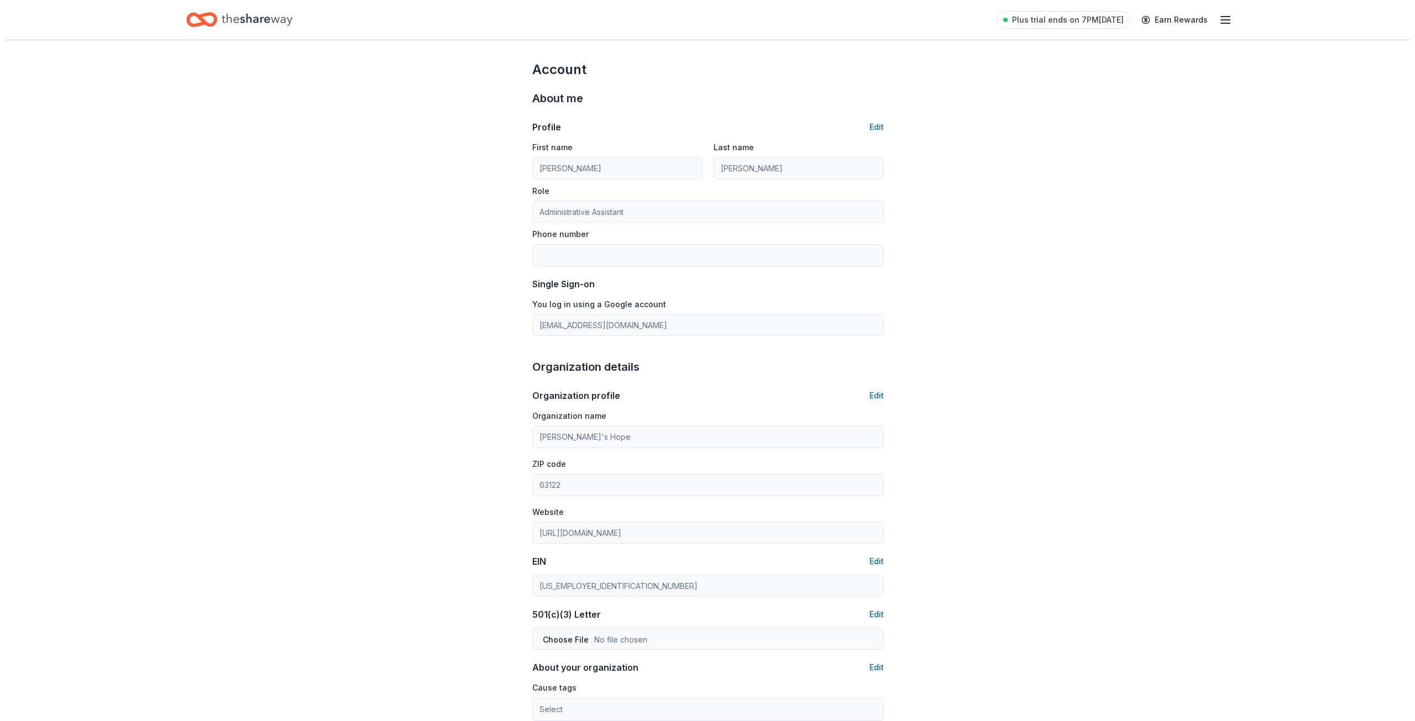
scroll to position [0, 0]
click at [1218, 19] on icon "button" at bounding box center [1220, 19] width 13 height 13
click at [1096, 186] on button "Logout" at bounding box center [1085, 183] width 29 height 13
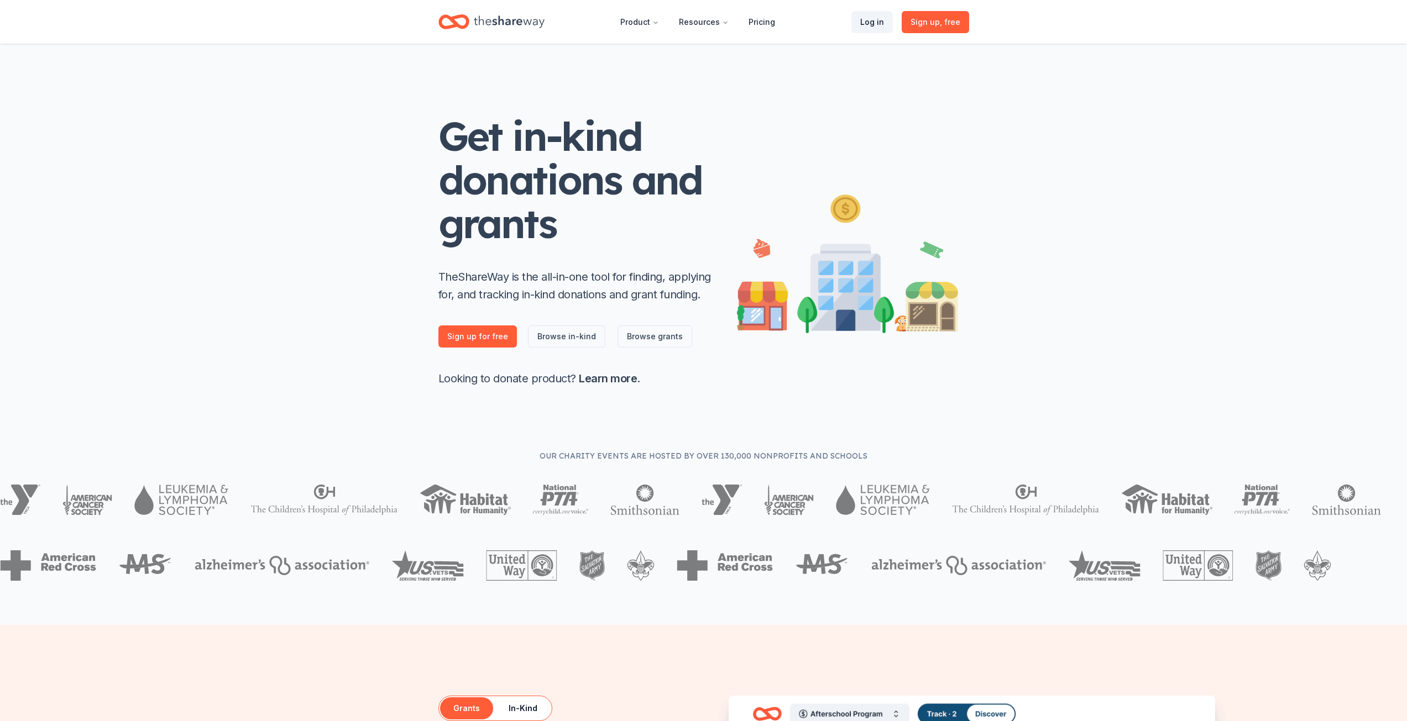
click at [883, 19] on link "Log in" at bounding box center [871, 22] width 41 height 22
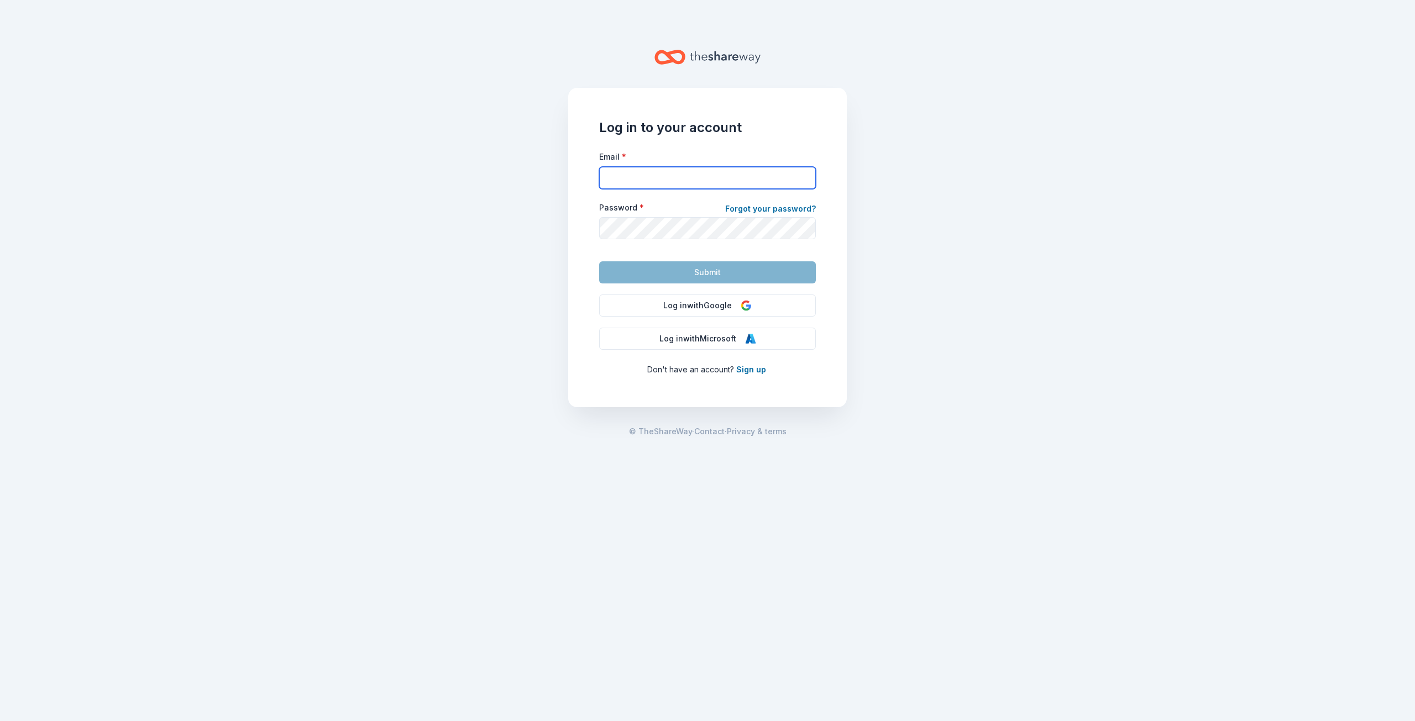
click at [644, 172] on input "Email *" at bounding box center [707, 178] width 217 height 22
type input "[EMAIL_ADDRESS][DOMAIN_NAME]"
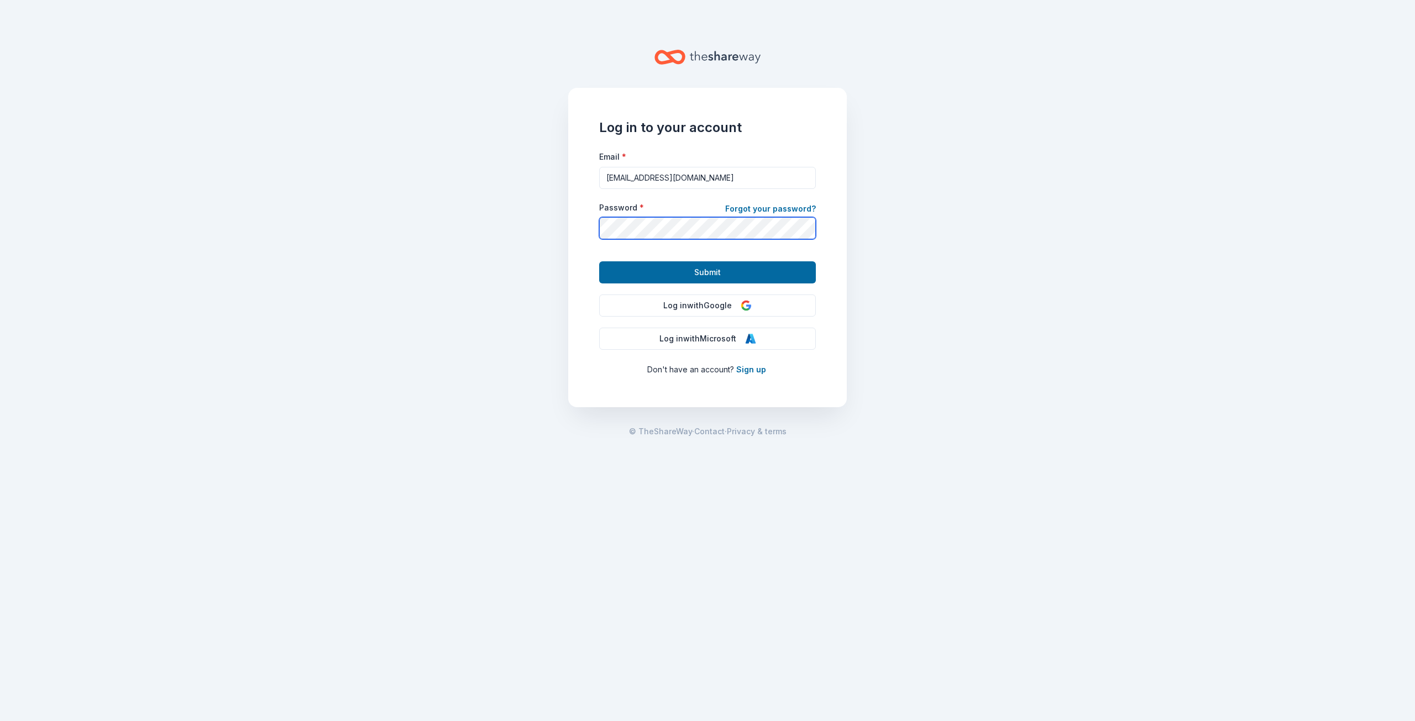
click at [599, 261] on button "Submit" at bounding box center [707, 272] width 217 height 22
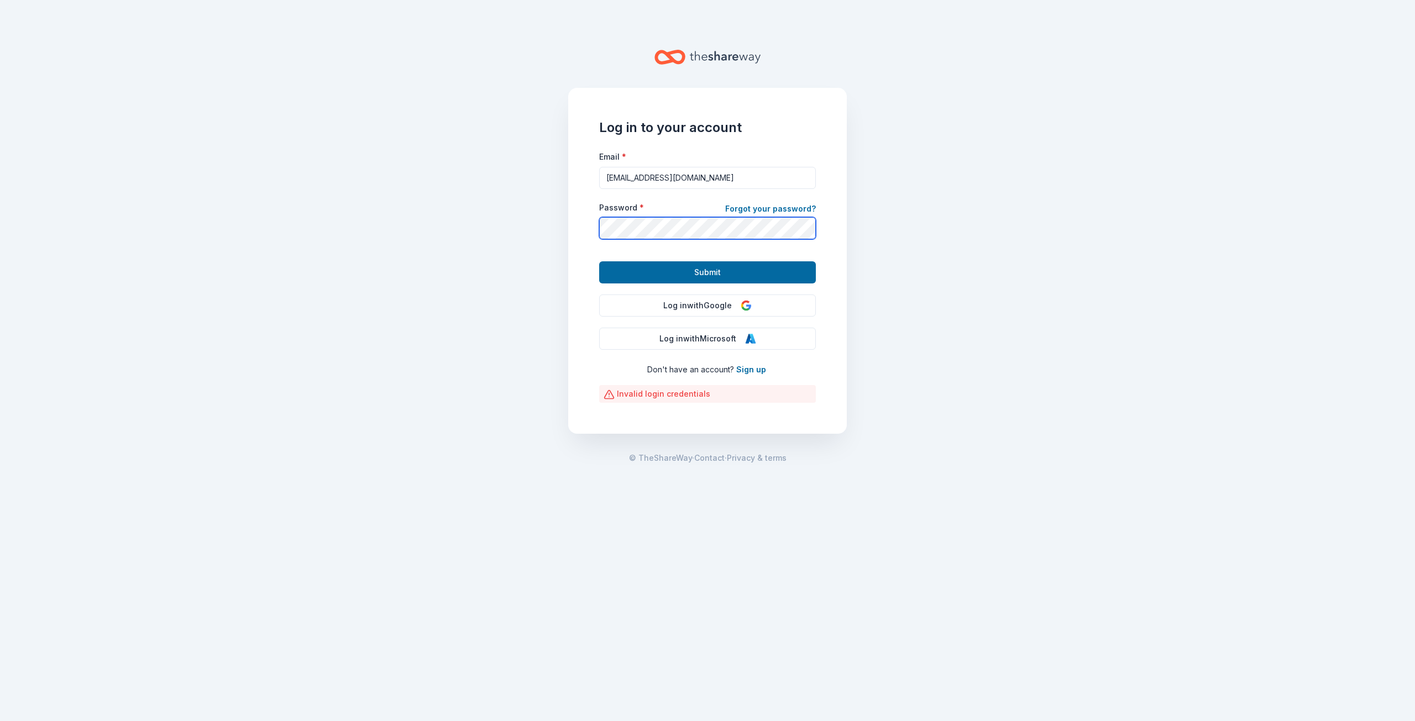
click at [536, 232] on main "Log in to your account Email * [EMAIL_ADDRESS][DOMAIN_NAME] Password * Forgot y…" at bounding box center [707, 360] width 1415 height 721
click at [599, 261] on button "Submit" at bounding box center [707, 272] width 217 height 22
click at [702, 311] on button "Log in with Google" at bounding box center [707, 306] width 217 height 22
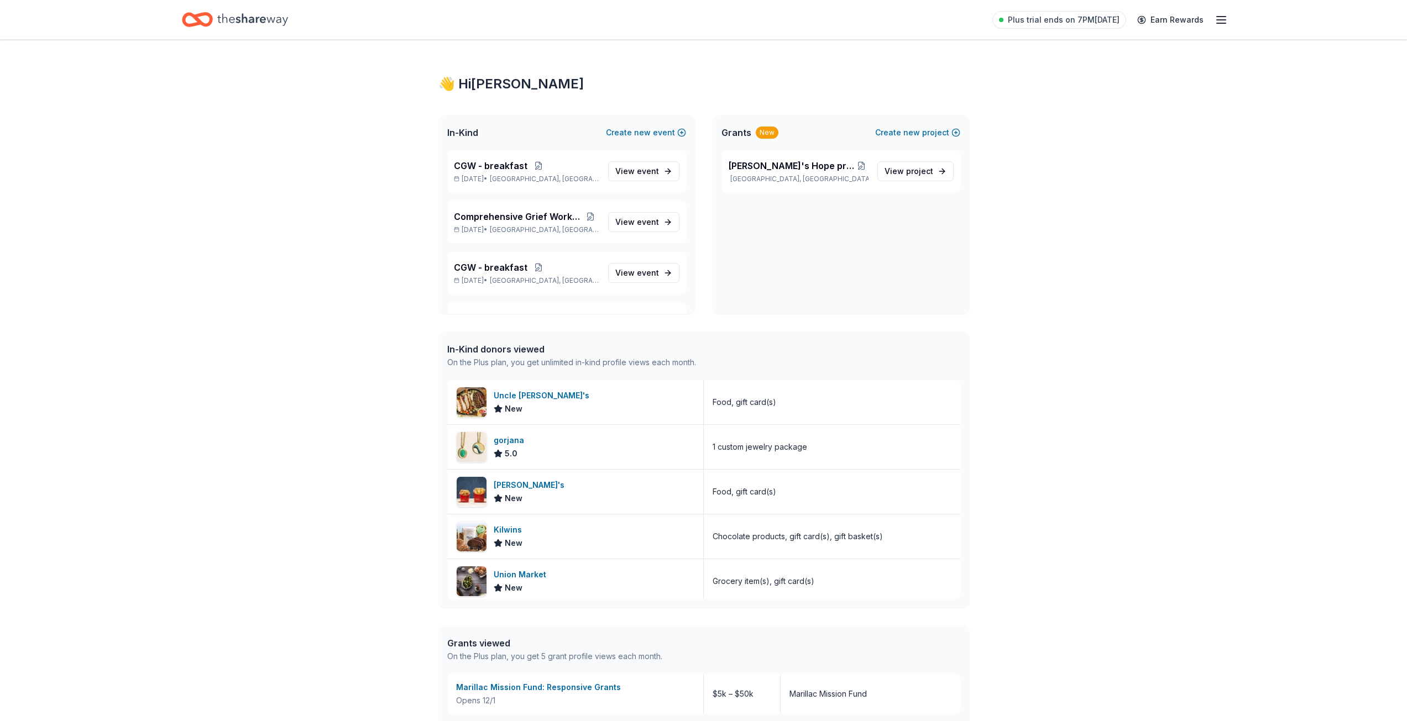
click at [1192, 156] on div "👋 Hi [PERSON_NAME] In-Kind Create new event CGW - breakfast [DATE] • [GEOGRAPHI…" at bounding box center [703, 489] width 1407 height 898
click at [1219, 20] on icon "button" at bounding box center [1220, 19] width 13 height 13
click at [1086, 87] on link "Account" at bounding box center [1088, 85] width 35 height 11
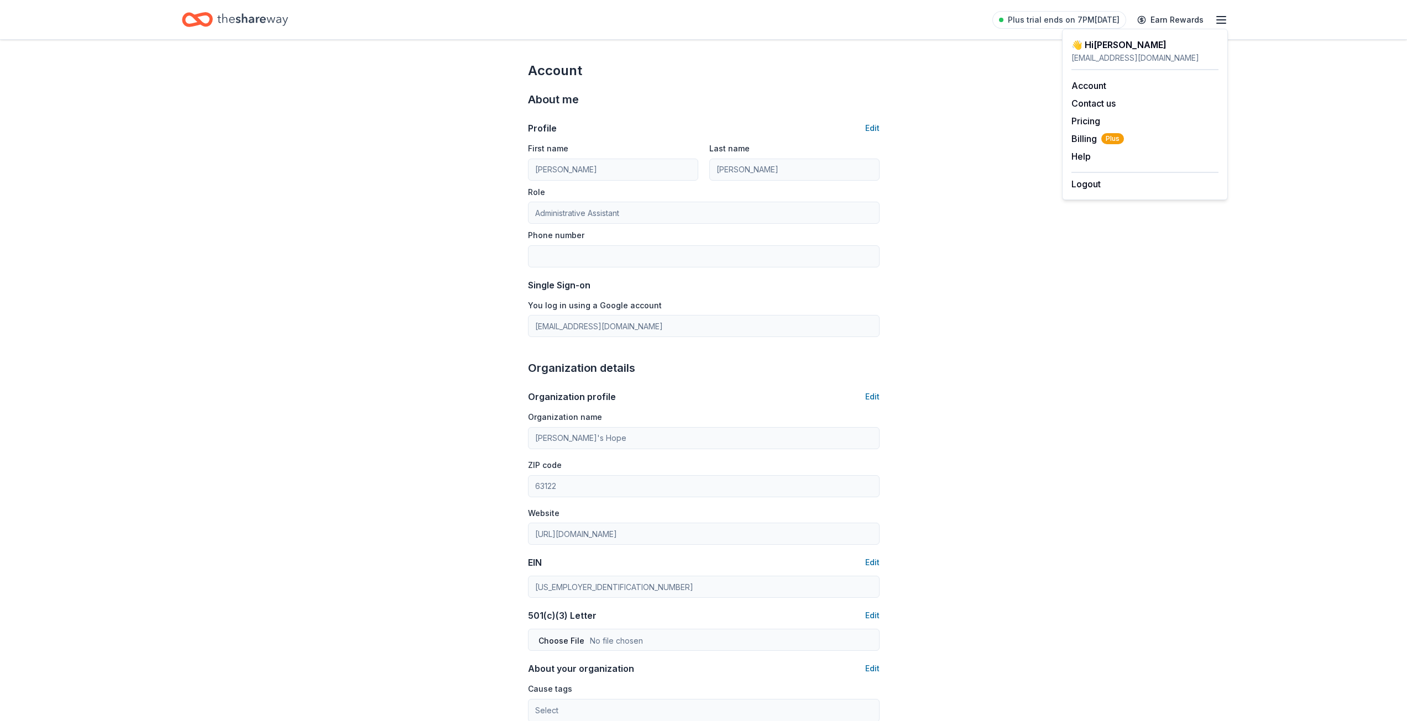
click at [375, 328] on div "Account About me Profile Edit First name [PERSON_NAME] Last name [PERSON_NAME] …" at bounding box center [703, 515] width 1407 height 951
click at [313, 276] on div "Account About me Profile Edit First name [PERSON_NAME] Last name [PERSON_NAME] …" at bounding box center [703, 515] width 1407 height 951
click at [1228, 20] on div "Plus trial ends on 7PM[DATE] Earn Rewards" at bounding box center [704, 19] width 1132 height 39
click at [1223, 22] on icon "button" at bounding box center [1220, 19] width 13 height 13
click at [1076, 90] on link "Account" at bounding box center [1088, 85] width 35 height 11
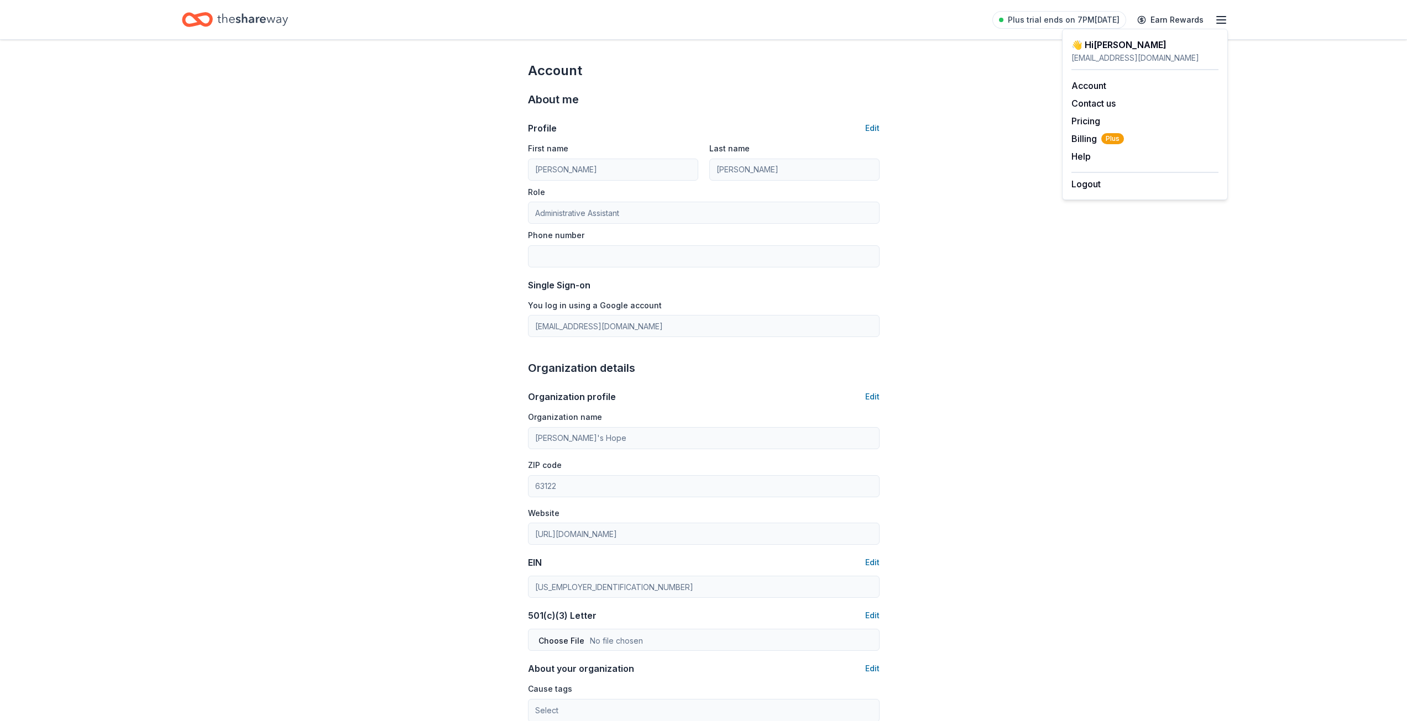
click at [984, 236] on div "Account About me Profile Edit First name [PERSON_NAME] Last name [PERSON_NAME] …" at bounding box center [703, 515] width 1407 height 951
click at [247, 19] on icon "Home" at bounding box center [252, 19] width 71 height 23
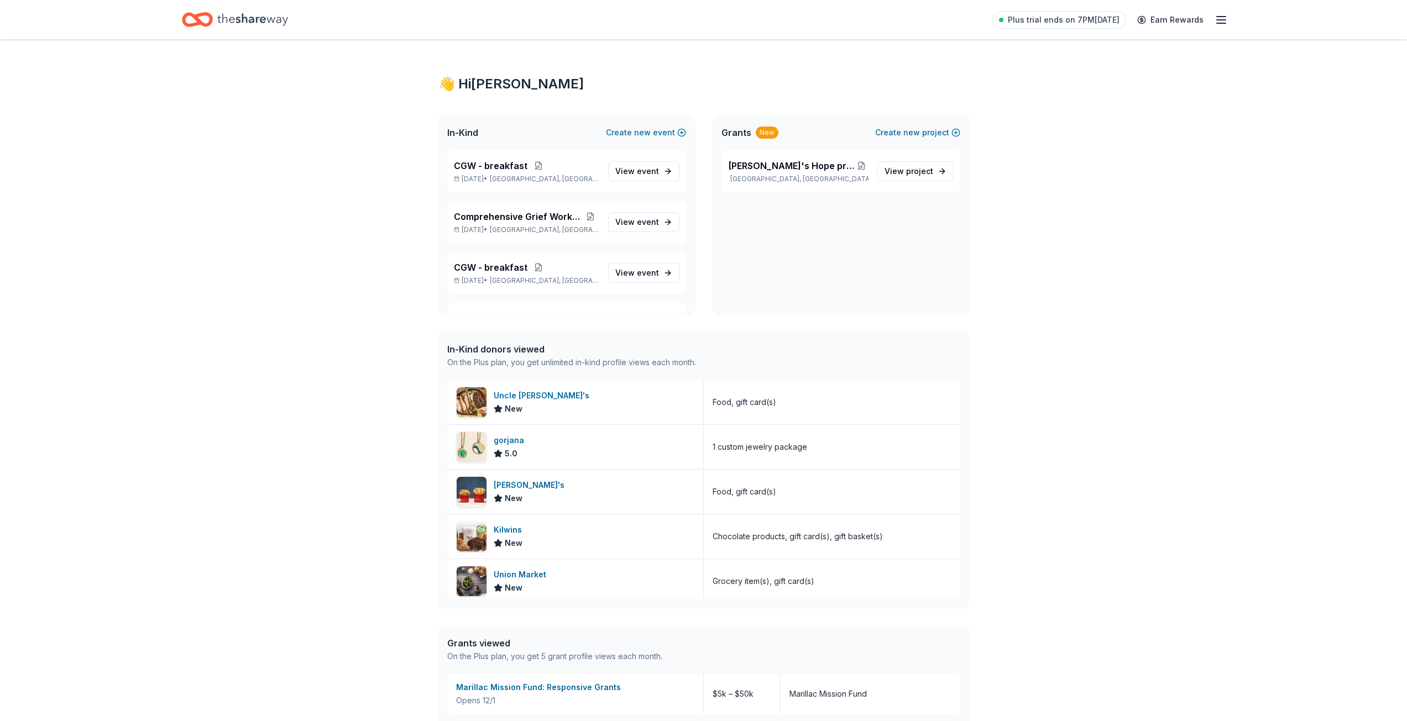
click at [318, 209] on div "👋 Hi [PERSON_NAME] In-Kind Create new event CGW - breakfast [DATE] • [GEOGRAPHI…" at bounding box center [703, 489] width 1407 height 898
click at [355, 416] on div "👋 Hi [PERSON_NAME] In-Kind Create new event CGW - breakfast [DATE] • [GEOGRAPHI…" at bounding box center [703, 489] width 1407 height 898
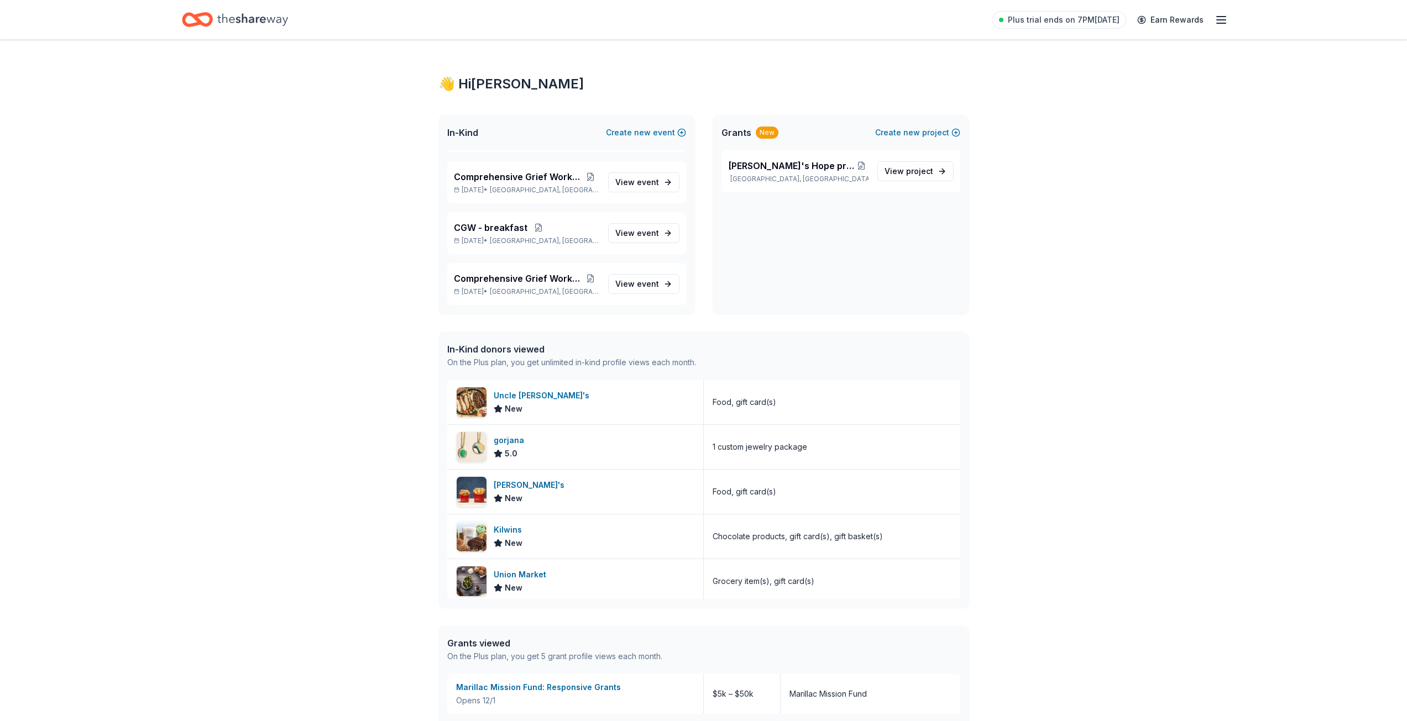
click at [1116, 209] on div "👋 Hi [PERSON_NAME] In-Kind Create new event CGW - breakfast [DATE] • [GEOGRAPHI…" at bounding box center [703, 489] width 1407 height 898
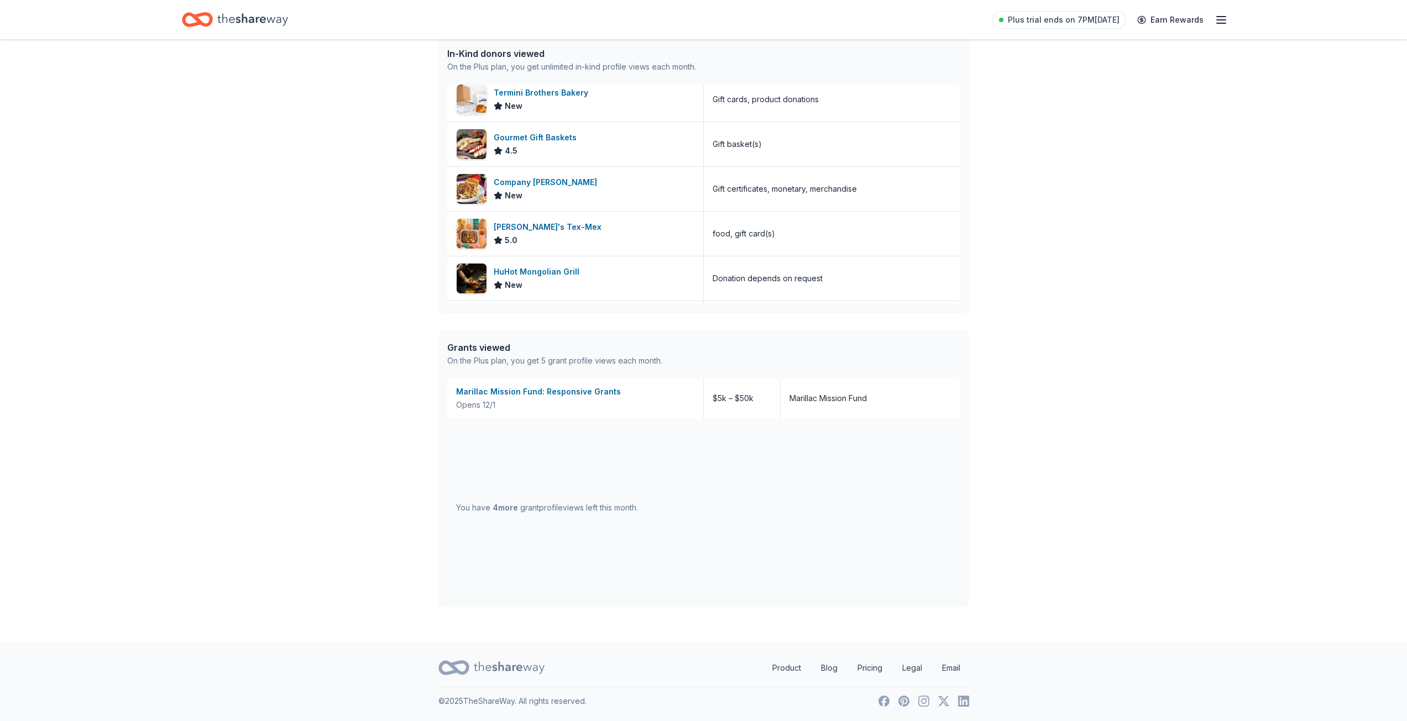
scroll to position [332, 0]
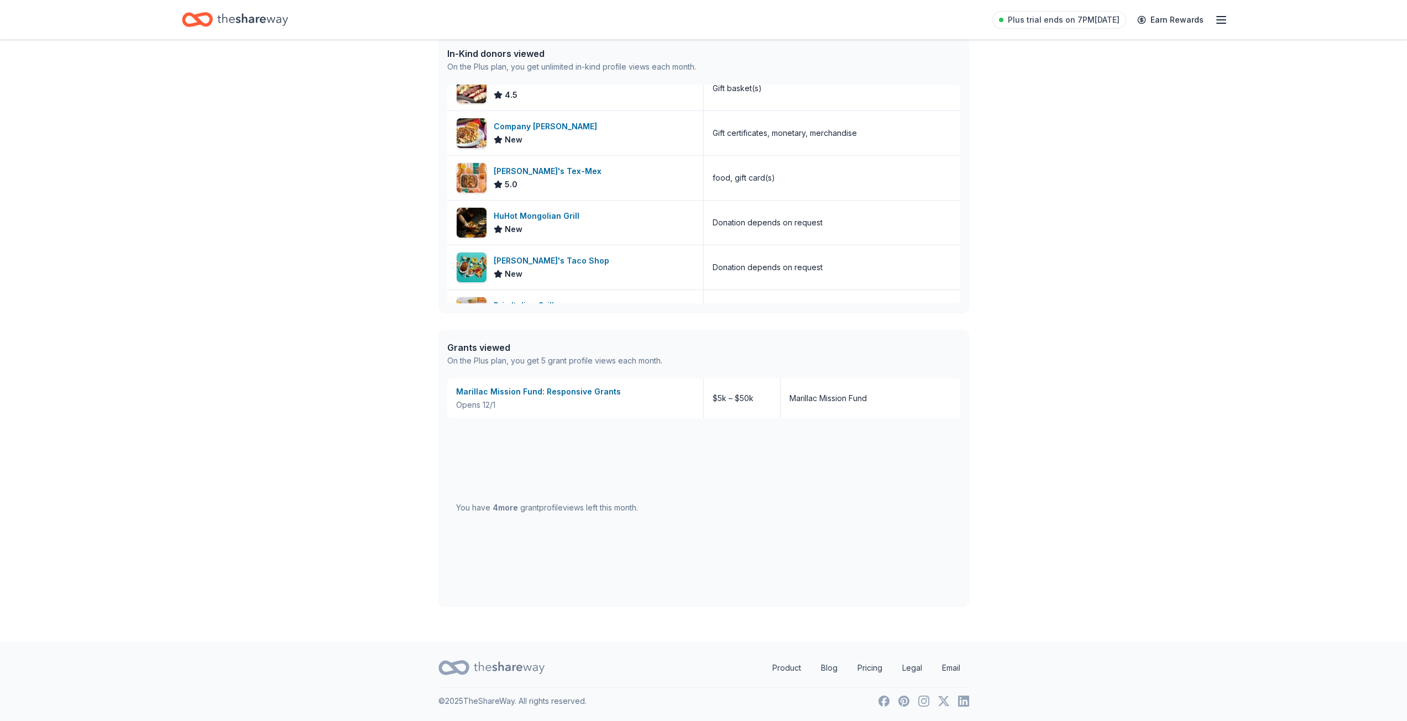
drag, startPoint x: 600, startPoint y: 393, endPoint x: 421, endPoint y: 438, distance: 184.2
click at [421, 438] on div "👋 Hi [PERSON_NAME] In-Kind Create new event CGW - breakfast [DATE] • [GEOGRAPHI…" at bounding box center [704, 193] width 566 height 898
